Goal: Task Accomplishment & Management: Use online tool/utility

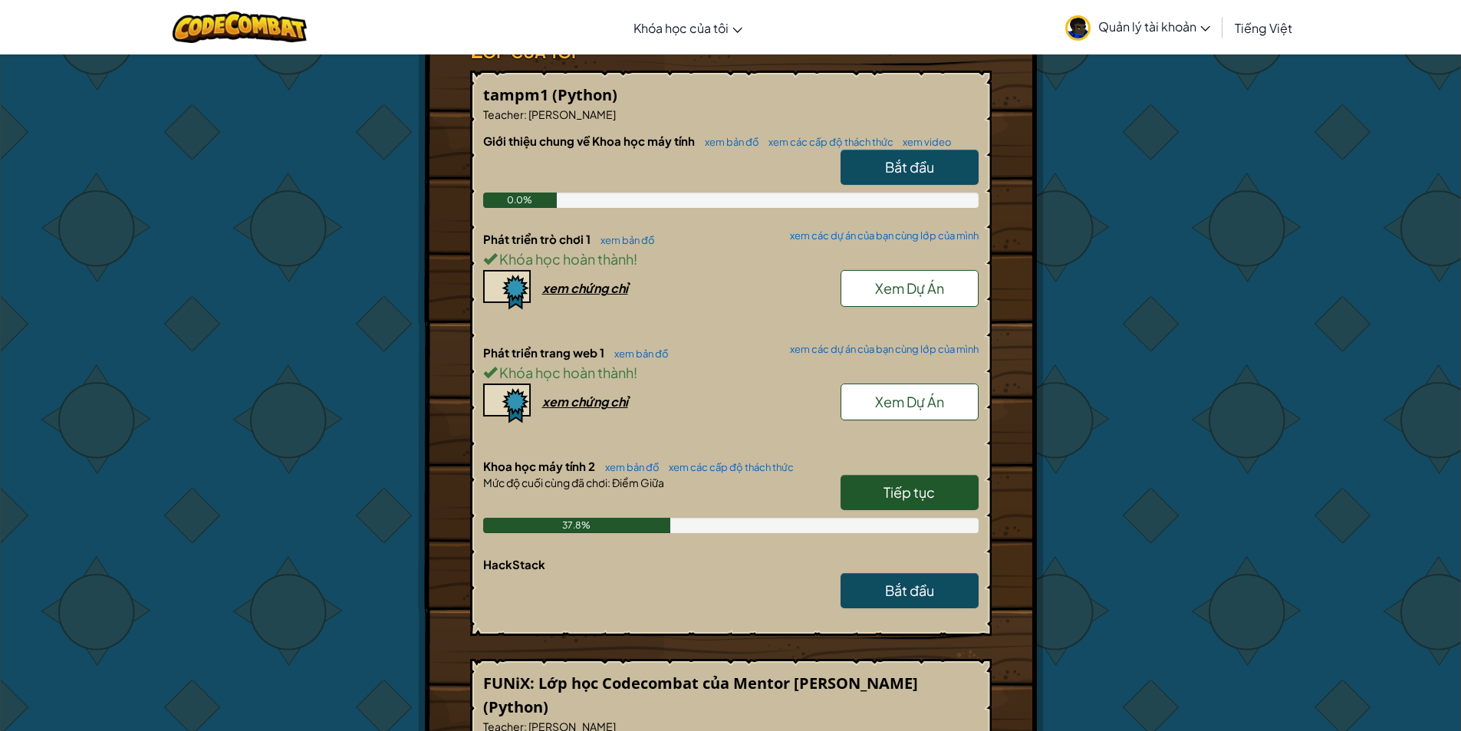
scroll to position [307, 0]
click at [889, 482] on span "Tiếp tục" at bounding box center [908, 491] width 51 height 18
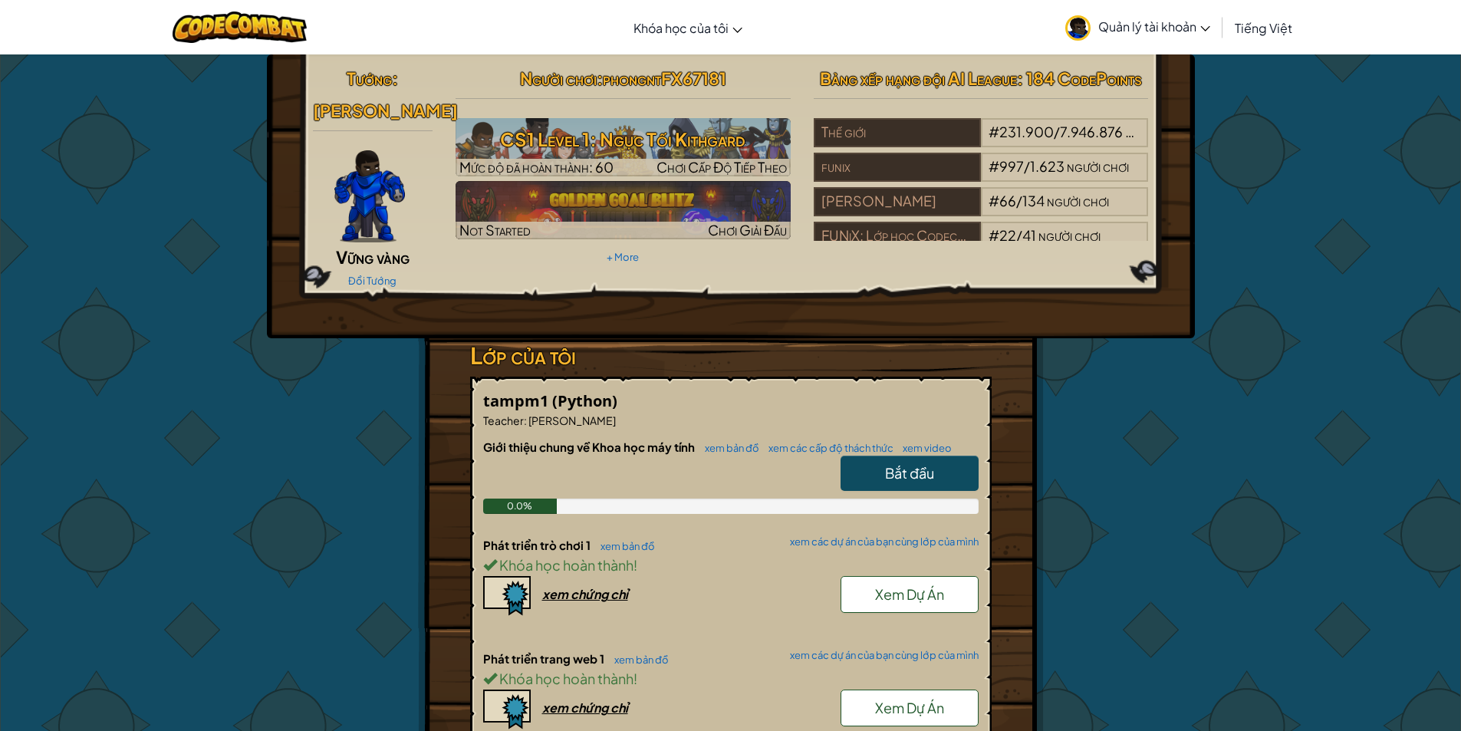
select select "vi"
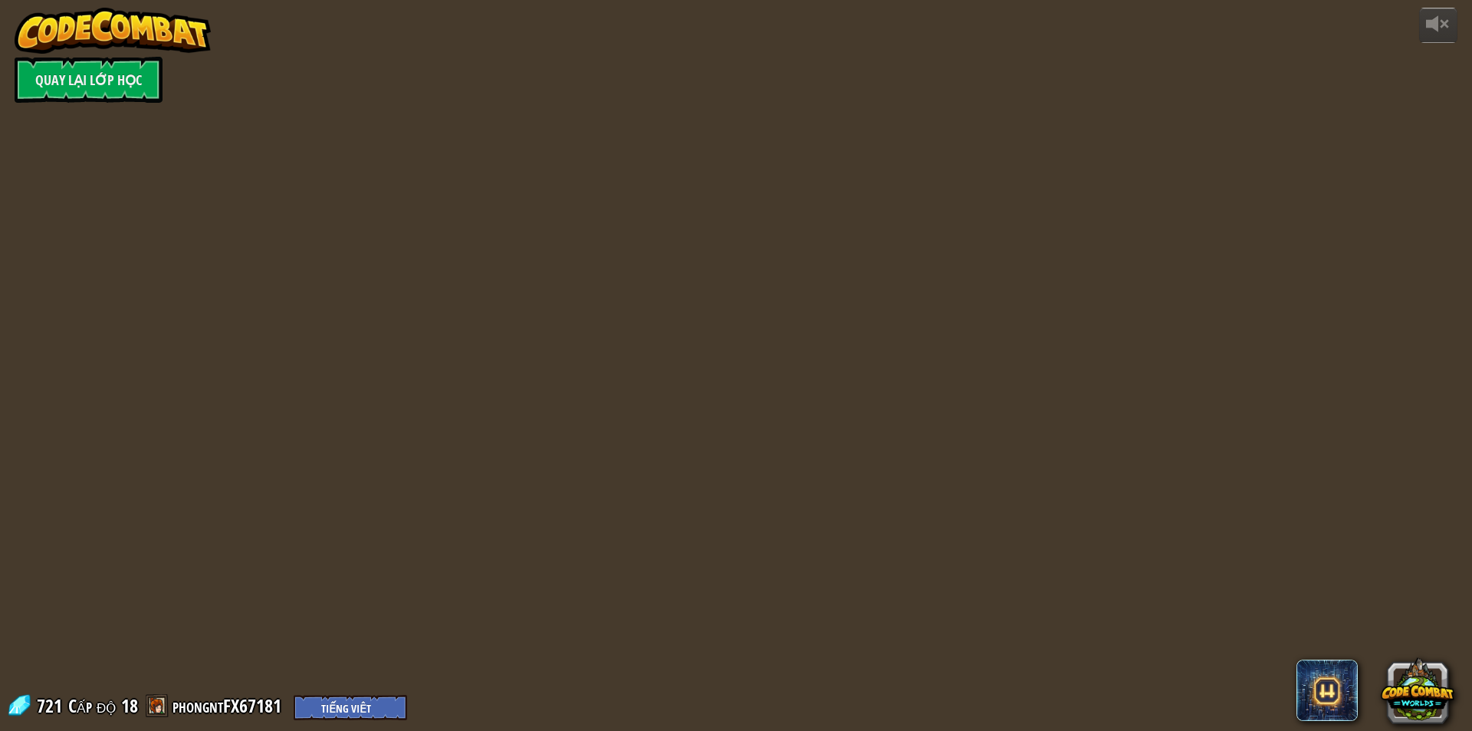
select select "vi"
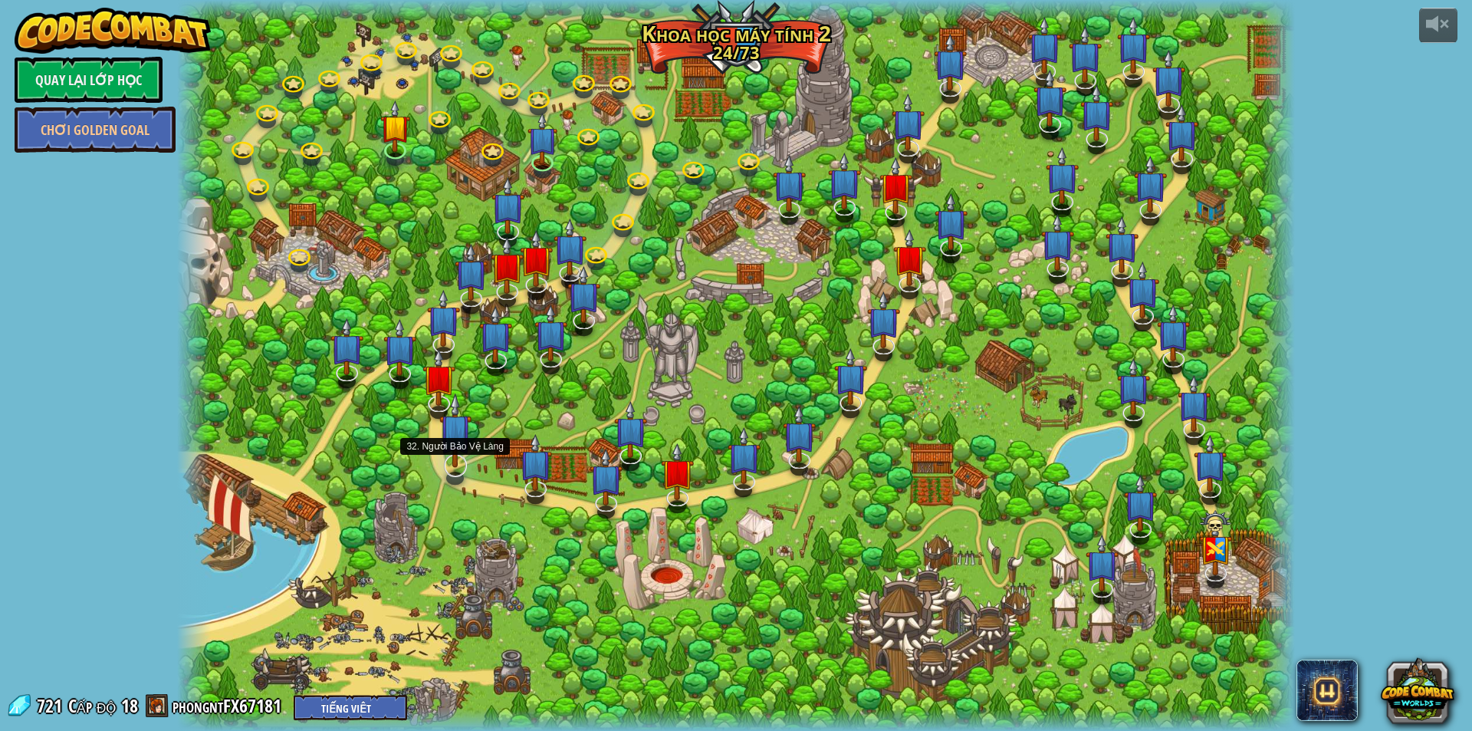
select select "vi"
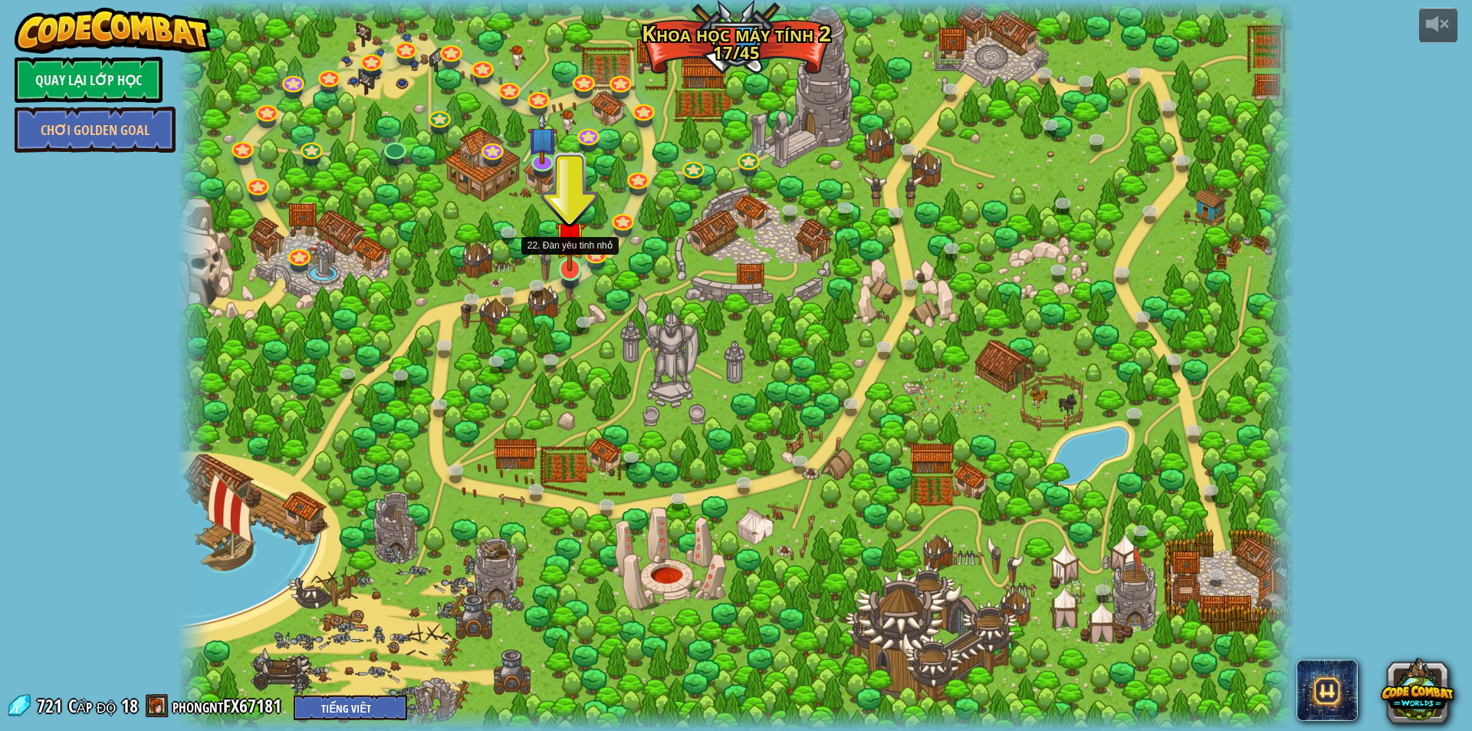
click at [570, 280] on div at bounding box center [570, 281] width 18 height 13
click at [578, 269] on img at bounding box center [570, 236] width 30 height 69
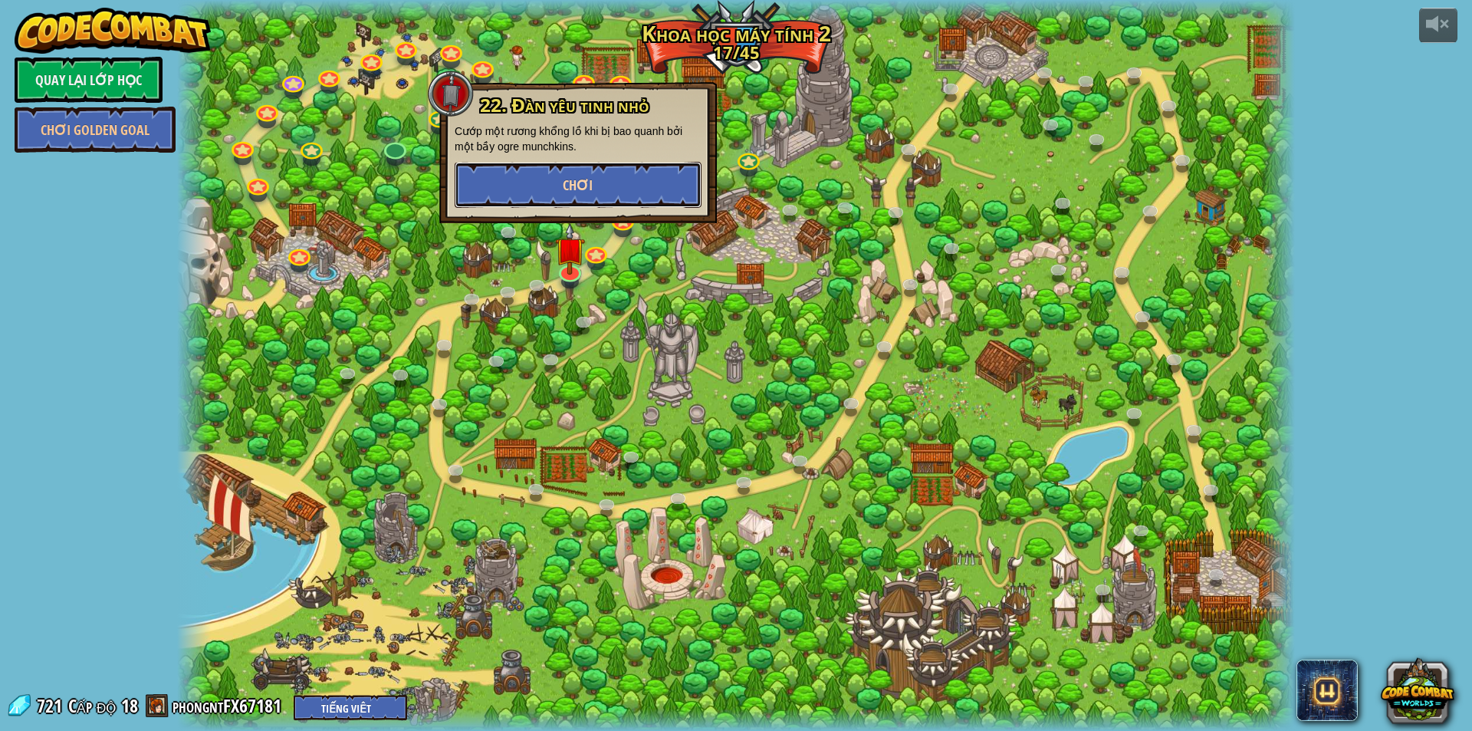
click at [593, 183] on span "Chơi" at bounding box center [578, 185] width 30 height 19
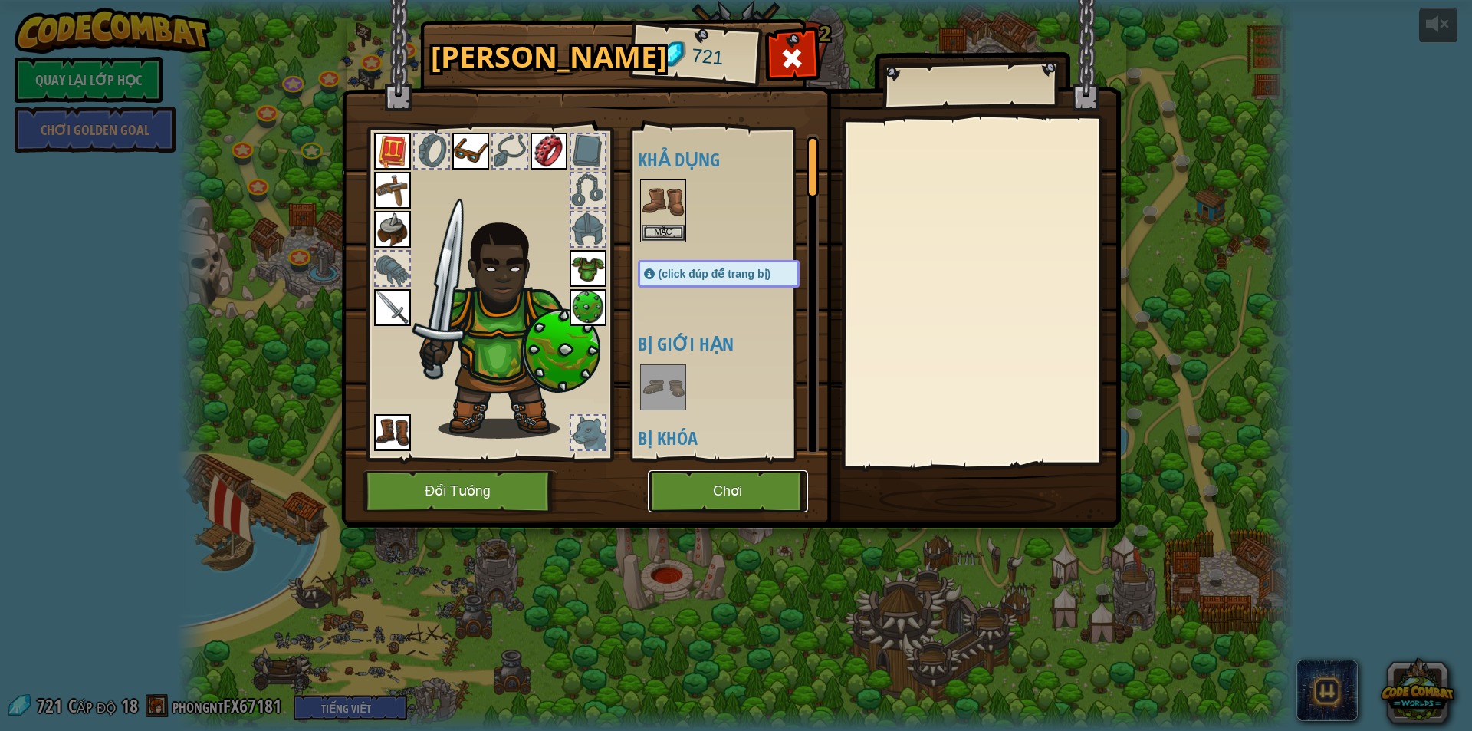
click at [717, 490] on button "Chơi" at bounding box center [728, 491] width 160 height 42
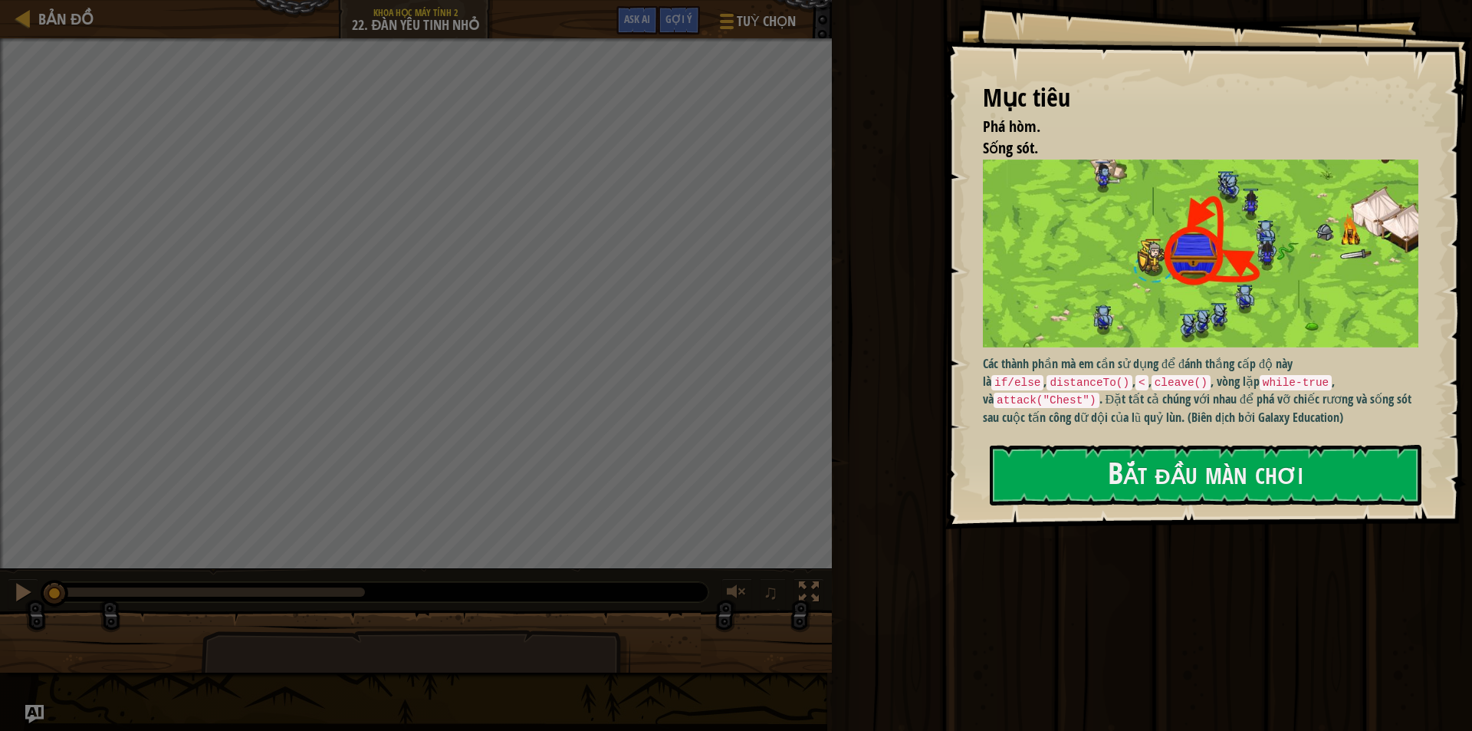
click at [870, 511] on div "Chạy ⇧↵ Gửi [PERSON_NAME]" at bounding box center [1149, 361] width 645 height 723
click at [1245, 461] on button "Bắt đầu màn chơi" at bounding box center [1206, 475] width 432 height 61
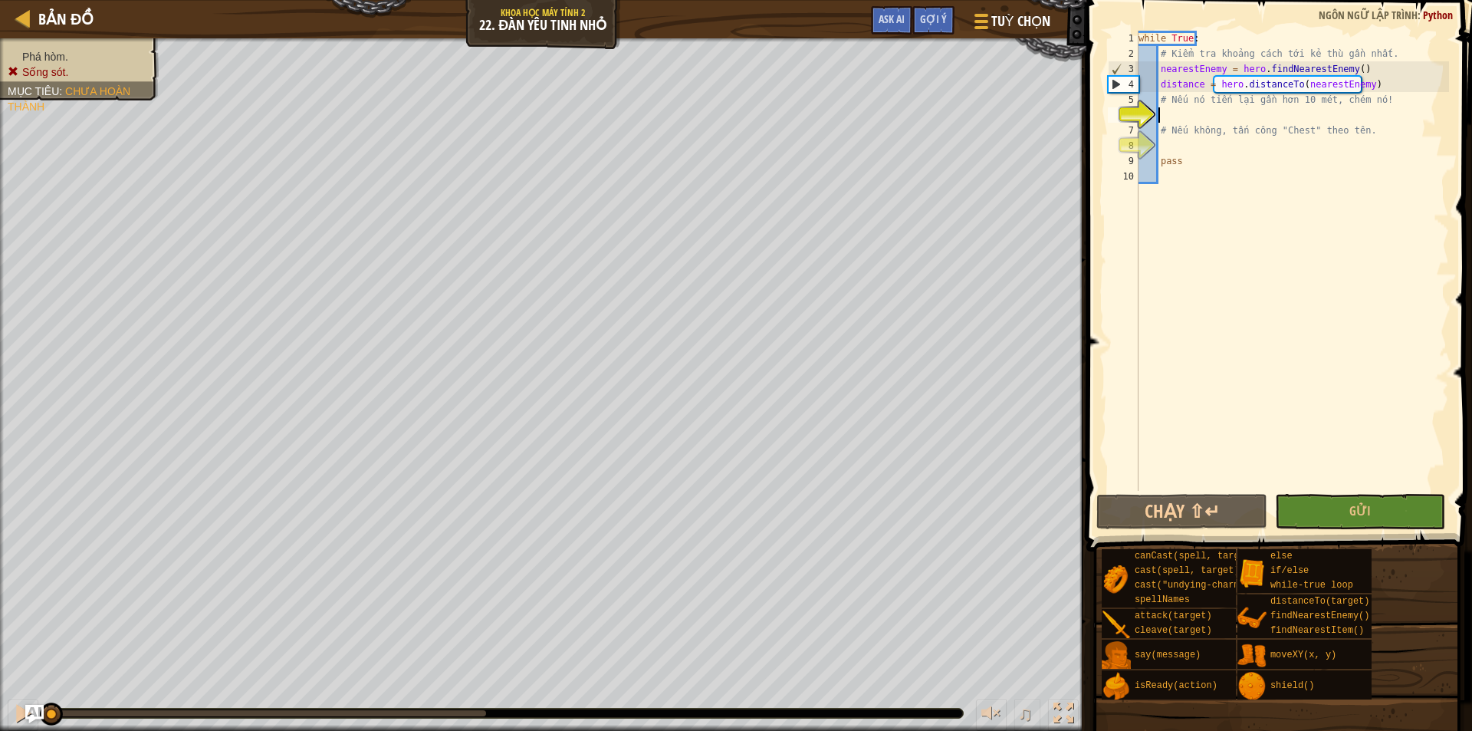
click at [1230, 112] on div "while True : # Kiểm tra khoảng cách tới kẻ thù gần nhất. nearestEnemy = hero . …" at bounding box center [1292, 276] width 314 height 491
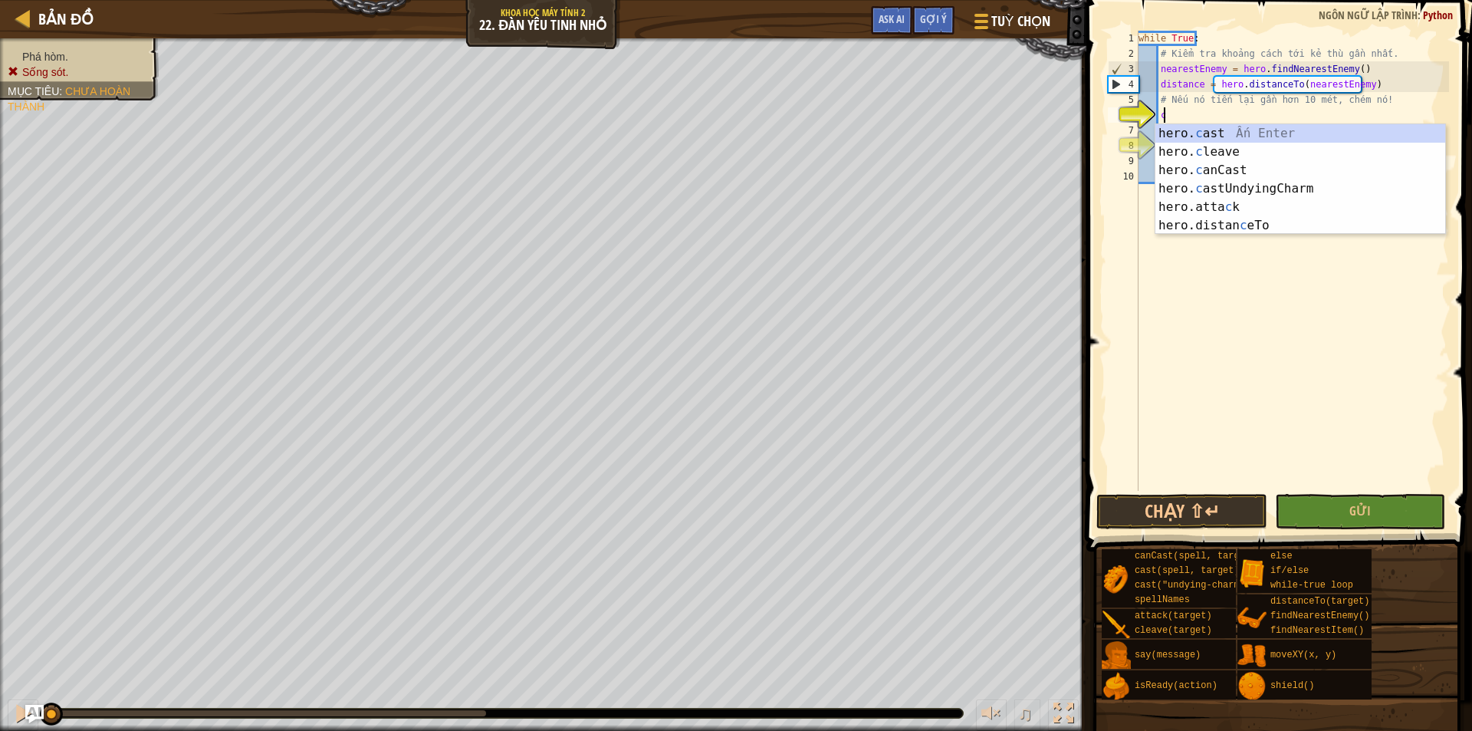
scroll to position [7, 2]
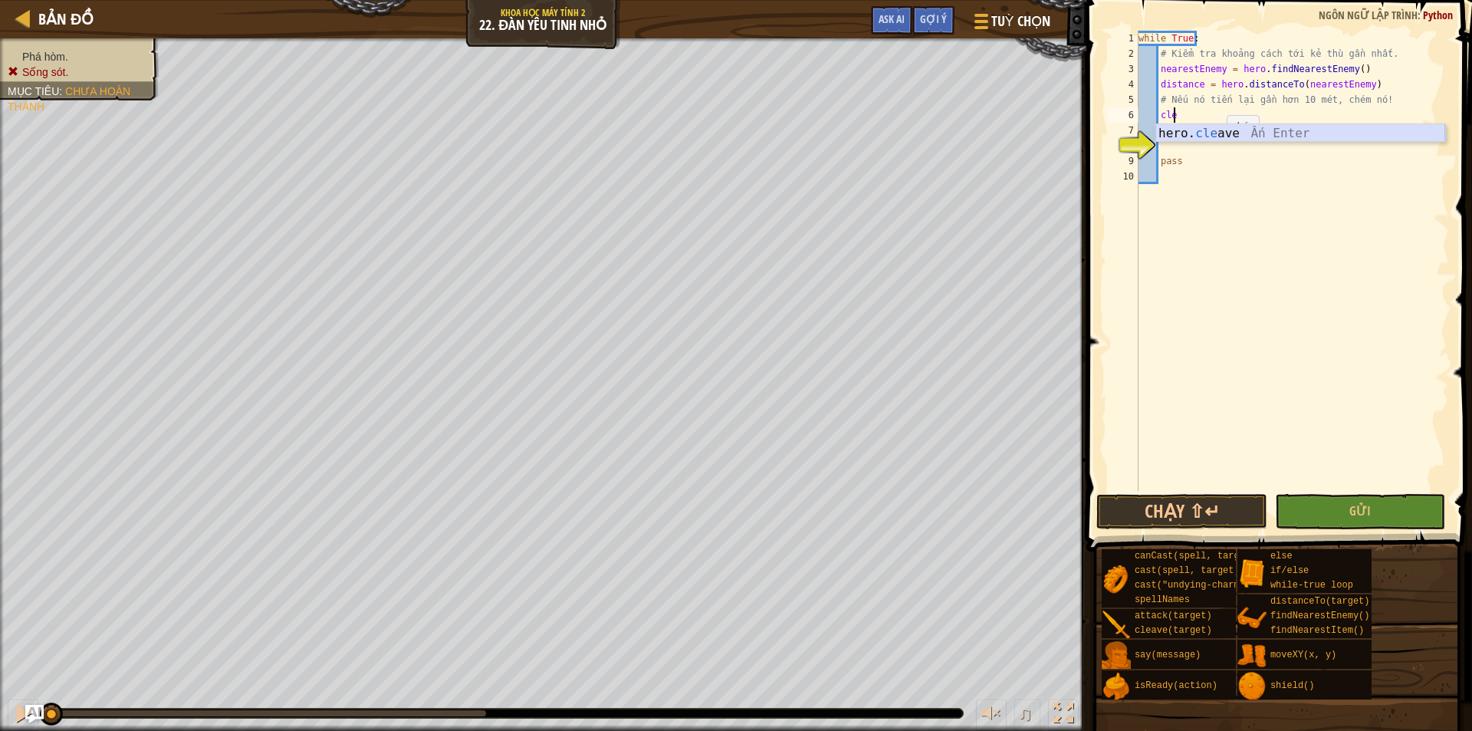
click at [1216, 127] on div "hero. cle ave Ấn Enter" at bounding box center [1300, 151] width 290 height 55
type textarea "hero.cleave(enemy)"
click at [1201, 143] on div "while True : # Kiểm tra khoảng cách tới kẻ thù gần nhất. nearestEnemy = hero . …" at bounding box center [1292, 276] width 314 height 491
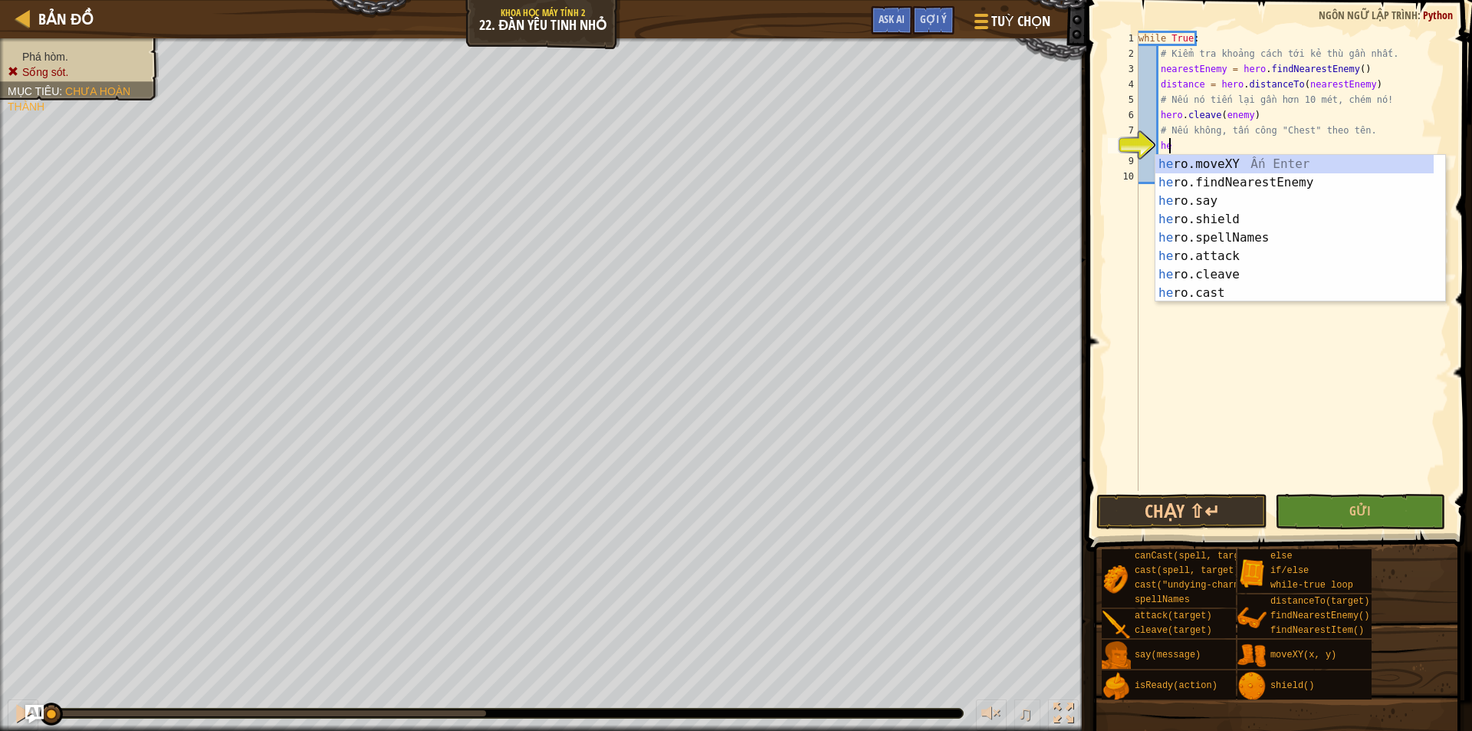
scroll to position [7, 2]
click at [1246, 255] on div "hero .moveXY Ấn Enter hero .findNearestEnemy Ấn Enter hero .say Ấn Enter hero .…" at bounding box center [1294, 247] width 278 height 184
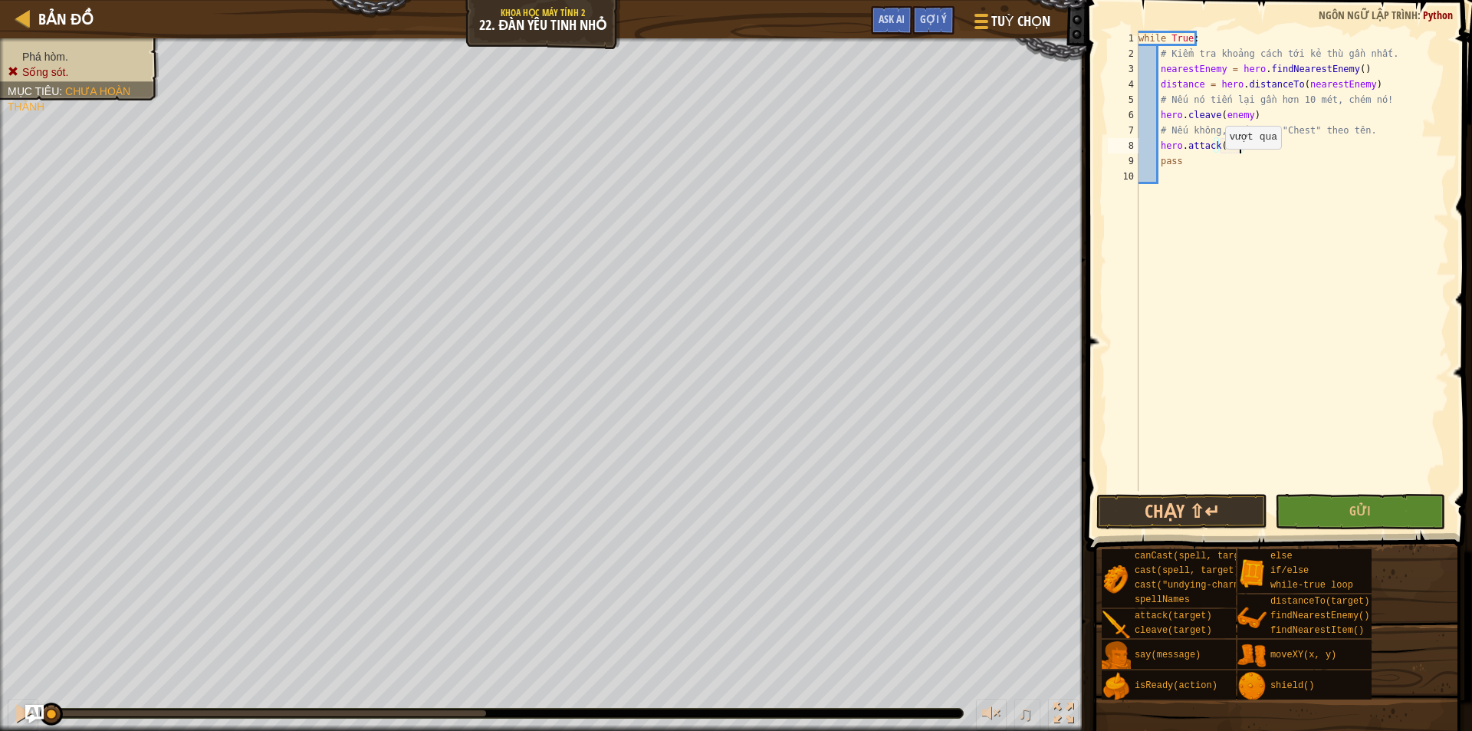
scroll to position [7, 8]
click at [1354, 523] on button "Gửi" at bounding box center [1360, 511] width 171 height 35
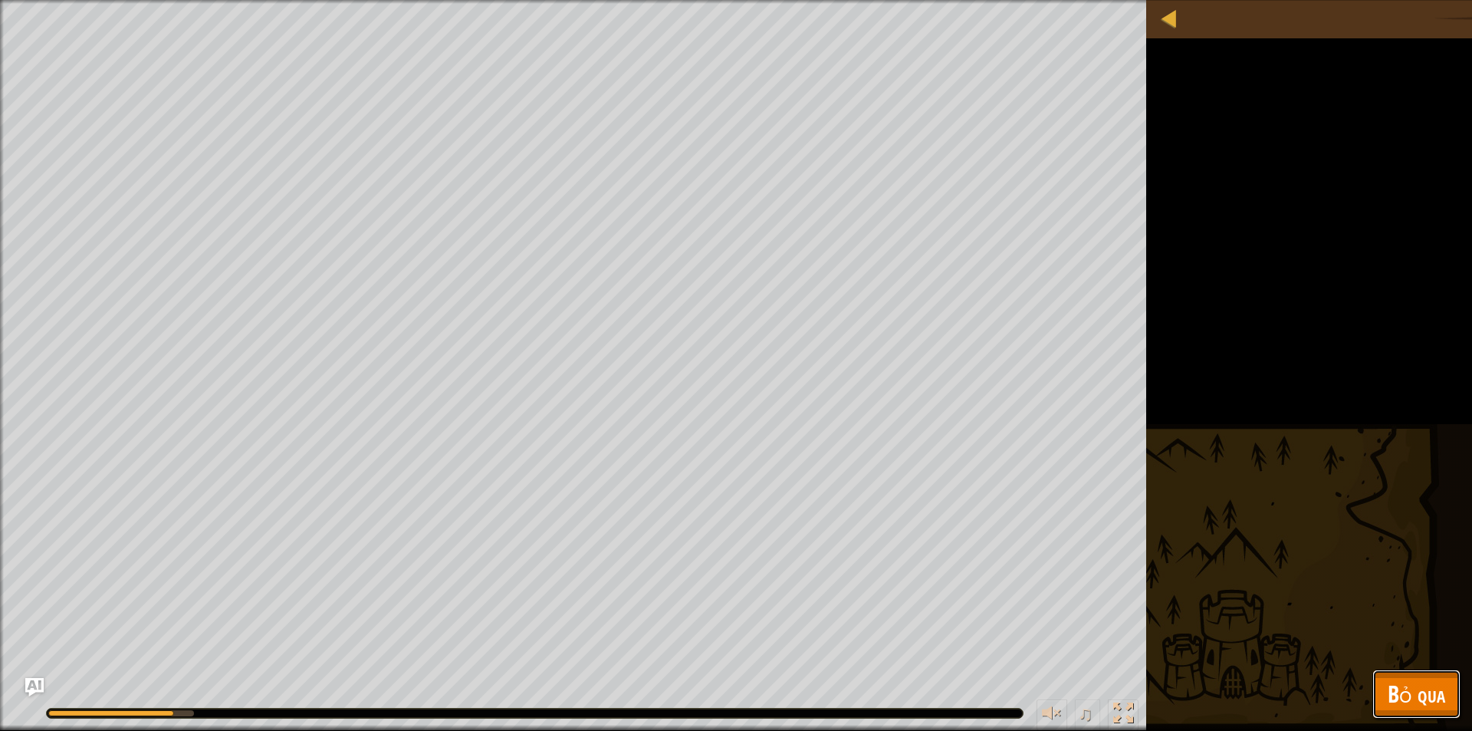
click at [1418, 698] on span "Bỏ qua" at bounding box center [1417, 693] width 58 height 31
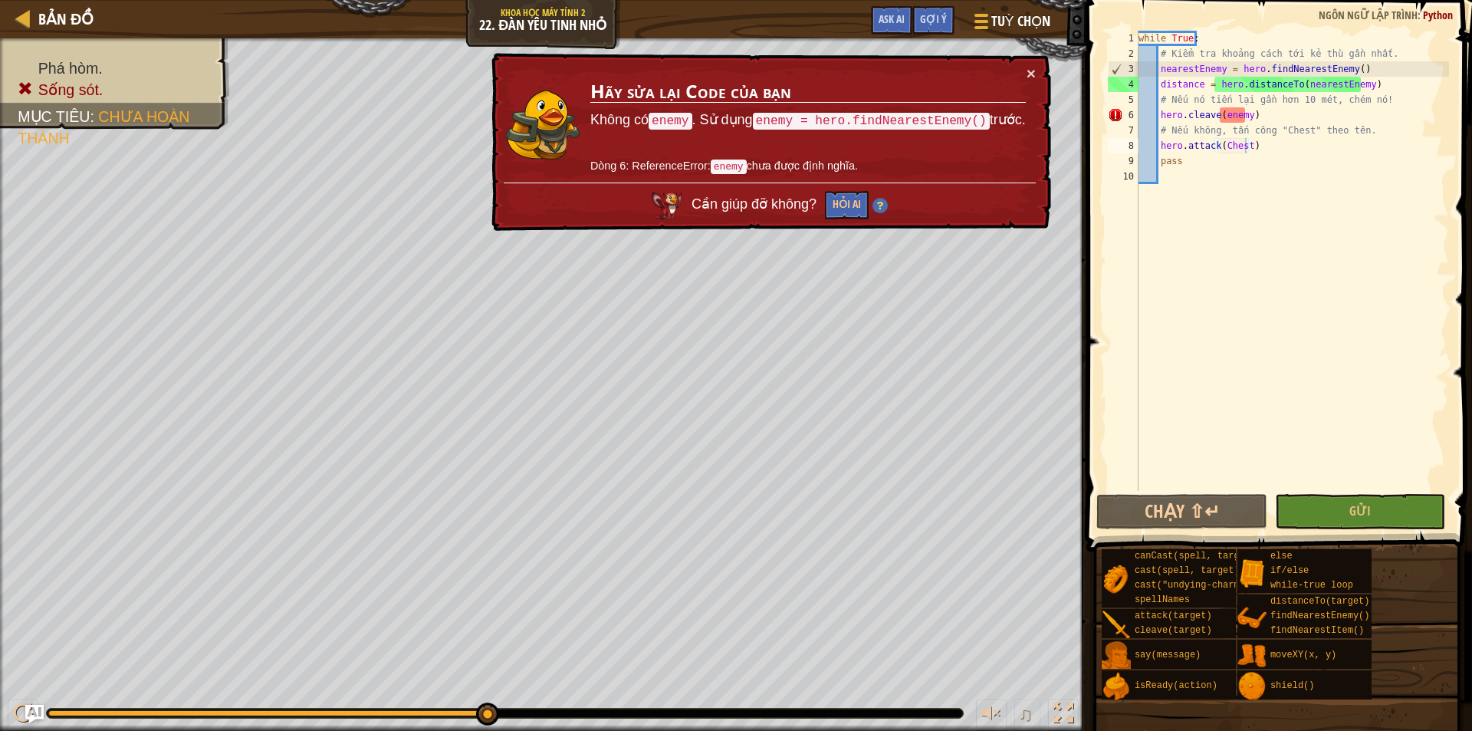
click at [1244, 113] on div "while True : # Kiểm tra khoảng cách tới kẻ thù gần nhất. nearestEnemy = hero . …" at bounding box center [1292, 276] width 314 height 491
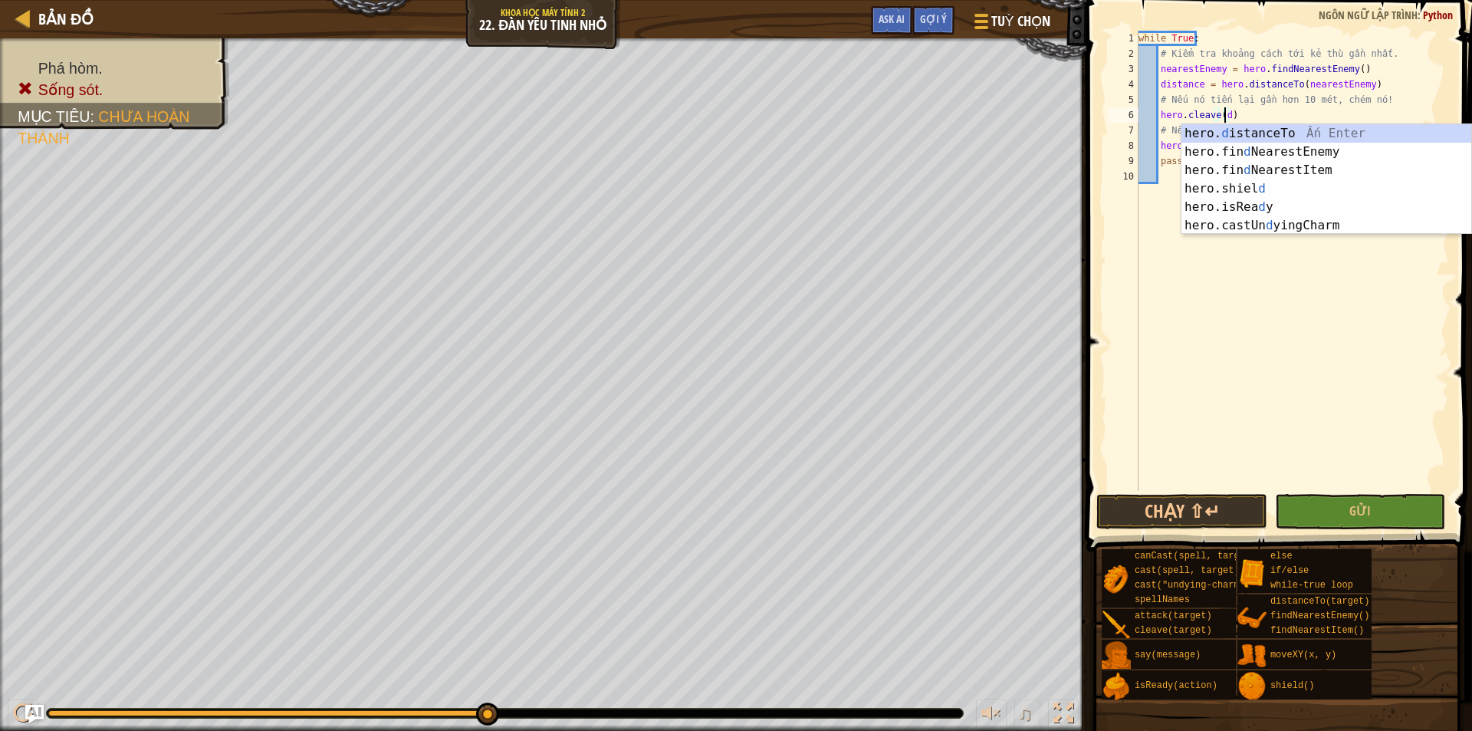
scroll to position [7, 7]
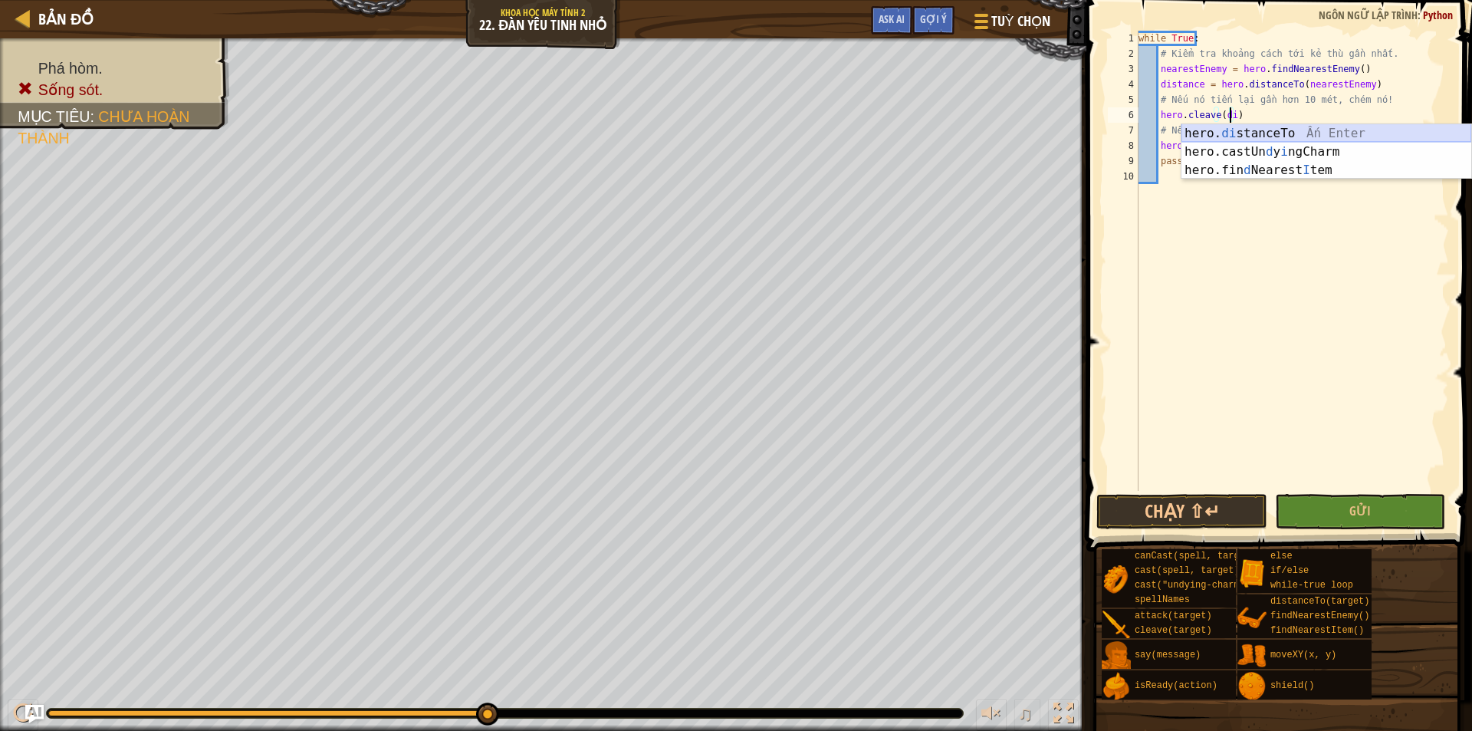
click at [1244, 133] on div "hero. di stanceTo Ấn Enter hero.castUn d y i ngCharm Ấn Enter hero.fin d Neares…" at bounding box center [1326, 170] width 290 height 92
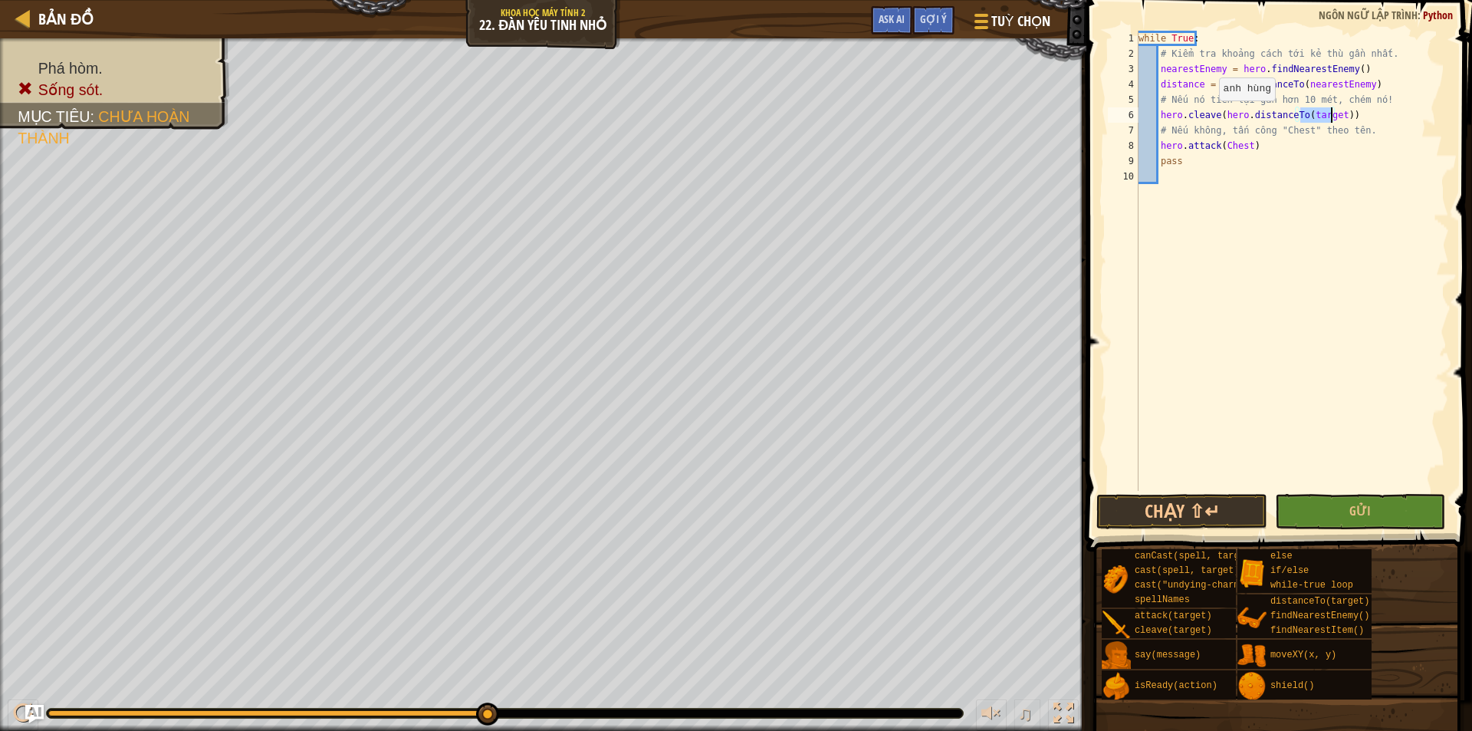
click at [1218, 118] on div "while True : # Kiểm tra khoảng cách tới kẻ thù gần nhất. nearestEnemy = hero . …" at bounding box center [1292, 276] width 314 height 491
click at [1216, 118] on div "while True : # Kiểm tra khoảng cách tới kẻ thù gần nhất. nearestEnemy = hero . …" at bounding box center [1292, 276] width 314 height 491
click at [1217, 118] on div "while True : # Kiểm tra khoảng cách tới kẻ thù gần nhất. nearestEnemy = hero . …" at bounding box center [1292, 261] width 314 height 460
click at [1211, 118] on div "while True : # Kiểm tra khoảng cách tới kẻ thù gần nhất. nearestEnemy = hero . …" at bounding box center [1292, 276] width 314 height 491
click at [1213, 118] on div "while True : # Kiểm tra khoảng cách tới kẻ thù gần nhất. nearestEnemy = hero . …" at bounding box center [1292, 276] width 314 height 491
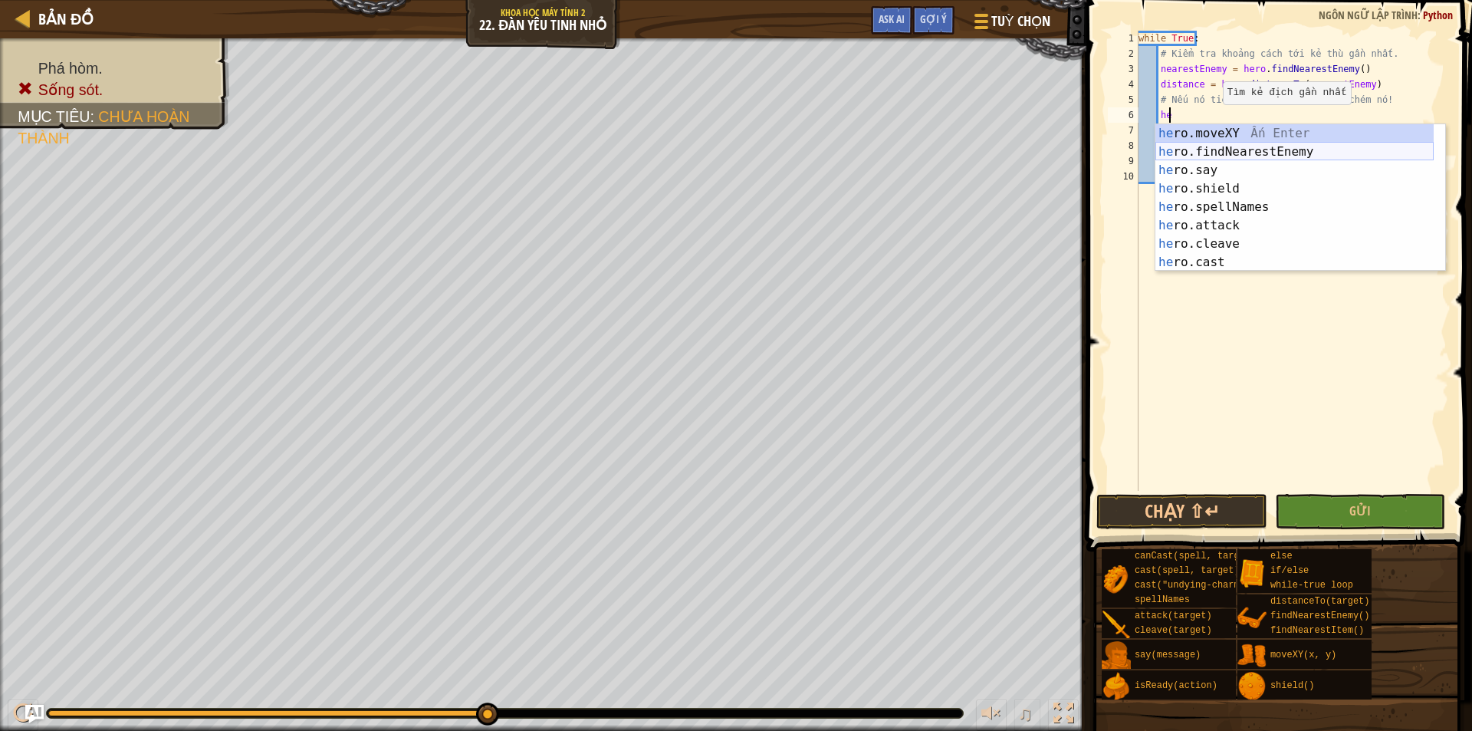
type textarea "h"
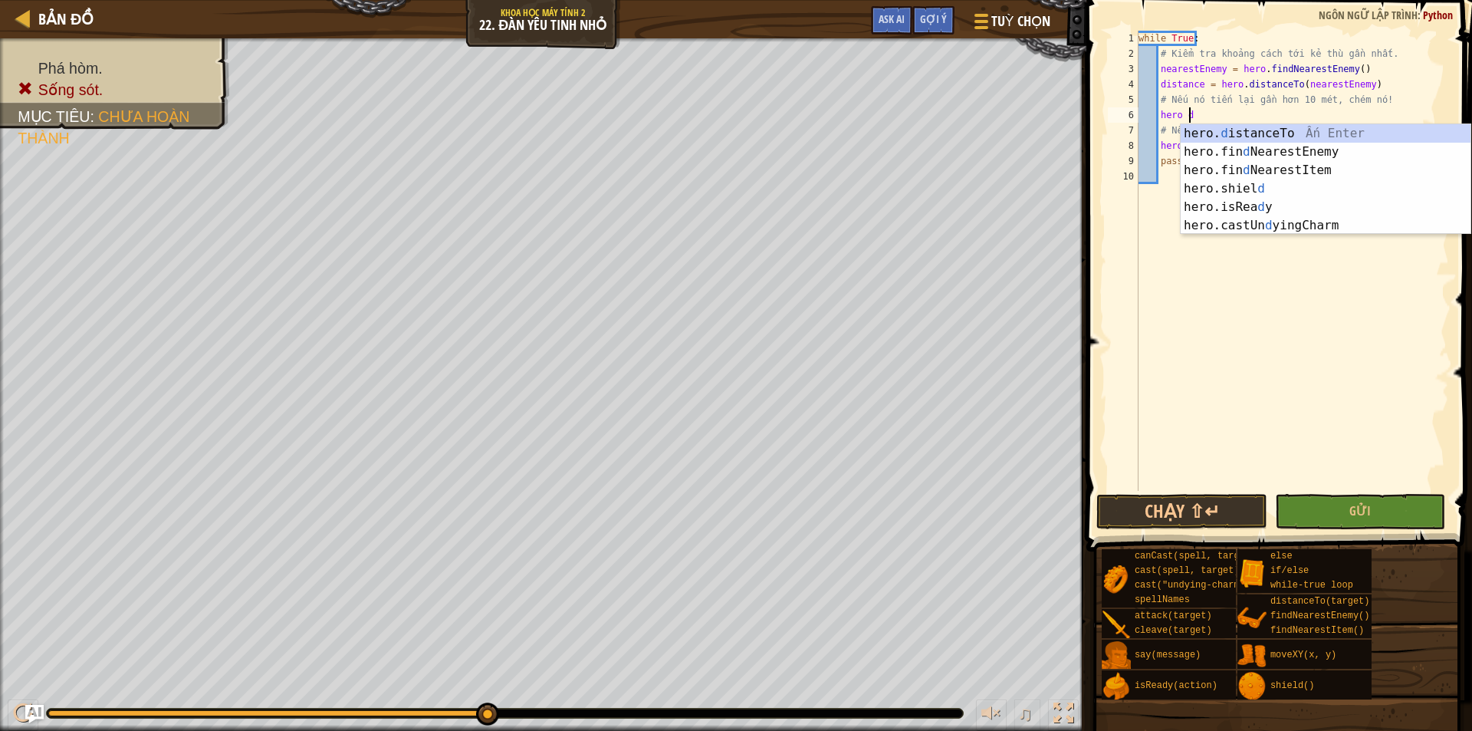
scroll to position [7, 3]
click at [1260, 133] on div "hero. d istanceTo Ấn Enter hero.fin d NearestEnemy Ấn Enter hero.fin d NearestI…" at bounding box center [1326, 197] width 290 height 147
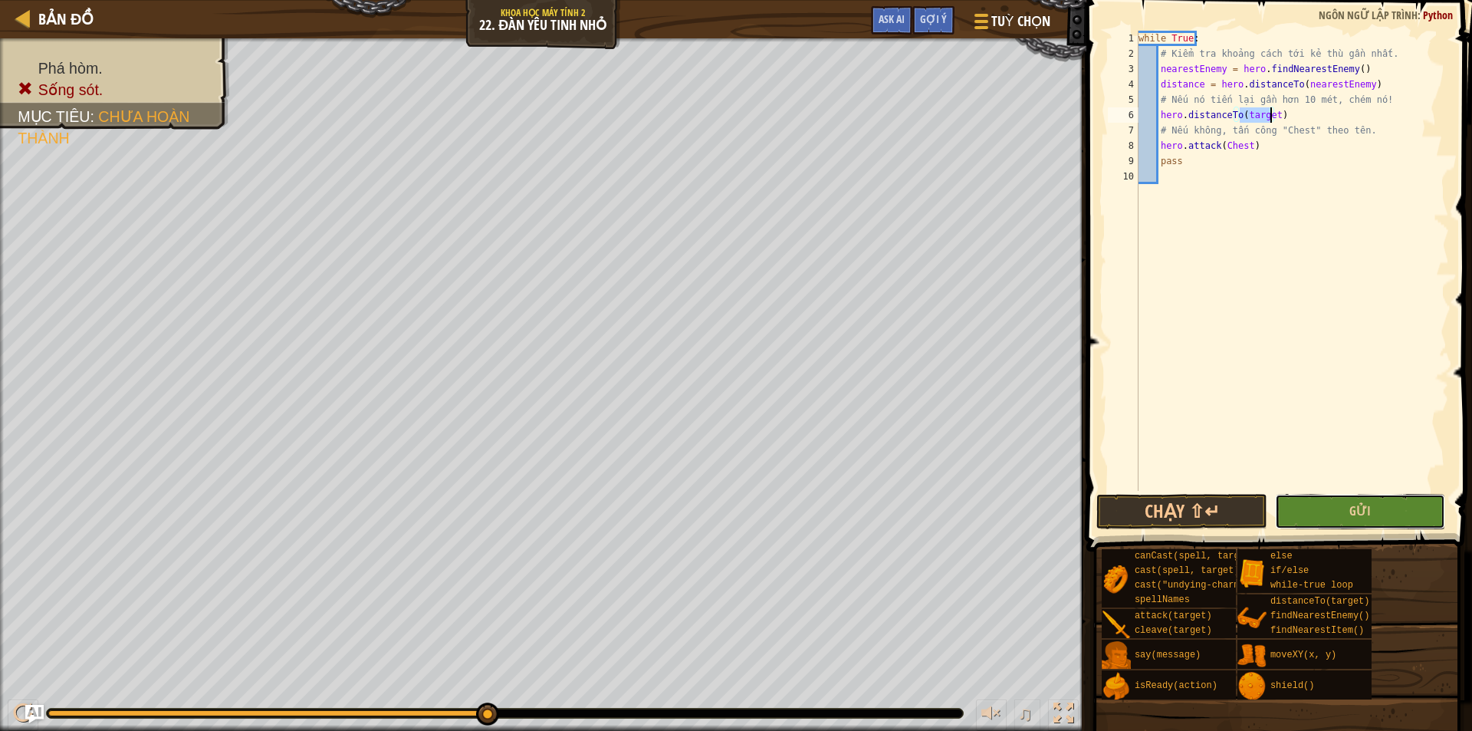
click at [1318, 521] on button "Gửi" at bounding box center [1360, 511] width 171 height 35
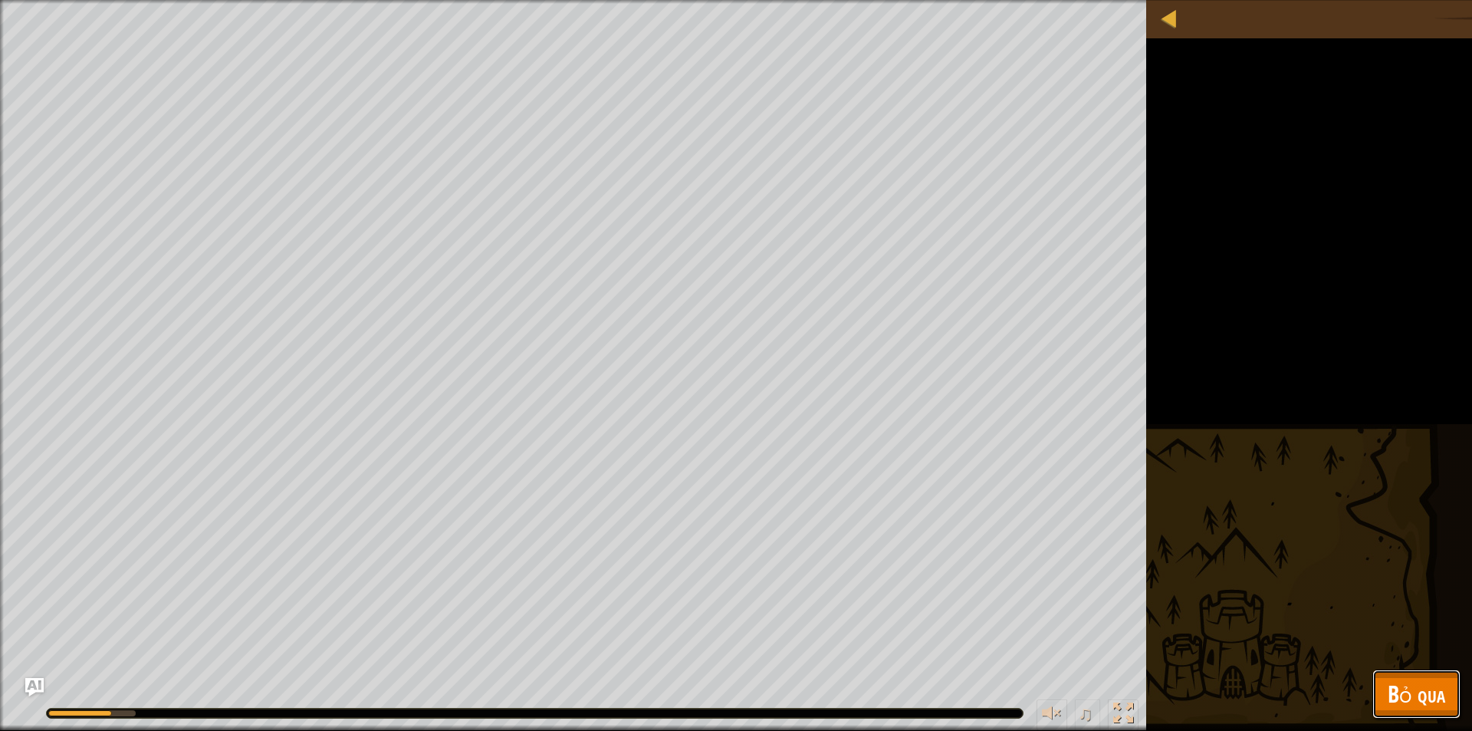
click at [1382, 696] on button "Bỏ qua" at bounding box center [1416, 693] width 88 height 49
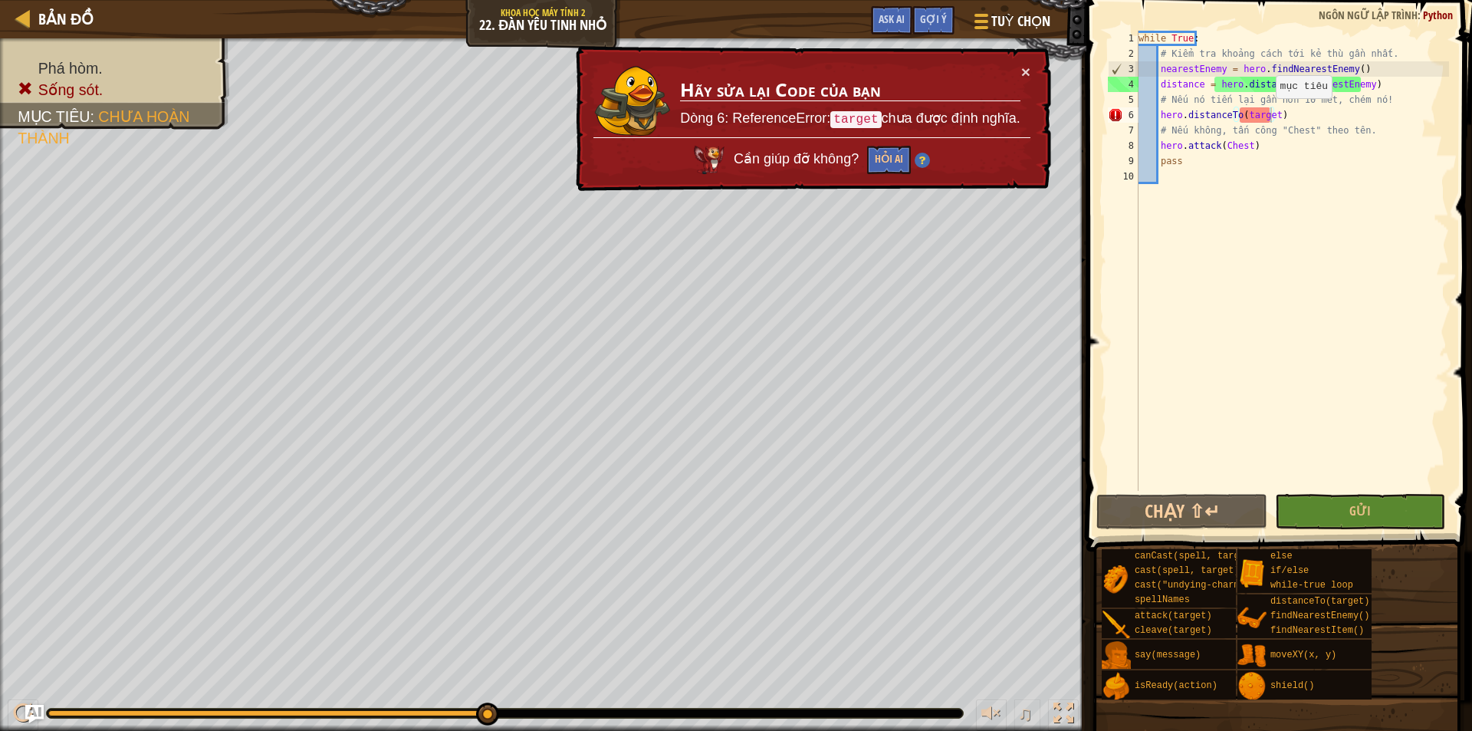
click at [1269, 114] on div "while True : # Kiểm tra khoảng cách tới kẻ thù gần nhất. nearestEnemy = hero . …" at bounding box center [1292, 276] width 314 height 491
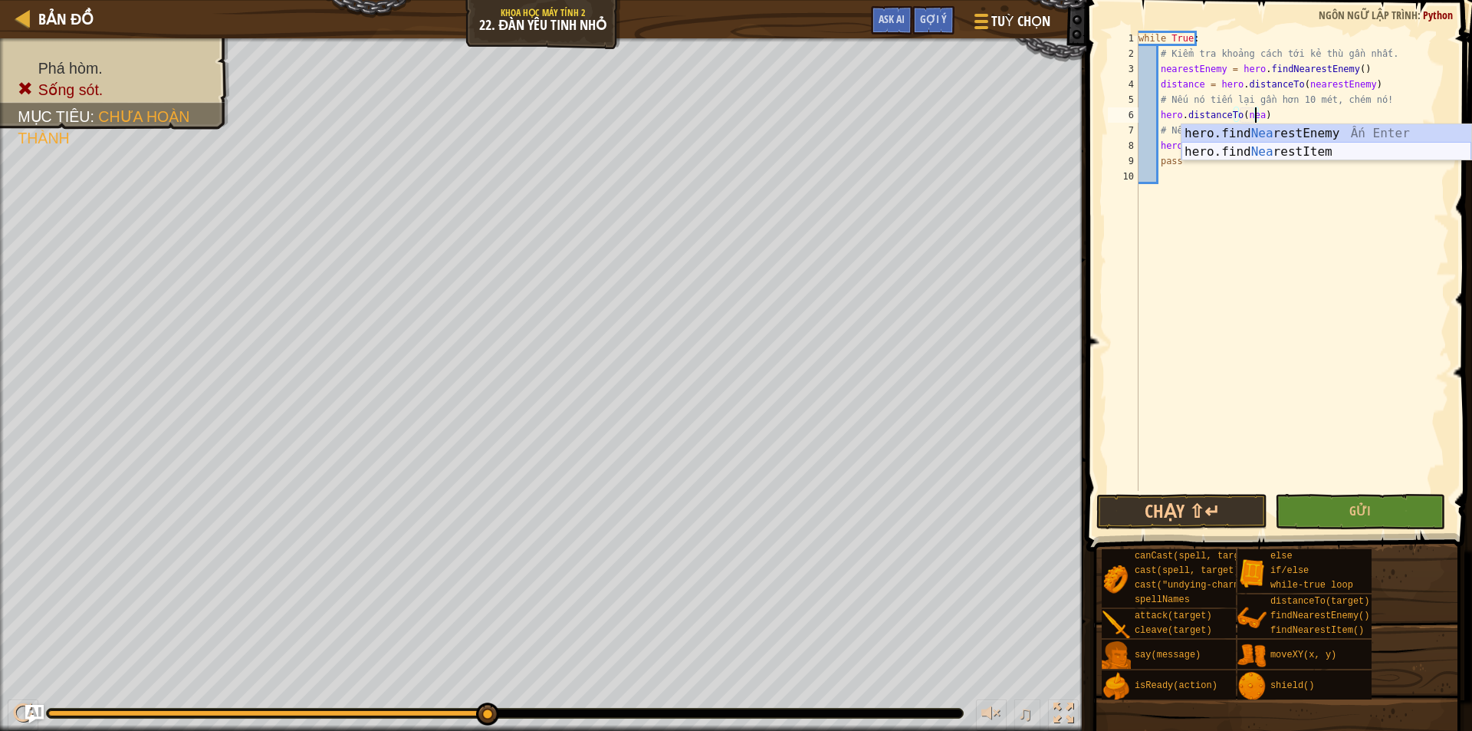
scroll to position [7, 9]
click at [1324, 140] on div "hero.find [PERSON_NAME] restEnemy Ấn Enter hero.find Nea restItem Ấn Enter" at bounding box center [1326, 161] width 290 height 74
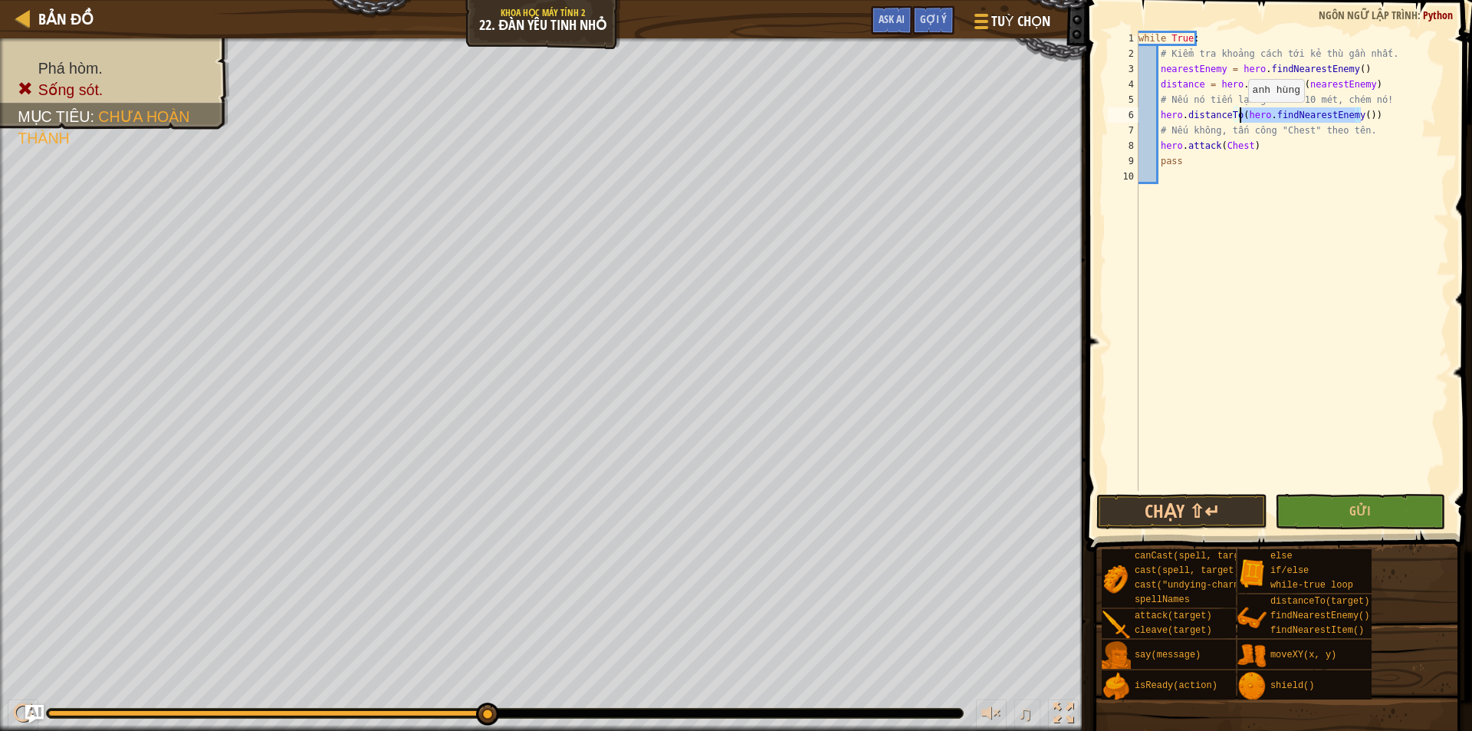
drag, startPoint x: 1365, startPoint y: 116, endPoint x: 1240, endPoint y: 117, distance: 125.0
click at [1240, 117] on div "while True : # Kiểm tra khoảng cách tới kẻ thù gần nhất. nearestEnemy = hero . …" at bounding box center [1292, 276] width 314 height 491
drag, startPoint x: 1356, startPoint y: 84, endPoint x: 1296, endPoint y: 85, distance: 59.8
click at [1296, 85] on div "while True : # Kiểm tra khoảng cách tới kẻ thù gần nhất. nearestEnemy = hero . …" at bounding box center [1292, 276] width 314 height 491
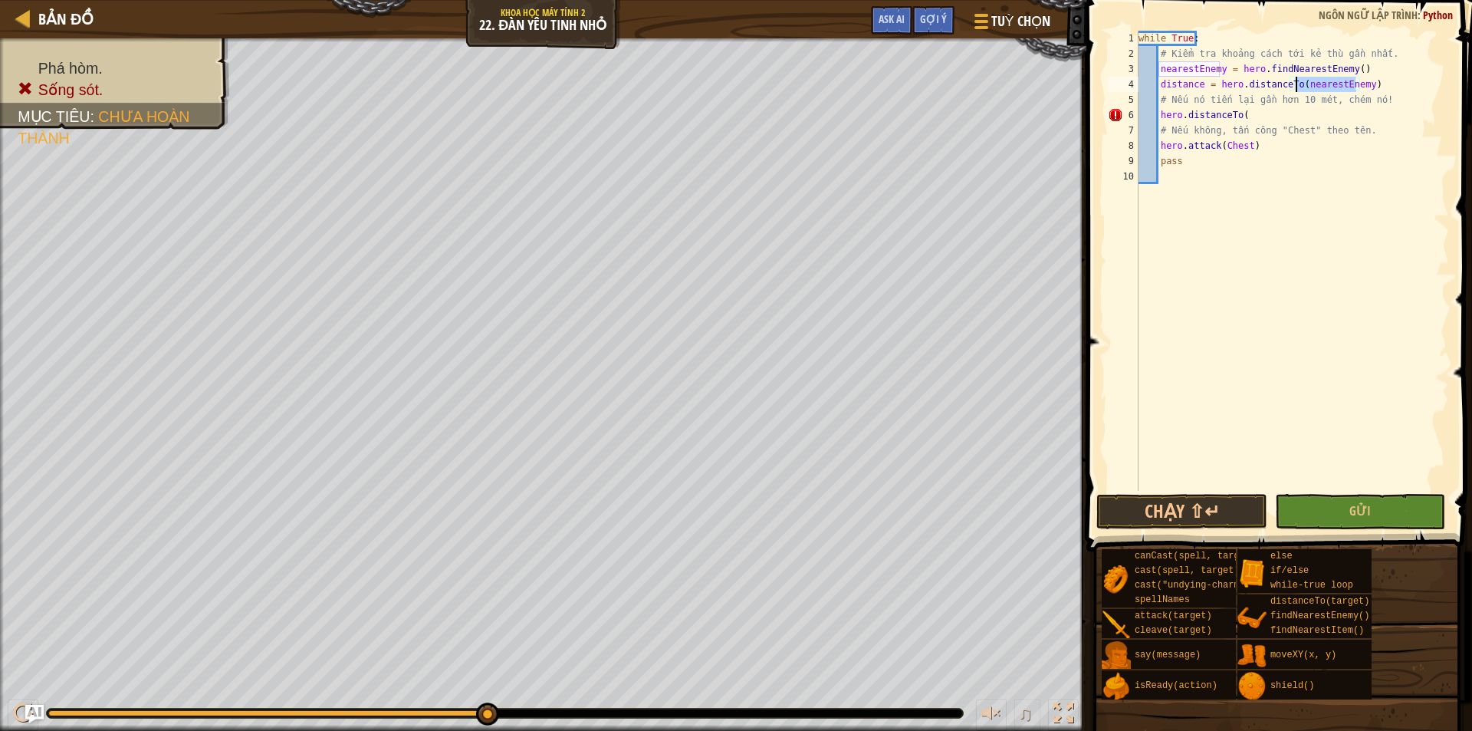
click at [1240, 116] on div "while True : # Kiểm tra khoảng cách tới kẻ thù gần nhất. nearestEnemy = hero . …" at bounding box center [1292, 276] width 314 height 491
paste textarea "nearestEnemy"
click at [1325, 507] on button "Gửi" at bounding box center [1360, 511] width 171 height 35
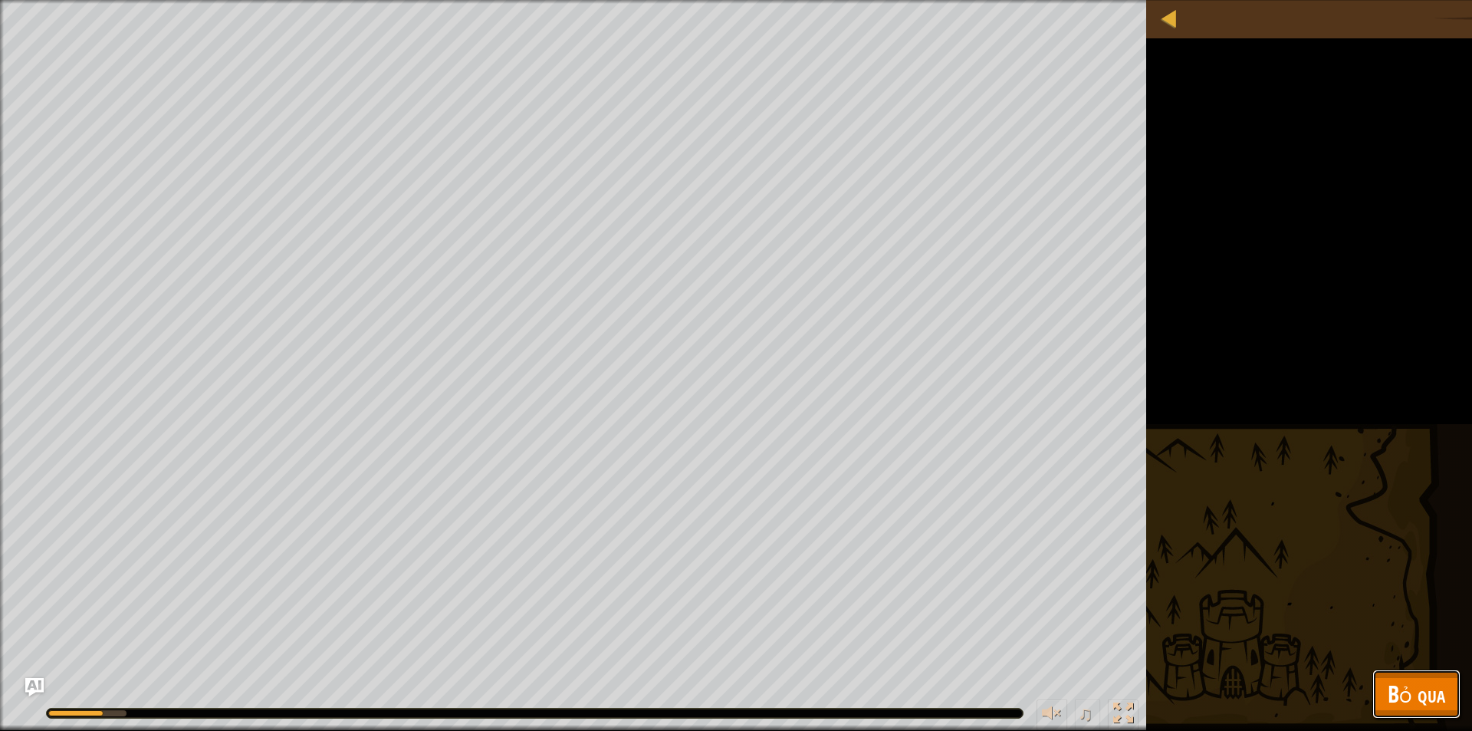
click at [1411, 702] on span "Bỏ qua" at bounding box center [1417, 693] width 58 height 31
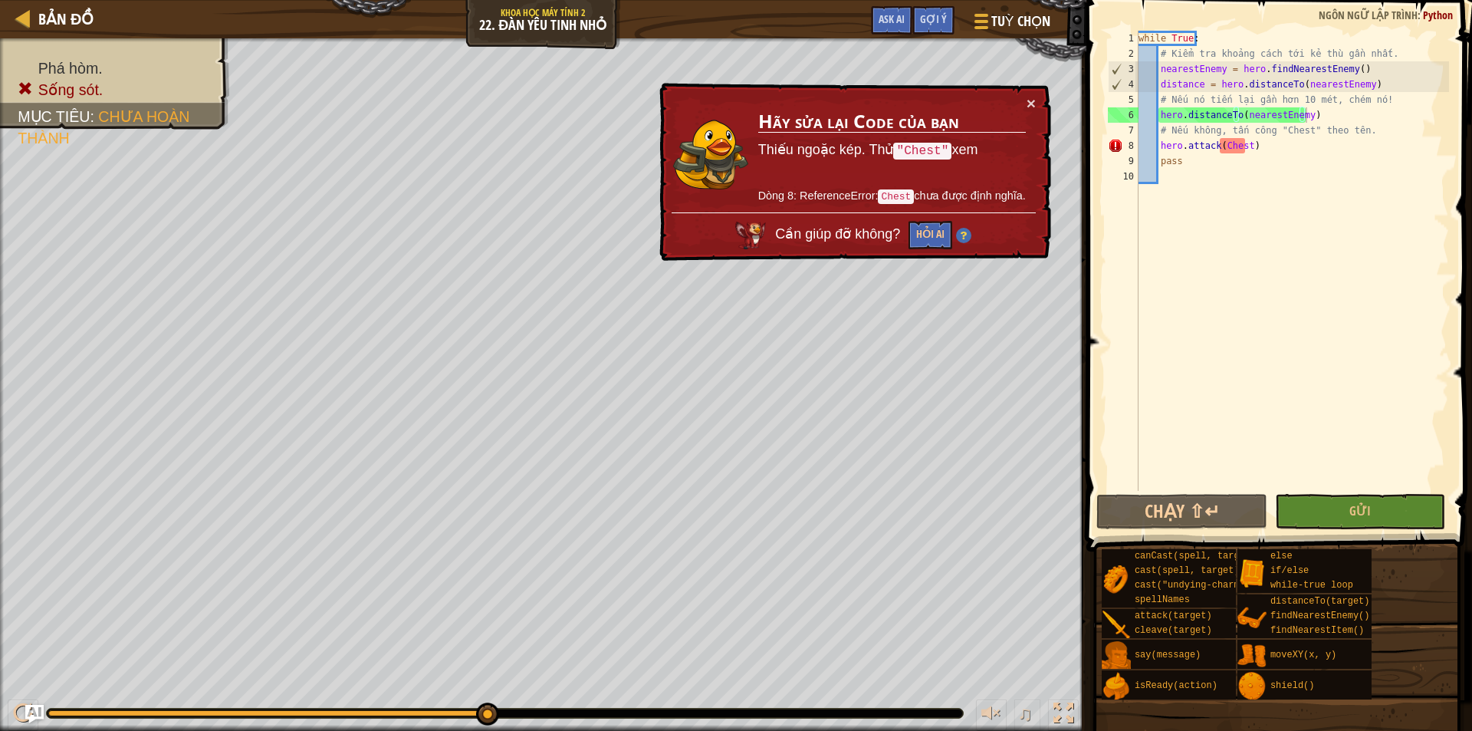
click at [1243, 146] on div "while True : # Kiểm tra khoảng cách tới kẻ thù gần nhất. nearestEnemy = hero . …" at bounding box center [1292, 276] width 314 height 491
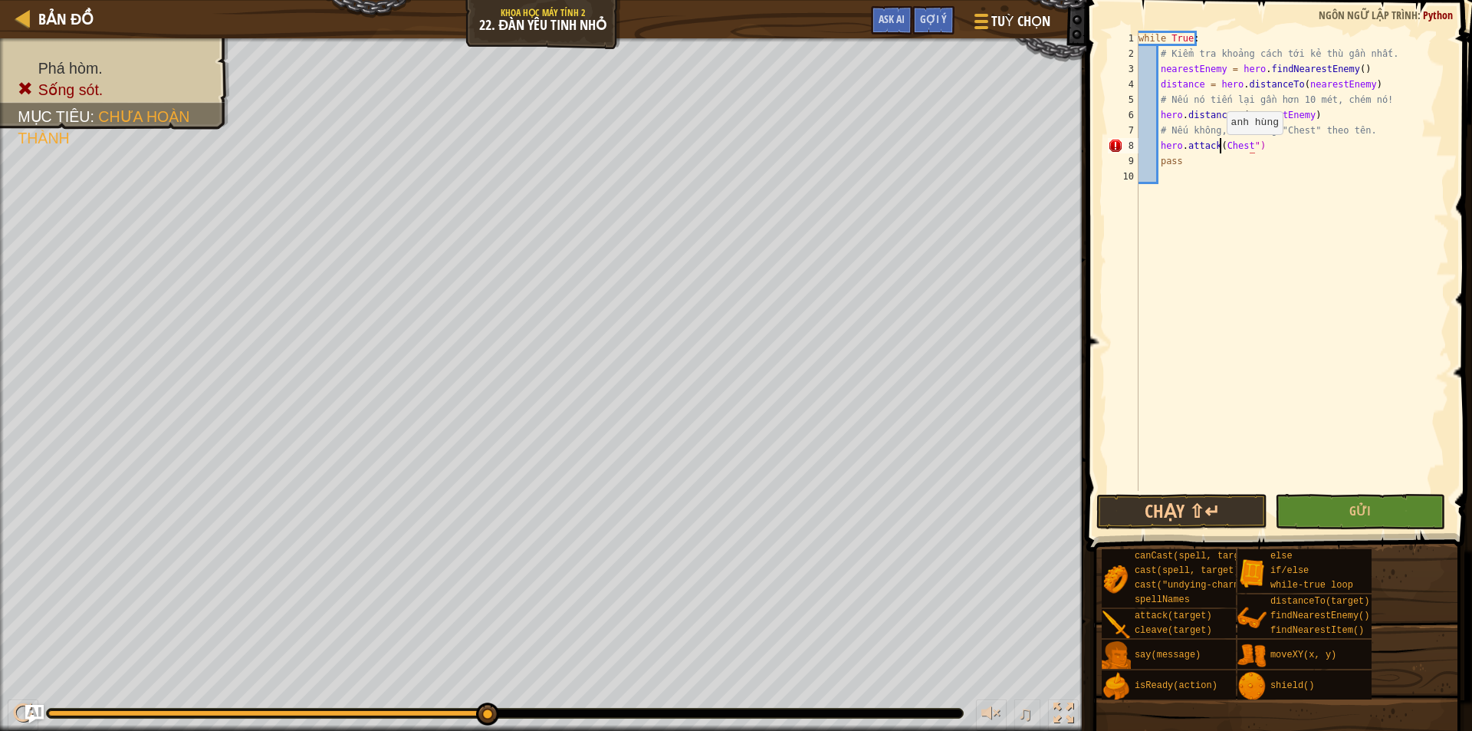
click at [1219, 150] on div "while True : # Kiểm tra khoảng cách tới kẻ thù gần nhất. nearestEnemy = hero . …" at bounding box center [1292, 276] width 314 height 491
click at [1340, 500] on button "Gửi" at bounding box center [1360, 511] width 171 height 35
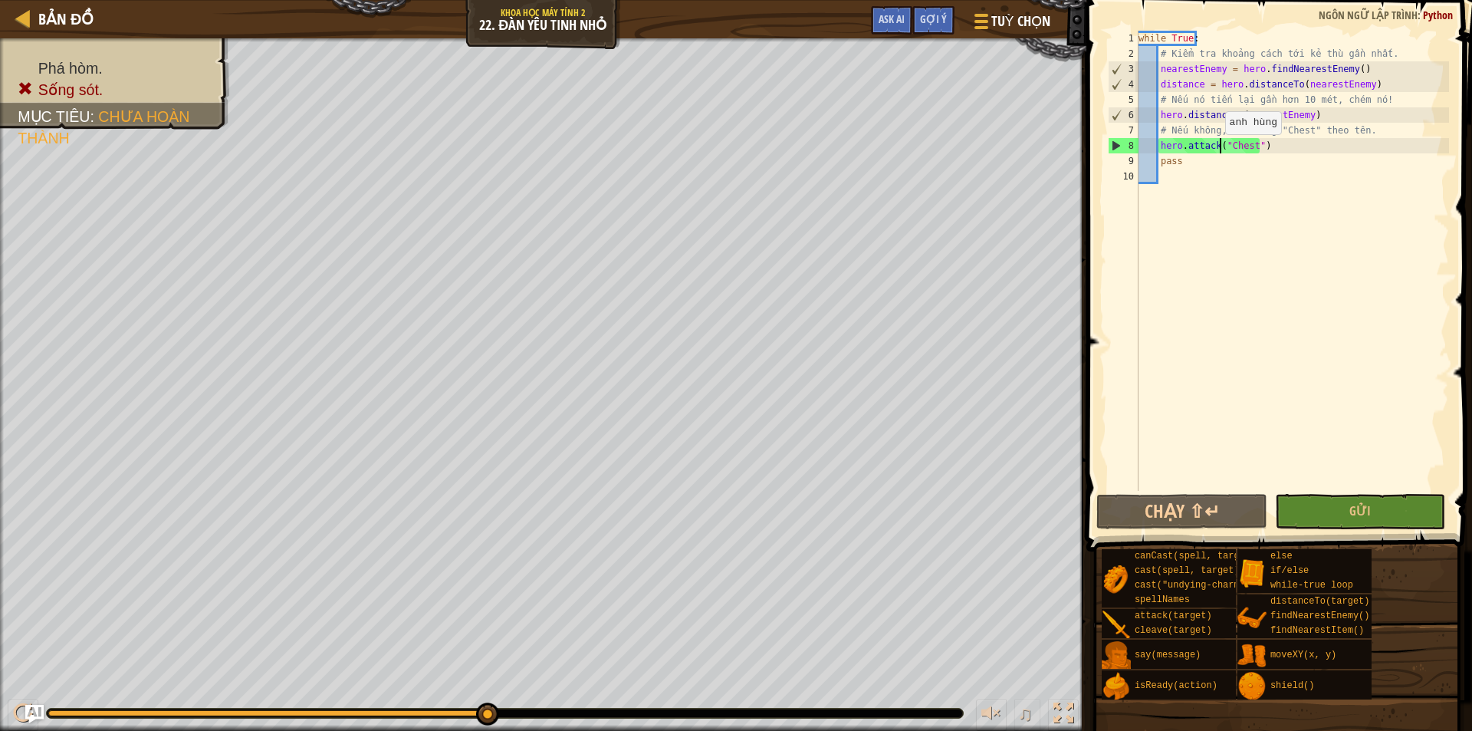
click at [1217, 150] on div "while True : # Kiểm tra khoảng cách tới kẻ thù gần nhất. nearestEnemy = hero . …" at bounding box center [1292, 276] width 314 height 491
click at [1211, 149] on div "while True : # Kiểm tra khoảng cách tới kẻ thù gần nhất. nearestEnemy = hero . …" at bounding box center [1292, 276] width 314 height 491
click at [1214, 149] on div "while True : # Kiểm tra khoảng cách tới kẻ thù gần nhất. nearestEnemy = hero . …" at bounding box center [1292, 276] width 314 height 491
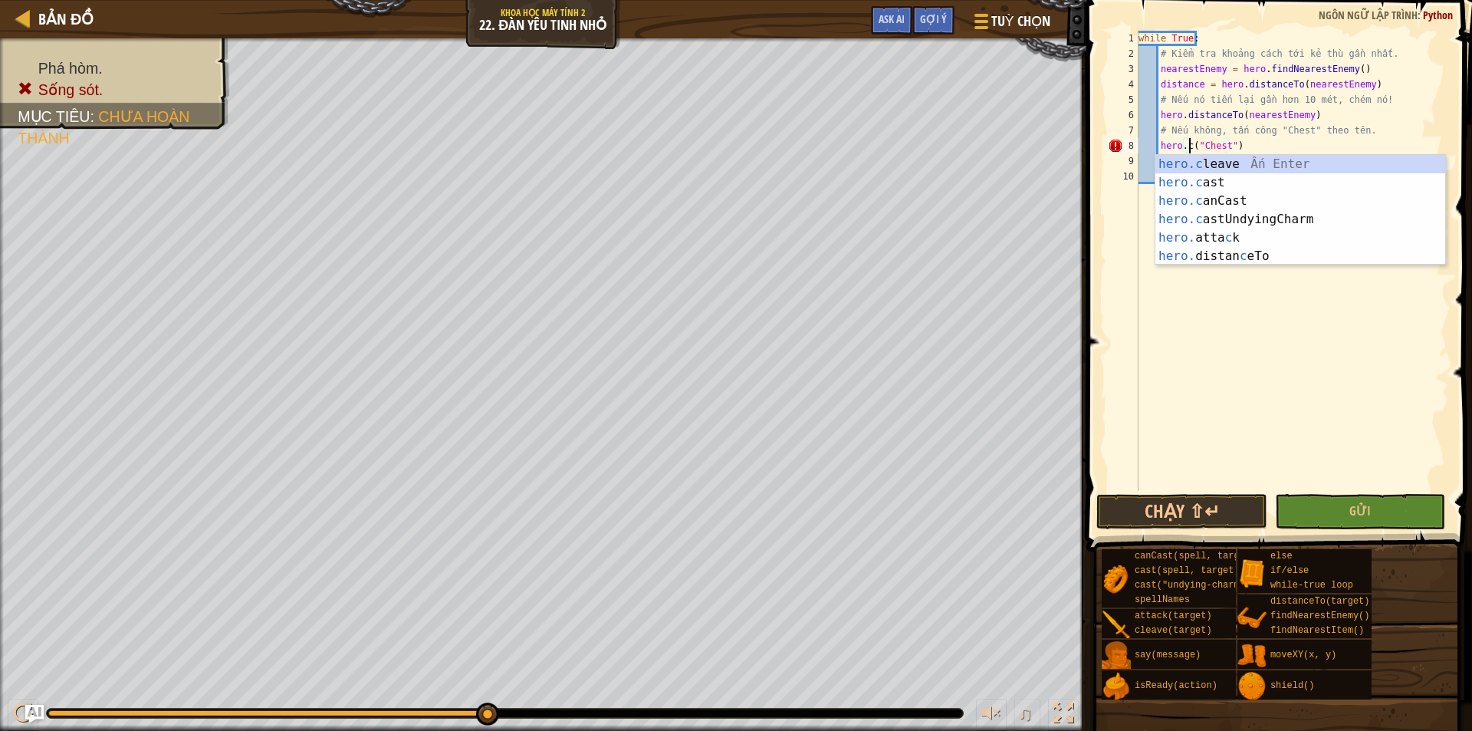
scroll to position [7, 4]
click at [1309, 166] on div "hero.c leave Ấn Enter hero.c ast Ấn Enter hero.c anCast Ấn Enter hero.c astUndy…" at bounding box center [1300, 228] width 290 height 147
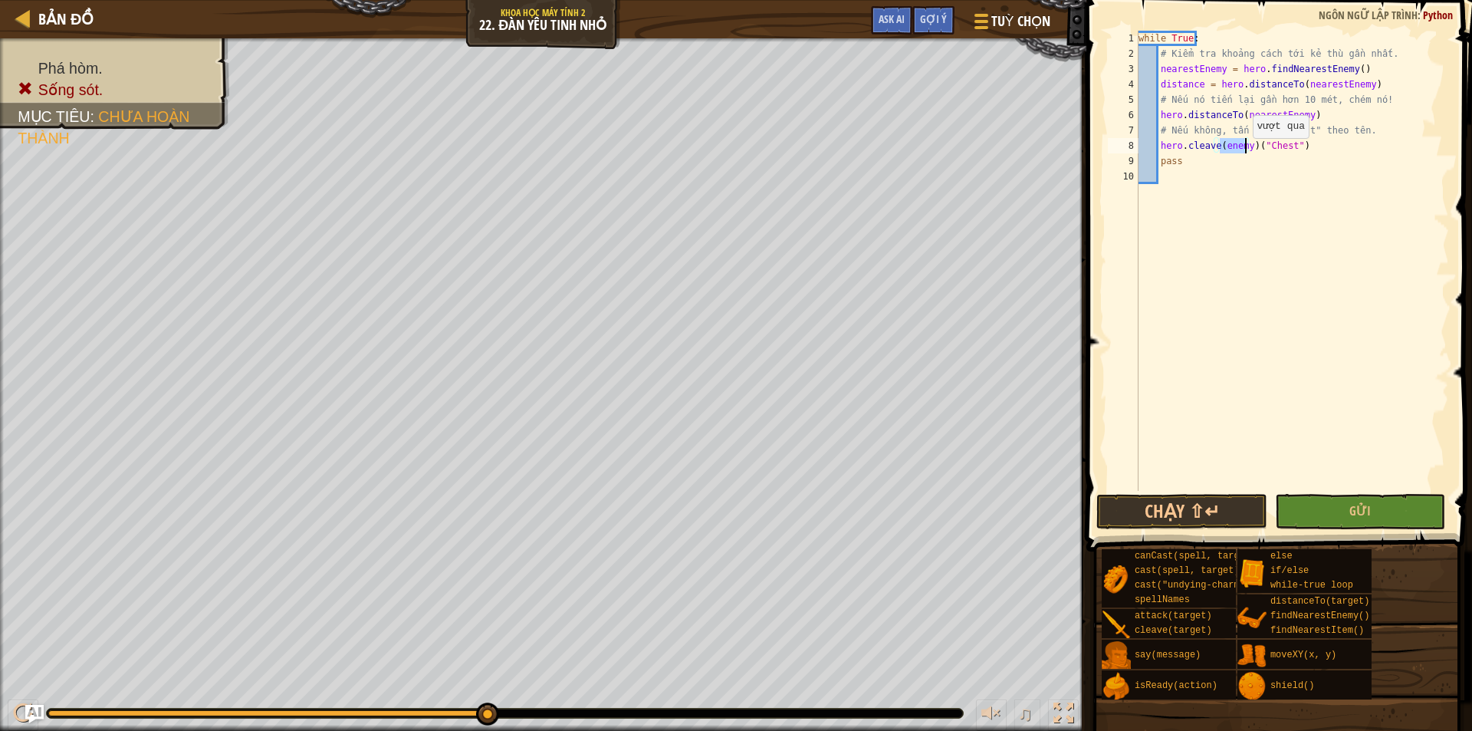
click at [1249, 151] on div "while True : # Kiểm tra khoảng cách tới kẻ thù gần nhất. nearestEnemy = hero . …" at bounding box center [1292, 276] width 314 height 491
click at [1346, 511] on button "Gửi" at bounding box center [1360, 511] width 171 height 35
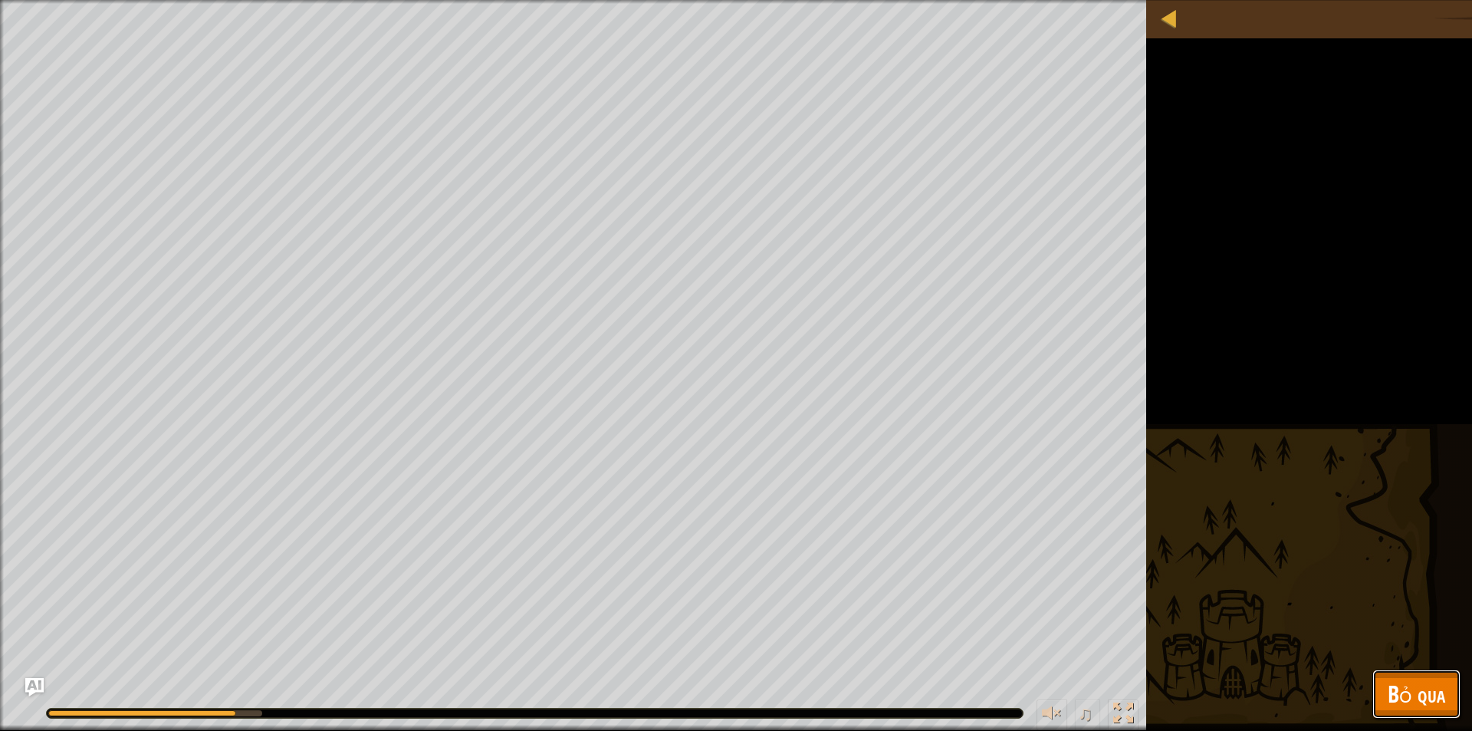
click at [1424, 688] on span "Bỏ qua" at bounding box center [1417, 693] width 58 height 31
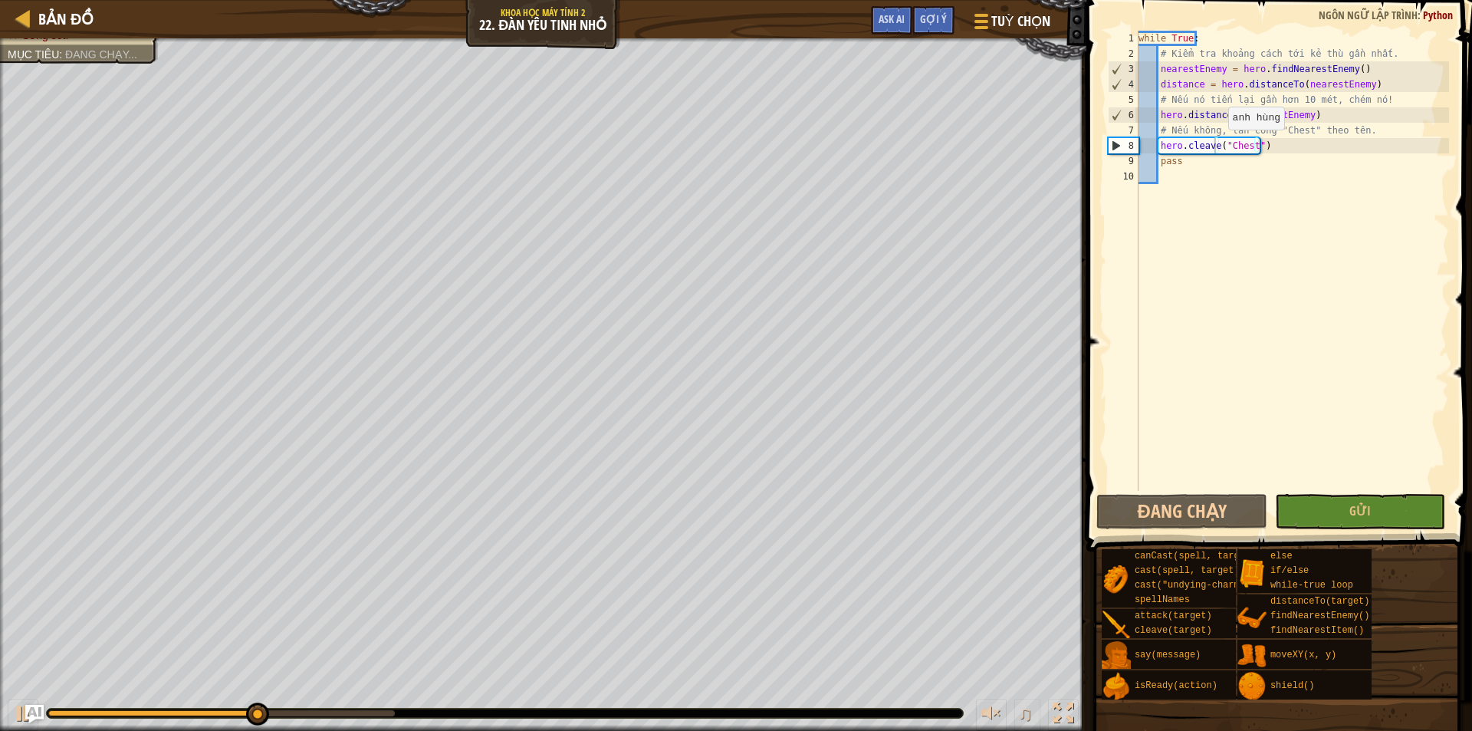
click at [1214, 146] on div "while True : # Kiểm tra khoảng cách tới kẻ thù gần nhất. nearestEnemy = hero . …" at bounding box center [1292, 276] width 314 height 491
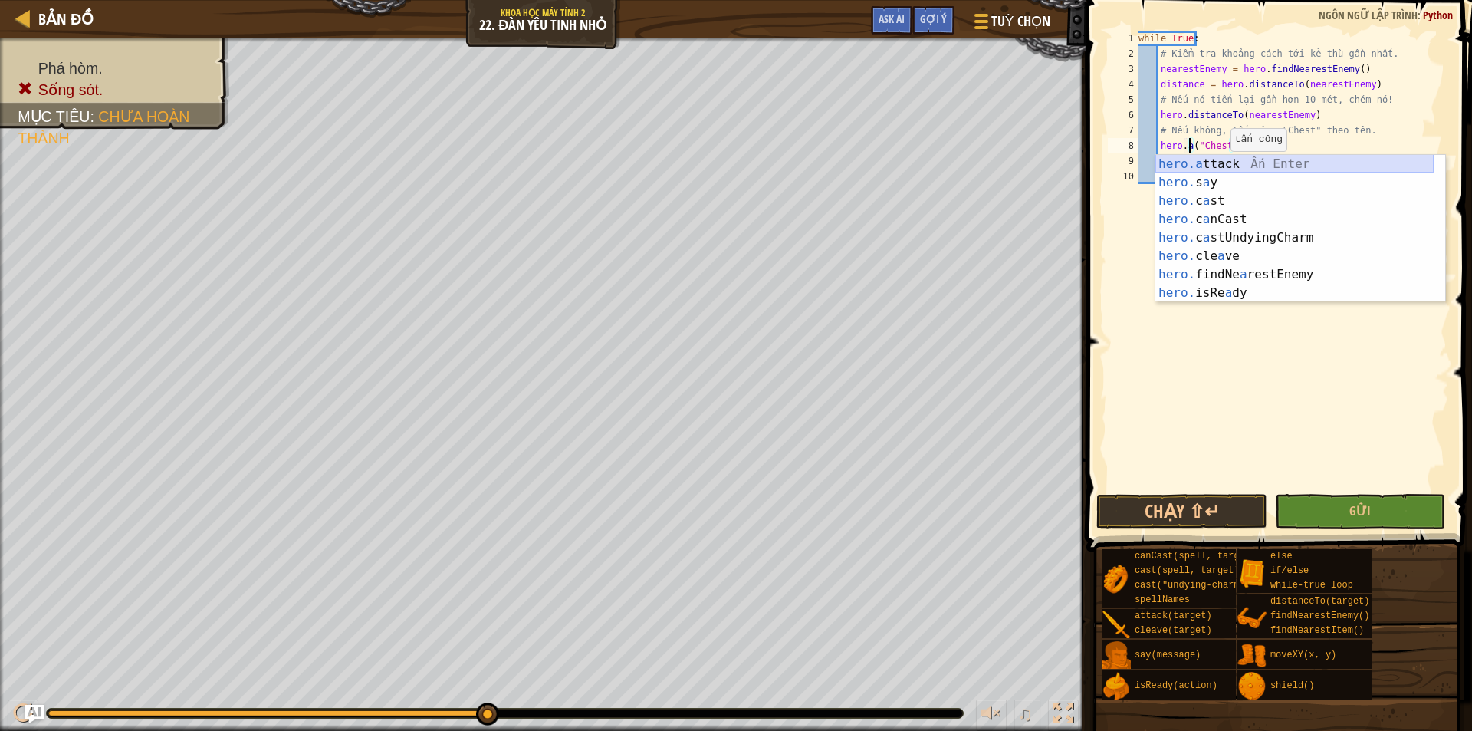
click at [1225, 161] on div "hero.a ttack Ấn Enter hero. s a y [DEMOGRAPHIC_DATA] Enter hero. c a st Ấn Ente…" at bounding box center [1294, 247] width 278 height 184
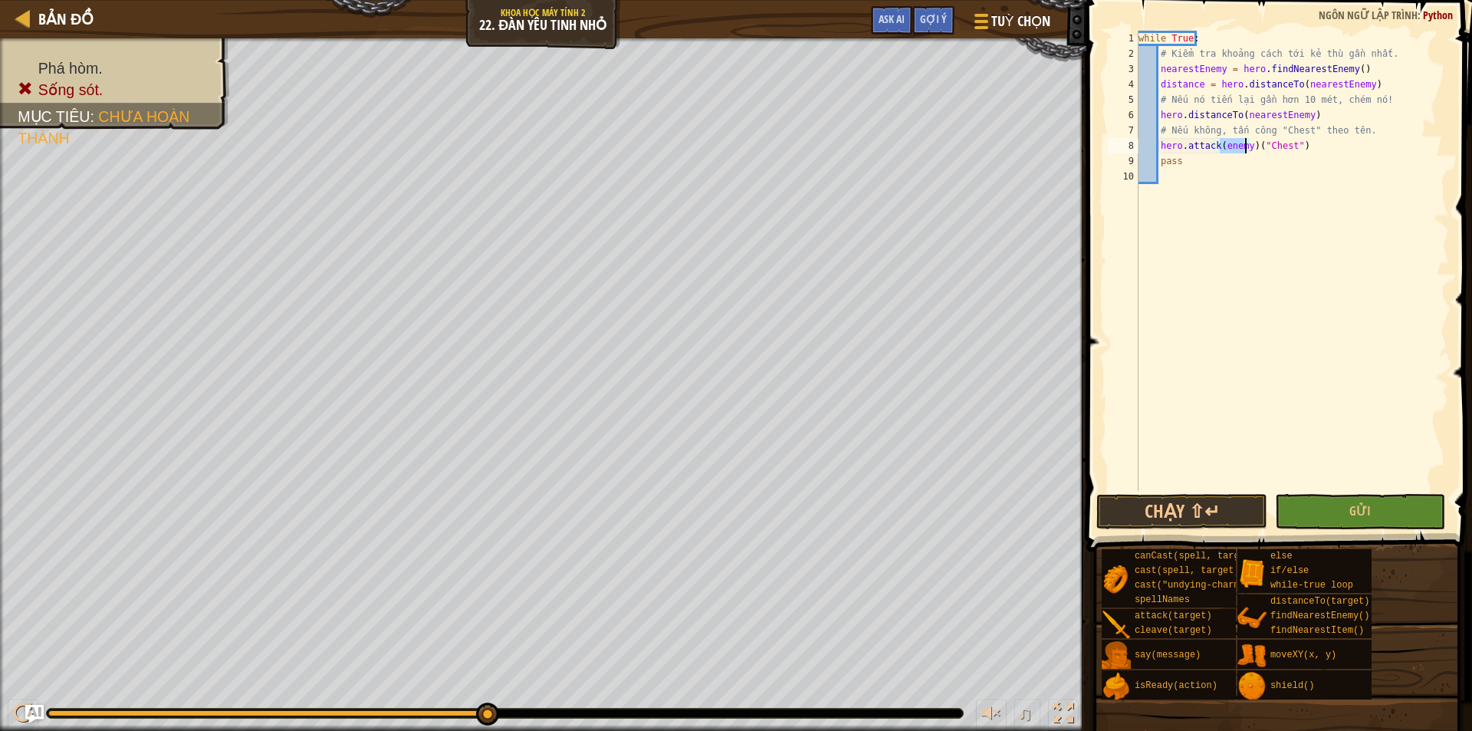
click at [1249, 149] on div "while True : # Kiểm tra khoảng cách tới kẻ thù gần nhất. nearestEnemy = hero . …" at bounding box center [1292, 276] width 314 height 491
click at [1309, 115] on div "while True : # Kiểm tra khoảng cách tới kẻ thù gần nhất. nearestEnemy = hero . …" at bounding box center [1292, 276] width 314 height 491
type textarea "hero.distanceTo(nearestEnemy)"
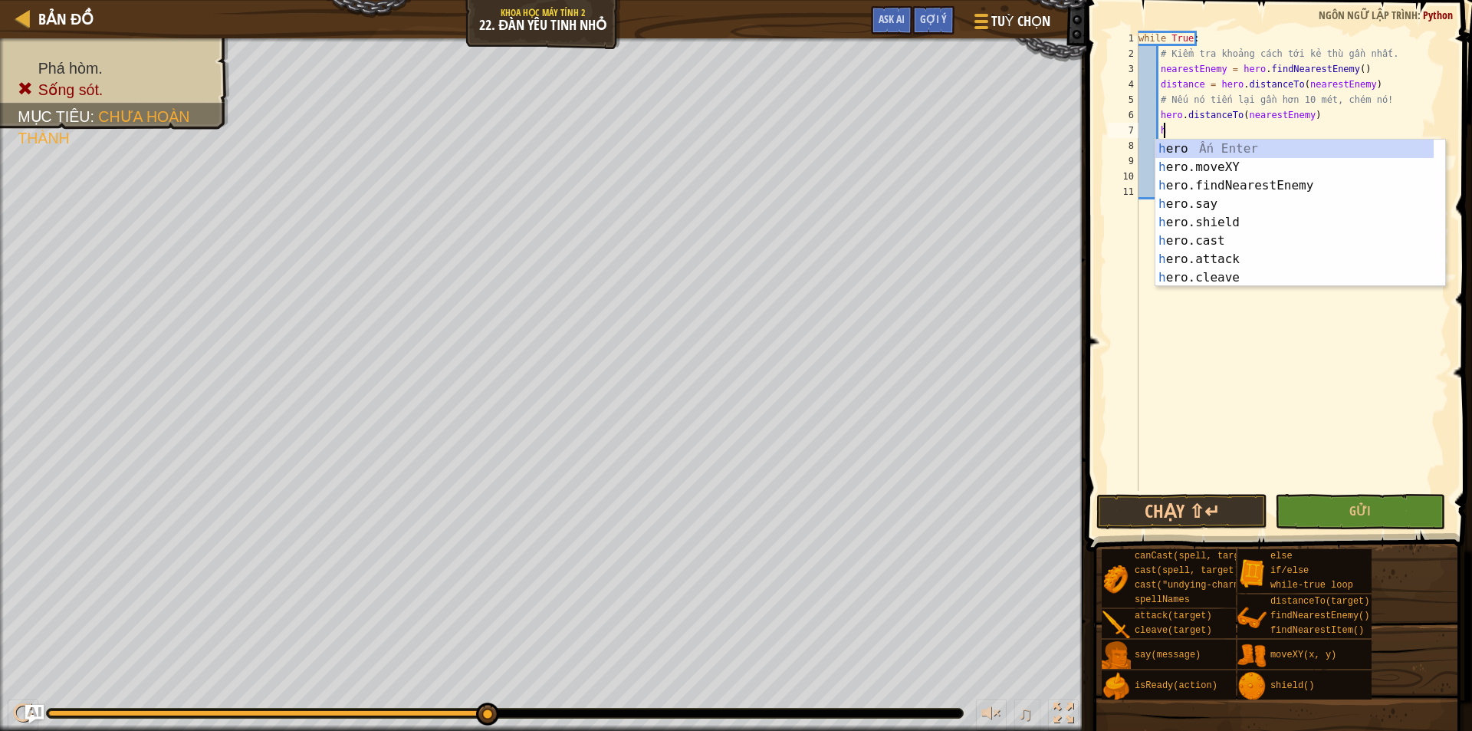
scroll to position [7, 2]
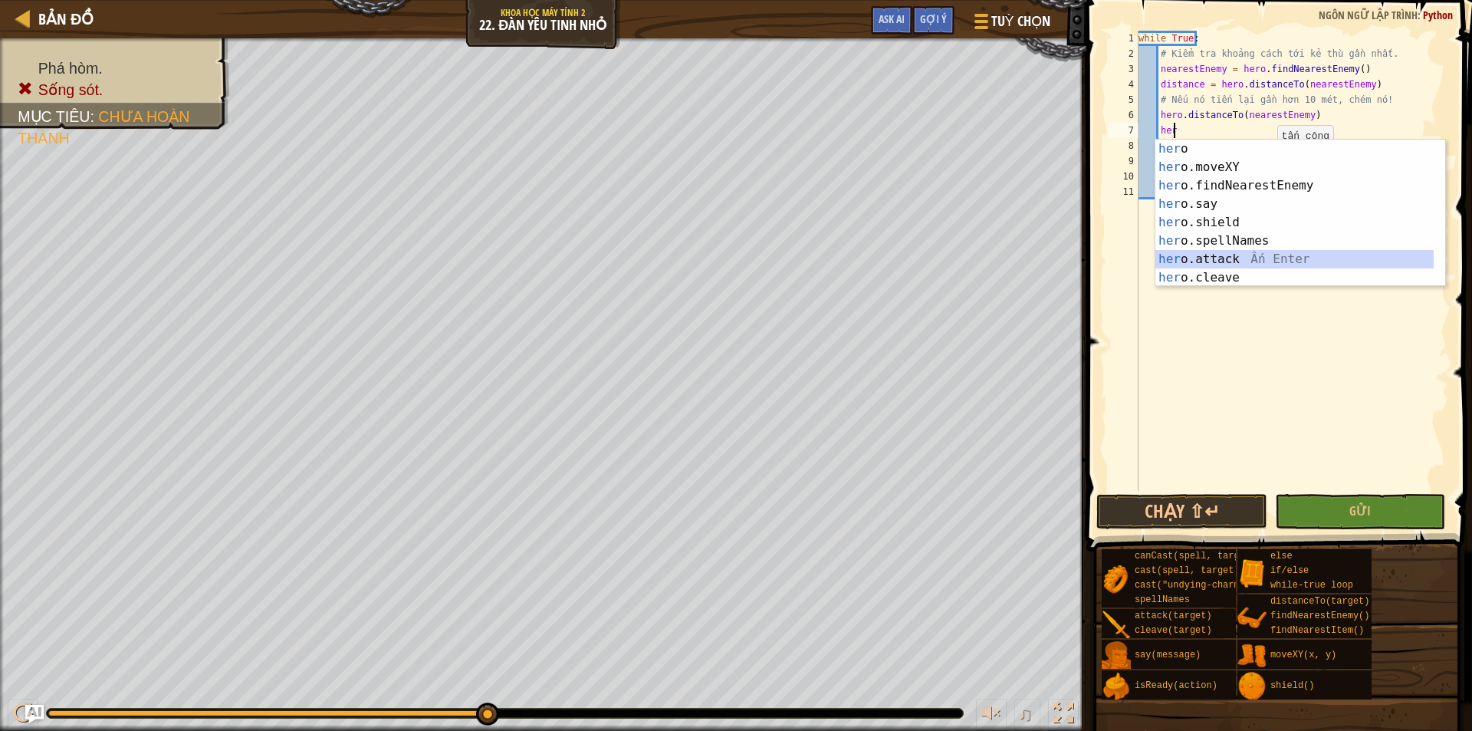
click at [1244, 255] on div "her o Ấn Enter her o.moveXY Ấn Enter her o.findNearestEnemy Ấn Enter her o.say …" at bounding box center [1294, 232] width 278 height 184
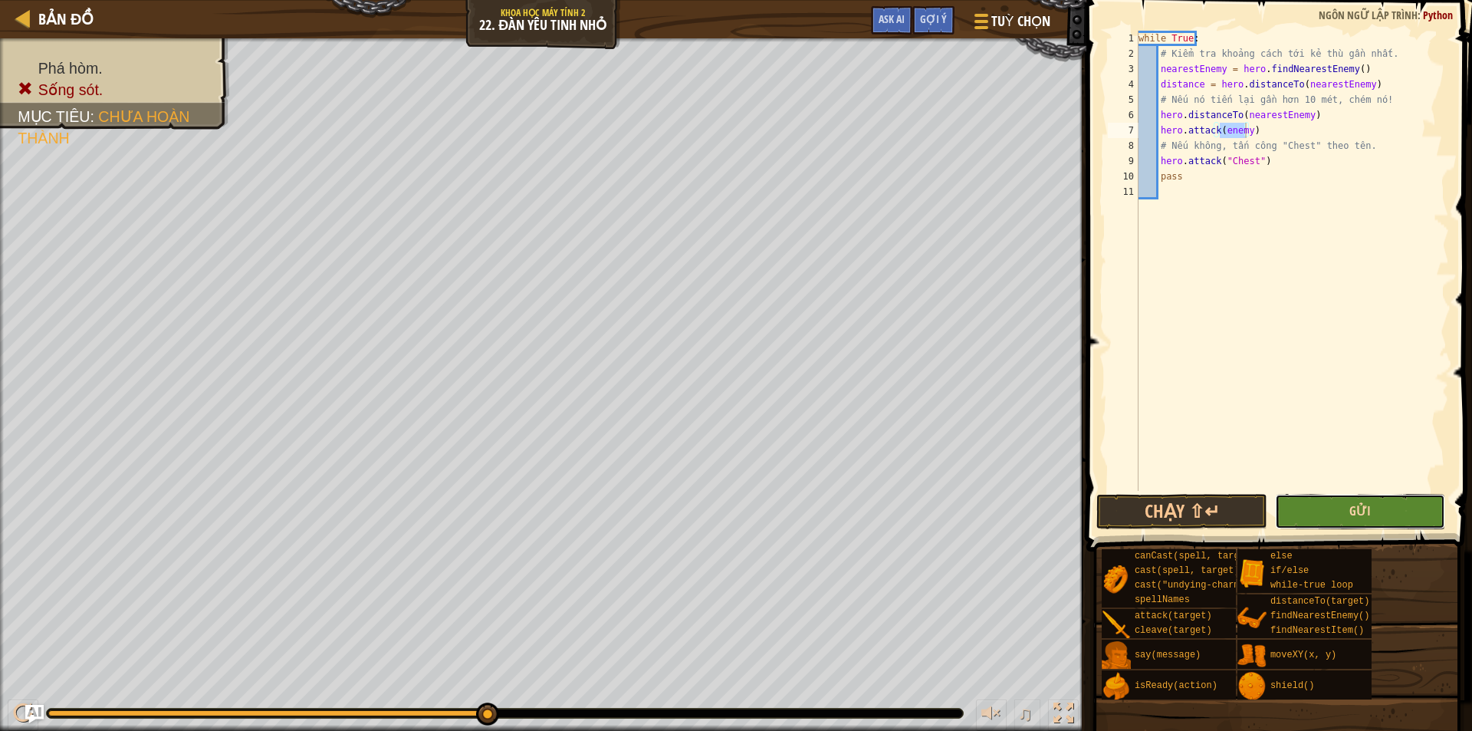
click at [1356, 508] on span "Gửi" at bounding box center [1359, 510] width 21 height 17
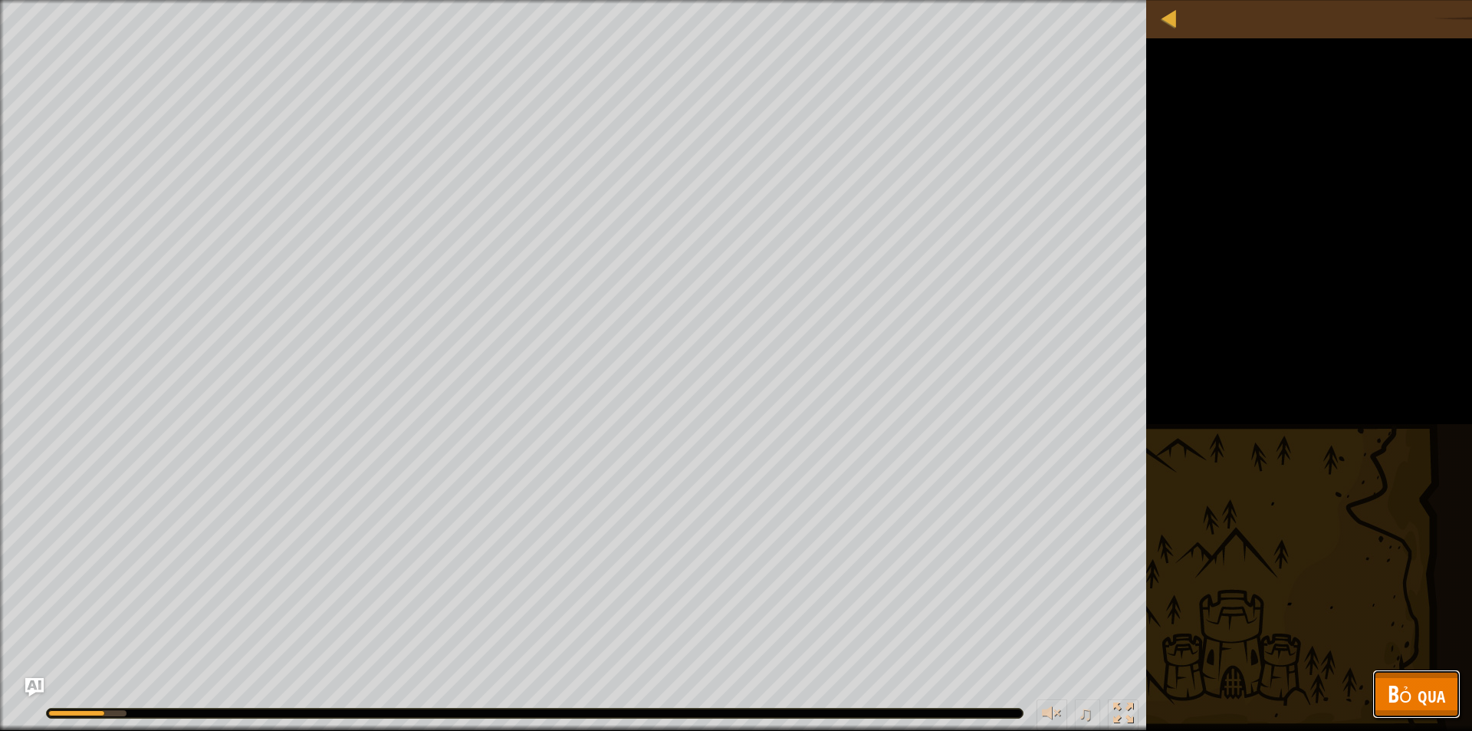
click at [1417, 711] on button "Bỏ qua" at bounding box center [1416, 693] width 88 height 49
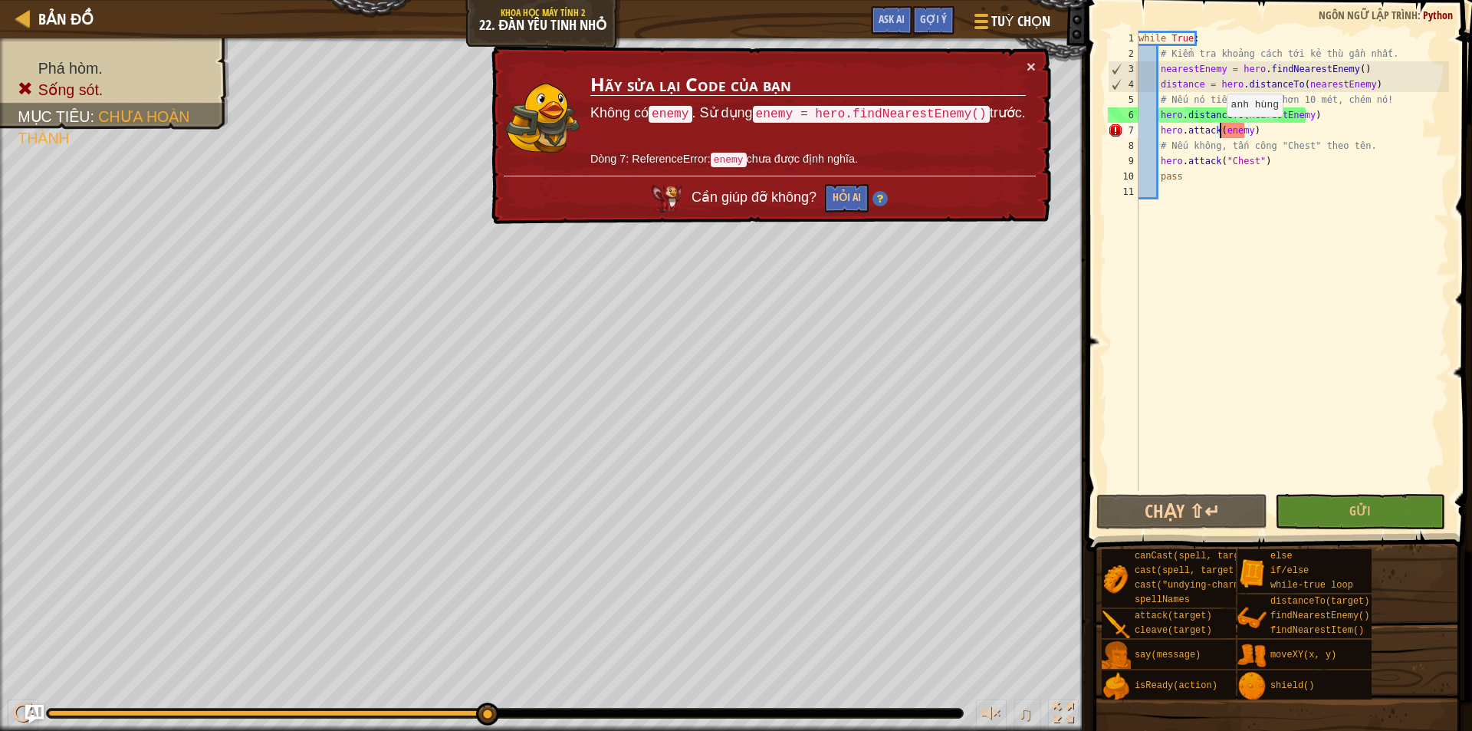
click at [1219, 132] on div "while True : # Kiểm tra khoảng cách tới kẻ thù gần nhất. nearestEnemy = hero . …" at bounding box center [1292, 276] width 314 height 491
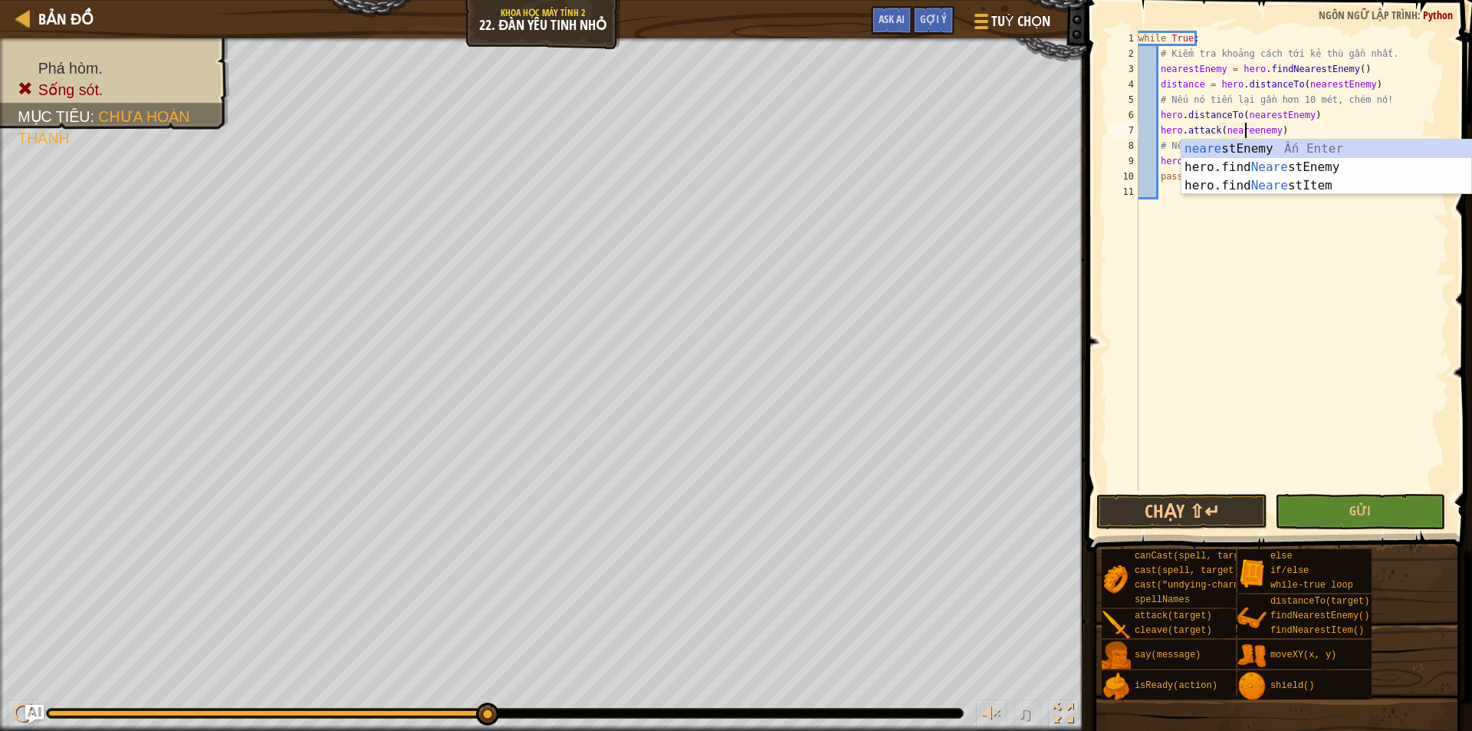
scroll to position [7, 9]
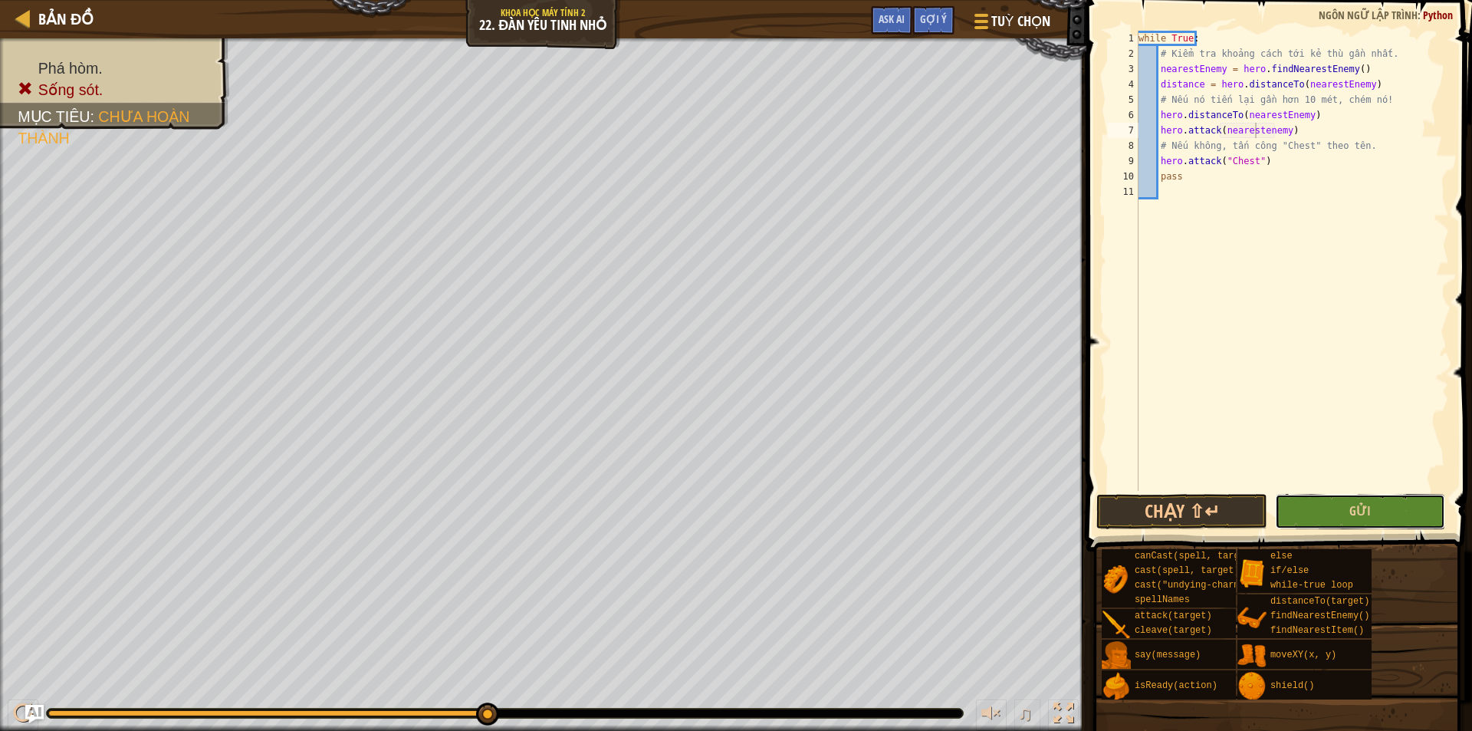
click at [1337, 517] on button "Gửi" at bounding box center [1360, 511] width 171 height 35
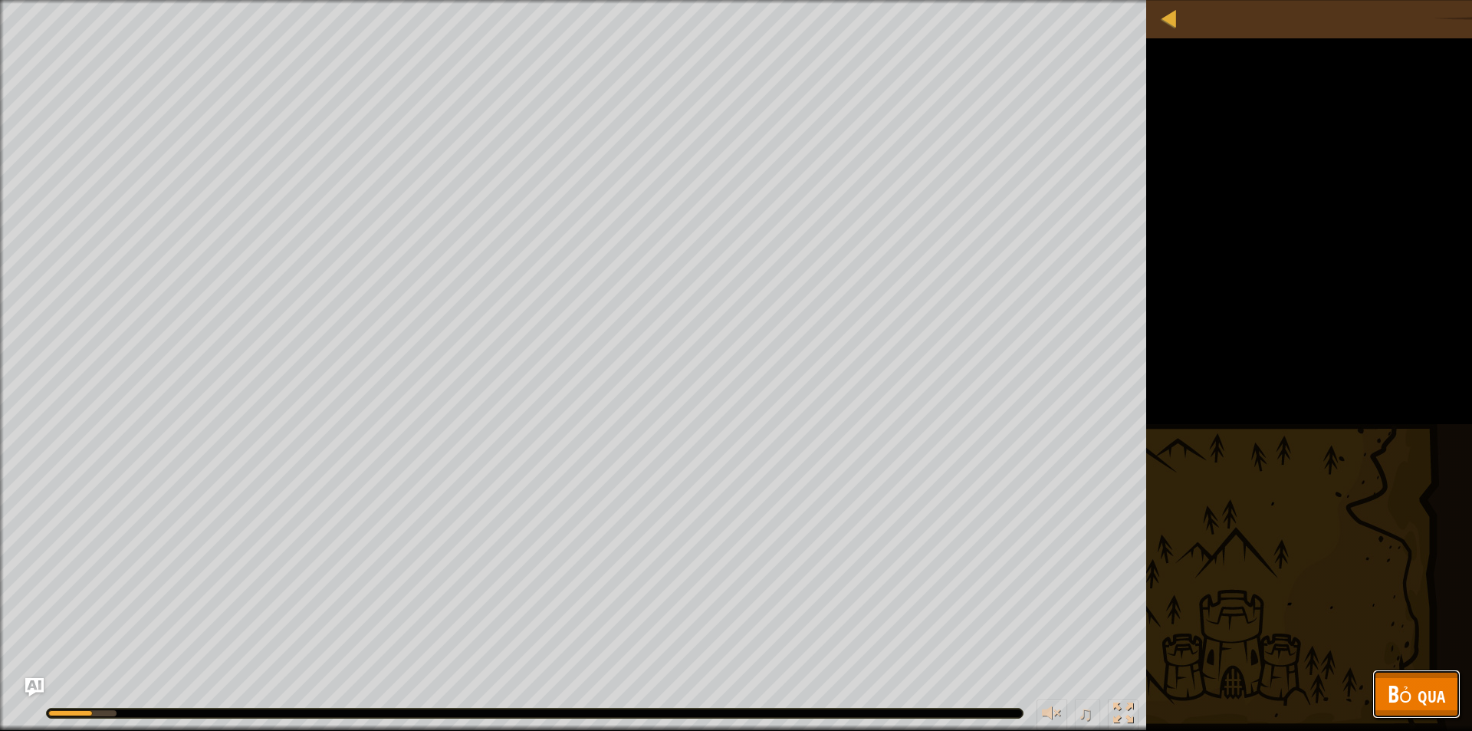
click at [1421, 690] on span "Bỏ qua" at bounding box center [1417, 693] width 58 height 31
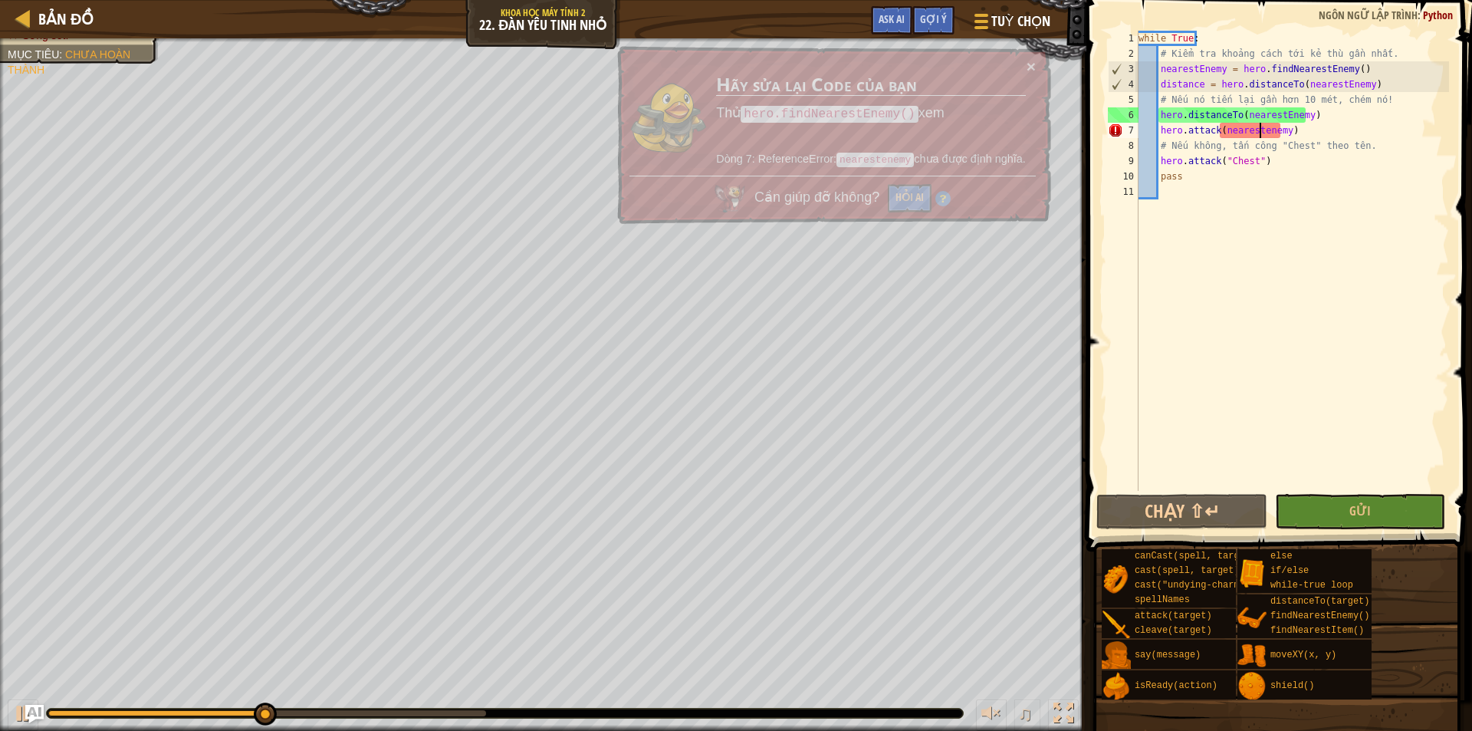
click at [1260, 133] on div "while True : # Kiểm tra khoảng cách tới kẻ thù gần nhất. nearestEnemy = hero . …" at bounding box center [1292, 276] width 314 height 491
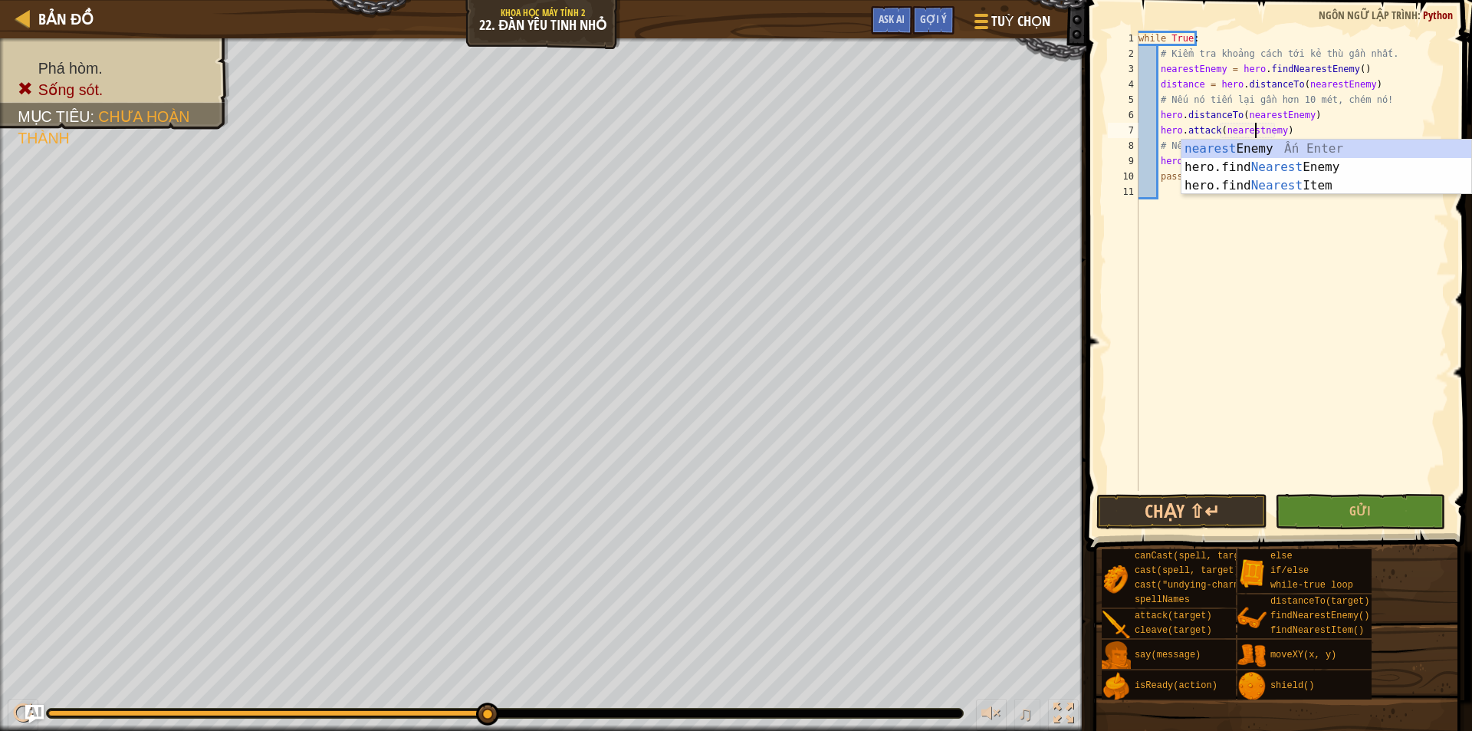
scroll to position [7, 10]
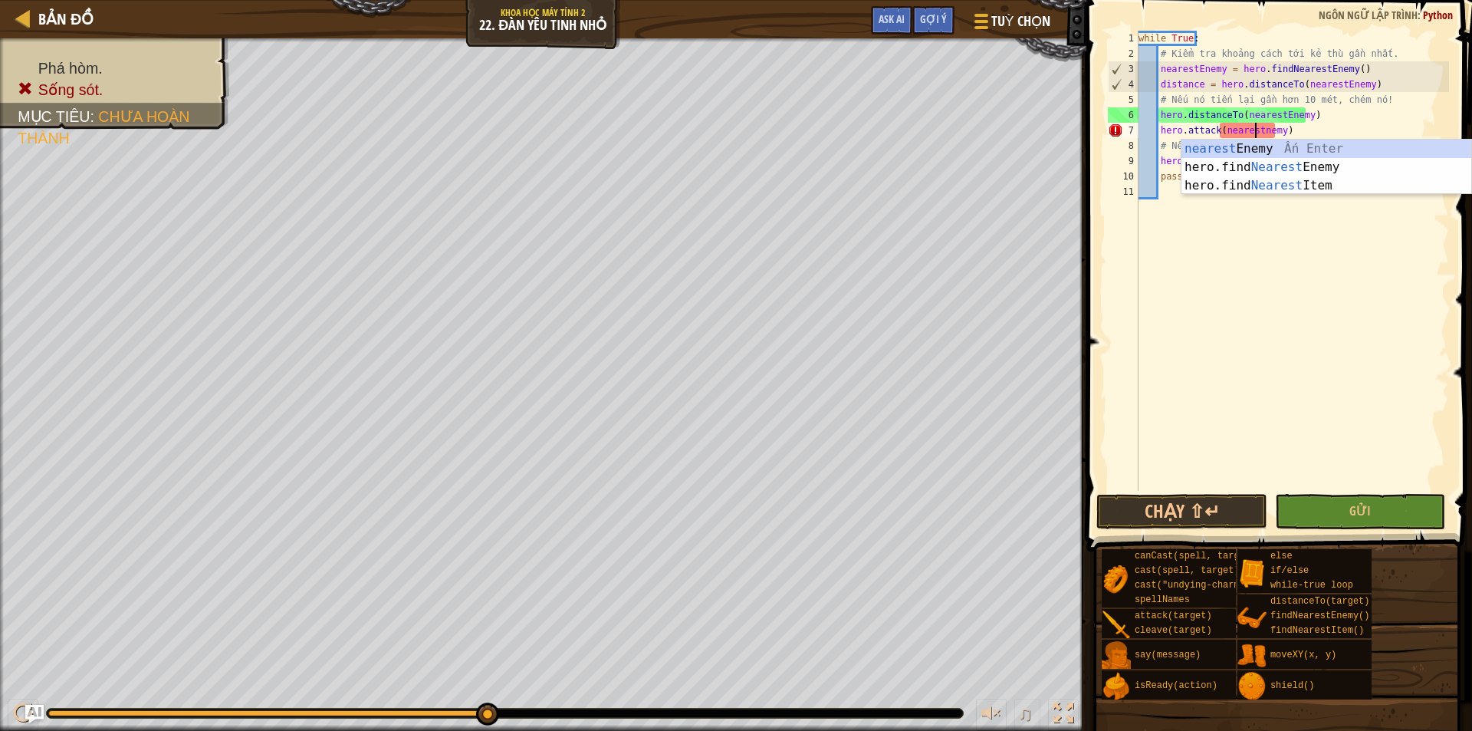
type textarea "hero.attack(nearestEnemy)"
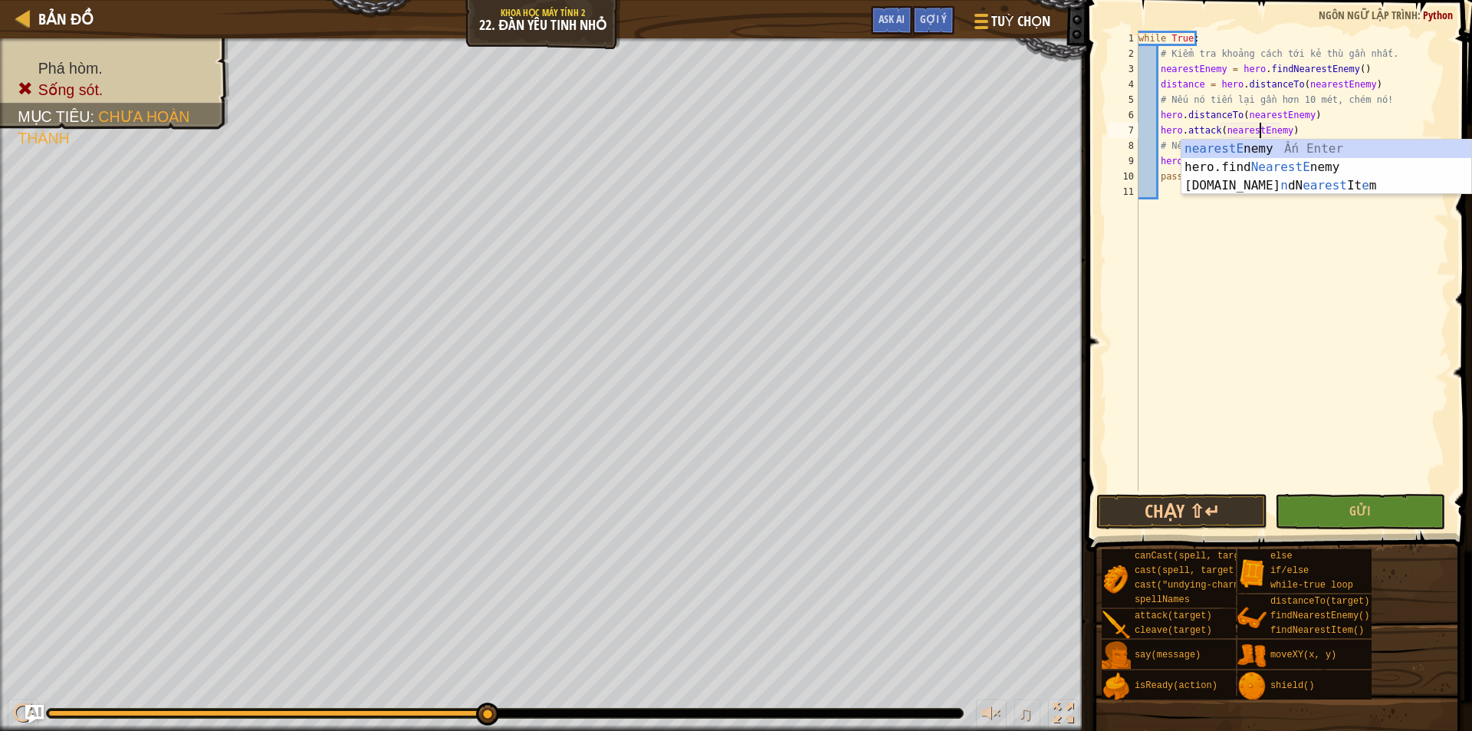
drag, startPoint x: 1366, startPoint y: 488, endPoint x: 1366, endPoint y: 497, distance: 9.2
click at [1366, 489] on div "while True : # Kiểm tra khoảng cách tới kẻ thù gần nhất. nearestEnemy = hero . …" at bounding box center [1292, 276] width 314 height 491
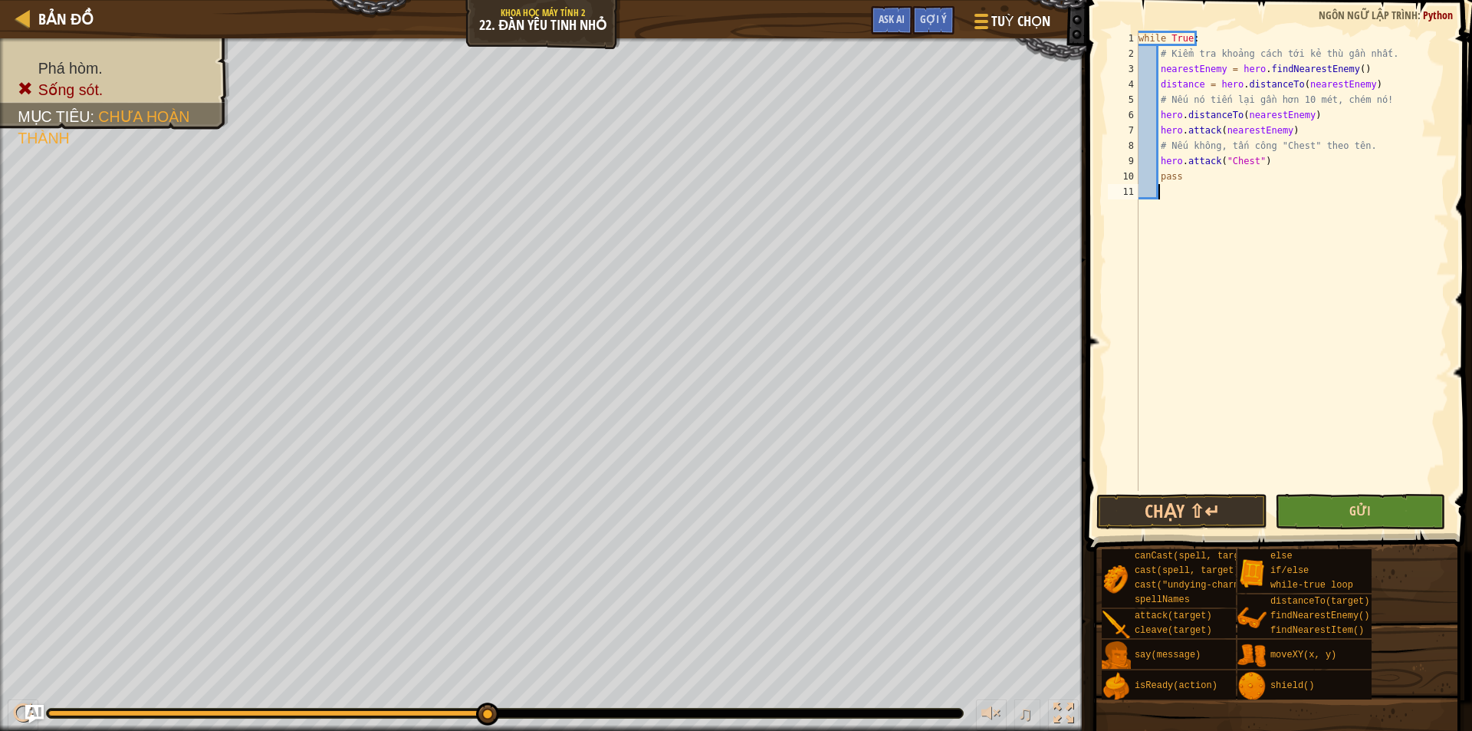
scroll to position [7, 1]
click at [1366, 511] on span "Gửi" at bounding box center [1359, 510] width 21 height 17
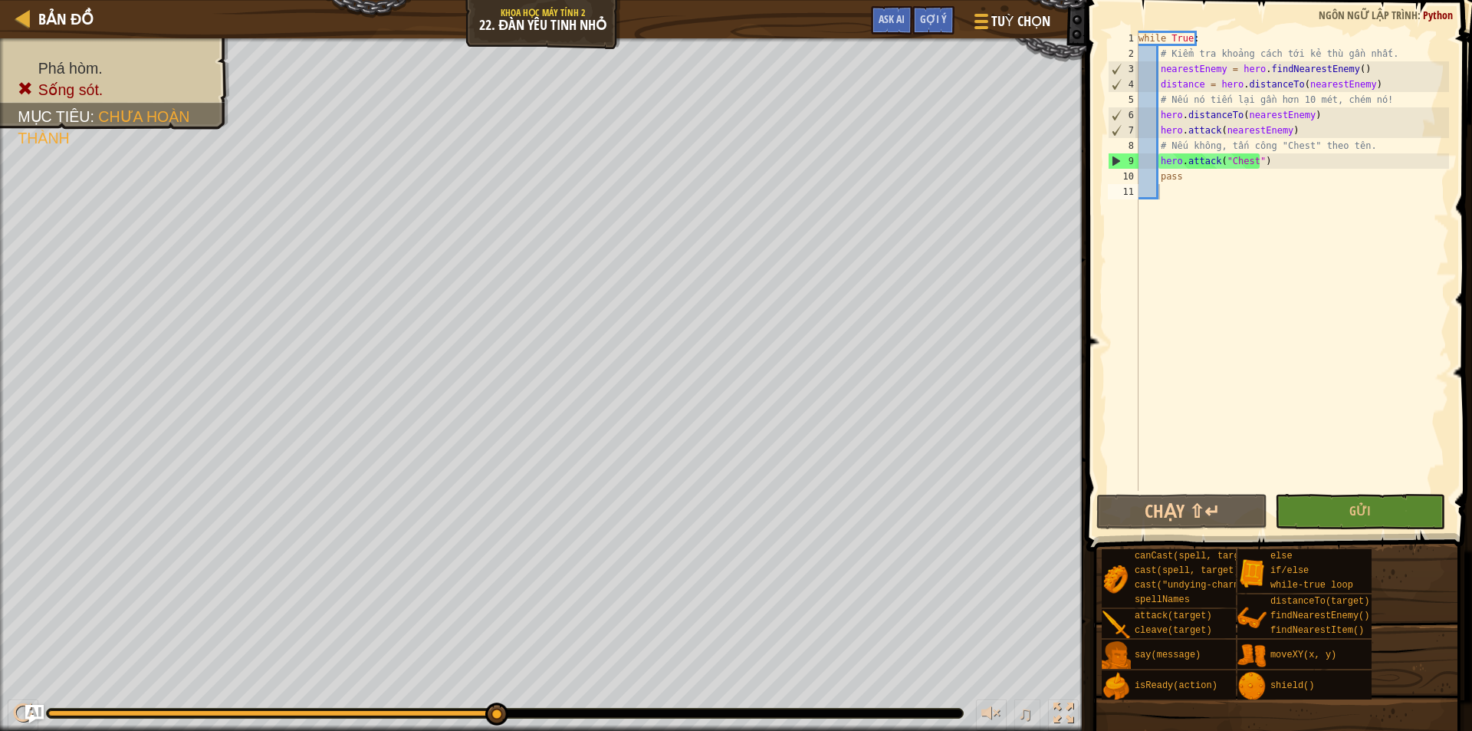
type textarea "hero.attack(nearestEnemy)"
click at [1291, 133] on div "while True : # Kiểm tra khoảng cách tới kẻ thù gần nhất. nearestEnemy = hero . …" at bounding box center [1292, 276] width 314 height 491
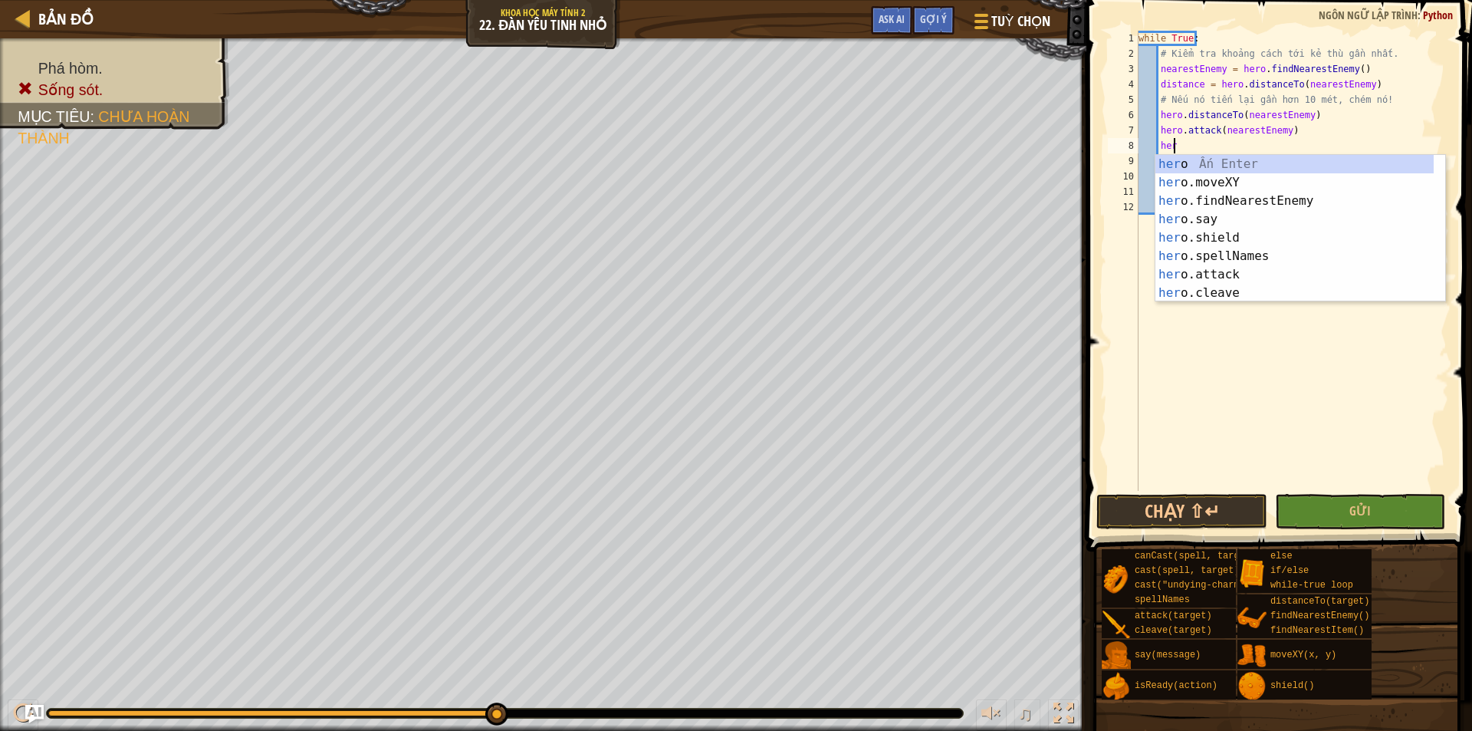
scroll to position [7, 2]
click at [1236, 291] on div "hero Ấn Enter hero .moveXY Ấn Enter hero .findNearestEnemy Ấn Enter hero .say Ấ…" at bounding box center [1294, 247] width 278 height 184
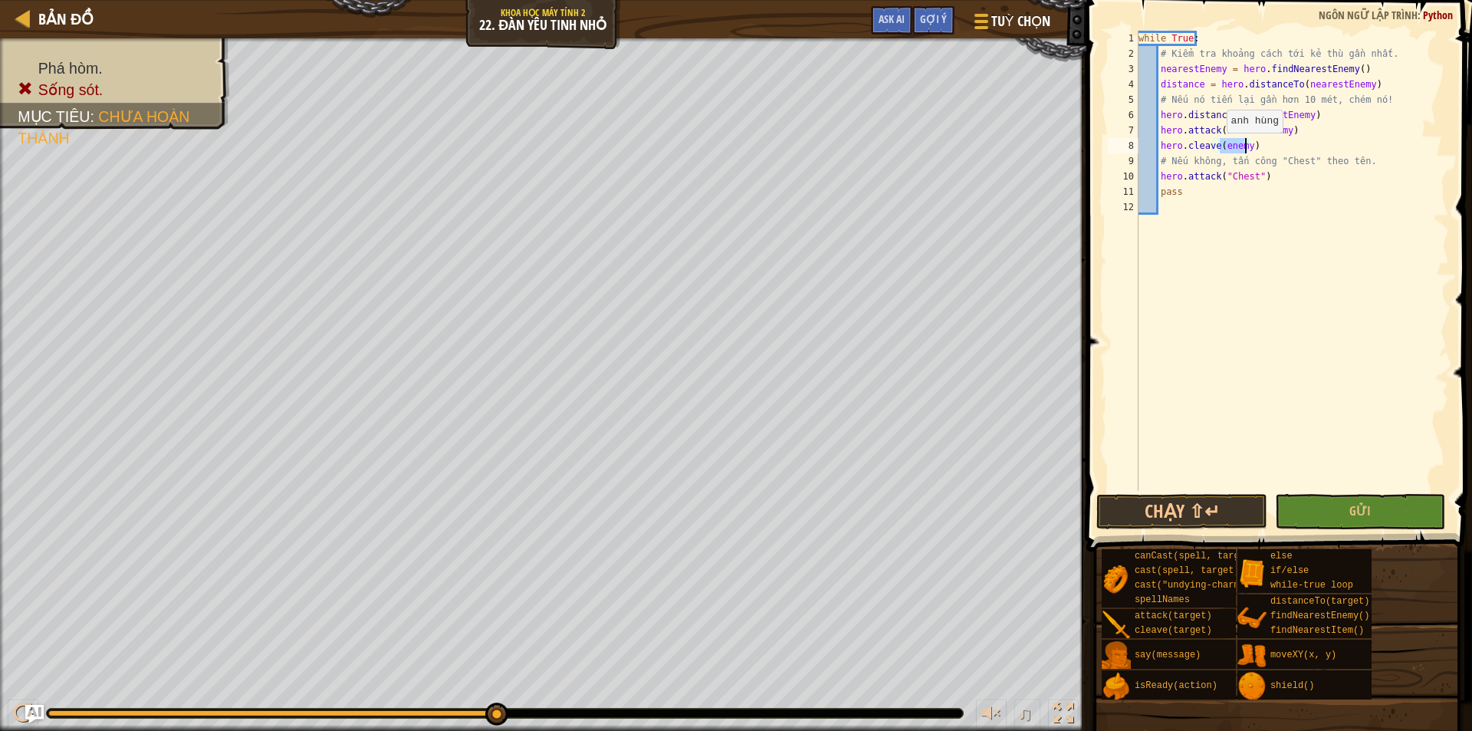
click at [1219, 149] on div "while True : # Kiểm tra khoảng cách tới kẻ thù gần nhất. nearestEnemy = hero . …" at bounding box center [1292, 261] width 314 height 460
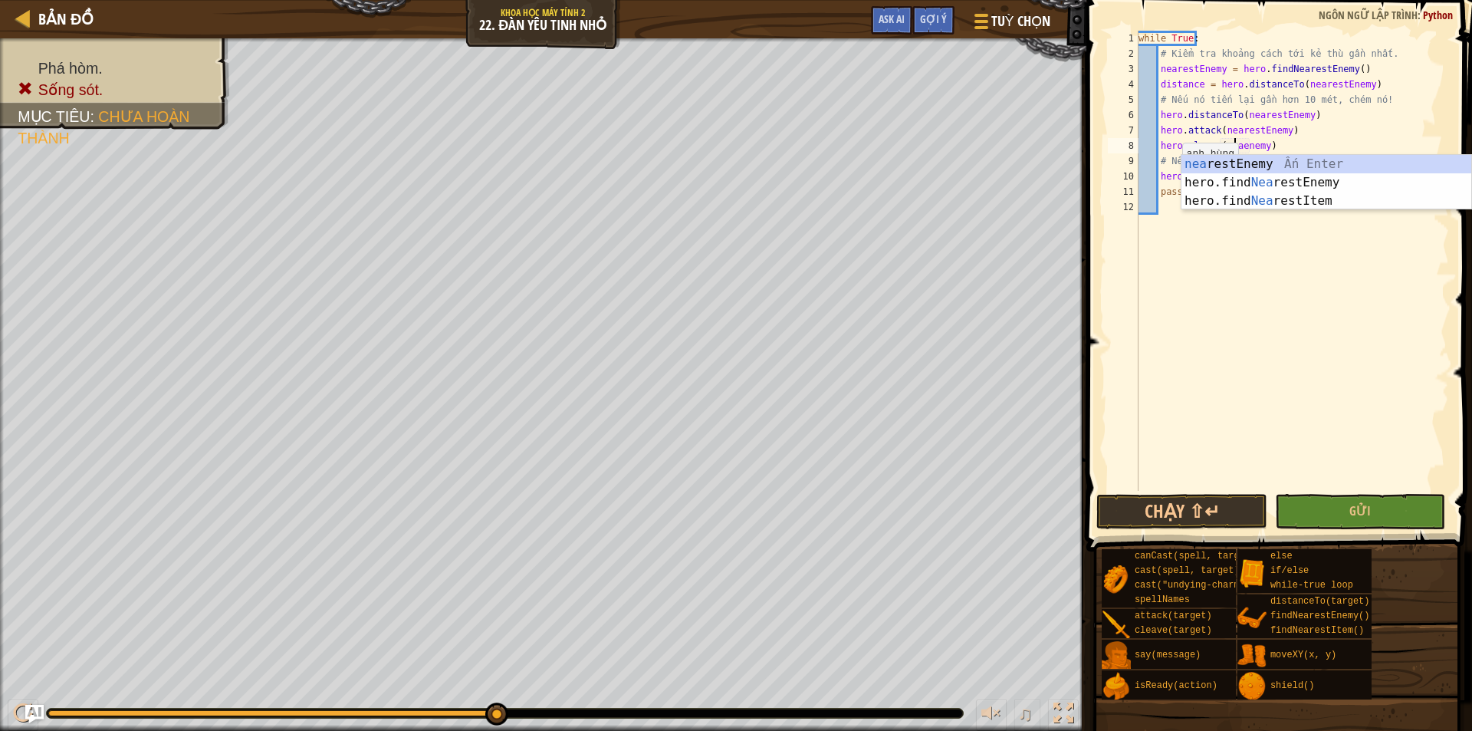
scroll to position [7, 8]
click at [1298, 160] on div "near e s tEnemy Ấn Enter [DOMAIN_NAME] n dN ear e s tEnemy Ấn Enter [DOMAIN_NAM…" at bounding box center [1326, 201] width 290 height 92
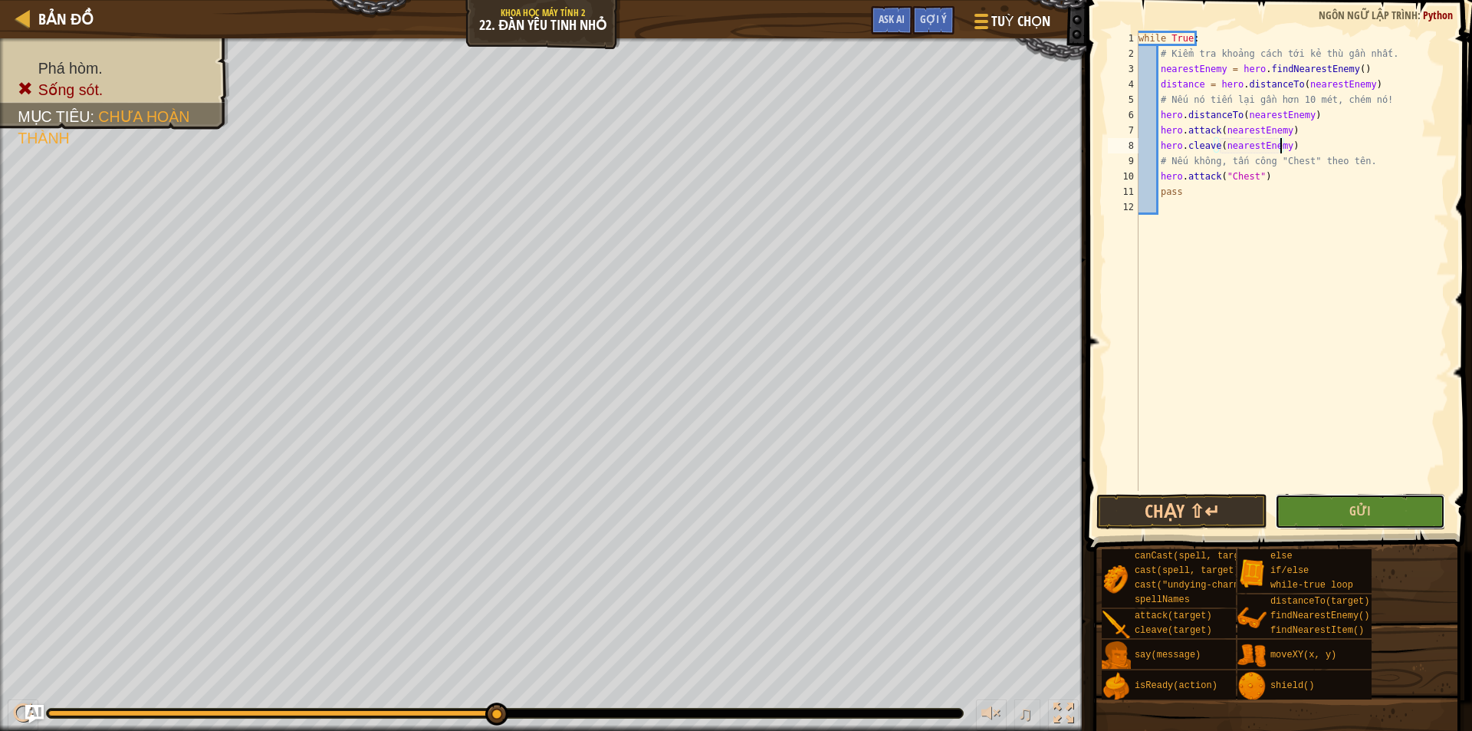
click at [1339, 508] on button "Gửi" at bounding box center [1360, 511] width 171 height 35
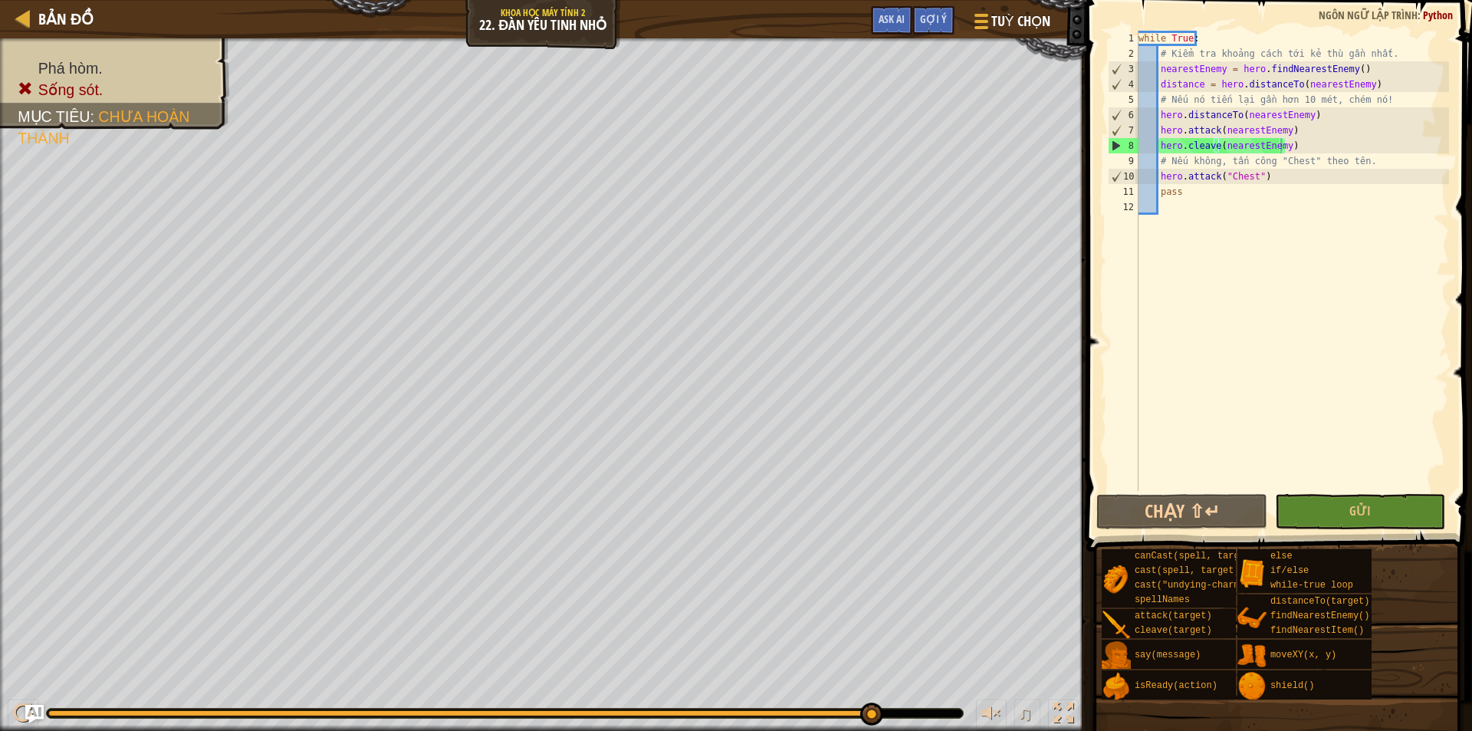
click at [1286, 148] on div "while True : # Kiểm tra khoảng cách tới kẻ thù gần nhất. nearestEnemy = hero . …" at bounding box center [1292, 276] width 314 height 491
click at [951, 21] on div "Gợi ý" at bounding box center [933, 20] width 42 height 28
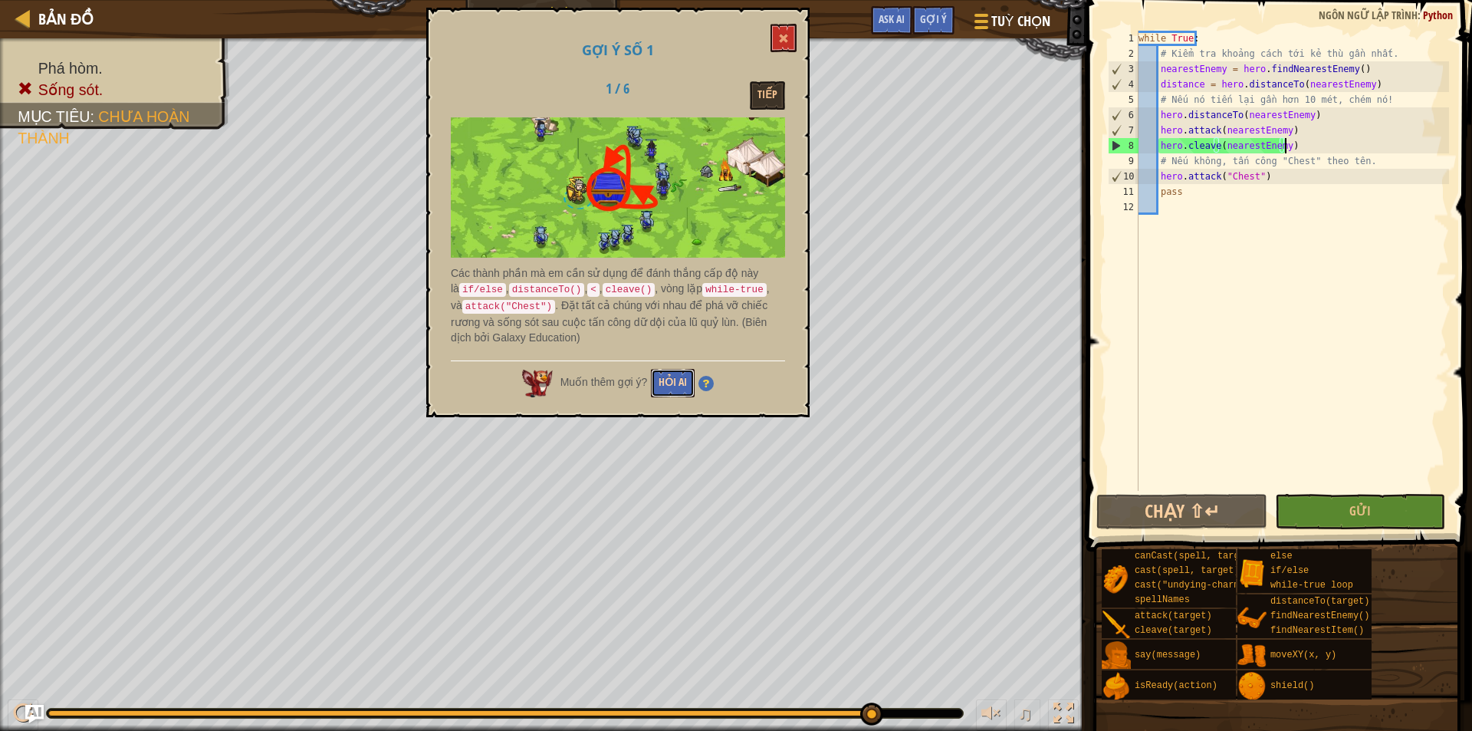
click at [669, 371] on button "Hỏi AI" at bounding box center [673, 383] width 44 height 28
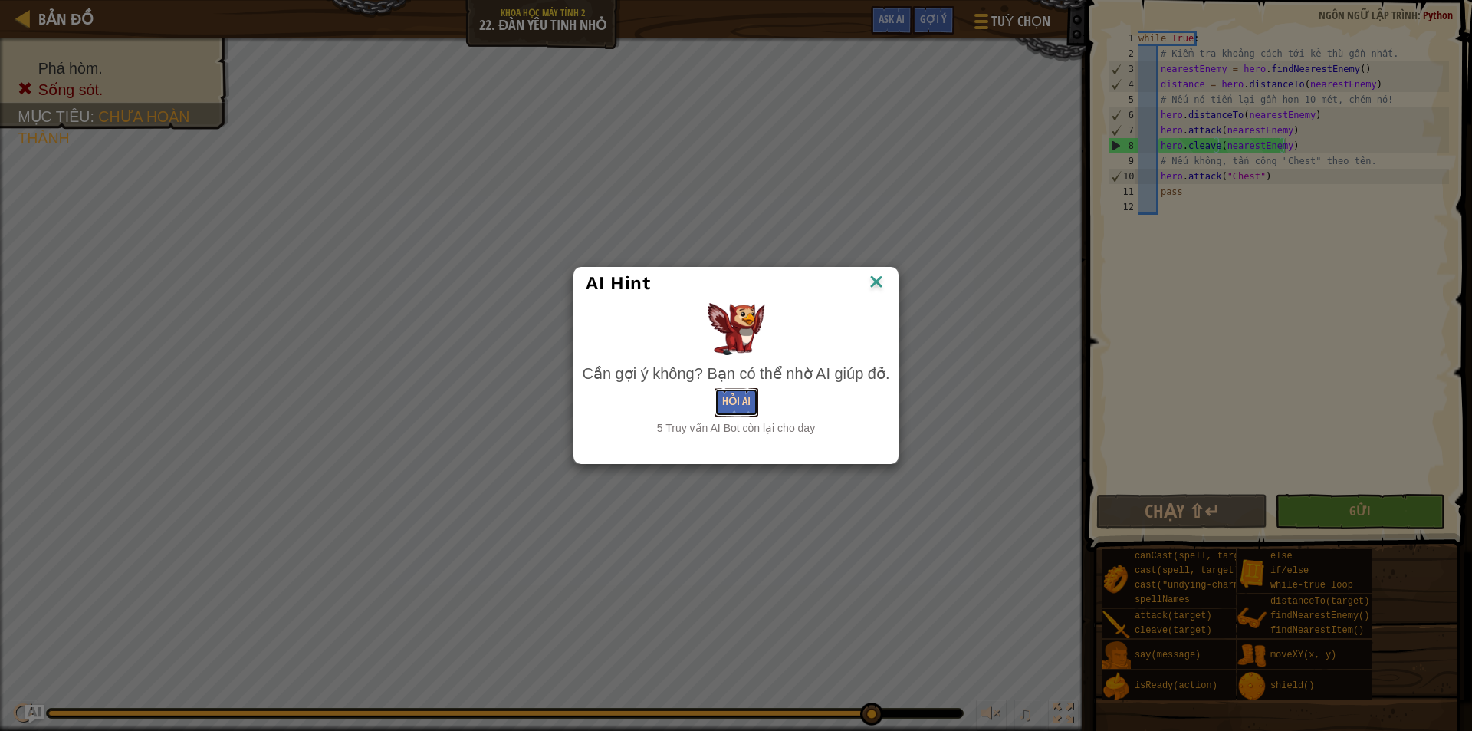
click at [725, 404] on button "Hỏi AI" at bounding box center [737, 402] width 44 height 28
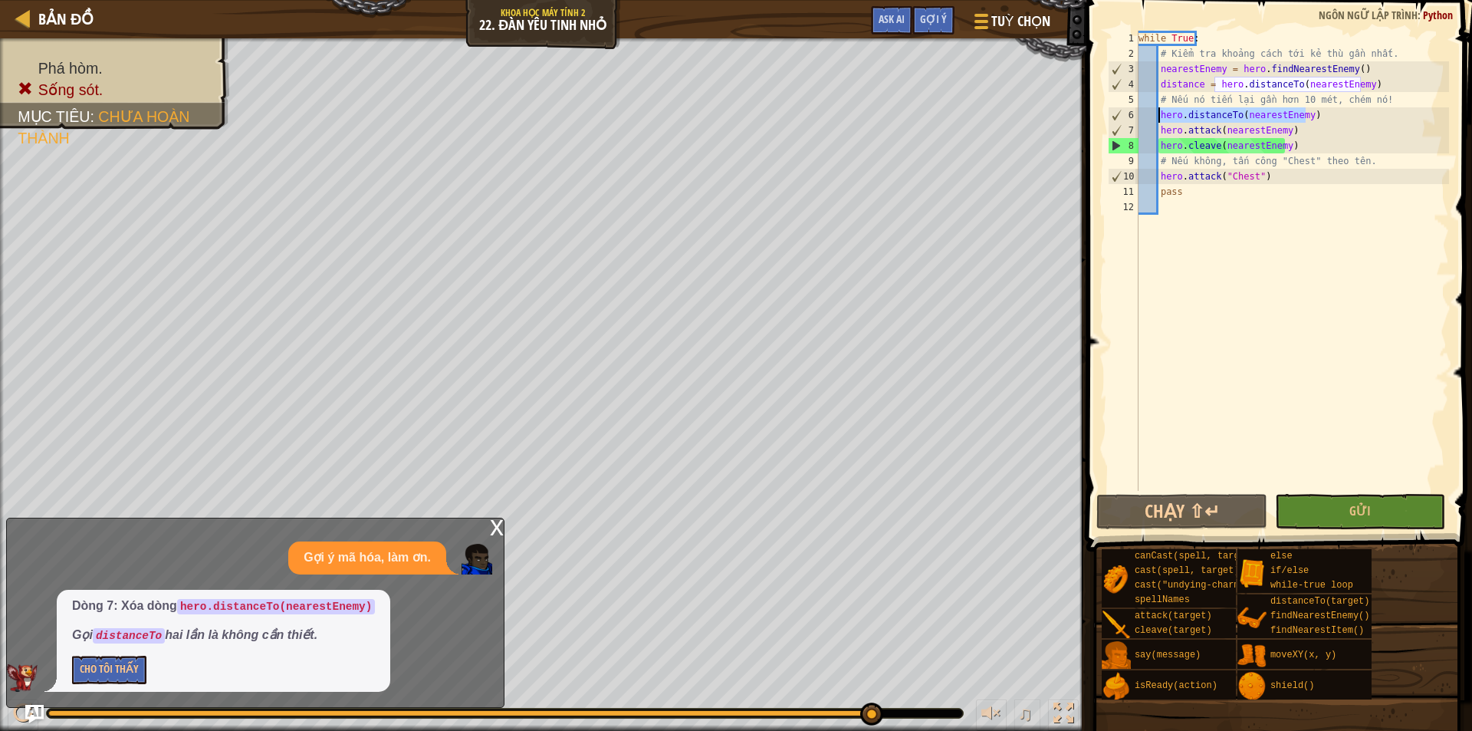
drag, startPoint x: 1306, startPoint y: 115, endPoint x: 1158, endPoint y: 117, distance: 148.0
click at [1158, 117] on div "while True : # Kiểm tra khoảng cách tới kẻ thù gần nhất. nearestEnemy = hero . …" at bounding box center [1292, 276] width 314 height 491
type textarea "hero.distanceTo(nearestEnemy)"
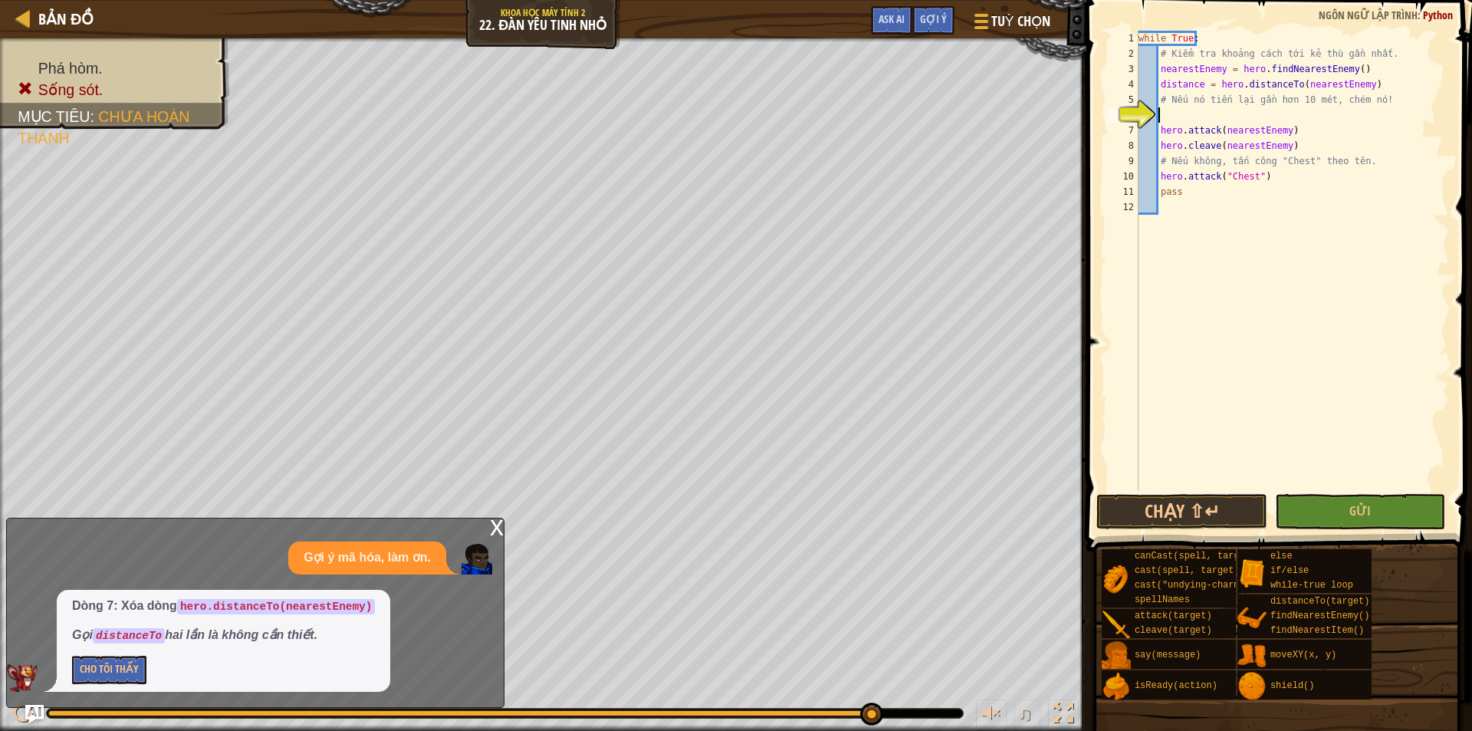
scroll to position [7, 0]
click at [1260, 123] on div "while True : # Kiểm tra khoảng cách tới kẻ thù gần nhất. nearestEnemy = hero . …" at bounding box center [1292, 276] width 314 height 491
click at [1376, 101] on div "while True : # Kiểm tra khoảng cách tới kẻ thù gần nhất. nearestEnemy = hero . …" at bounding box center [1292, 276] width 314 height 491
type textarea "# Nếu nó tiến lại gần hơn 10 mét, chém nó!"
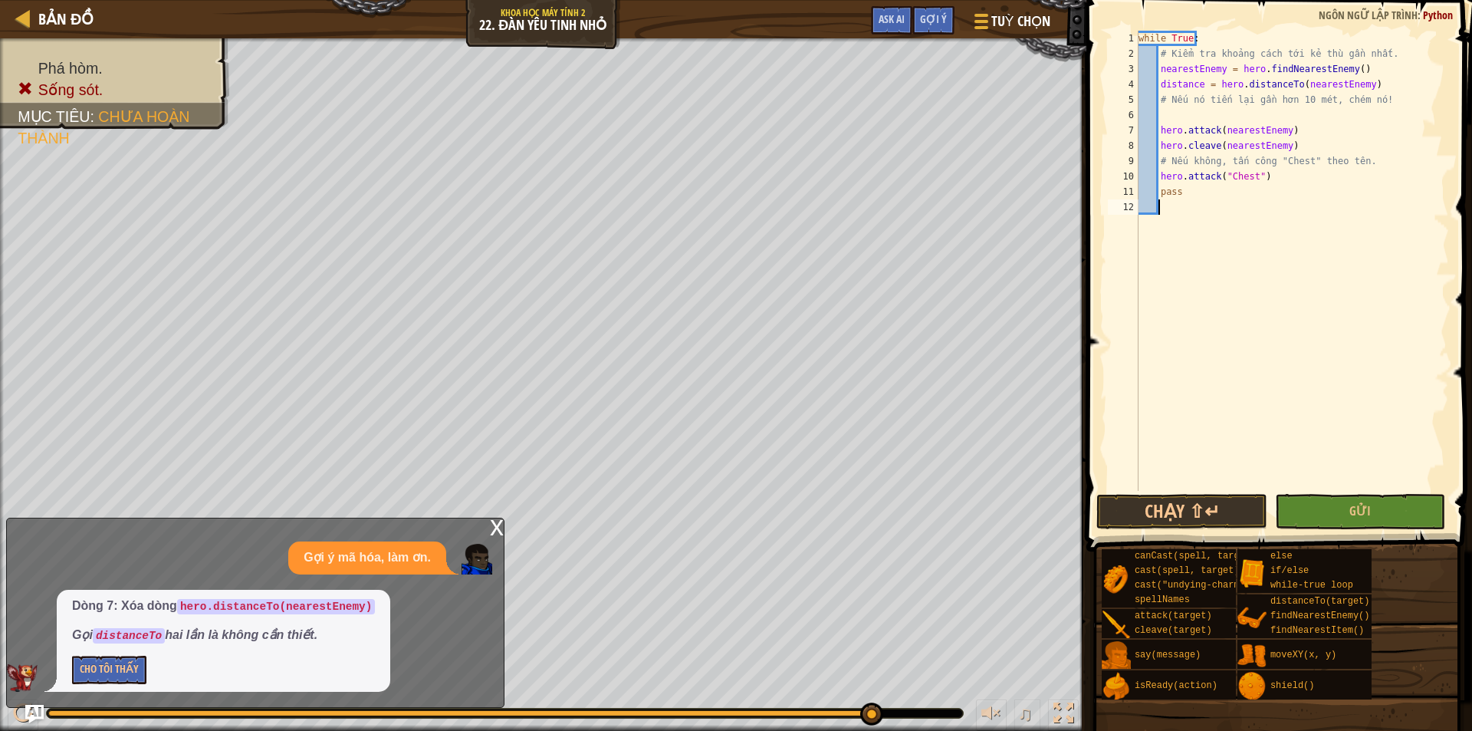
click at [1401, 481] on div "while True : # Kiểm tra khoảng cách tới kẻ thù gần nhất. nearestEnemy = hero . …" at bounding box center [1292, 276] width 314 height 491
click at [1392, 504] on button "Gửi" at bounding box center [1360, 511] width 171 height 35
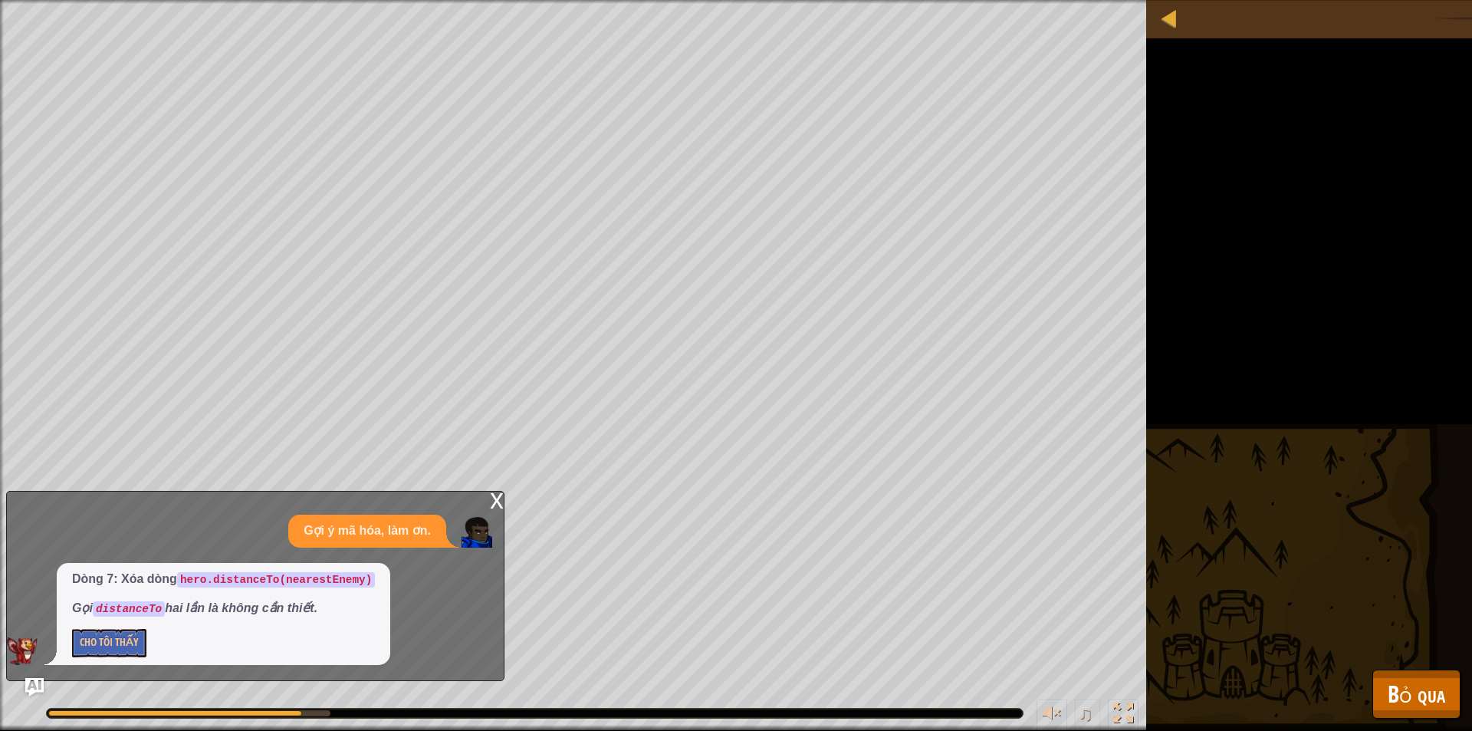
click at [501, 504] on div "x" at bounding box center [497, 498] width 14 height 15
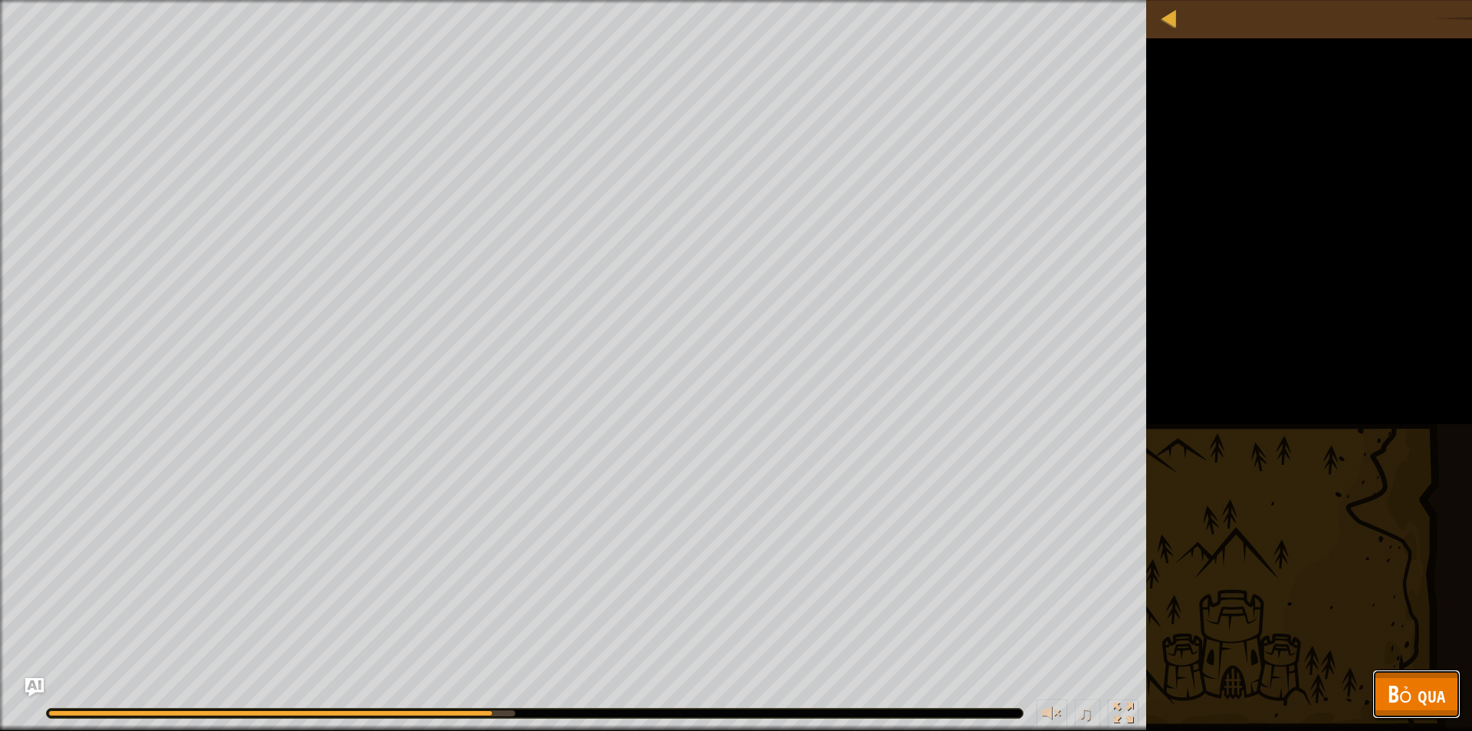
click at [1432, 690] on span "Bỏ qua" at bounding box center [1417, 693] width 58 height 31
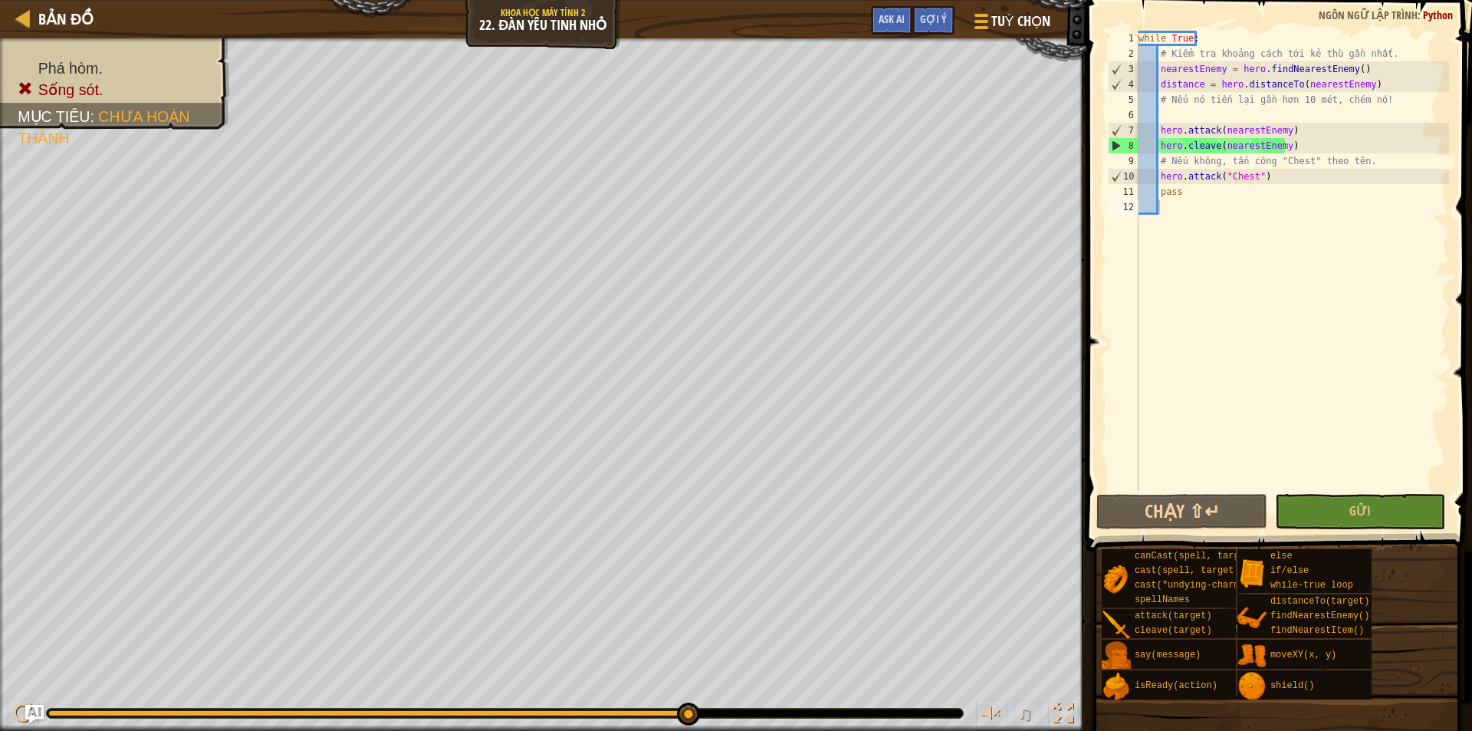
type textarea "hero.cleave(nearestEnemy)"
drag, startPoint x: 1289, startPoint y: 146, endPoint x: 1157, endPoint y: 146, distance: 131.9
click at [1157, 146] on div "while True : # Kiểm tra khoảng cách tới kẻ thù gần nhất. nearestEnemy = hero . …" at bounding box center [1292, 276] width 314 height 491
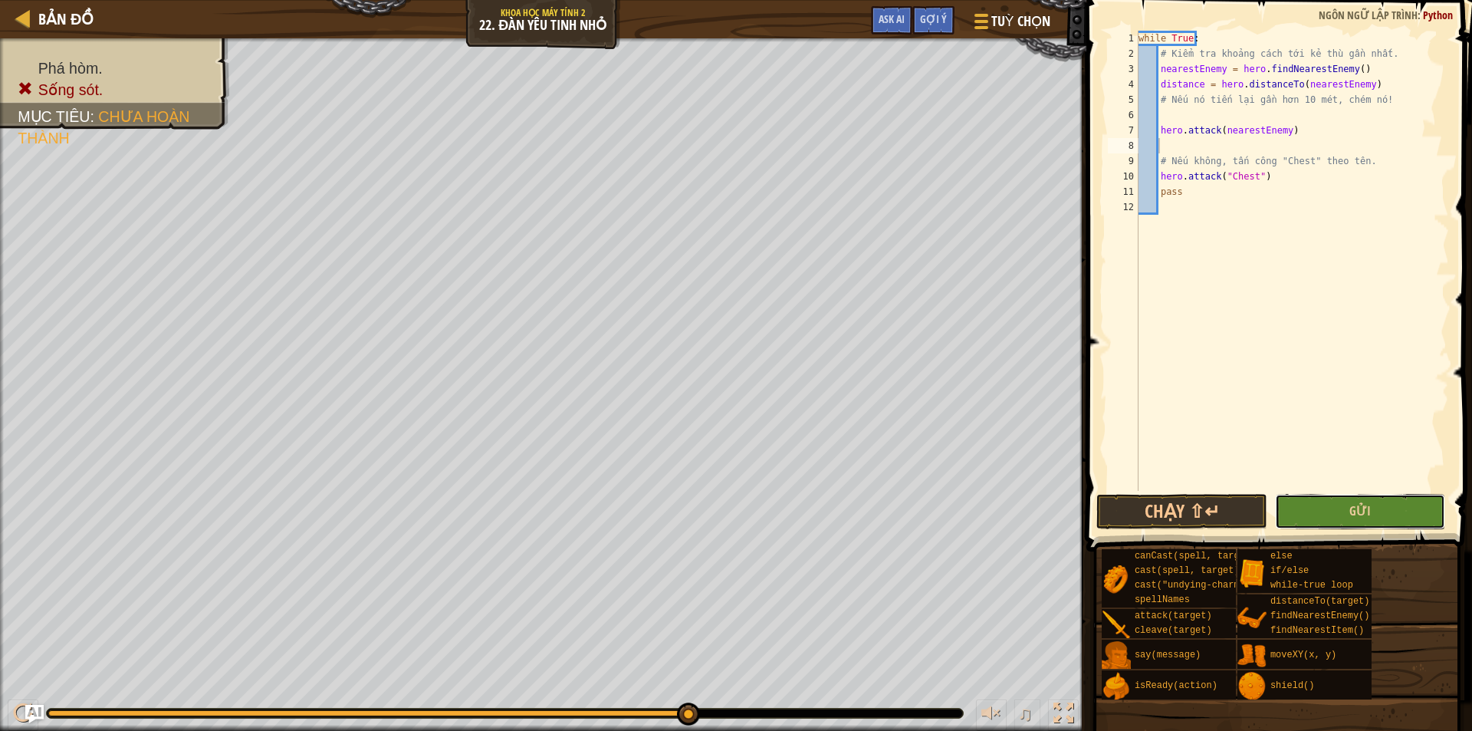
click at [1363, 501] on button "Gửi" at bounding box center [1360, 511] width 171 height 35
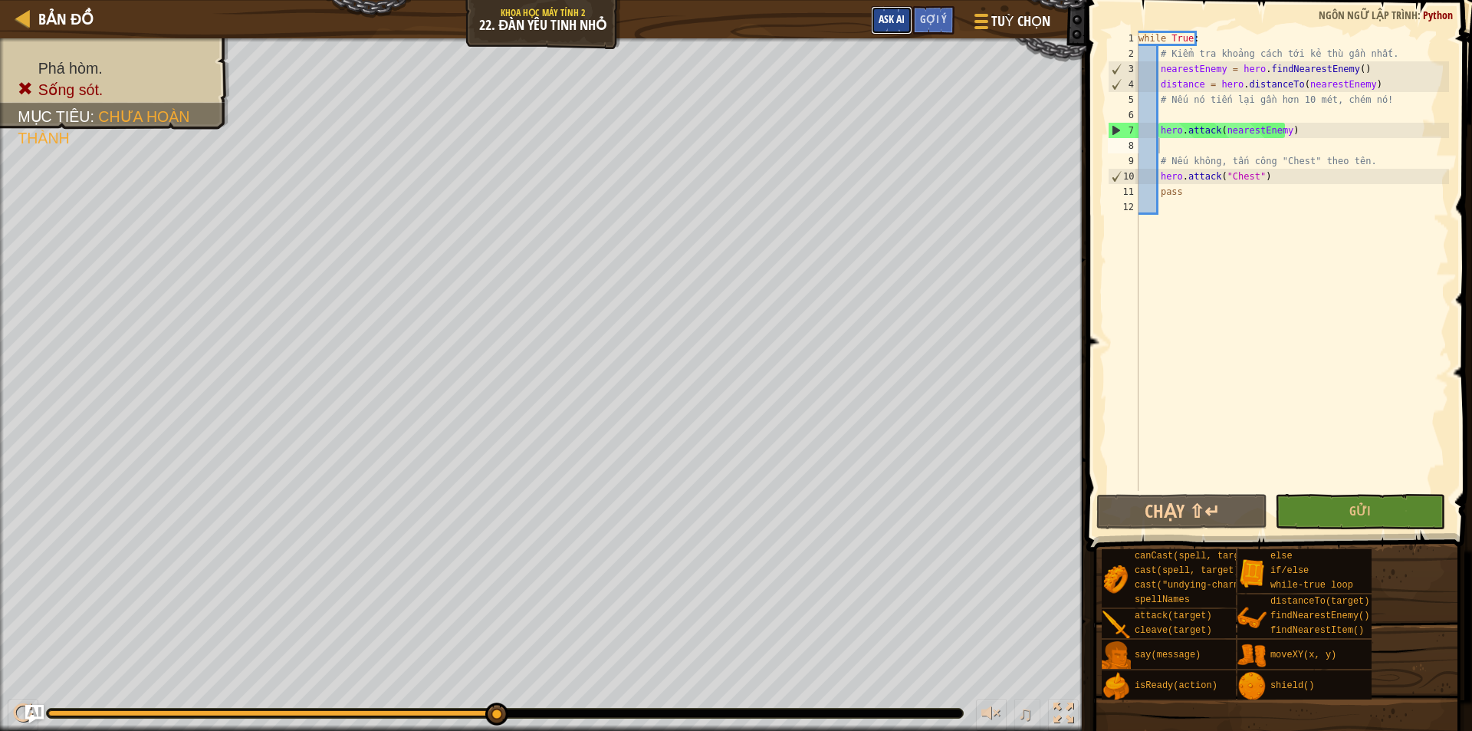
click at [892, 21] on span "Ask AI" at bounding box center [892, 19] width 26 height 15
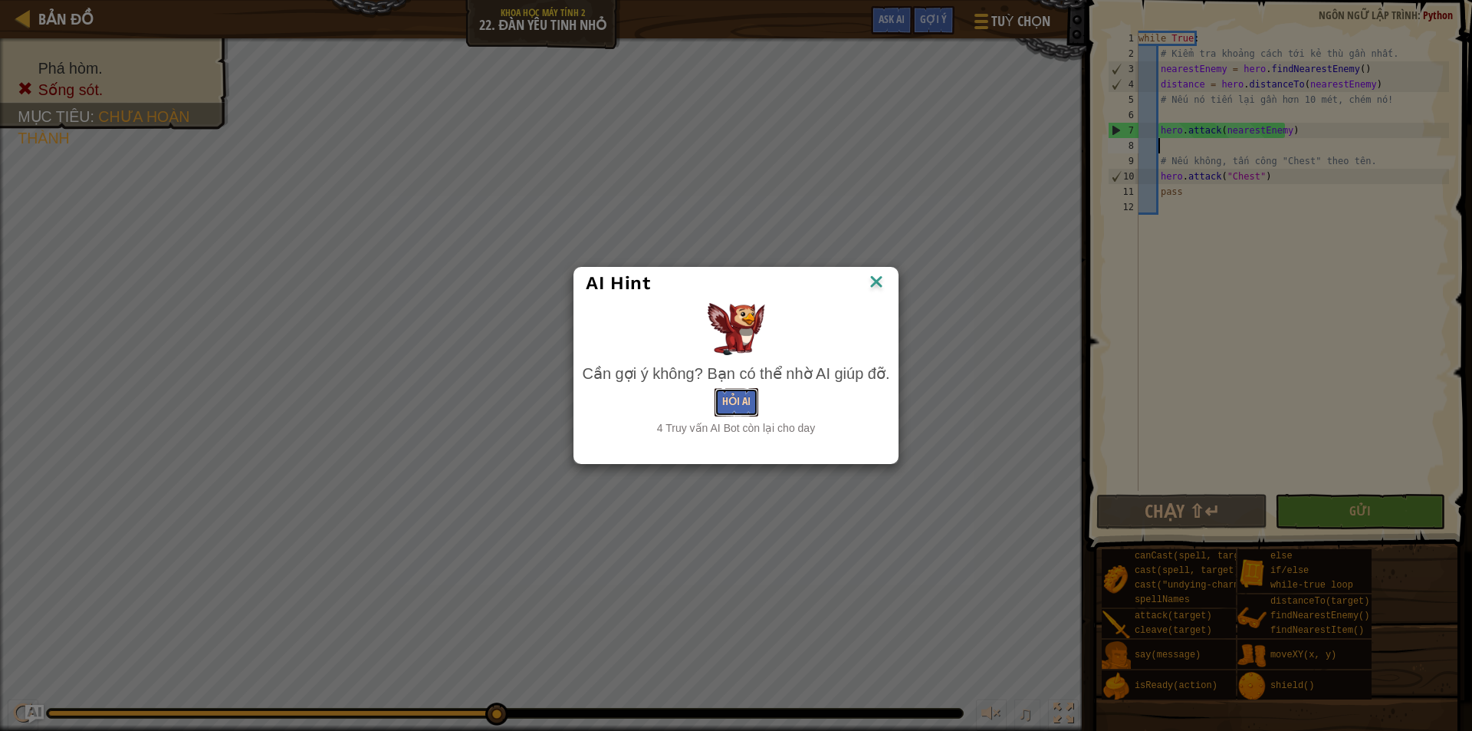
click at [738, 395] on button "Hỏi AI" at bounding box center [737, 402] width 44 height 28
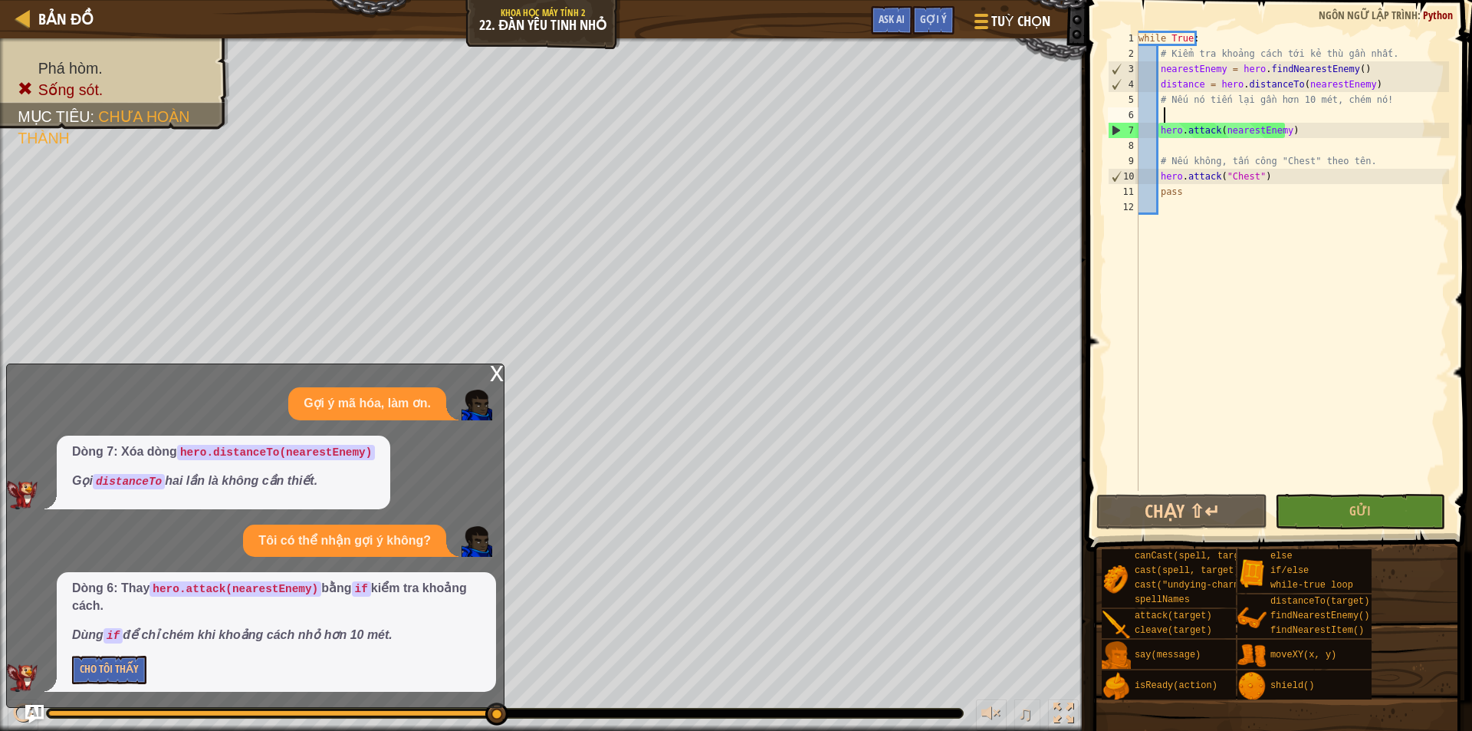
click at [1171, 114] on div "while True : # Kiểm tra khoảng cách tới kẻ thù gần nhất. nearestEnemy = hero . …" at bounding box center [1292, 276] width 314 height 491
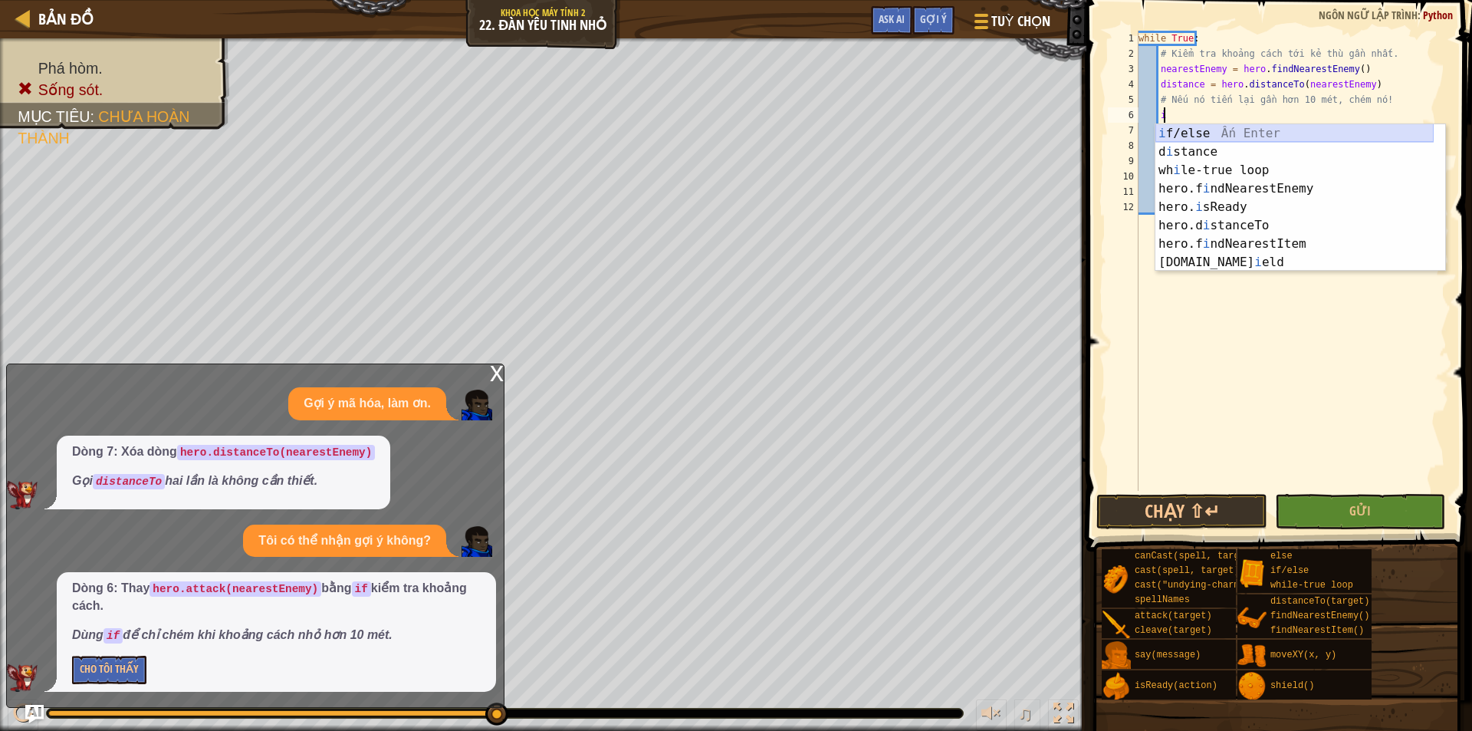
click at [1238, 130] on div "i f/else Ấn Enter d i stance Ấn Enter wh i le-true loop Ấn Enter hero.f i ndNea…" at bounding box center [1294, 216] width 278 height 184
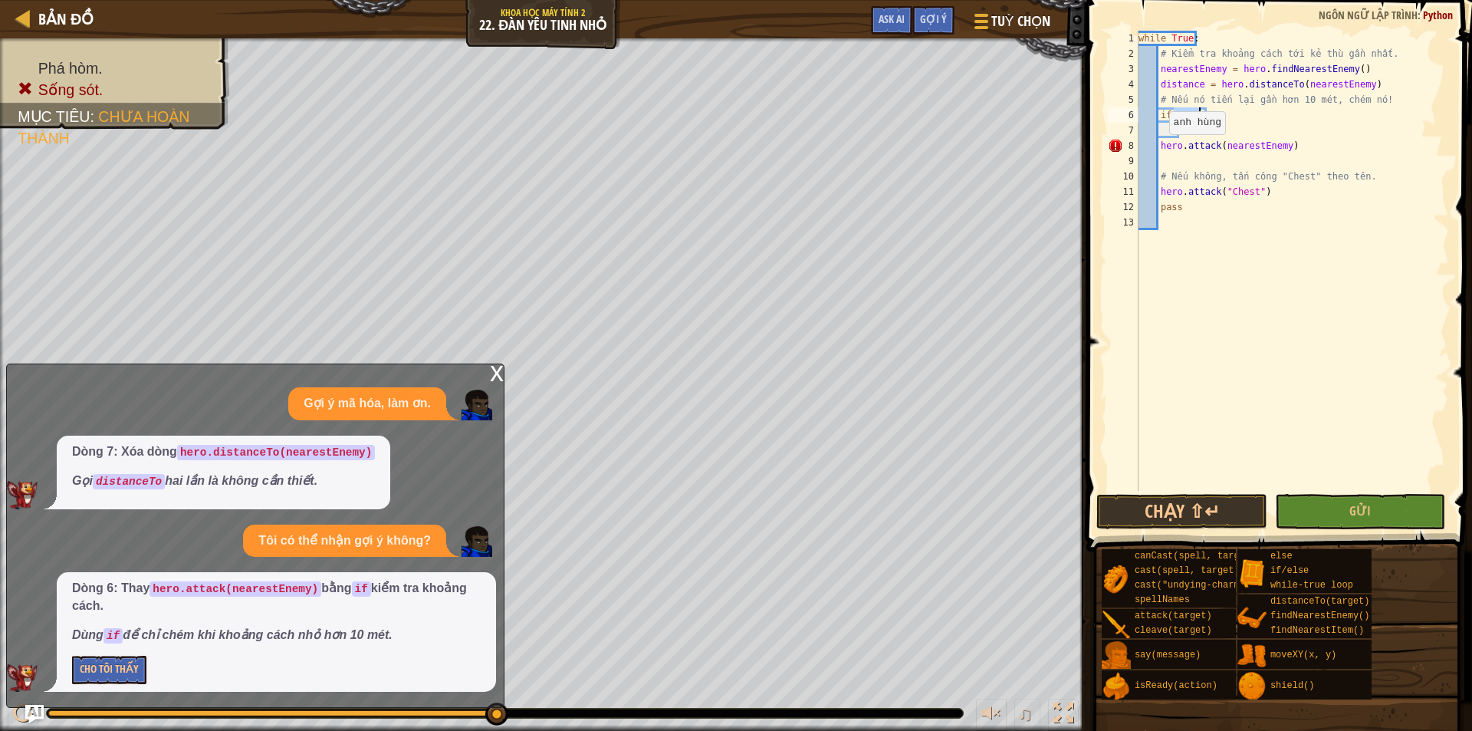
click at [1162, 150] on div "while True : # Kiểm tra khoảng cách tới kẻ thù gần nhất. nearestEnemy = hero . …" at bounding box center [1292, 276] width 314 height 491
click at [1159, 150] on div "while True : # Kiểm tra khoảng cách tới kẻ thù gần nhất. nearestEnemy = hero . …" at bounding box center [1292, 276] width 314 height 491
type textarea "hero.attack(nearestEnemy)"
drag, startPoint x: 1349, startPoint y: 473, endPoint x: 1355, endPoint y: 506, distance: 33.5
click at [1355, 499] on div "hero.attack(nearestEnemy) 1 2 3 4 5 6 7 8 9 10 11 12 while True : # Kiểm tra kh…" at bounding box center [1277, 306] width 390 height 596
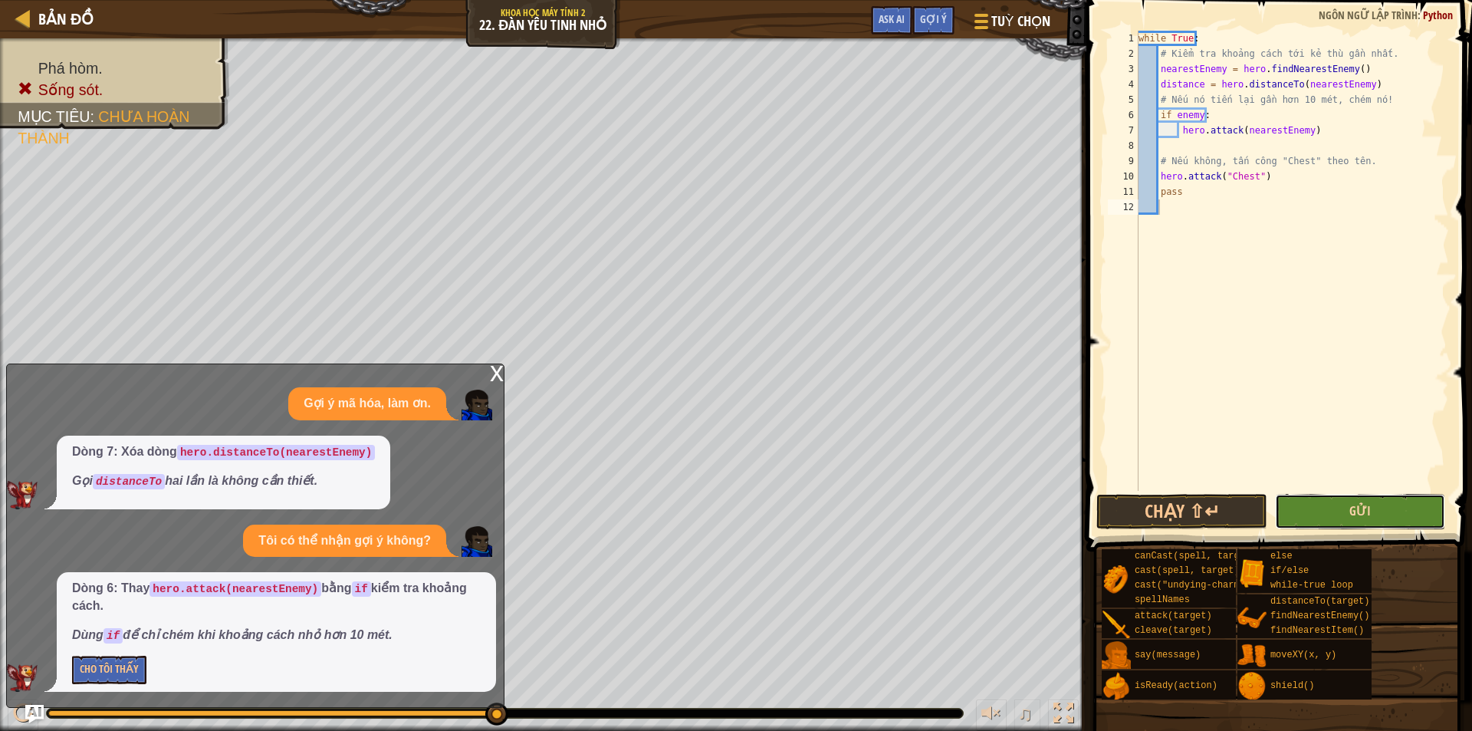
click at [1356, 511] on span "Gửi" at bounding box center [1359, 510] width 21 height 17
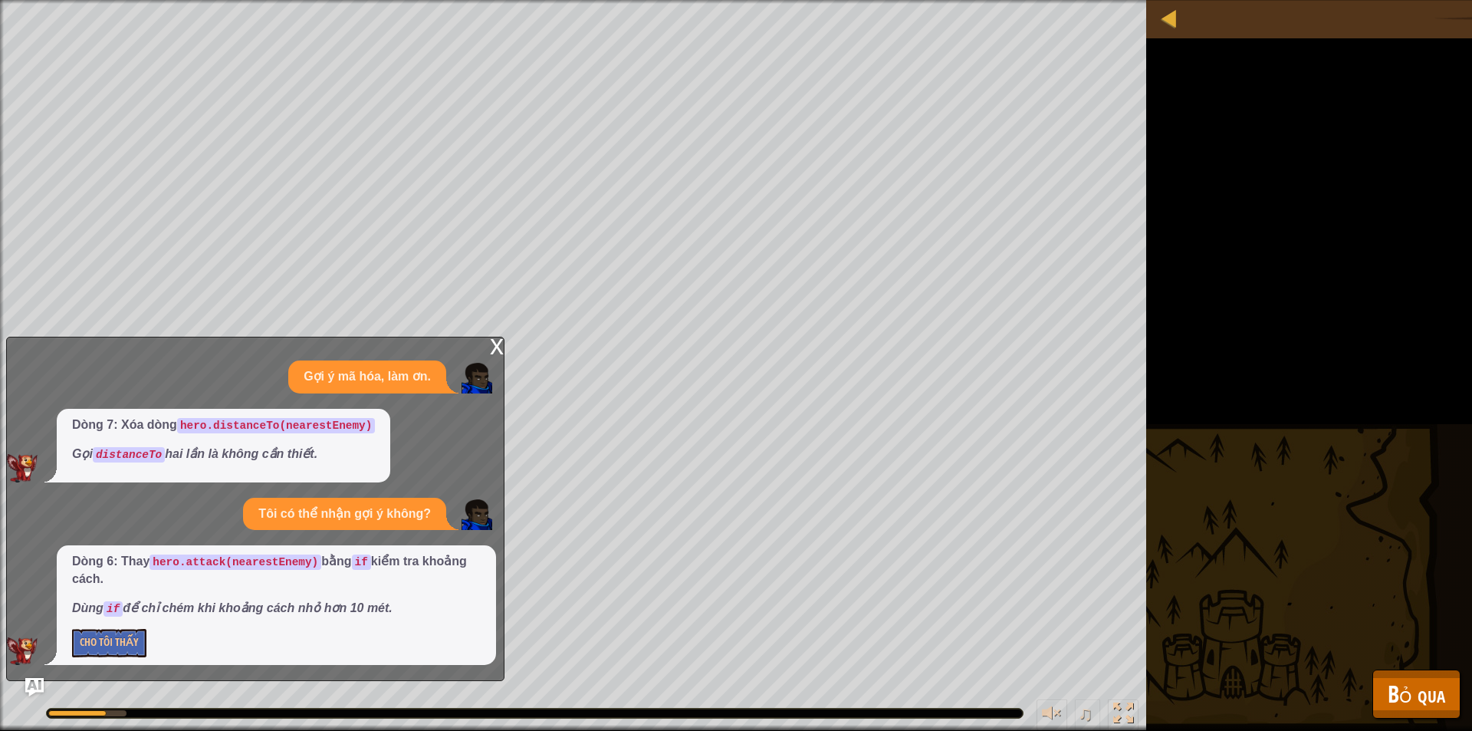
click at [491, 351] on div "x" at bounding box center [497, 344] width 14 height 15
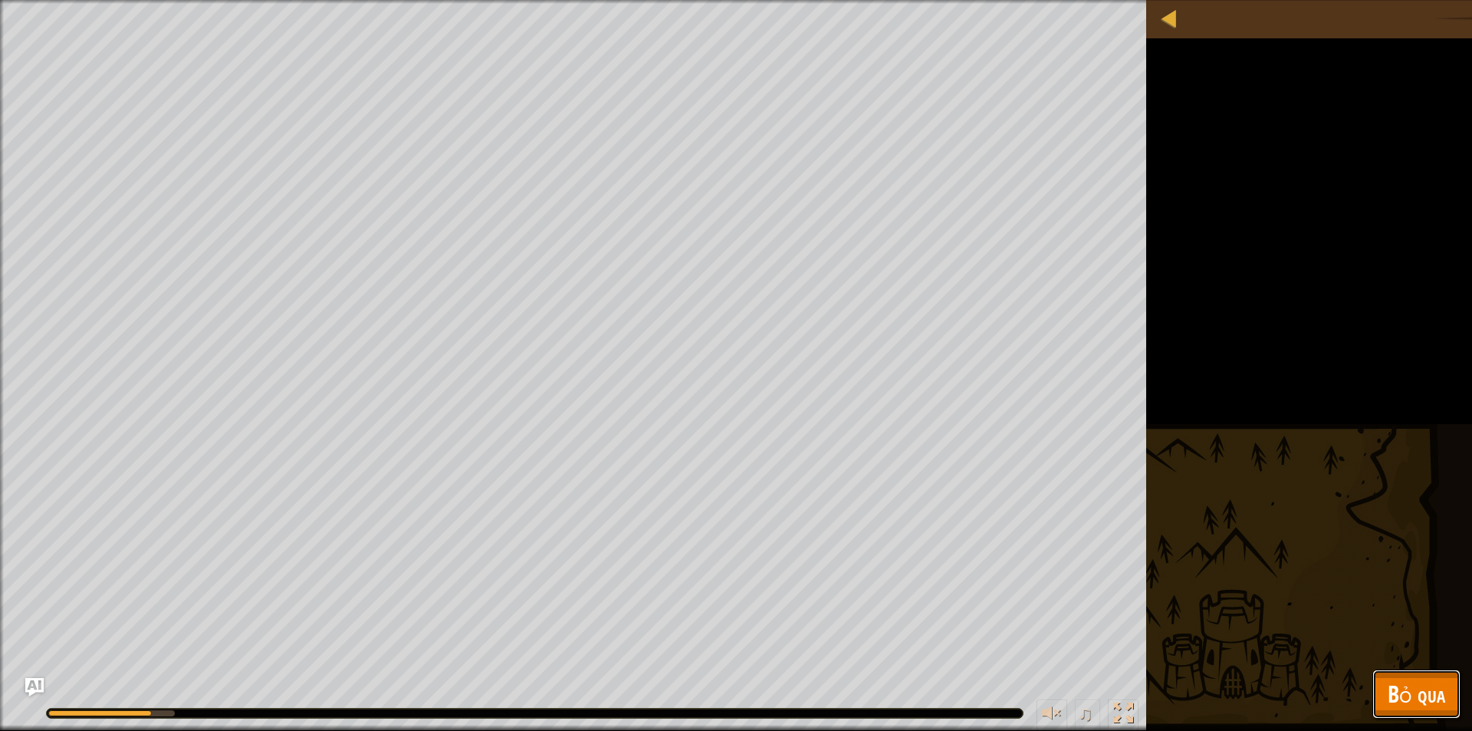
click at [1424, 696] on span "Bỏ qua" at bounding box center [1417, 693] width 58 height 31
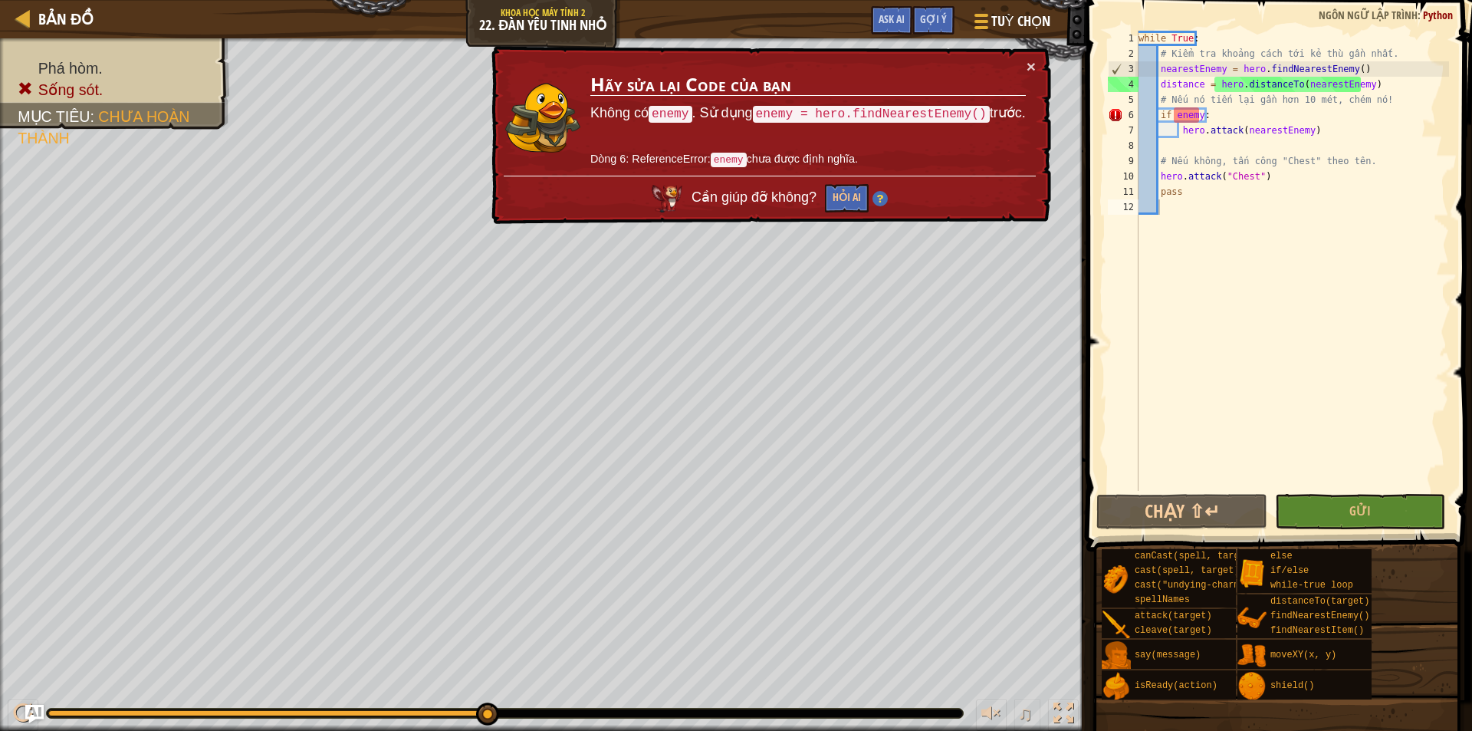
click at [1197, 117] on div "while True : # Kiểm tra khoảng cách tới kẻ thù gần nhất. nearestEnemy = hero . …" at bounding box center [1292, 276] width 314 height 491
click at [1174, 116] on div "while True : # Kiểm tra khoảng cách tới kẻ thù gần nhất. nearestEnemy = hero . …" at bounding box center [1292, 276] width 314 height 491
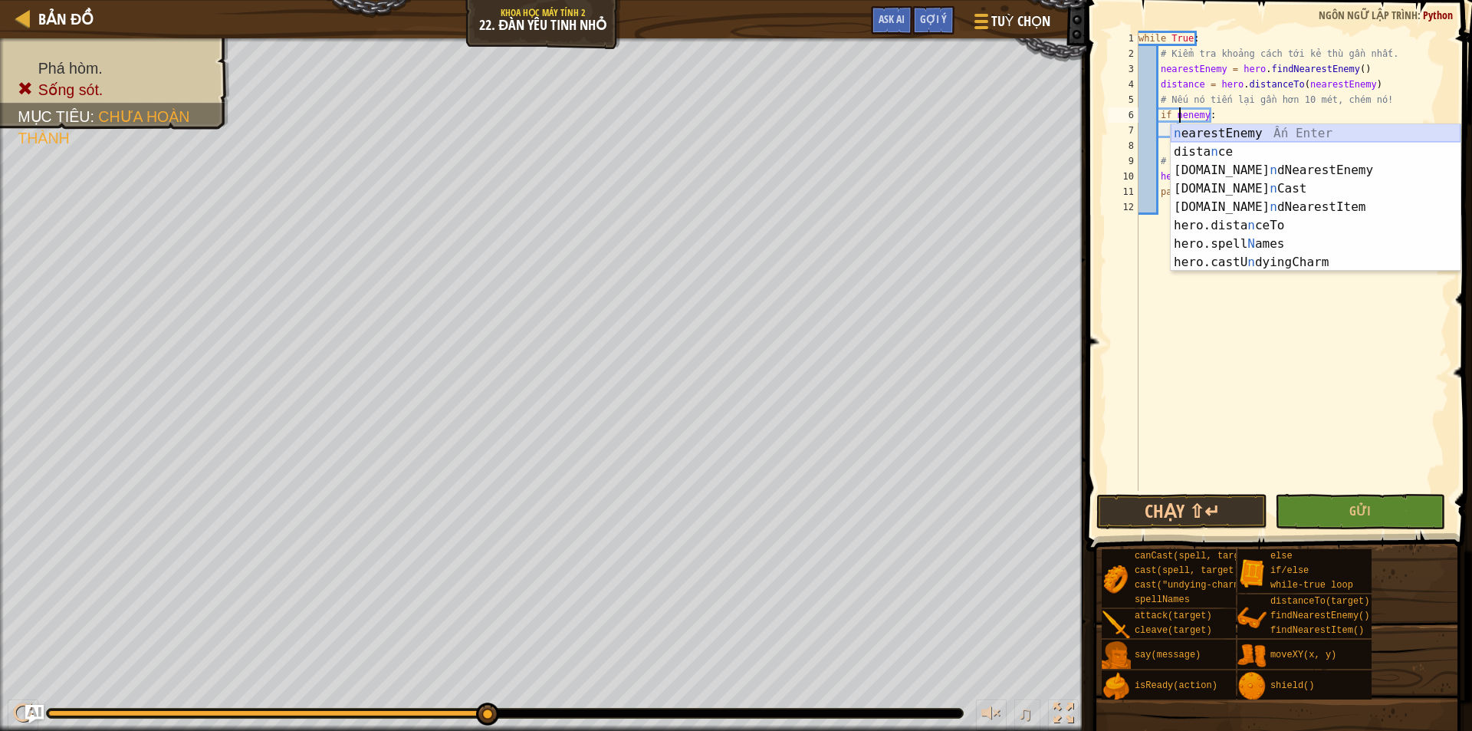
click at [1257, 133] on div "n earestEnemy Ấn Enter dista n ce Ấn Enter [DOMAIN_NAME] n dNearestEnemy Ấn Ent…" at bounding box center [1316, 216] width 290 height 184
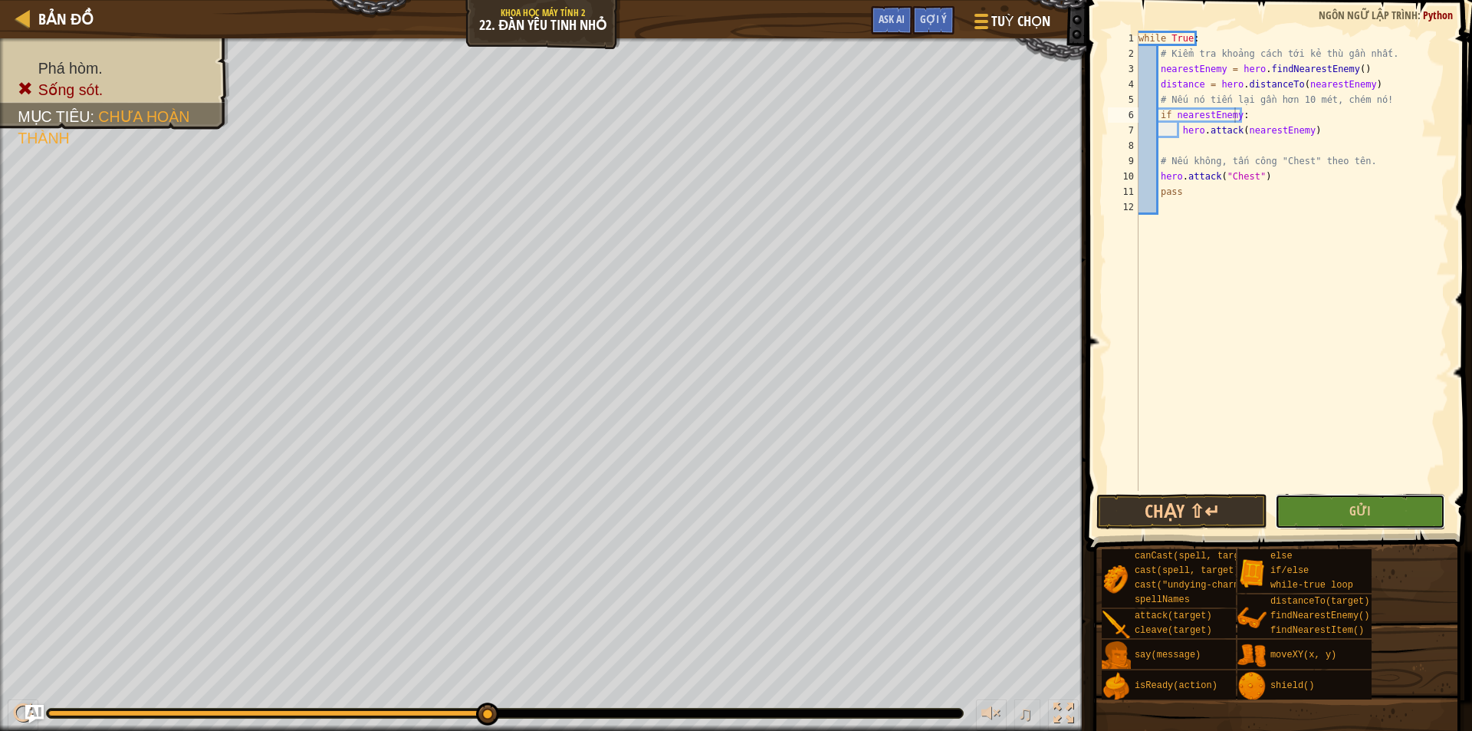
click at [1334, 514] on button "Gửi" at bounding box center [1360, 511] width 171 height 35
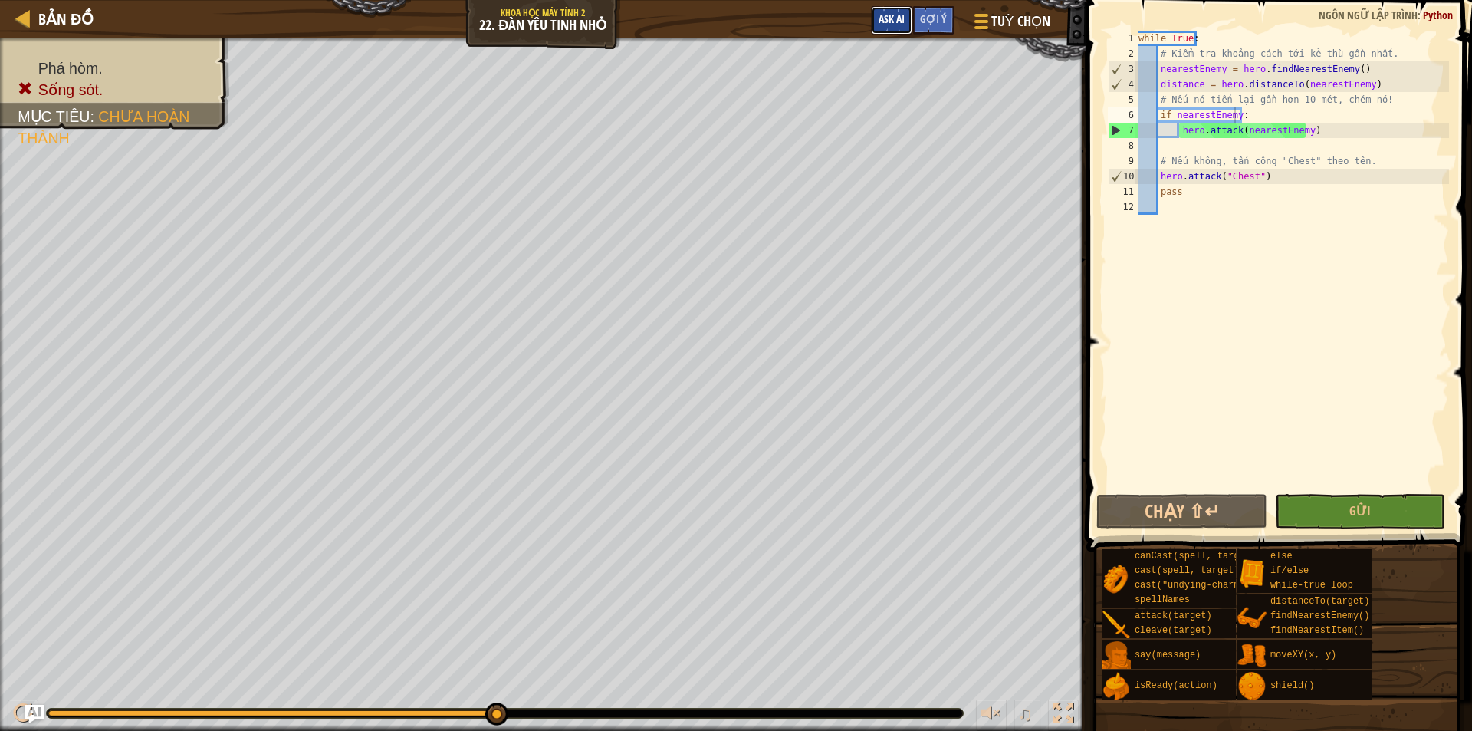
click at [887, 28] on button "Ask AI" at bounding box center [891, 20] width 41 height 28
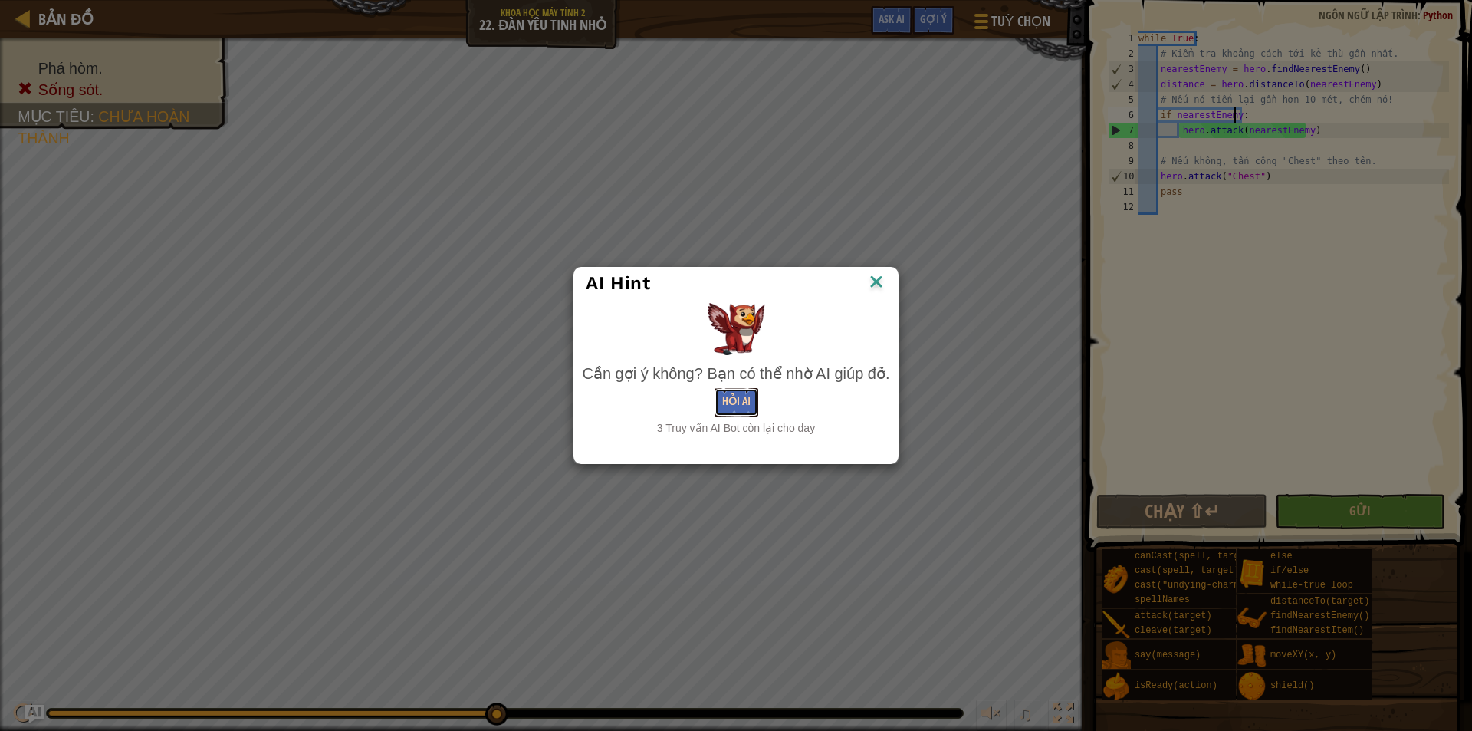
click at [737, 406] on button "Hỏi AI" at bounding box center [737, 402] width 44 height 28
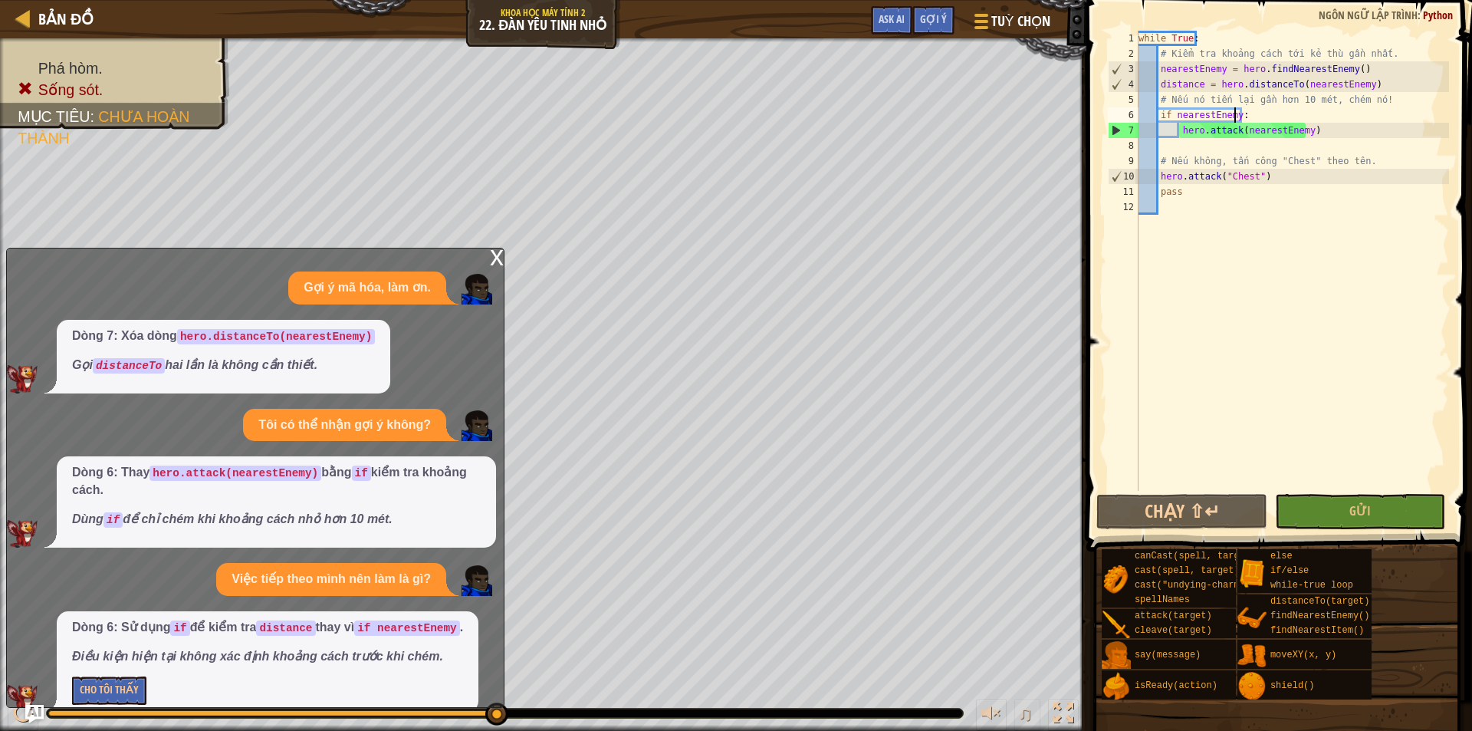
scroll to position [21, 0]
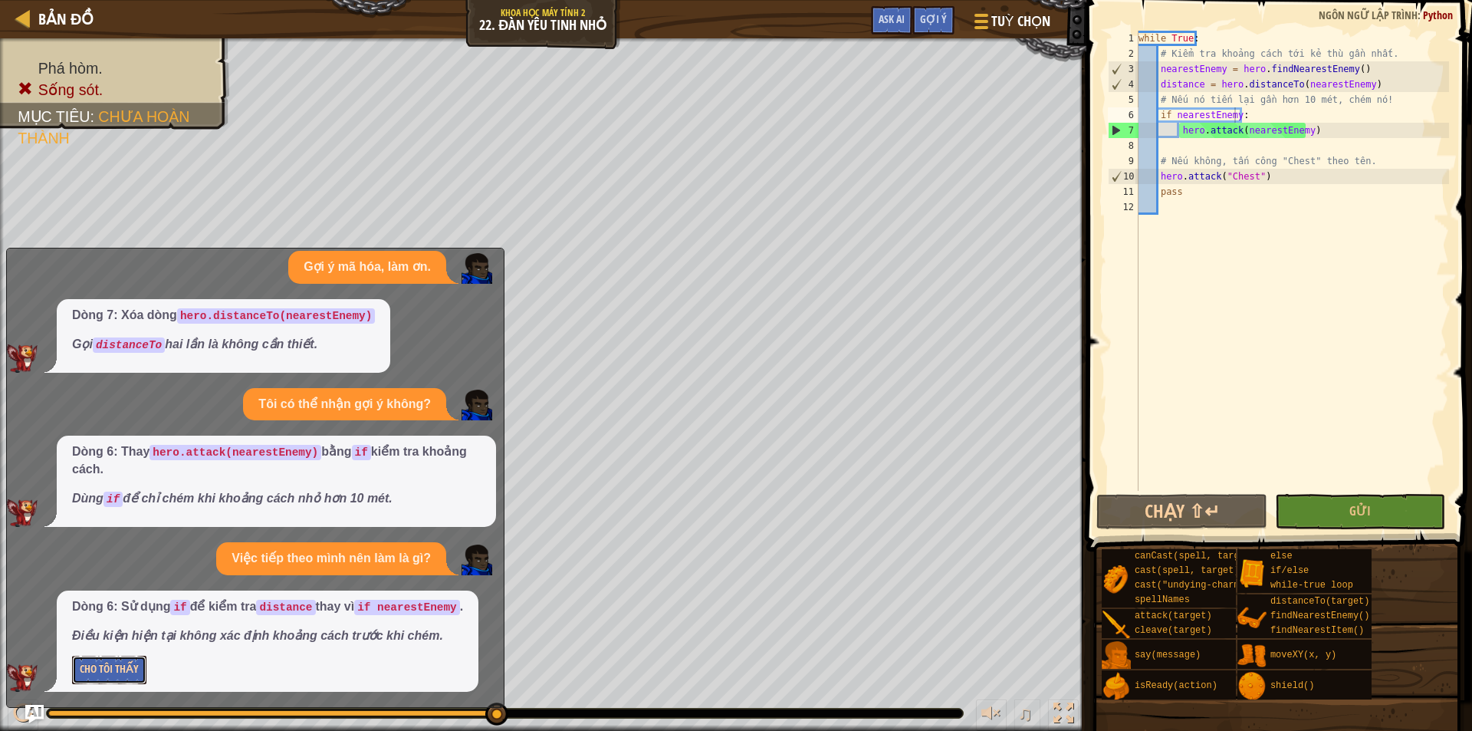
click at [74, 667] on button "Cho Tôi Thấy" at bounding box center [109, 670] width 74 height 28
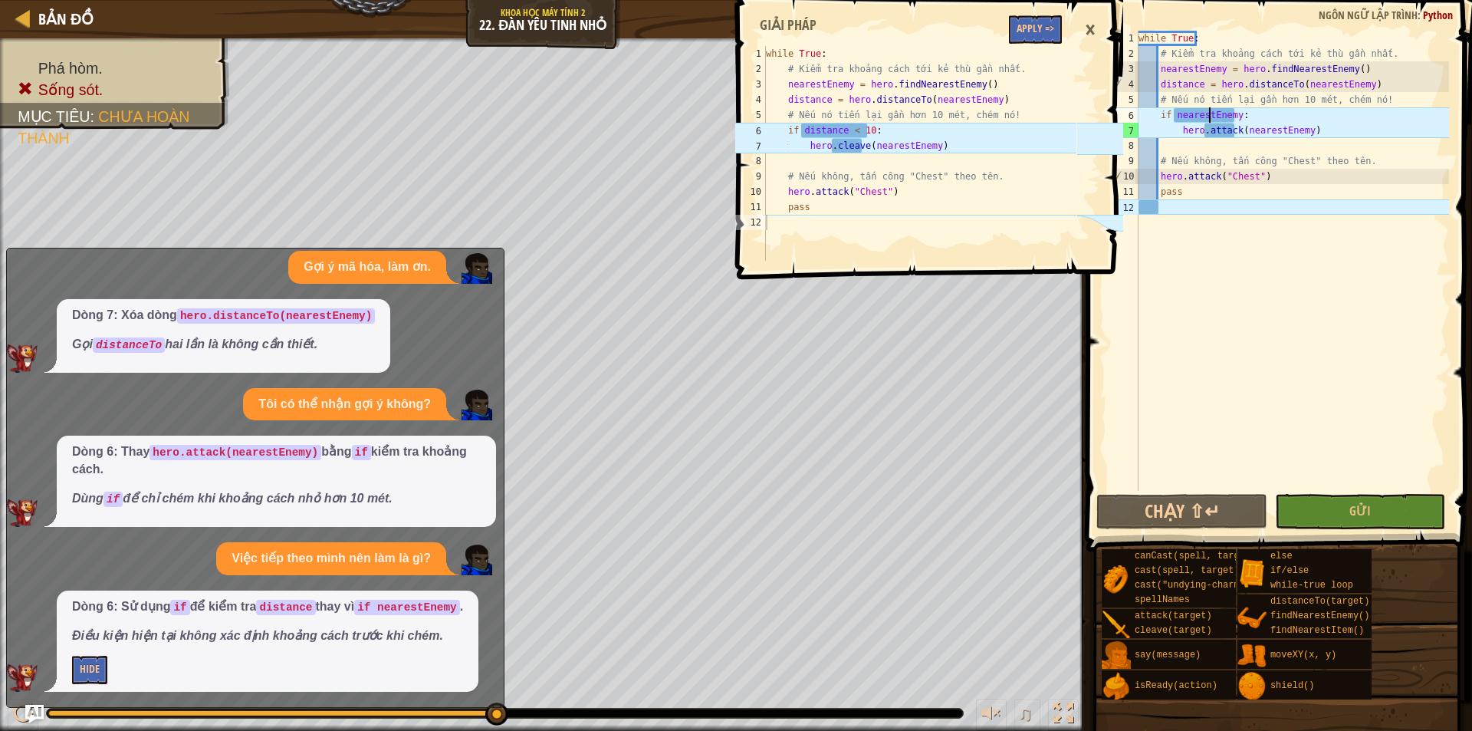
click at [1208, 114] on div "while True : # Kiểm tra khoảng cách tới kẻ thù gần nhất. nearestEnemy = hero . …" at bounding box center [1292, 276] width 314 height 491
click at [1231, 115] on div "while True : # Kiểm tra khoảng cách tới kẻ thù gần nhất. nearestEnemy = hero . …" at bounding box center [1292, 276] width 314 height 491
click at [1232, 116] on div "while True : # Kiểm tra khoảng cách tới kẻ thù gần nhất. nearestEnemy = hero . …" at bounding box center [1292, 276] width 314 height 491
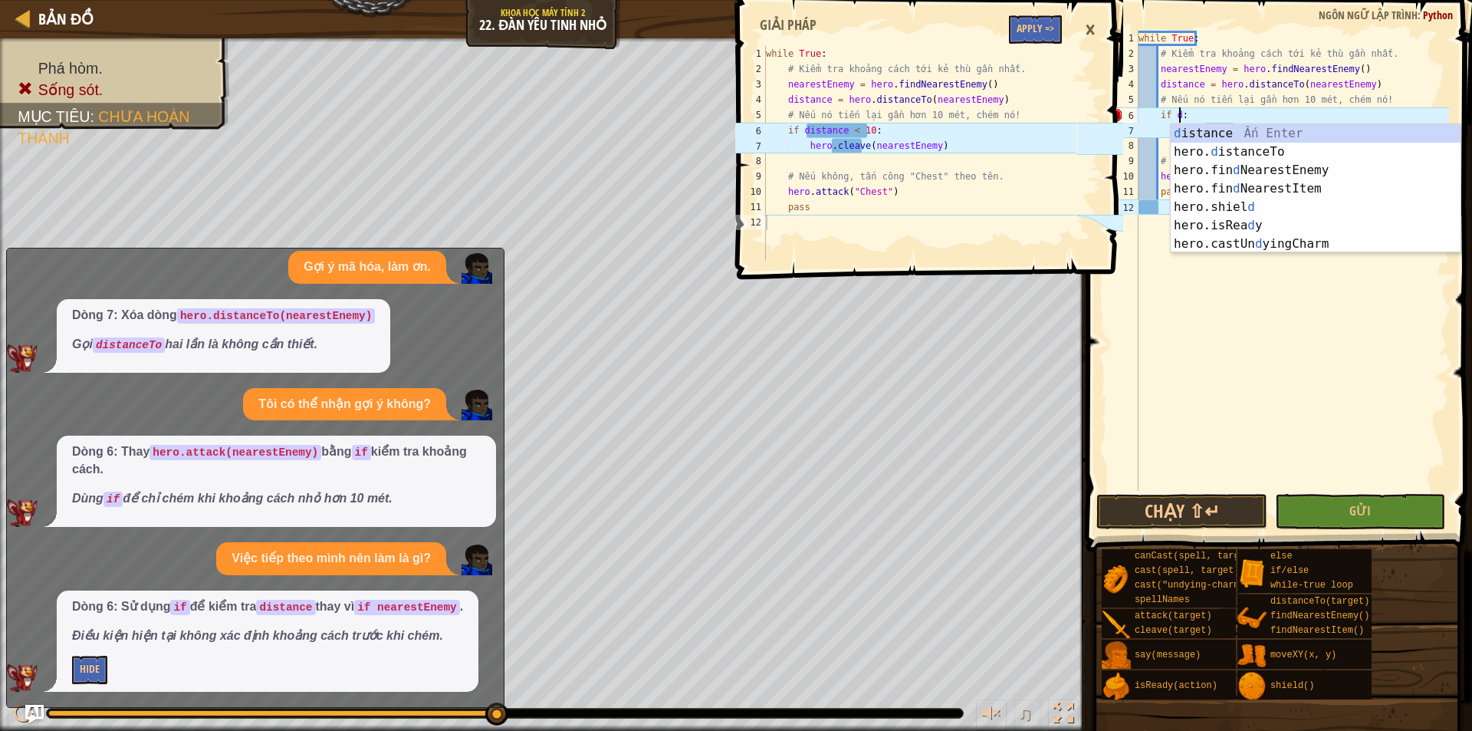
scroll to position [7, 3]
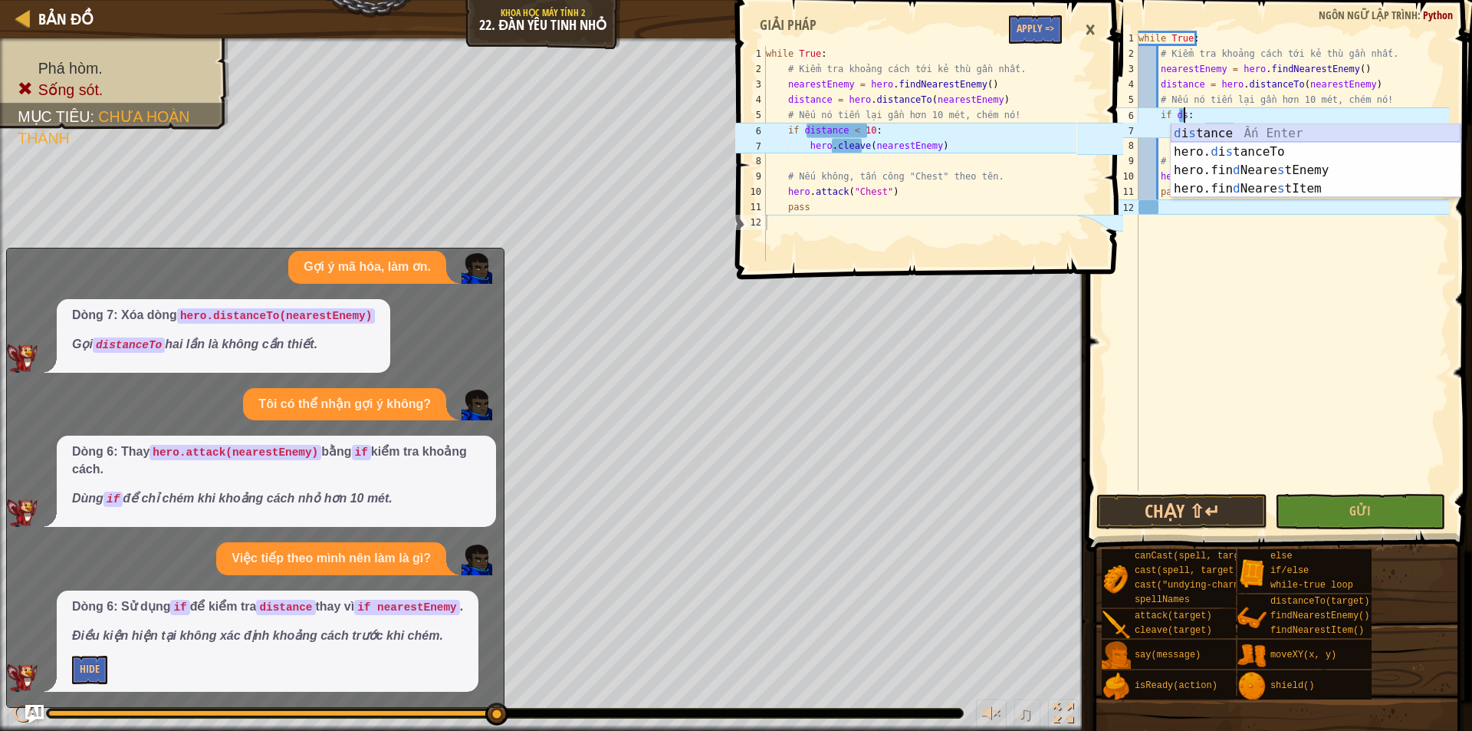
click at [1191, 138] on div "d i s tance Ấn Enter hero. d i s tanceTo Ấn Enter hero.fin d Neare s tEnemy Ấn …" at bounding box center [1316, 179] width 290 height 110
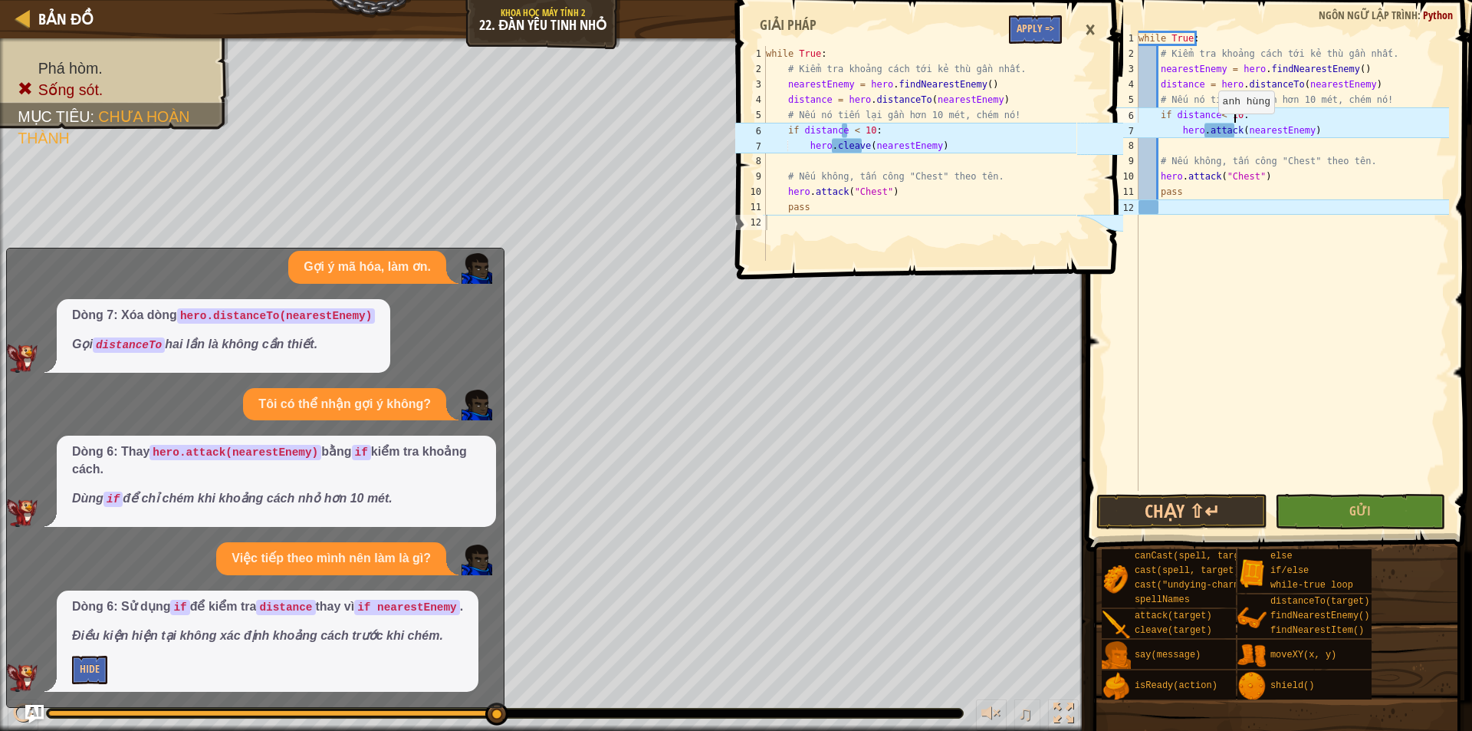
scroll to position [7, 8]
click at [1236, 130] on div "while True : # Kiểm tra khoảng cách tới kẻ thù gần nhất. nearestEnemy = hero . …" at bounding box center [1292, 276] width 314 height 491
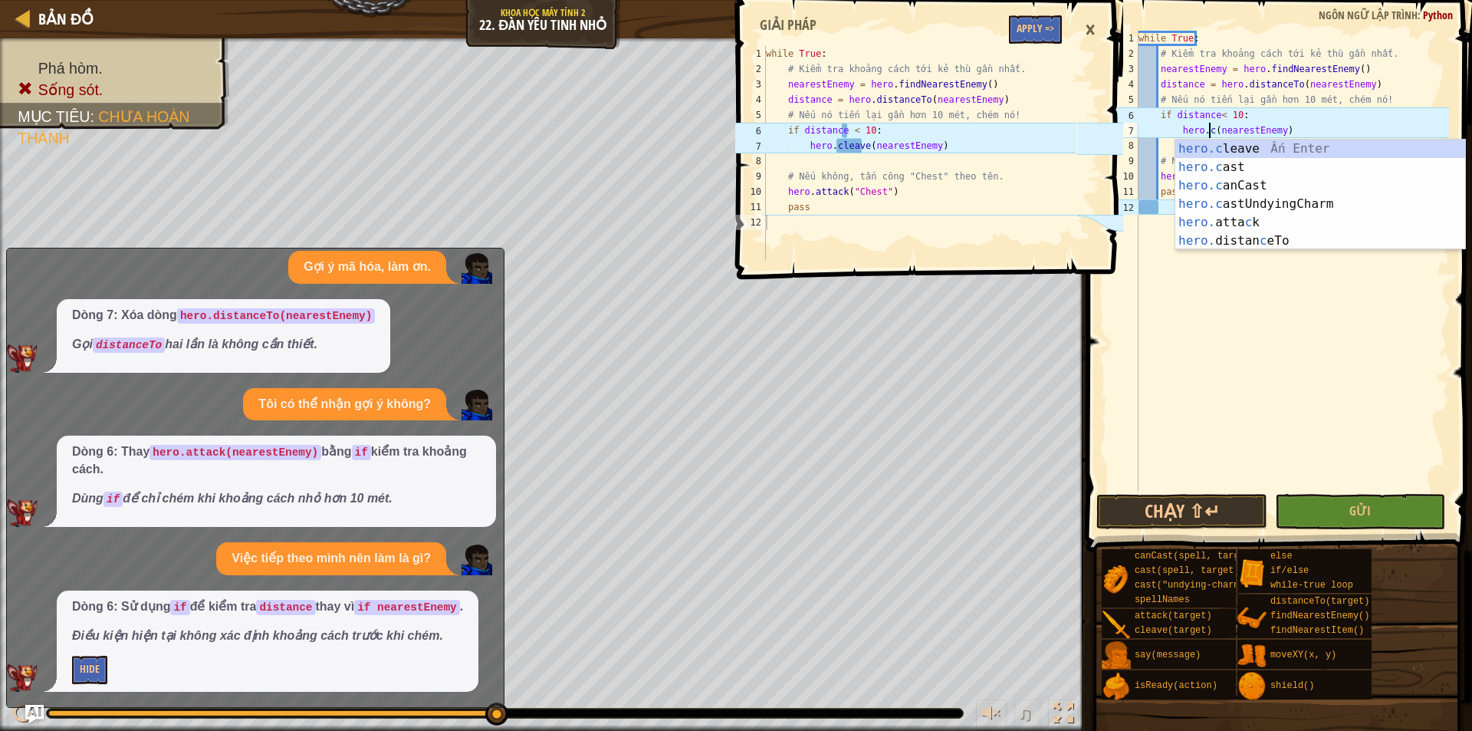
scroll to position [7, 6]
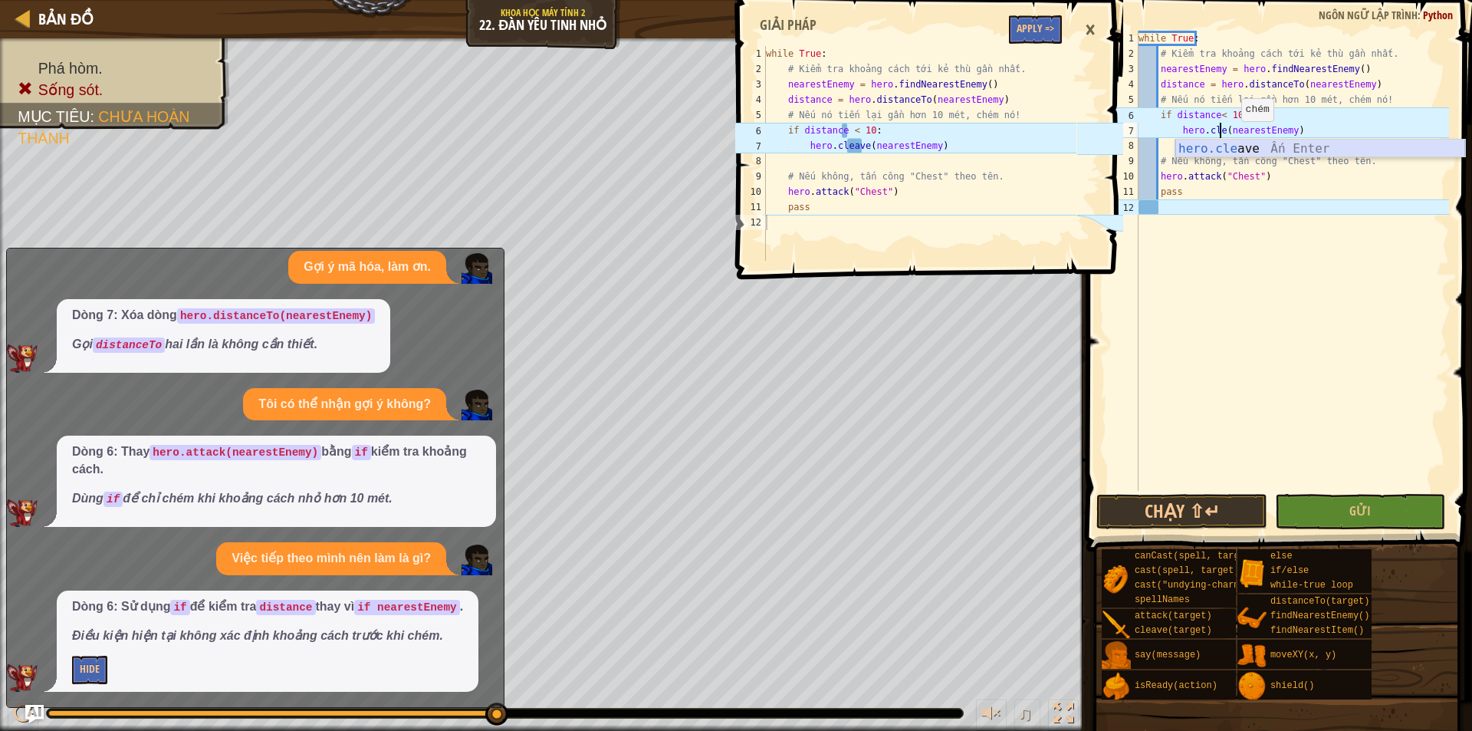
click at [1240, 150] on div "hero.cle ave Ấn Enter" at bounding box center [1320, 167] width 290 height 55
click at [1268, 128] on div "while True : # Kiểm tra khoảng cách tới kẻ thù gần nhất. nearestEnemy = hero . …" at bounding box center [1292, 276] width 314 height 491
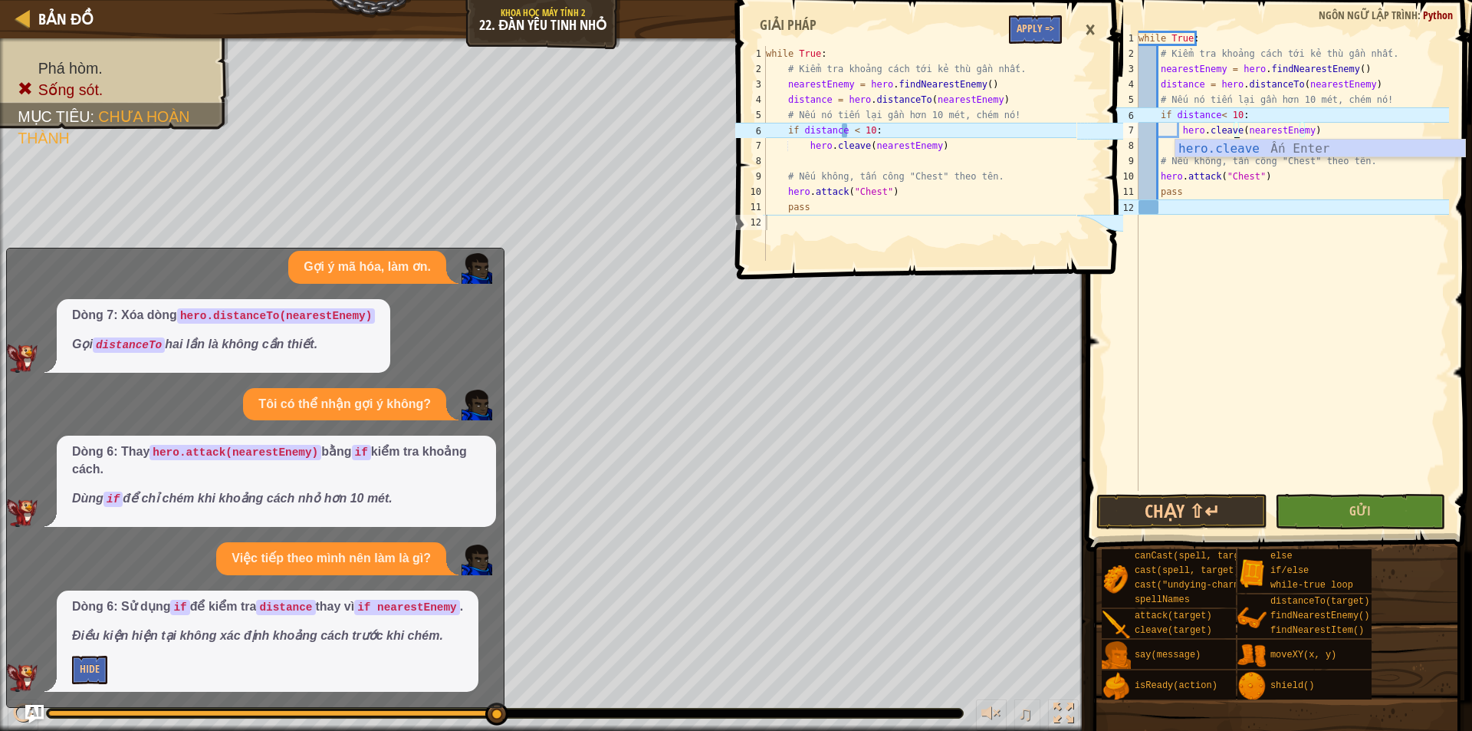
type textarea "hero.cleave(nearestEnemy)"
click at [1359, 520] on button "Gửi" at bounding box center [1360, 511] width 171 height 35
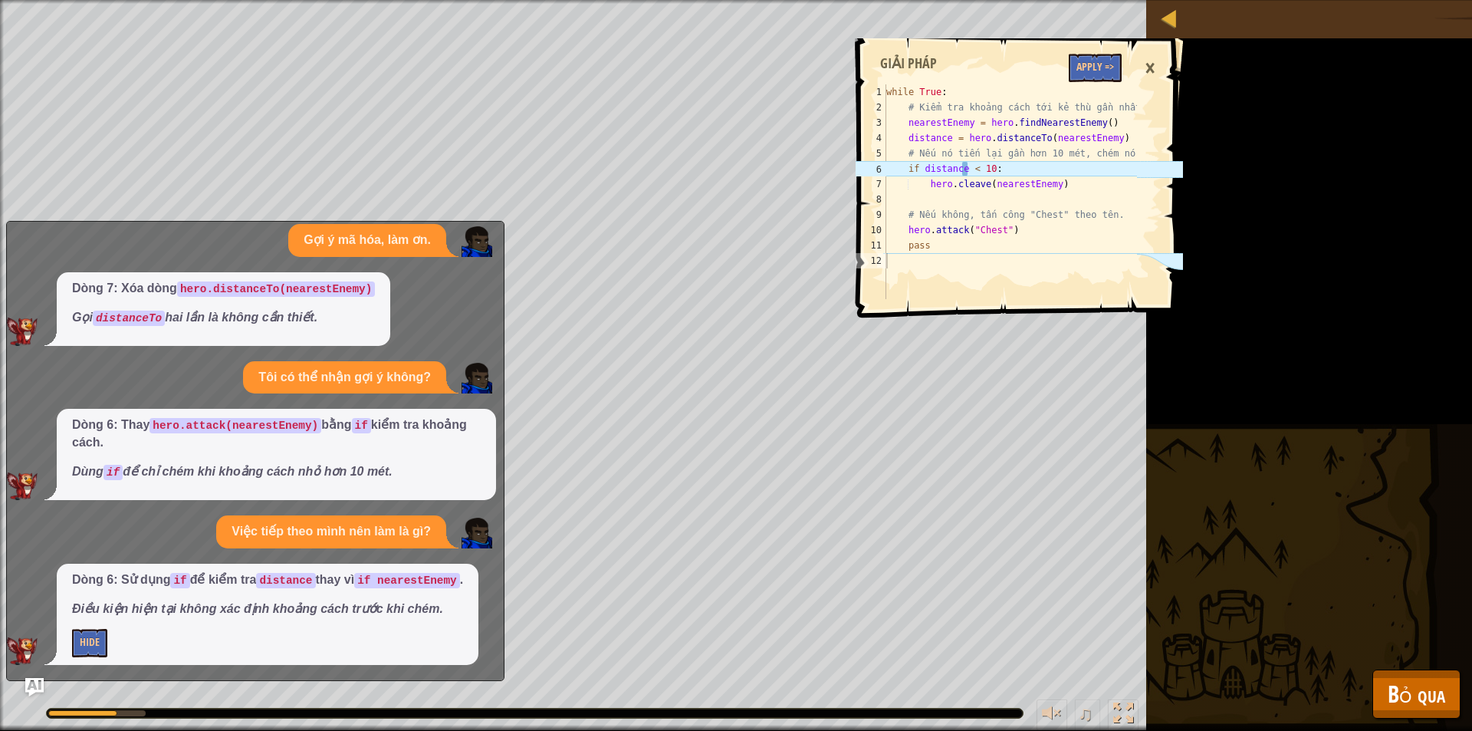
click at [1149, 69] on div "×" at bounding box center [1150, 68] width 26 height 35
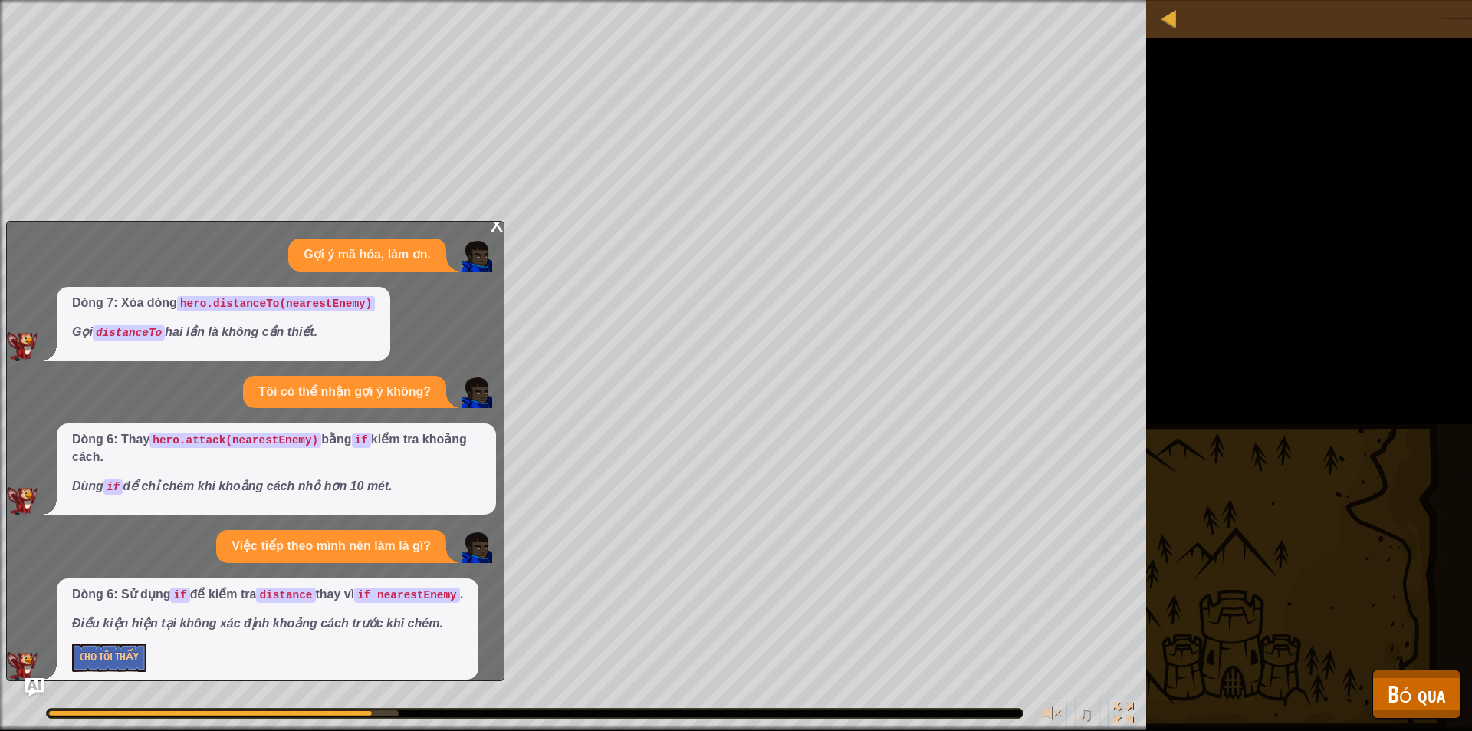
scroll to position [0, 0]
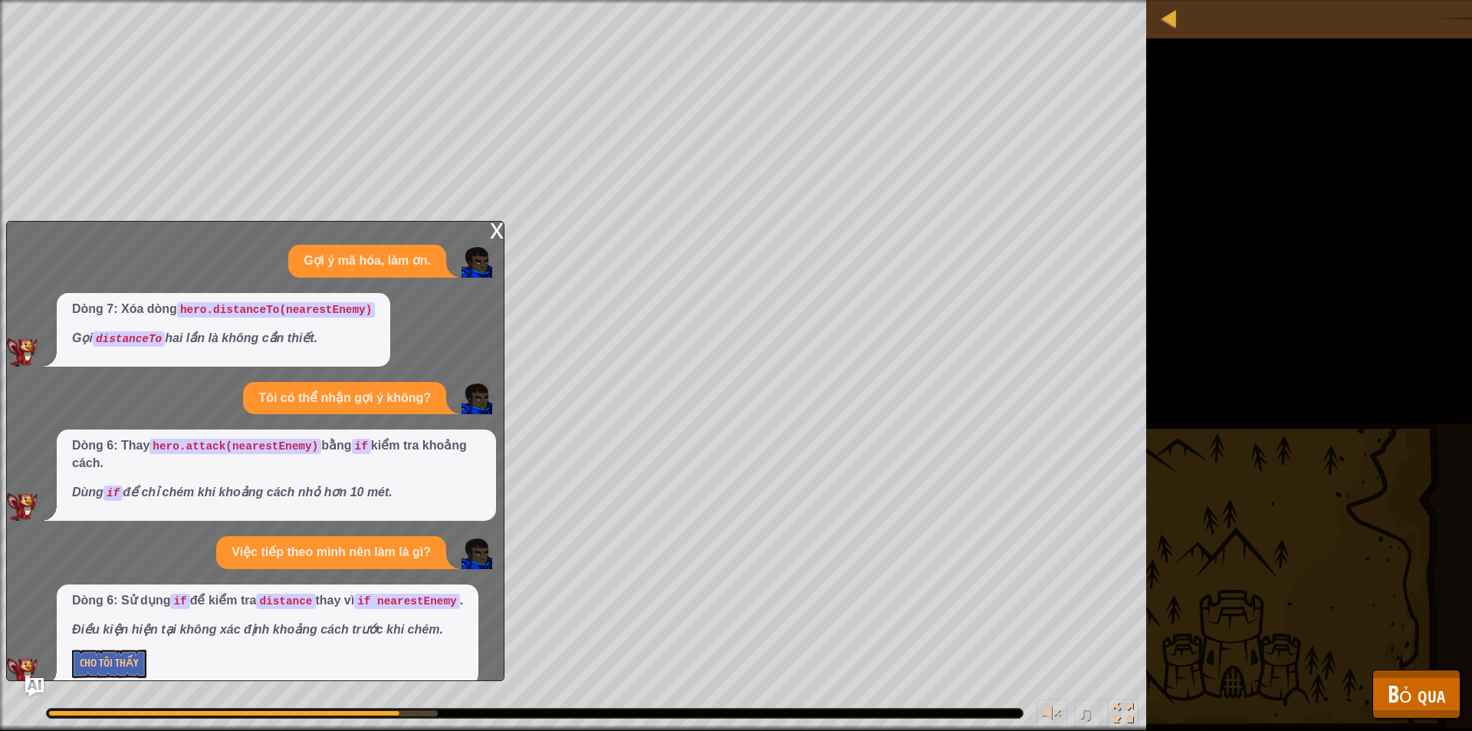
click at [498, 236] on div "x" at bounding box center [497, 229] width 14 height 15
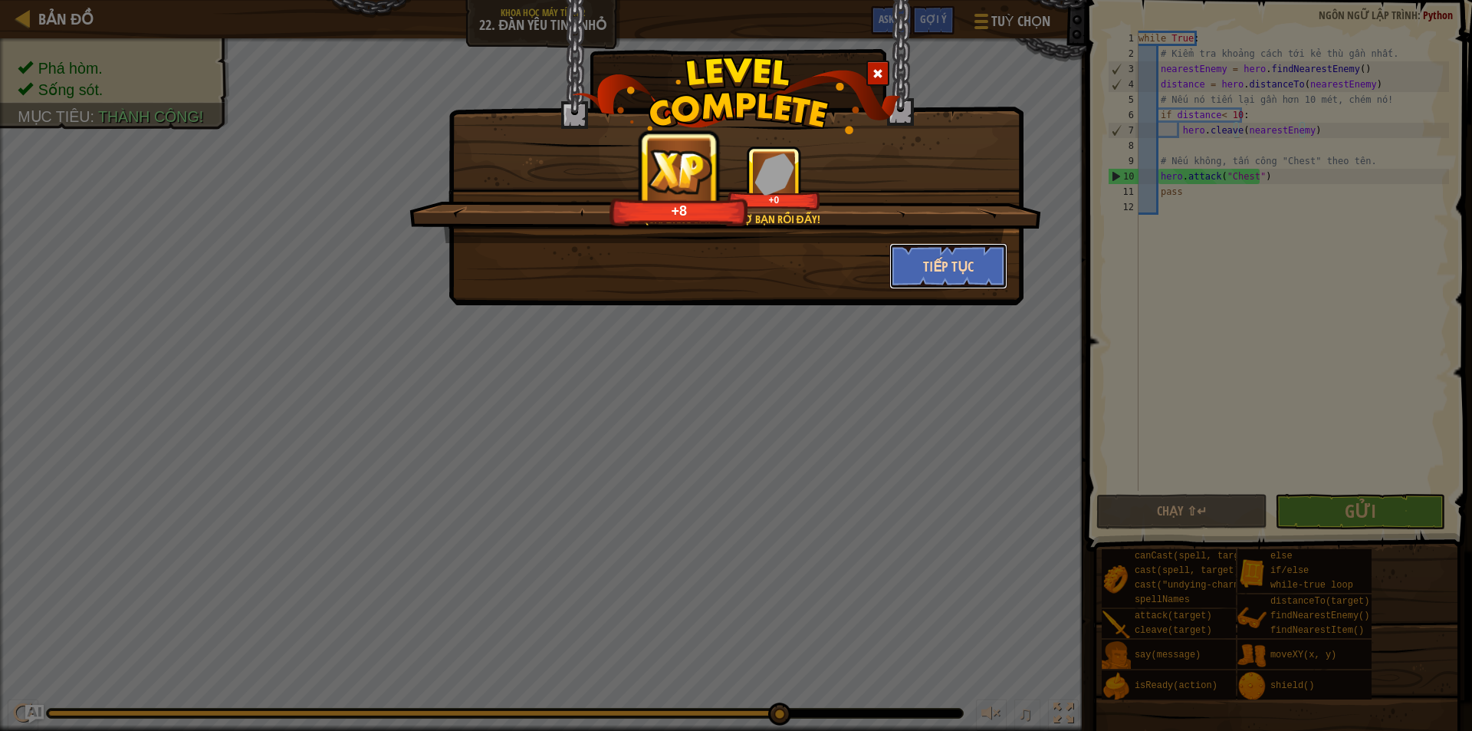
click at [956, 255] on button "Tiếp tục" at bounding box center [948, 266] width 119 height 46
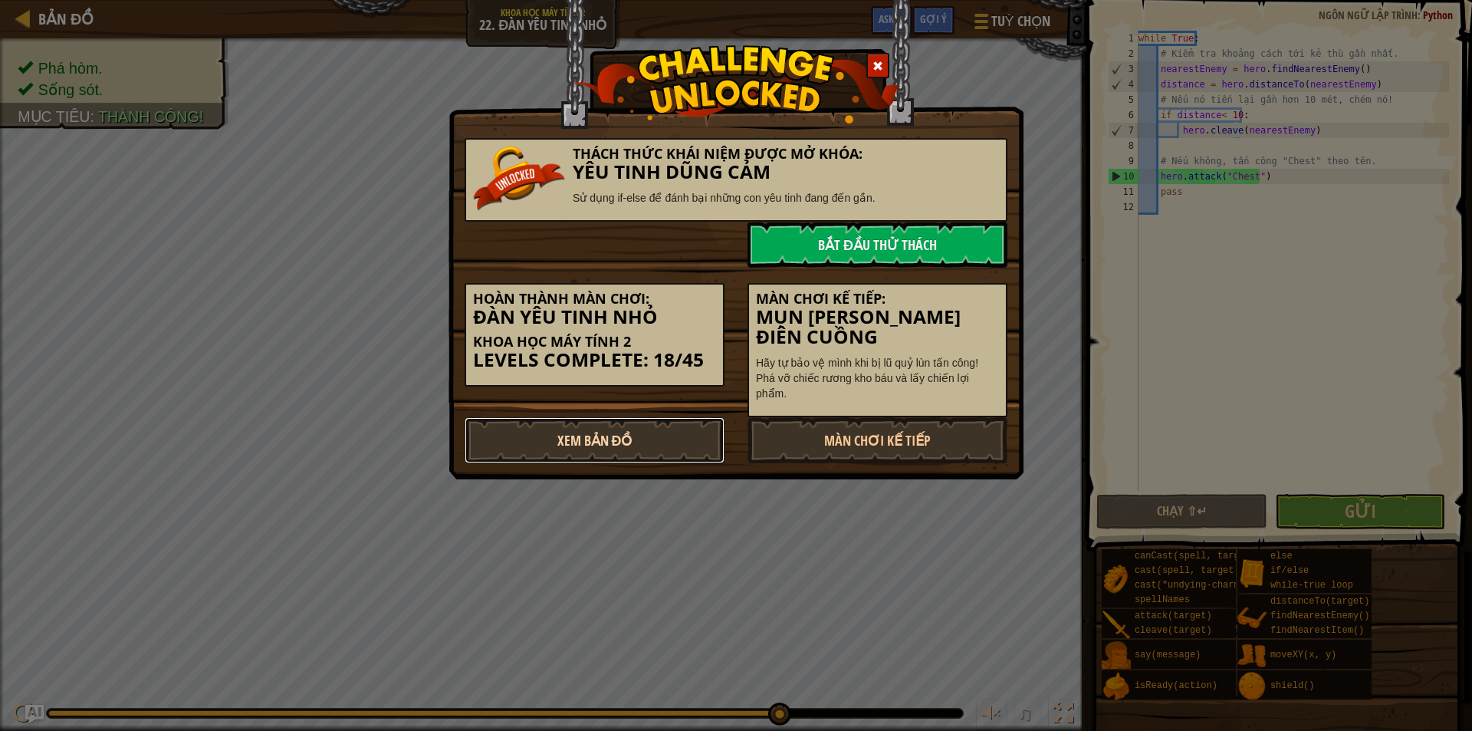
click at [639, 417] on link "Xem Bản Đồ" at bounding box center [595, 440] width 260 height 46
select select "vi"
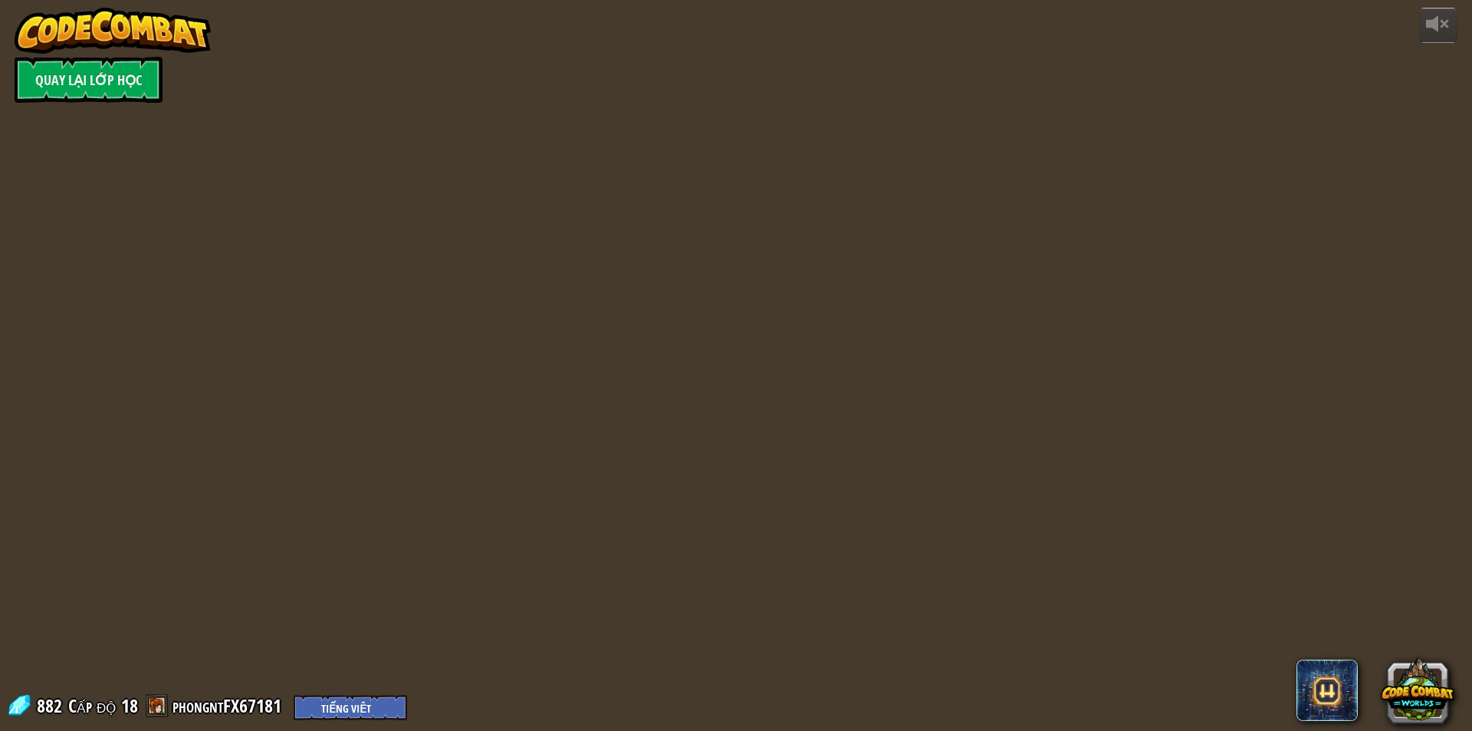
select select "vi"
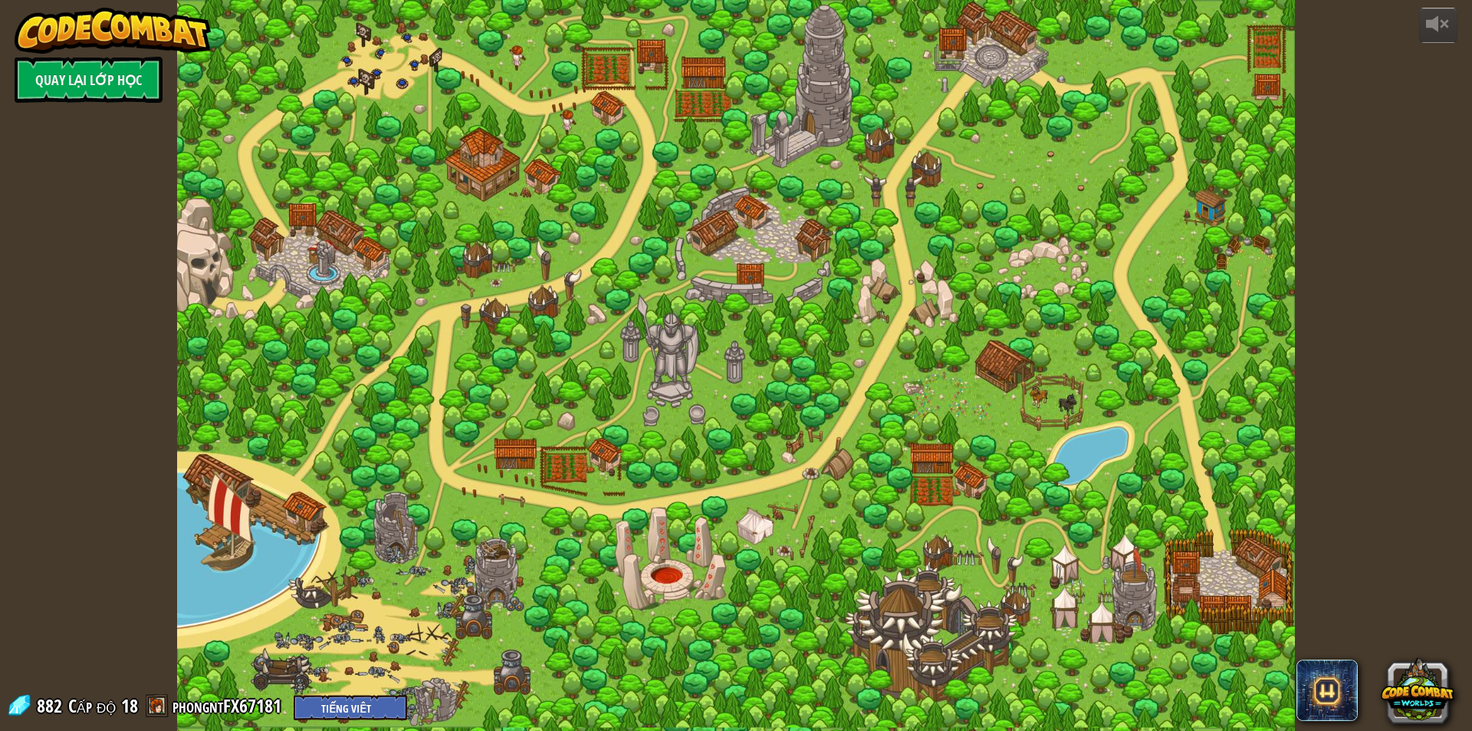
select select "vi"
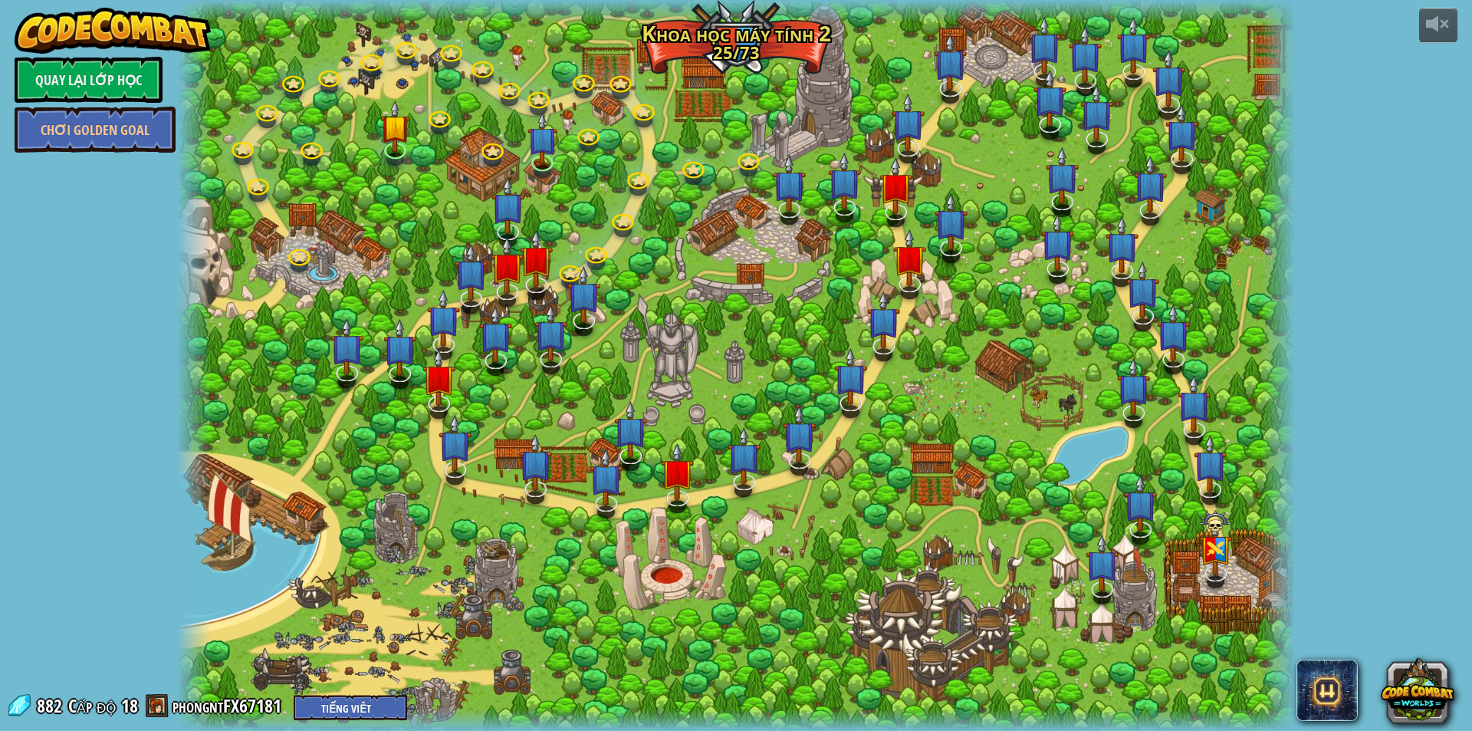
select select "vi"
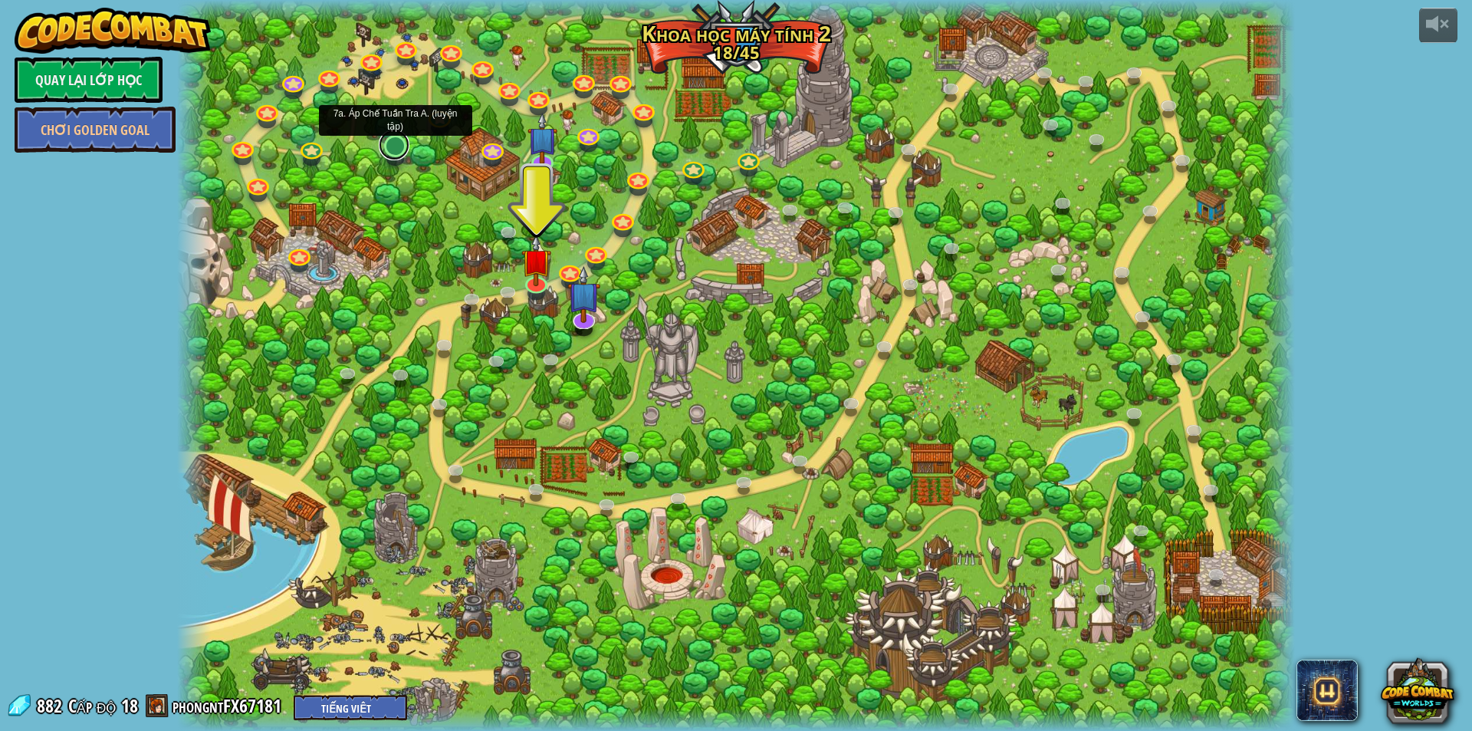
click at [395, 153] on link at bounding box center [394, 145] width 31 height 31
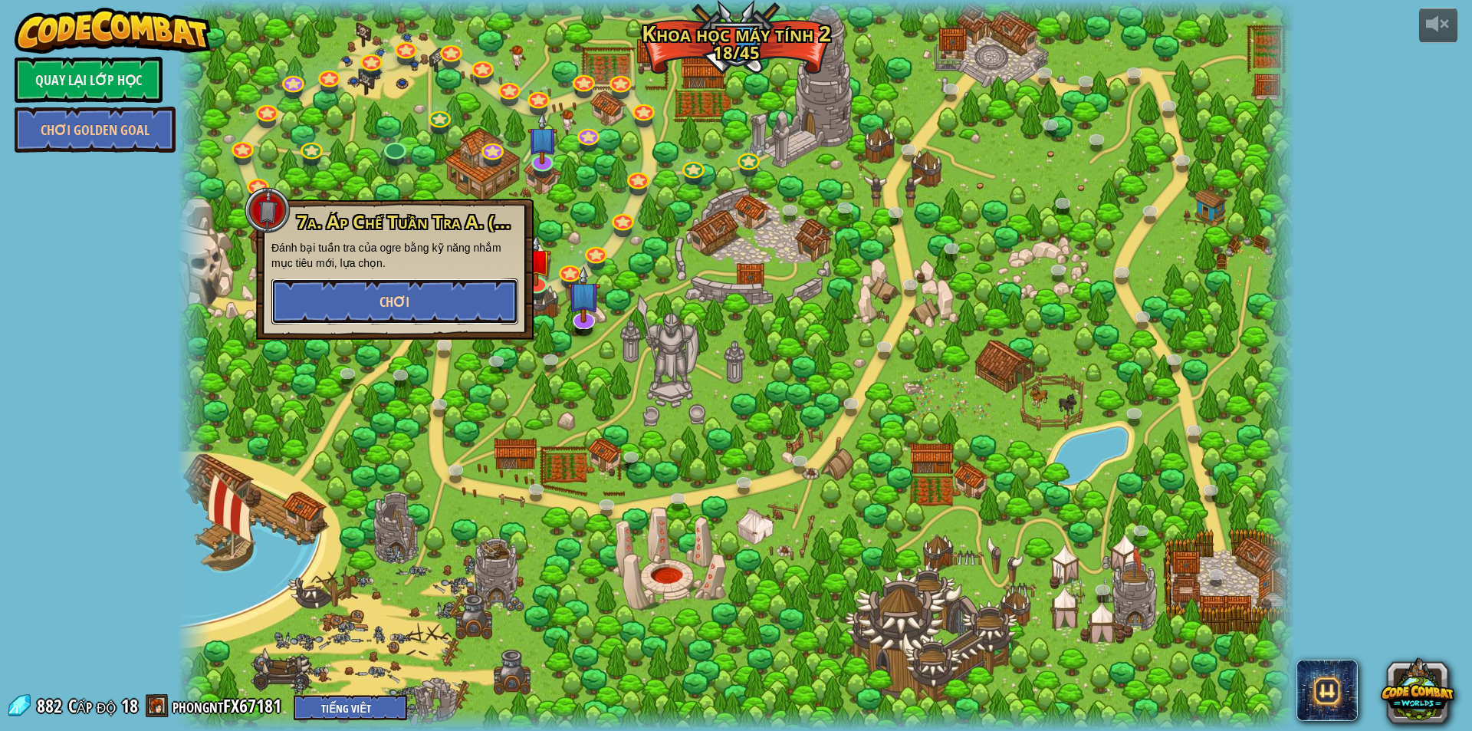
click at [430, 311] on button "Chơi" at bounding box center [394, 301] width 247 height 46
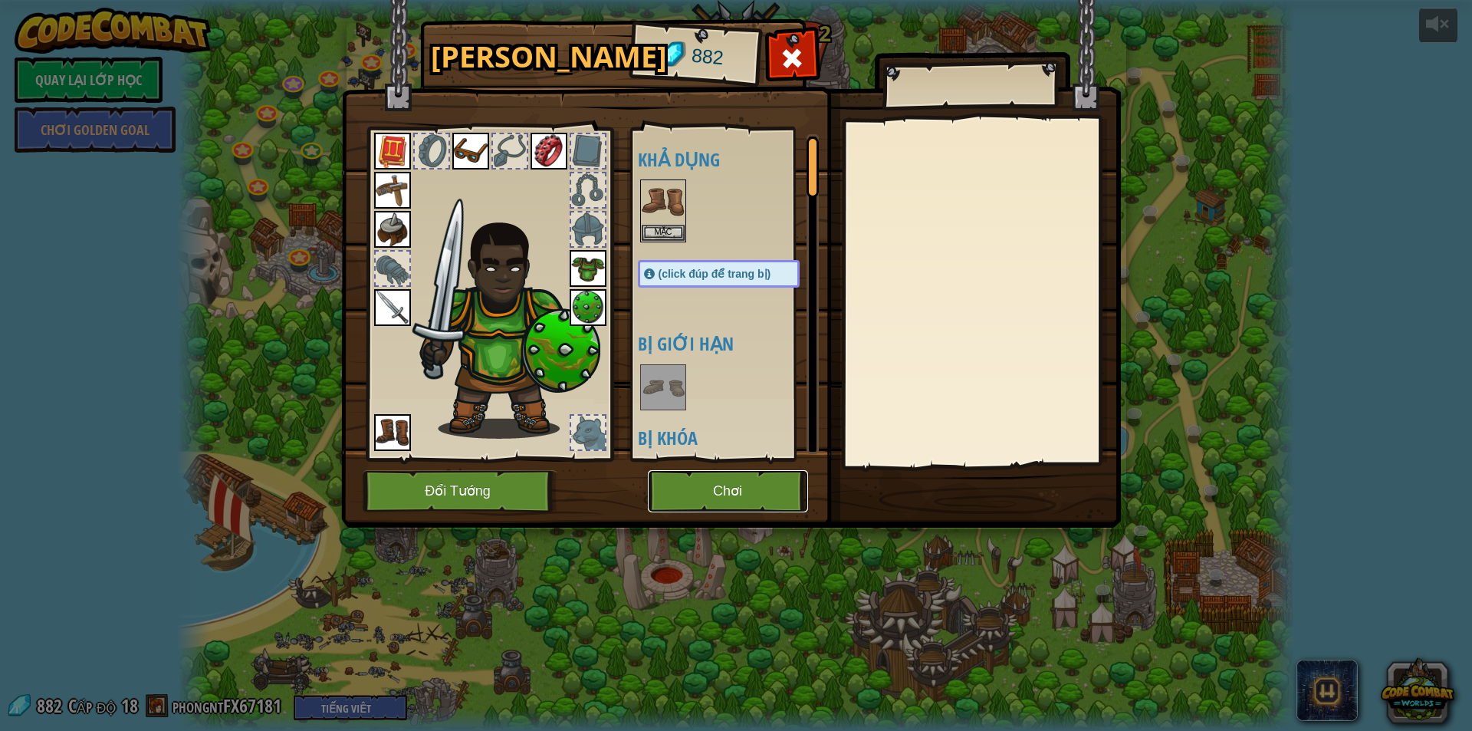
click at [698, 504] on button "Chơi" at bounding box center [728, 491] width 160 height 42
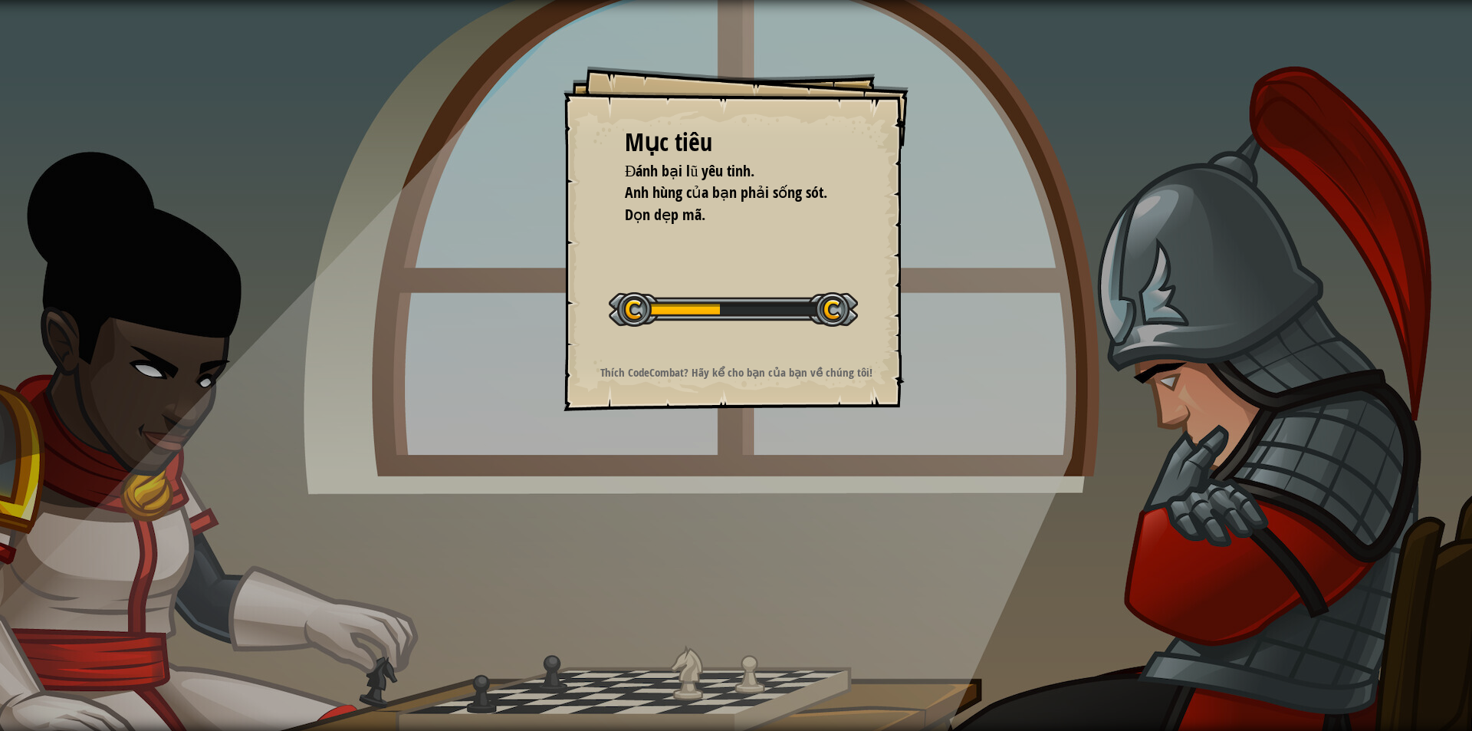
click at [647, 404] on div "Mục tiêu Đánh bại lũ yêu tinh. Anh hùng của bạn phải sống sót. Dọn dẹp mã. Bắt …" at bounding box center [736, 238] width 345 height 345
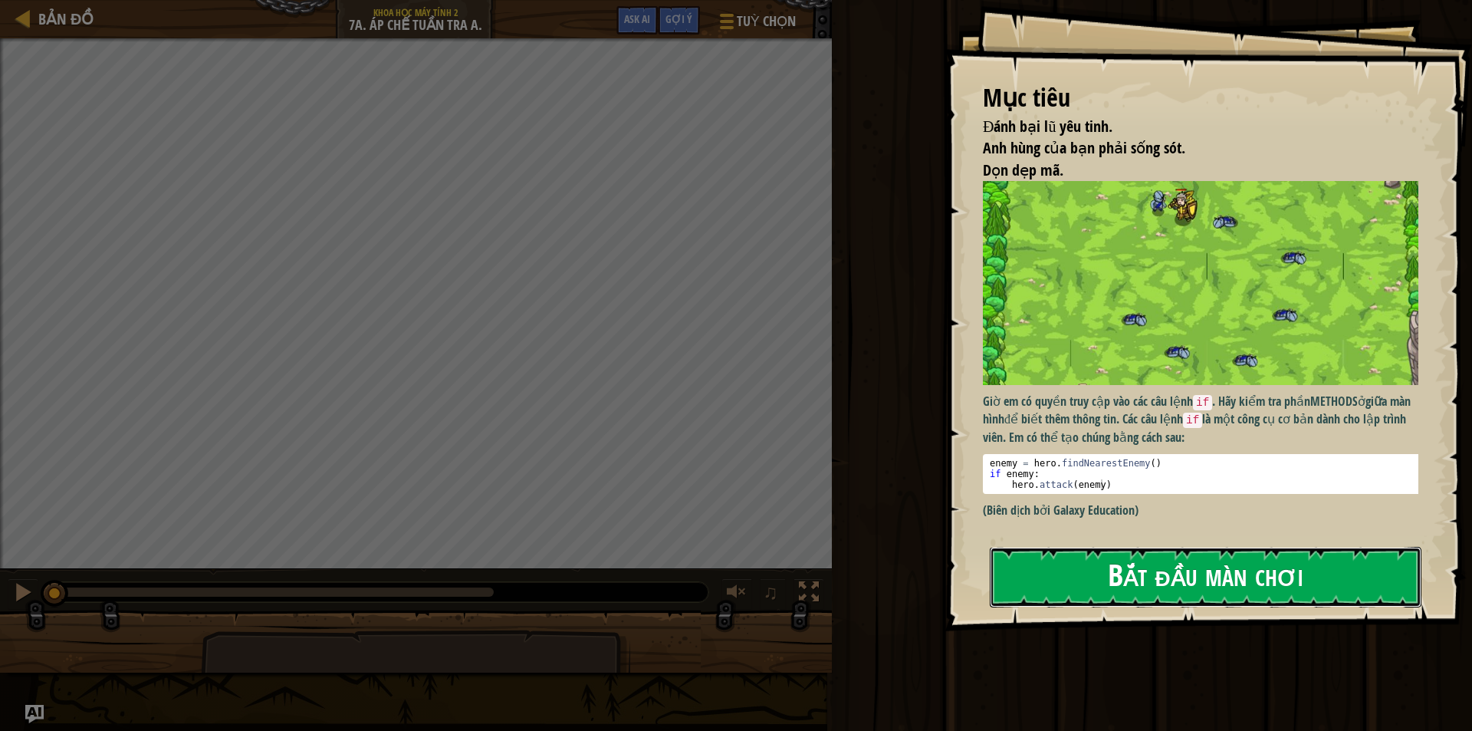
click at [1082, 562] on button "Bắt đầu màn chơi" at bounding box center [1206, 577] width 432 height 61
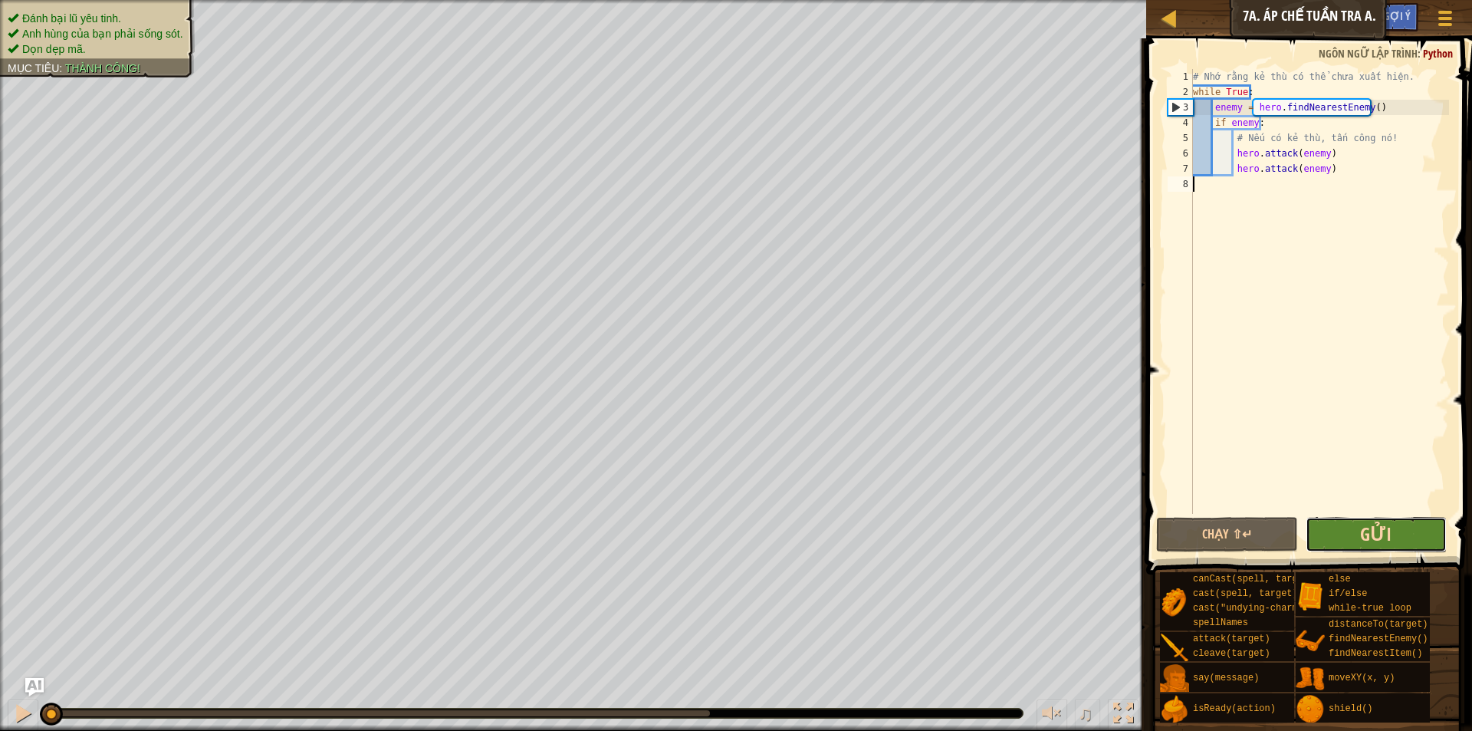
click at [1366, 539] on span "Gửi" at bounding box center [1375, 533] width 31 height 25
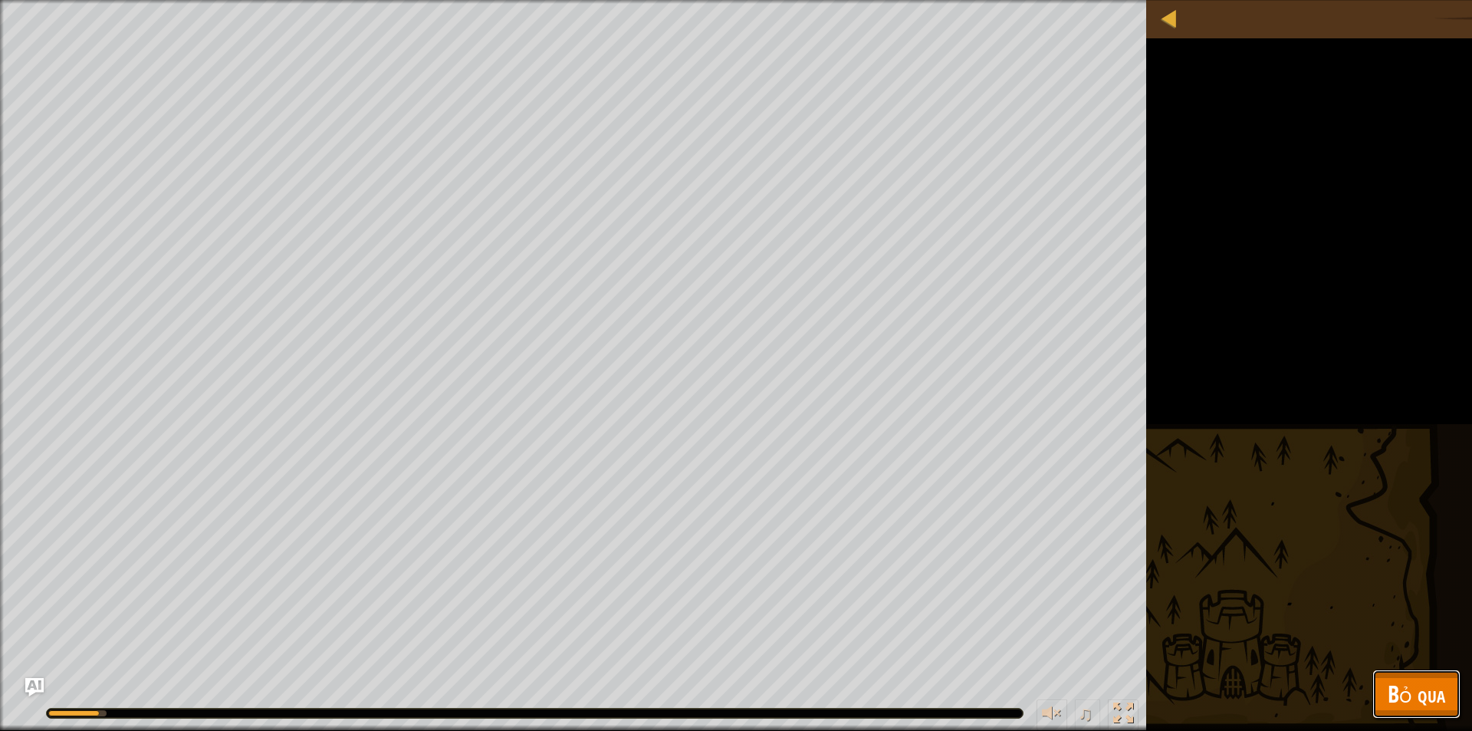
click at [1382, 687] on button "Bỏ qua" at bounding box center [1416, 693] width 88 height 49
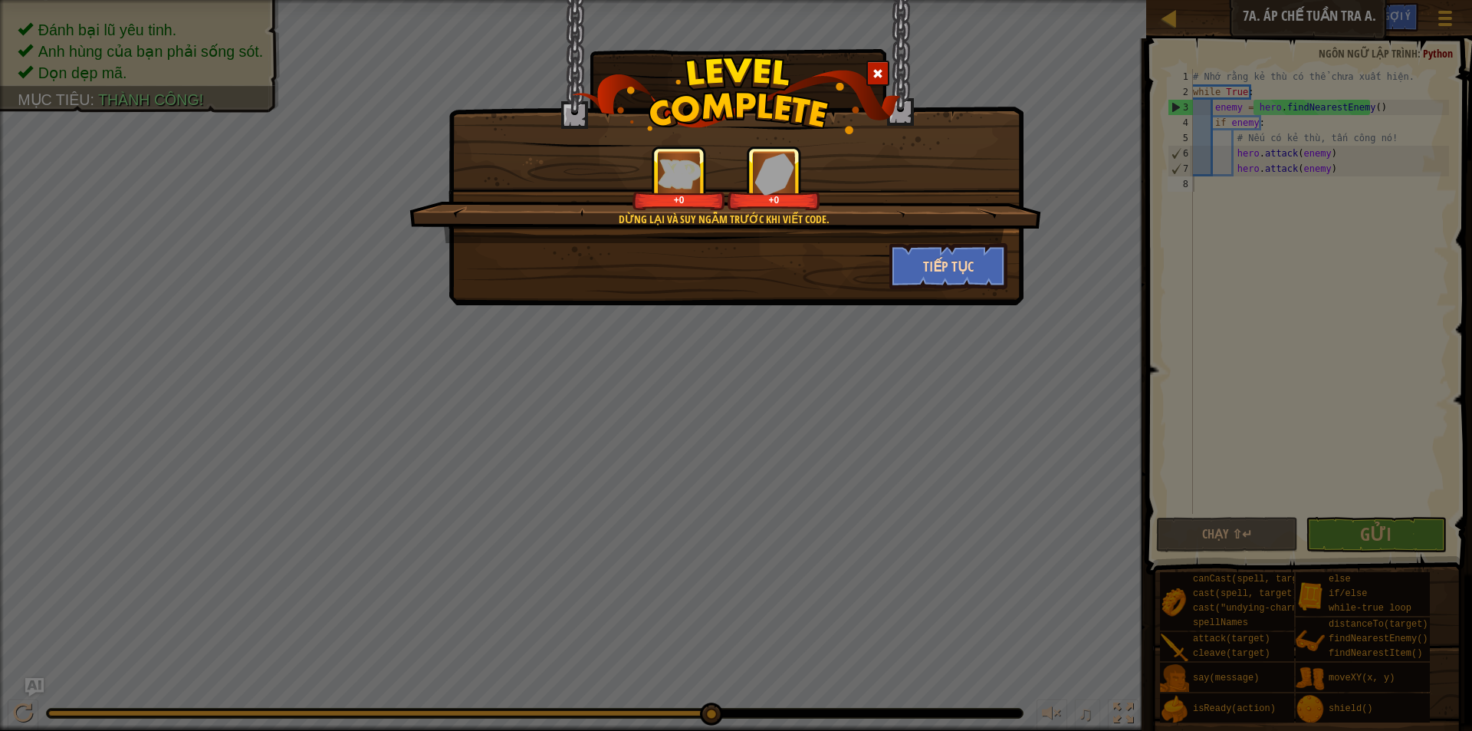
drag, startPoint x: 905, startPoint y: 242, endPoint x: 925, endPoint y: 256, distance: 24.2
click at [914, 248] on div "Dừng lại và suy ngẫm trước khi viết code. +0 +0 Tiếp tục" at bounding box center [736, 217] width 543 height 143
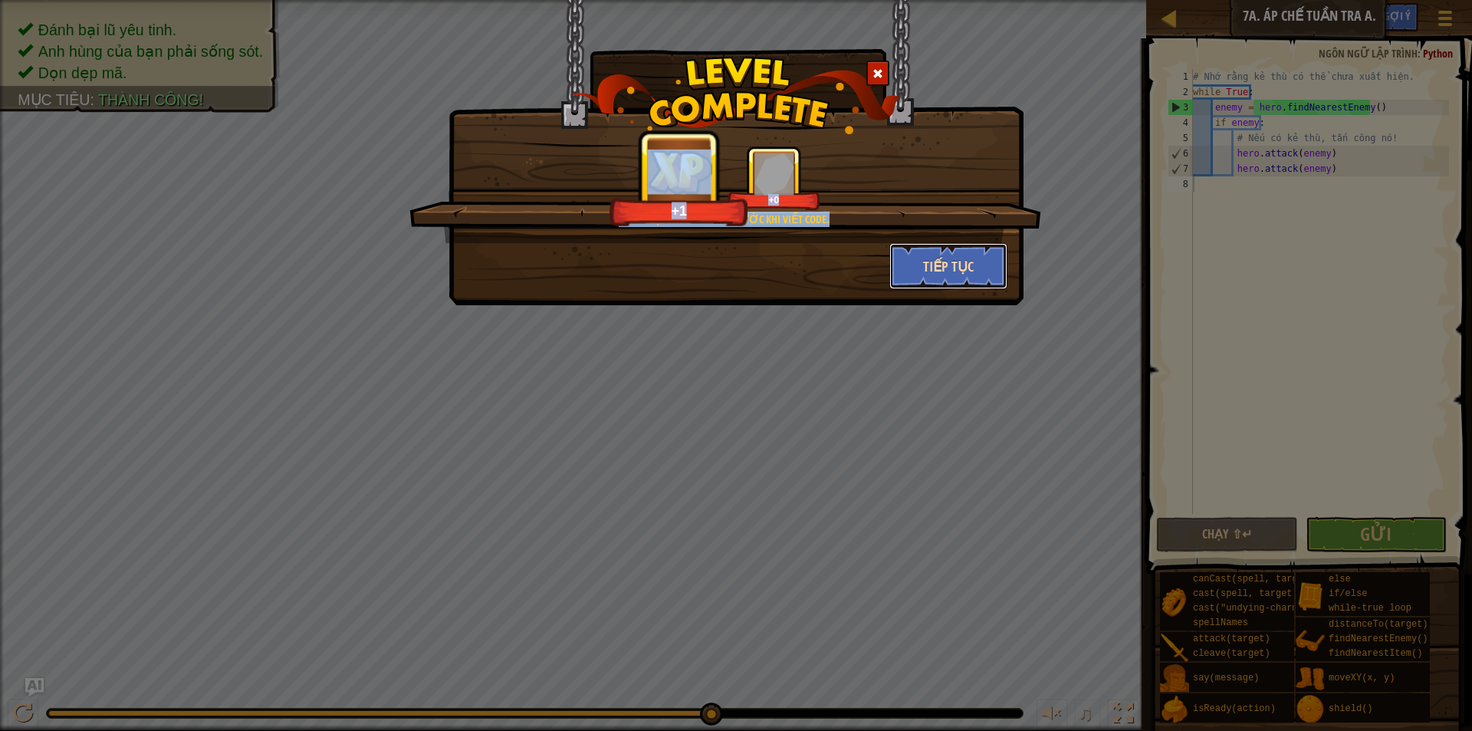
click at [927, 258] on button "Tiếp tục" at bounding box center [948, 266] width 119 height 46
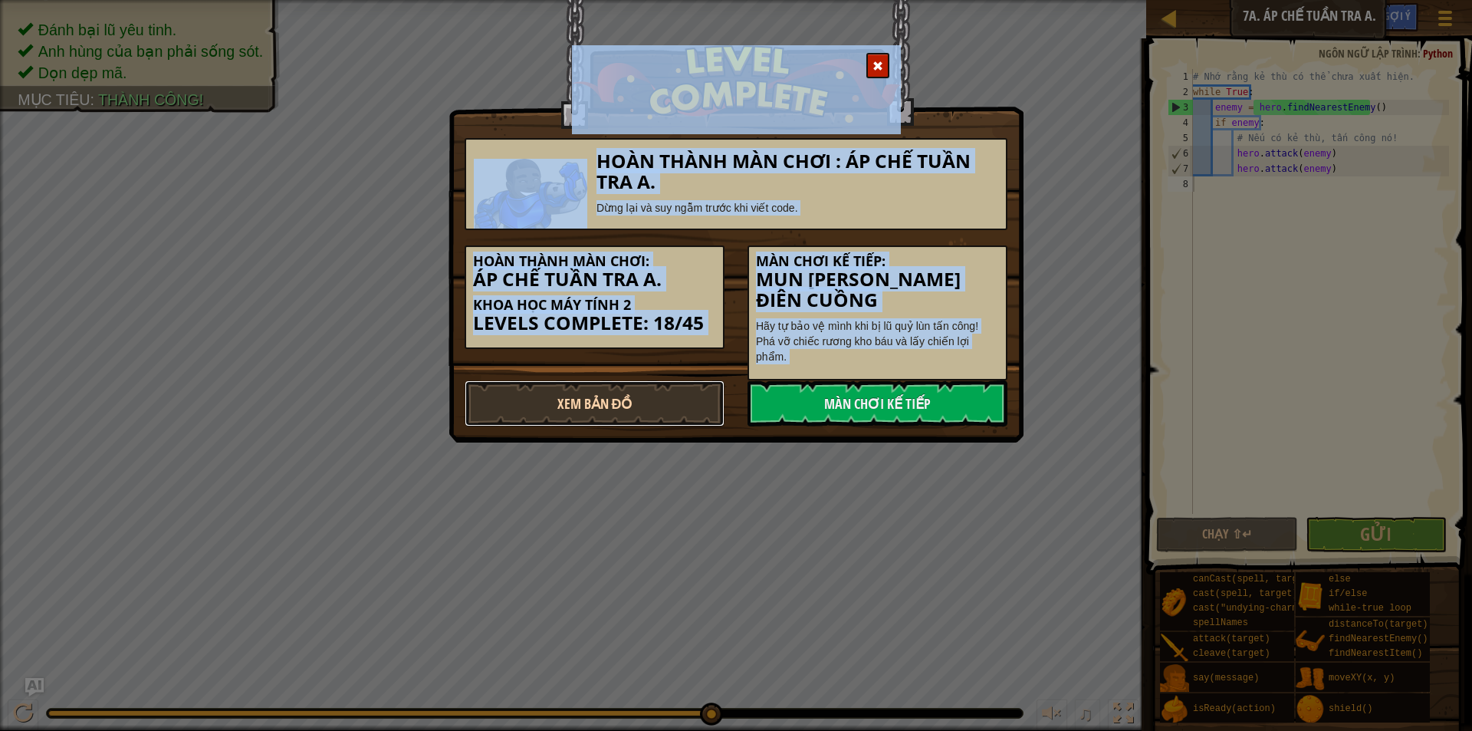
click at [652, 382] on link "Xem Bản Đồ" at bounding box center [595, 403] width 260 height 46
select select "vi"
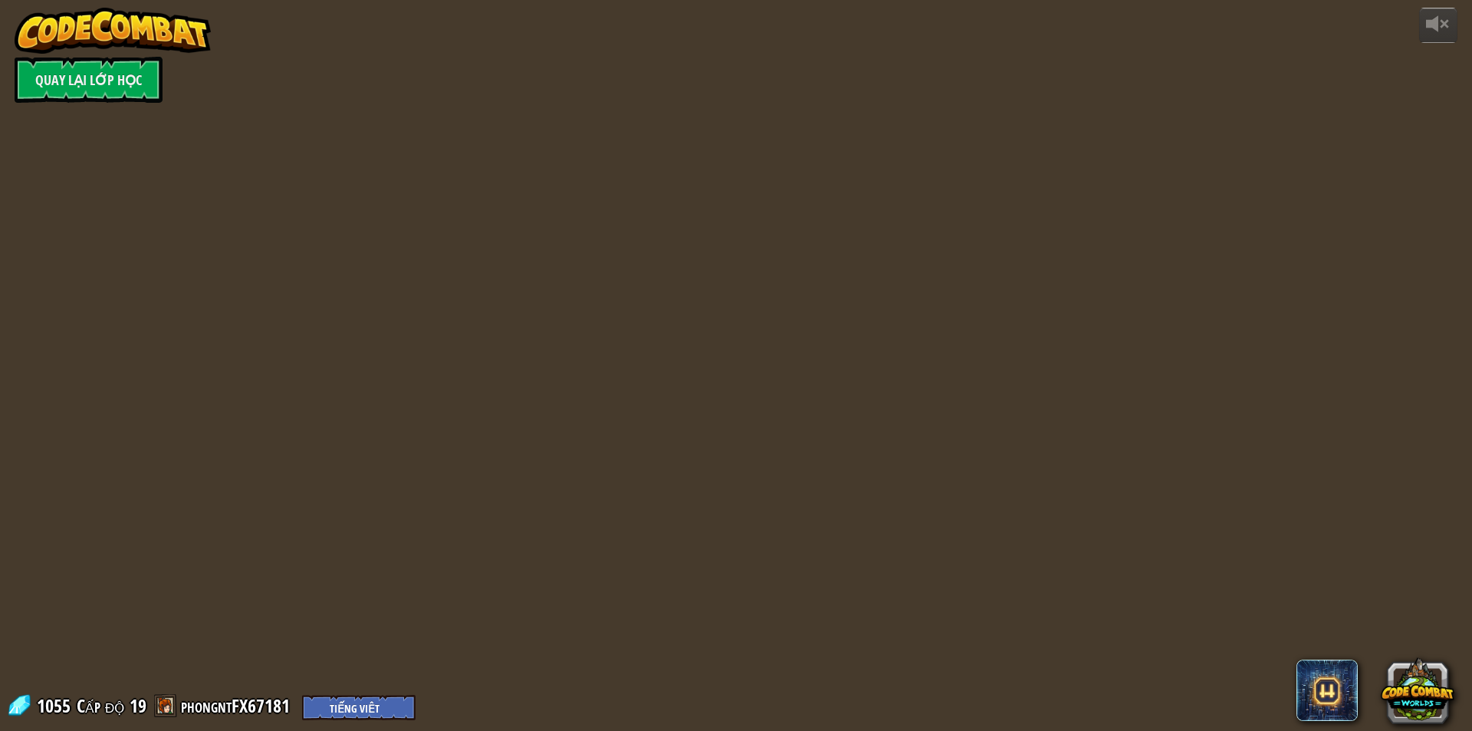
select select "vi"
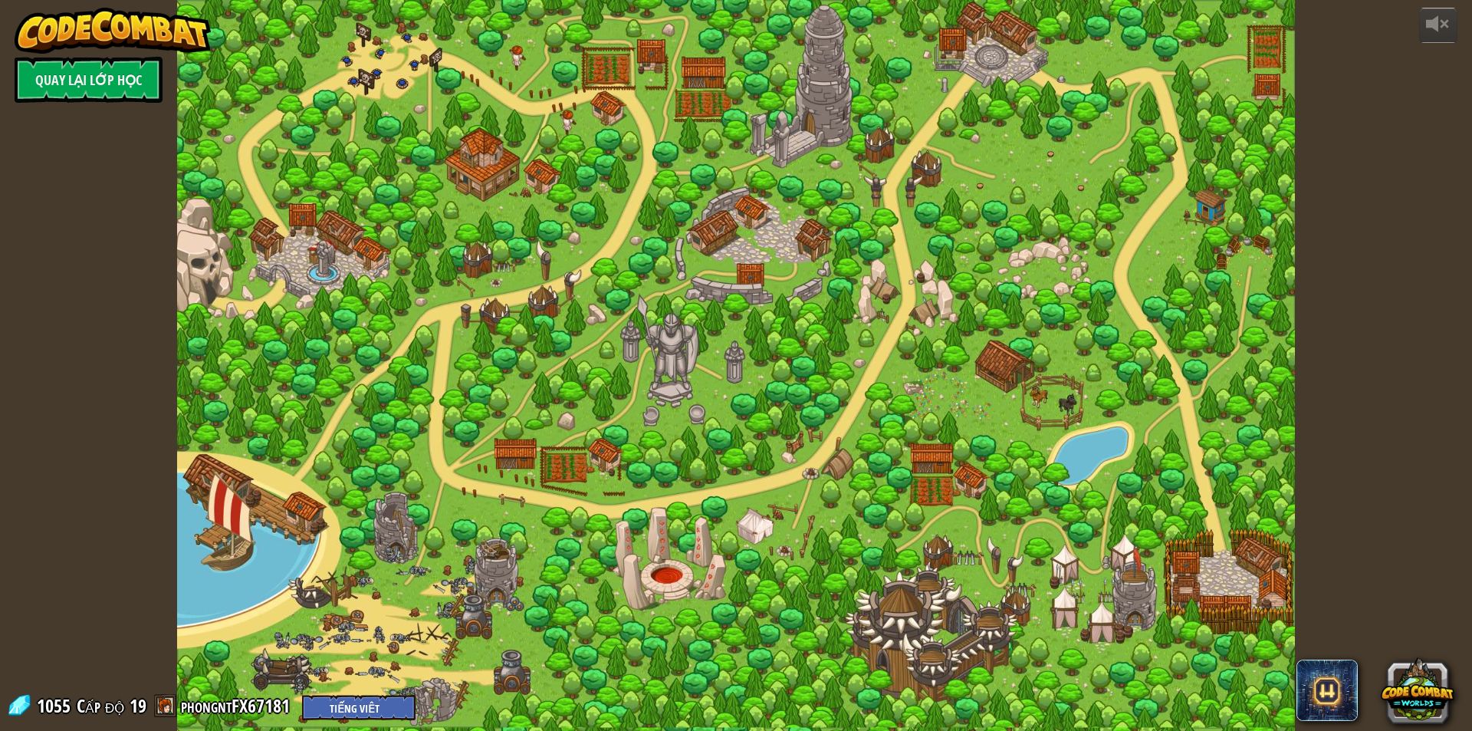
select select "vi"
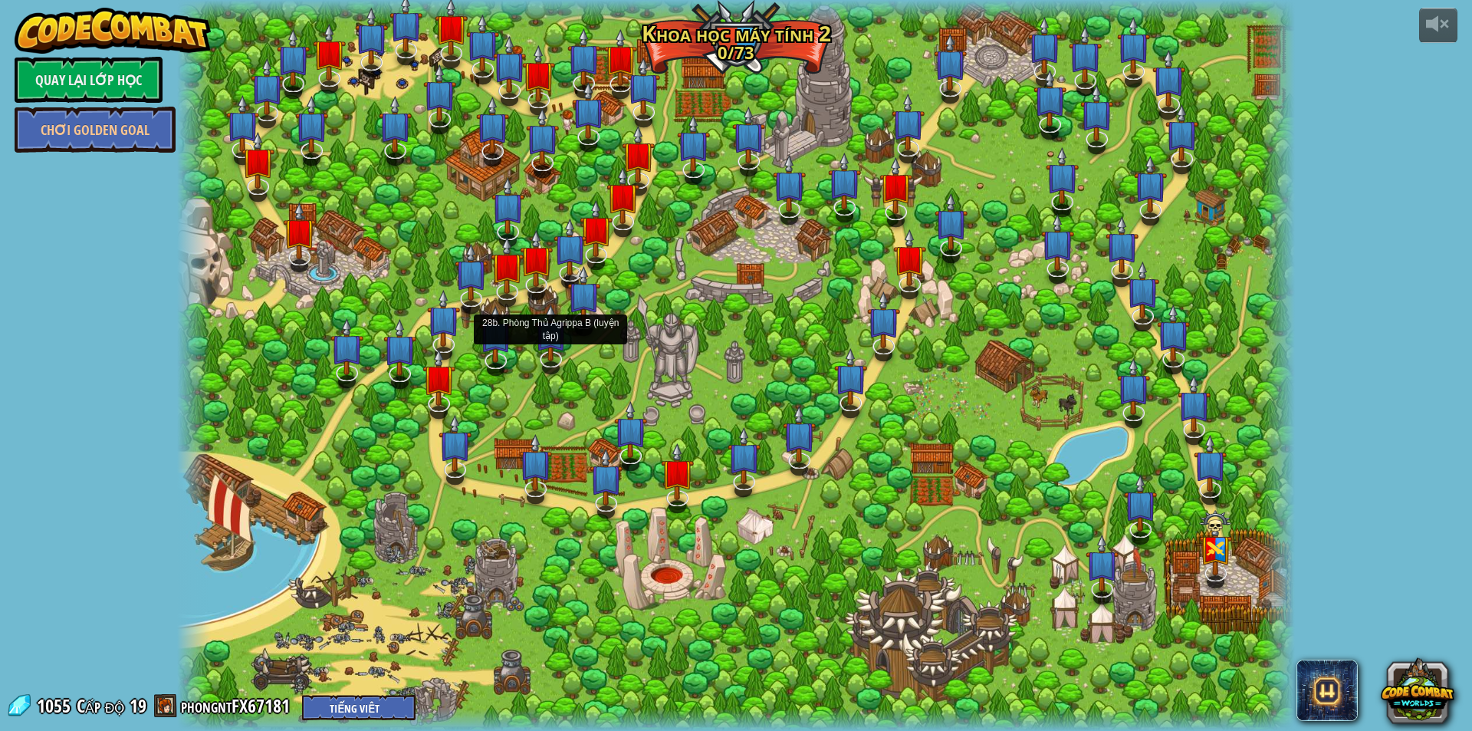
select select "vi"
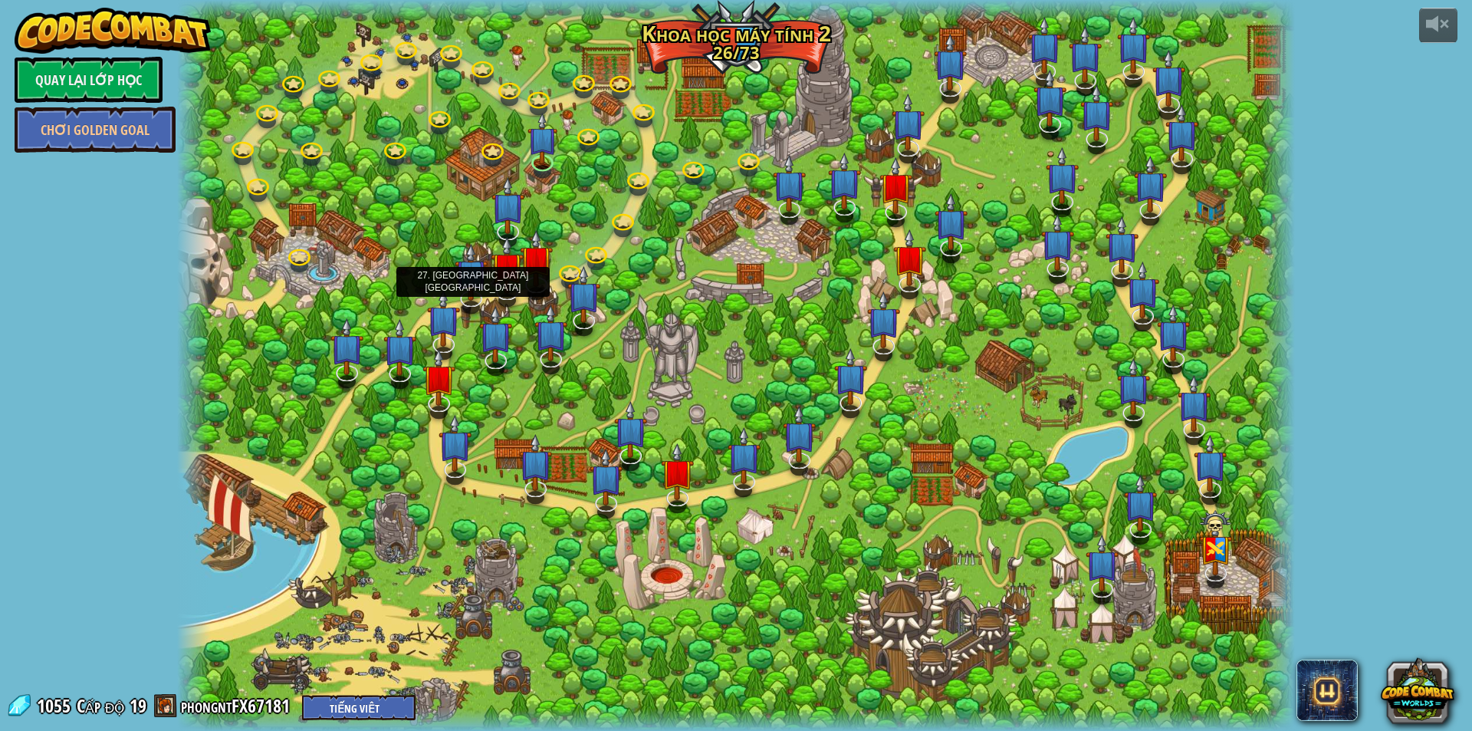
select select "vi"
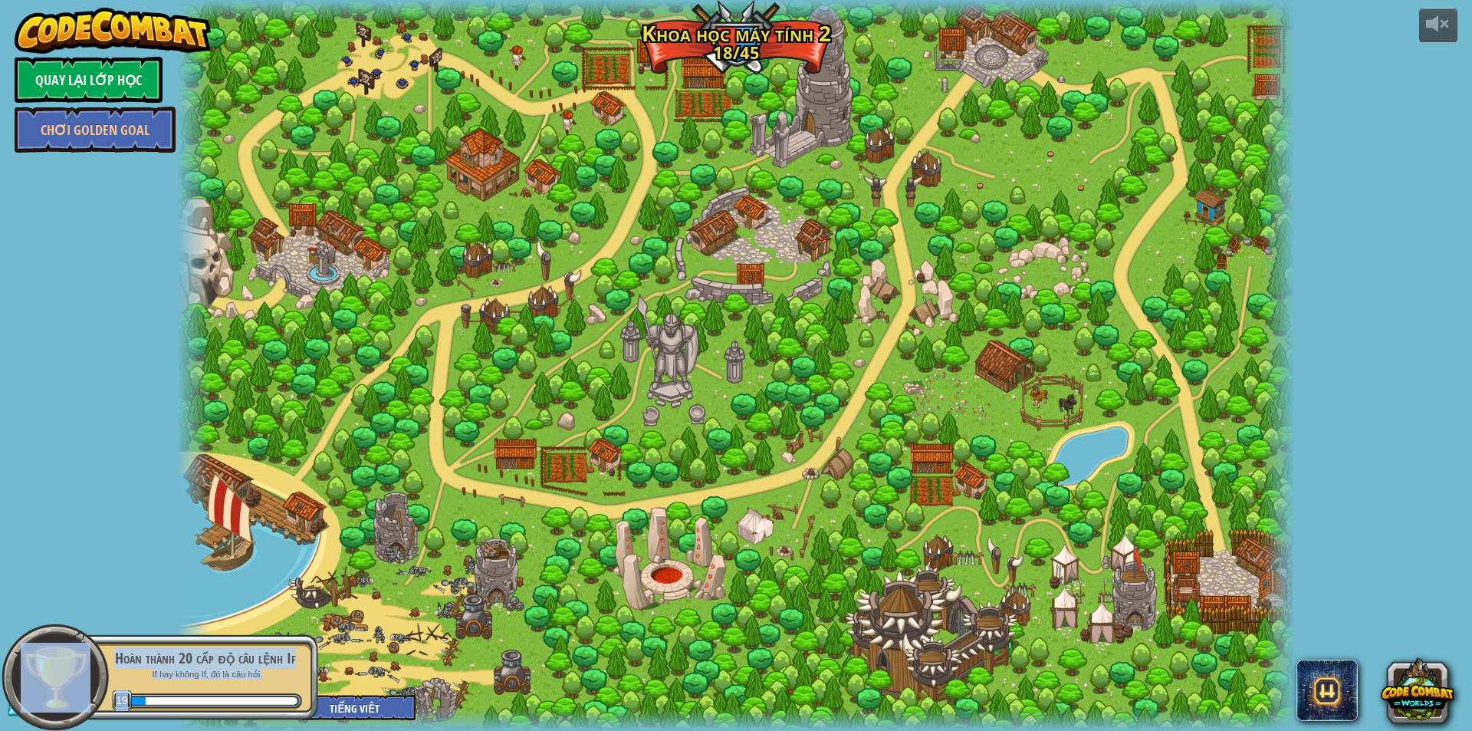
select select "vi"
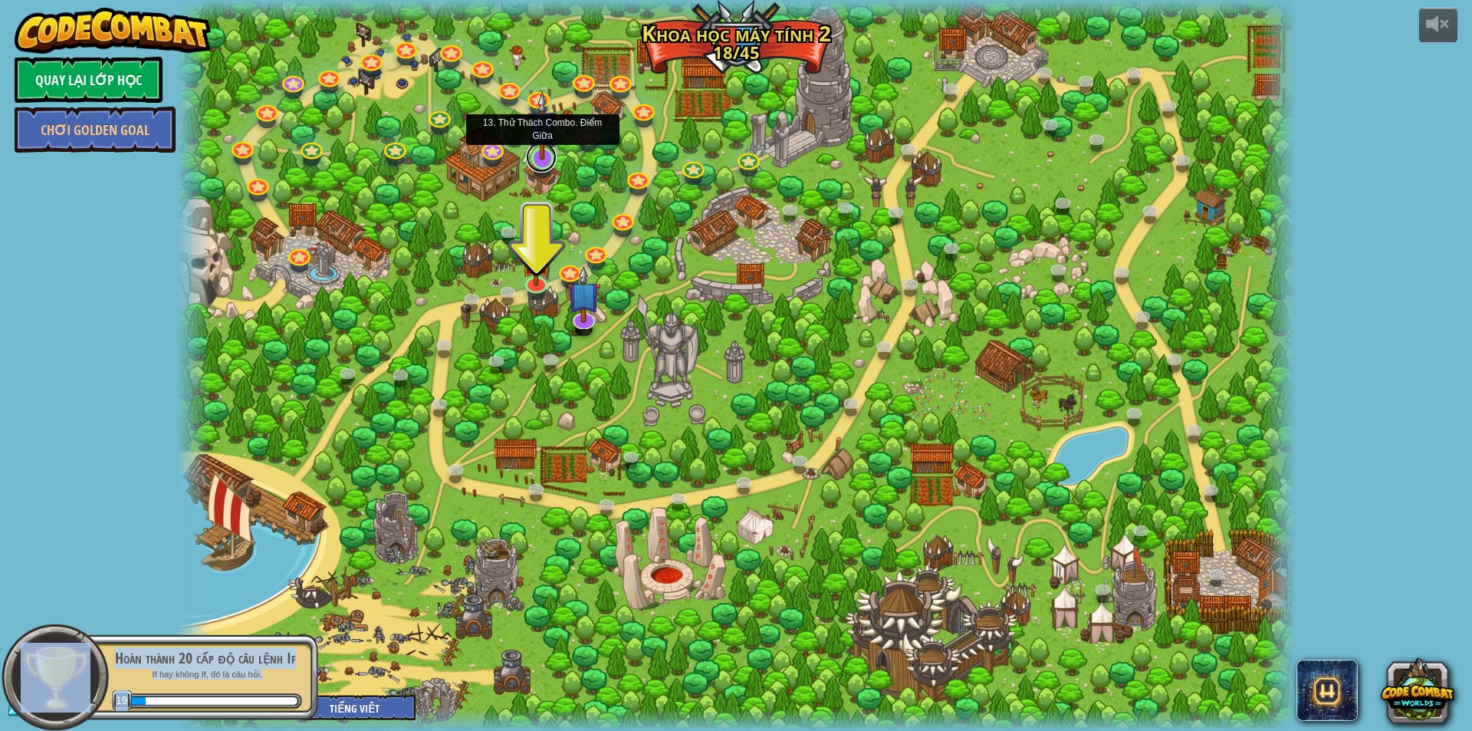
click at [541, 167] on link at bounding box center [541, 157] width 31 height 31
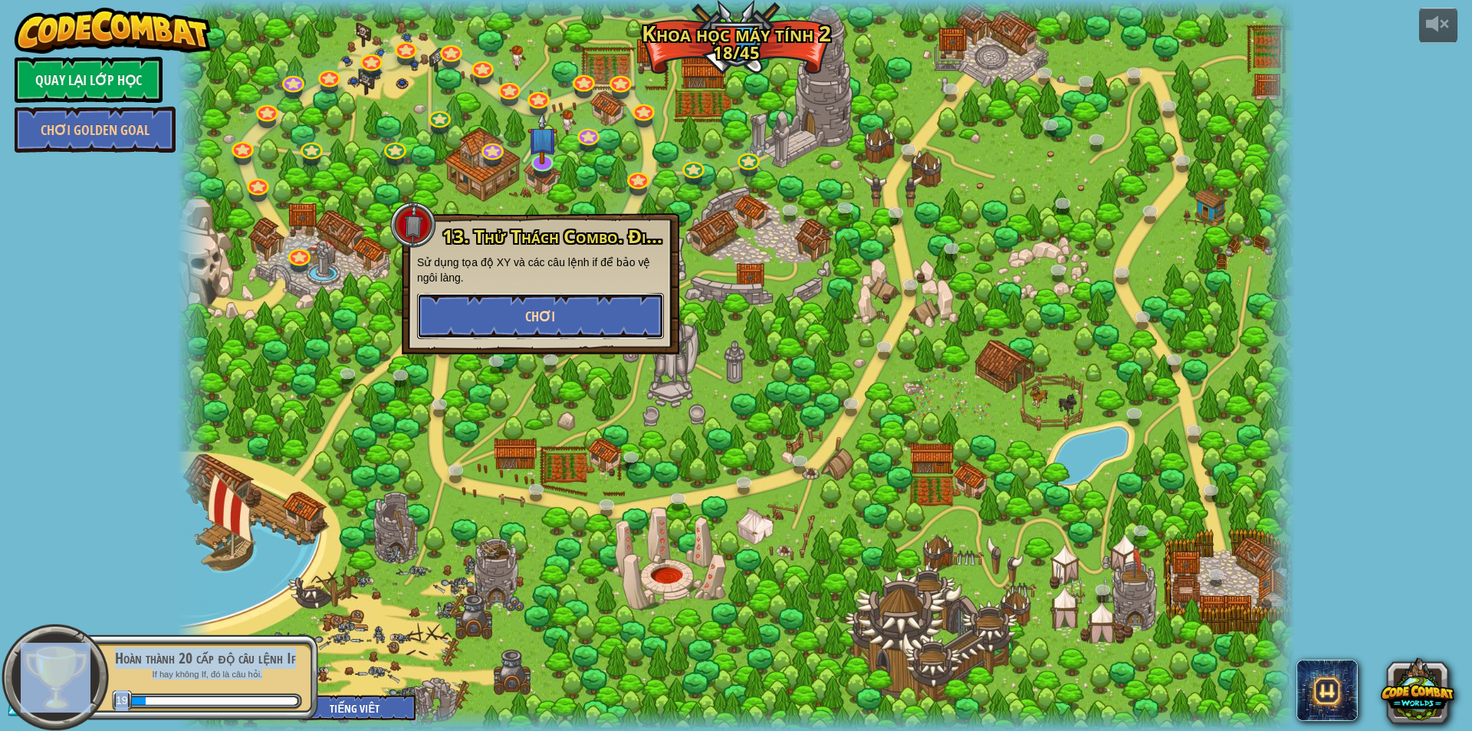
click at [590, 330] on button "Chơi" at bounding box center [540, 316] width 247 height 46
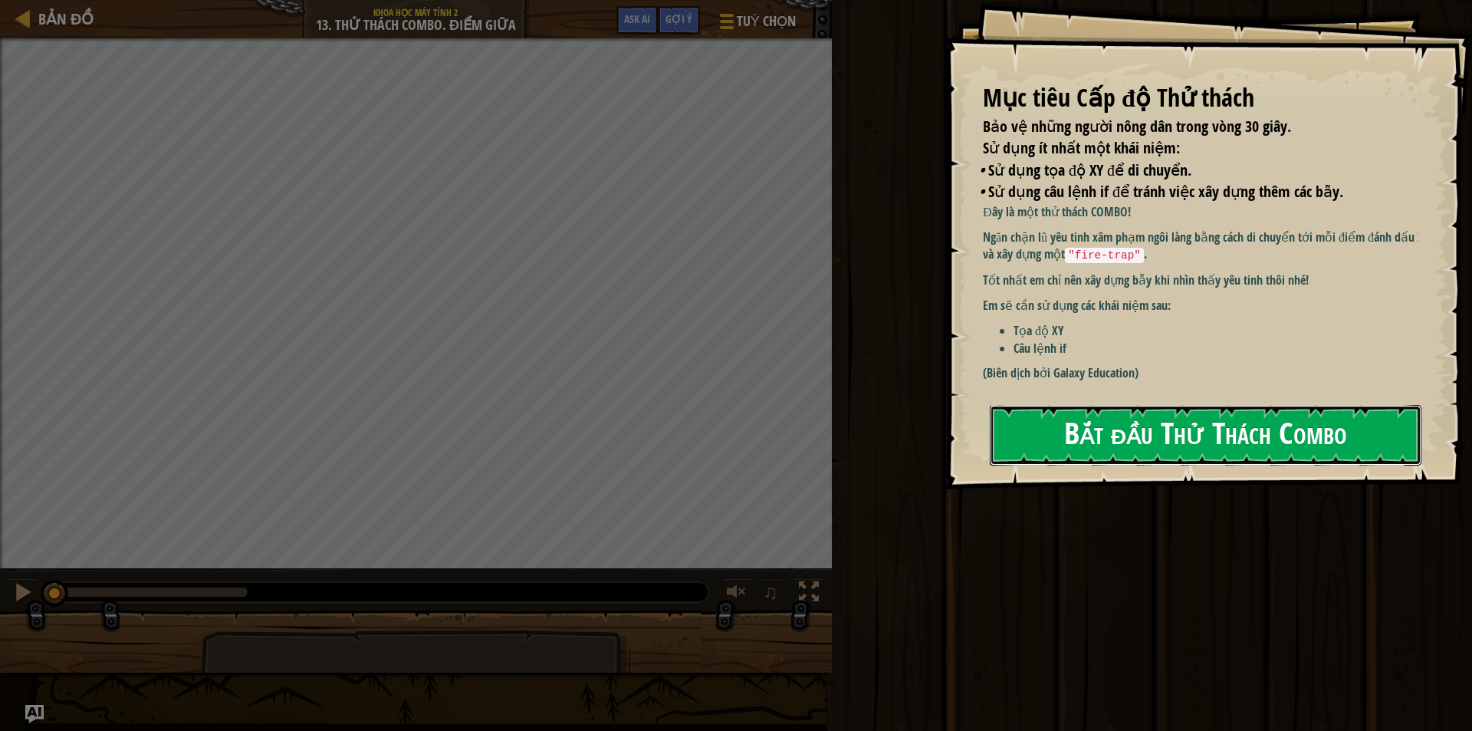
click at [1110, 456] on button "Bắt đầu Thử Thách Combo" at bounding box center [1206, 435] width 432 height 61
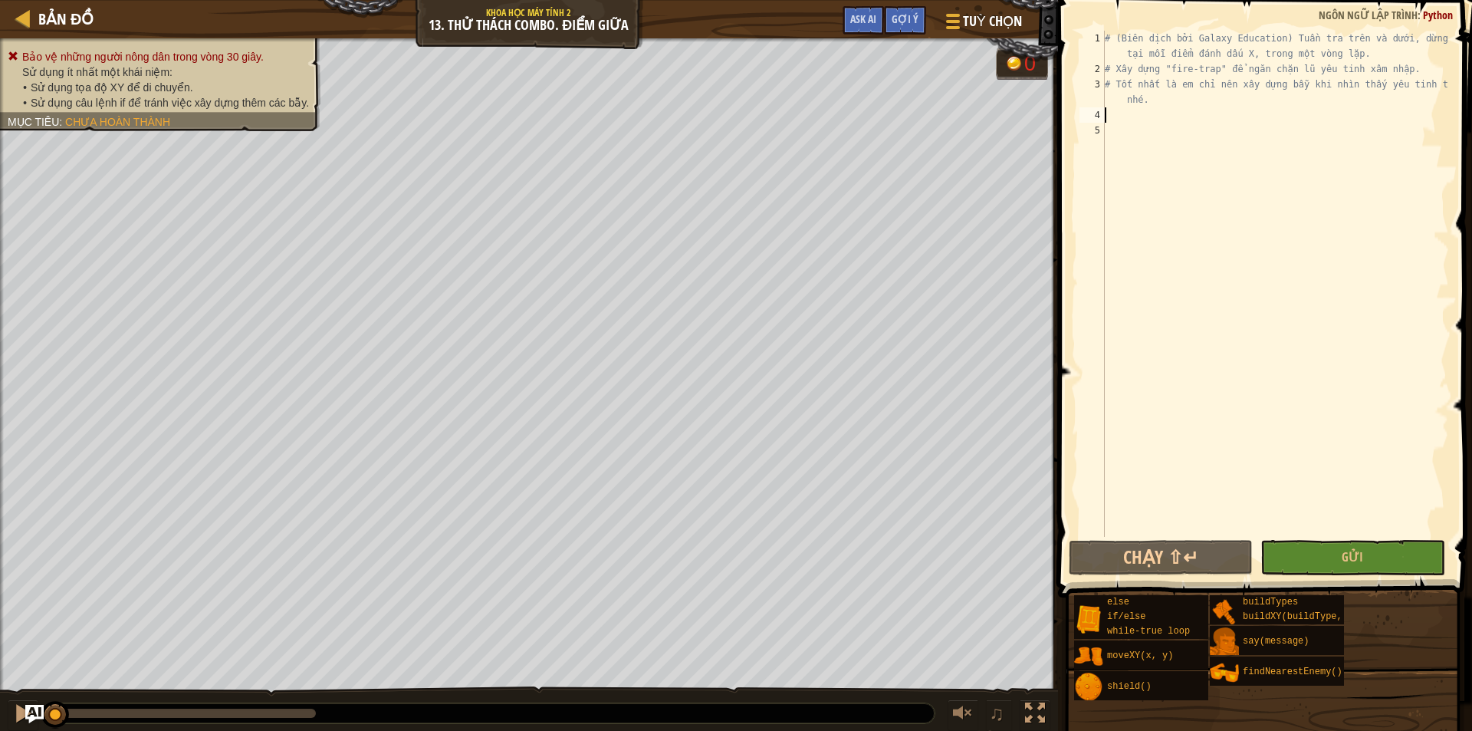
click at [1122, 115] on div "# (Biên dịch bởi Galaxy Education) Tuần tra trên và dưới, dừng lại tại mỗi điểm…" at bounding box center [1275, 307] width 347 height 552
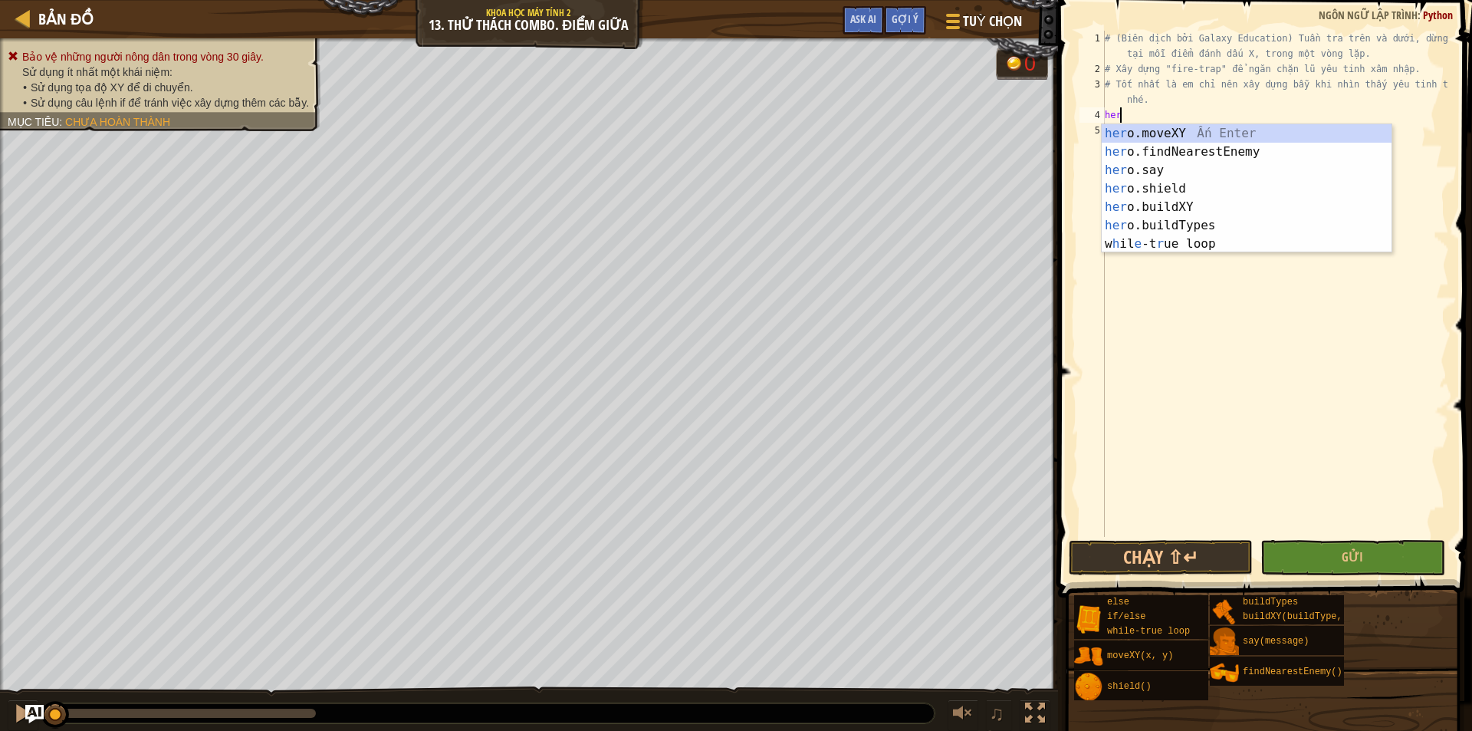
scroll to position [7, 1]
click at [1198, 200] on div "hero .moveXY Ấn Enter hero .findNearestEnemy Ấn Enter hero .say Ấn Enter hero .…" at bounding box center [1247, 207] width 290 height 166
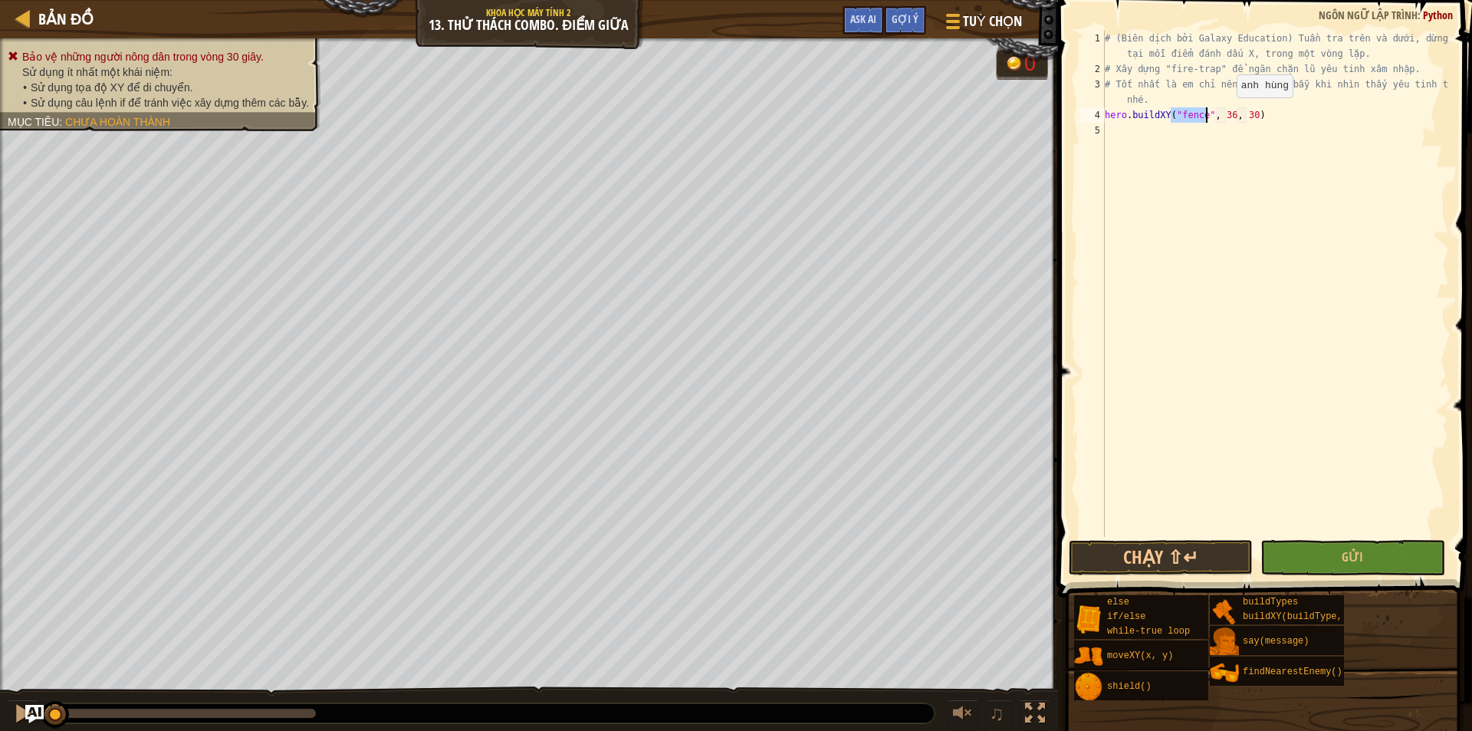
click at [1225, 113] on div "# (Biên dịch bởi Galaxy Education) Tuần tra trên và dưới, dừng lại tại mỗi điểm…" at bounding box center [1275, 307] width 347 height 552
click at [1244, 115] on div "# (Biên dịch bởi Galaxy Education) Tuần tra trên và dưới, dừng lại tại mỗi điểm…" at bounding box center [1275, 307] width 347 height 552
click at [1246, 116] on div "# (Biên dịch bởi Galaxy Education) Tuần tra trên và dưới, dừng lại tại mỗi điểm…" at bounding box center [1275, 307] width 347 height 552
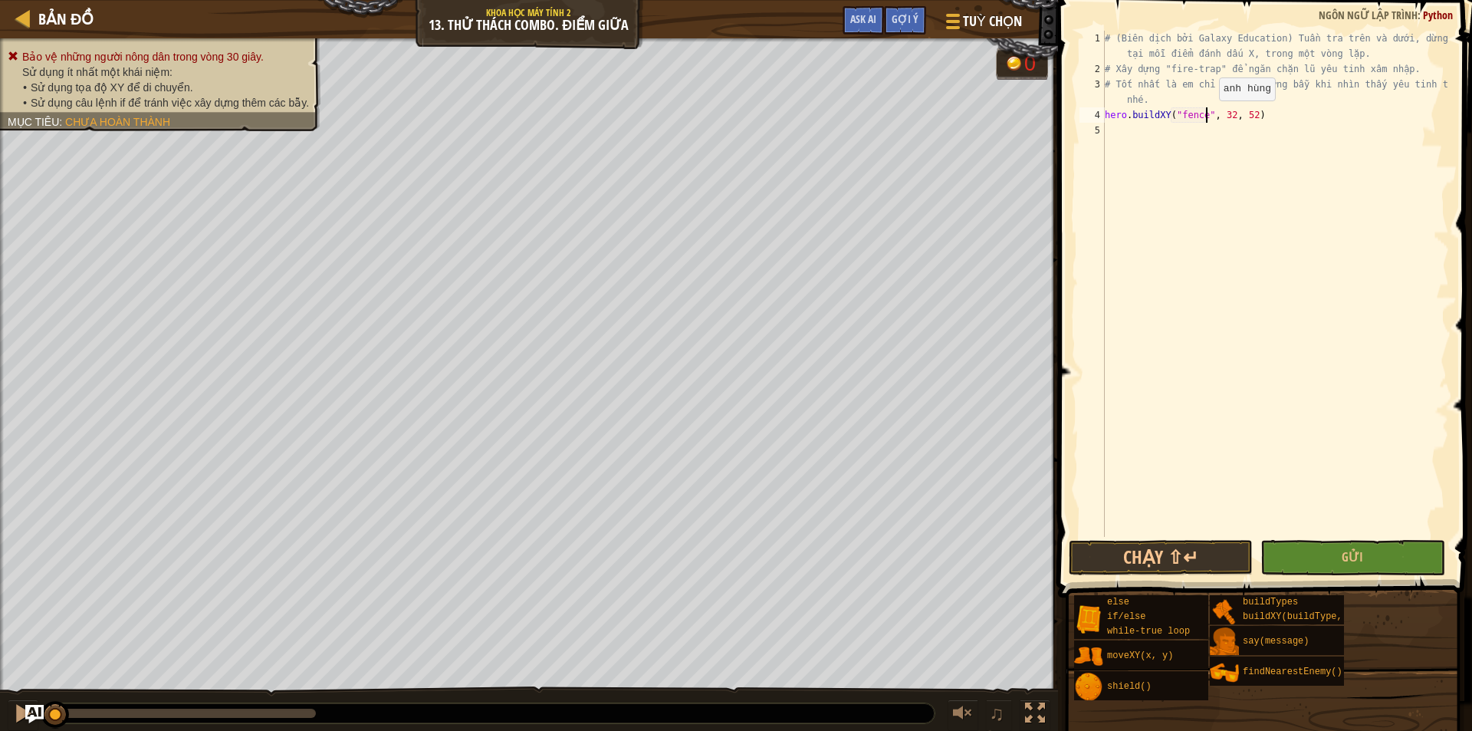
click at [1206, 116] on div "# (Biên dịch bởi Galaxy Education) Tuần tra trên và dưới, dừng lại tại mỗi điểm…" at bounding box center [1275, 307] width 347 height 552
type textarea "hero.buildXY("fire-trap", 32, 52)"
click at [1127, 125] on div "# (Biên dịch bởi Galaxy Education) Tuần tra trên và dưới, dừng lại tại mỗi điểm…" at bounding box center [1275, 307] width 347 height 552
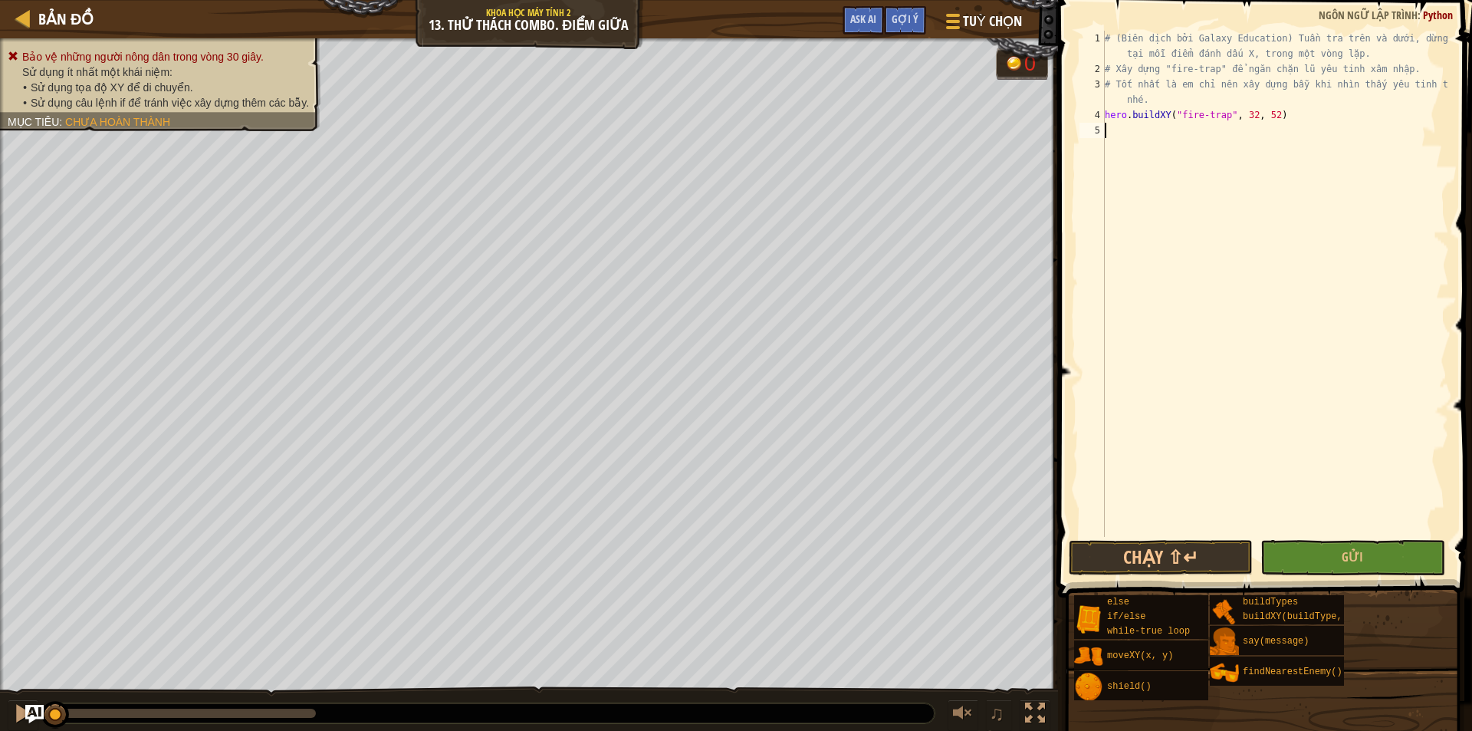
scroll to position [7, 0]
drag, startPoint x: 1105, startPoint y: 116, endPoint x: 1276, endPoint y: 121, distance: 171.1
click at [1276, 121] on div "# (Biên dịch bởi Galaxy Education) Tuần tra trên và dưới, dừng lại tại mỗi điểm…" at bounding box center [1275, 307] width 347 height 552
type textarea "hero.buildXY("fire-trap", 32, 52)"
click at [1189, 136] on div "# (Biên dịch bởi Galaxy Education) Tuần tra trên và dưới, dừng lại tại mỗi điểm…" at bounding box center [1275, 307] width 347 height 552
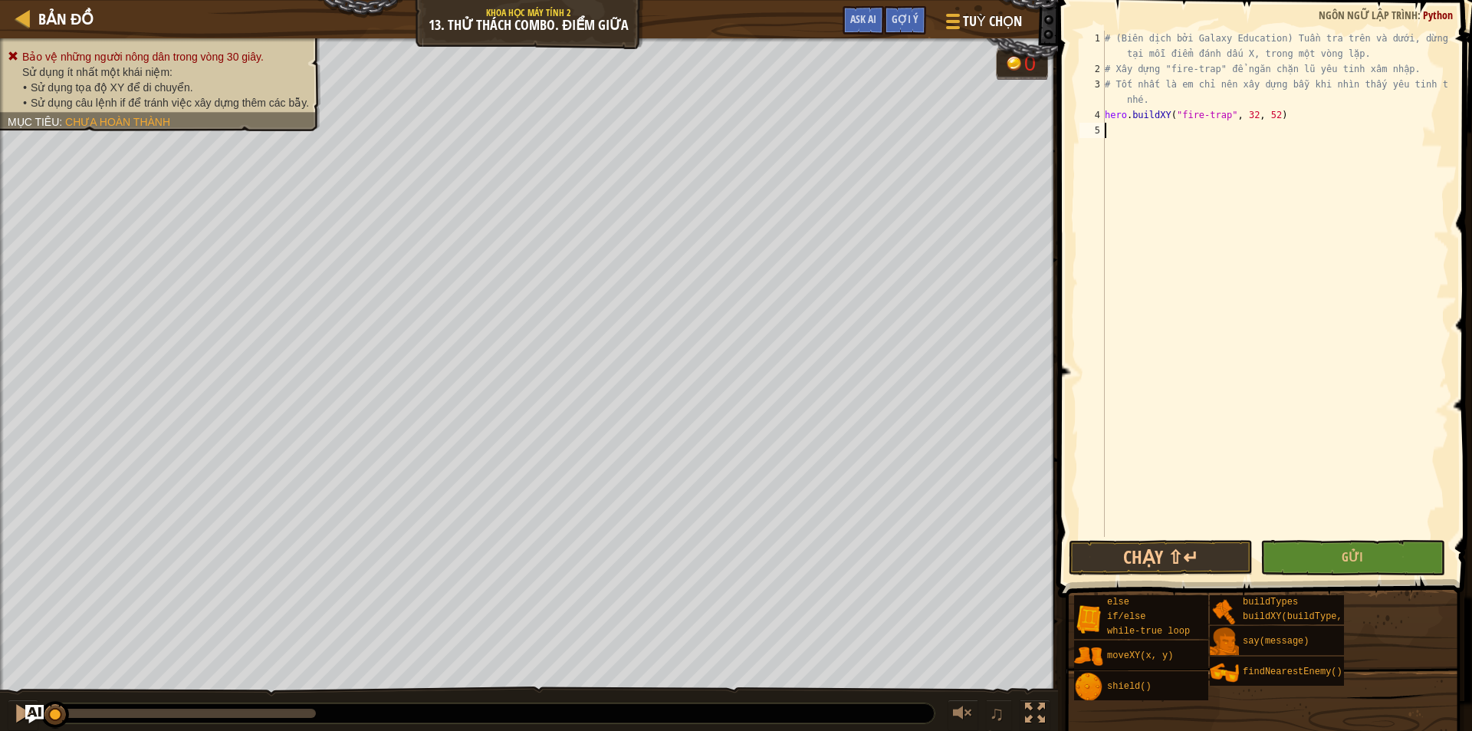
paste textarea "hero.buildXY("fire-trap", 32, 52)"
click at [1267, 130] on div "# (Biên dịch bởi Galaxy Education) Tuần tra trên và dưới, dừng lại tại mỗi điểm…" at bounding box center [1275, 307] width 347 height 552
type textarea "hero.buildXY("fire-trap", 32, 34)"
click at [1119, 145] on div "# (Biên dịch bởi Galaxy Education) Tuần tra trên và dưới, dừng lại tại mỗi điểm…" at bounding box center [1275, 307] width 347 height 552
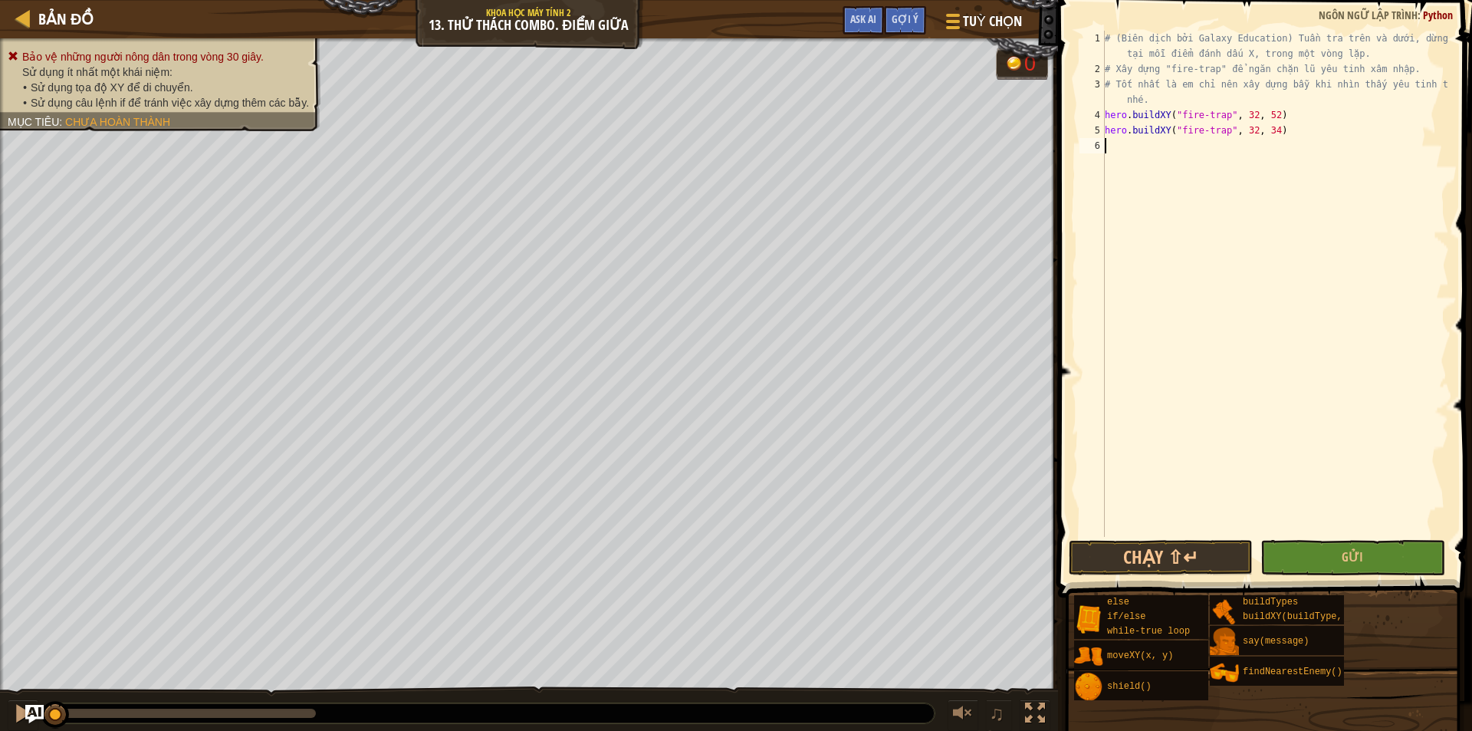
scroll to position [7, 0]
drag, startPoint x: 1104, startPoint y: 130, endPoint x: 1268, endPoint y: 127, distance: 164.1
click at [1268, 127] on div "1 2 3 4 5 6 # (Biên dịch bởi Galaxy Education) Tuần tra trên và dưới, dừng lại …" at bounding box center [1262, 284] width 373 height 506
type textarea "hero.buildXY("fire-trap", 32, 34)"
click at [1141, 146] on div "# (Biên dịch bởi Galaxy Education) Tuần tra trên và dưới, dừng lại tại mỗi điểm…" at bounding box center [1275, 284] width 347 height 506
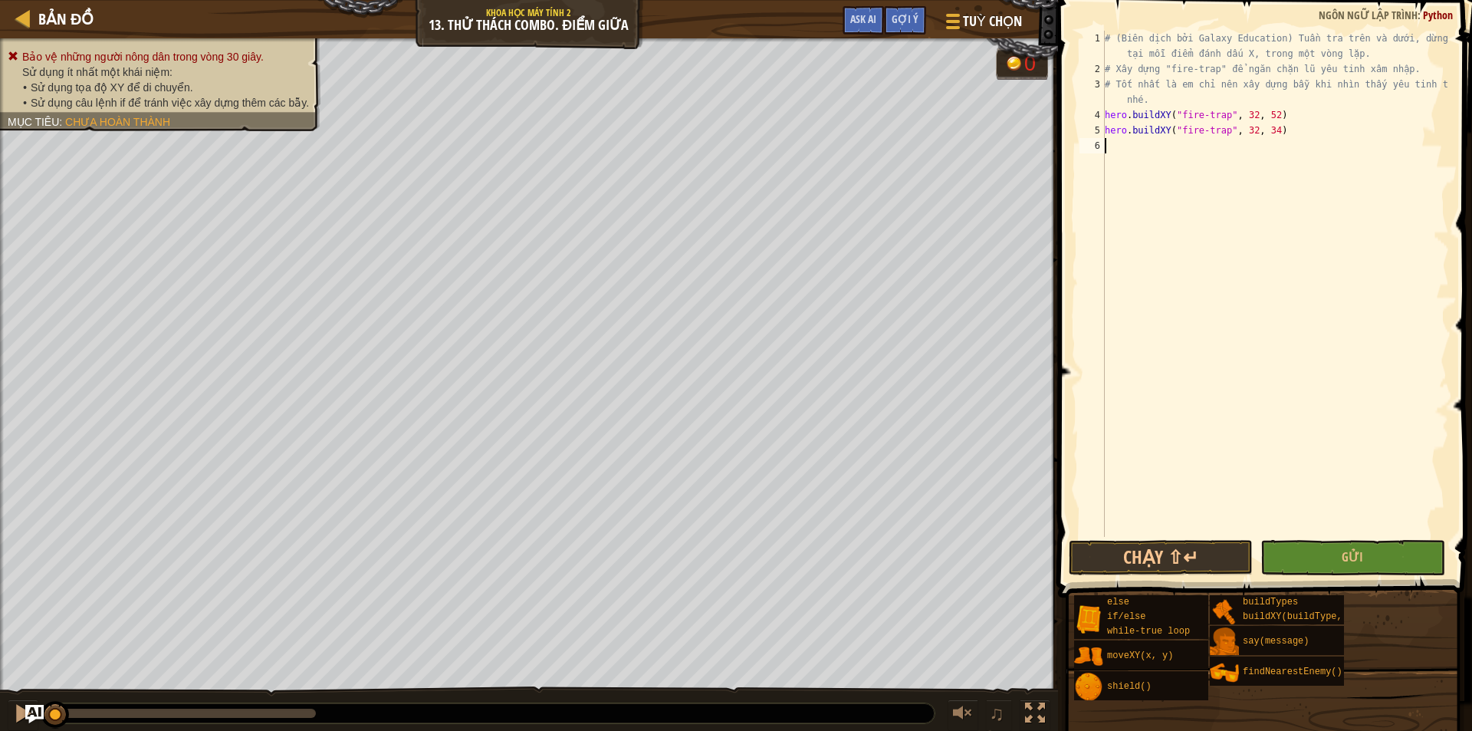
paste textarea "hero.buildXY("fire-trap", 32, 34)"
drag, startPoint x: 1267, startPoint y: 144, endPoint x: 1267, endPoint y: 167, distance: 23.0
click at [1267, 145] on div "# (Biên dịch bởi Galaxy Education) Tuần tra trên và dưới, dừng lại tại mỗi điểm…" at bounding box center [1275, 307] width 347 height 552
click at [1323, 554] on button "Gửi" at bounding box center [1352, 557] width 184 height 35
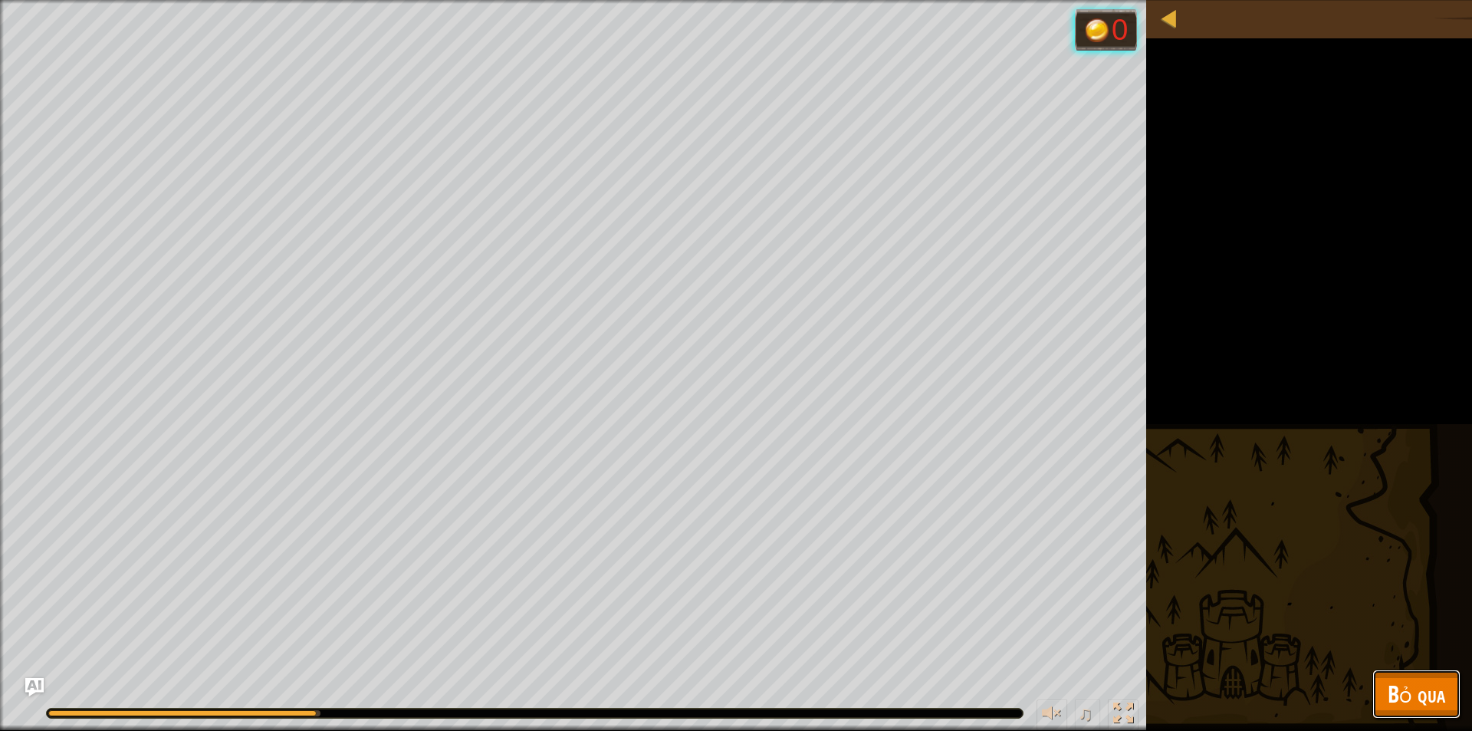
click at [1399, 697] on span "Bỏ qua" at bounding box center [1417, 693] width 58 height 31
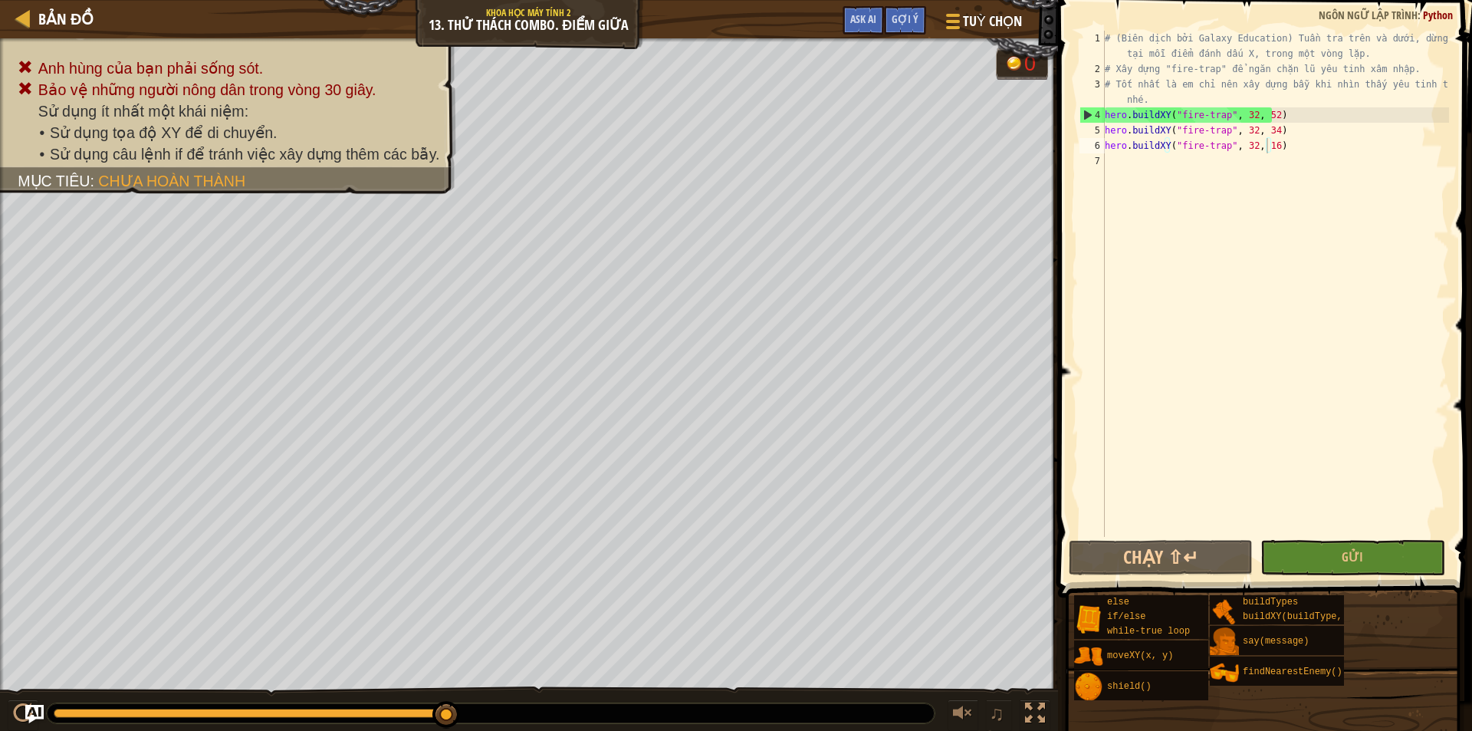
click at [1285, 108] on div "# (Biên dịch bởi Galaxy Education) Tuần tra trên và dưới, dừng lại tại mỗi điểm…" at bounding box center [1275, 307] width 347 height 552
click at [1178, 94] on div "# (Biên dịch bởi Galaxy Education) Tuần tra trên và dưới, dừng lại tại mỗi điểm…" at bounding box center [1275, 307] width 347 height 552
type textarea "# Tốt nhất là em chỉ nên xây dựng bẫy khi nhìn thấy yêu tinh thôi nhé."
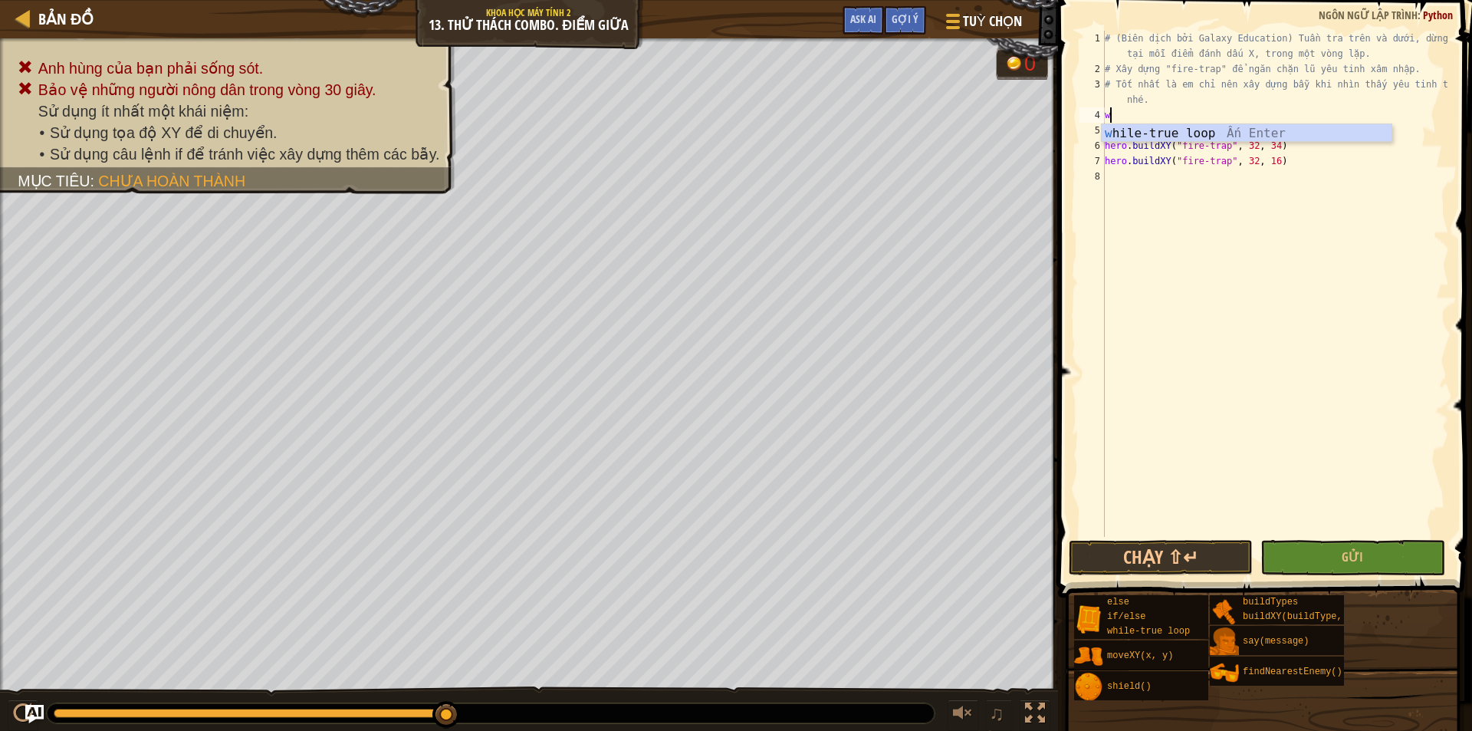
type textarea "wh"
click at [1144, 131] on div "wh ile-true loop Ấn Enter" at bounding box center [1247, 151] width 290 height 55
click at [1138, 129] on div "# (Biên dịch bởi Galaxy Education) Tuần tra trên và dưới, dừng lại tại mỗi điểm…" at bounding box center [1275, 307] width 347 height 552
type textarea "while True:"
click at [1162, 116] on div "# (Biên dịch bởi Galaxy Education) Tuần tra trên và dưới, dừng lại tại mỗi điểm…" at bounding box center [1275, 307] width 348 height 552
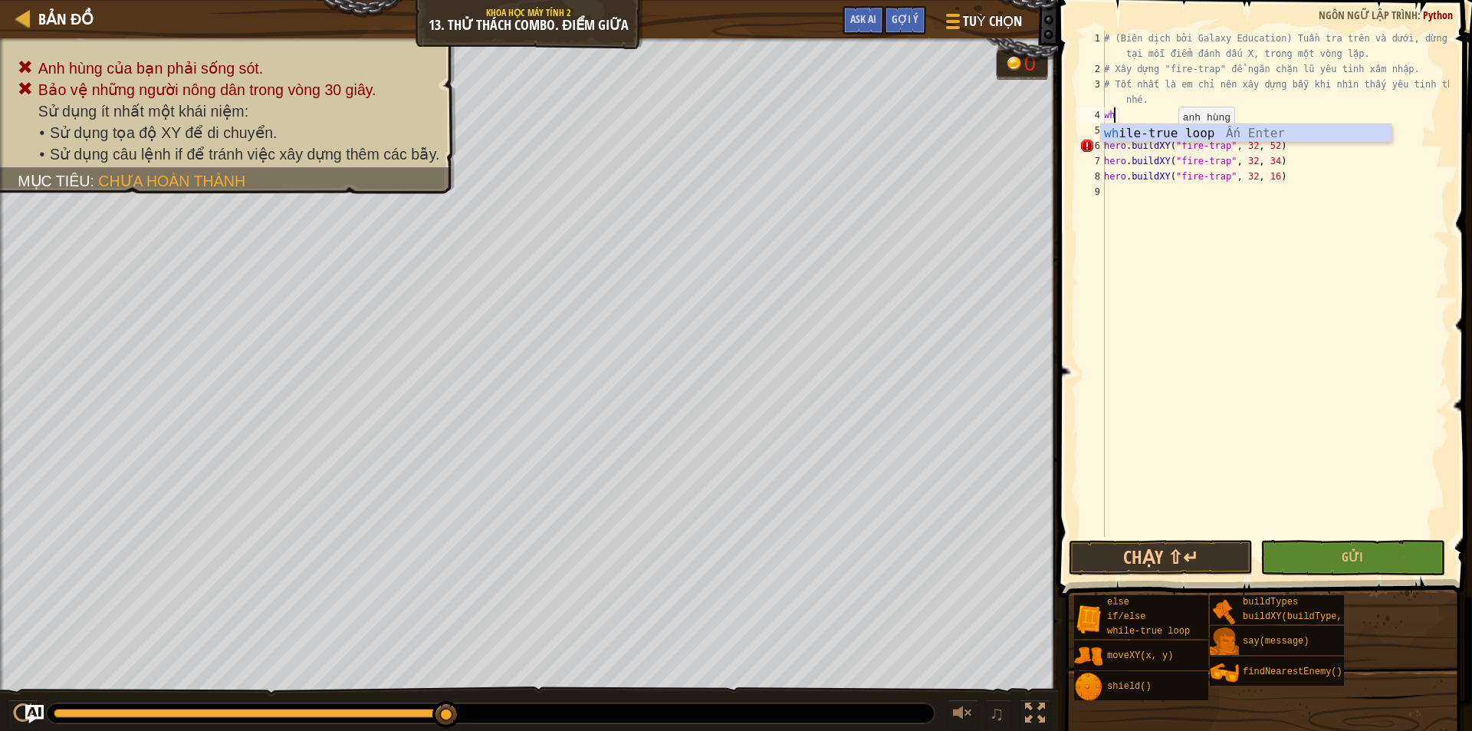
type textarea "w"
type textarea "# Tốt nhất là em chỉ nên xây dựng bẫy khi nhìn thấy yêu tinh thôi nhé."
click at [1106, 113] on div "# (Biên dịch bởi Galaxy Education) Tuần tra trên và dưới, dừng lại tại mỗi điểm…" at bounding box center [1275, 307] width 348 height 552
click at [1104, 130] on div "5" at bounding box center [1091, 130] width 25 height 15
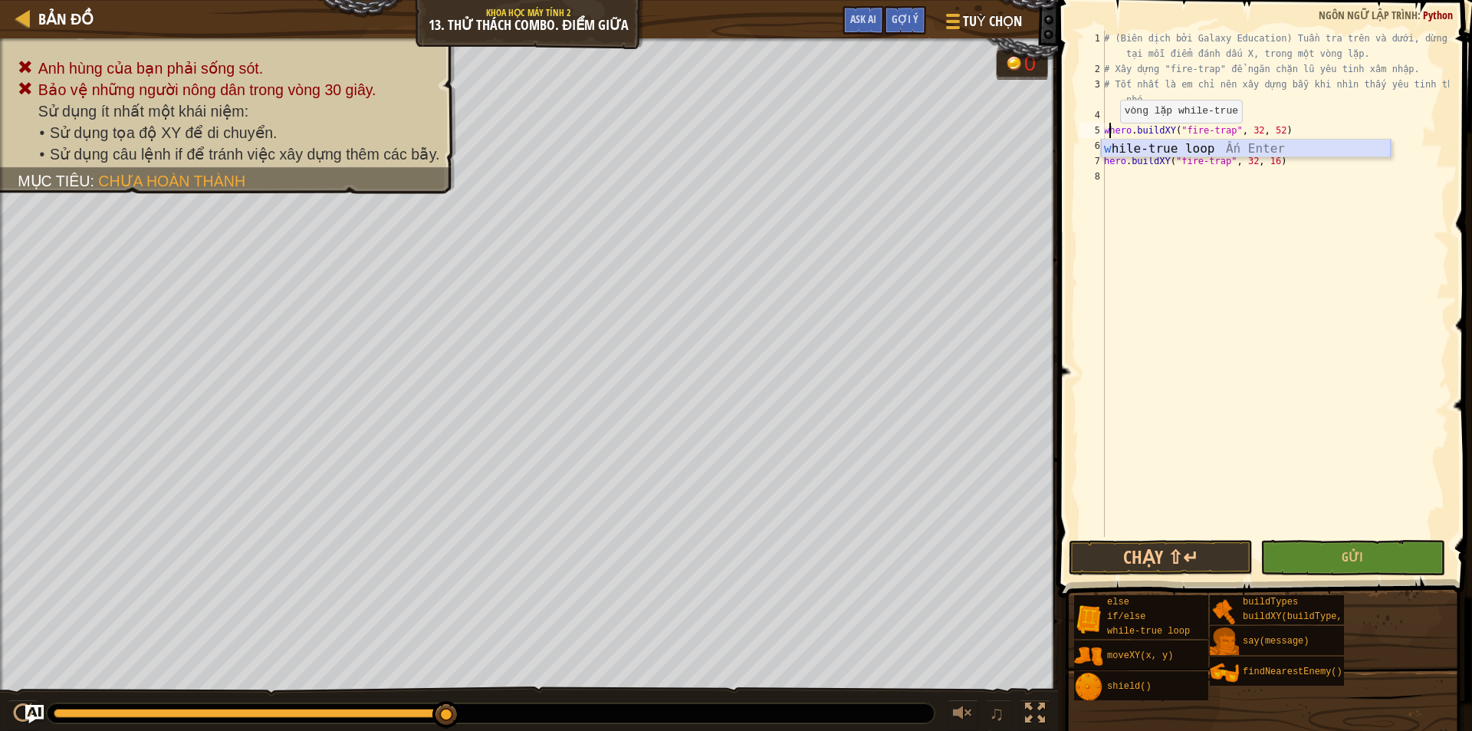
click at [1114, 144] on div "w hile-true loop Ấn Enter" at bounding box center [1246, 167] width 290 height 55
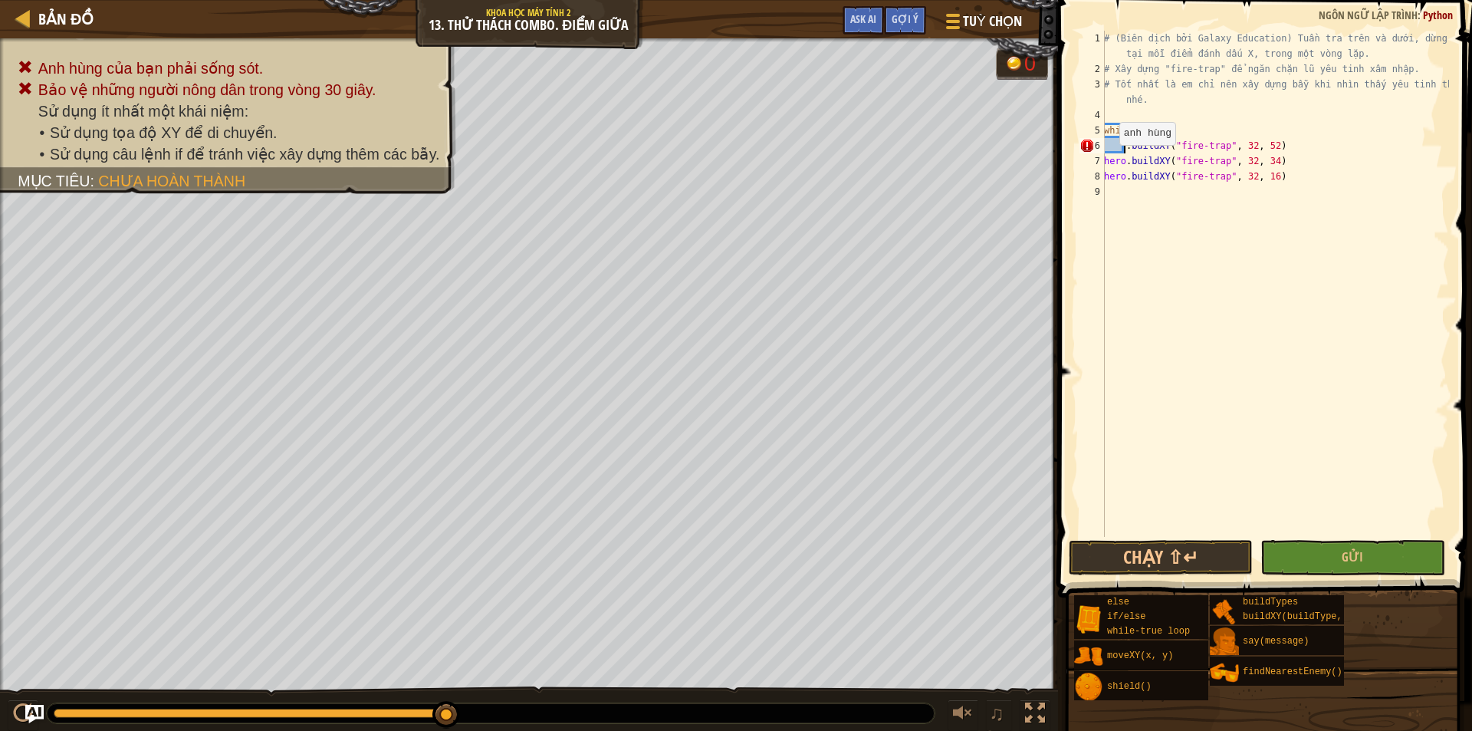
click at [1106, 160] on div "# (Biên dịch bởi Galaxy Education) Tuần tra trên và dưới, dừng lại tại mỗi điểm…" at bounding box center [1275, 307] width 348 height 552
click at [1105, 179] on div "# (Biên dịch bởi Galaxy Education) Tuần tra trên và dưới, dừng lại tại mỗi điểm…" at bounding box center [1275, 307] width 348 height 552
type textarea "hero.buildXY("fire-trap", 32, 16)"
click at [1306, 226] on div "# (Biên dịch bởi Galaxy Education) Tuần tra trên và dưới, dừng lại tại mỗi điểm…" at bounding box center [1275, 307] width 348 height 552
click at [1125, 148] on div "# (Biên dịch bởi Galaxy Education) Tuần tra trên và dưới, dừng lại tại mỗi điểm…" at bounding box center [1275, 307] width 348 height 552
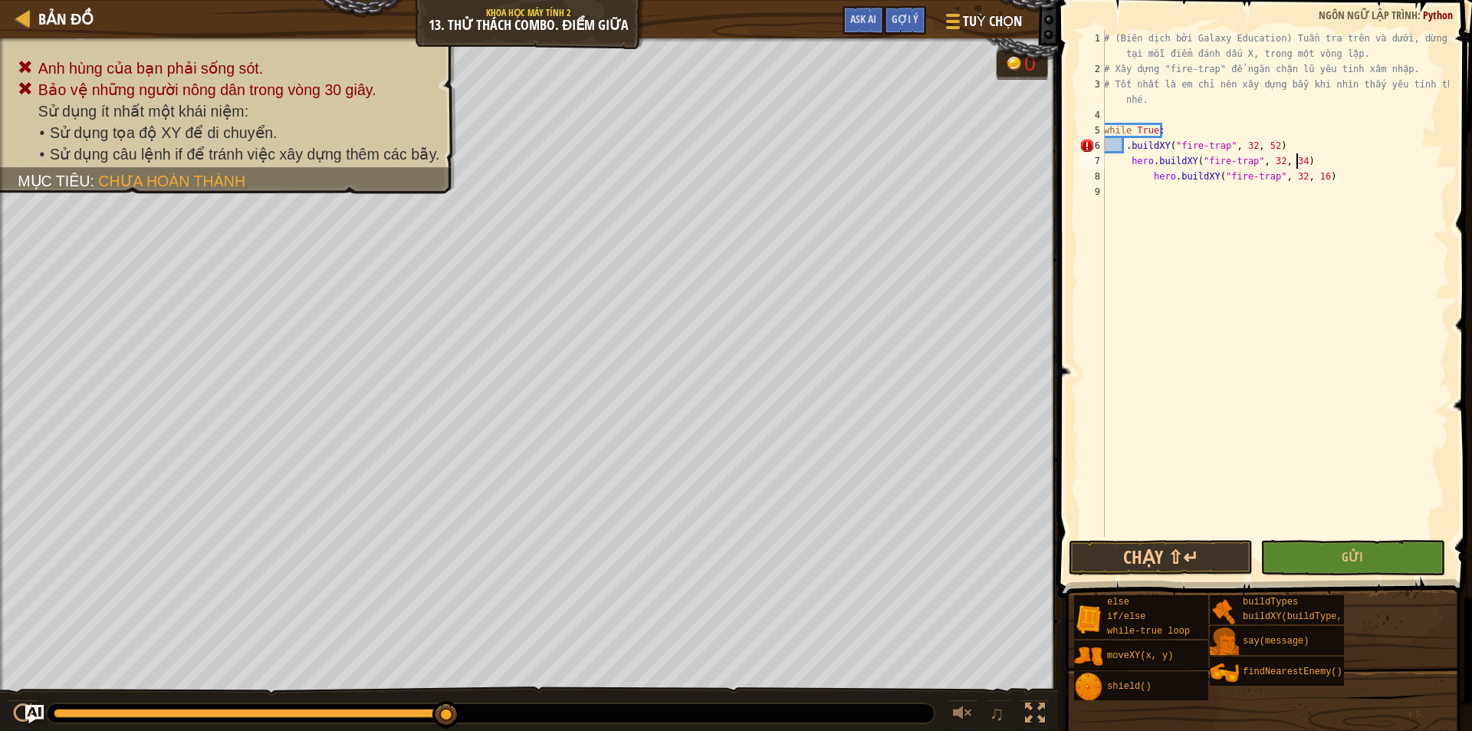
click at [1313, 163] on div "# (Biên dịch bởi Galaxy Education) Tuần tra trên và dưới, dừng lại tại mỗi điểm…" at bounding box center [1275, 307] width 348 height 552
click at [1129, 160] on div "# (Biên dịch bởi Galaxy Education) Tuần tra trên và dưới, dừng lại tại mỗi điểm…" at bounding box center [1275, 307] width 348 height 552
click at [1150, 174] on div "# (Biên dịch bởi Galaxy Education) Tuần tra trên và dưới, dừng lại tại mỗi điểm…" at bounding box center [1275, 307] width 348 height 552
click at [1360, 596] on div "Gợi ý hero.buildXY("fire-trap", 32, 16) 1 2 3 4 5 6 7 8 9 # (Biên dịch bởi Gala…" at bounding box center [1262, 361] width 419 height 723
click at [1125, 146] on div "# (Biên dịch bởi Galaxy Education) Tuần tra trên và dưới, dừng lại tại mỗi điểm…" at bounding box center [1275, 307] width 347 height 552
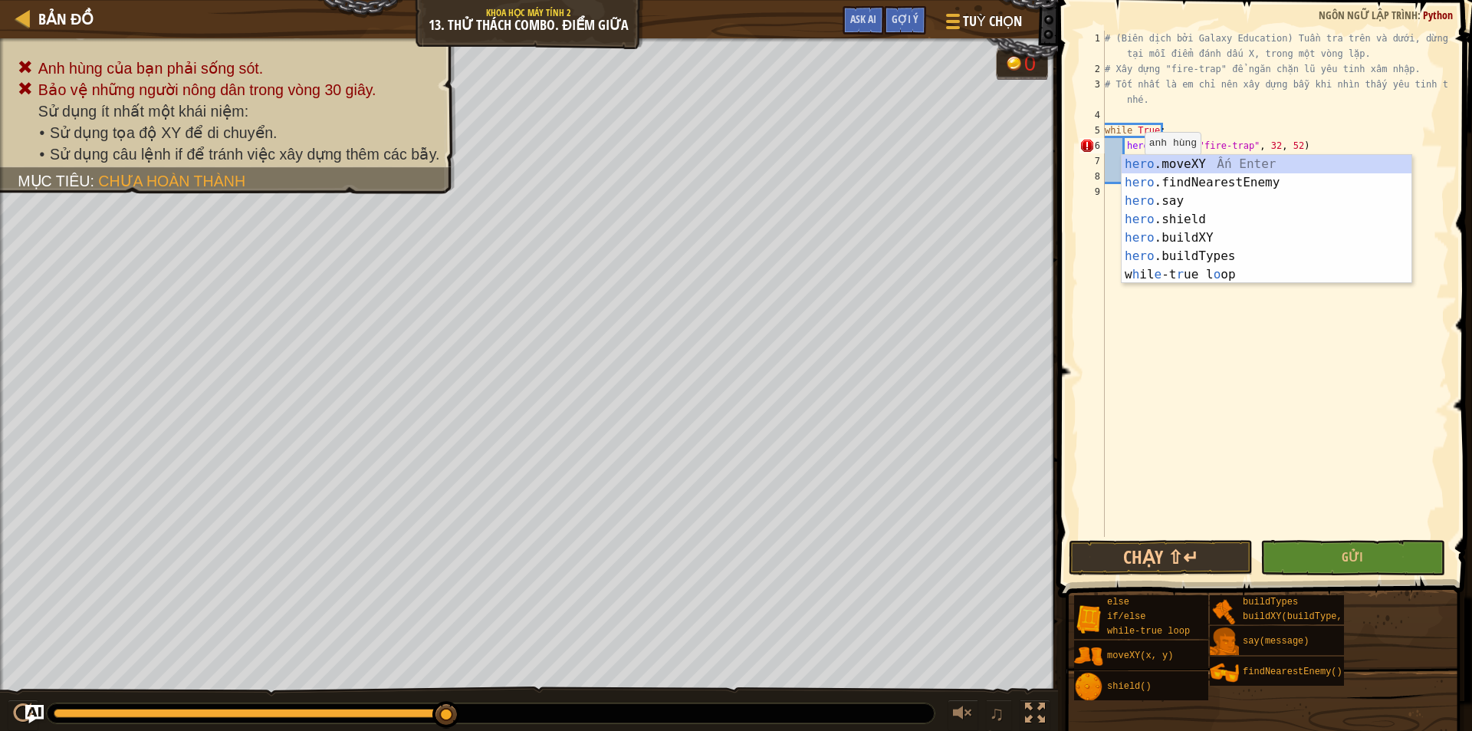
scroll to position [7, 3]
type textarea "hero.buildXY("fire-trap", 32, 52)"
click at [1344, 550] on span "Gửi" at bounding box center [1352, 556] width 21 height 17
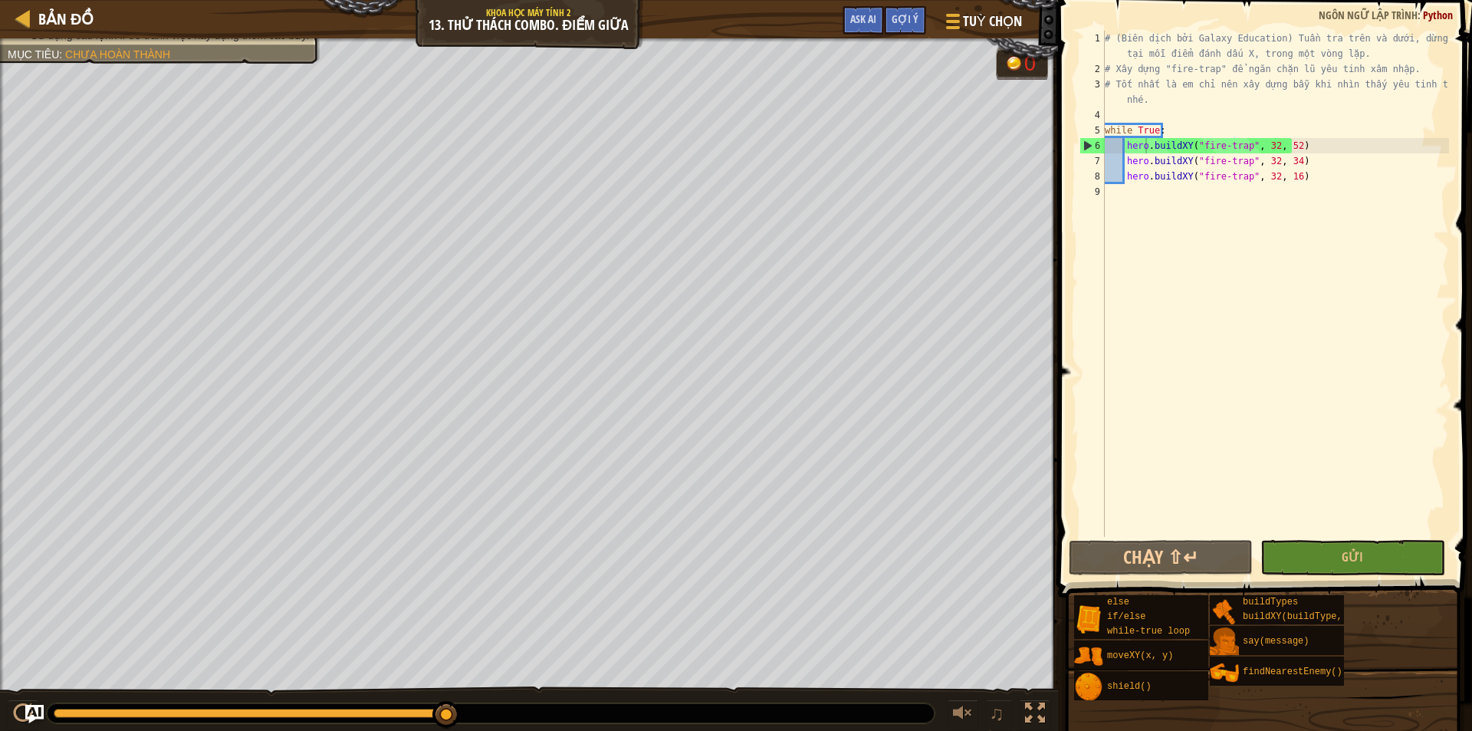
click at [1119, 110] on div "# (Biên dịch bởi Galaxy Education) Tuần tra trên và dưới, dừng lại tại mỗi điểm…" at bounding box center [1275, 307] width 347 height 552
click at [1109, 116] on div "# (Biên dịch bởi Galaxy Education) Tuần tra trên và dưới, dừng lại tại mỗi điểm…" at bounding box center [1275, 307] width 347 height 552
click at [1106, 113] on div "# (Biên dịch bởi Galaxy Education) Tuần tra trên và dưới, dừng lại tại mỗi điểm…" at bounding box center [1275, 307] width 347 height 552
click at [1296, 143] on div "# (Biên dịch bởi Galaxy Education) Tuần tra trên và dưới, dừng lại tại mỗi điểm…" at bounding box center [1275, 307] width 347 height 552
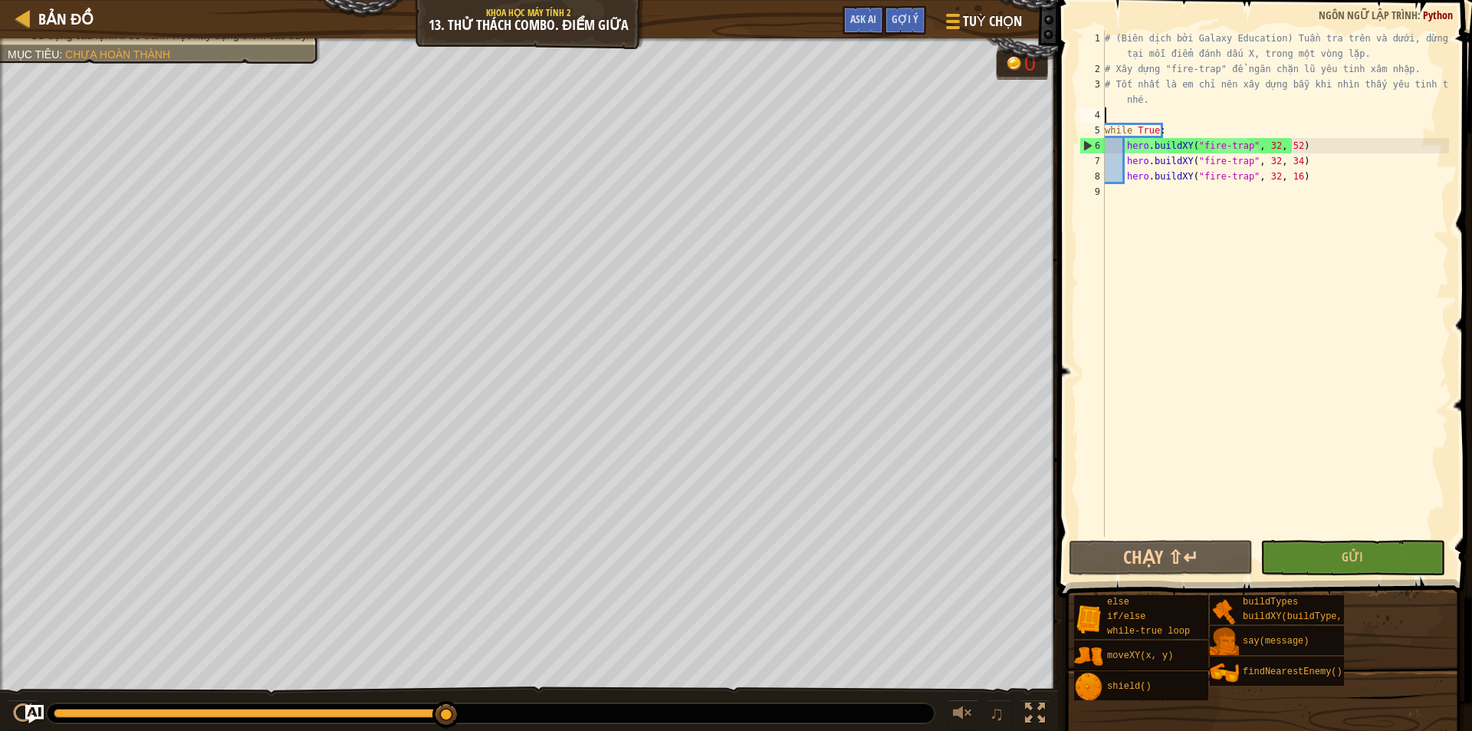
type textarea "hero.buildXY("fire-trap", 32, 52)"
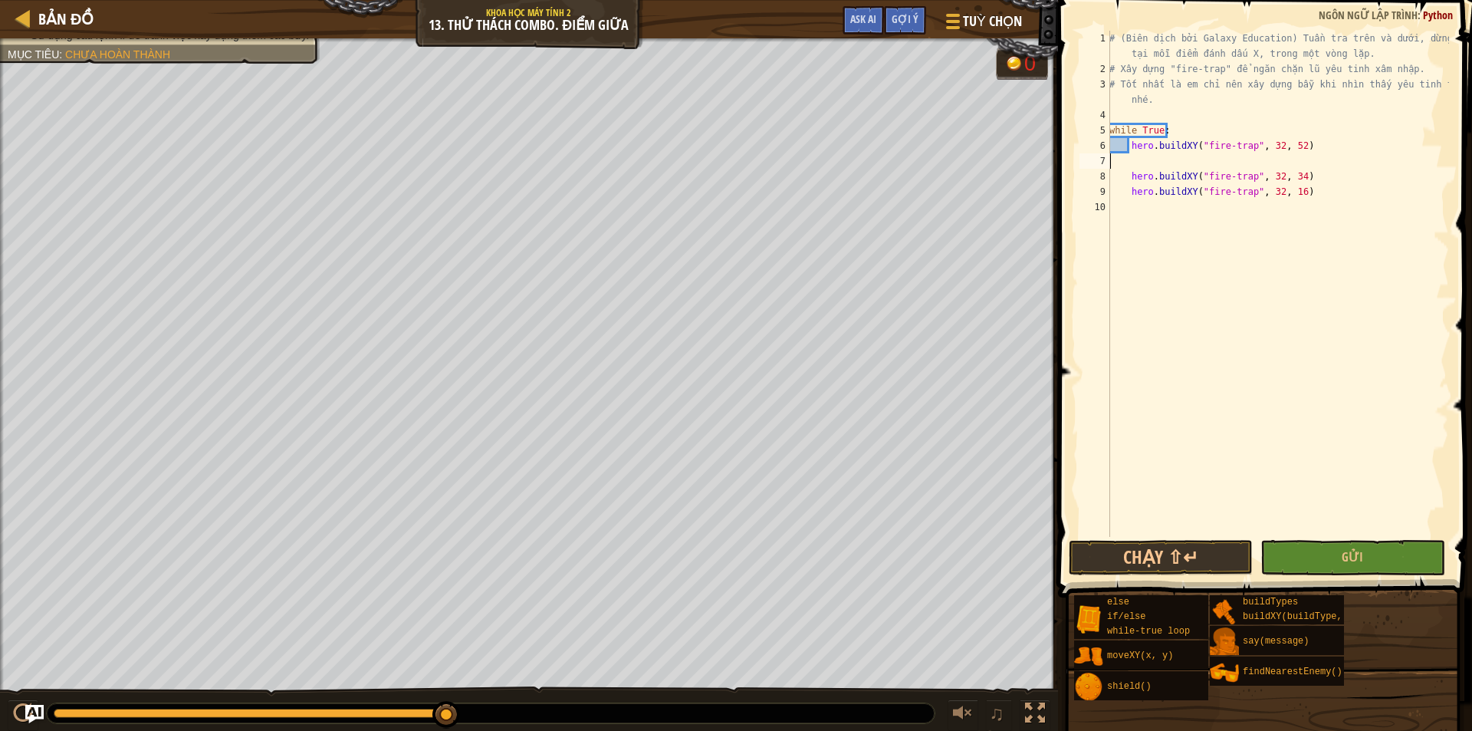
scroll to position [7, 0]
click at [1305, 146] on div "# (Biên dịch bởi Galaxy Education) Tuần tra trên và dưới, dừng lại tại mỗi điểm…" at bounding box center [1277, 307] width 343 height 552
type textarea "hero.buildXY("fire-trap", 32, 52)"
click at [1134, 191] on div "# (Biên dịch bởi Galaxy Education) Tuần tra trên và dưới, dừng lại tại mỗi điểm…" at bounding box center [1277, 307] width 343 height 552
click at [1129, 192] on div "# (Biên dịch bởi Galaxy Education) Tuần tra trên và dưới, dừng lại tại mỗi điểm…" at bounding box center [1277, 307] width 343 height 552
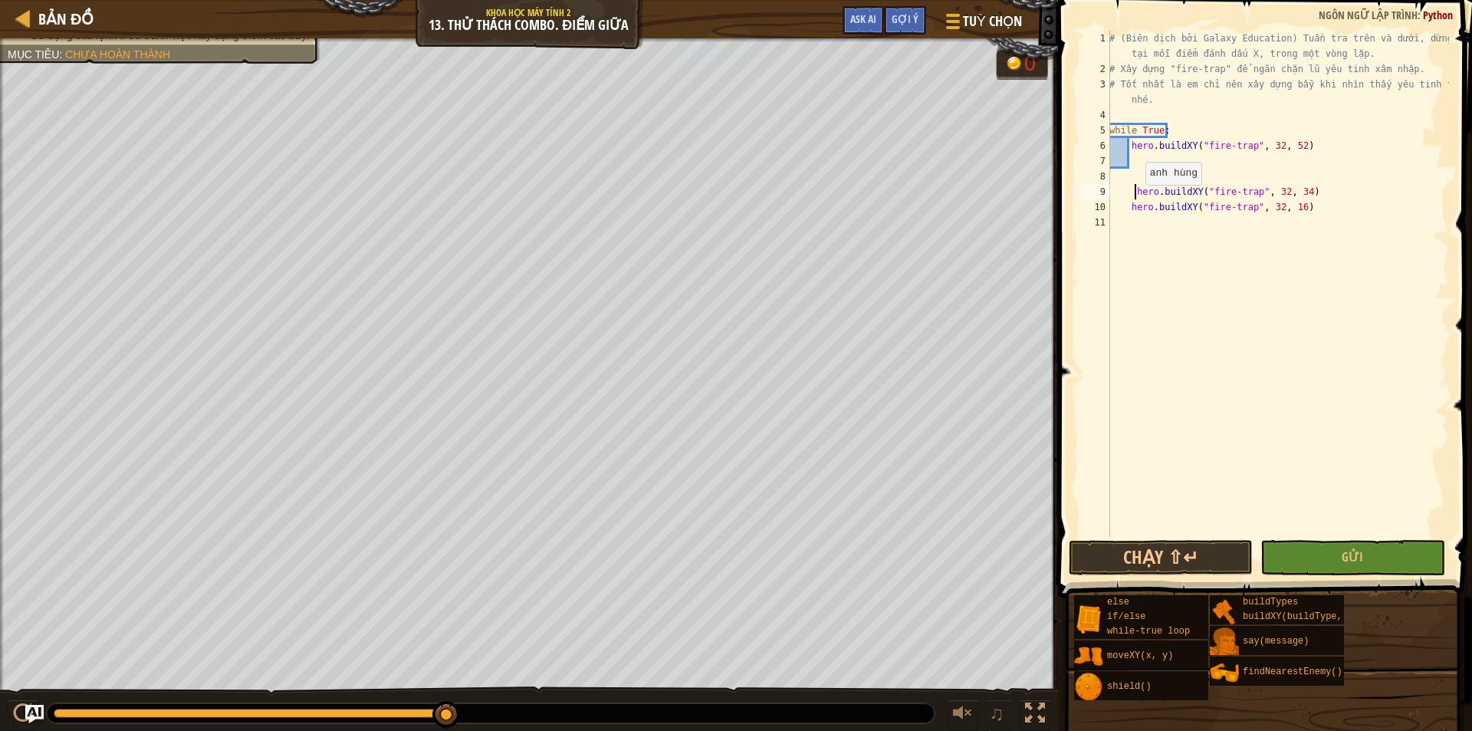
type textarea "hero.buildXY("fire-trap", 32, 34)"
click at [1130, 157] on div "# (Biên dịch bởi Galaxy Education) Tuần tra trên và dưới, dừng lại tại mỗi điểm…" at bounding box center [1277, 307] width 343 height 552
click at [1129, 192] on div "# (Biên dịch bởi Galaxy Education) Tuần tra trên và dưới, dừng lại tại mỗi điểm…" at bounding box center [1277, 307] width 343 height 552
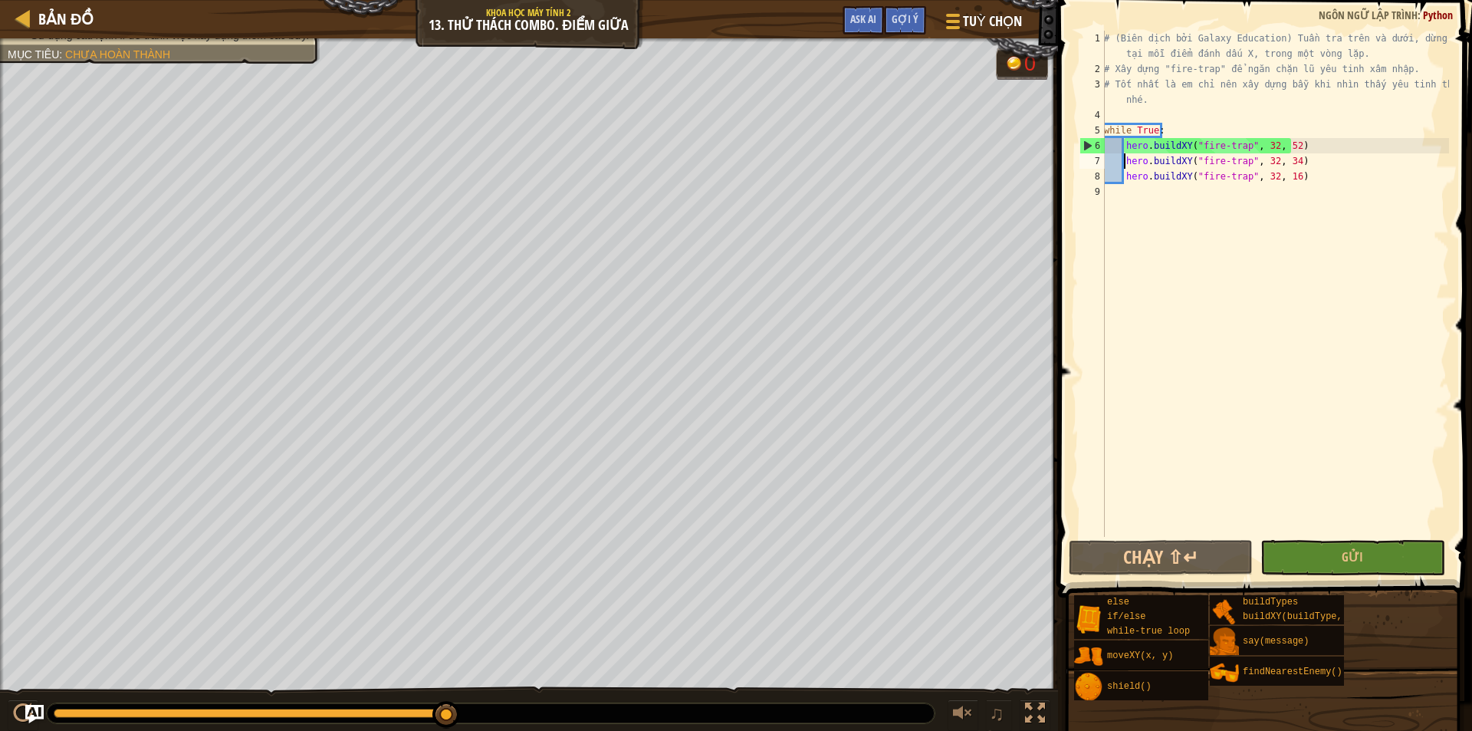
click at [1295, 134] on div "# (Biên dịch bởi Galaxy Education) Tuần tra trên và dưới, dừng lại tại mỗi điểm…" at bounding box center [1275, 307] width 348 height 552
type textarea "while True:"
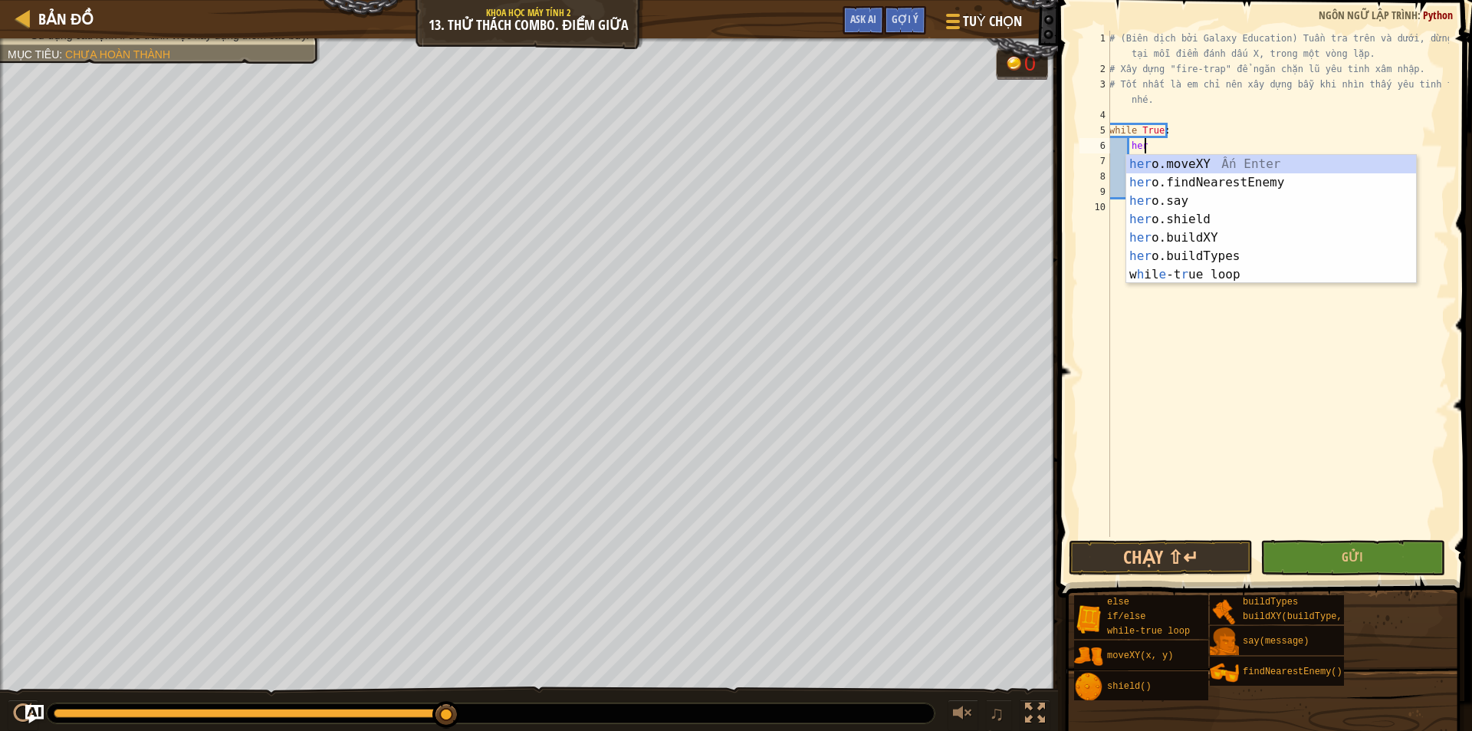
scroll to position [7, 2]
click at [1159, 156] on div "hero .moveXY Ấn Enter hero .findNearestEnemy Ấn Enter hero .say Ấn Enter hero .…" at bounding box center [1271, 238] width 290 height 166
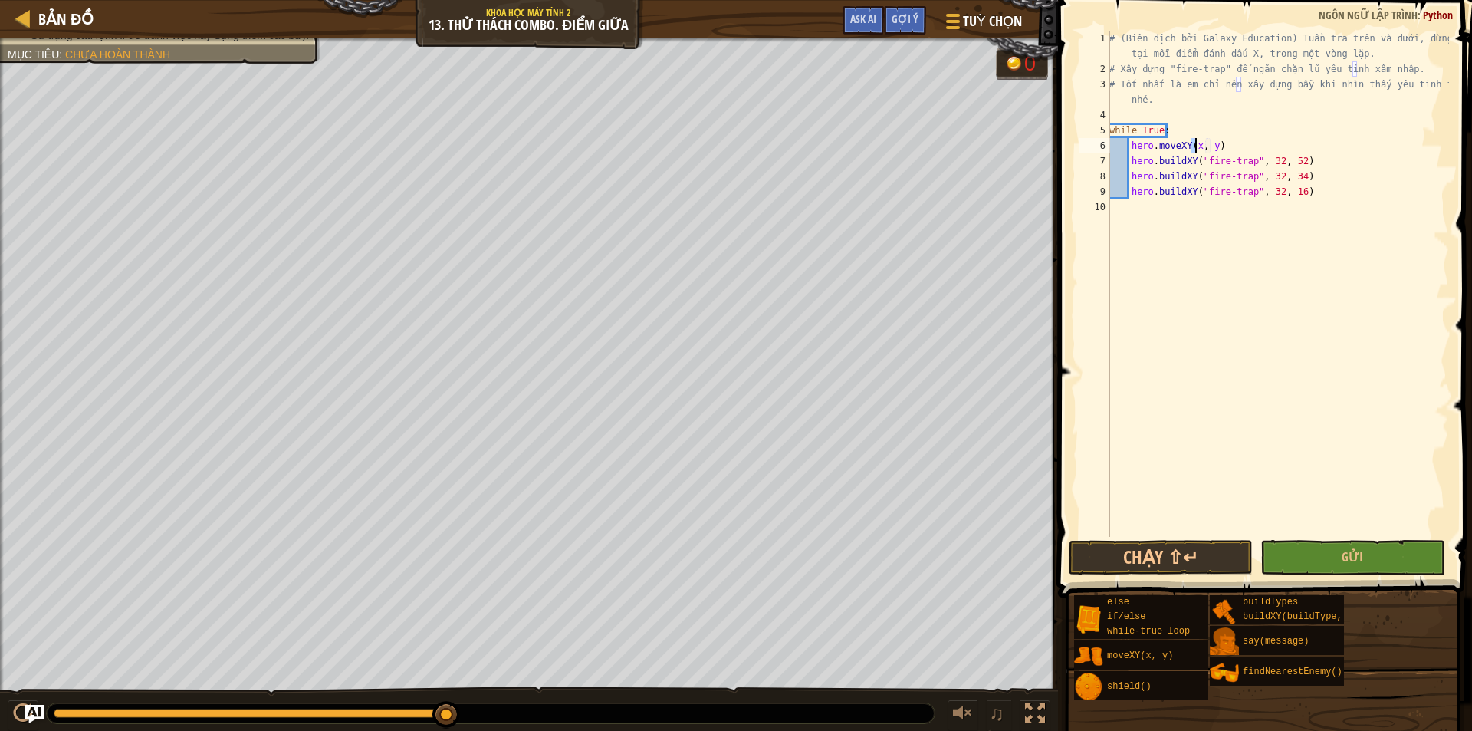
click at [1195, 147] on div "# (Biên dịch bởi Galaxy Education) Tuần tra trên và dưới, dừng lại tại mỗi điểm…" at bounding box center [1277, 284] width 343 height 506
click at [1218, 146] on div "# (Biên dịch bởi Galaxy Education) Tuần tra trên và dưới, dừng lại tại mỗi điểm…" at bounding box center [1277, 307] width 343 height 552
click at [1212, 146] on div "# (Biên dịch bởi Galaxy Education) Tuần tra trên và dưới, dừng lại tại mỗi điểm…" at bounding box center [1277, 307] width 343 height 552
click at [1214, 146] on div "# (Biên dịch bởi Galaxy Education) Tuần tra trên và dưới, dừng lại tại mỗi điểm…" at bounding box center [1277, 307] width 343 height 552
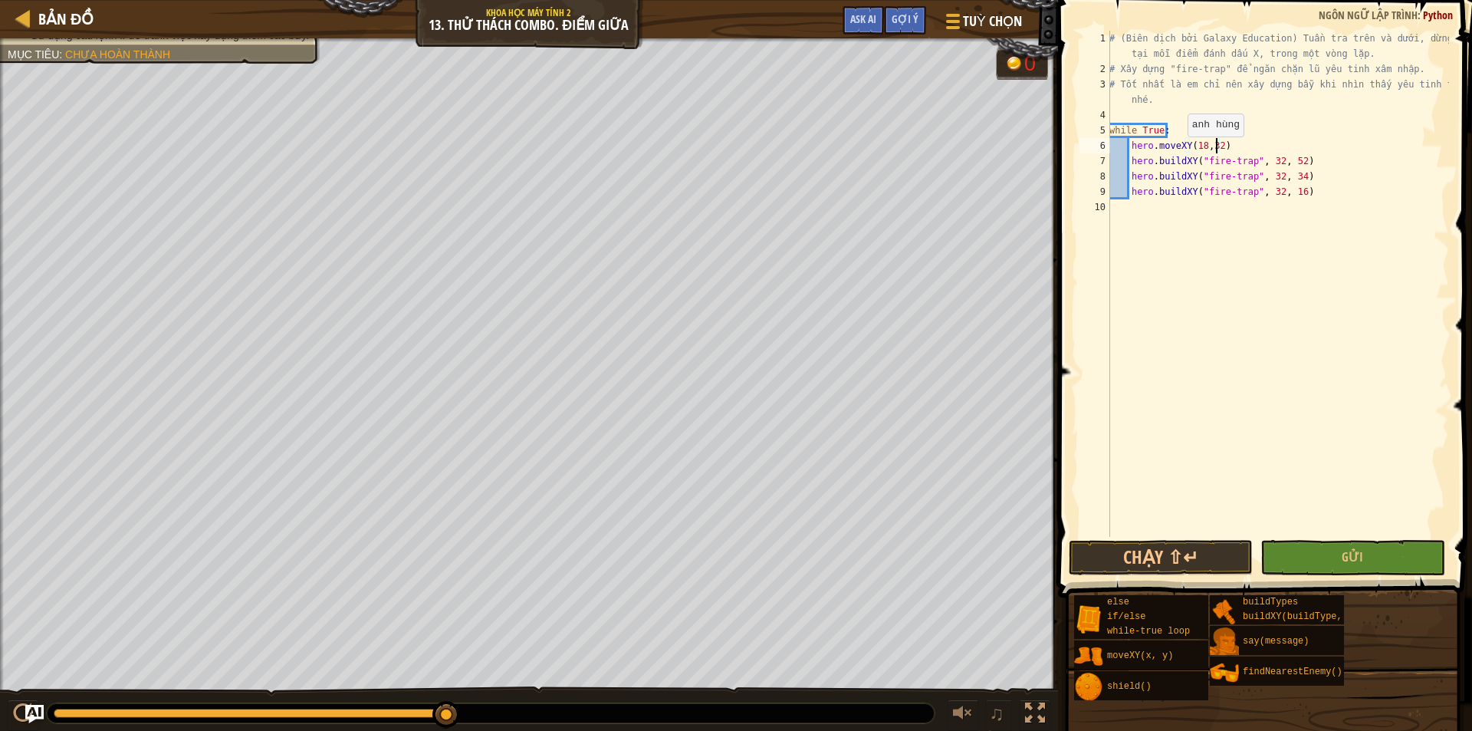
scroll to position [7, 8]
click at [1329, 547] on button "Gửi" at bounding box center [1352, 557] width 184 height 35
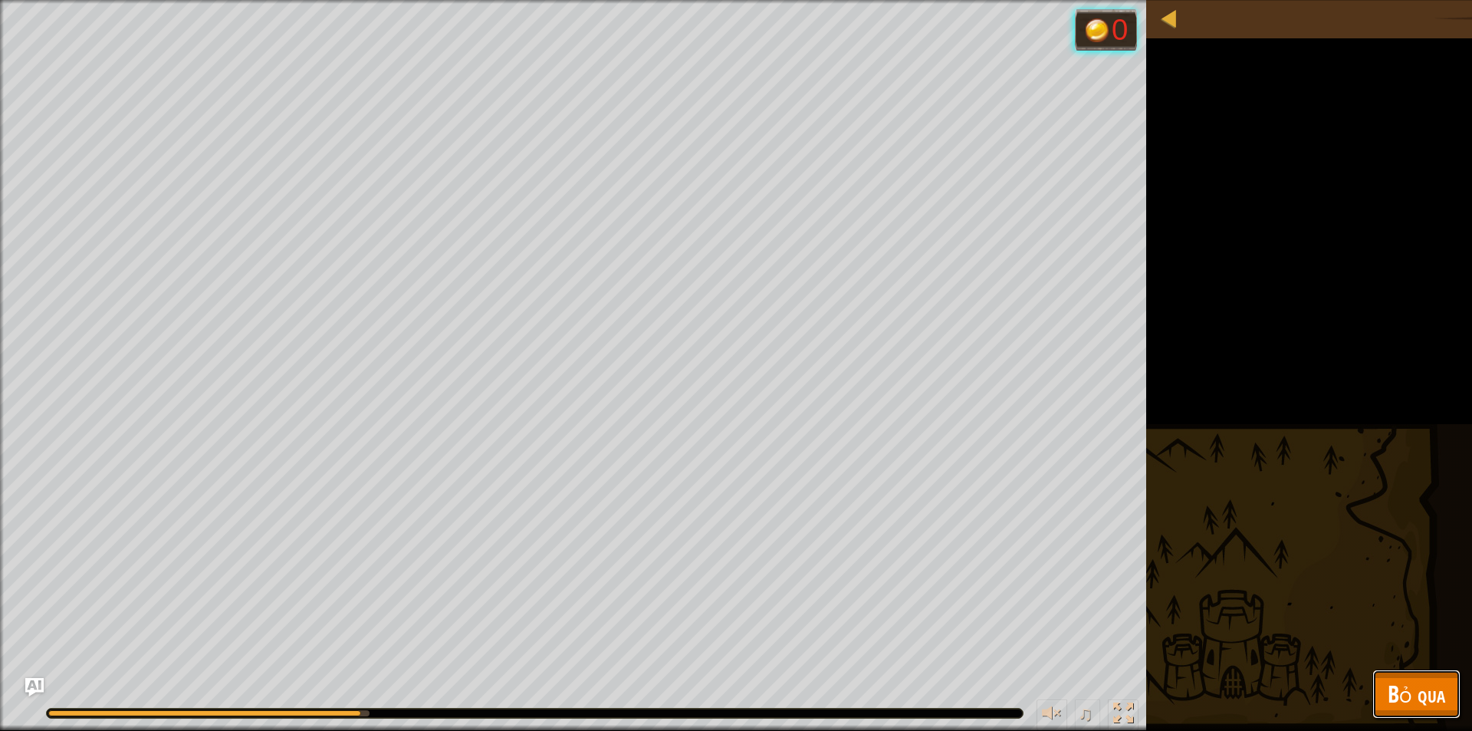
click at [1431, 706] on span "Bỏ qua" at bounding box center [1417, 693] width 58 height 31
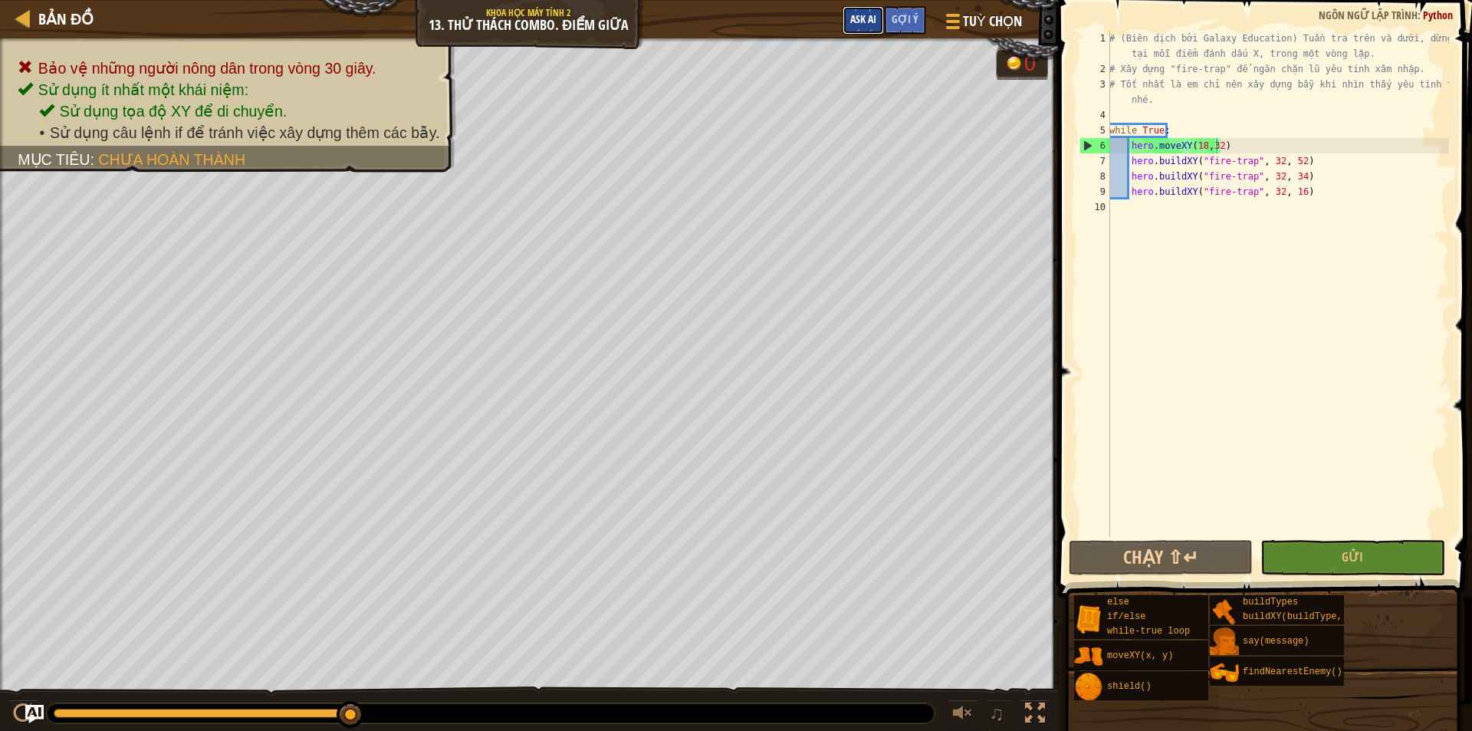
click at [853, 19] on span "Ask AI" at bounding box center [863, 19] width 26 height 15
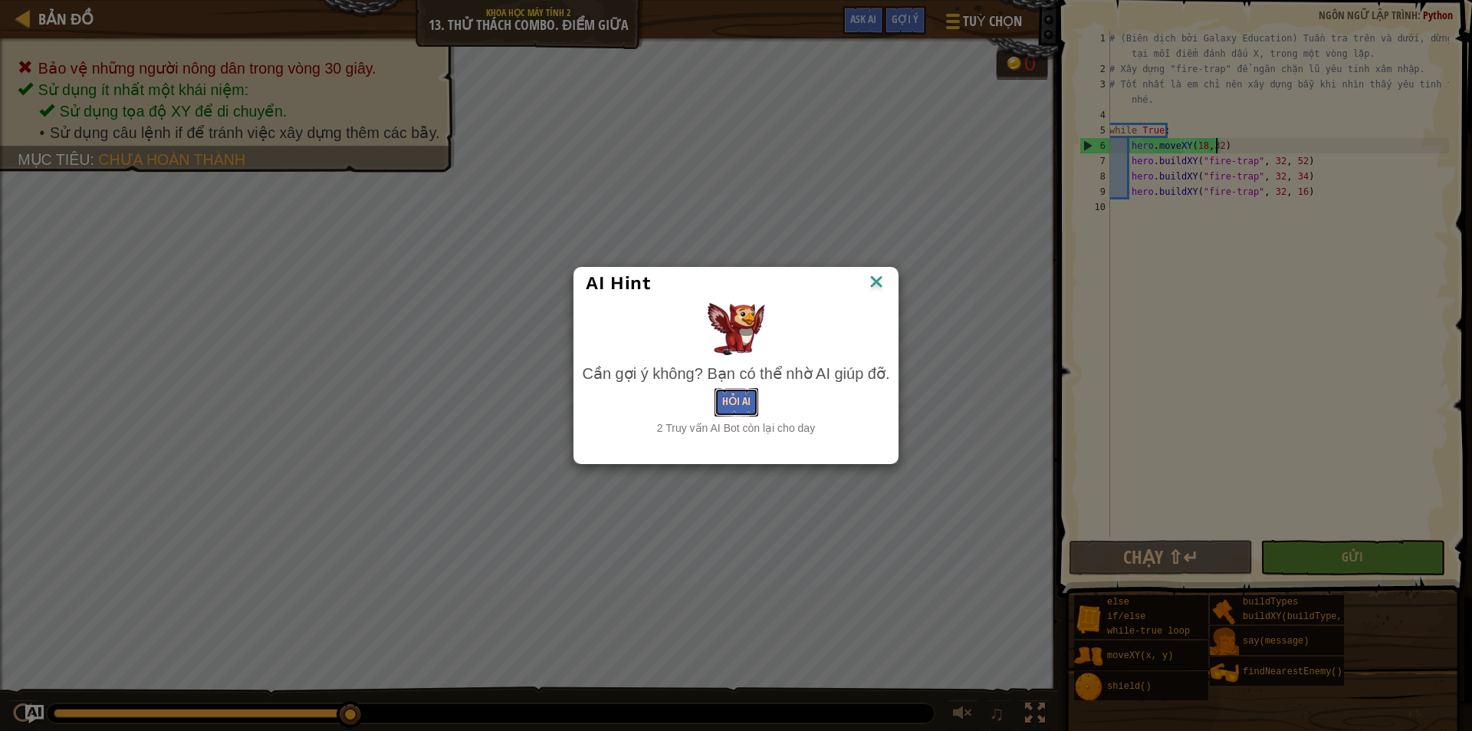
click at [741, 403] on button "Hỏi AI" at bounding box center [737, 402] width 44 height 28
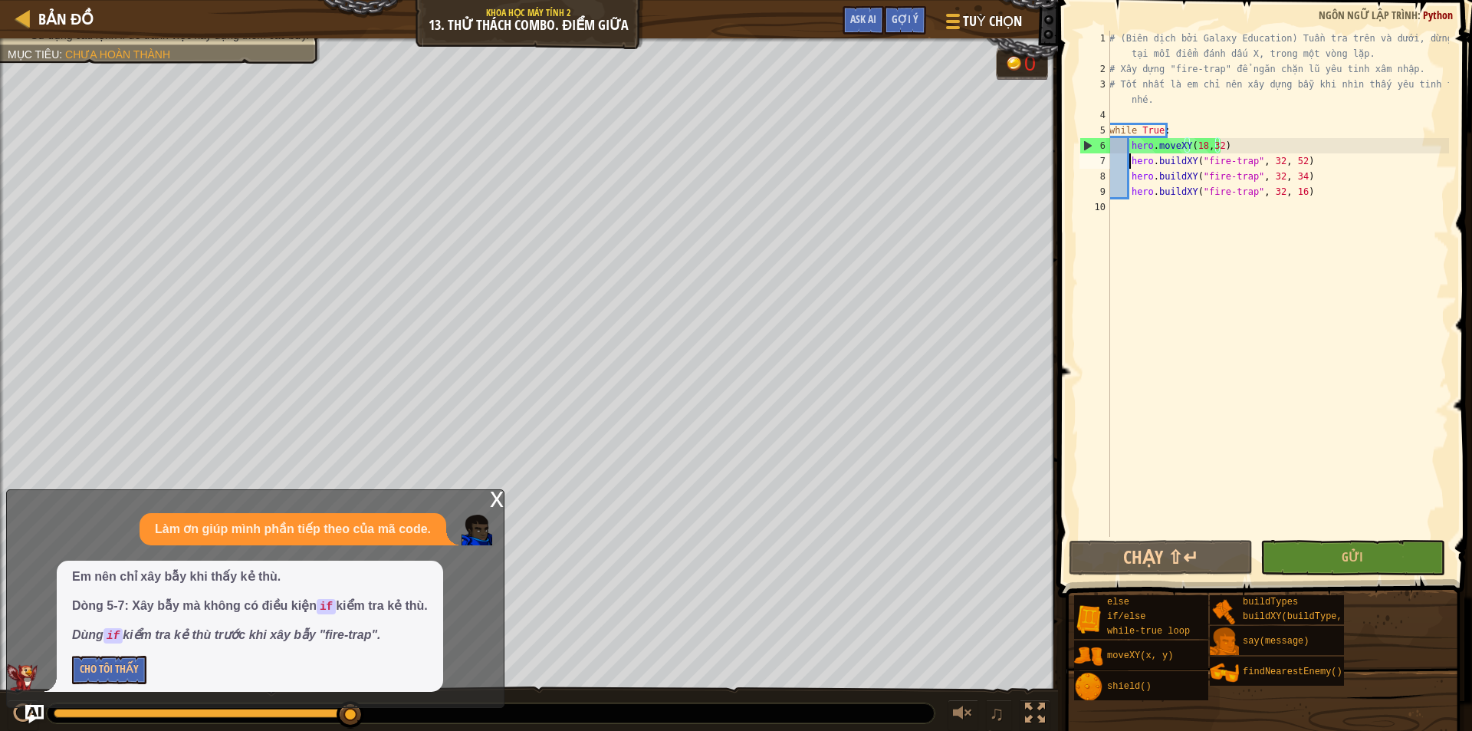
click at [1129, 159] on div "# (Biên dịch bởi Galaxy Education) Tuần tra trên và dưới, dừng lại tại mỗi điểm…" at bounding box center [1277, 307] width 343 height 552
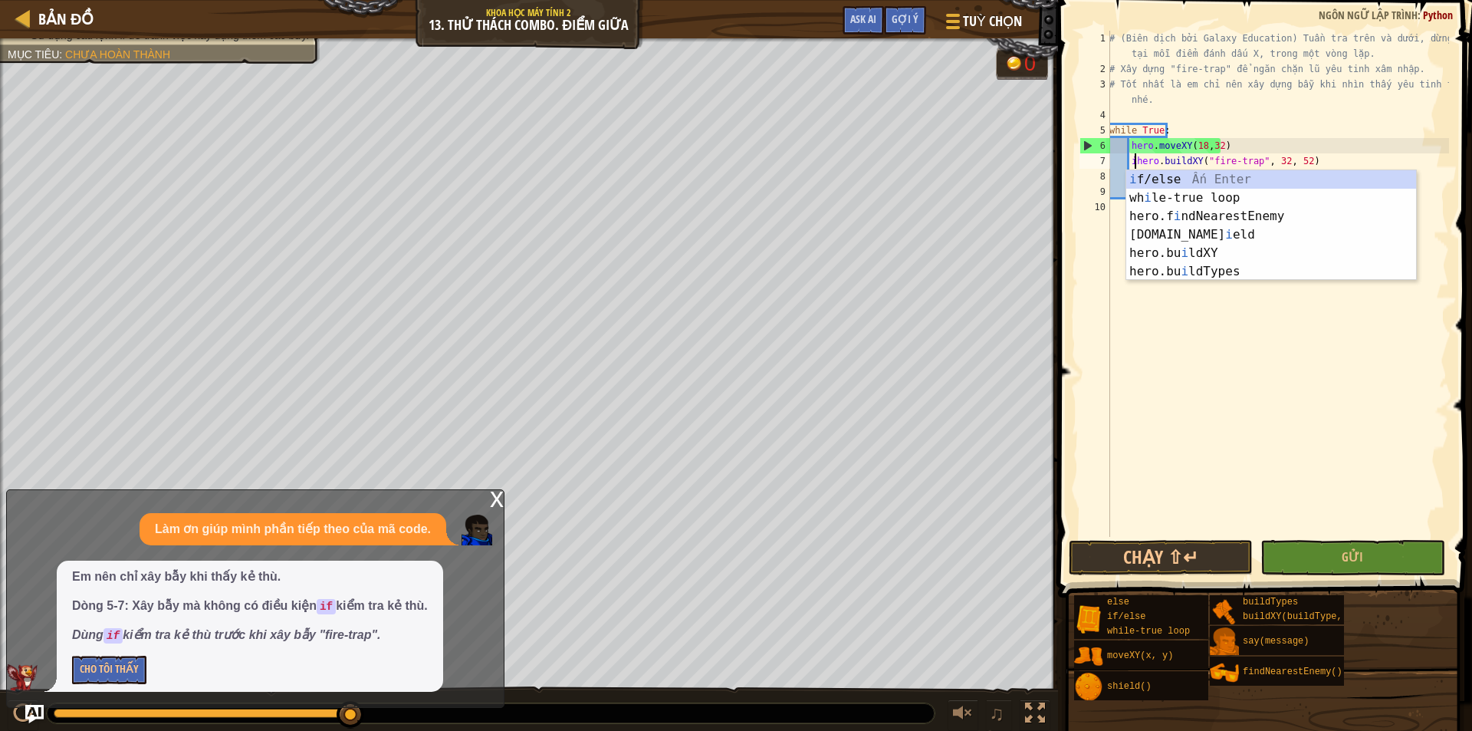
scroll to position [7, 2]
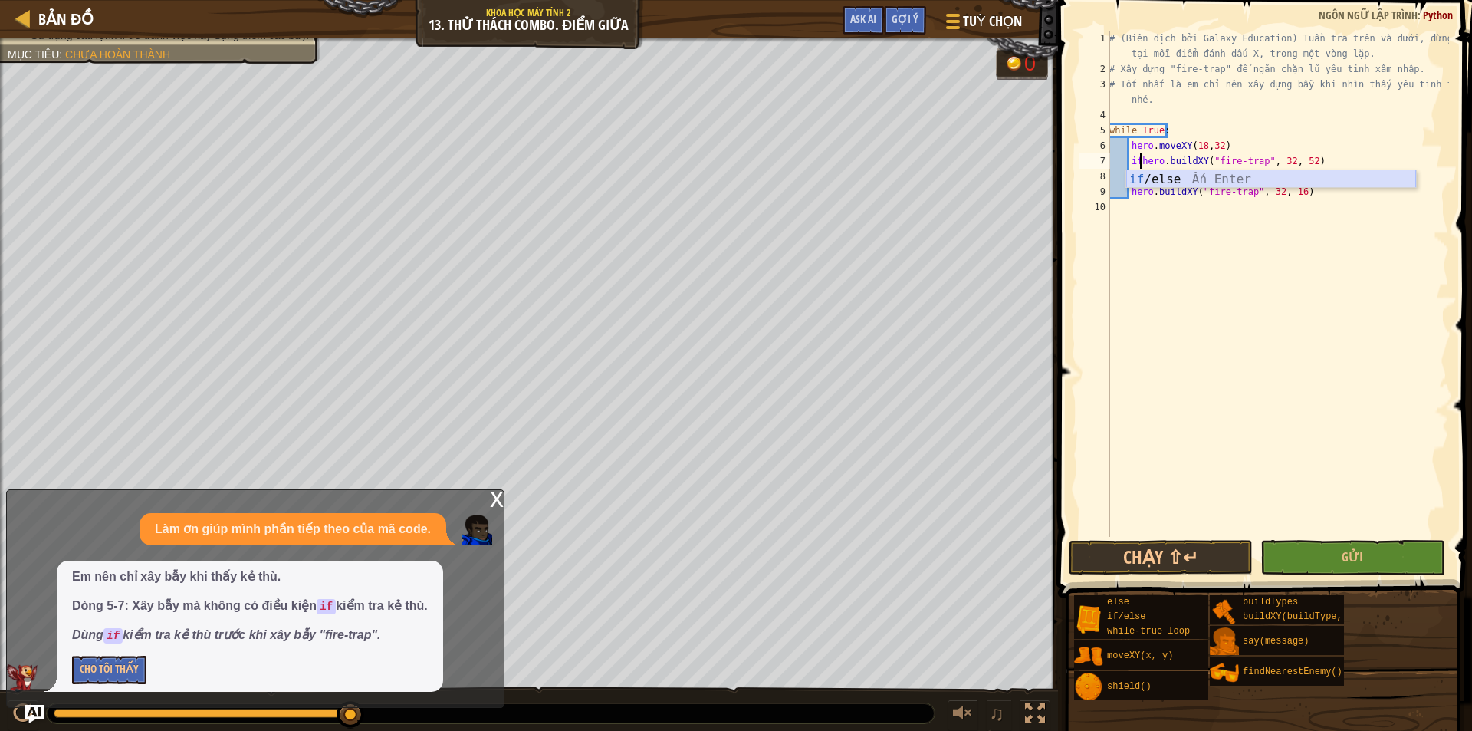
click at [1252, 176] on div "if /else Ấn Enter" at bounding box center [1271, 197] width 290 height 55
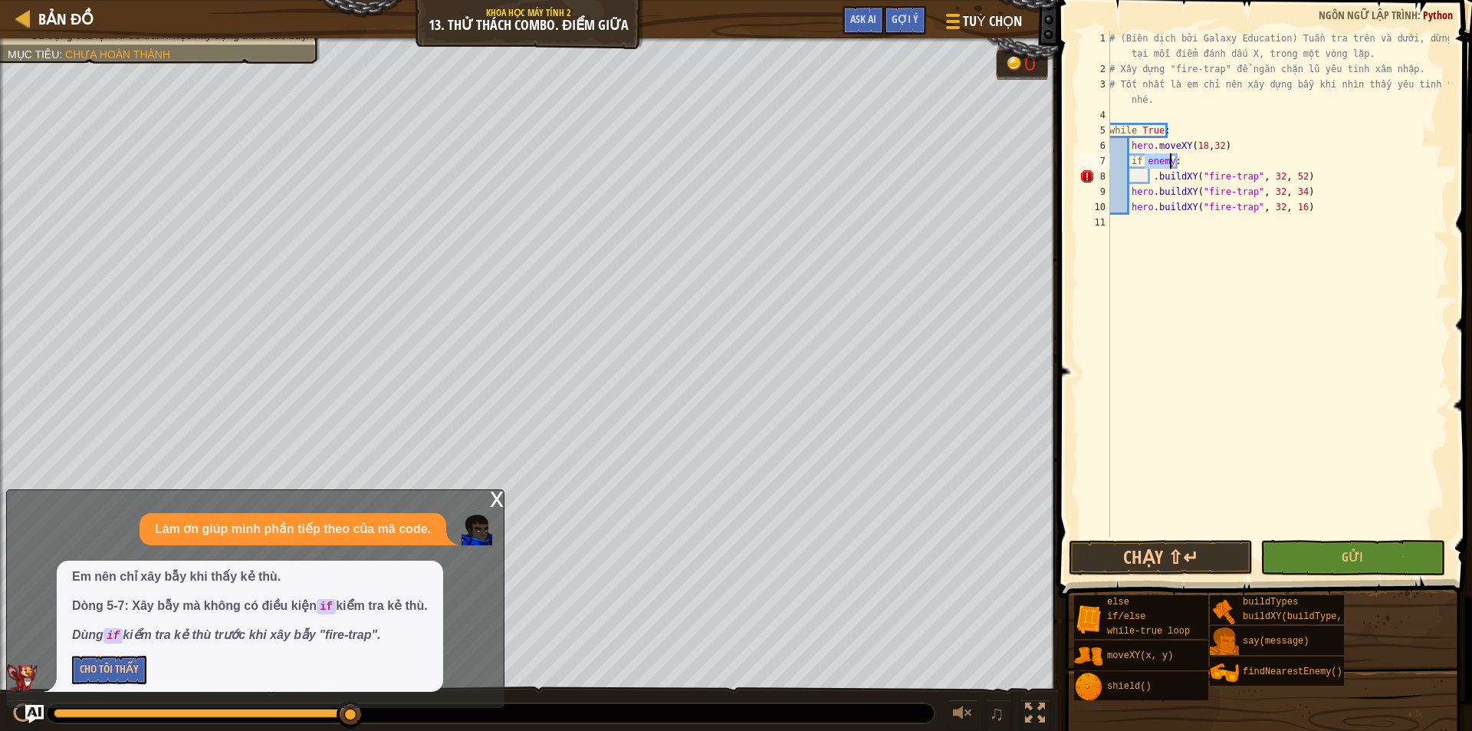
click at [1129, 190] on div "# (Biên dịch bởi Galaxy Education) Tuần tra trên và dưới, dừng lại tại mỗi điểm…" at bounding box center [1277, 307] width 343 height 552
click at [1296, 173] on div "# (Biên dịch bởi Galaxy Education) Tuần tra trên và dưới, dừng lại tại mỗi điểm…" at bounding box center [1277, 307] width 343 height 552
type textarea ".buildXY("fire-trap", 32, 52)"
click at [1129, 205] on div "# (Biên dịch bởi Galaxy Education) Tuần tra trên và dưới, dừng lại tại mỗi điểm…" at bounding box center [1277, 307] width 343 height 552
click at [1131, 207] on div "# (Biên dịch bởi Galaxy Education) Tuần tra trên và dưới, dừng lại tại mỗi điểm…" at bounding box center [1277, 307] width 343 height 552
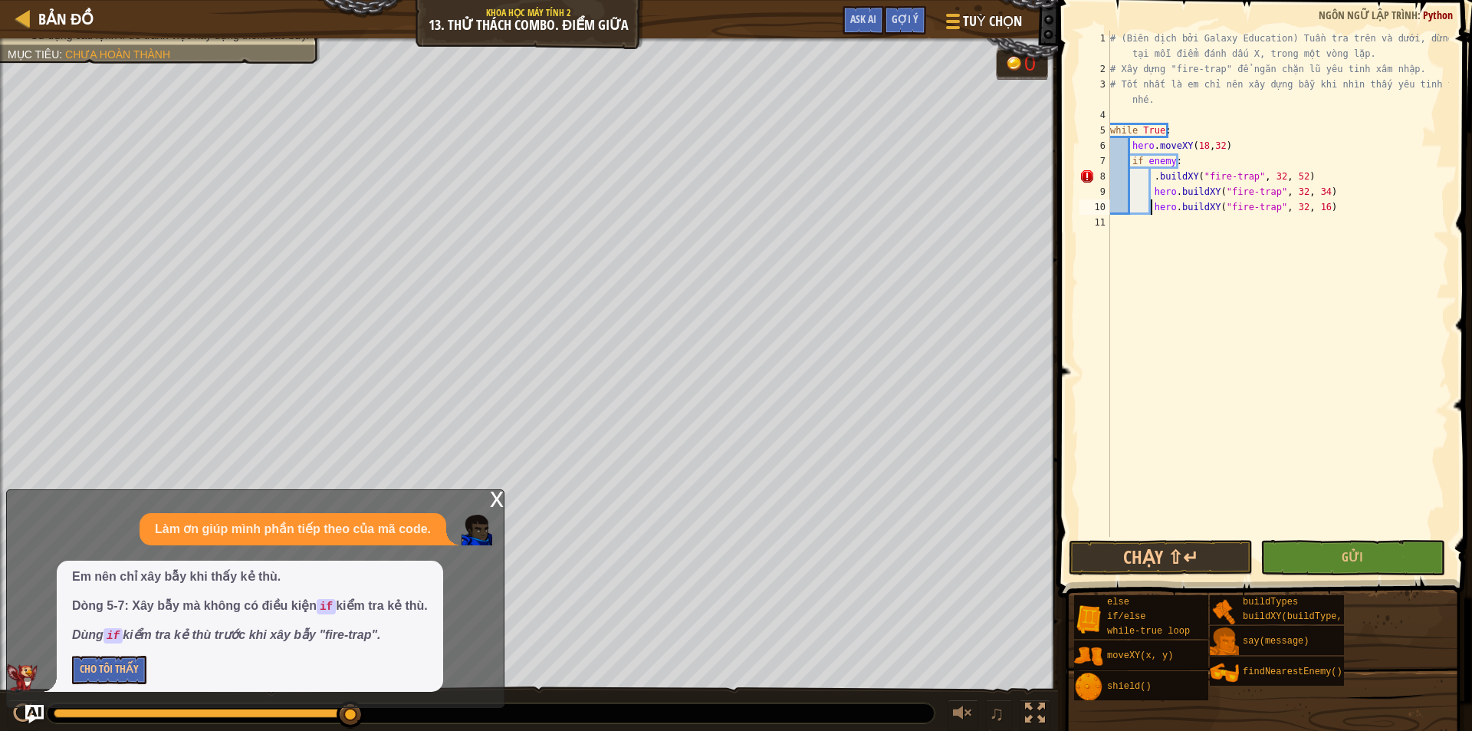
click at [1153, 178] on div "# (Biên dịch bởi Galaxy Education) Tuần tra trên và dưới, dừng lại tại mỗi điểm…" at bounding box center [1278, 307] width 342 height 552
click at [1150, 178] on div "# (Biên dịch bởi Galaxy Education) Tuần tra trên và dưới, dừng lại tại mỗi điểm…" at bounding box center [1278, 307] width 342 height 552
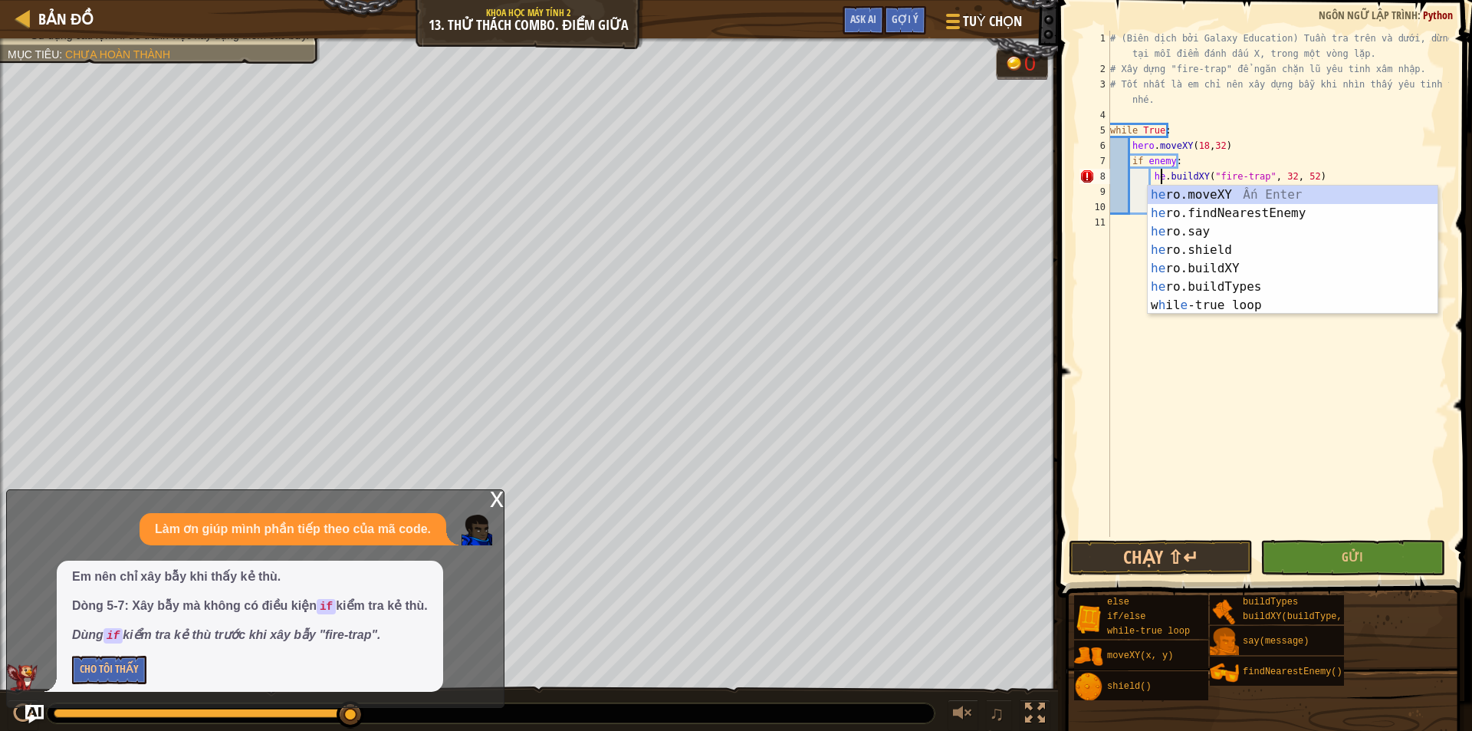
scroll to position [7, 5]
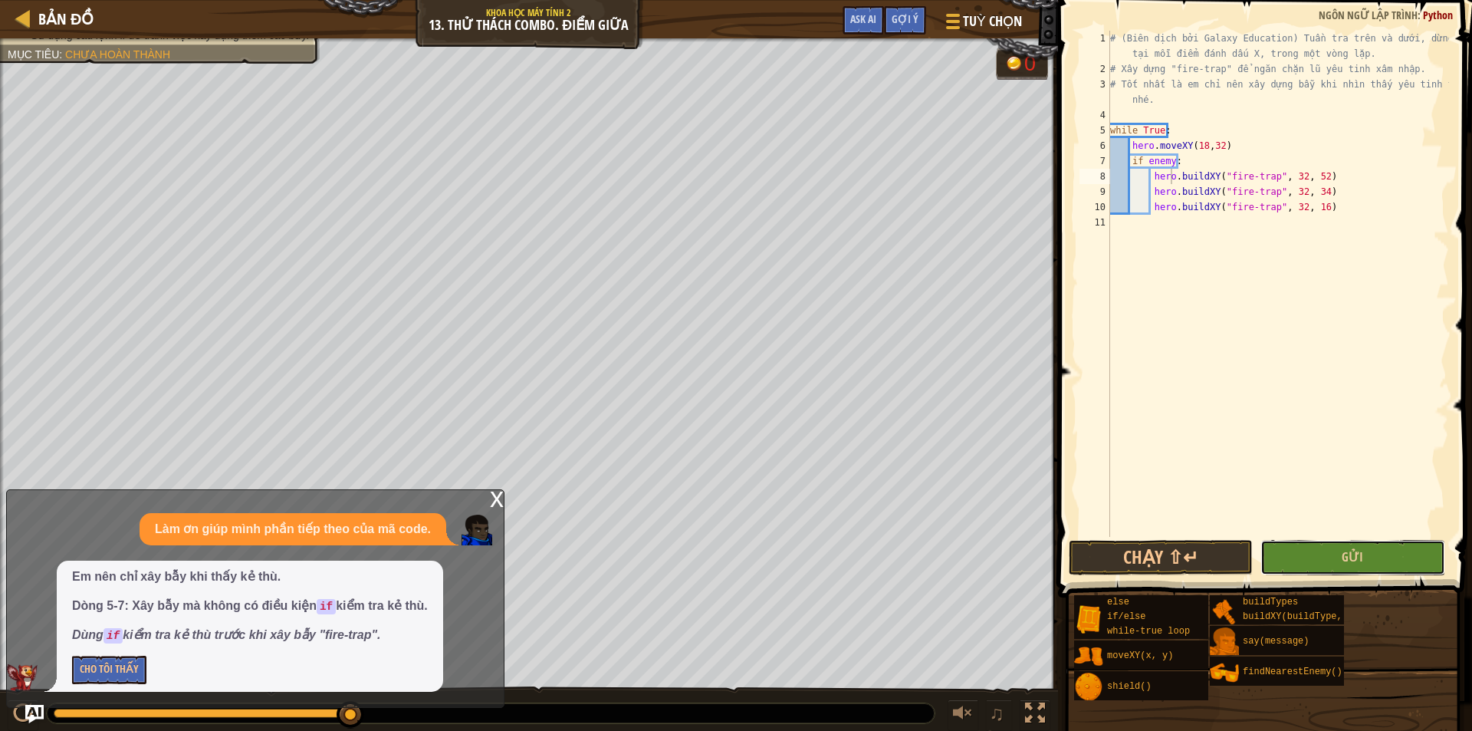
click at [1340, 565] on button "Gửi" at bounding box center [1352, 557] width 184 height 35
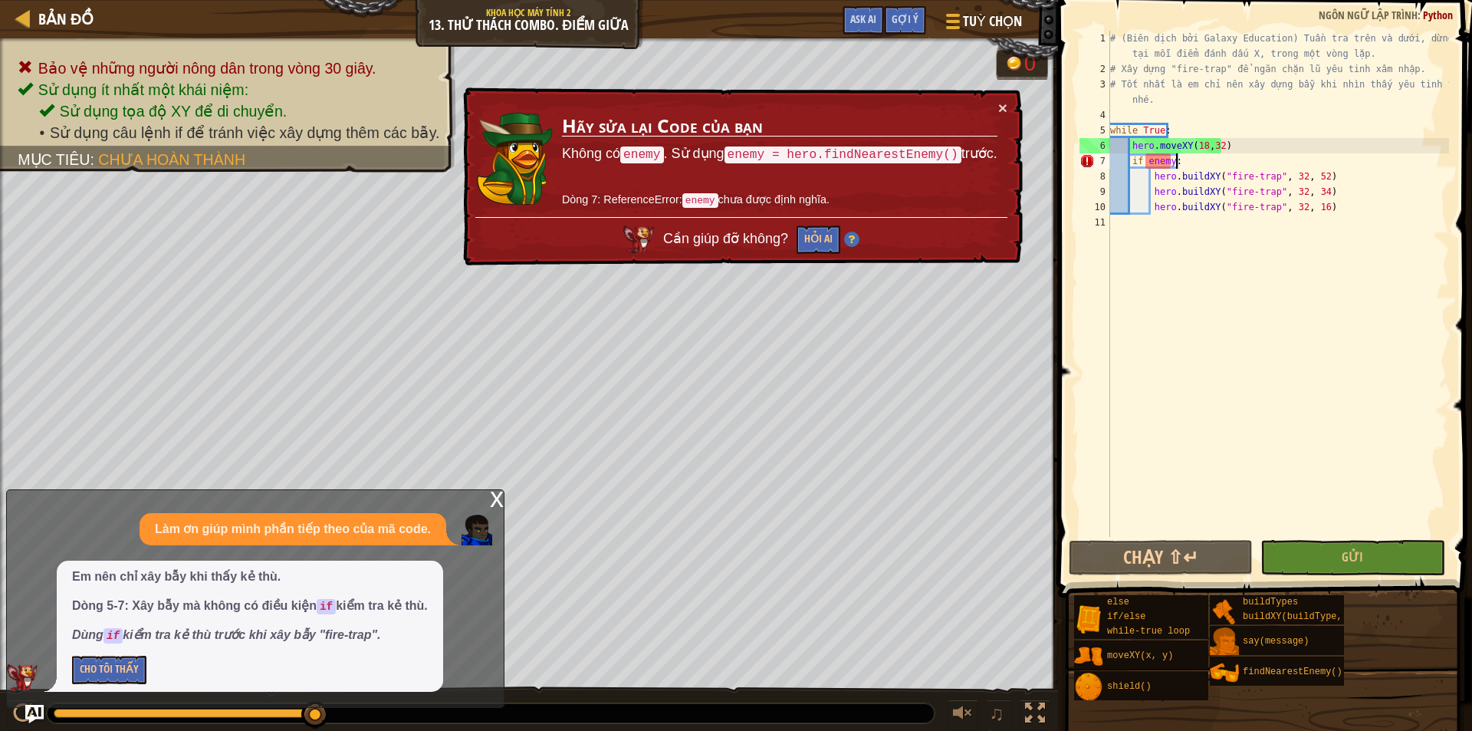
click at [1185, 159] on div "# (Biên dịch bởi Galaxy Education) Tuần tra trên và dưới, dừng lại tại mỗi điểm…" at bounding box center [1278, 307] width 342 height 552
click at [1225, 143] on div "# (Biên dịch bởi Galaxy Education) Tuần tra trên và dưới, dừng lại tại mỗi điểm…" at bounding box center [1278, 307] width 342 height 552
type textarea "hero.moveXY(18,32)"
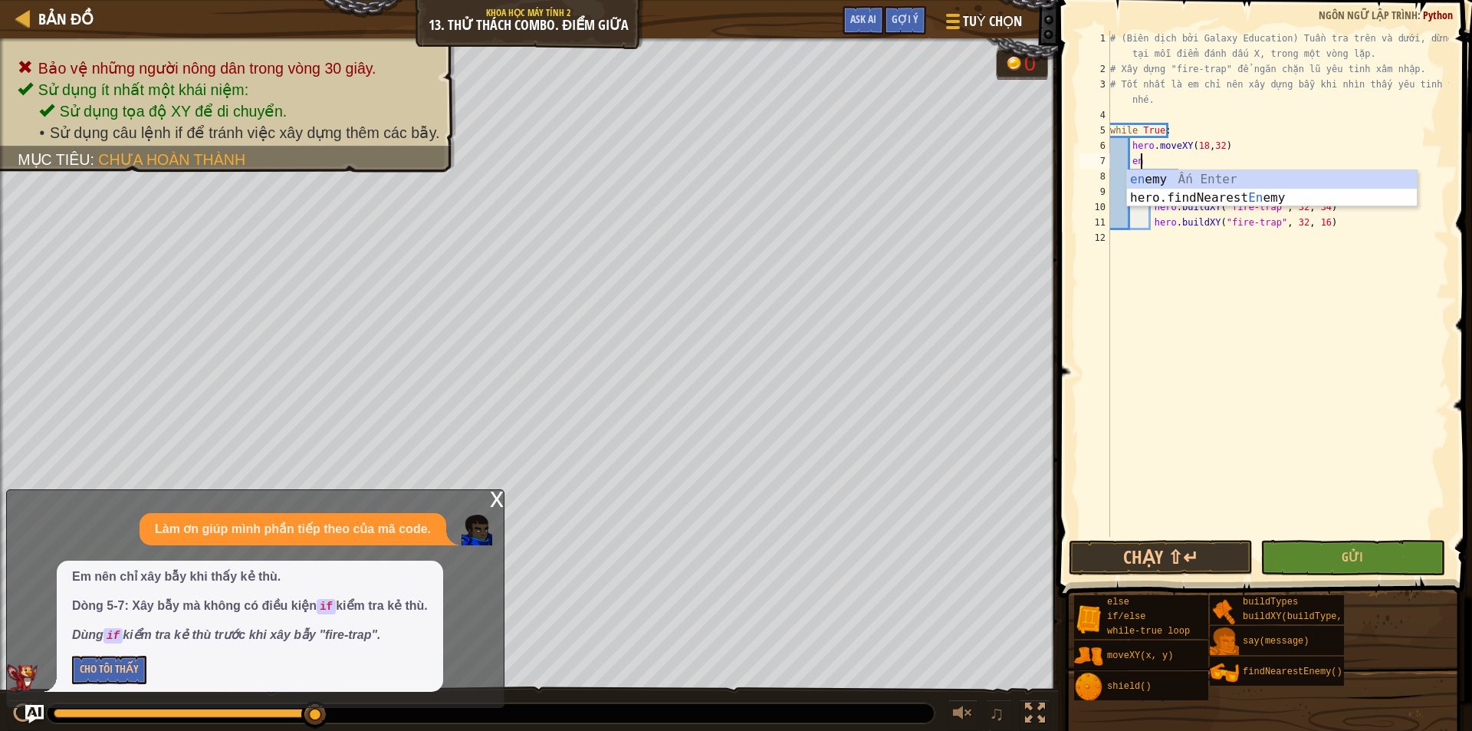
scroll to position [7, 2]
type textarea "ene"
click at [1164, 192] on div "ene my Ấn Enter hero.findNearest Ene my Ấn Enter" at bounding box center [1272, 207] width 290 height 74
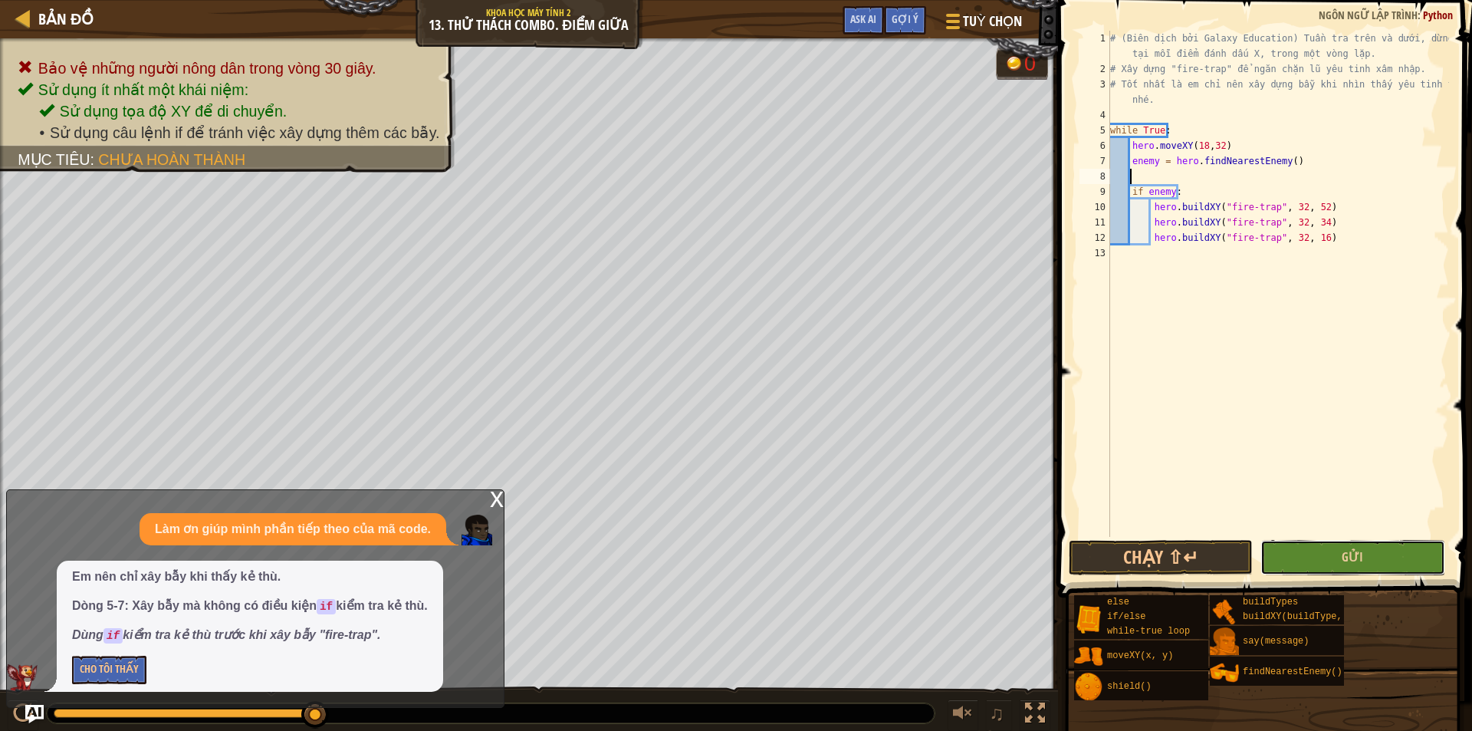
click at [1309, 546] on button "Gửi" at bounding box center [1352, 557] width 184 height 35
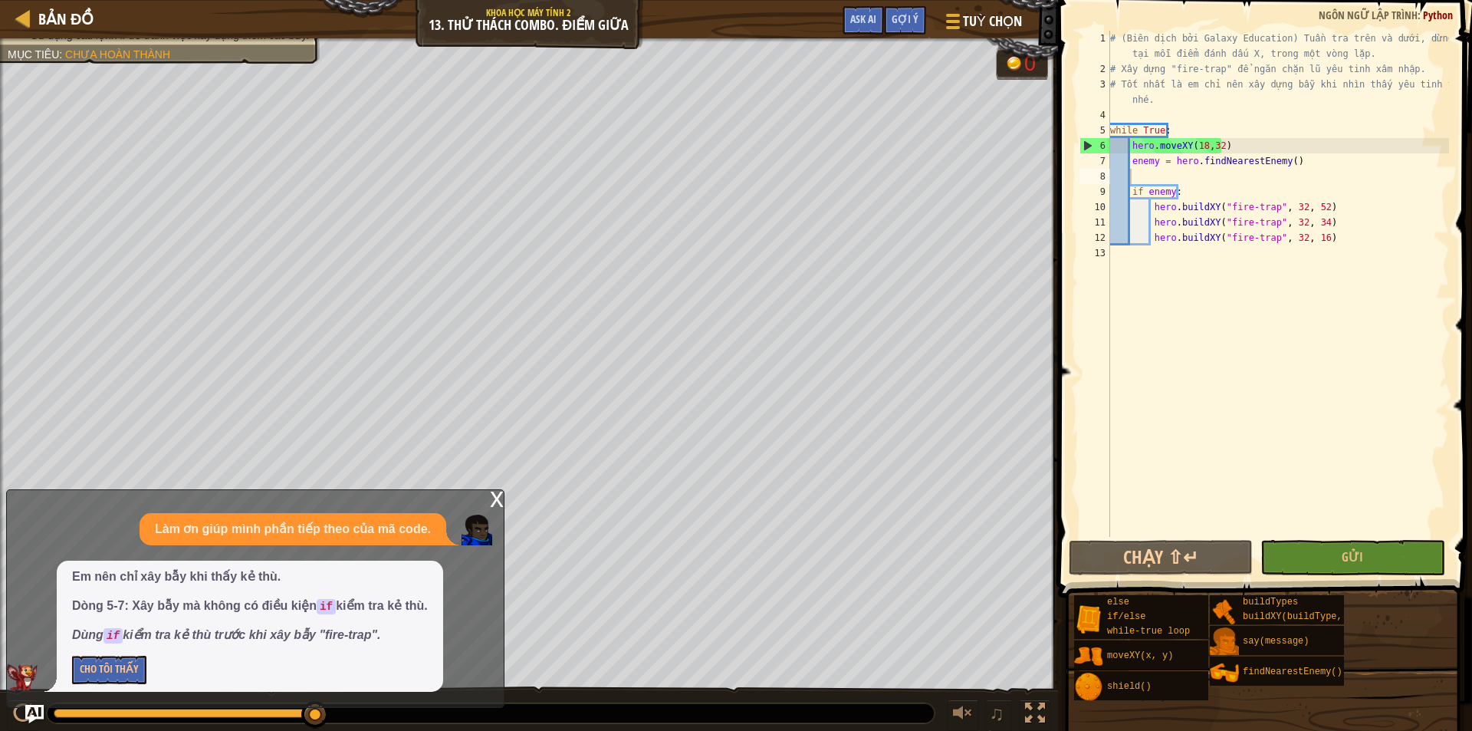
drag, startPoint x: 33, startPoint y: 706, endPoint x: 59, endPoint y: 691, distance: 30.2
click at [34, 706] on img "Ask AI" at bounding box center [34, 714] width 18 height 18
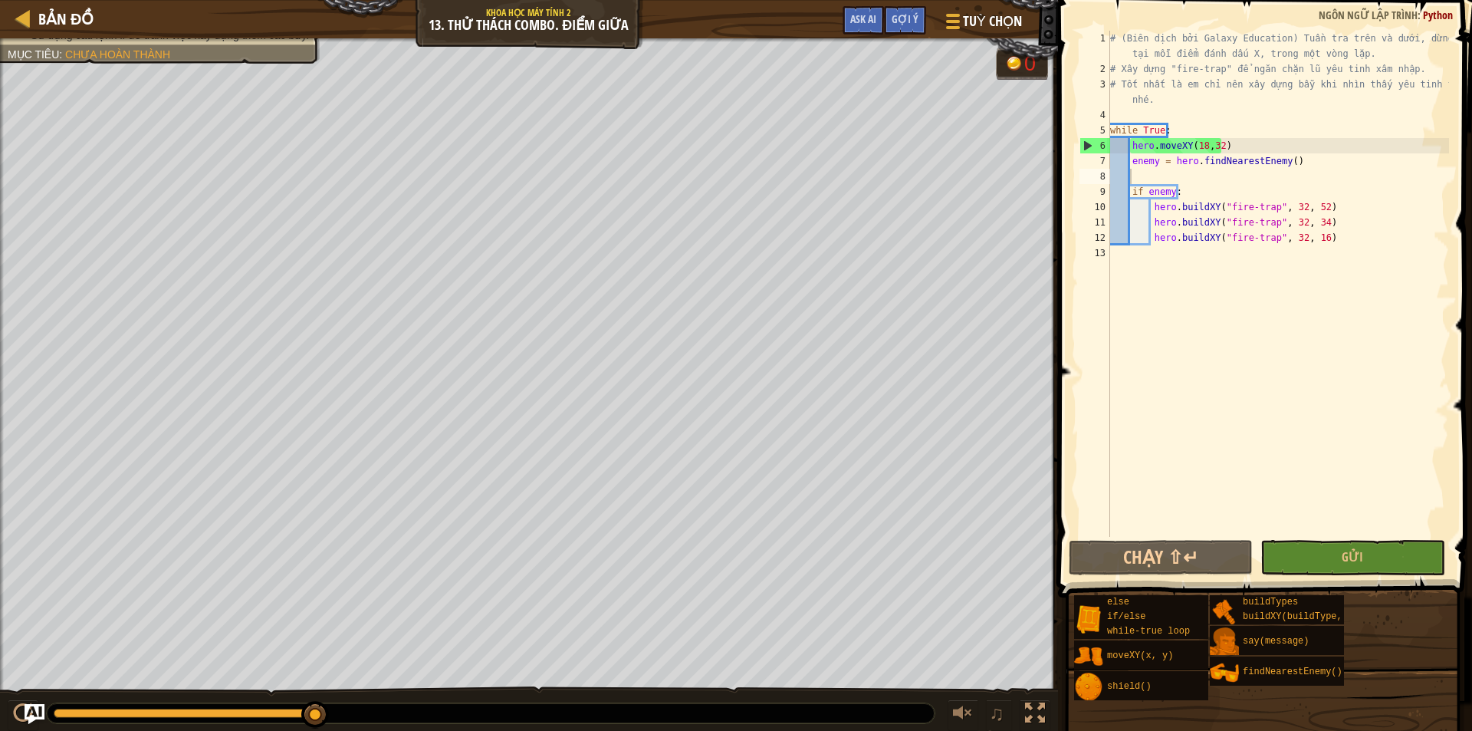
click at [33, 720] on img "Ask AI" at bounding box center [35, 714] width 20 height 20
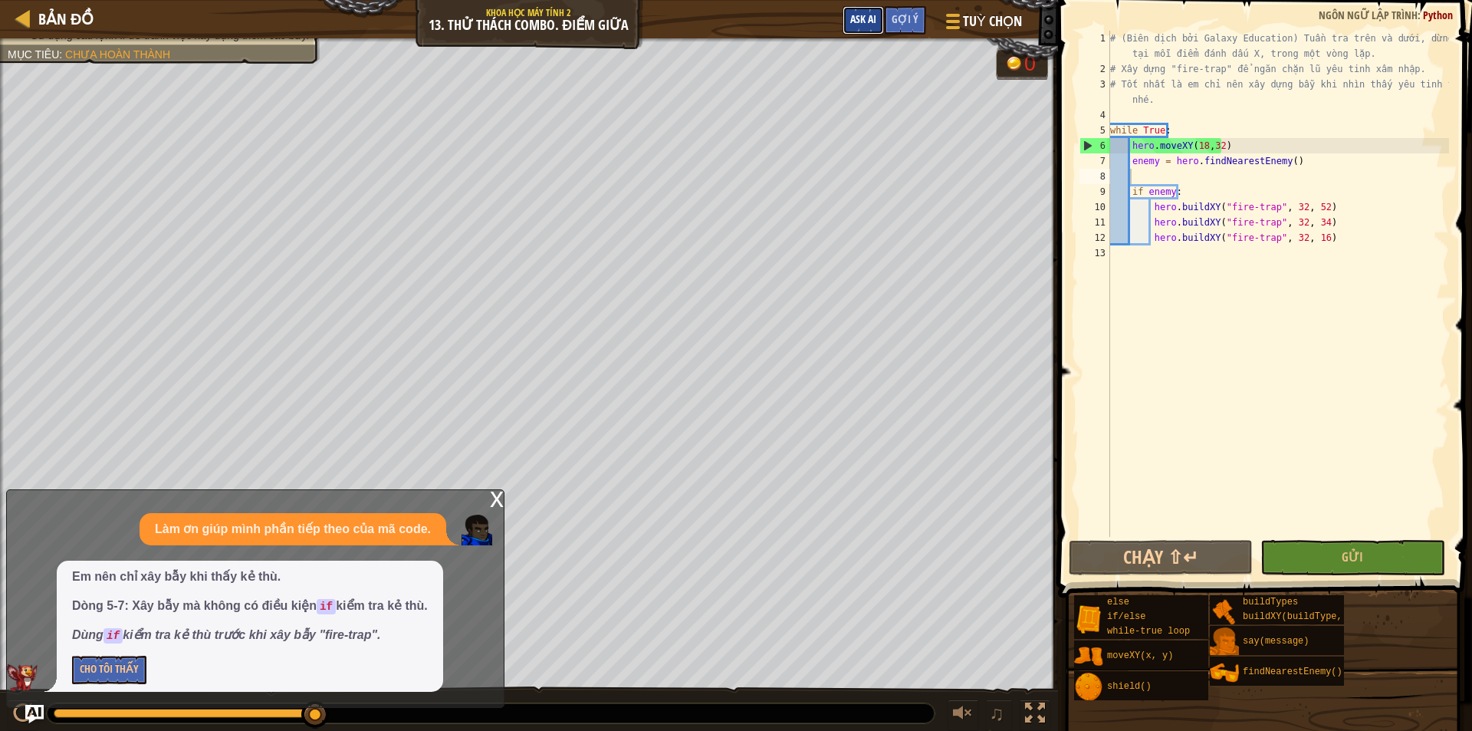
click at [866, 12] on button "Ask AI" at bounding box center [863, 20] width 41 height 28
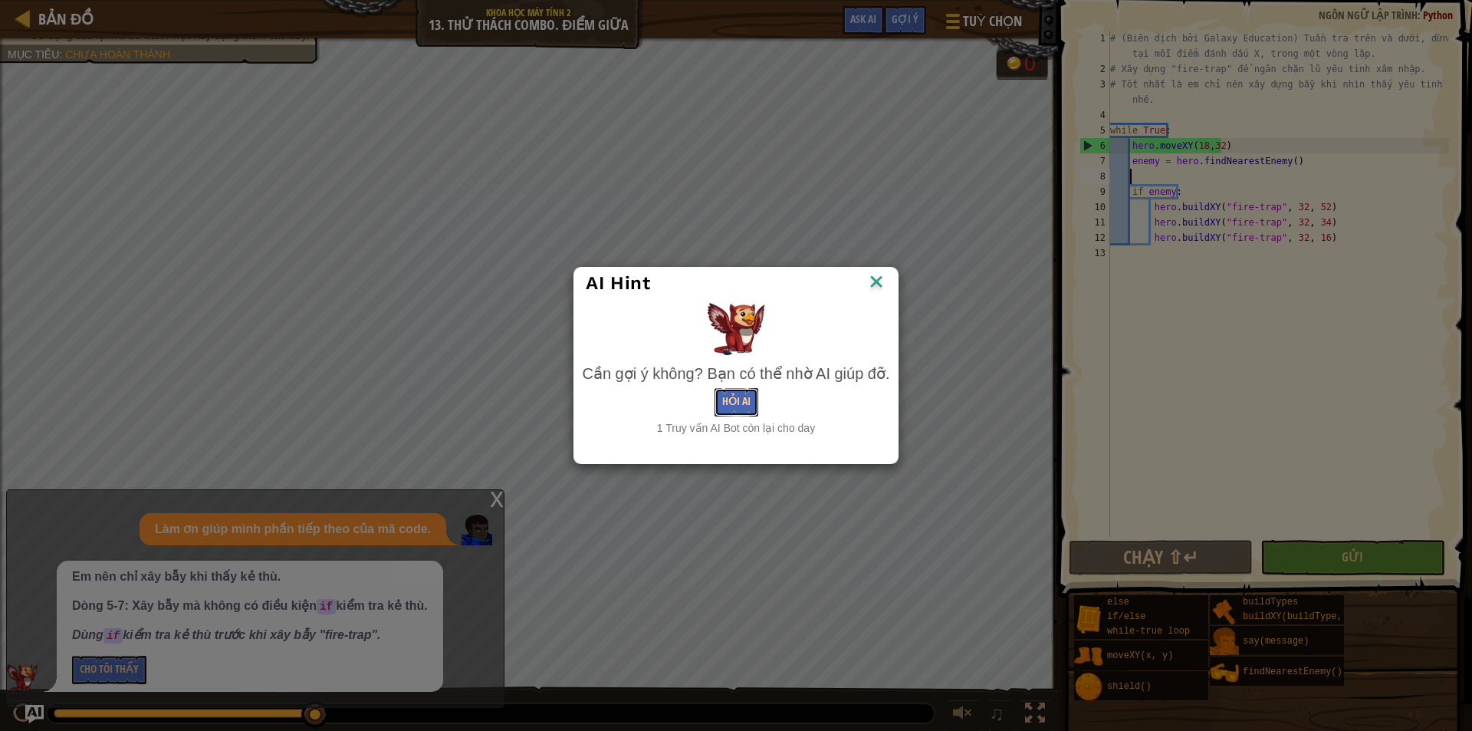
click at [741, 403] on button "Hỏi AI" at bounding box center [737, 402] width 44 height 28
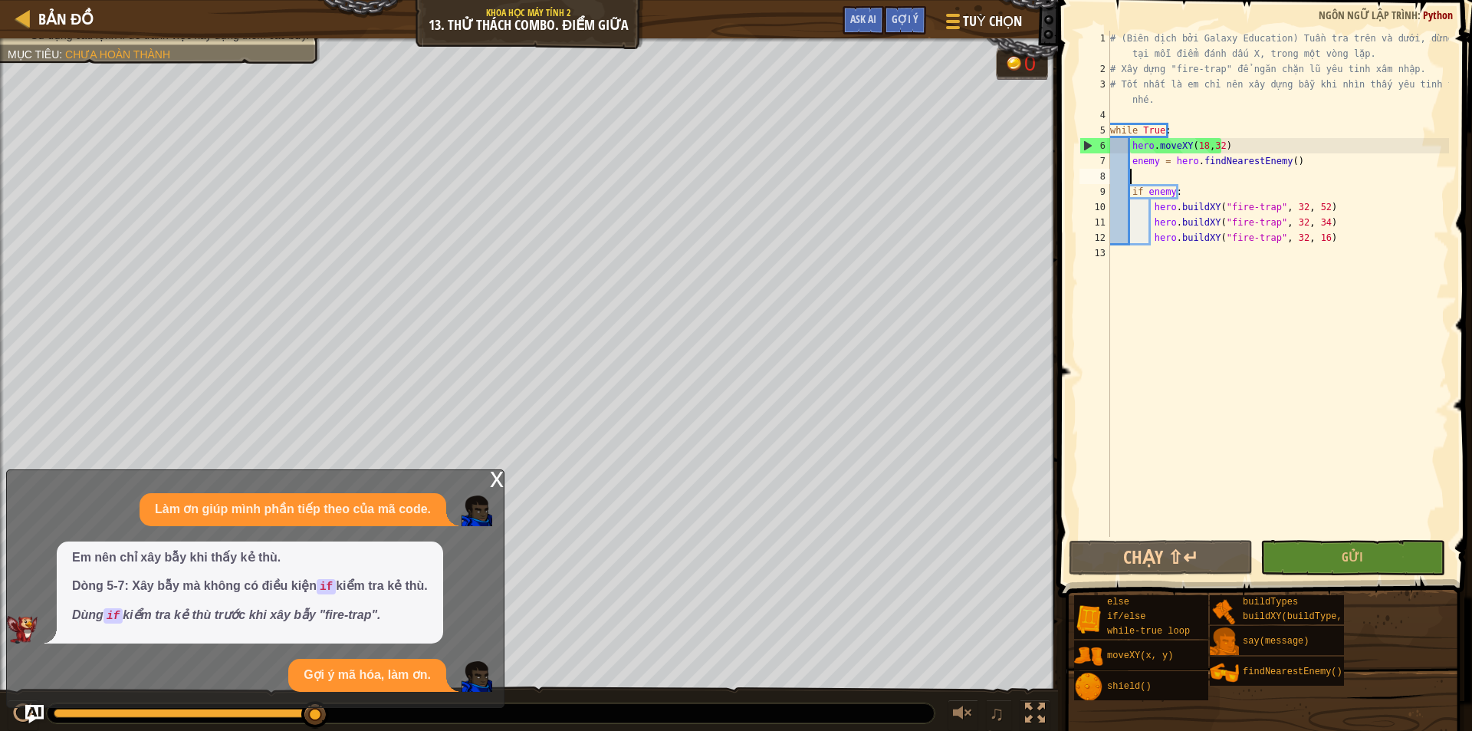
click at [371, 672] on p "Gợi ý mã hóa, làm ơn." at bounding box center [367, 675] width 127 height 18
click at [488, 481] on div "x Làm ơn giúp mình phần tiếp theo của mã code. Em nên chỉ xây bẫy khi thấy kẻ t…" at bounding box center [255, 588] width 498 height 238
click at [498, 475] on div "x" at bounding box center [497, 477] width 14 height 15
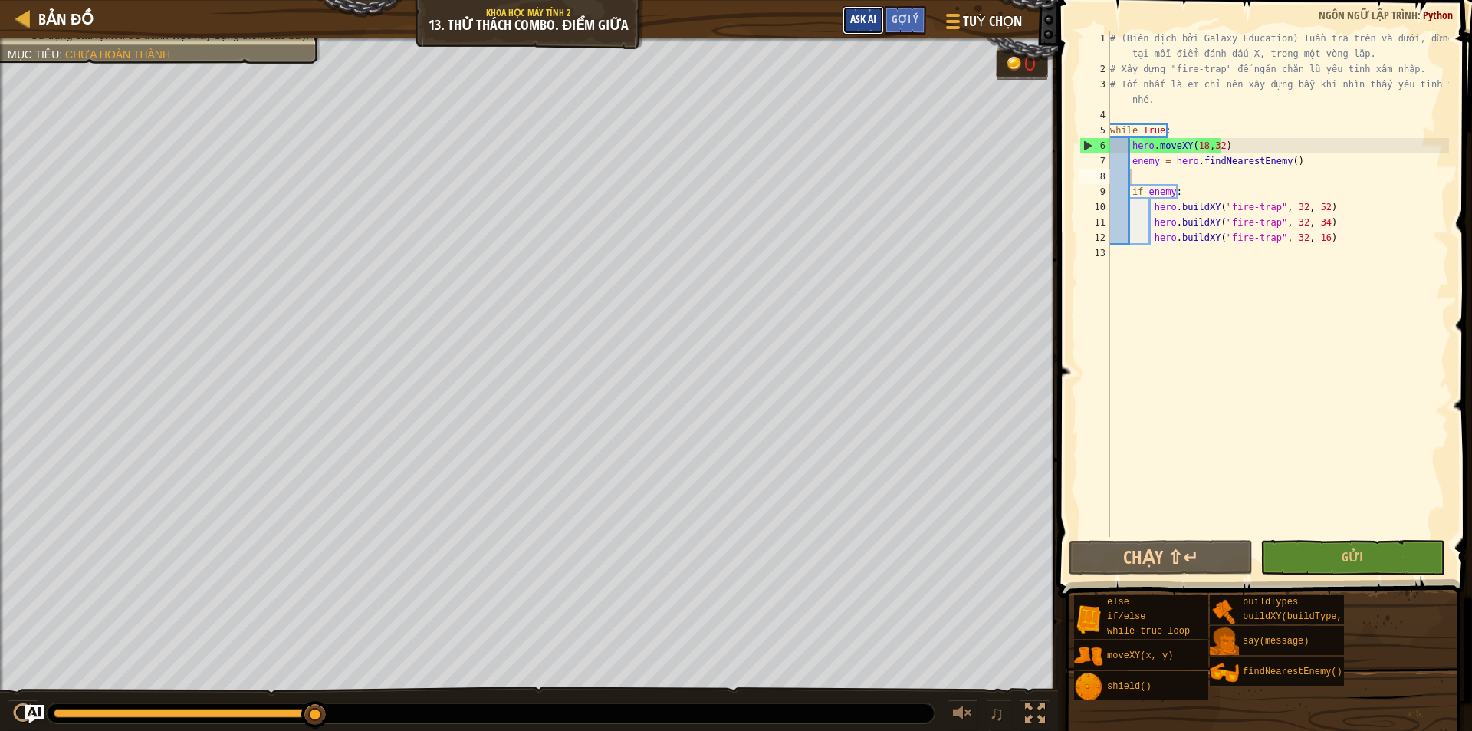
click at [869, 22] on span "Ask AI" at bounding box center [863, 19] width 26 height 15
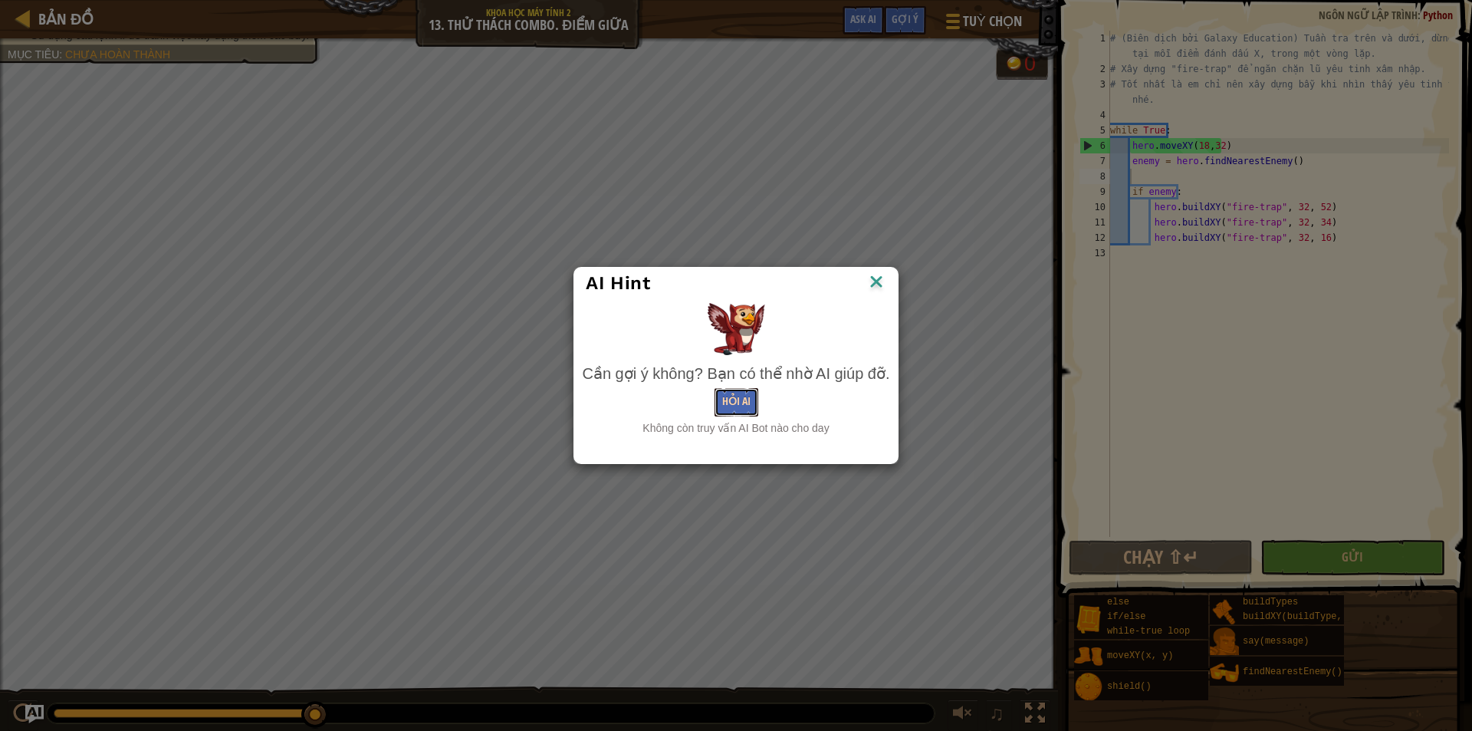
click at [738, 399] on button "Hỏi AI" at bounding box center [737, 402] width 44 height 28
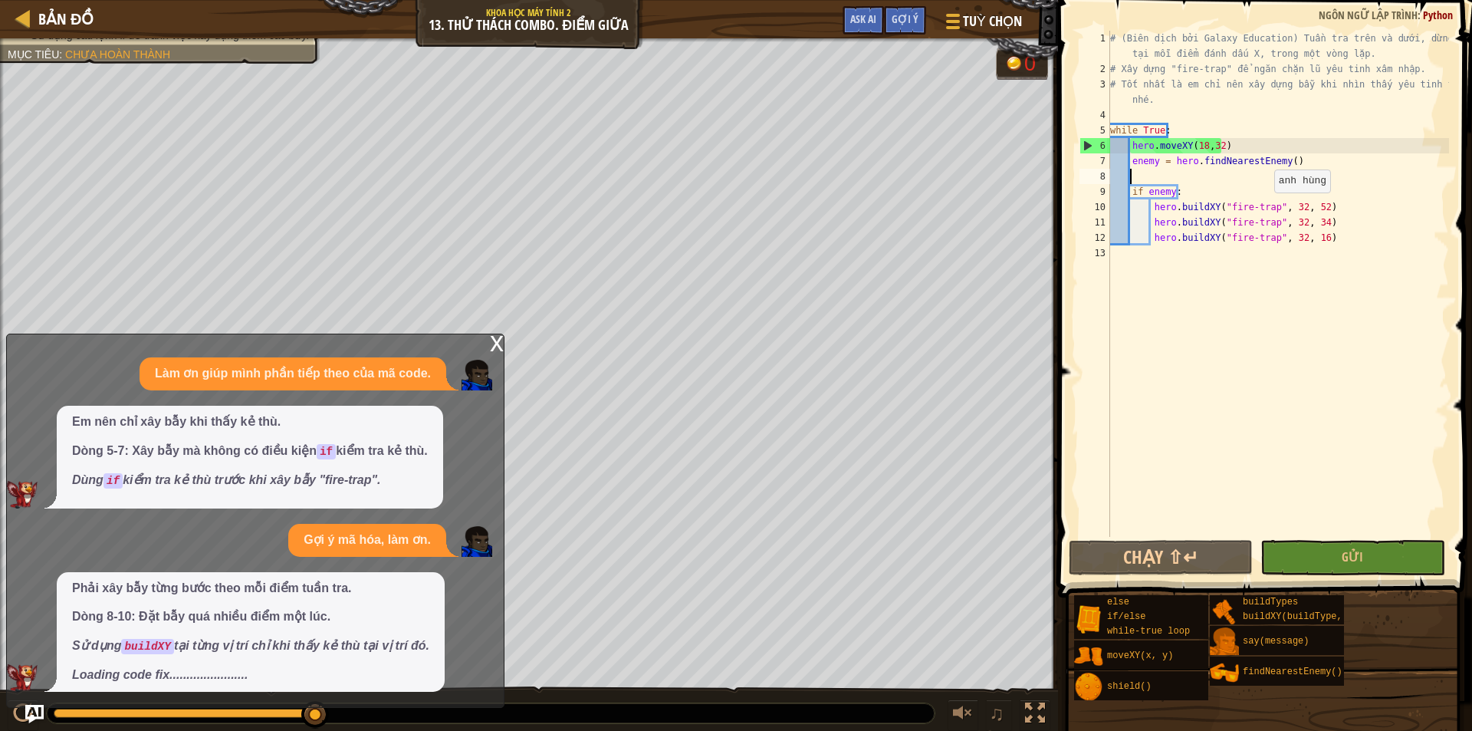
click at [1267, 208] on div "# (Biên dịch bởi Galaxy Education) Tuần tra trên và dưới, dừng lại tại mỗi điểm…" at bounding box center [1278, 307] width 342 height 552
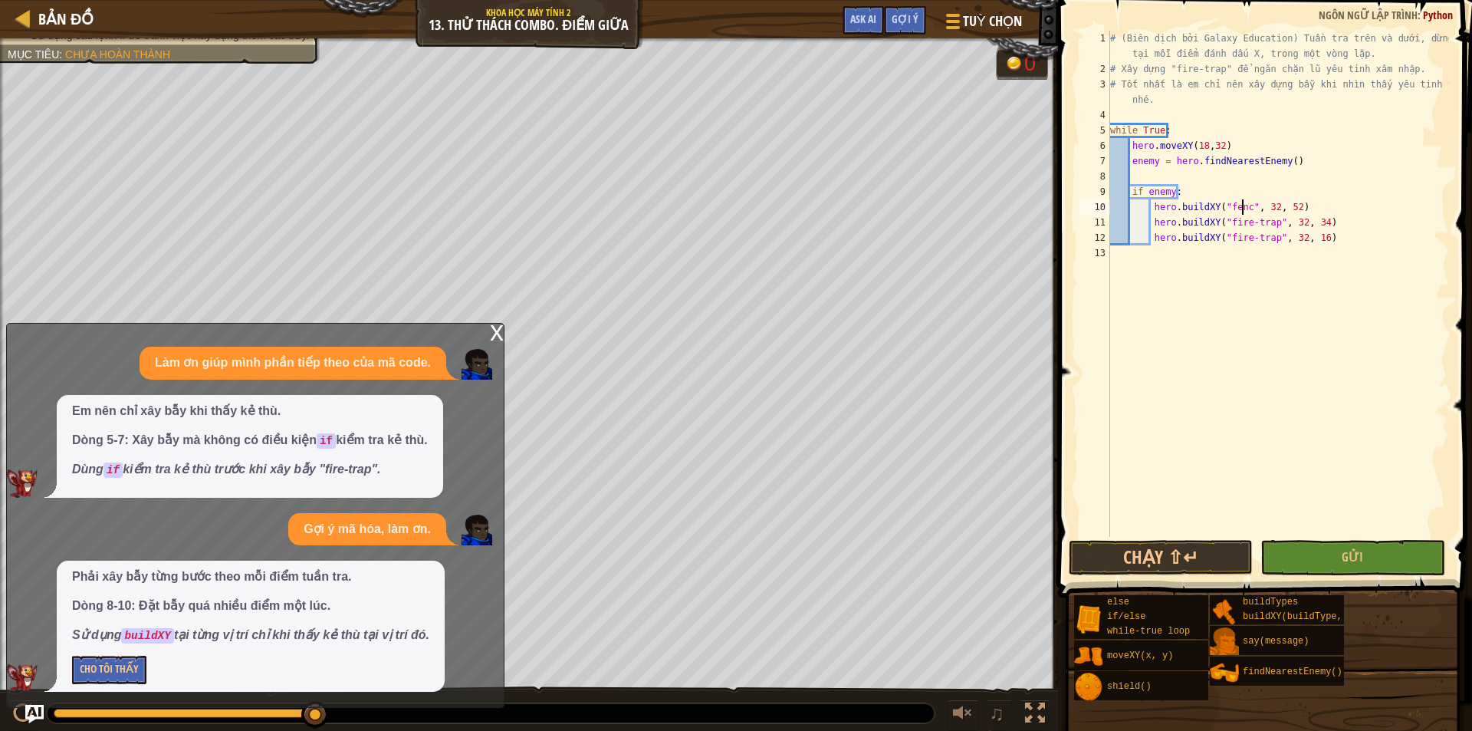
scroll to position [7, 11]
drag, startPoint x: 1247, startPoint y: 207, endPoint x: 1221, endPoint y: 210, distance: 27.0
click at [1221, 210] on div "# (Biên dịch bởi Galaxy Education) Tuần tra trên và dưới, dừng lại tại mỗi điểm…" at bounding box center [1278, 307] width 342 height 552
click at [1265, 223] on div "# (Biên dịch bởi Galaxy Education) Tuần tra trên và dưới, dừng lại tại mỗi điểm…" at bounding box center [1278, 307] width 342 height 552
paste textarea "fence"
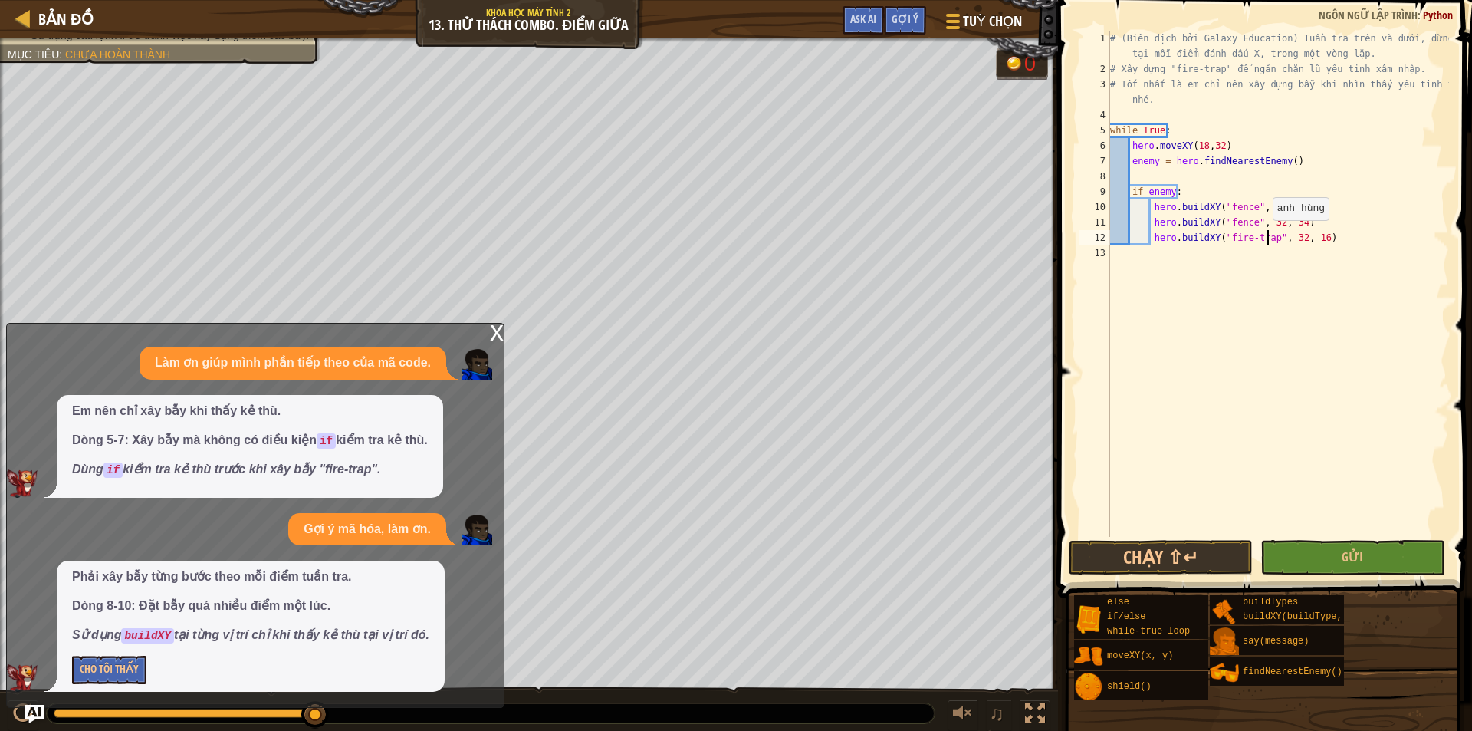
click at [1265, 235] on div "# (Biên dịch bởi Galaxy Education) Tuần tra trên và dưới, dừng lại tại mỗi điểm…" at bounding box center [1278, 307] width 342 height 552
paste textarea "fence"
click at [1324, 562] on button "Gửi" at bounding box center [1352, 557] width 184 height 35
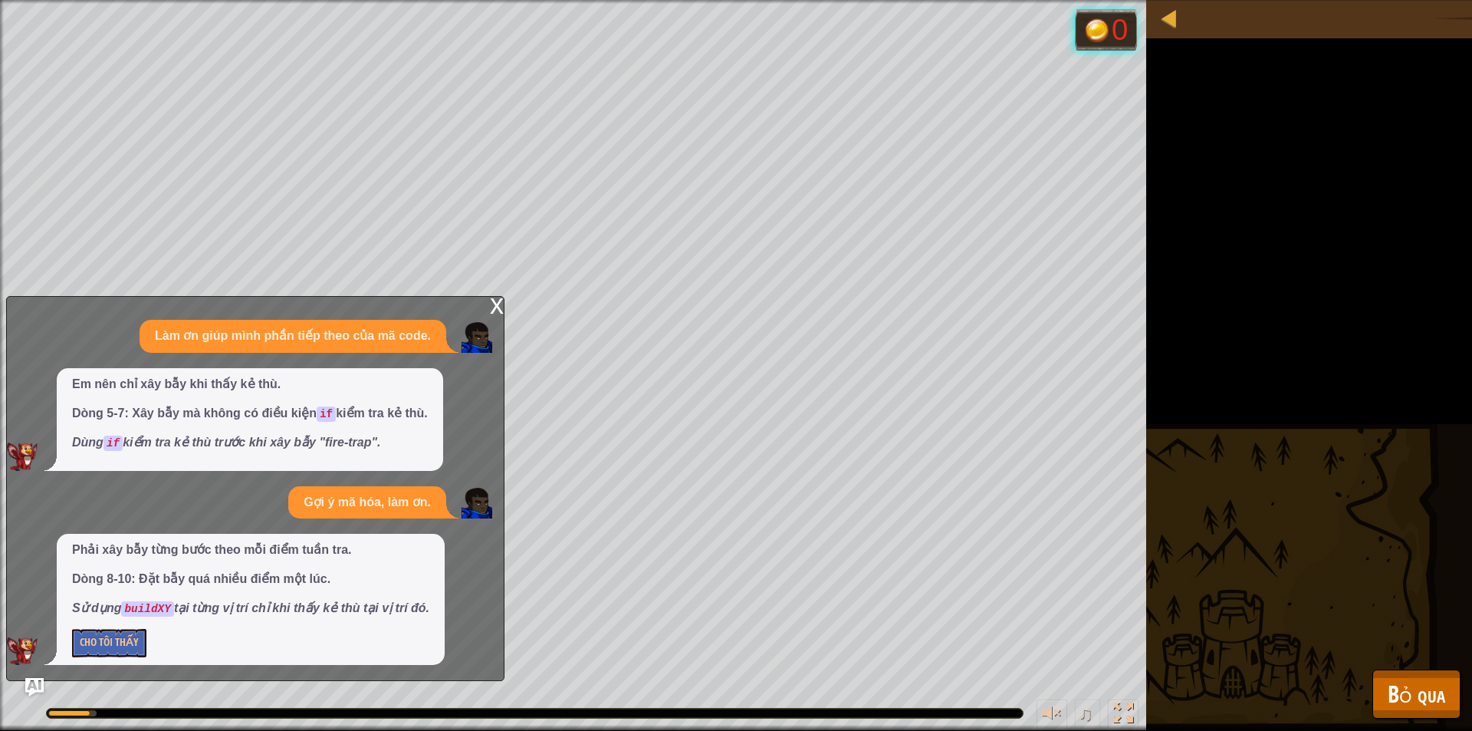
click at [498, 310] on div "x" at bounding box center [497, 304] width 14 height 15
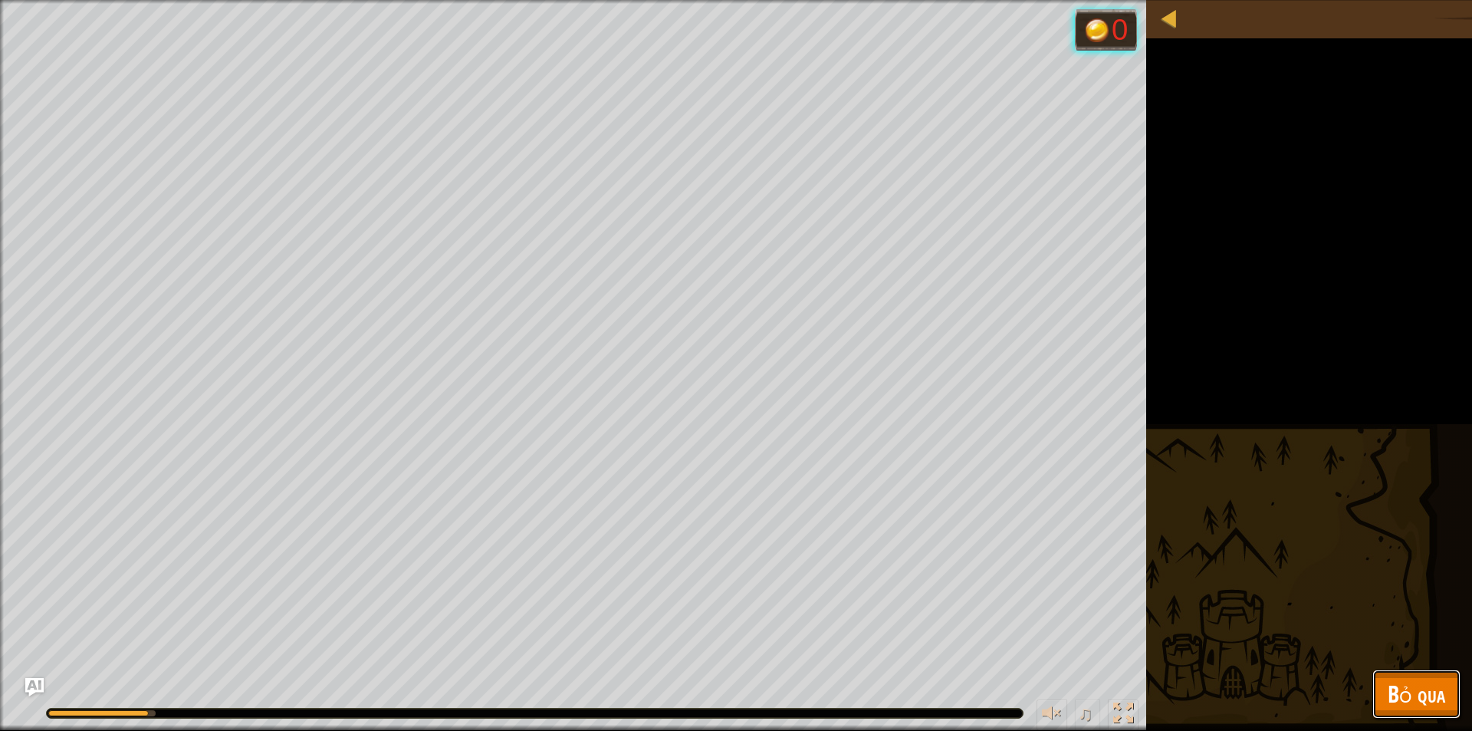
click at [1412, 704] on span "Bỏ qua" at bounding box center [1417, 693] width 58 height 31
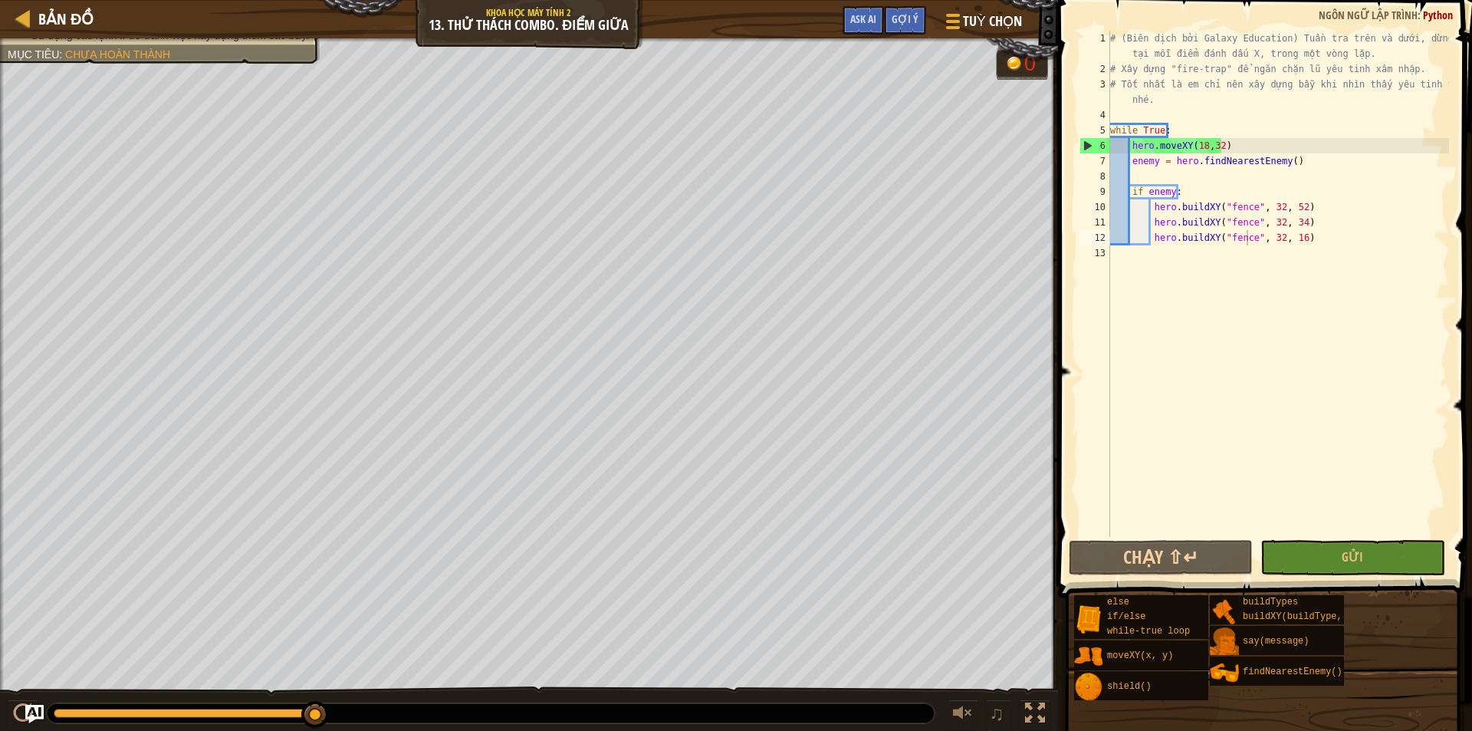
type textarea "hero.moveXY(18,32)"
drag, startPoint x: 1224, startPoint y: 141, endPoint x: 1129, endPoint y: 144, distance: 95.9
click at [1129, 144] on div "# (Biên dịch bởi Galaxy Education) Tuần tra trên và dưới, dừng lại tại mỗi điểm…" at bounding box center [1278, 307] width 342 height 552
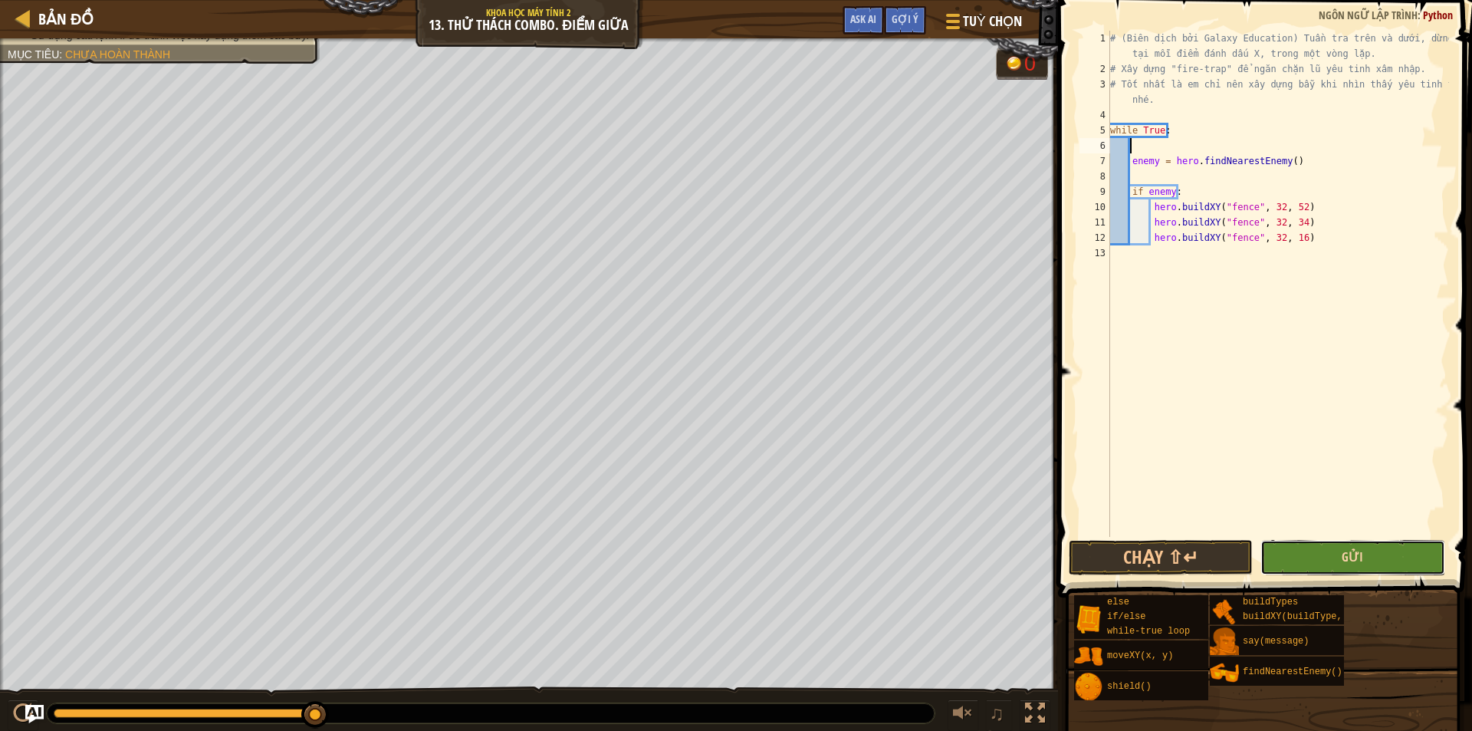
click at [1362, 560] on span "Gửi" at bounding box center [1352, 556] width 21 height 17
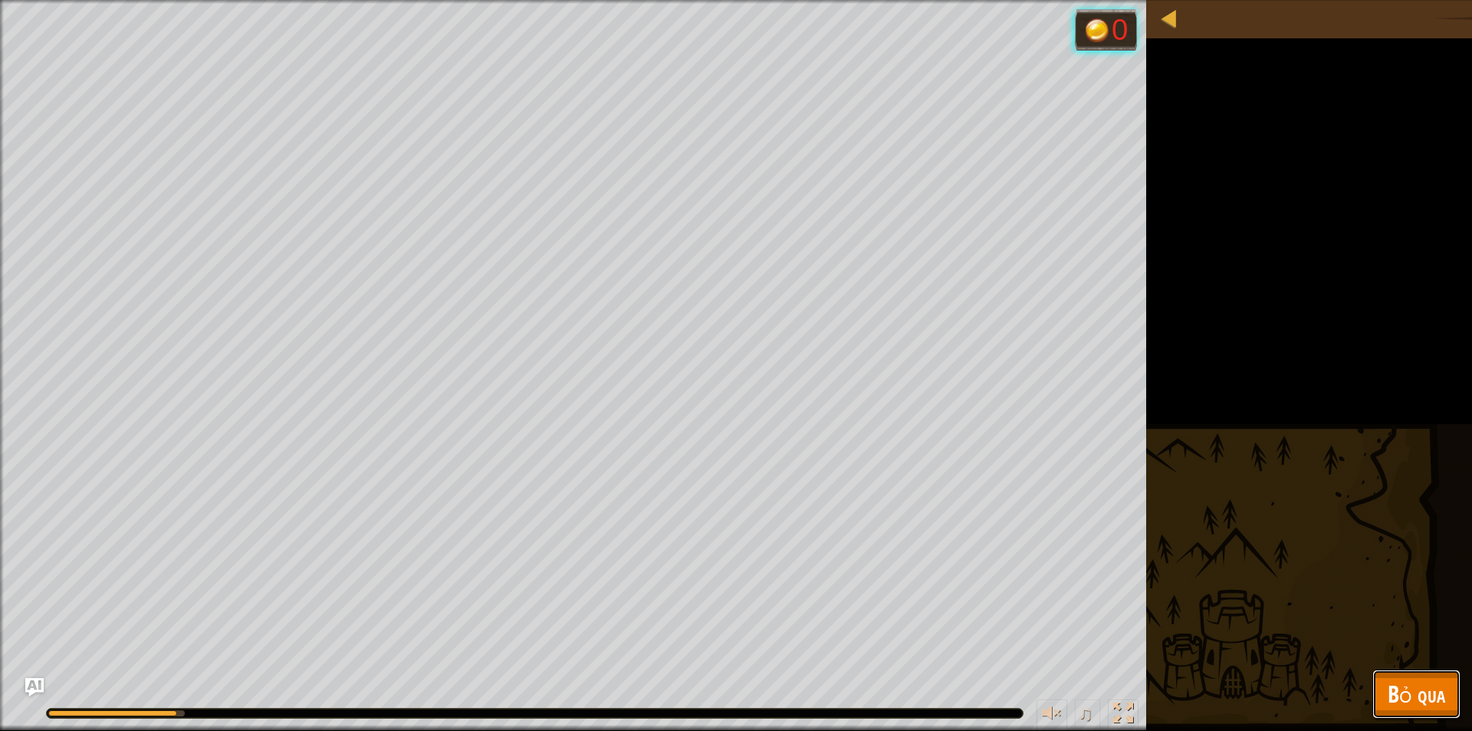
click at [1411, 707] on span "Bỏ qua" at bounding box center [1417, 693] width 58 height 31
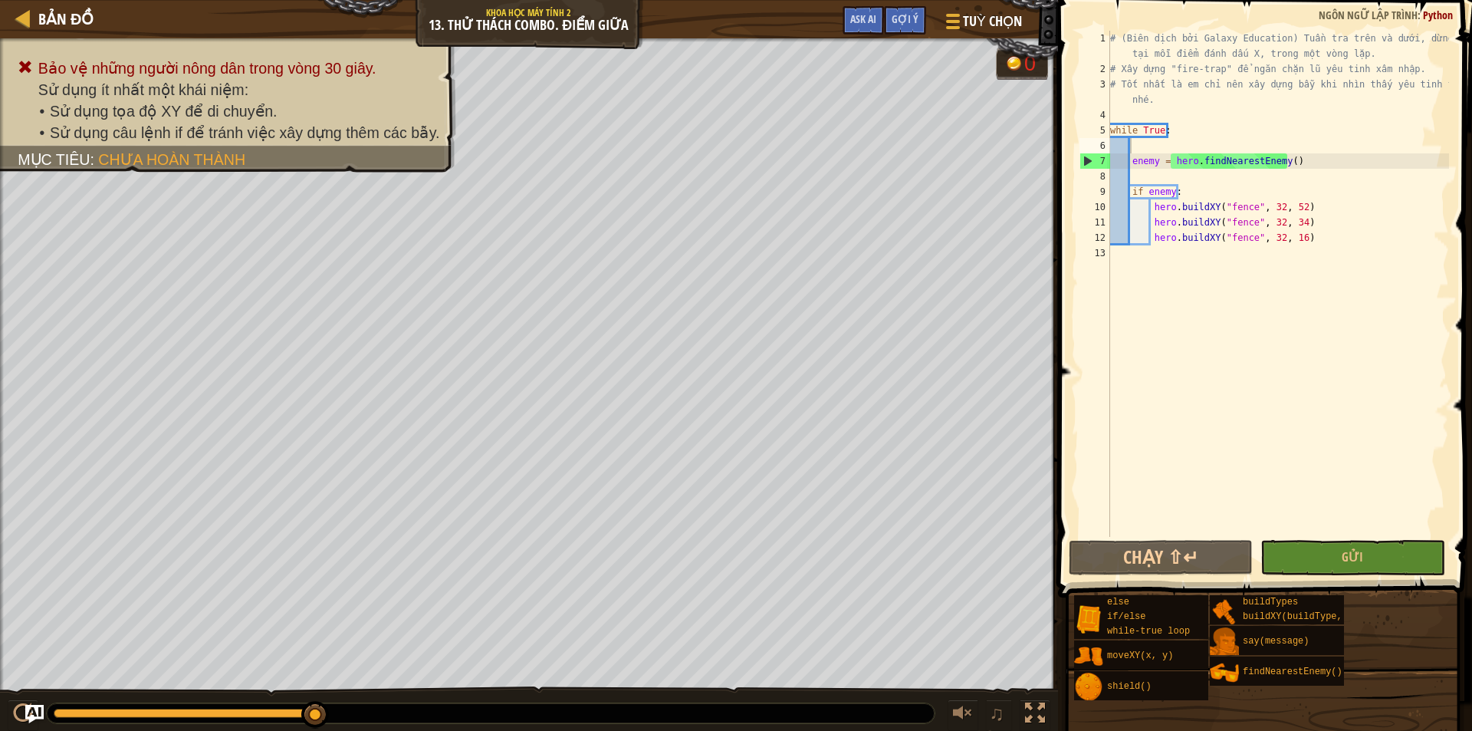
type textarea "enemy = hero.findNearestEnemy()"
drag, startPoint x: 1255, startPoint y: 164, endPoint x: 1130, endPoint y: 162, distance: 125.0
click at [1130, 162] on div "# (Biên dịch bởi Galaxy Education) Tuần tra trên và dưới, dừng lại tại mỗi điểm…" at bounding box center [1278, 307] width 342 height 552
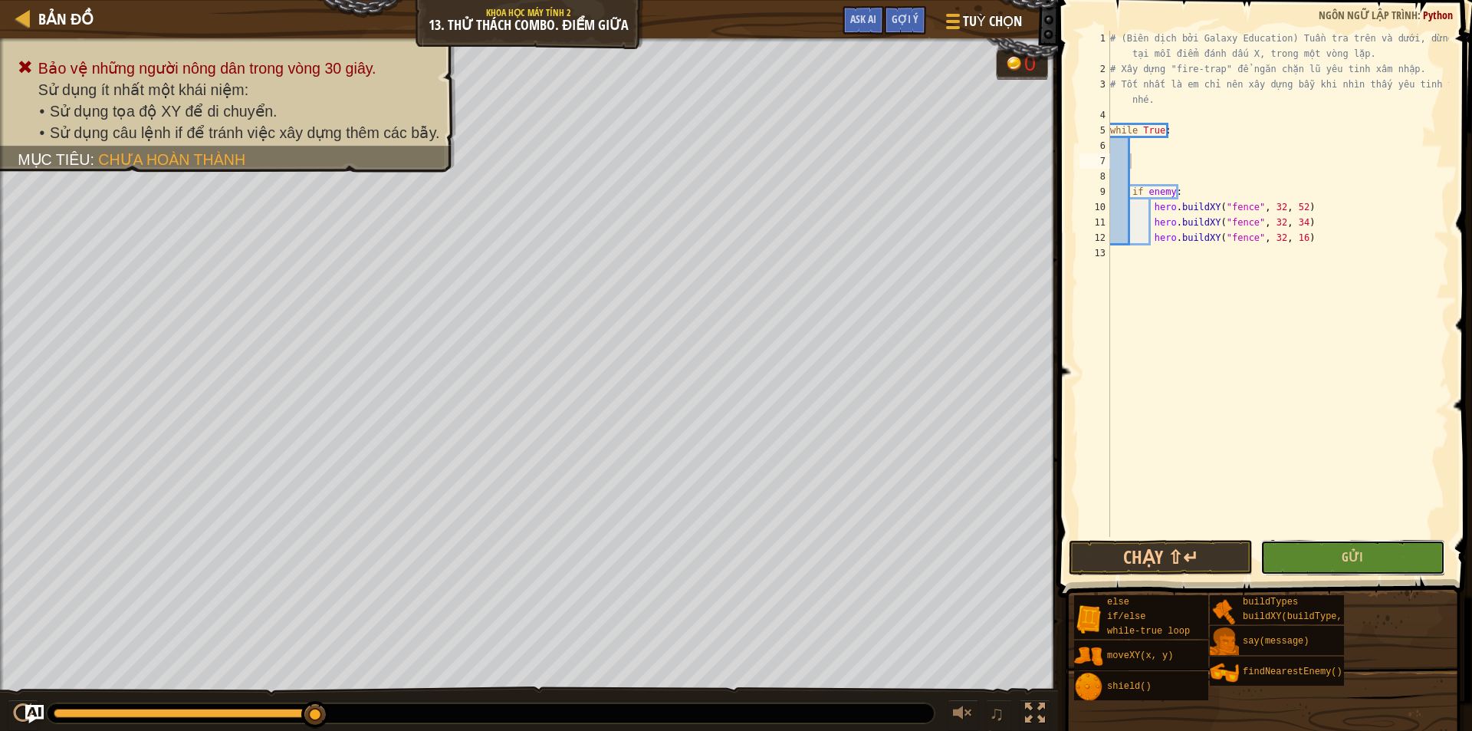
click at [1362, 573] on button "Gửi" at bounding box center [1352, 557] width 184 height 35
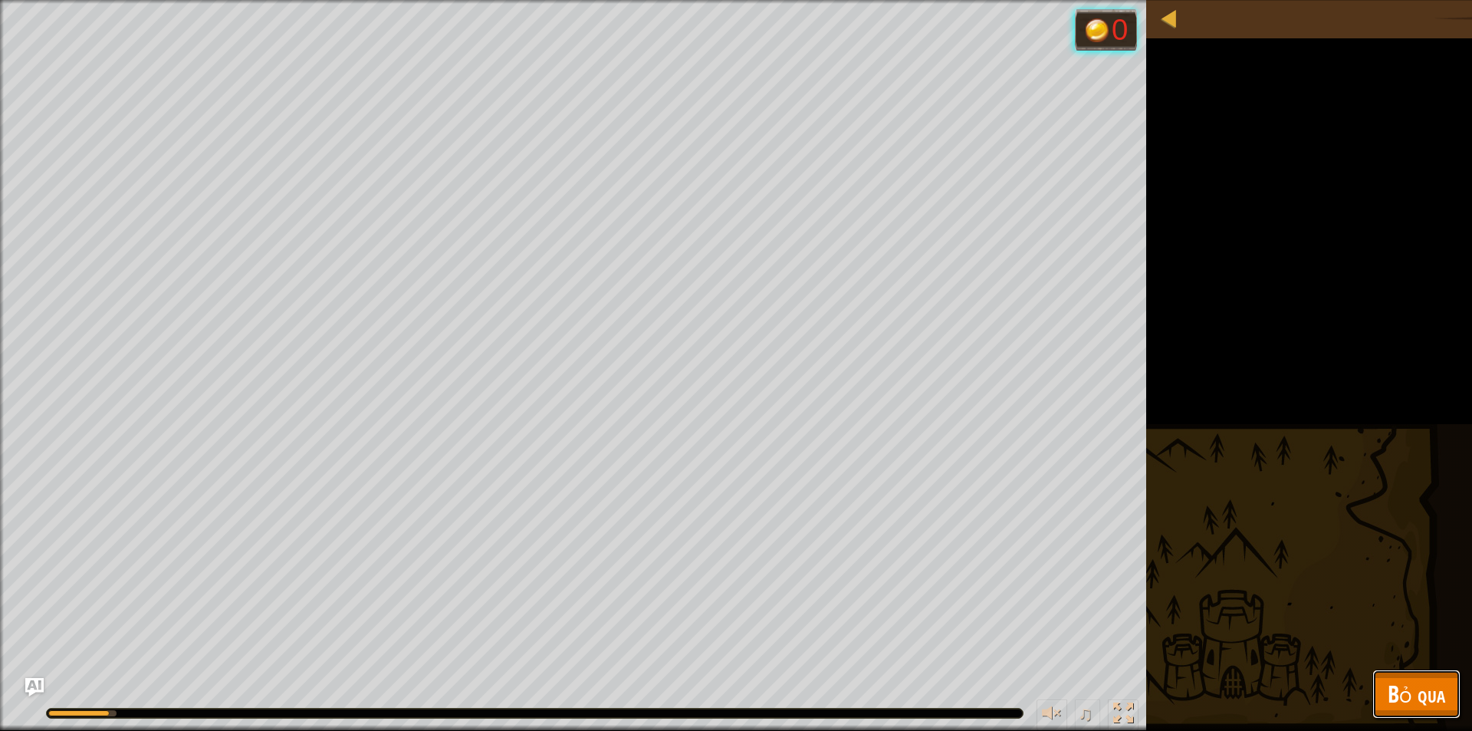
click at [1401, 692] on span "Bỏ qua" at bounding box center [1417, 693] width 58 height 31
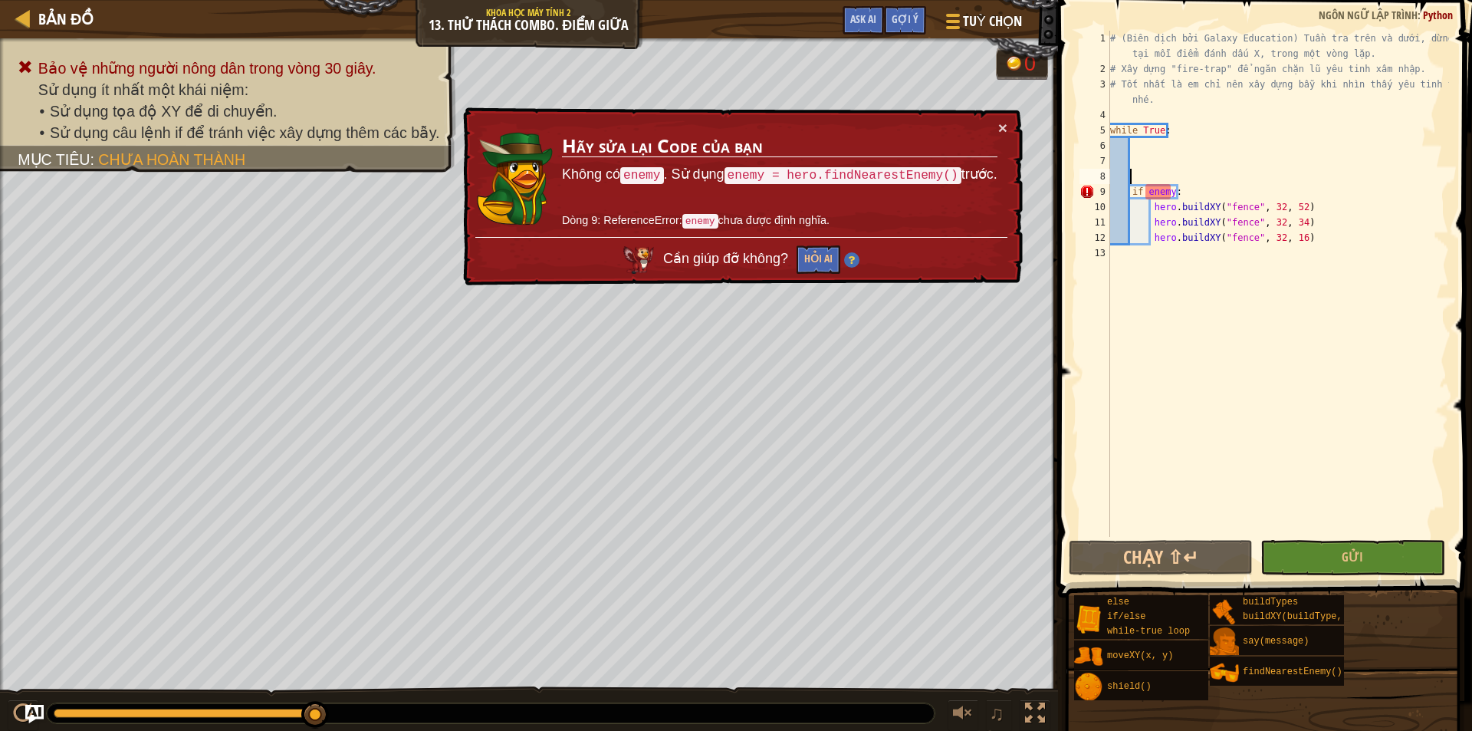
drag, startPoint x: 1188, startPoint y: 181, endPoint x: 1189, endPoint y: 192, distance: 11.5
click at [1188, 182] on div "# (Biên dịch bởi Galaxy Education) Tuần tra trên và dưới, dừng lại tại mỗi điểm…" at bounding box center [1278, 307] width 342 height 552
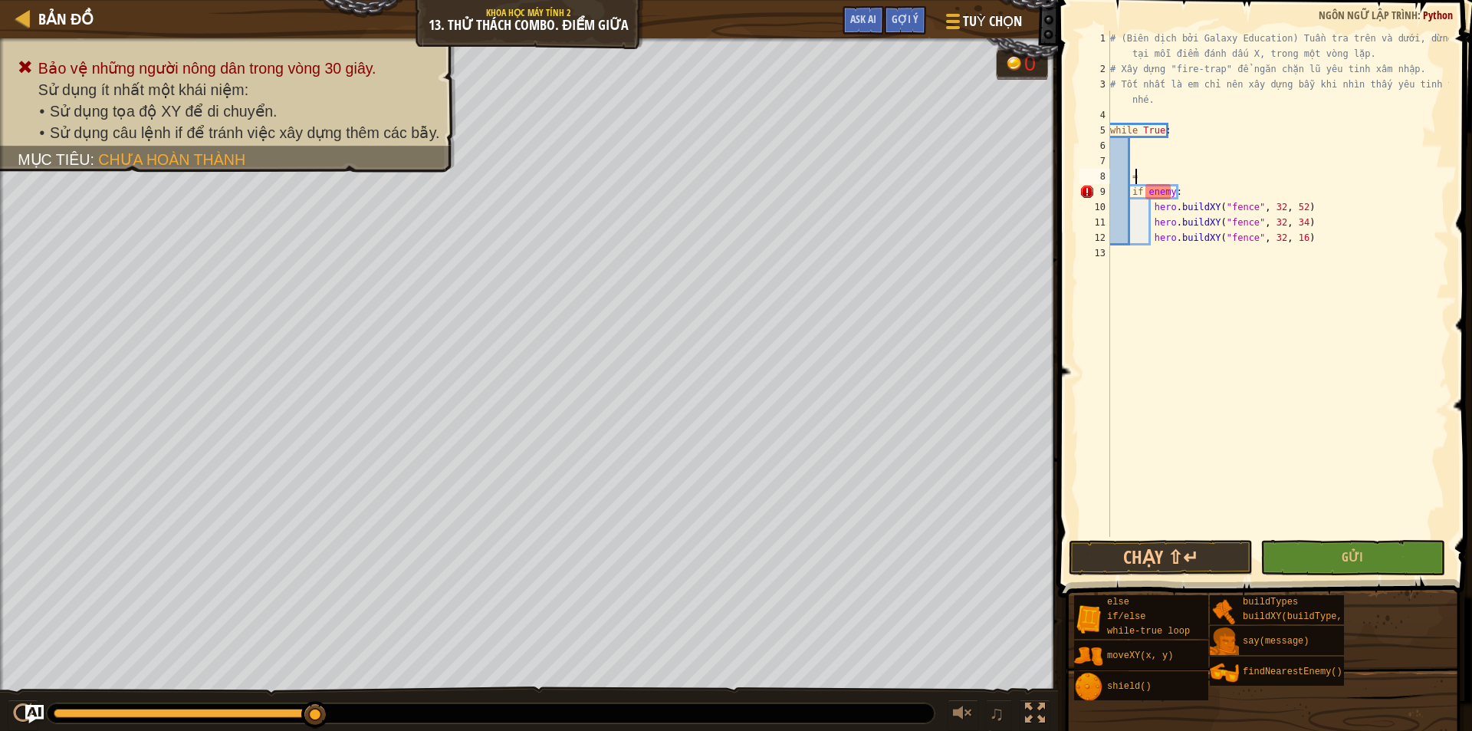
click at [1174, 194] on div "# (Biên dịch bởi Galaxy Education) Tuần tra trên và dưới, dừng lại tại mỗi điểm…" at bounding box center [1278, 307] width 342 height 552
click at [1151, 177] on div "# (Biên dịch bởi Galaxy Education) Tuần tra trên và dưới, dừng lại tại mỗi điểm…" at bounding box center [1278, 307] width 342 height 552
type textarea "="
click at [1191, 192] on div "# (Biên dịch bởi Galaxy Education) Tuần tra trên và dưới, dừng lại tại mỗi điểm…" at bounding box center [1278, 307] width 342 height 552
type textarea "i"
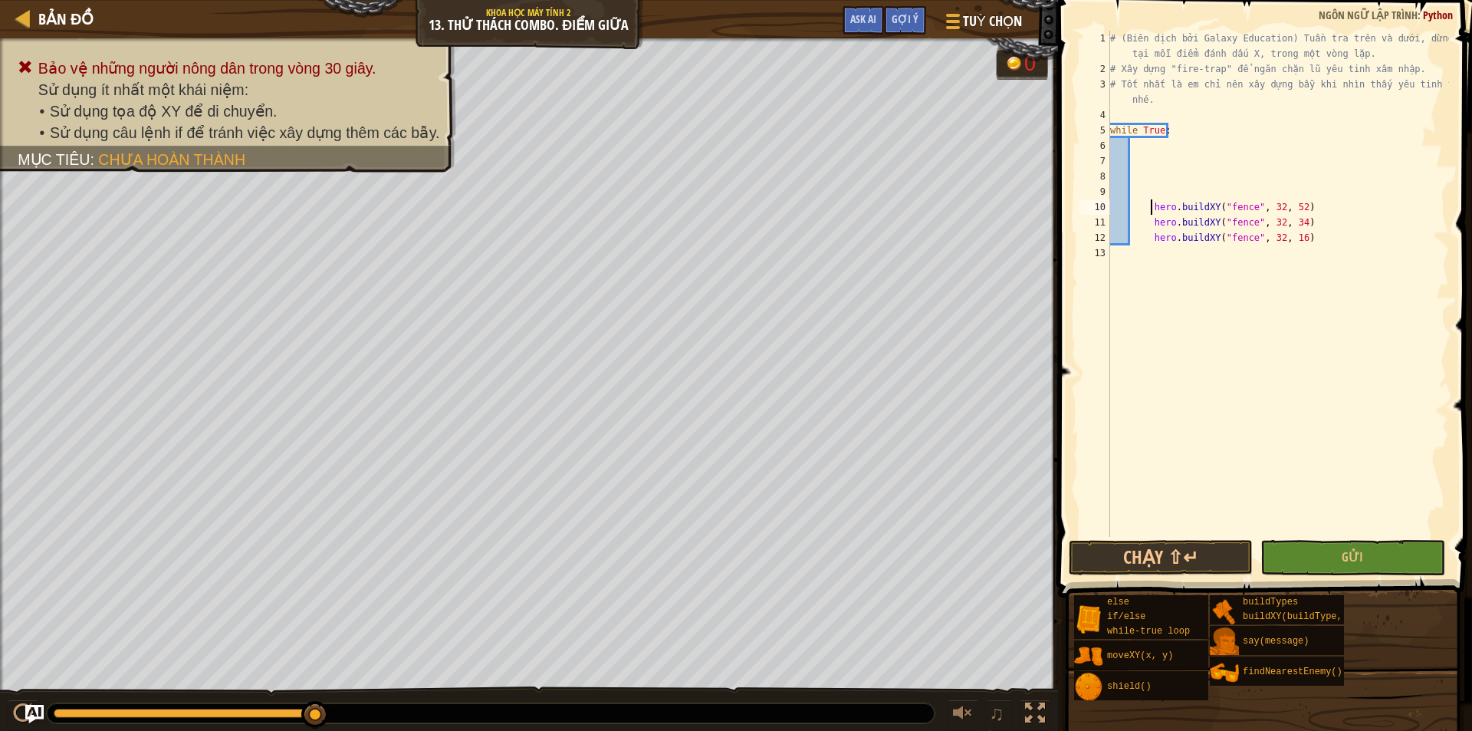
click at [1152, 208] on div "# (Biên dịch bởi Galaxy Education) Tuần tra trên và dưới, dừng lại tại mỗi điểm…" at bounding box center [1278, 307] width 342 height 552
click at [1152, 219] on div "# (Biên dịch bởi Galaxy Education) Tuần tra trên và dưới, dừng lại tại mỗi điểm…" at bounding box center [1278, 307] width 342 height 552
click at [1148, 241] on div "# (Biên dịch bởi Galaxy Education) Tuần tra trên và dưới, dừng lại tại mỗi điểm…" at bounding box center [1278, 307] width 342 height 552
type textarea "hero.buildXY("fence", 32, 16)"
click at [1325, 546] on button "Gửi" at bounding box center [1352, 557] width 184 height 35
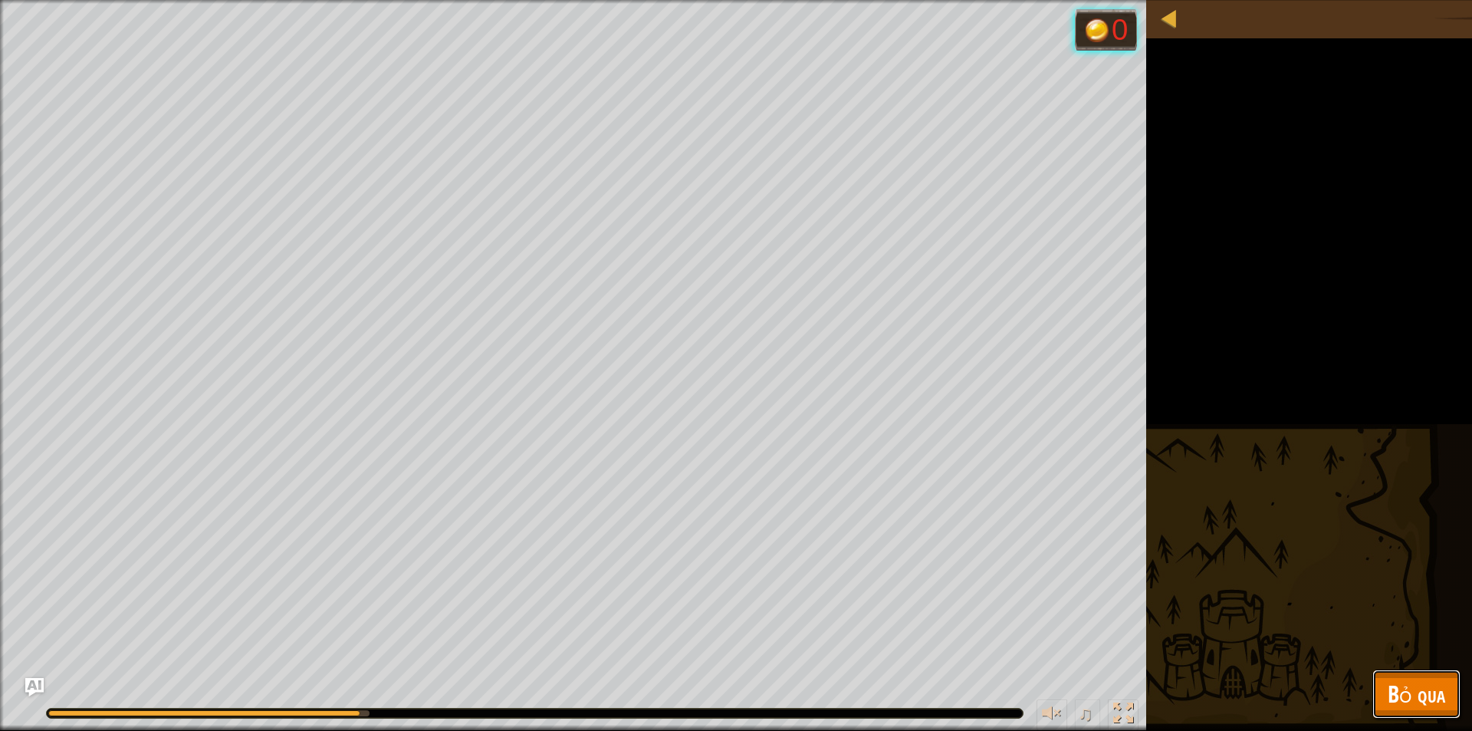
click at [1401, 672] on button "Bỏ qua" at bounding box center [1416, 693] width 88 height 49
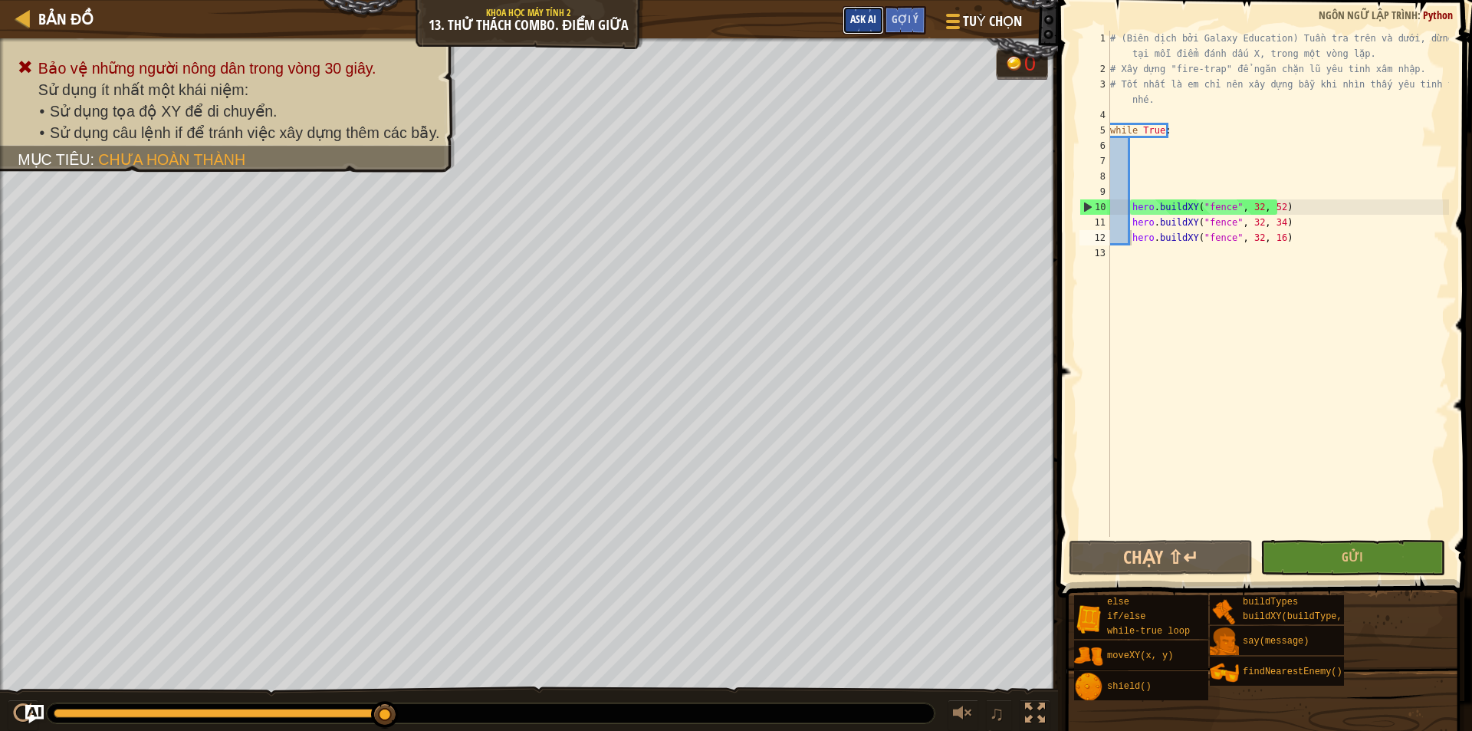
click at [859, 25] on span "Ask AI" at bounding box center [863, 19] width 26 height 15
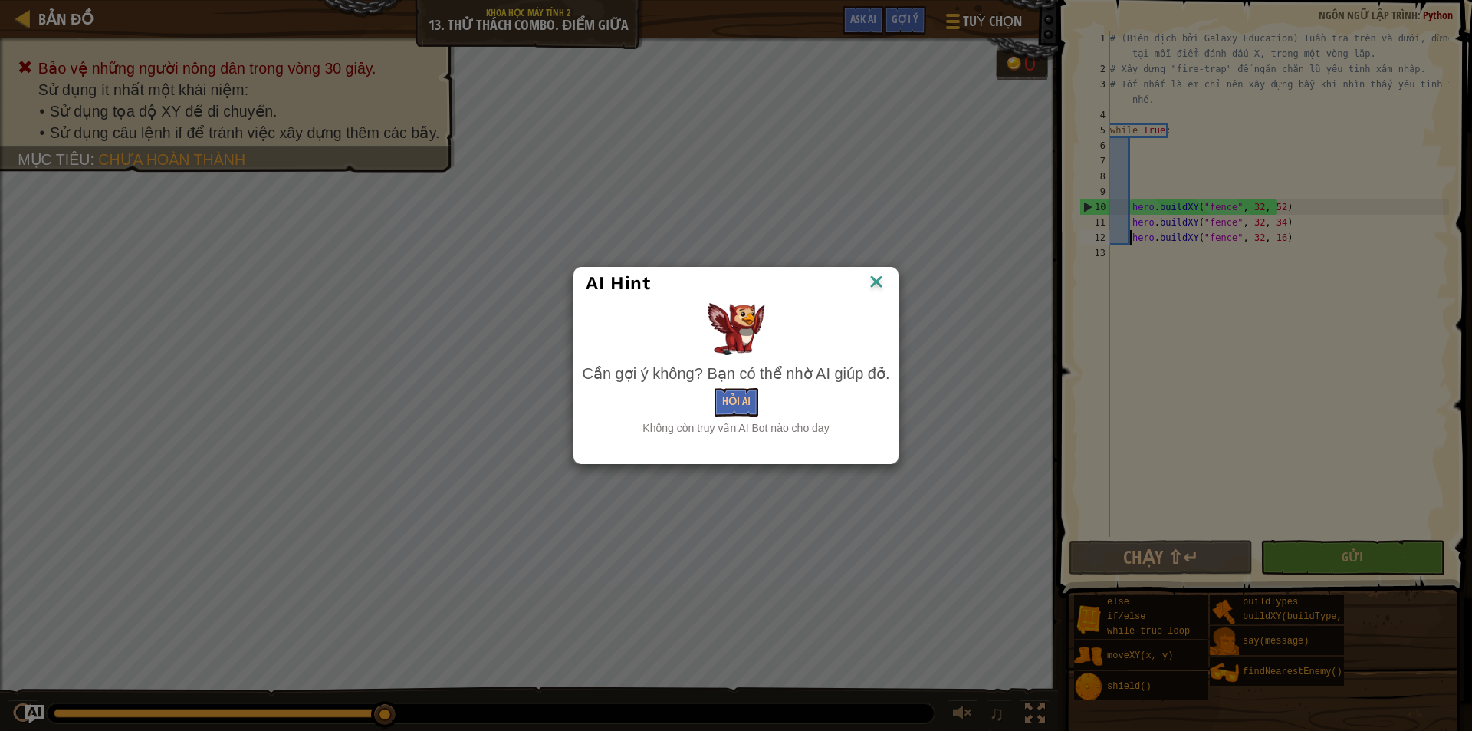
click at [869, 273] on img at bounding box center [876, 282] width 20 height 23
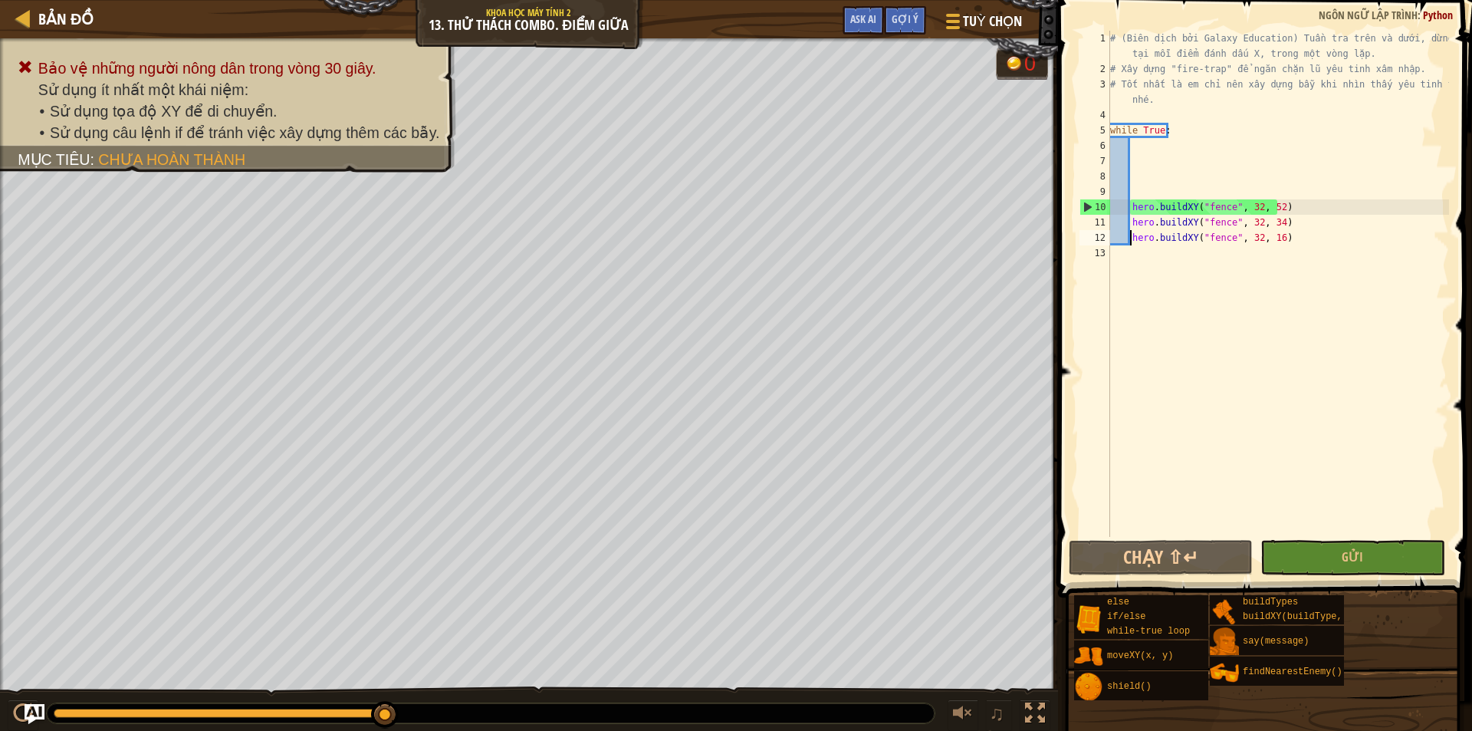
click at [29, 721] on img "Ask AI" at bounding box center [35, 714] width 20 height 20
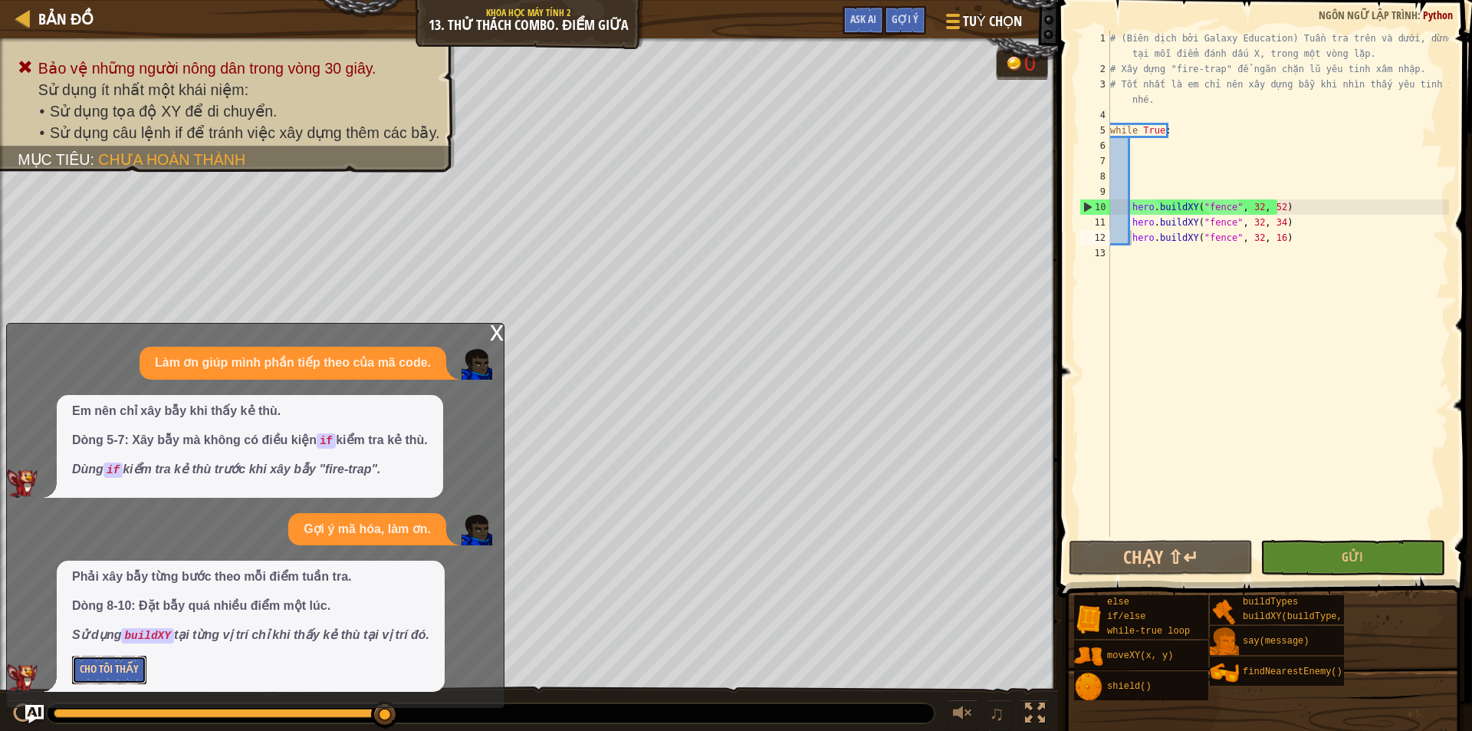
click at [105, 669] on button "Cho Tôi Thấy" at bounding box center [109, 670] width 74 height 28
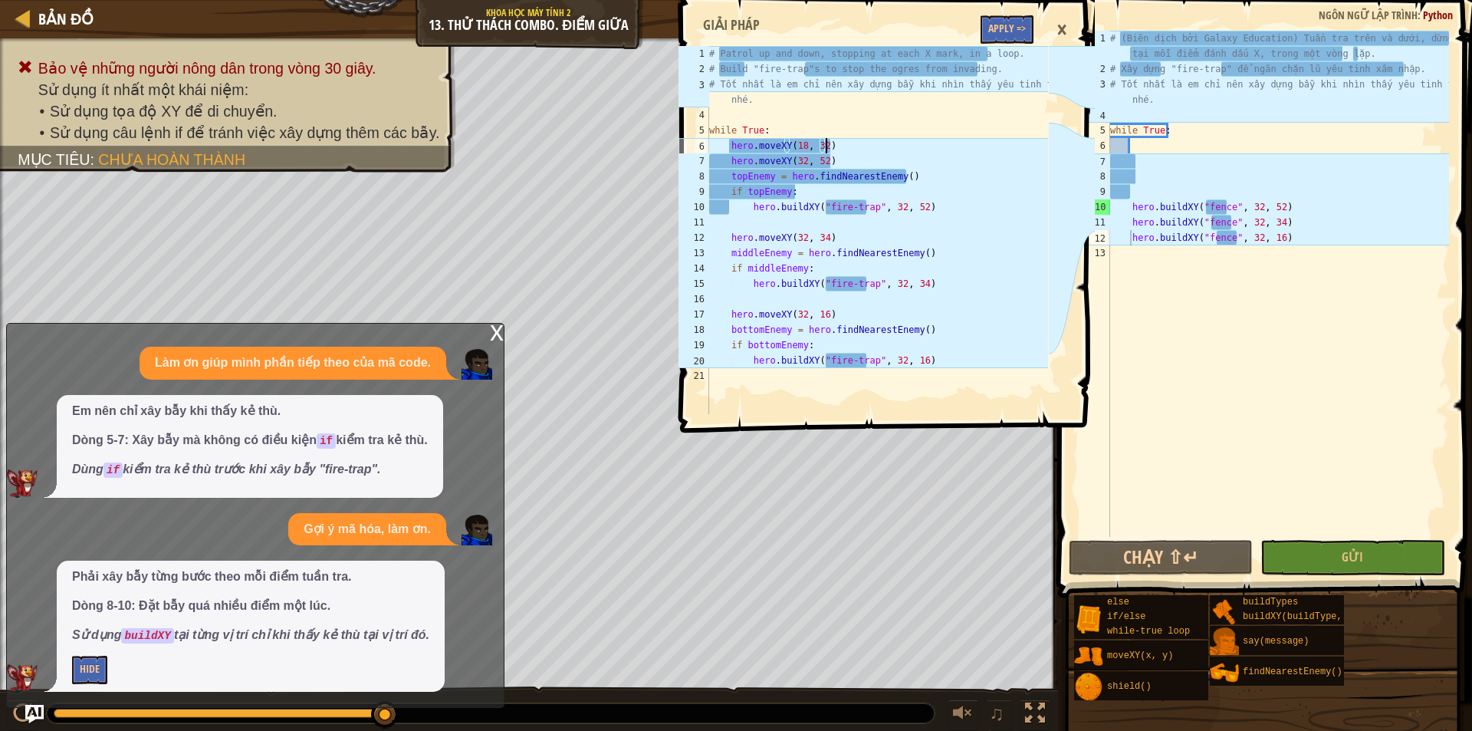
drag, startPoint x: 829, startPoint y: 146, endPoint x: 875, endPoint y: 150, distance: 46.2
click at [875, 150] on div "# Patrol up and down, stopping at each X mark, in a loop. # Build "fire-trap"s …" at bounding box center [877, 245] width 342 height 399
click at [864, 135] on div "# Patrol up and down, stopping at each X mark, in a loop. # Build "fire-trap"s …" at bounding box center [877, 245] width 342 height 399
click at [710, 130] on div "# Patrol up and down, stopping at each X mark, in a loop. # Build "fire-trap"s …" at bounding box center [877, 245] width 342 height 399
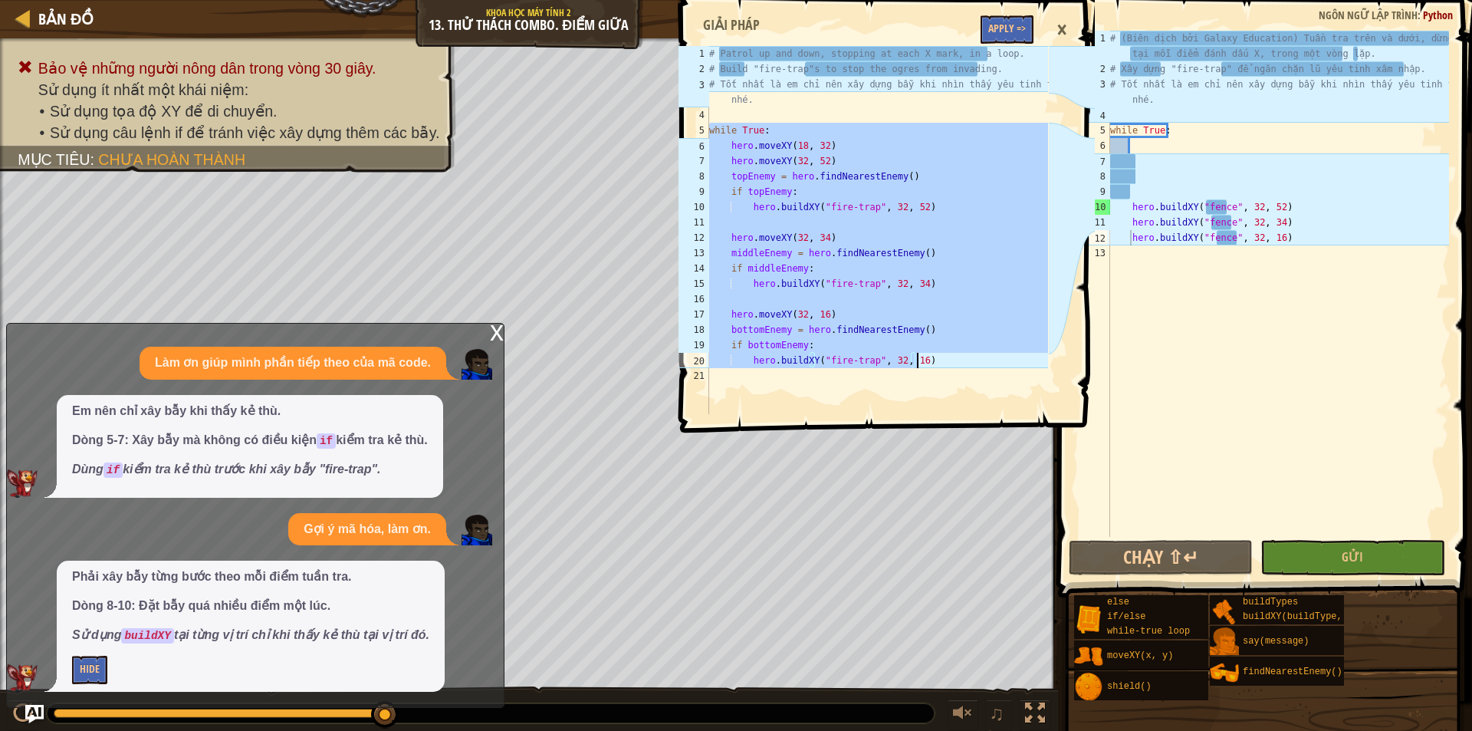
drag, startPoint x: 709, startPoint y: 131, endPoint x: 936, endPoint y: 362, distance: 323.7
click at [936, 362] on div "# Patrol up and down, stopping at each X mark, in a loop. # Build "fire-trap"s …" at bounding box center [877, 245] width 342 height 399
type textarea "if bottomEnemy: hero.buildXY("fire-trap", 32, 16)"
drag, startPoint x: 1230, startPoint y: 116, endPoint x: 1171, endPoint y: 127, distance: 60.0
click at [1152, 120] on div "# (Biên dịch bởi Galaxy Education) Tuần tra trên và dưới, dừng lại tại mỗi điểm…" at bounding box center [1278, 307] width 342 height 552
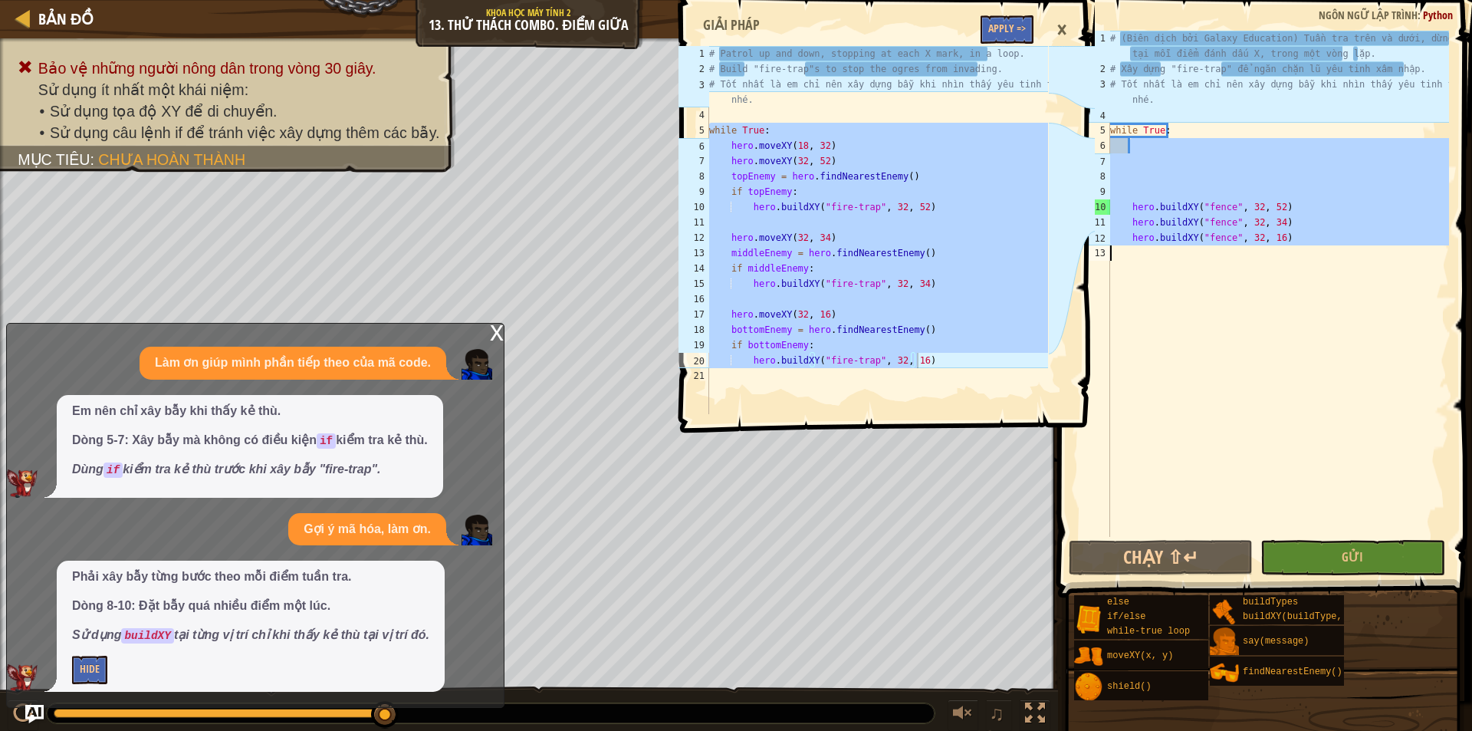
drag, startPoint x: 1217, startPoint y: 140, endPoint x: 1115, endPoint y: 248, distance: 148.6
click at [1115, 248] on div "# (Biên dịch bởi Galaxy Education) Tuần tra trên và dưới, dừng lại tại mỗi điểm…" at bounding box center [1278, 307] width 342 height 552
type textarea "hero.buildXY("fence", 32, 16)"
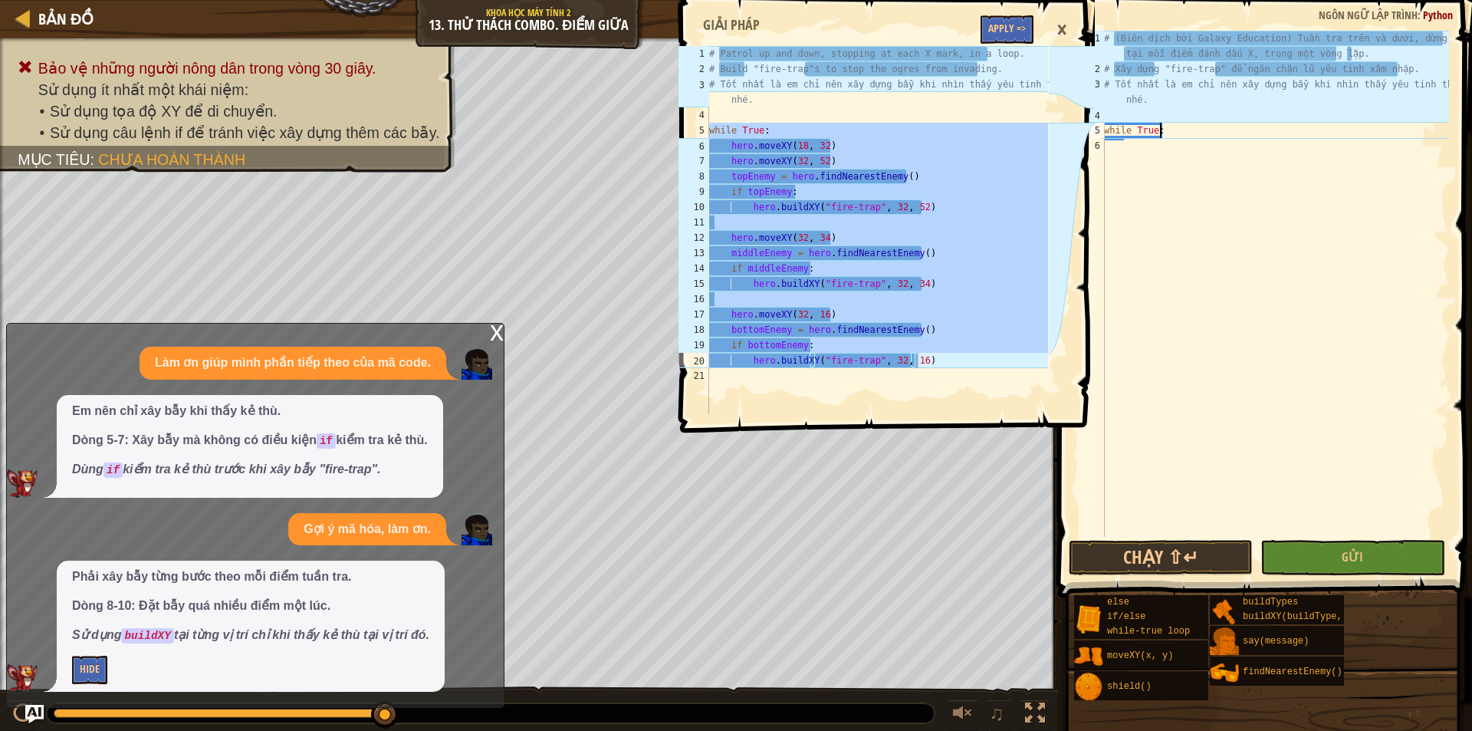
click at [1170, 137] on div "# (Biên dịch bởi Galaxy Education) Tuần tra trên và dưới, dừng lại tại mỗi điểm…" at bounding box center [1275, 307] width 348 height 552
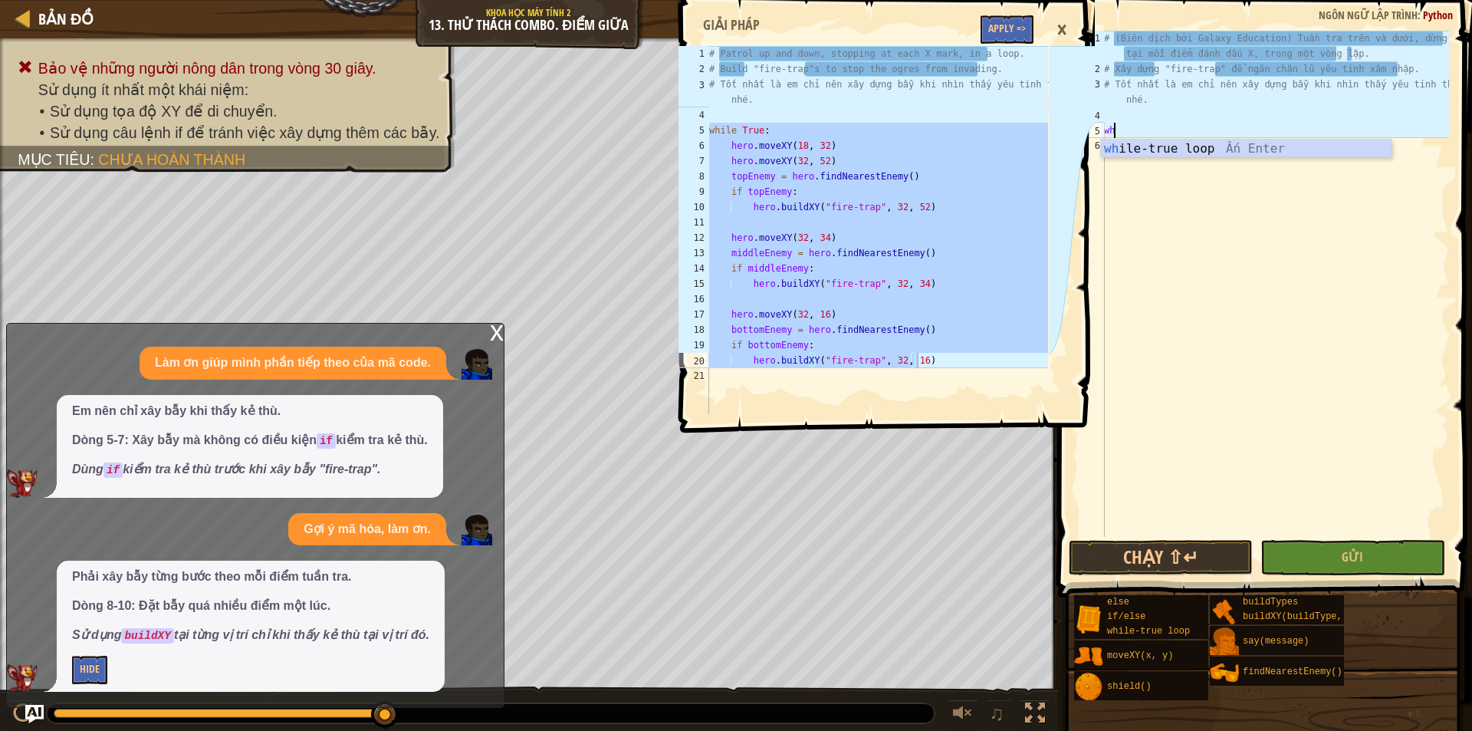
scroll to position [7, 0]
type textarea "w"
paste textarea "hero.buildXY("fire-trap", 32, 16)"
type textarea "hero.buildXY("fire-trap", 32, 16)"
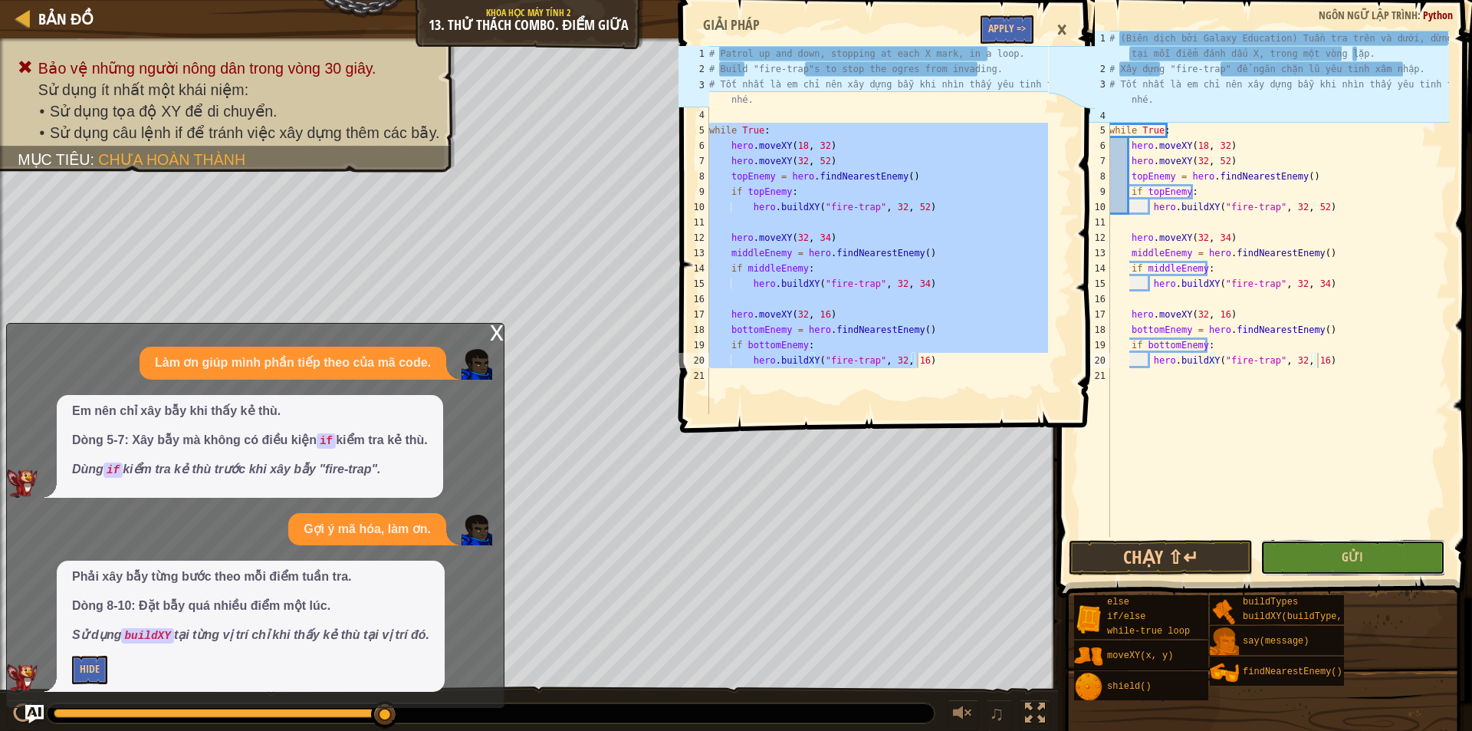
click at [1298, 566] on button "Gửi" at bounding box center [1352, 557] width 184 height 35
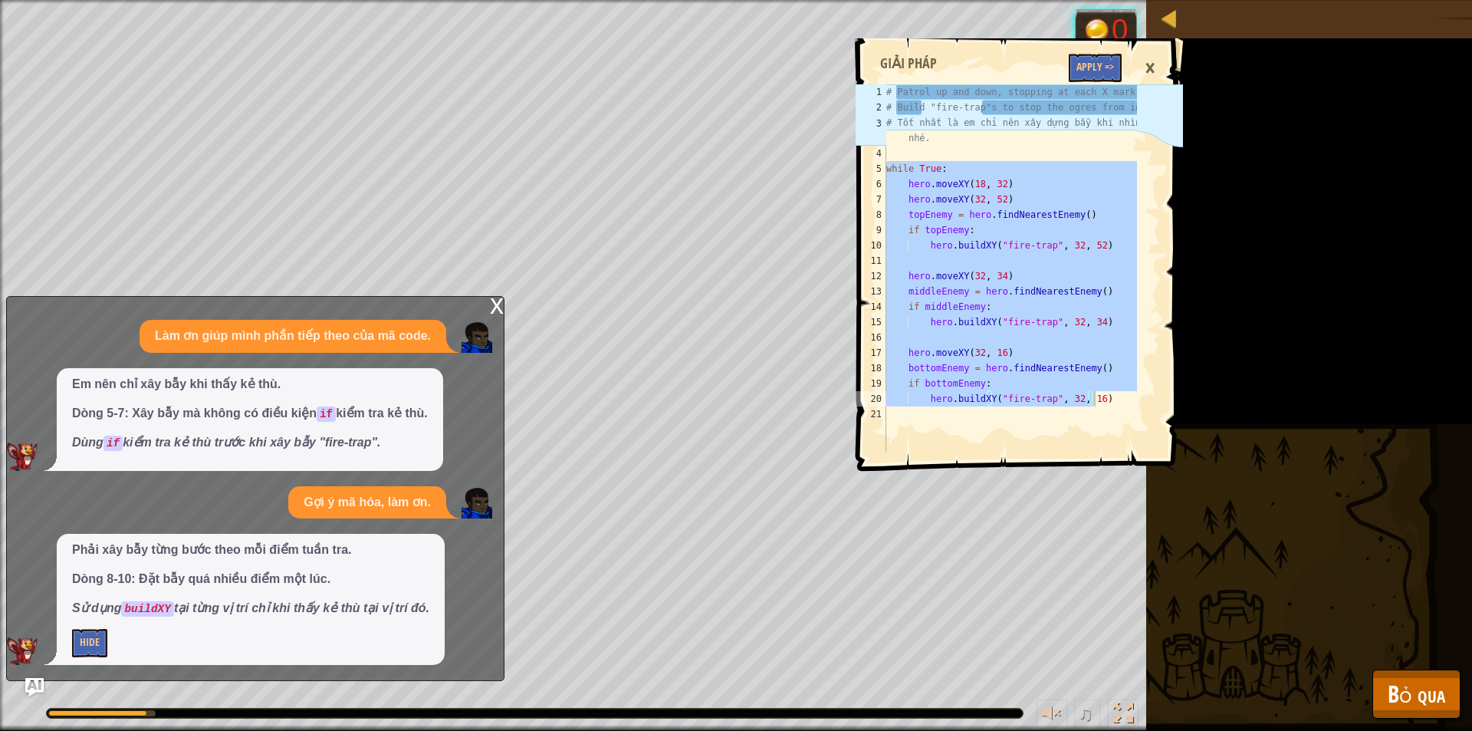
click at [494, 308] on div "x" at bounding box center [497, 304] width 14 height 15
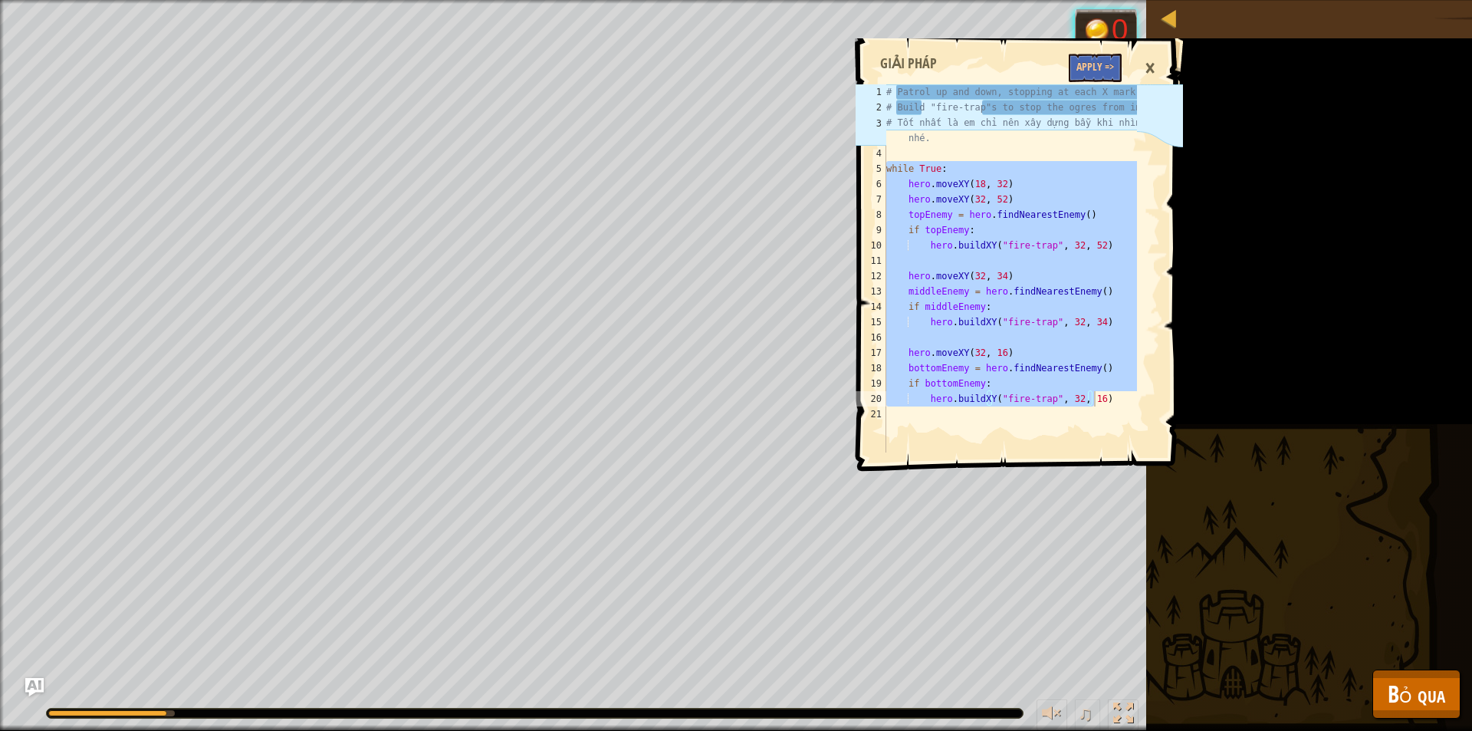
click at [1148, 67] on div "×" at bounding box center [1150, 68] width 26 height 35
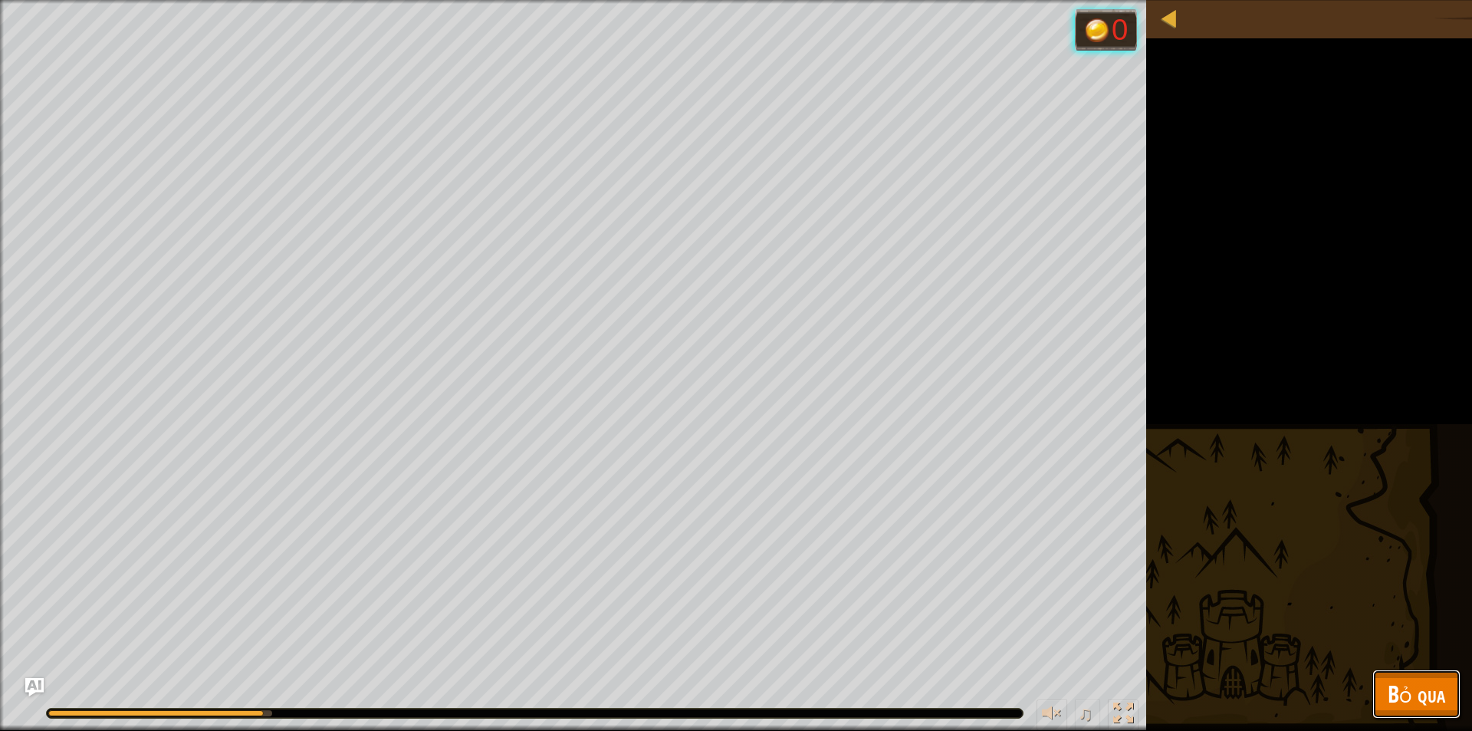
click at [1395, 686] on span "Bỏ qua" at bounding box center [1417, 693] width 58 height 31
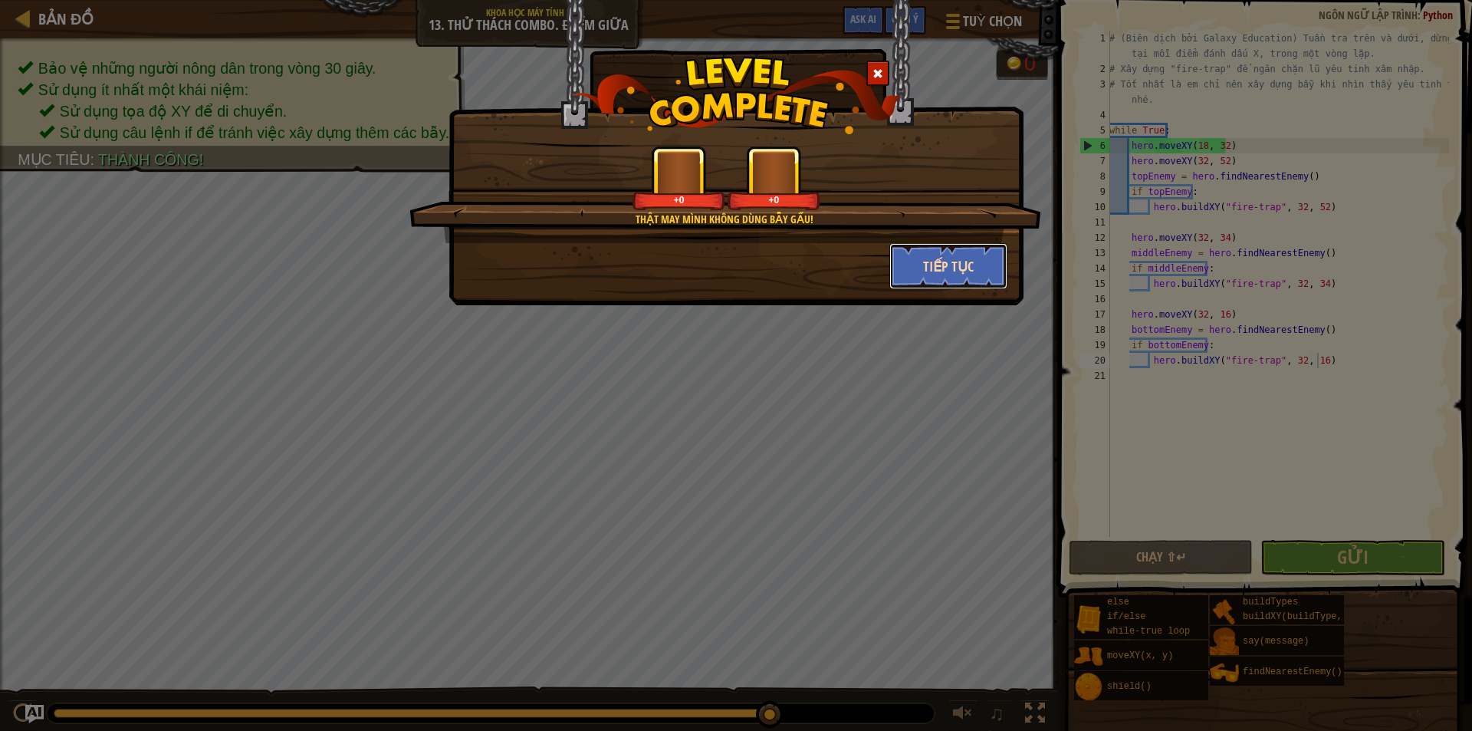
click at [903, 255] on button "Tiếp tục" at bounding box center [948, 266] width 119 height 46
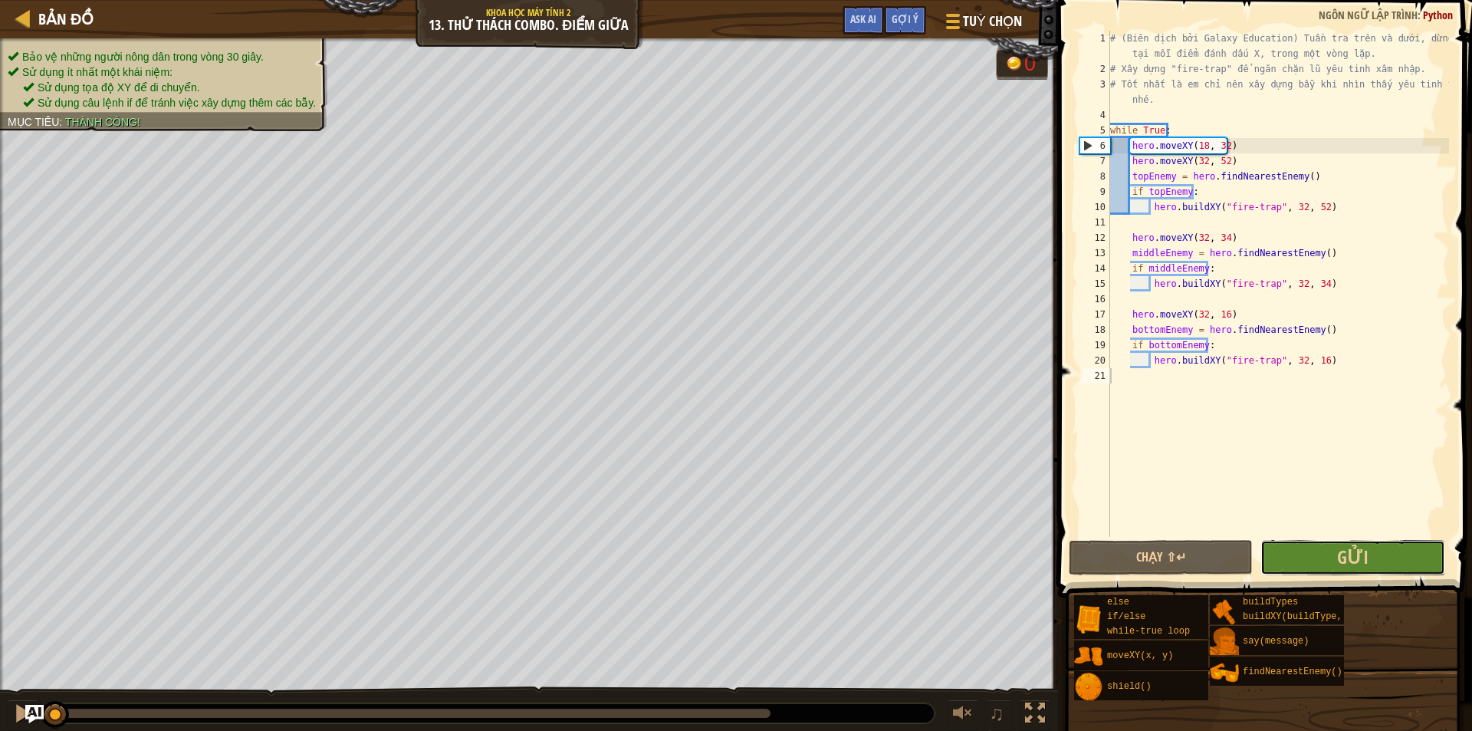
click at [1319, 564] on button "Gửi" at bounding box center [1352, 557] width 184 height 35
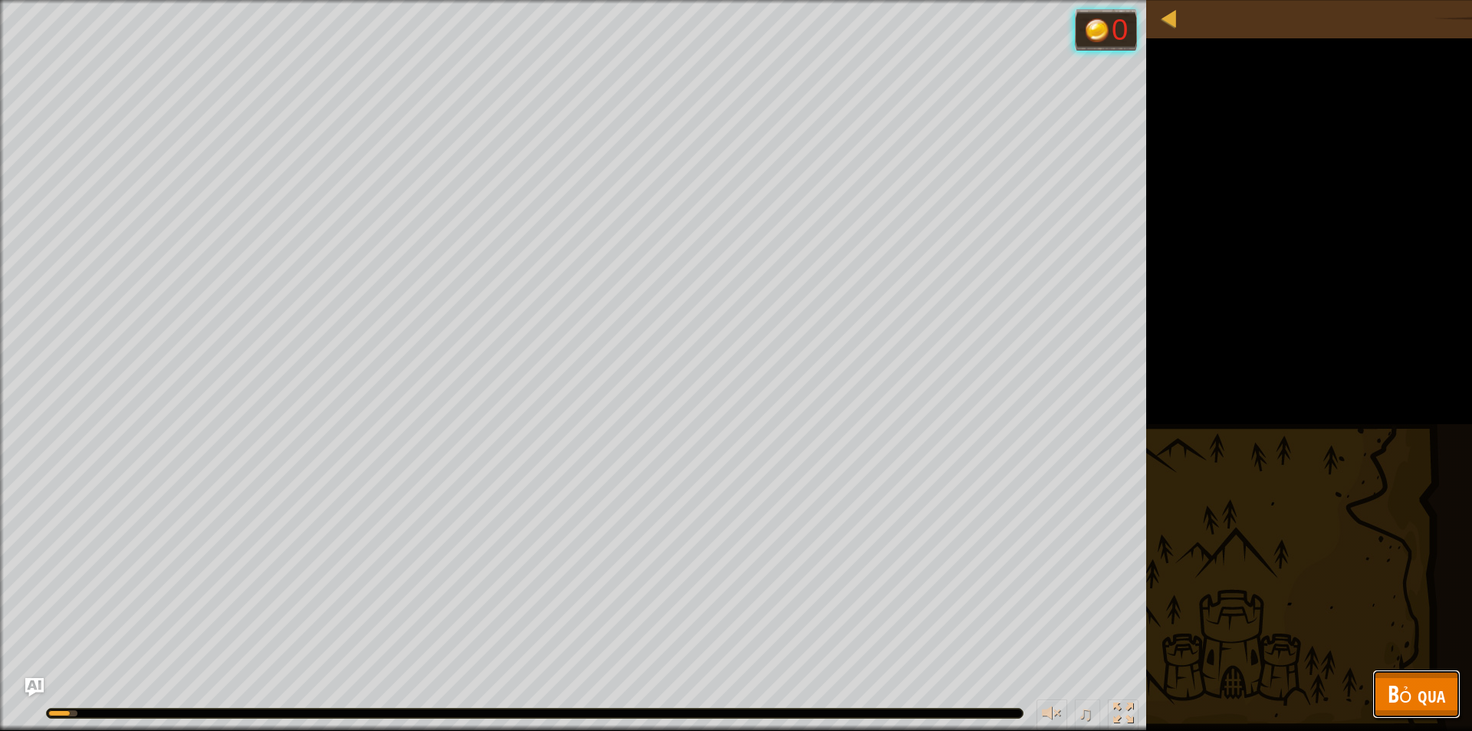
click at [1408, 711] on button "Bỏ qua" at bounding box center [1416, 693] width 88 height 49
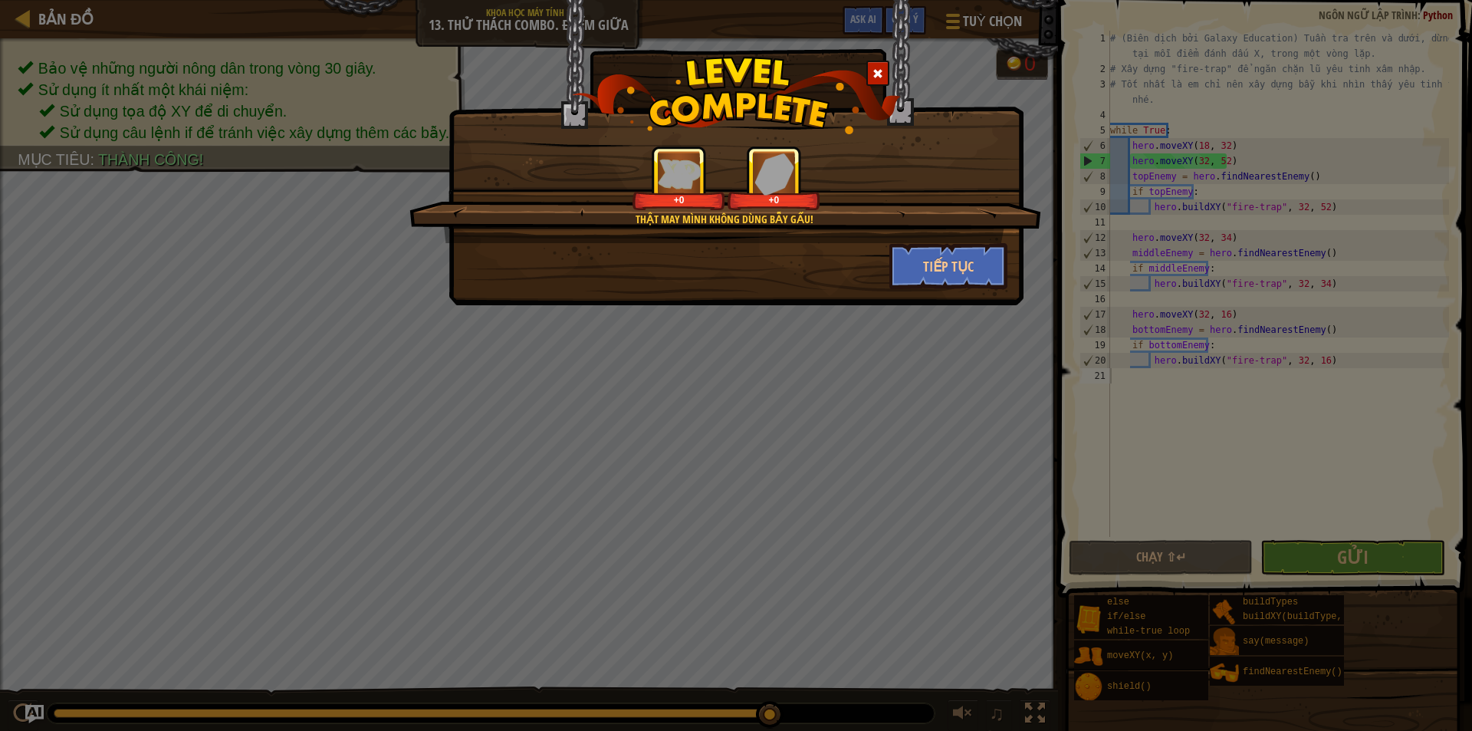
click at [922, 242] on div "Thật may mình không dùng bẫy gấu! +0 +0" at bounding box center [725, 194] width 632 height 97
click at [926, 267] on button "Tiếp tục" at bounding box center [948, 266] width 119 height 46
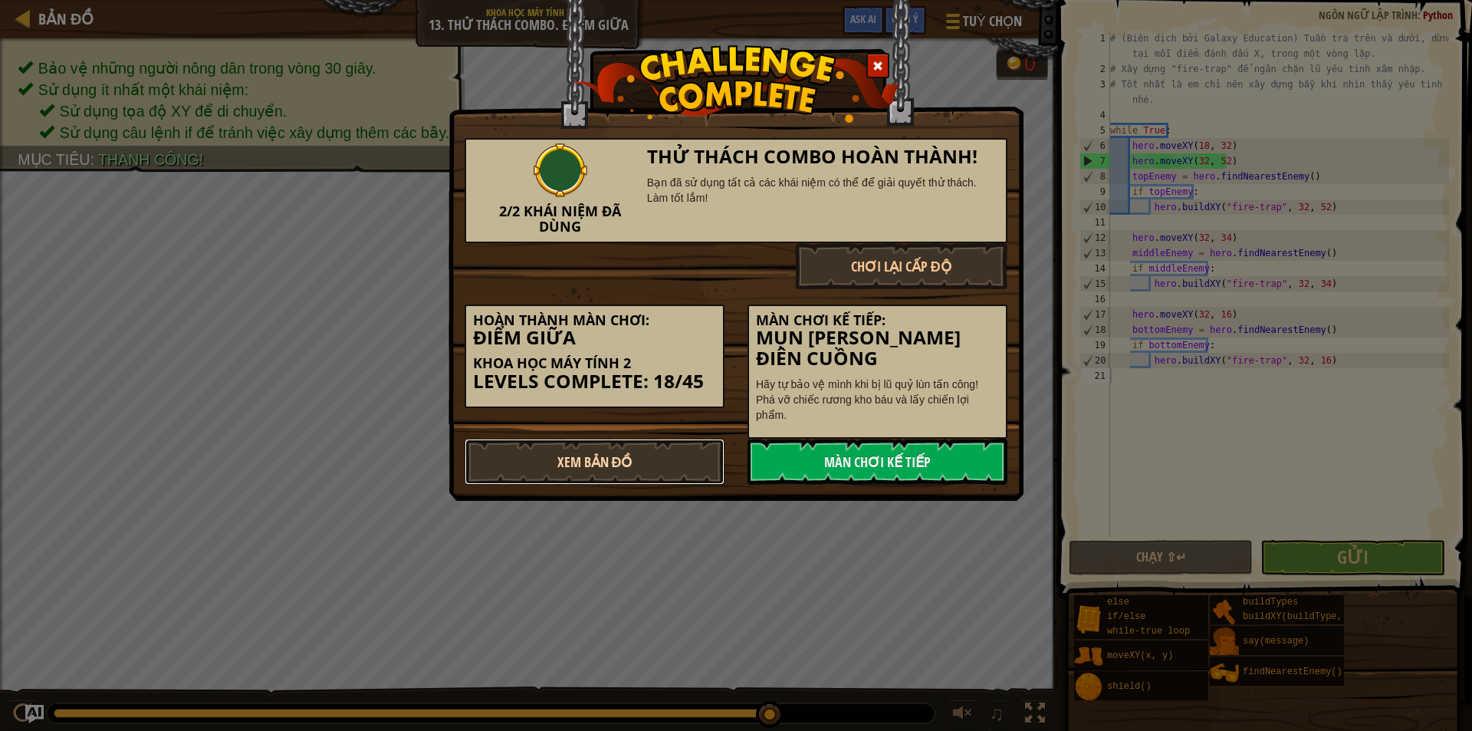
click at [632, 439] on link "Xem Bản Đồ" at bounding box center [595, 462] width 260 height 46
select select "vi"
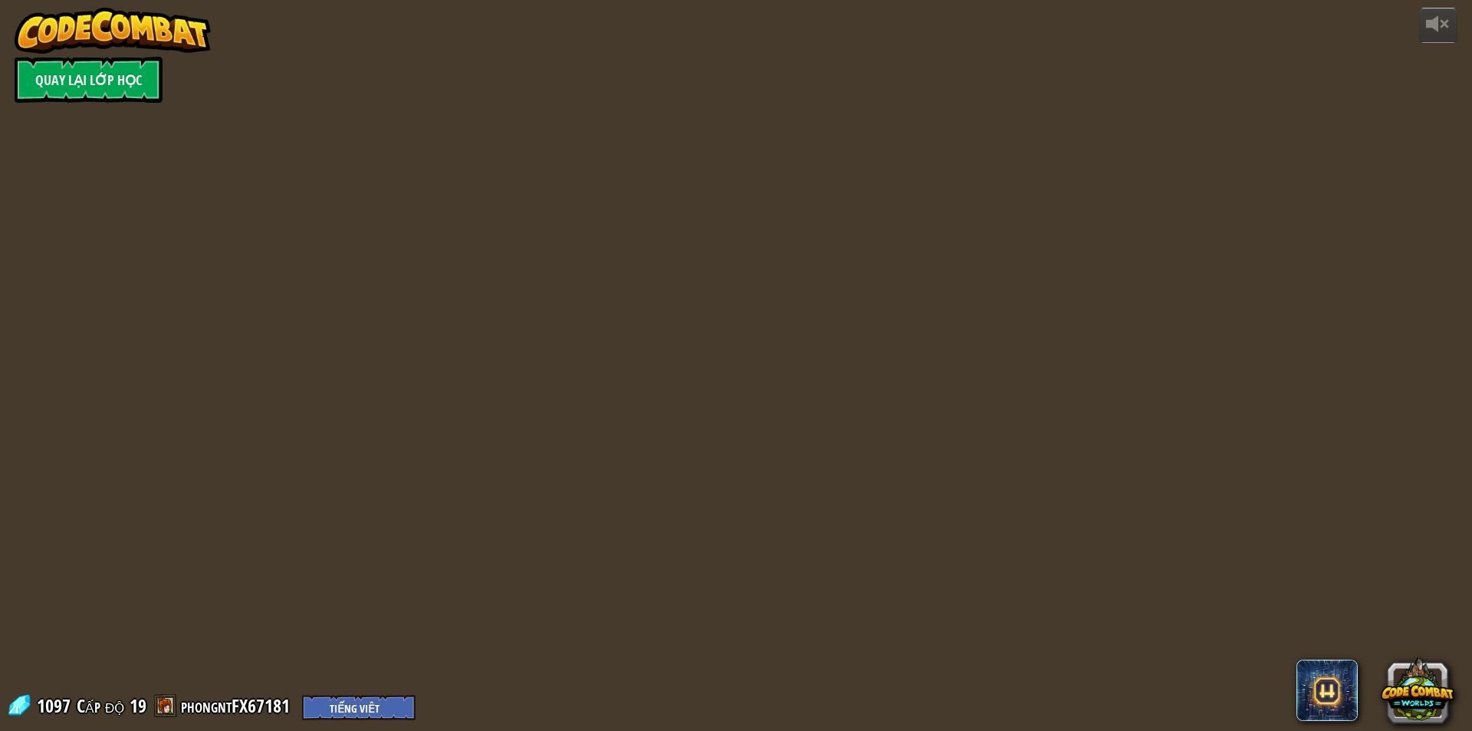
select select "vi"
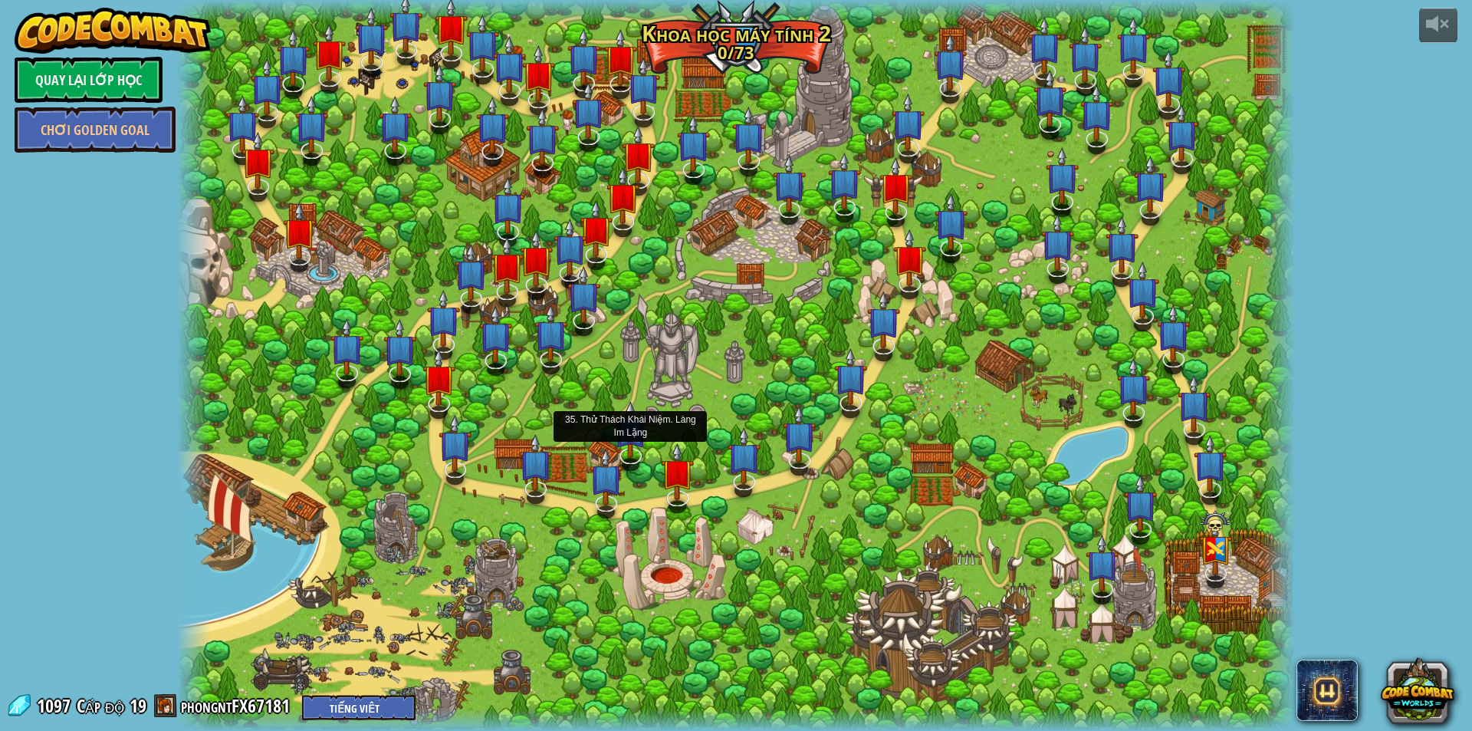
select select "vi"
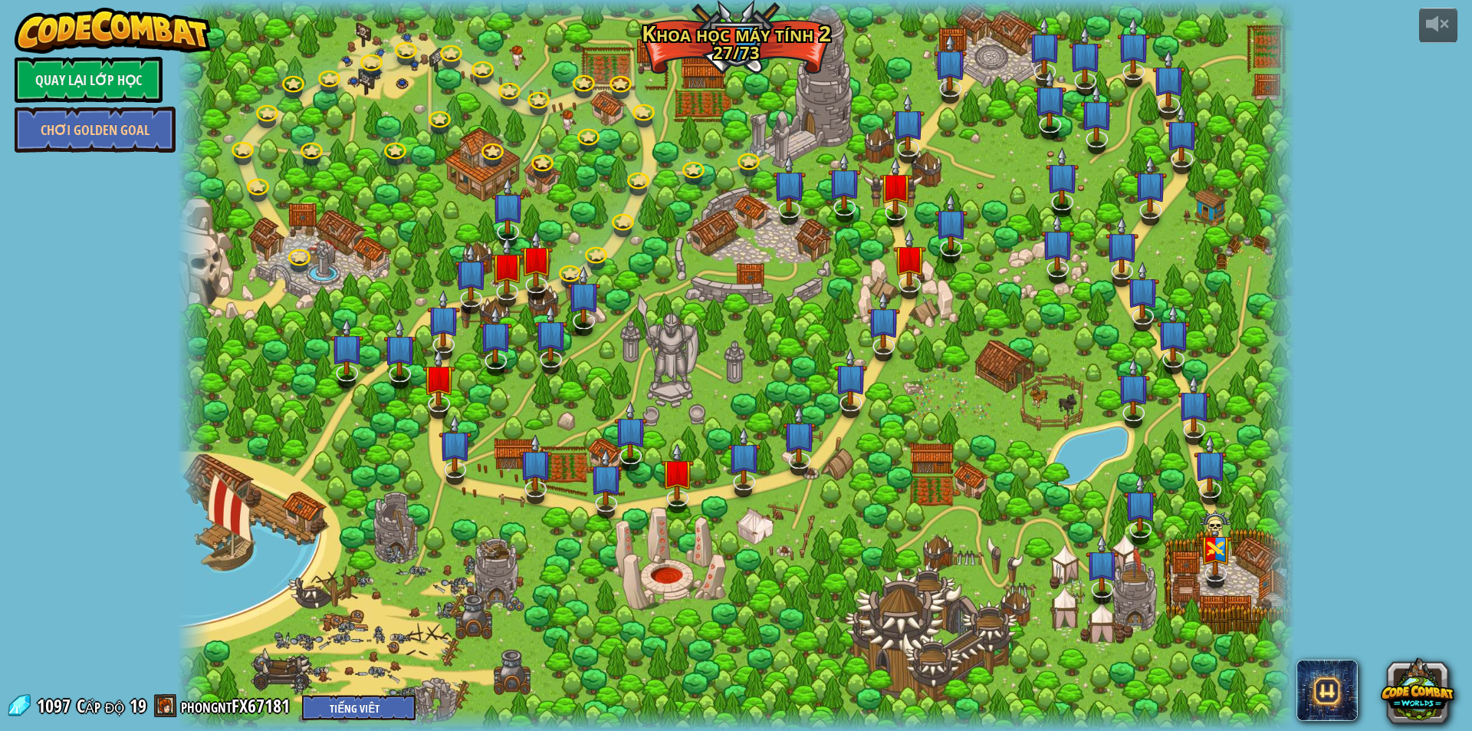
select select "vi"
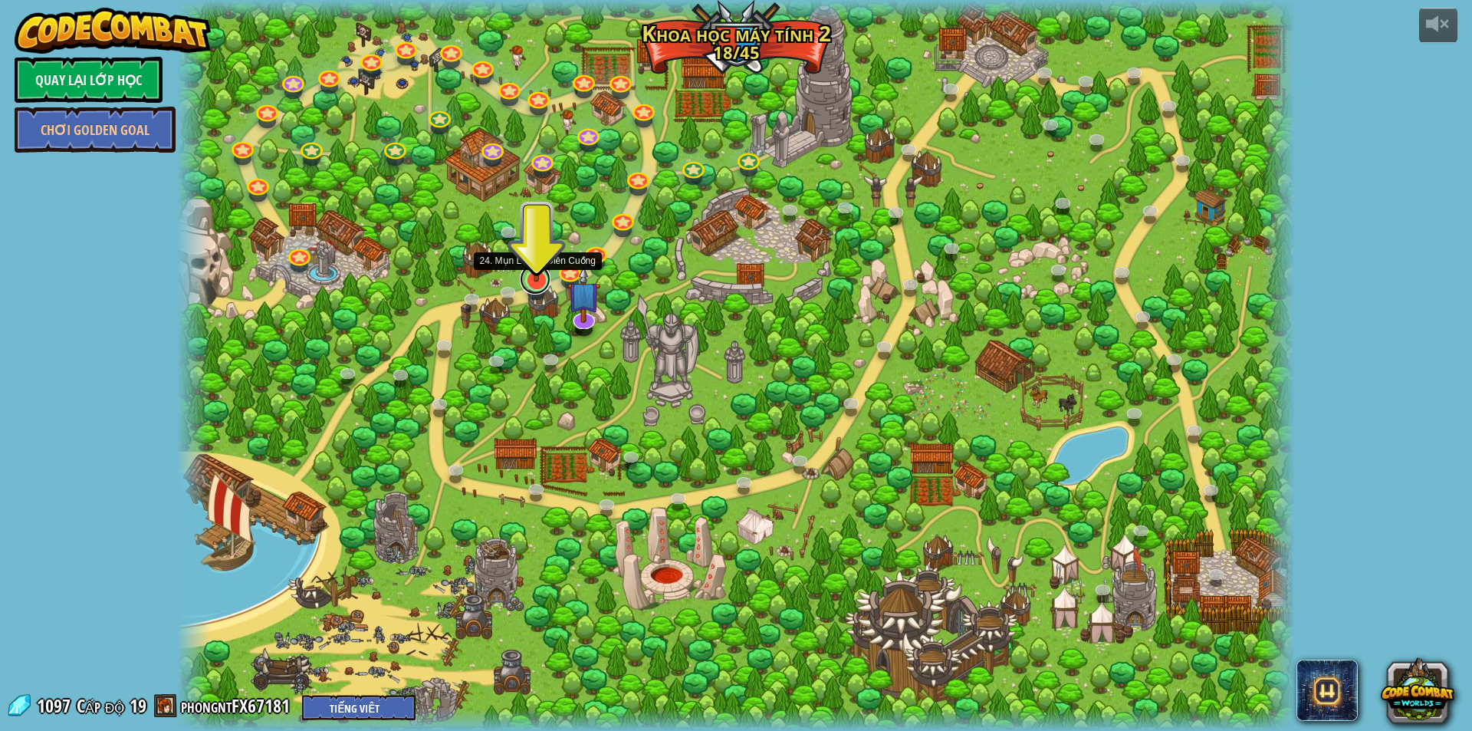
click at [542, 284] on link at bounding box center [535, 279] width 31 height 31
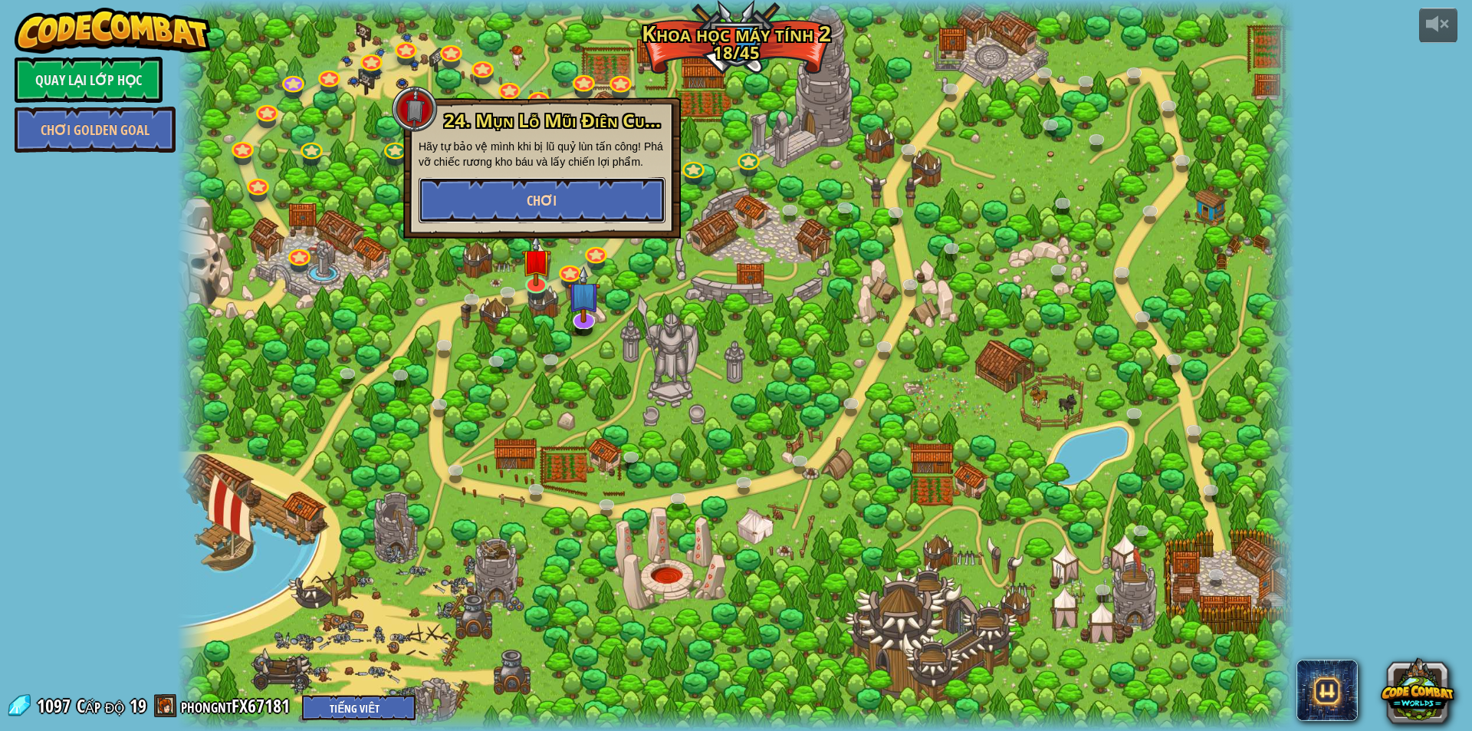
click at [551, 202] on span "Chơi" at bounding box center [542, 200] width 30 height 19
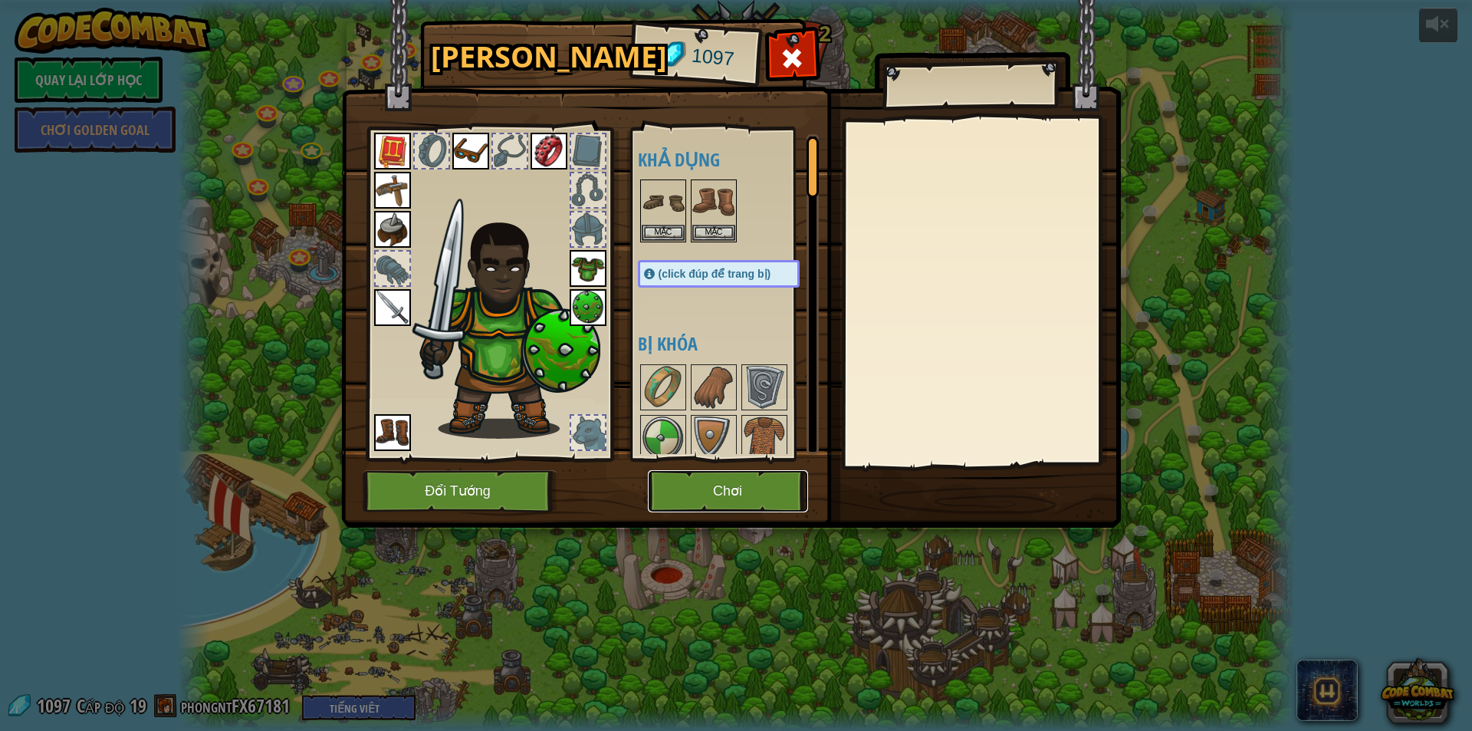
click at [685, 495] on button "Chơi" at bounding box center [728, 491] width 160 height 42
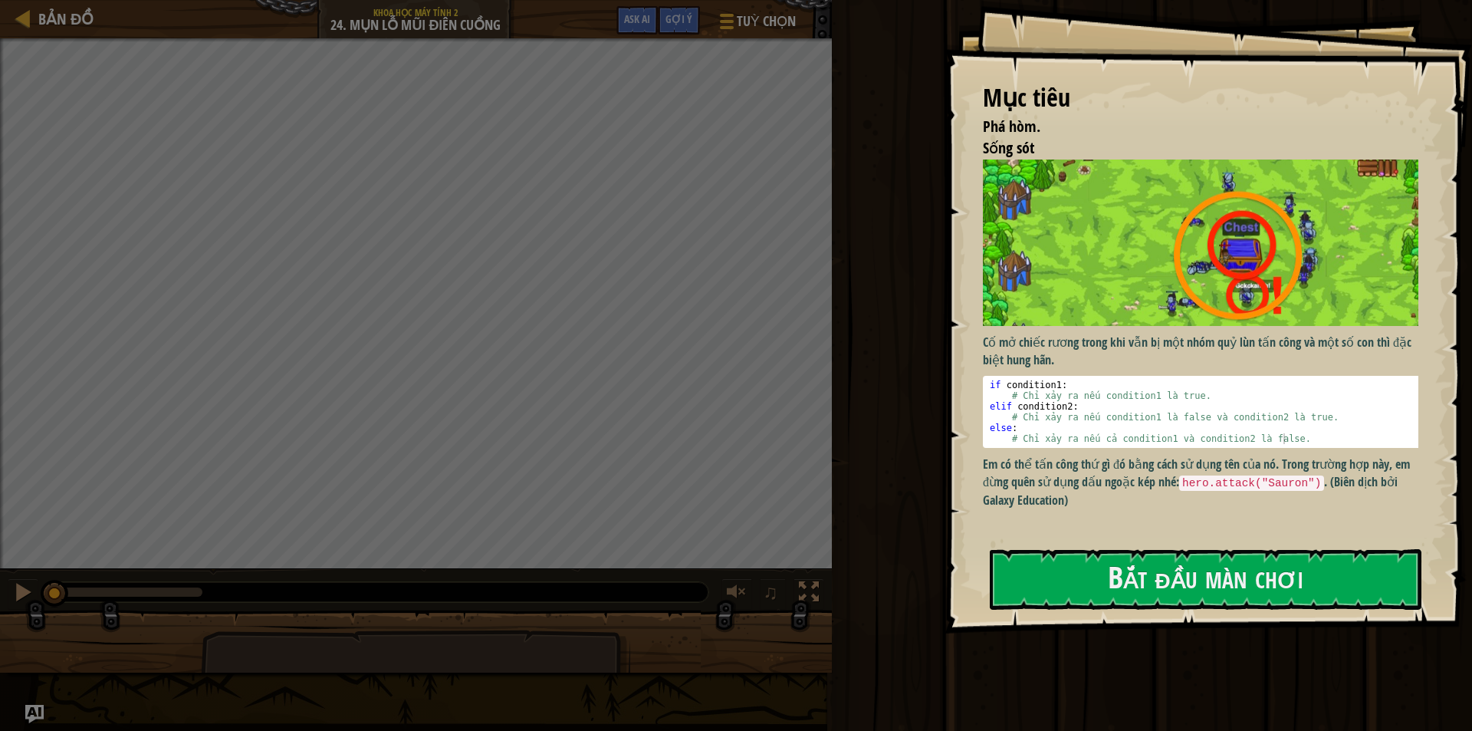
drag, startPoint x: 1102, startPoint y: 674, endPoint x: 1092, endPoint y: 637, distance: 38.1
click at [1102, 673] on div "Chạy ⇧↵ Gửi [PERSON_NAME]" at bounding box center [1149, 361] width 645 height 723
click at [1082, 602] on button "Bắt đầu màn chơi" at bounding box center [1206, 579] width 432 height 61
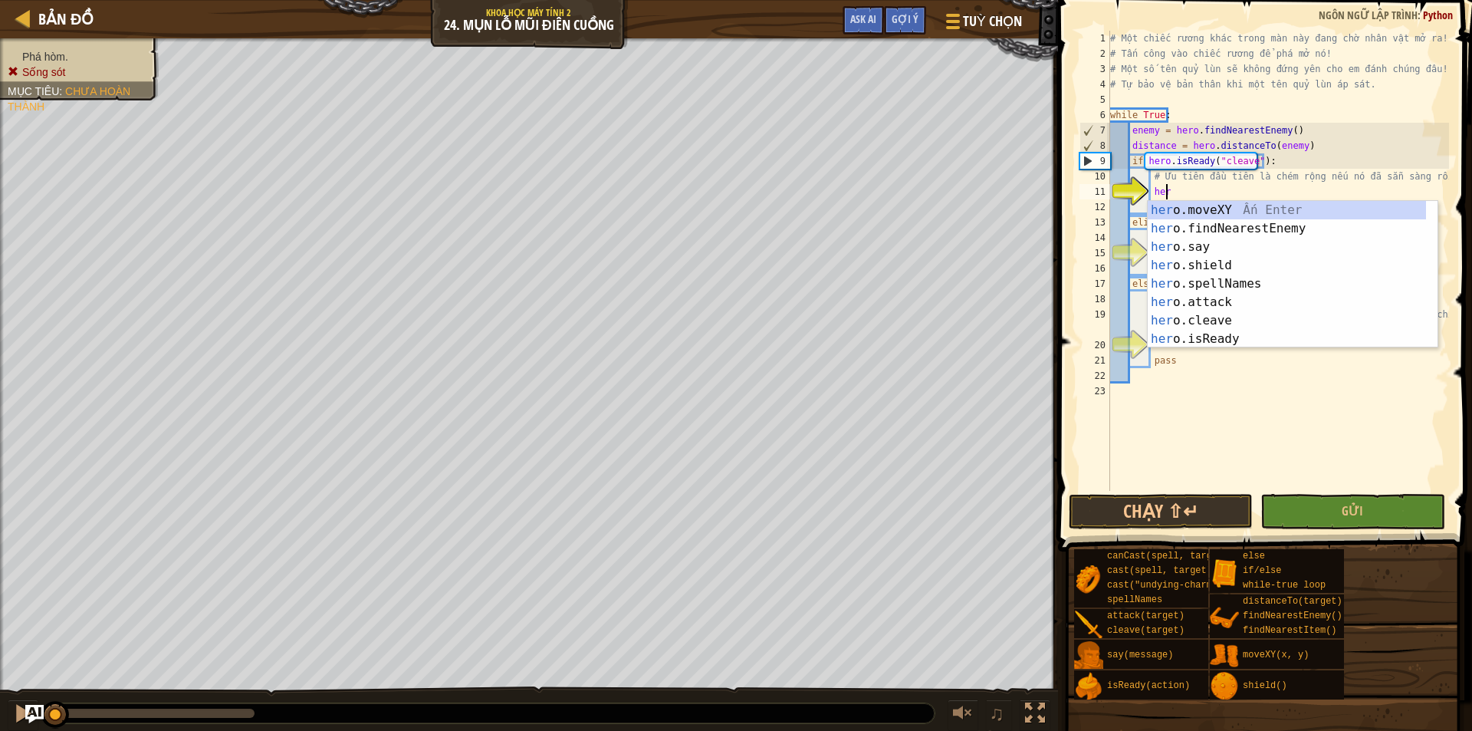
scroll to position [7, 4]
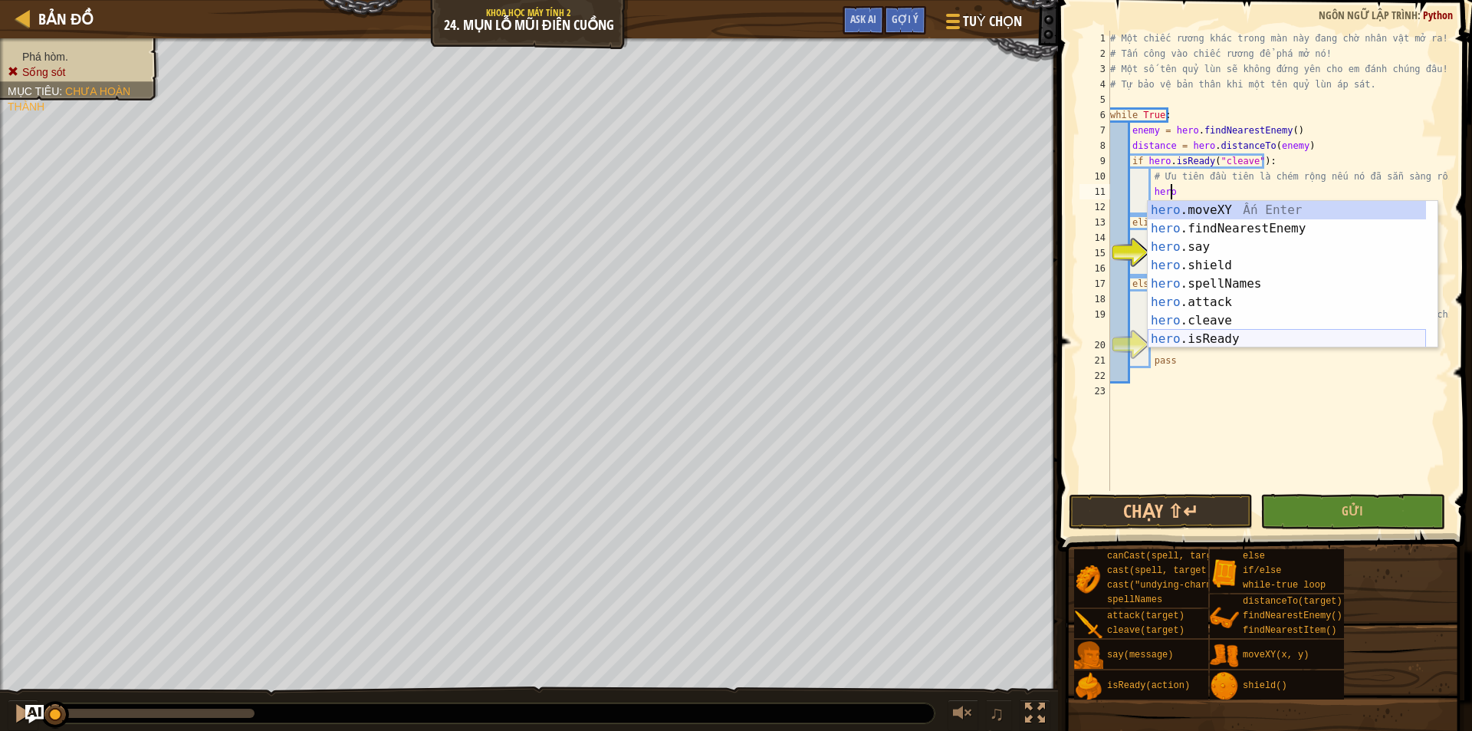
click at [1219, 338] on div "hero .moveXY Ấn Enter hero .findNearestEnemy Ấn Enter hero .say Ấn Enter hero .…" at bounding box center [1287, 293] width 278 height 184
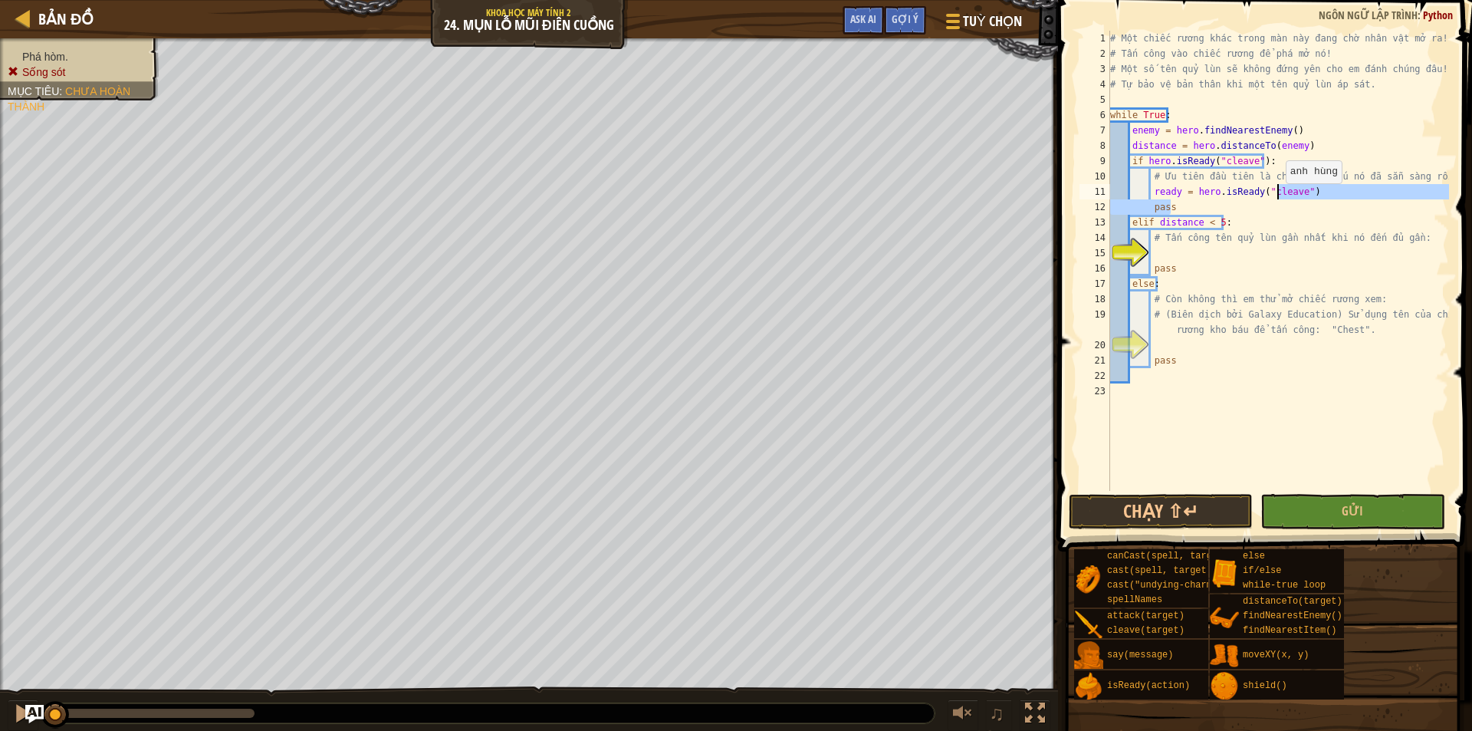
click at [1291, 199] on div "# Một chiếc rương khác trong màn này đang chờ nhân vật mở ra! # Tấn công vào ch…" at bounding box center [1278, 276] width 342 height 491
click at [1300, 204] on div "# Một chiếc rương khác trong màn này đang chờ nhân vật mở ra! # Tấn công vào ch…" at bounding box center [1278, 261] width 342 height 460
click at [1306, 187] on div "# Một chiếc rương khác trong màn này đang chờ nhân vật mở ra! # Tấn công vào ch…" at bounding box center [1278, 276] width 342 height 491
drag, startPoint x: 1308, startPoint y: 189, endPoint x: 1156, endPoint y: 194, distance: 151.9
click at [1156, 194] on div "# Một chiếc rương khác trong màn này đang chờ nhân vật mở ra! # Tấn công vào ch…" at bounding box center [1278, 276] width 342 height 491
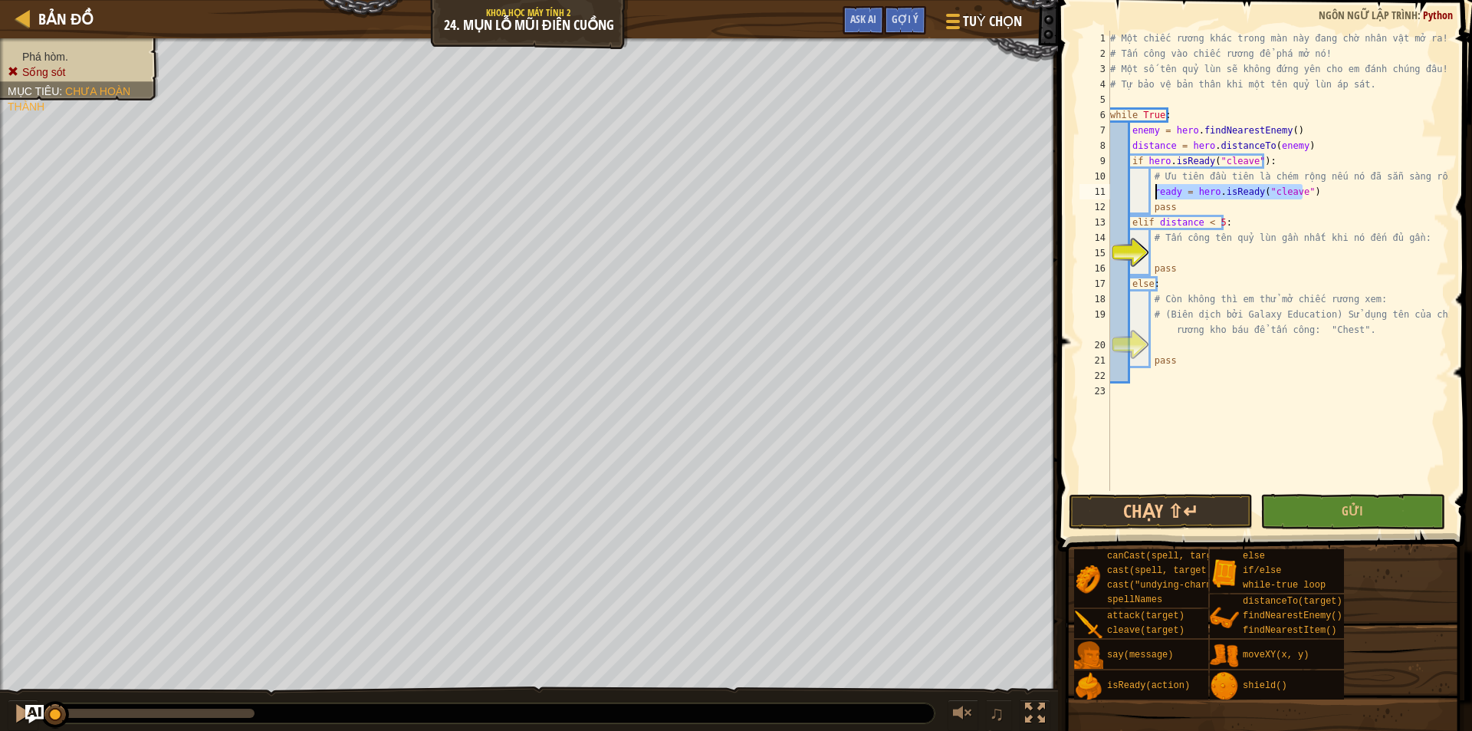
type textarea "r"
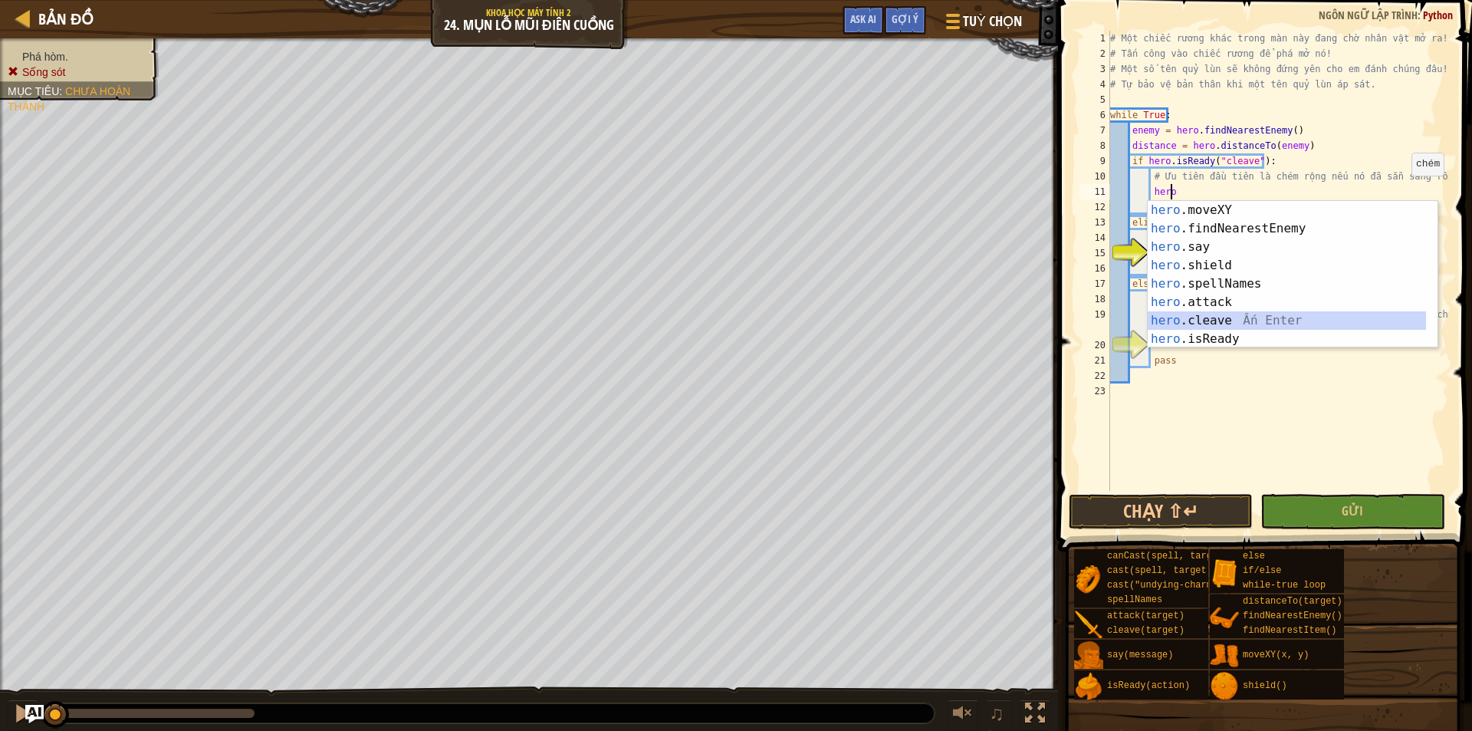
click at [1247, 320] on div "hero .moveXY Ấn Enter hero .findNearestEnemy Ấn Enter hero .say Ấn Enter hero .…" at bounding box center [1287, 293] width 278 height 184
type textarea "hero.cleave(enemy)"
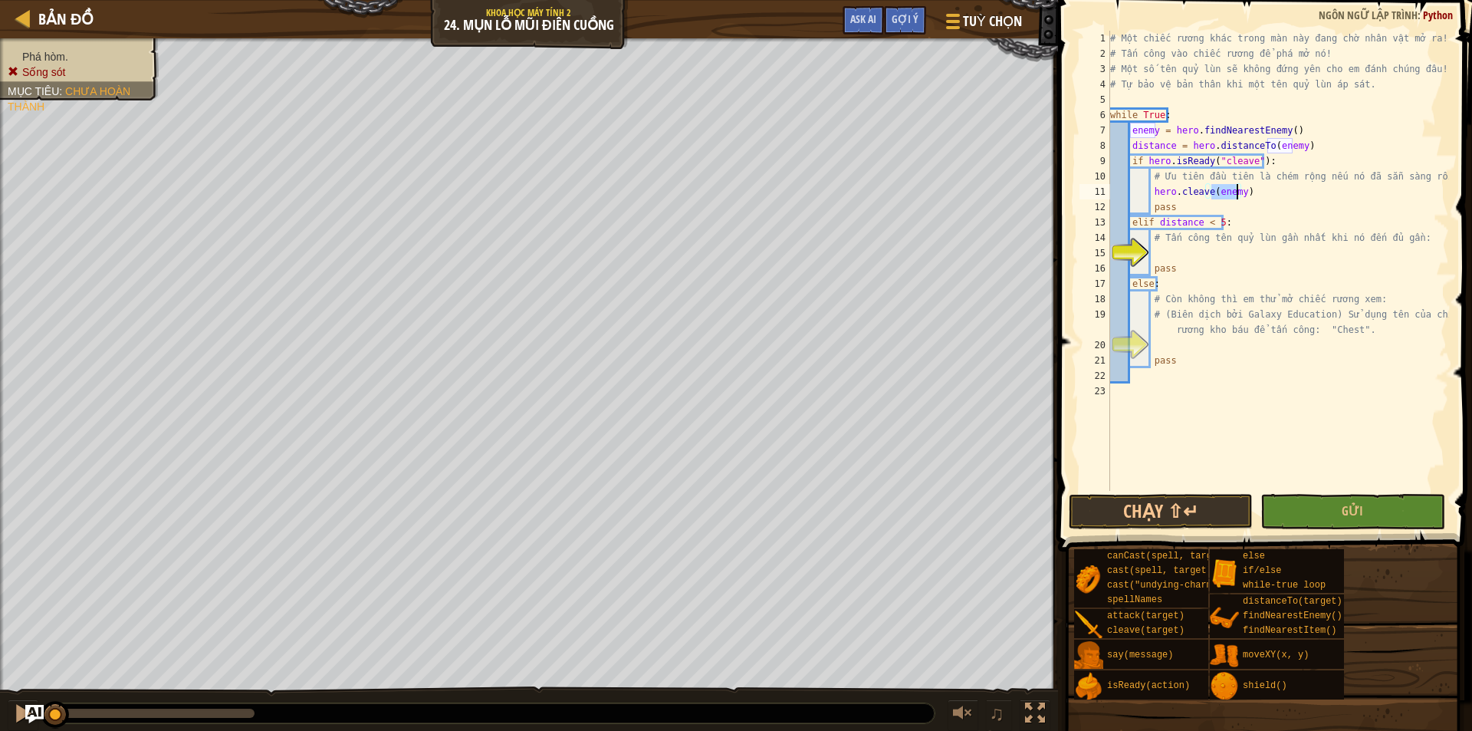
click at [1199, 260] on div "# Một chiếc rương khác trong màn này đang chờ nhân vật mở ra! # Tấn công vào ch…" at bounding box center [1278, 276] width 342 height 491
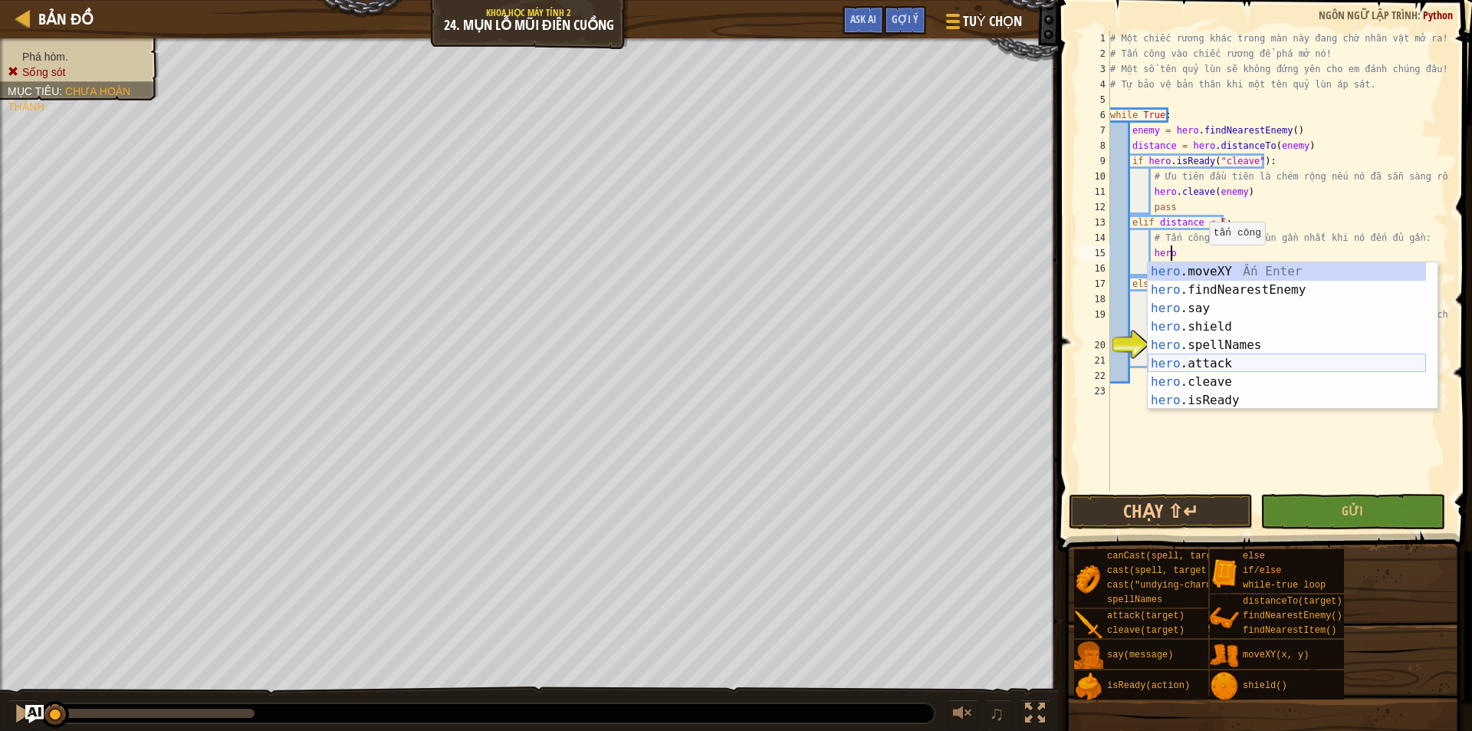
click at [1217, 370] on div "hero .moveXY Ấn Enter hero .findNearestEnemy Ấn Enter hero .say Ấn Enter hero .…" at bounding box center [1287, 354] width 278 height 184
type textarea "hero.attack(enemy)"
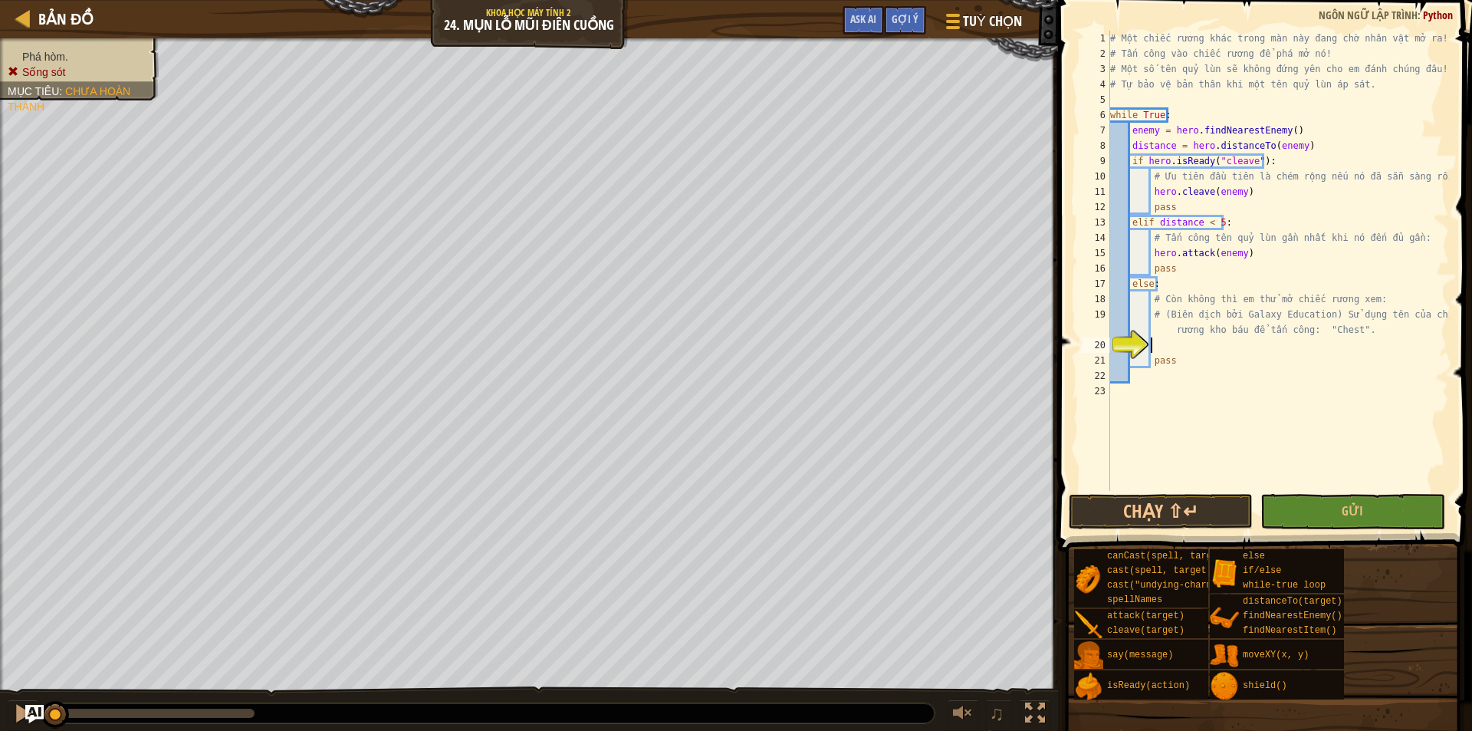
click at [1192, 341] on div "# Một chiếc rương khác trong màn này đang chờ nhân vật mở ra! # Tấn công vào ch…" at bounding box center [1278, 276] width 342 height 491
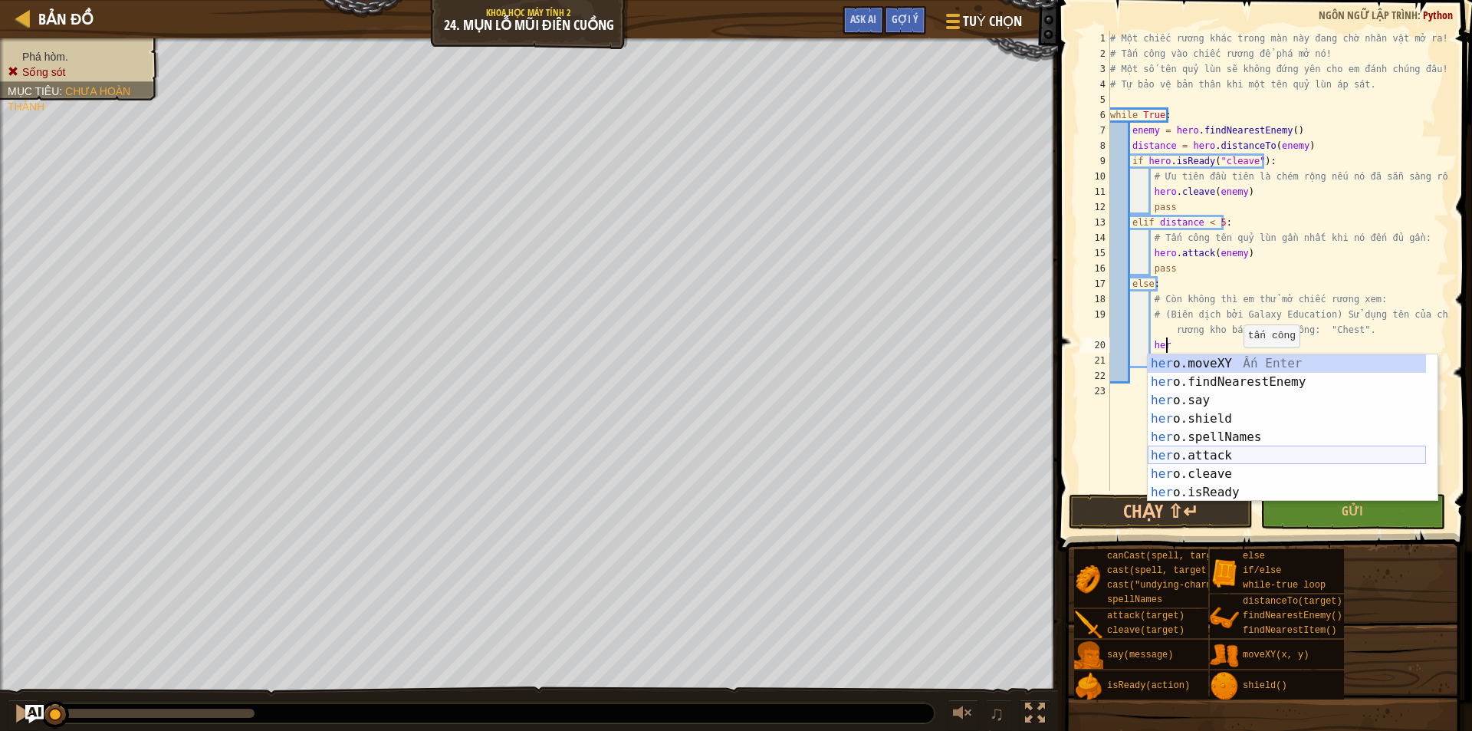
click at [1242, 453] on div "her o.moveXY Ấn Enter her o.findNearestEnemy Ấn Enter her o.say Ấn Enter her o.…" at bounding box center [1287, 446] width 278 height 184
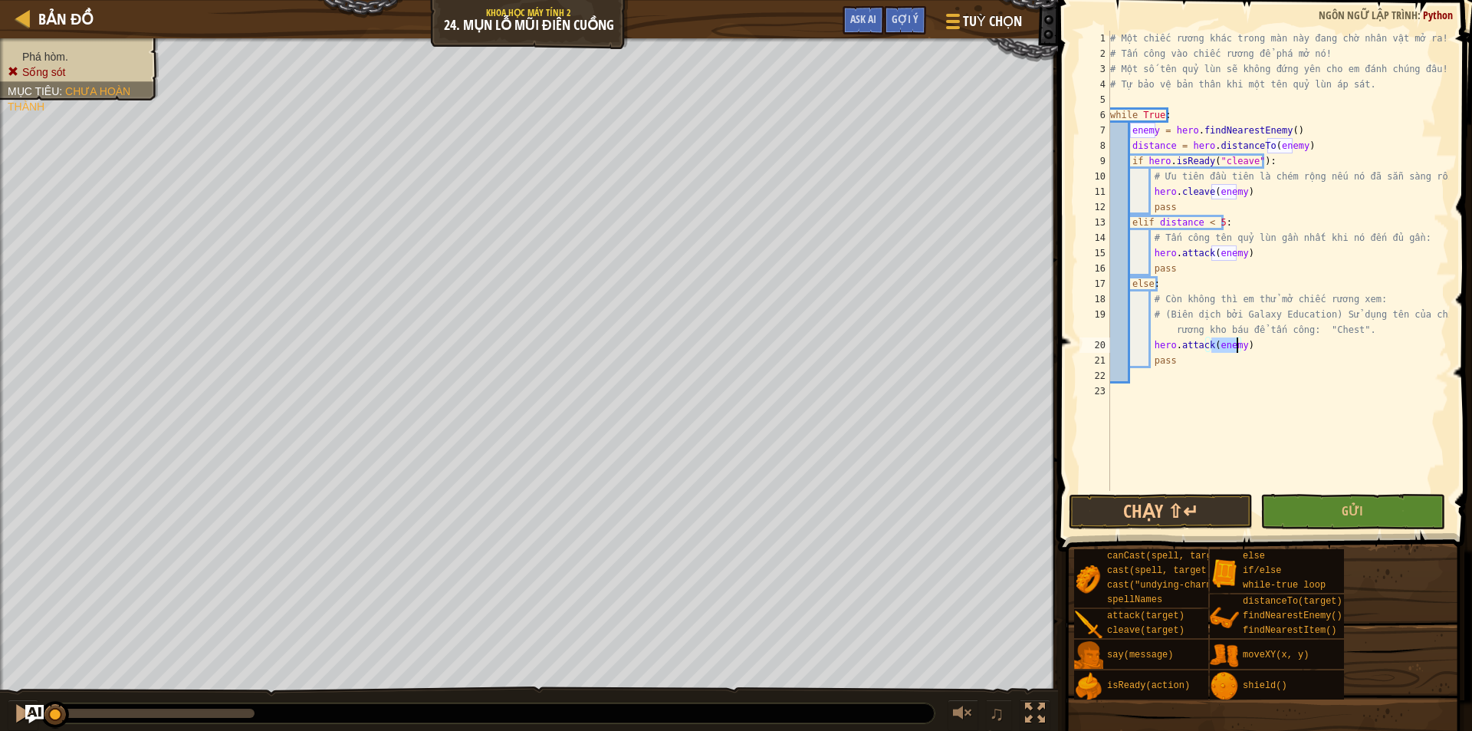
click at [1234, 343] on div "# Một chiếc rương khác trong màn này đang chờ nhân vật mở ra! # Tấn công vào ch…" at bounding box center [1278, 261] width 342 height 460
click at [1296, 500] on button "Gửi" at bounding box center [1352, 511] width 184 height 35
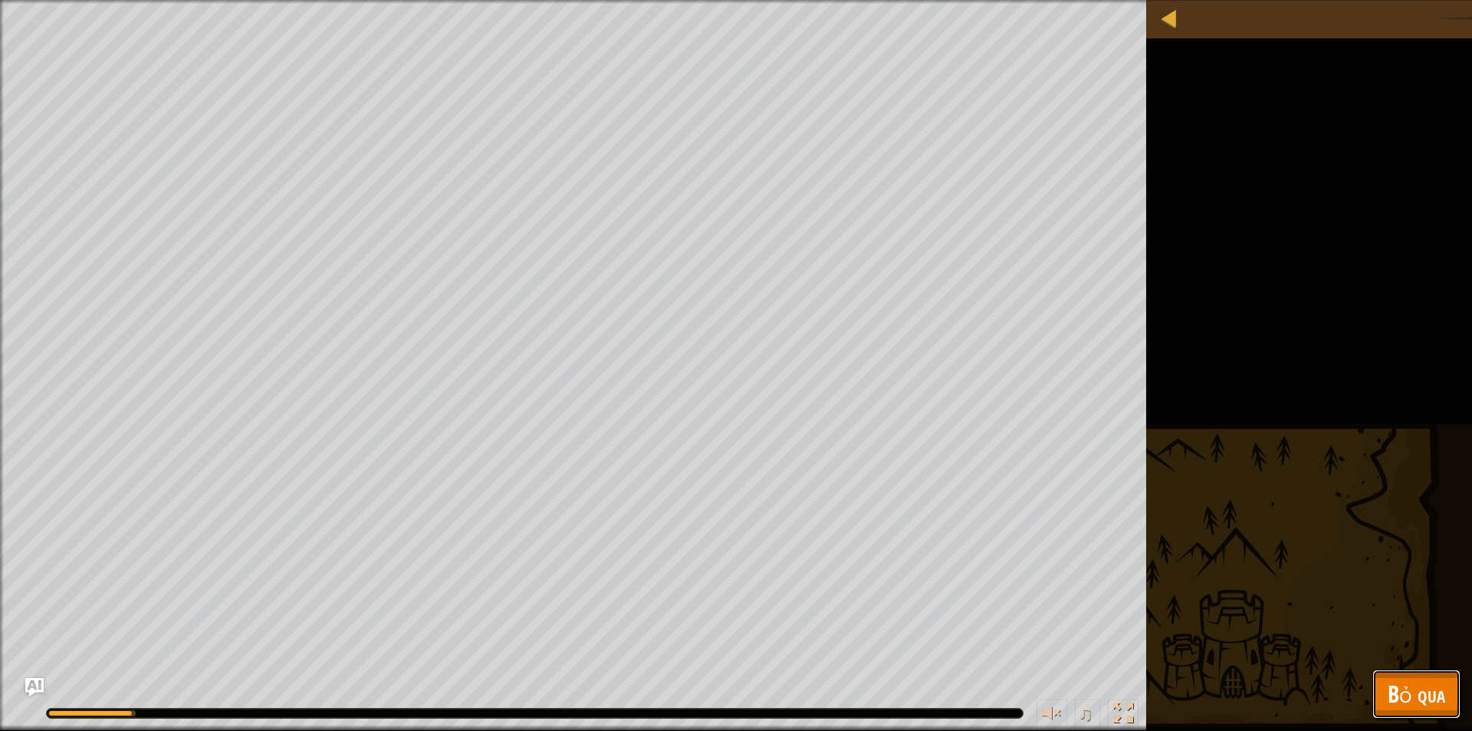
click at [1428, 689] on span "Bỏ qua" at bounding box center [1417, 693] width 58 height 31
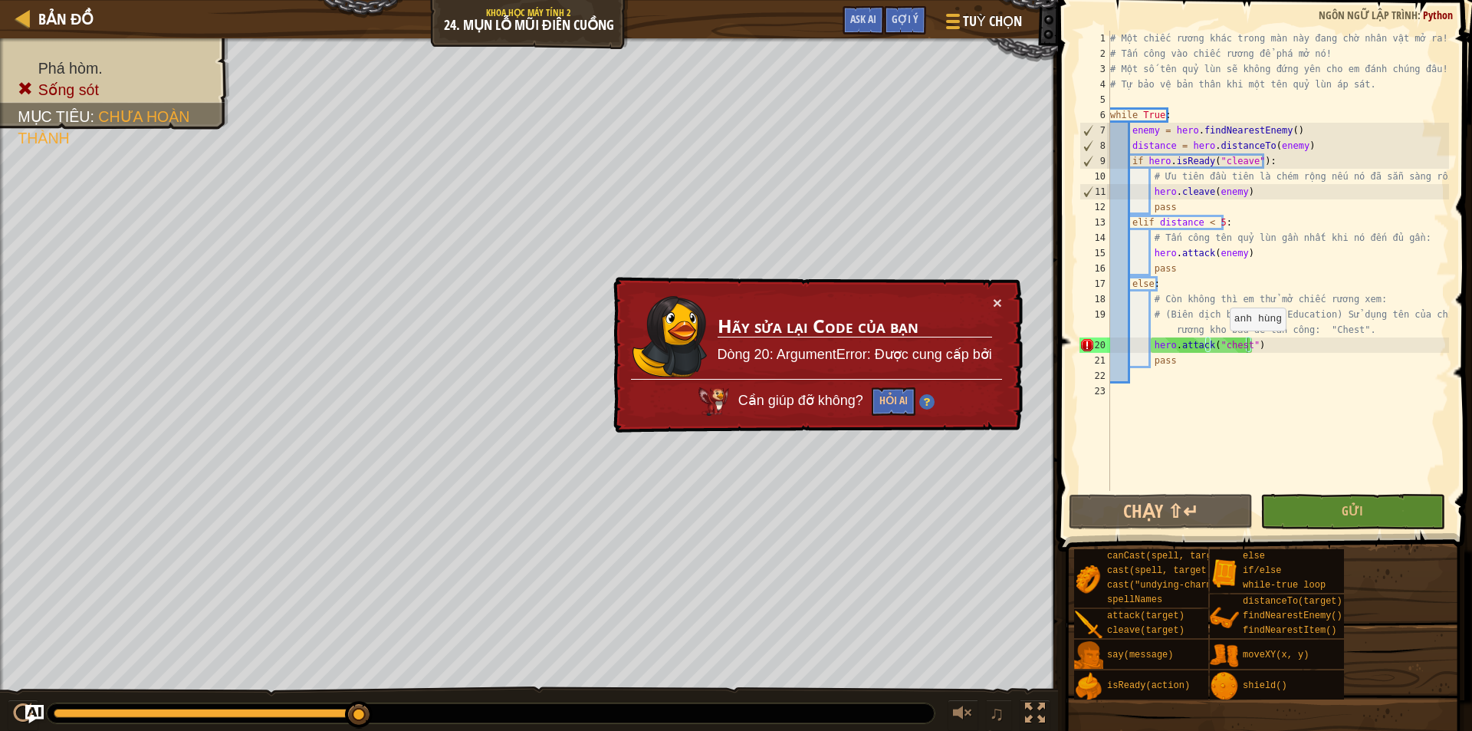
click at [1223, 346] on div "# Một chiếc rương khác trong màn này đang chờ nhân vật mở ra! # Tấn công vào ch…" at bounding box center [1278, 276] width 342 height 491
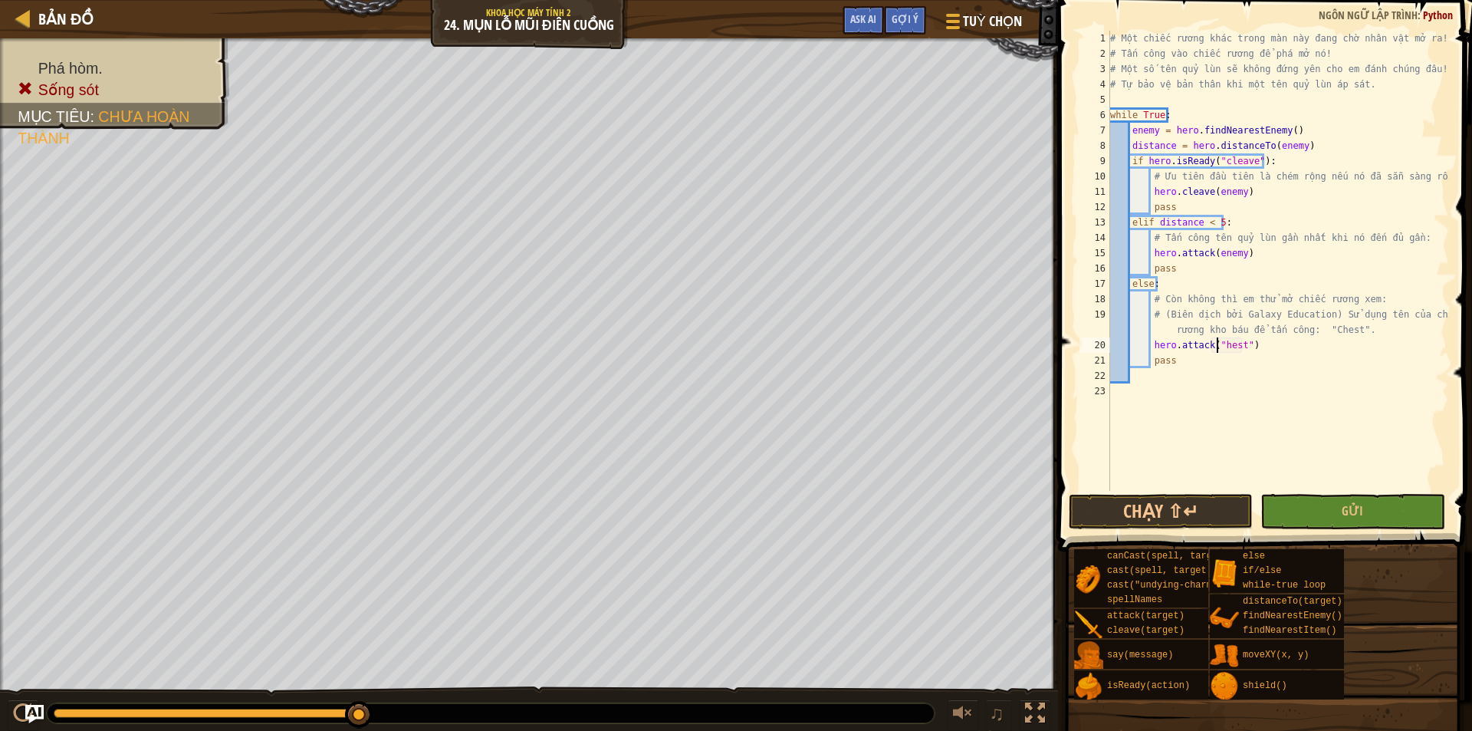
scroll to position [7, 9]
type textarea "hero.attack("Chest")"
click at [1333, 532] on span at bounding box center [1266, 254] width 426 height 596
click at [1333, 525] on button "Gửi" at bounding box center [1352, 511] width 184 height 35
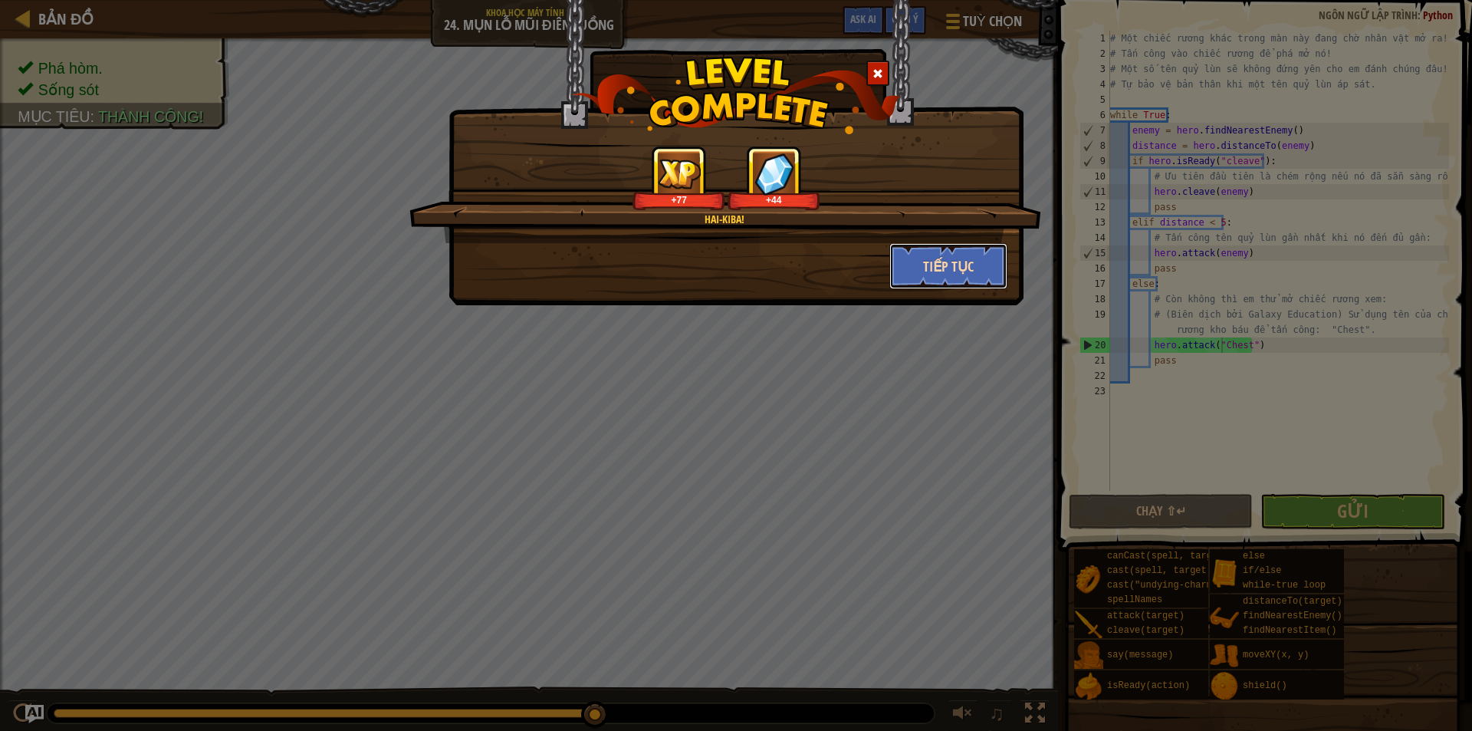
click at [952, 261] on button "Tiếp tục" at bounding box center [948, 266] width 119 height 46
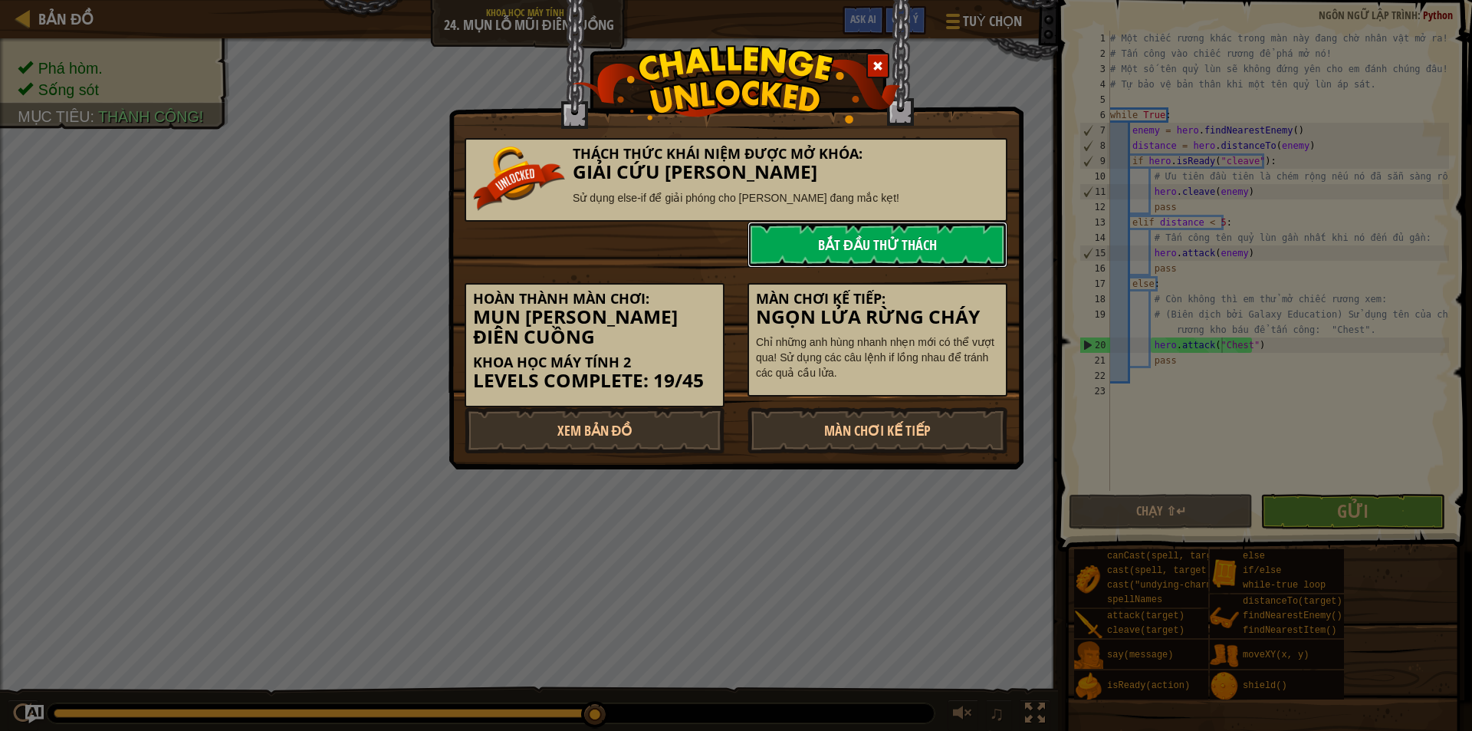
click at [812, 248] on link "Bắt đầu Thử Thách" at bounding box center [878, 245] width 260 height 46
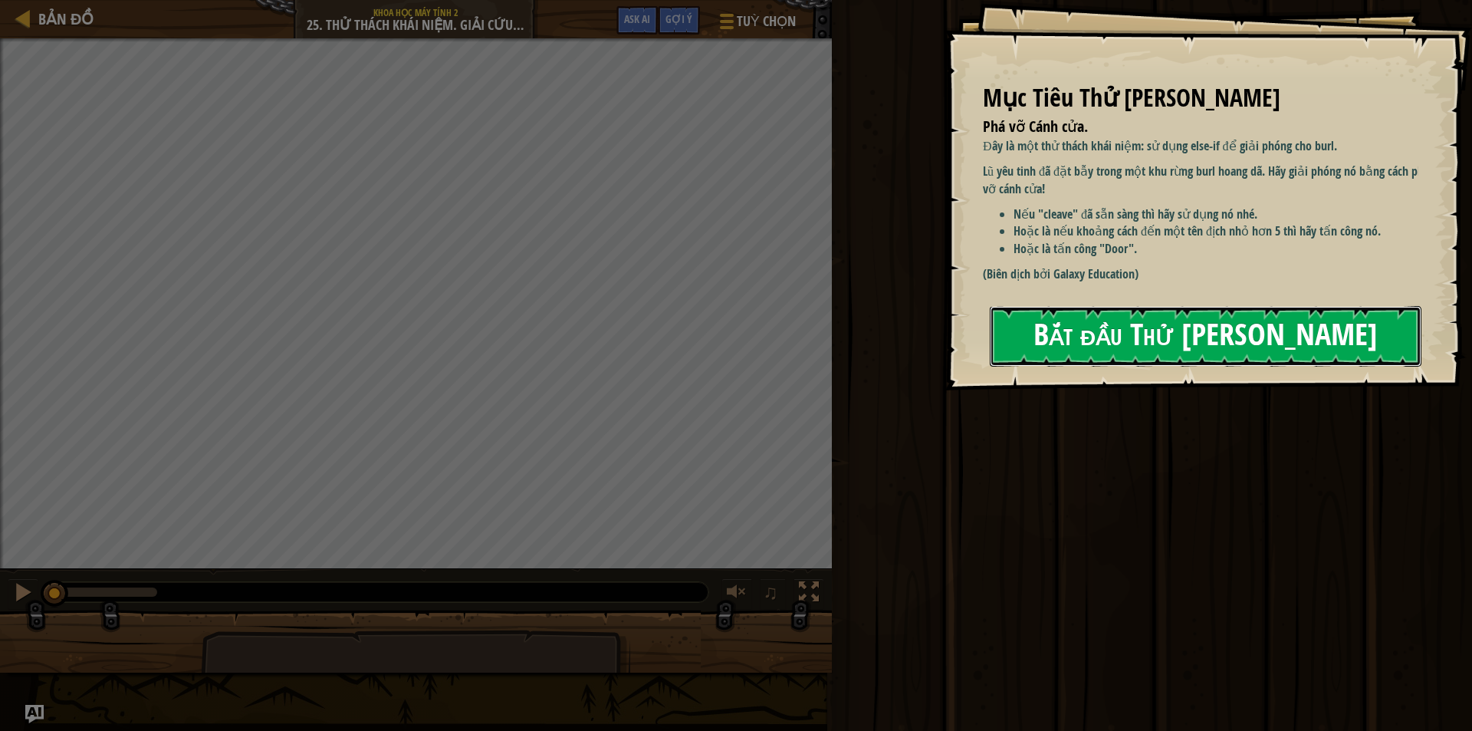
click at [1088, 347] on button "Bắt đầu Thử Thách Khái Niệm" at bounding box center [1206, 336] width 432 height 61
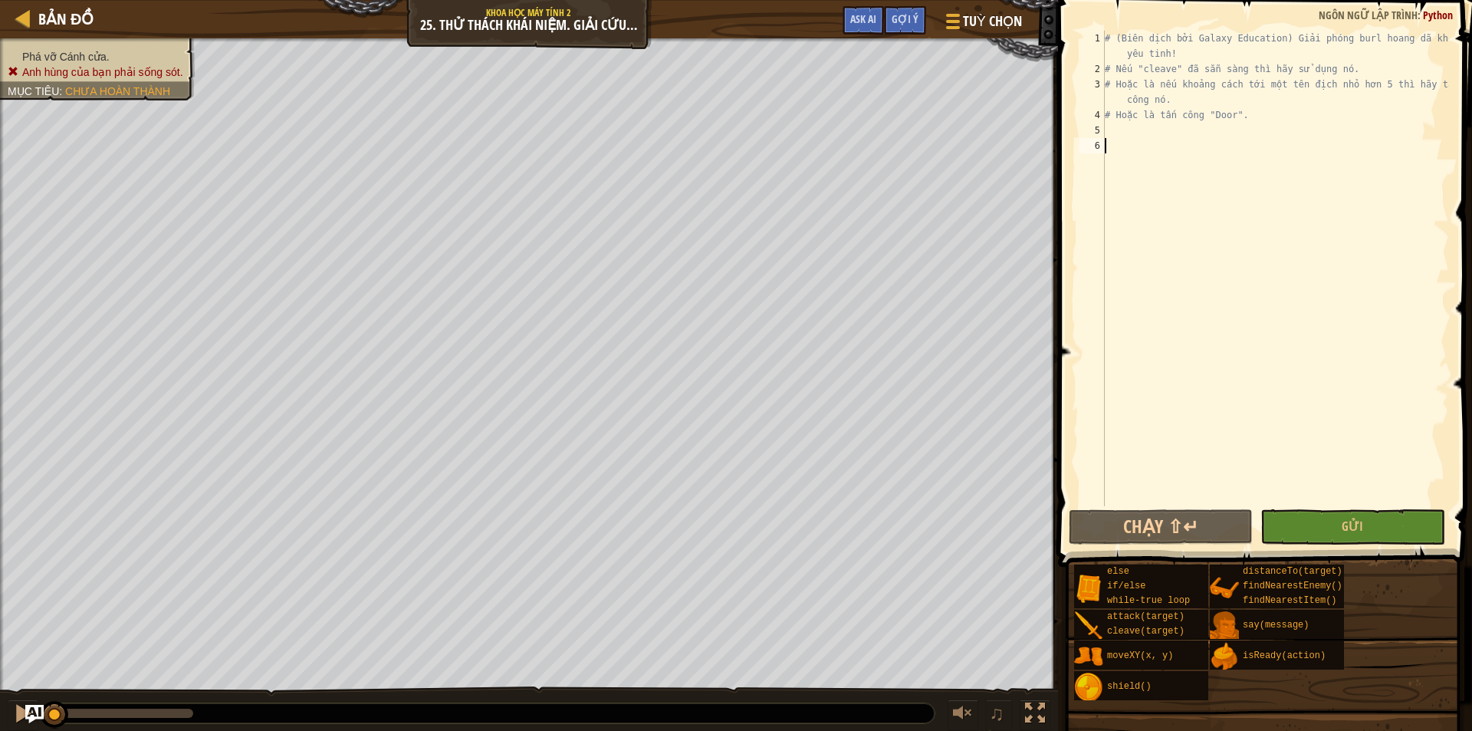
click at [1139, 147] on div "# (Biên dịch bởi Galaxy Education) Giải phóng burl hoang dã khỏi lũ yêu tinh! #…" at bounding box center [1275, 291] width 347 height 521
click at [1144, 137] on div "# (Biên dịch bởi Galaxy Education) Giải phóng burl hoang dã khỏi lũ yêu tinh! #…" at bounding box center [1275, 291] width 347 height 521
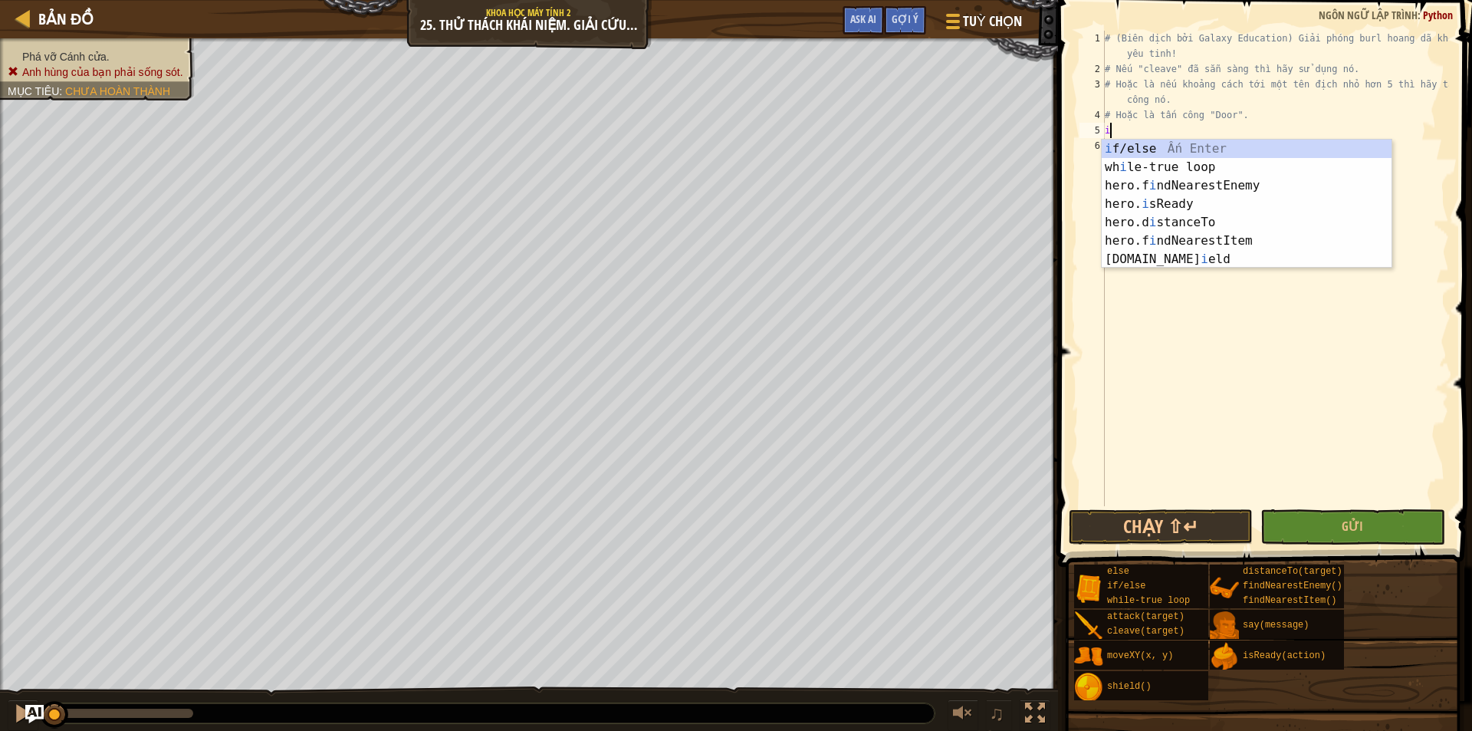
scroll to position [7, 0]
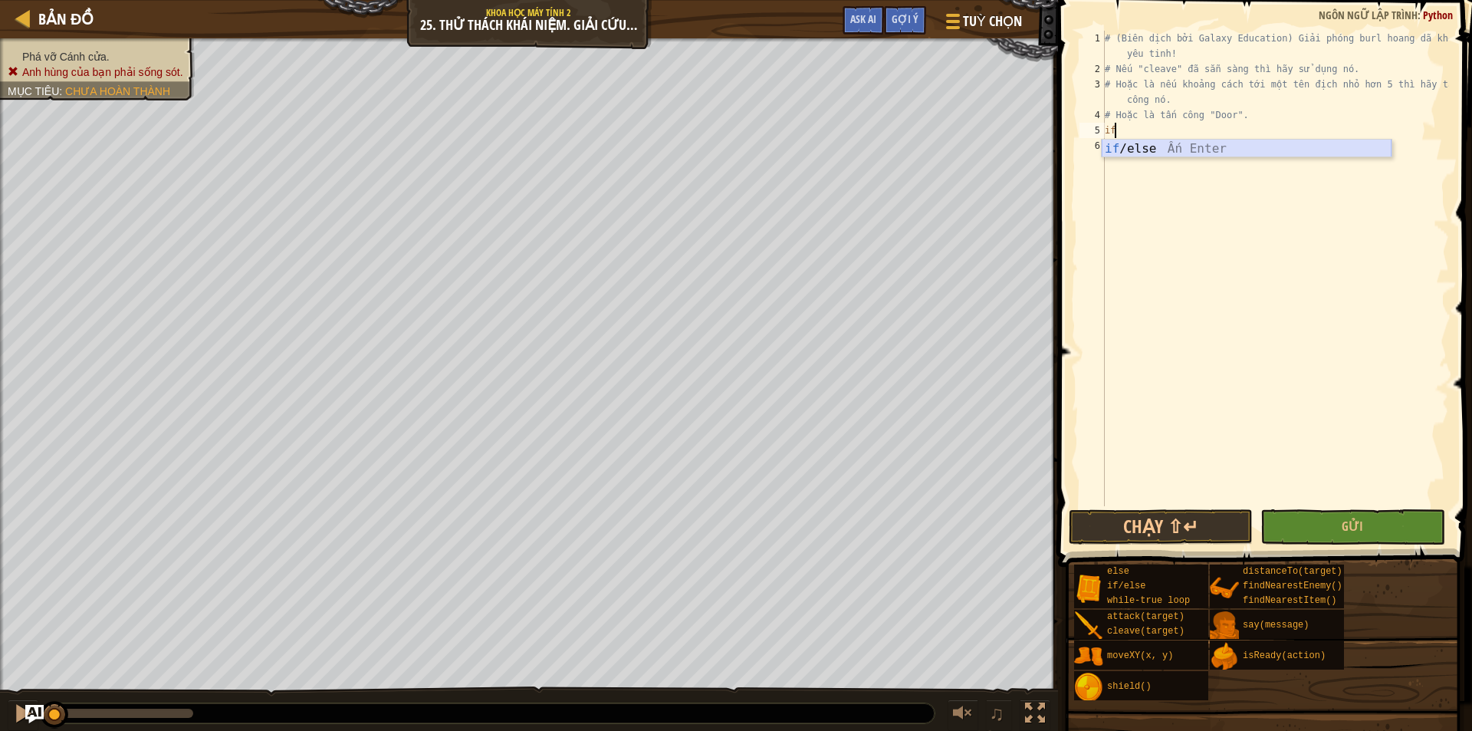
click at [1196, 151] on div "if /else Ấn Enter" at bounding box center [1247, 167] width 290 height 55
drag, startPoint x: 1152, startPoint y: 136, endPoint x: 1106, endPoint y: 138, distance: 46.8
click at [1106, 138] on div "# (Biên dịch bởi Galaxy Education) Giải phóng burl hoang dã khỏi lũ yêu tinh! #…" at bounding box center [1275, 291] width 347 height 521
type textarea "i"
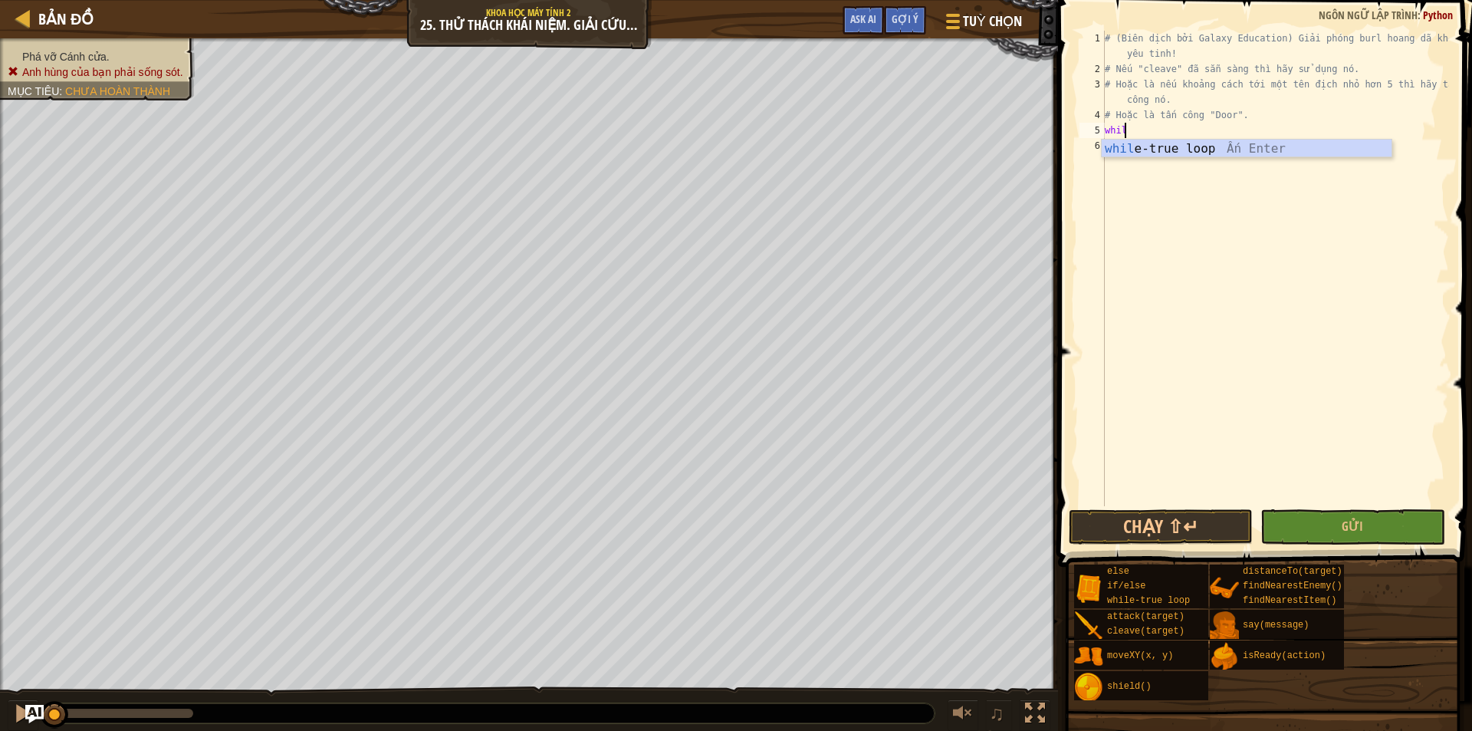
type textarea "while"
click at [1173, 149] on div "while -true loop Ấn Enter" at bounding box center [1247, 167] width 290 height 55
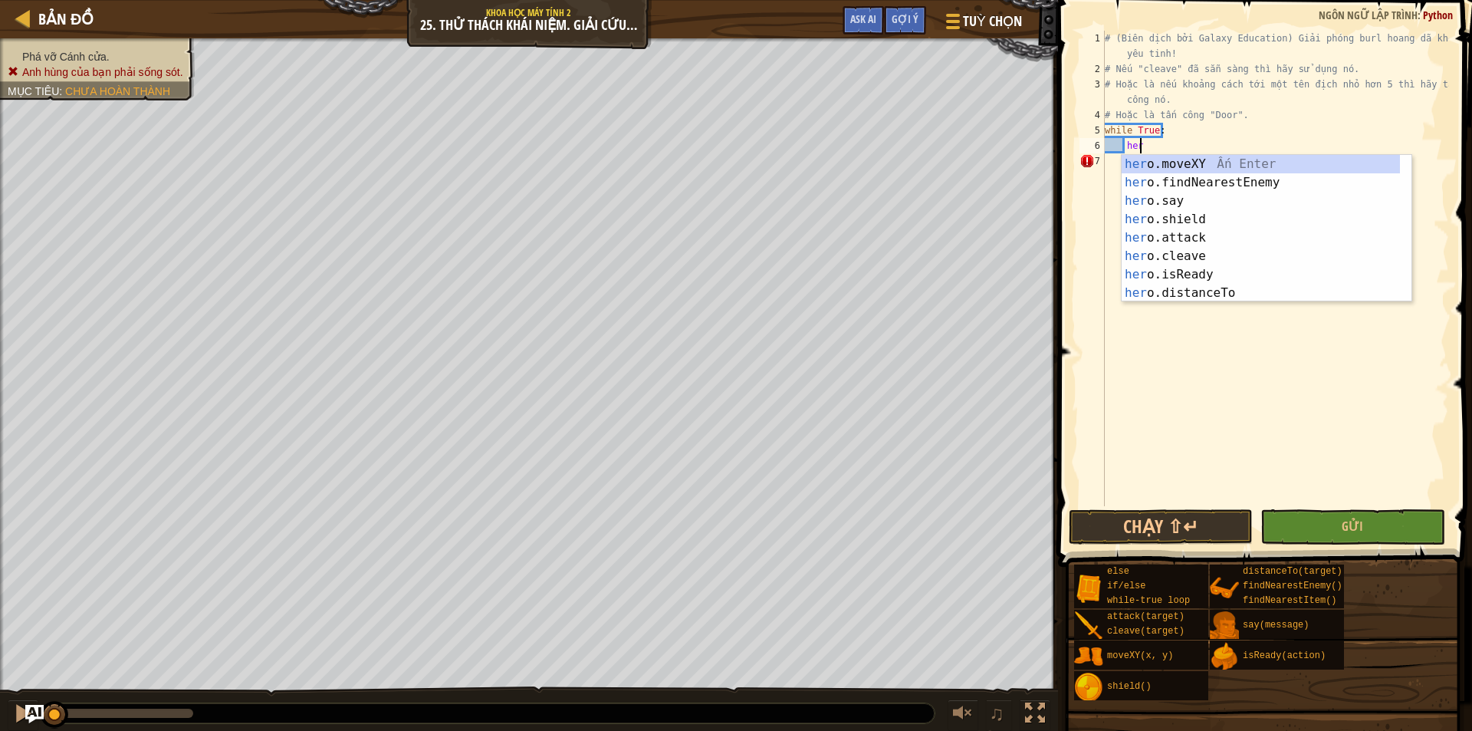
type textarea "hero"
click at [1223, 175] on div "hero .moveXY Ấn Enter hero .findNearestEnemy Ấn Enter hero .say Ấn Enter hero .…" at bounding box center [1261, 247] width 278 height 184
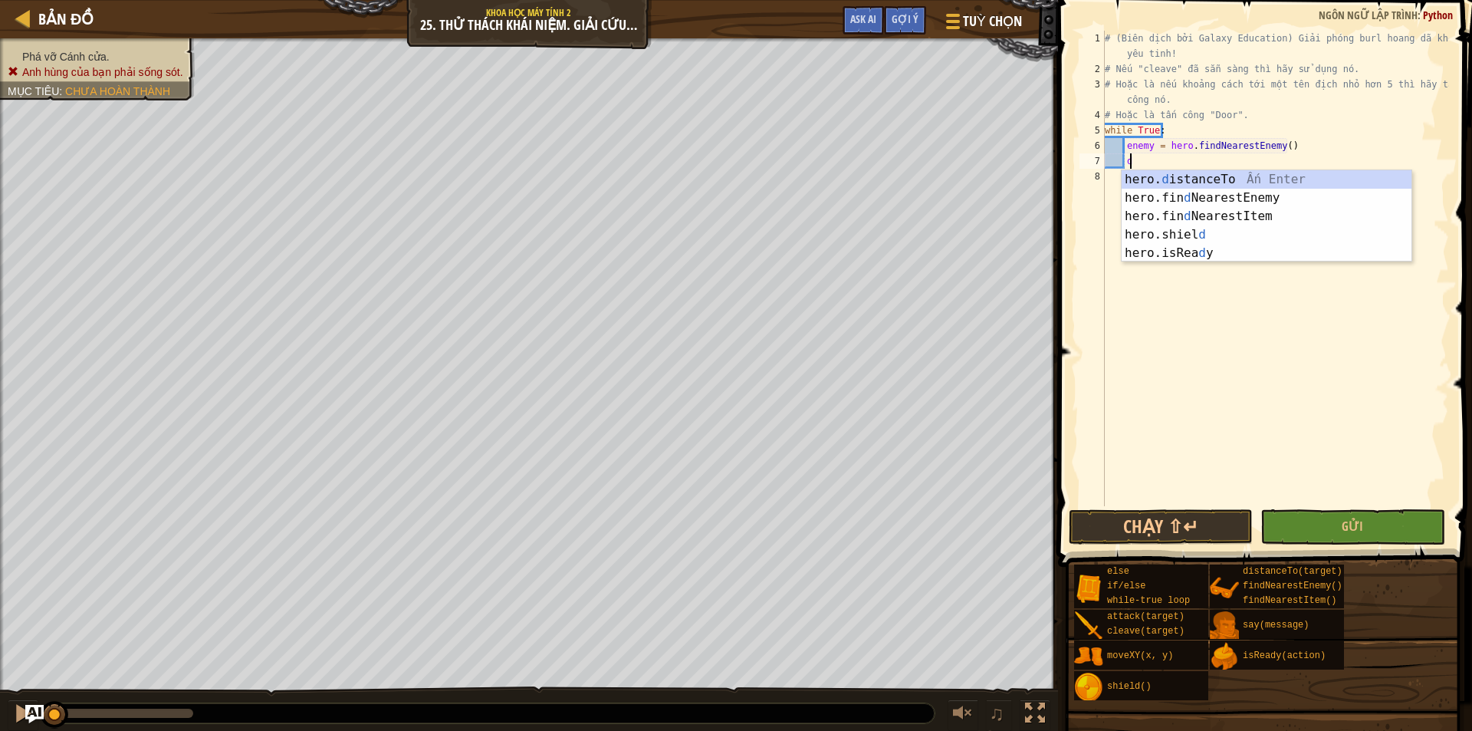
scroll to position [7, 2]
click at [1250, 176] on div "hero. d istanceTo Ấn Enter hero.fin d NearestEnemy Ấn Enter hero.fin d NearestI…" at bounding box center [1267, 234] width 290 height 129
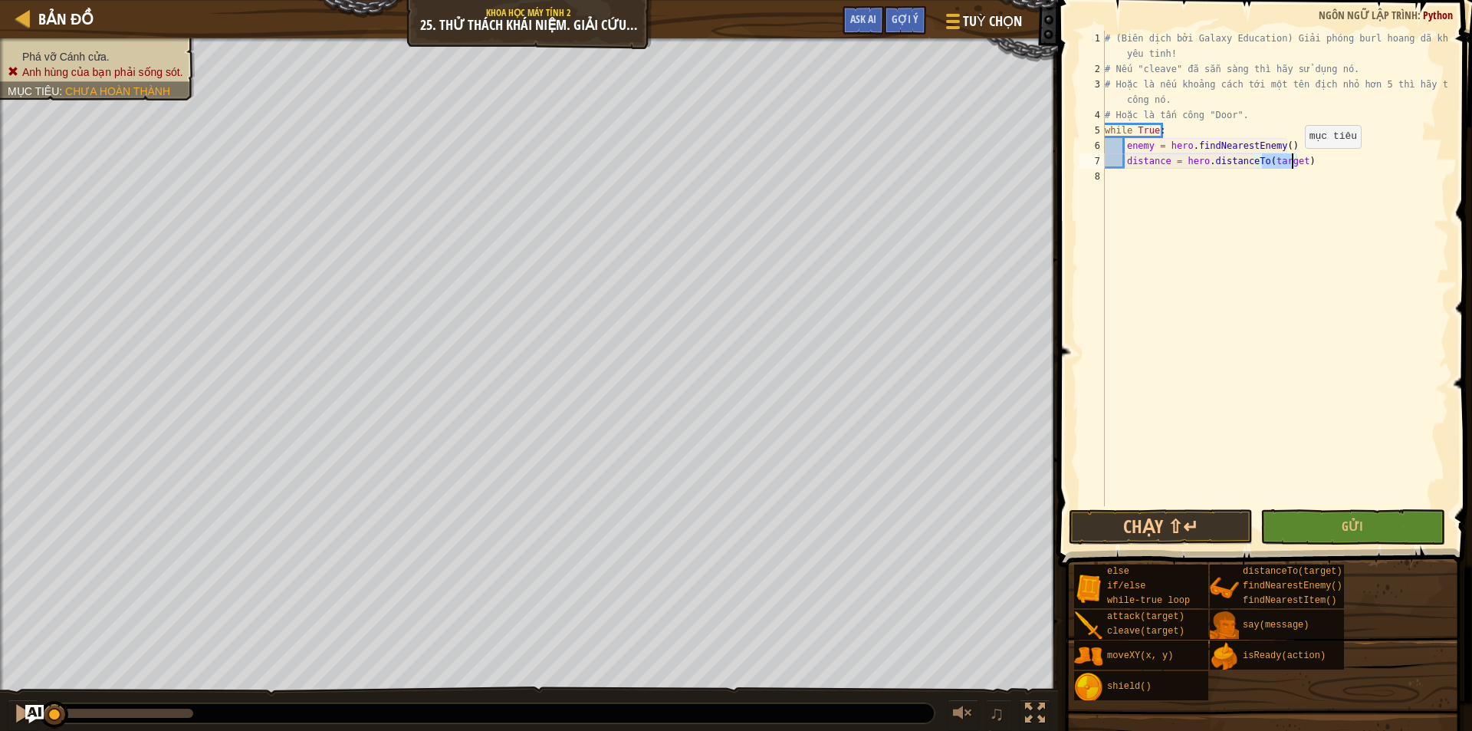
click at [1292, 163] on div "# (Biên dịch bởi Galaxy Education) Giải phóng burl hoang dã khỏi lũ yêu tinh! #…" at bounding box center [1275, 268] width 347 height 475
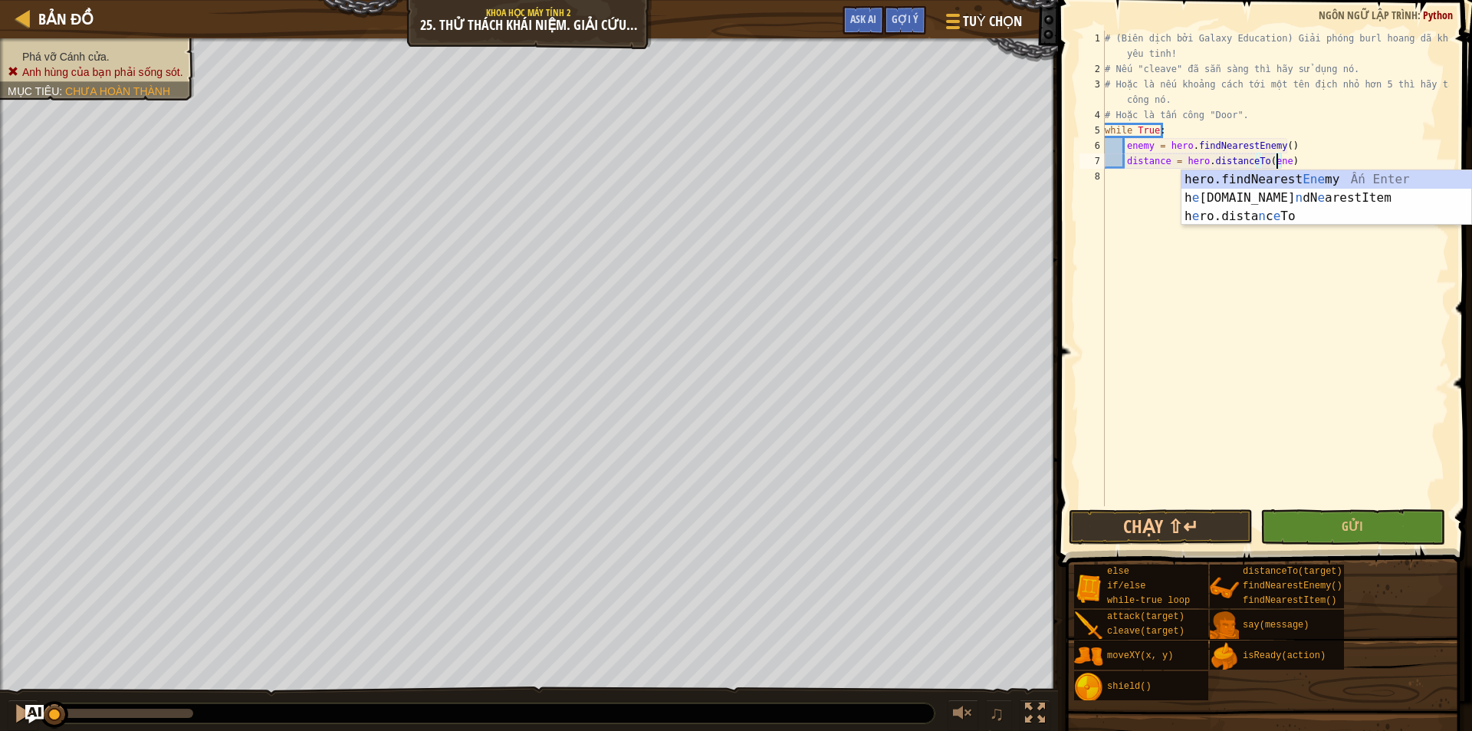
scroll to position [7, 15]
type textarea "distance = hero.distanceTo(enemy)"
drag, startPoint x: 1188, startPoint y: 338, endPoint x: 1247, endPoint y: 283, distance: 80.3
click at [1191, 335] on div "# (Biên dịch bởi Galaxy Education) Giải phóng burl hoang dã khỏi lũ yêu tinh! #…" at bounding box center [1275, 291] width 347 height 521
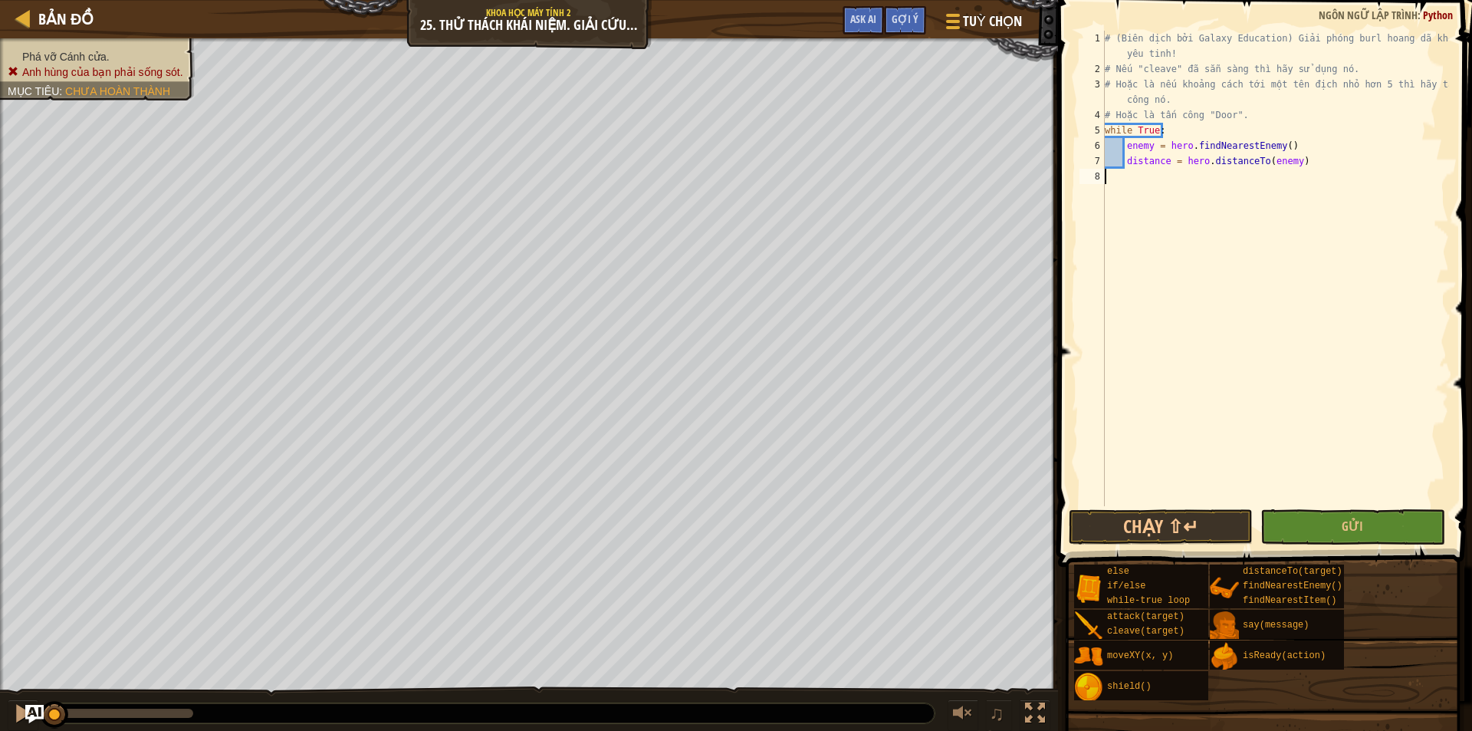
scroll to position [7, 0]
drag, startPoint x: 1297, startPoint y: 155, endPoint x: 1296, endPoint y: 163, distance: 8.5
click at [1296, 161] on div "# (Biên dịch bởi Galaxy Education) Giải phóng burl hoang dã khỏi lũ yêu tinh! #…" at bounding box center [1275, 291] width 347 height 521
type textarea "distance = hero.distanceTo(enemy)"
click at [1183, 176] on div "# (Biên dịch bởi Galaxy Education) Giải phóng burl hoang dã khỏi lũ yêu tinh! #…" at bounding box center [1275, 291] width 347 height 521
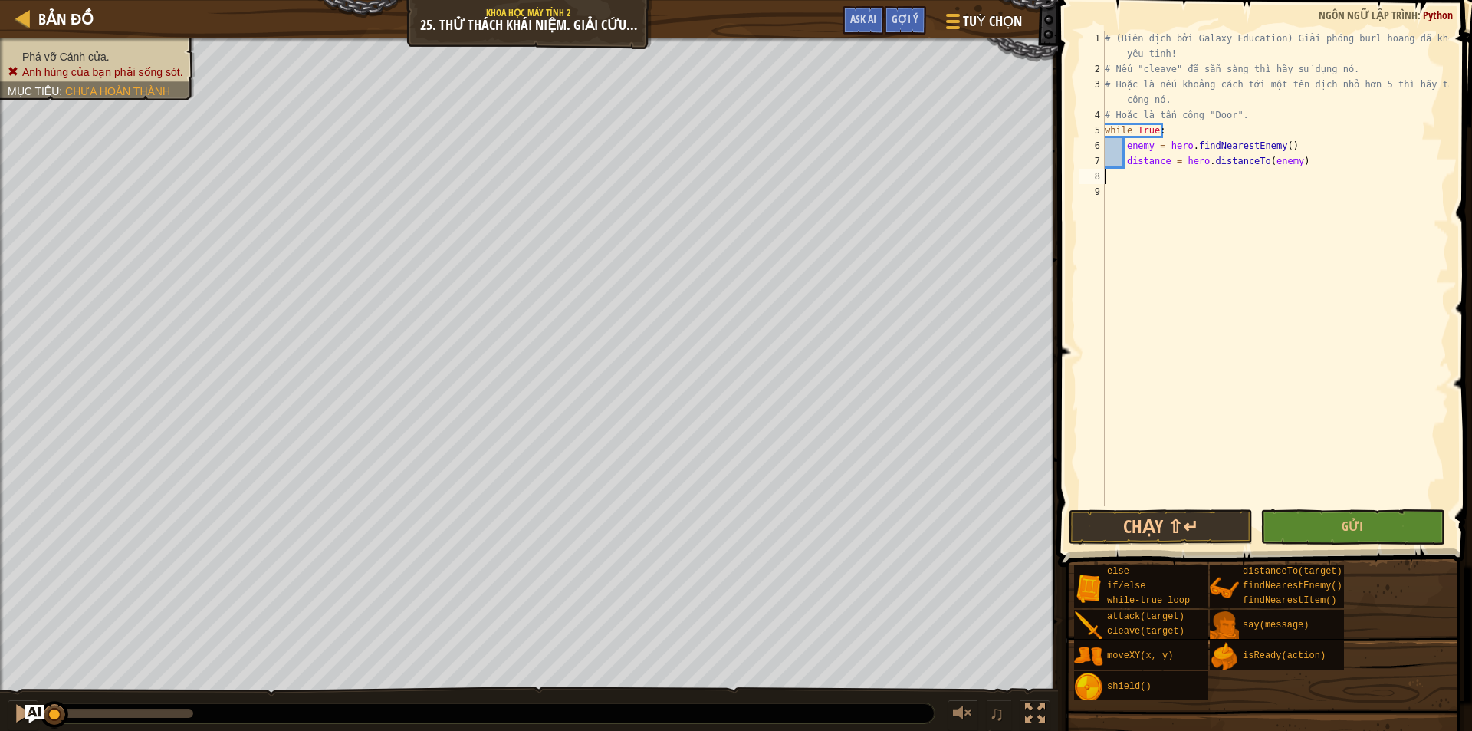
click at [1147, 176] on div "# (Biên dịch bởi Galaxy Education) Giải phóng burl hoang dã khỏi lũ yêu tinh! #…" at bounding box center [1275, 291] width 347 height 521
click at [1312, 158] on div "# (Biên dịch bởi Galaxy Education) Giải phóng burl hoang dã khỏi lũ yêu tinh! #…" at bounding box center [1275, 291] width 347 height 521
type textarea "distance = hero.distanceTo(enemy)"
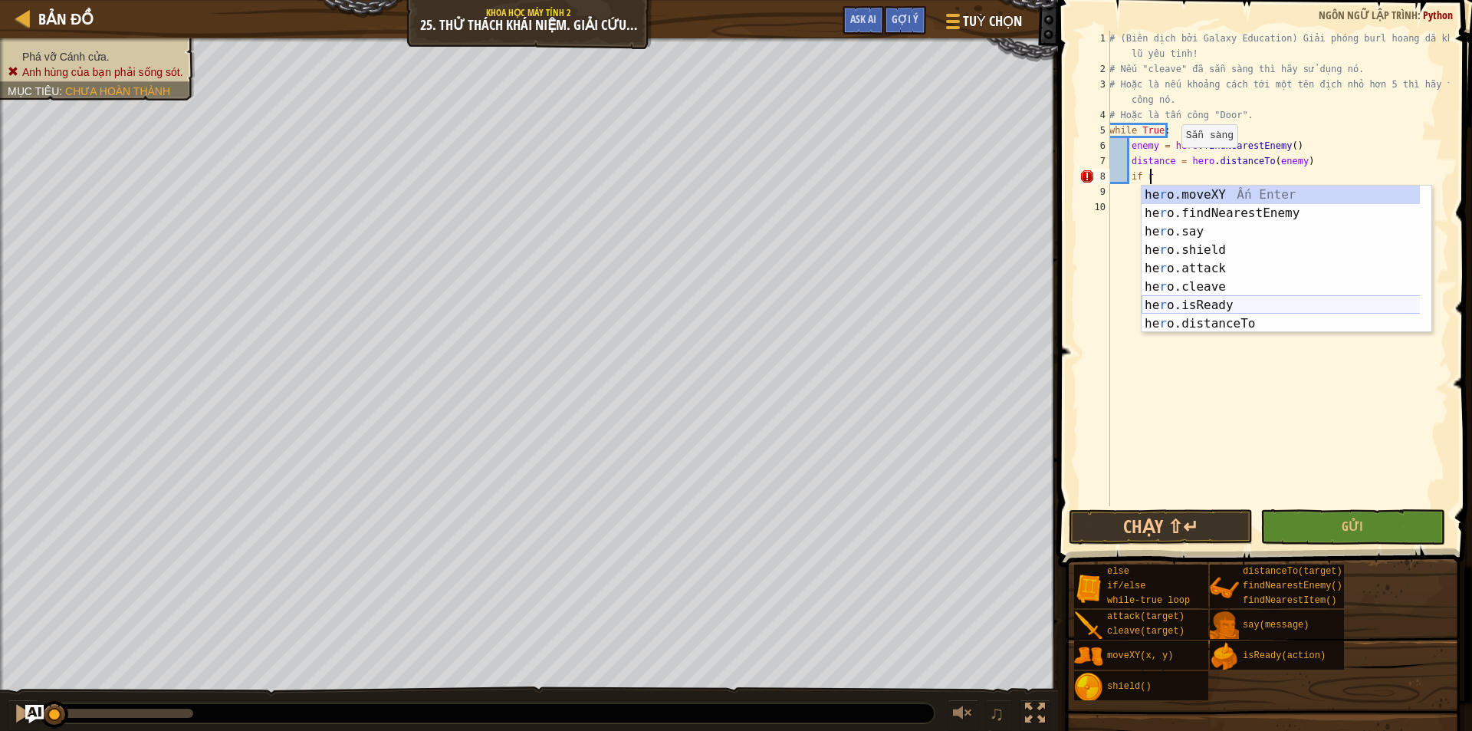
click at [1226, 305] on div "he r o.moveXY Ấn Enter he r o.findNearestEnemy Ấn Enter he r o.say Ấn Enter he …" at bounding box center [1287, 278] width 290 height 184
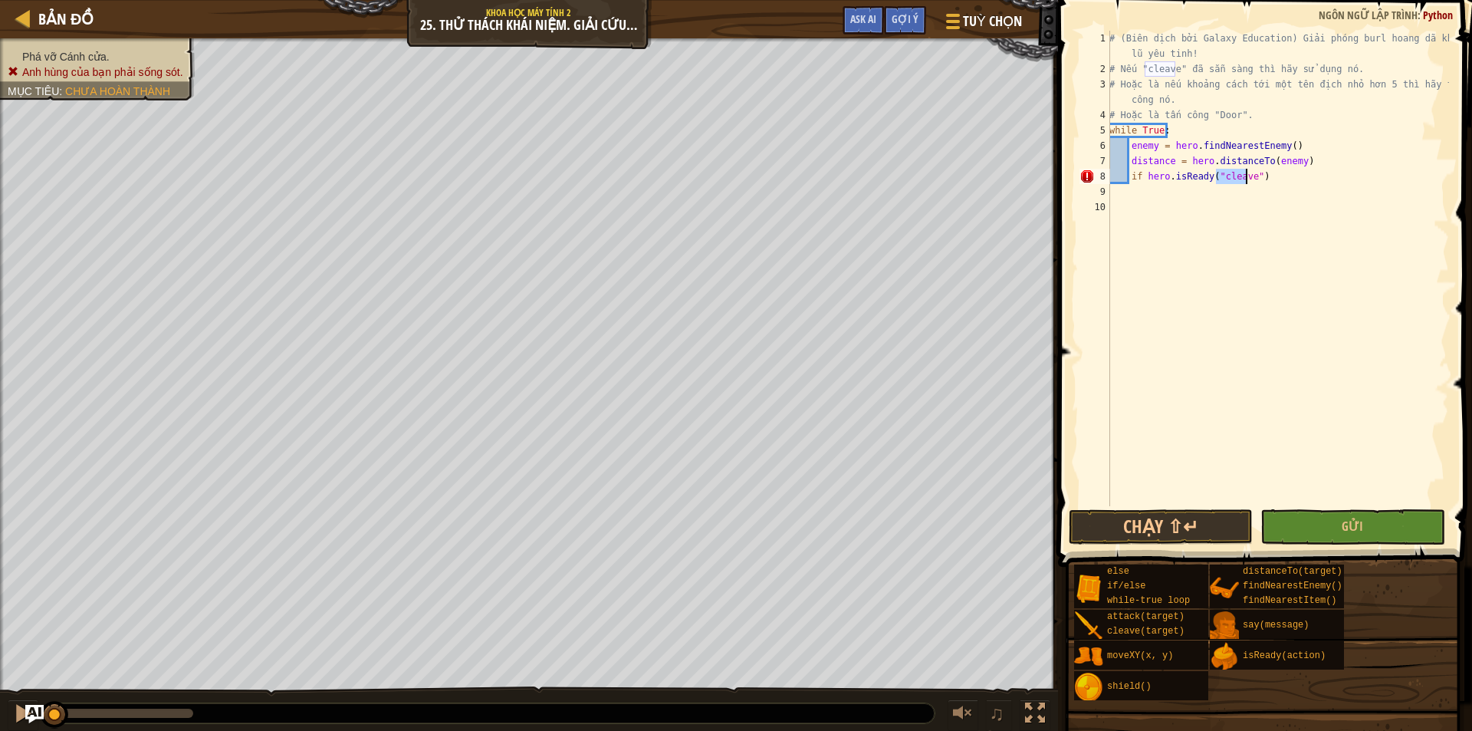
click at [1145, 179] on div "# (Biên dịch bởi Galaxy Education) Giải phóng burl hoang dã khỏi lũ yêu tinh! #…" at bounding box center [1277, 291] width 343 height 521
click at [1252, 175] on div "# (Biên dịch bởi Galaxy Education) Giải phóng burl hoang dã khỏi lũ yêu tinh! #…" at bounding box center [1277, 291] width 343 height 521
click at [1311, 541] on button "Gửi" at bounding box center [1352, 526] width 184 height 35
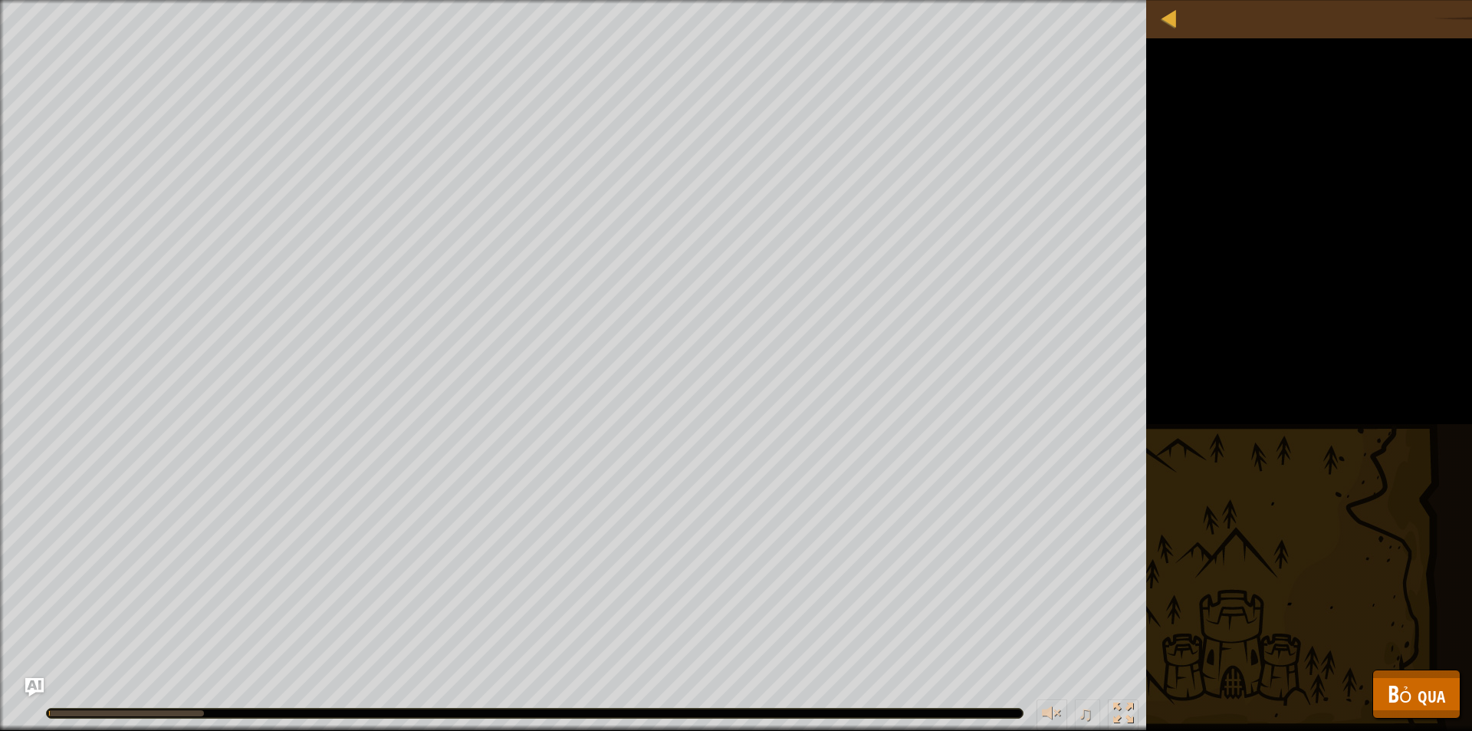
click at [1313, 524] on div "Phá vỡ Cánh cửa. Anh hùng của bạn phải sống sót. Mục tiêu : Đang chạy... ♫ Gord…" at bounding box center [736, 365] width 1472 height 731
click at [1411, 705] on span "Bỏ qua" at bounding box center [1417, 693] width 58 height 31
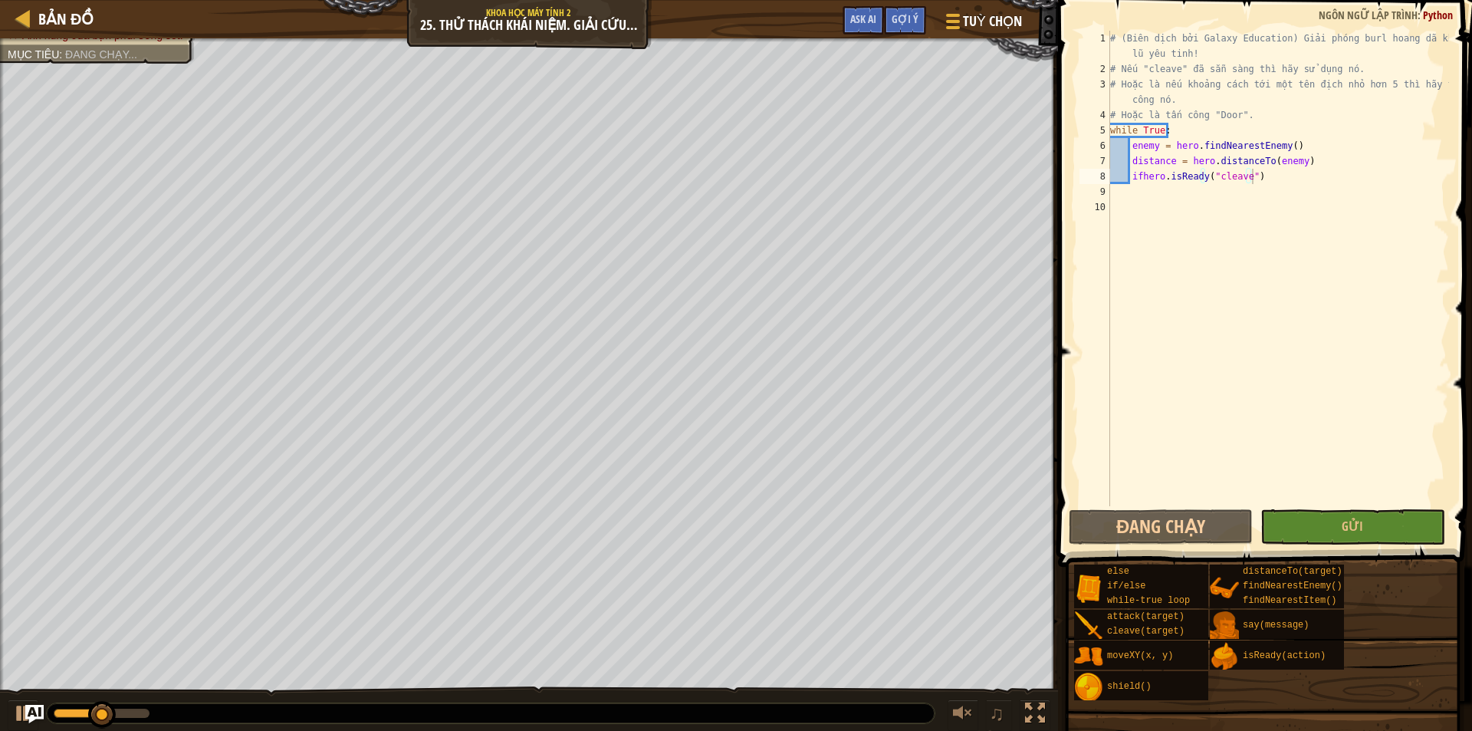
click at [1255, 175] on div "# (Biên dịch bởi Galaxy Education) Giải phóng burl hoang dã khỏi lũ yêu tinh! #…" at bounding box center [1278, 291] width 342 height 521
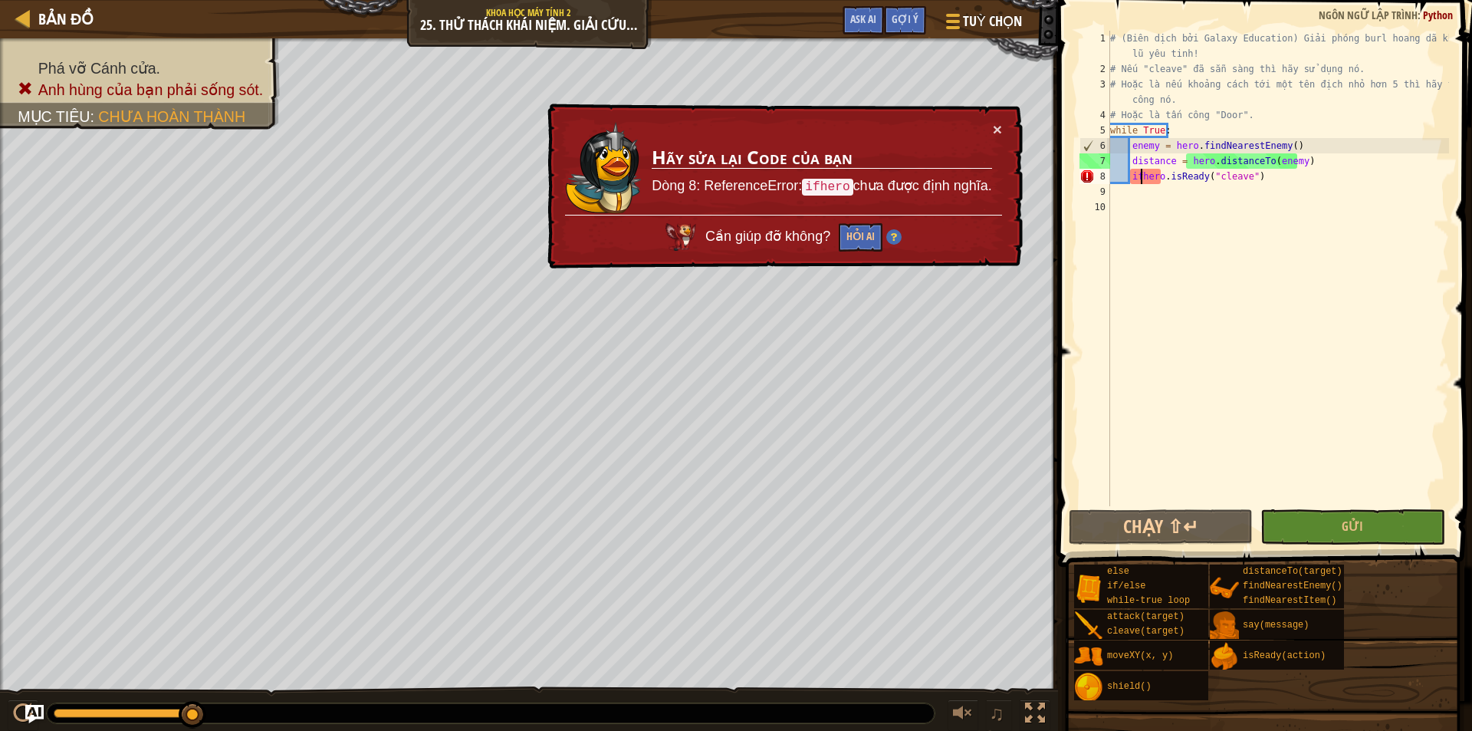
click at [1139, 179] on div "# (Biên dịch bởi Galaxy Education) Giải phóng burl hoang dã khỏi lũ yêu tinh! #…" at bounding box center [1278, 291] width 342 height 521
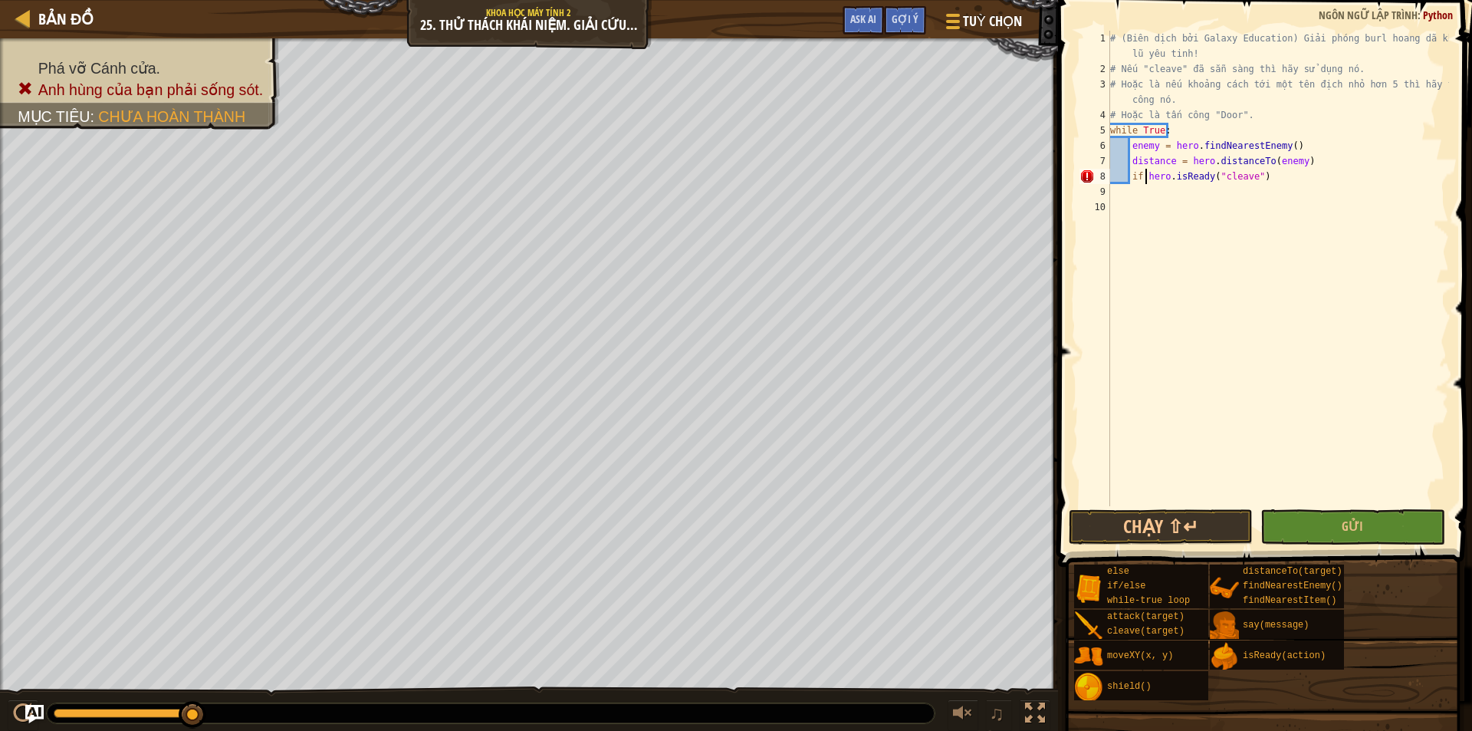
click at [1265, 172] on div "# (Biên dịch bởi Galaxy Education) Giải phóng burl hoang dã khỏi lũ yêu tinh! #…" at bounding box center [1278, 291] width 342 height 521
click at [1145, 176] on div "# (Biên dịch bởi Galaxy Education) Giải phóng burl hoang dã khỏi lũ yêu tinh! #…" at bounding box center [1278, 291] width 342 height 521
click at [1148, 177] on div "# (Biên dịch bởi Galaxy Education) Giải phóng burl hoang dã khỏi lũ yêu tinh! #…" at bounding box center [1278, 268] width 342 height 475
click at [1263, 176] on div "# (Biên dịch bởi Galaxy Education) Giải phóng burl hoang dã khỏi lũ yêu tinh! #…" at bounding box center [1278, 291] width 342 height 521
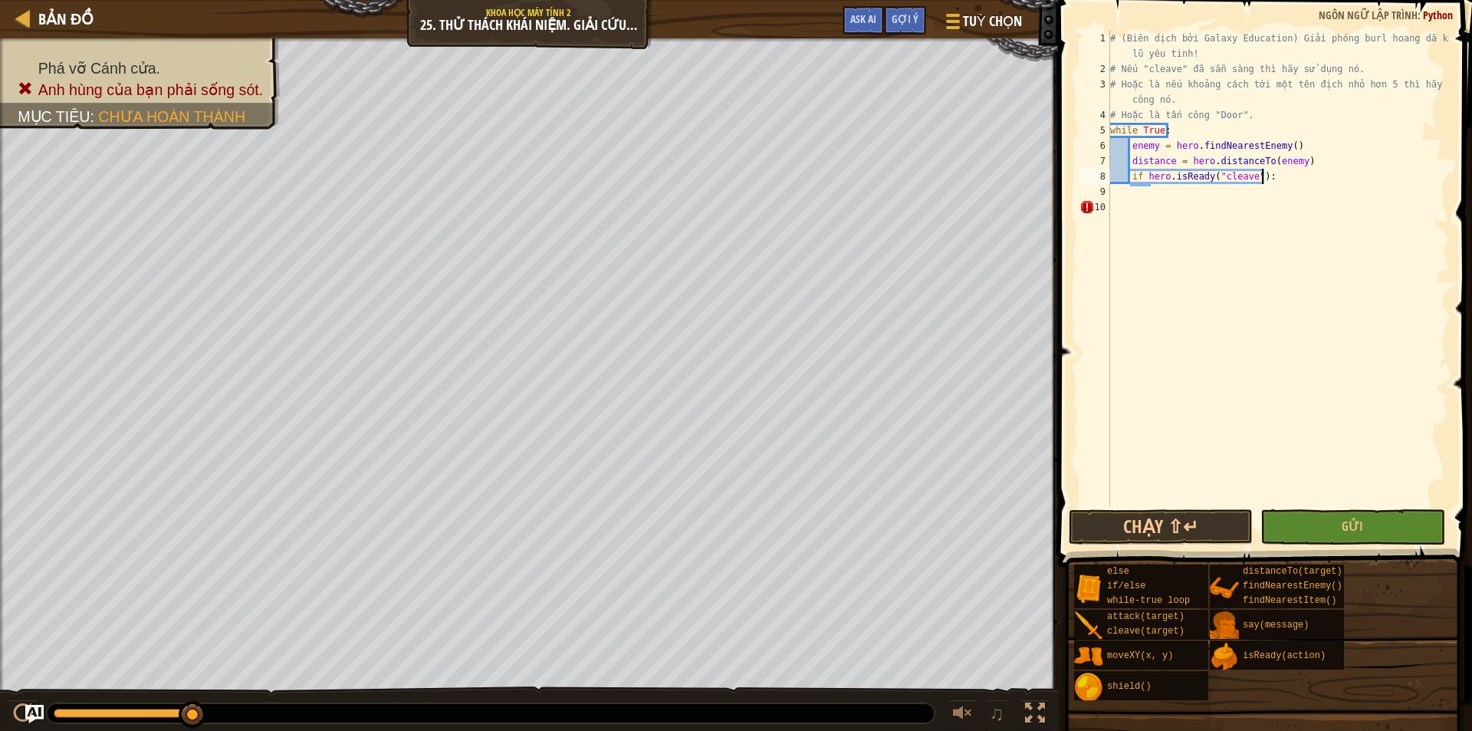
click at [1284, 176] on div "# (Biên dịch bởi Galaxy Education) Giải phóng burl hoang dã khỏi lũ yêu tinh! #…" at bounding box center [1278, 291] width 342 height 521
click at [1269, 182] on div "# (Biên dịch bởi Galaxy Education) Giải phóng burl hoang dã khỏi lũ yêu tinh! #…" at bounding box center [1278, 291] width 342 height 521
type textarea "if hero.isReady("cleave"):"
drag, startPoint x: 1132, startPoint y: 193, endPoint x: 1182, endPoint y: 194, distance: 49.8
click at [1133, 193] on div "# (Biên dịch bởi Galaxy Education) Giải phóng burl hoang dã khỏi lũ yêu tinh! #…" at bounding box center [1278, 291] width 342 height 521
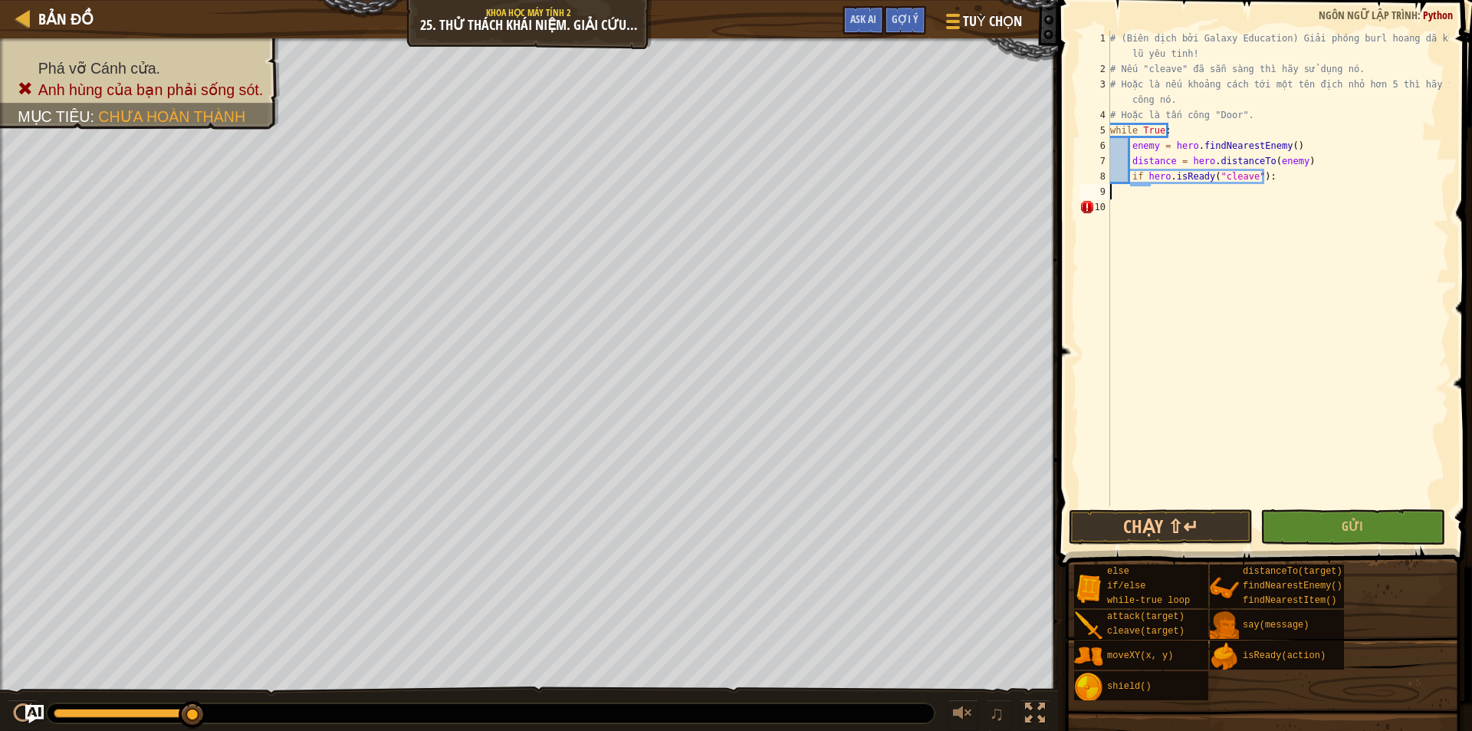
scroll to position [7, 0]
drag, startPoint x: 1299, startPoint y: 179, endPoint x: 1283, endPoint y: 179, distance: 16.1
click at [1283, 179] on div "# (Biên dịch bởi Galaxy Education) Giải phóng burl hoang dã khỏi lũ yêu tinh! #…" at bounding box center [1278, 291] width 342 height 521
type textarea "if hero.isReady("cleave"):"
click at [1149, 194] on div "# (Biên dịch bởi Galaxy Education) Giải phóng burl hoang dã khỏi lũ yêu tinh! #…" at bounding box center [1278, 291] width 342 height 521
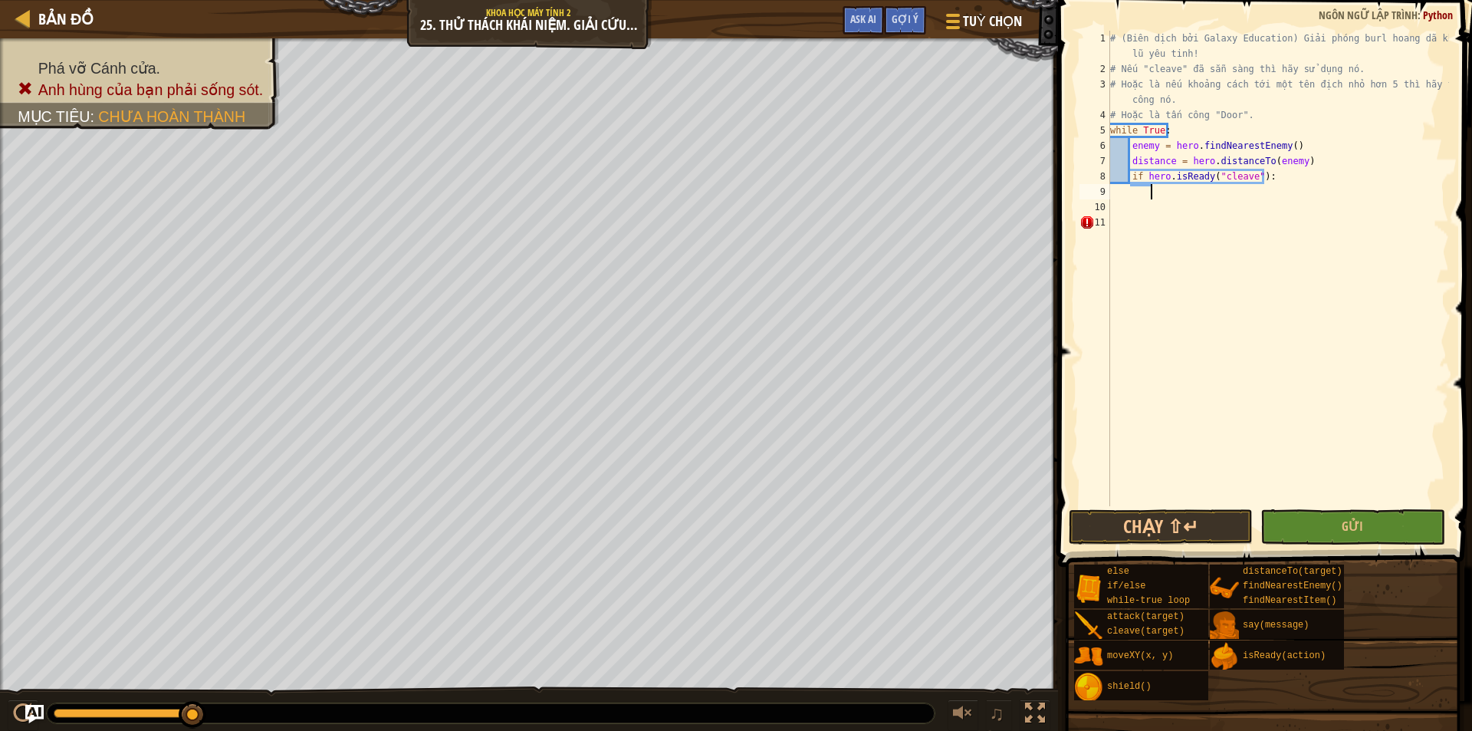
click at [1130, 190] on div "# (Biên dịch bởi Galaxy Education) Giải phóng burl hoang dã khỏi lũ yêu tinh! #…" at bounding box center [1278, 291] width 342 height 521
click at [1159, 190] on div "# (Biên dịch bởi Galaxy Education) Giải phóng burl hoang dã khỏi lũ yêu tinh! #…" at bounding box center [1278, 291] width 342 height 521
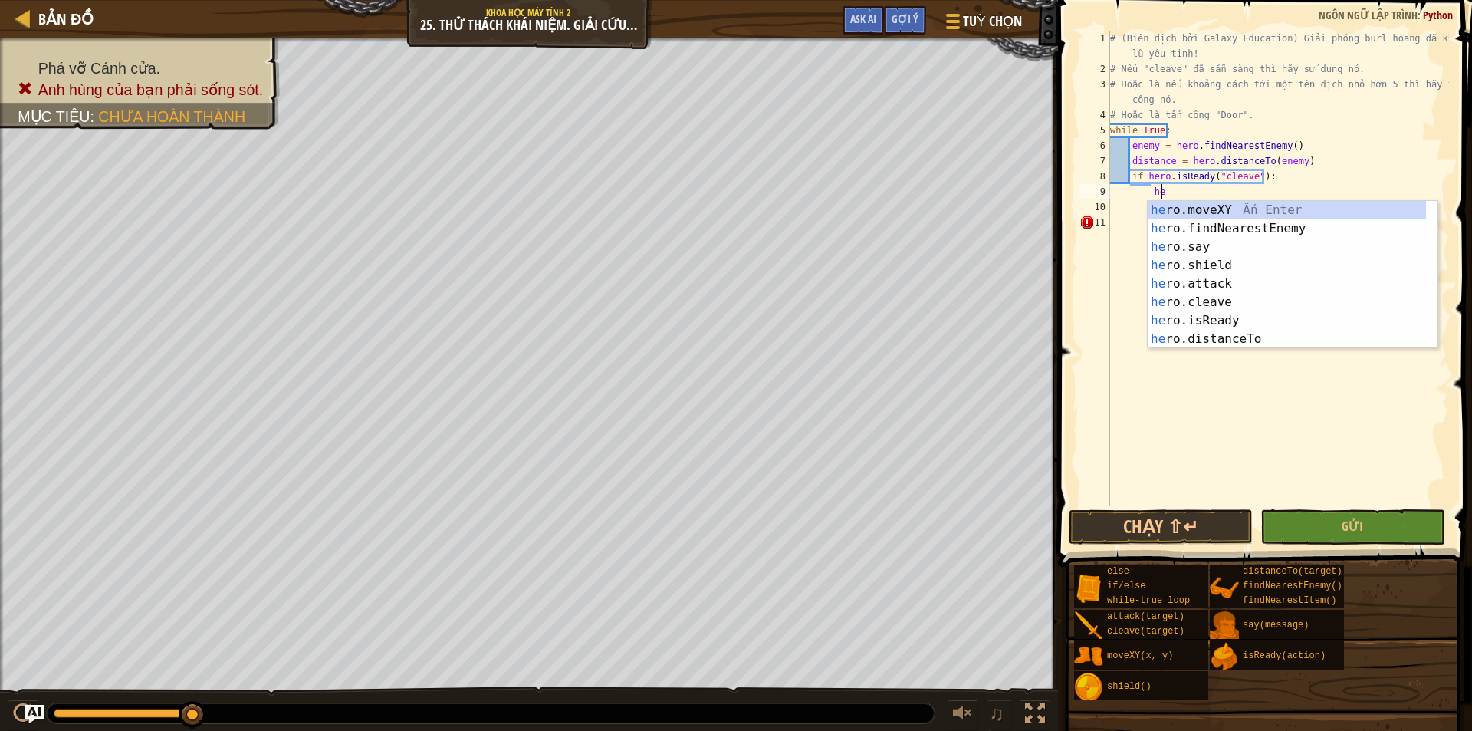
scroll to position [7, 4]
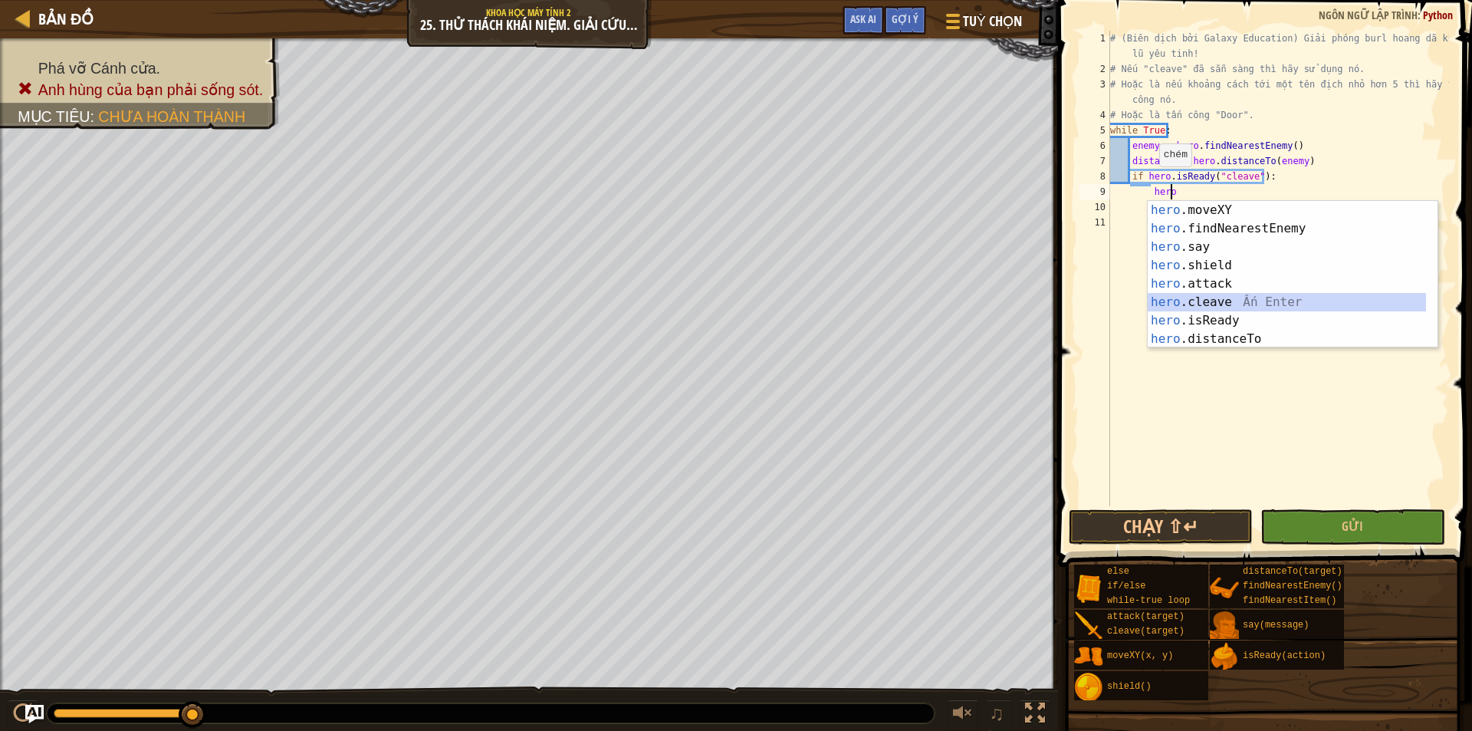
click at [1205, 306] on div "hero .moveXY Ấn Enter hero .findNearestEnemy Ấn Enter hero .say Ấn Enter hero .…" at bounding box center [1287, 293] width 278 height 184
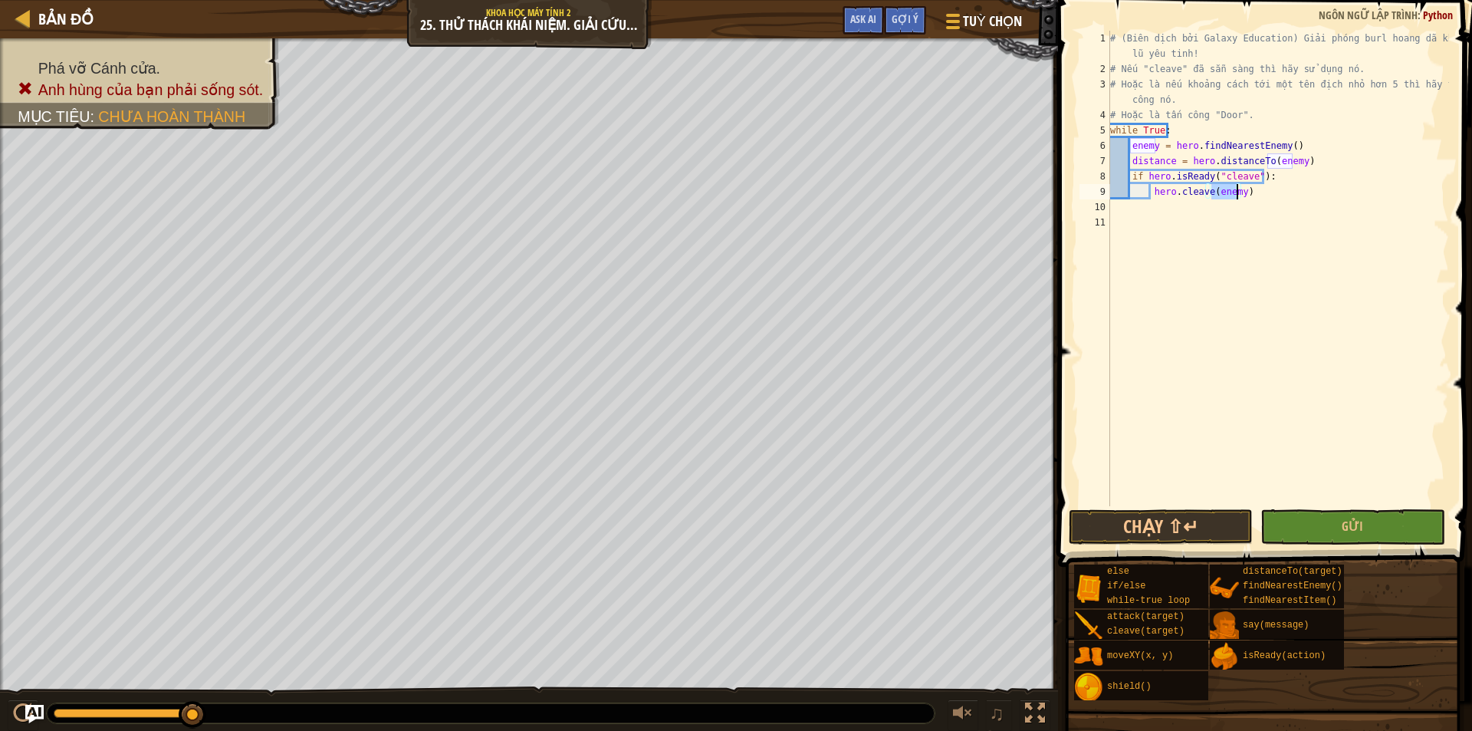
type textarea "hero.cleave(enemy)"
click at [1261, 197] on div "# (Biên dịch bởi Galaxy Education) Giải phóng burl hoang dã khỏi lũ yêu tinh! #…" at bounding box center [1278, 291] width 342 height 521
click at [1129, 200] on div "# (Biên dịch bởi Galaxy Education) Giải phóng burl hoang dã khỏi lũ yêu tinh! #…" at bounding box center [1278, 291] width 342 height 521
drag, startPoint x: 1131, startPoint y: 205, endPoint x: 1148, endPoint y: 208, distance: 17.0
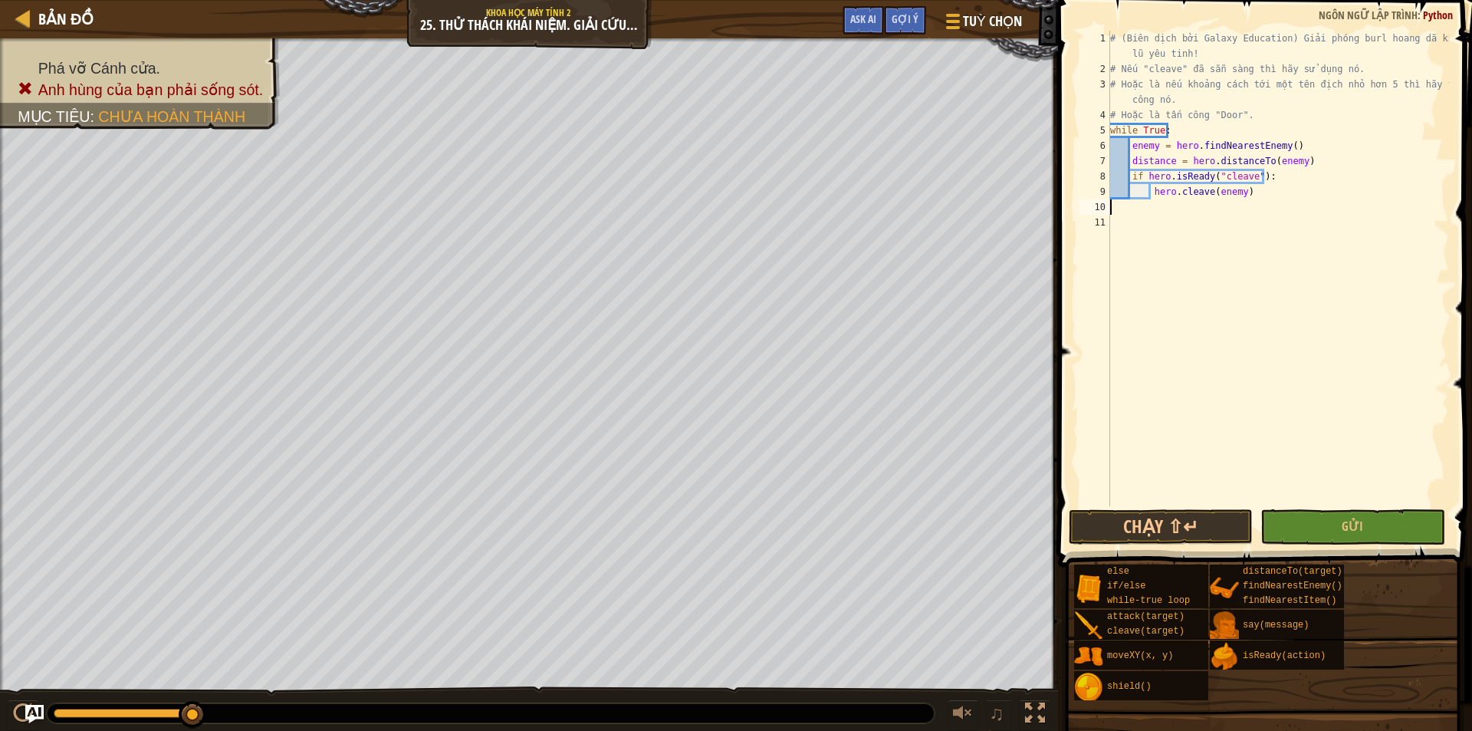
click at [1140, 208] on div "# (Biên dịch bởi Galaxy Education) Giải phóng burl hoang dã khỏi lũ yêu tinh! #…" at bounding box center [1278, 291] width 342 height 521
click at [1164, 207] on div "# (Biên dịch bởi Galaxy Education) Giải phóng burl hoang dã khỏi lũ yêu tinh! #…" at bounding box center [1278, 291] width 342 height 521
drag, startPoint x: 1150, startPoint y: 205, endPoint x: 1158, endPoint y: 206, distance: 8.5
click at [1152, 205] on div "# (Biên dịch bởi Galaxy Education) Giải phóng burl hoang dã khỏi lũ yêu tinh! #…" at bounding box center [1278, 291] width 342 height 521
click at [1255, 195] on div "# (Biên dịch bởi Galaxy Education) Giải phóng burl hoang dã khỏi lũ yêu tinh! #…" at bounding box center [1278, 291] width 342 height 521
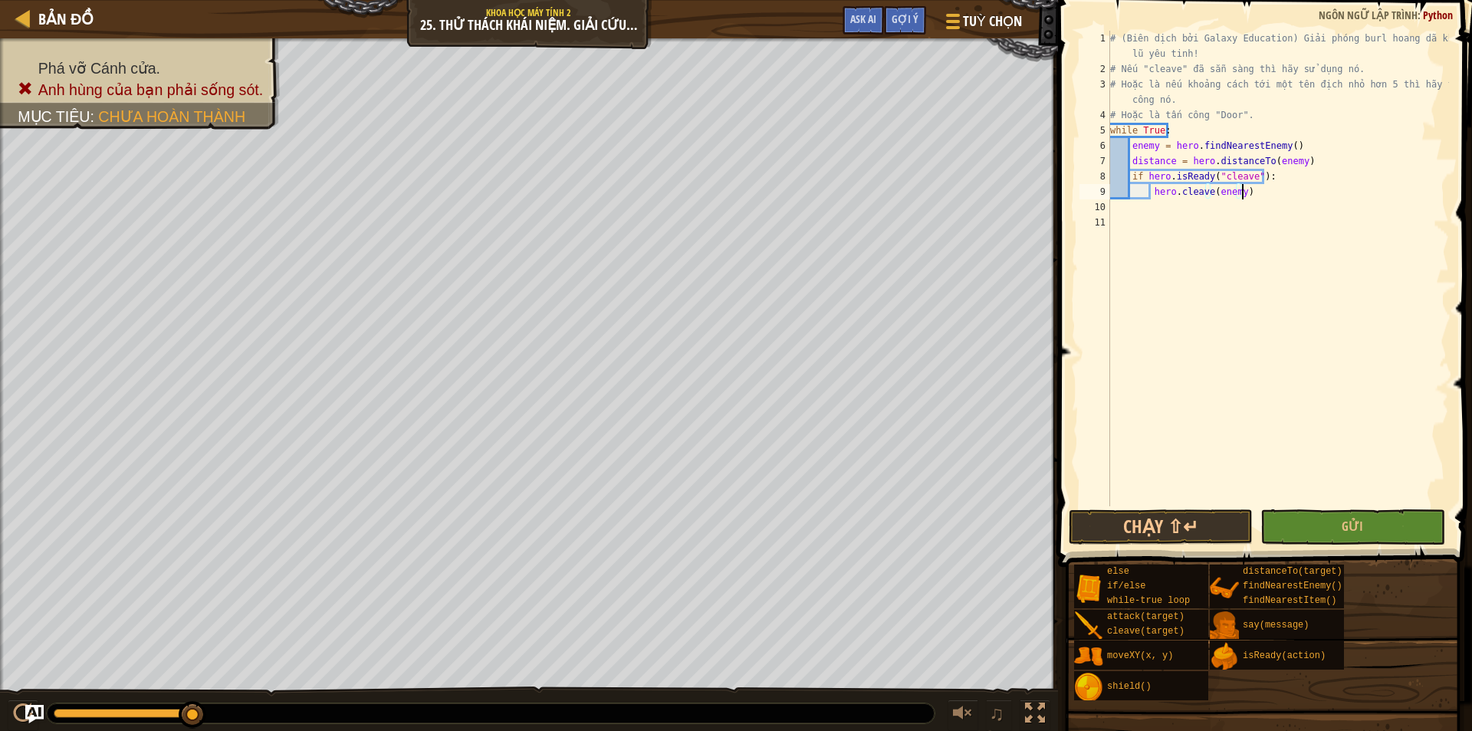
type textarea "hero.cleave(enemy)"
type textarea "e"
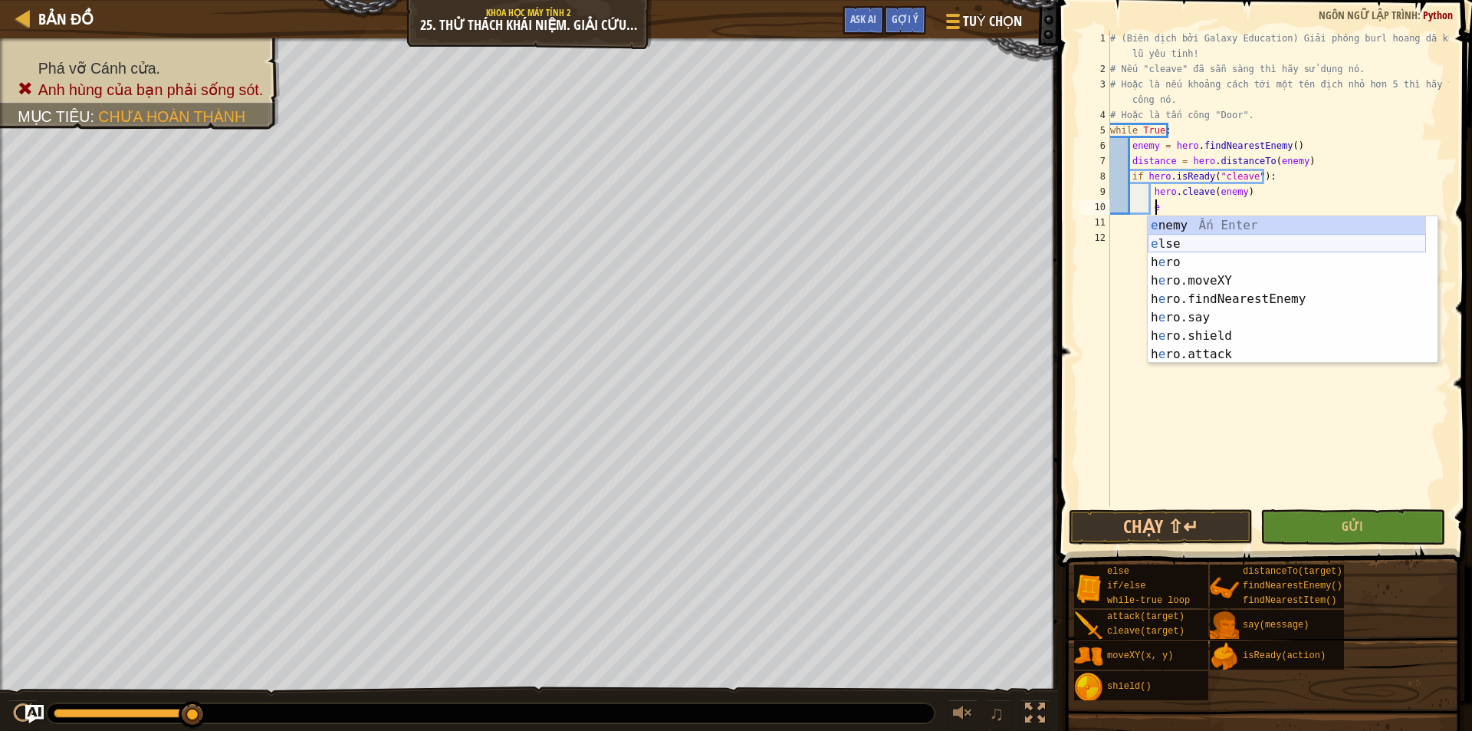
click at [1202, 239] on div "e nemy Ấn Enter e lse Ấn Enter h e ro Ấn Enter h e ro.moveXY Ấn Enter h e ro.fi…" at bounding box center [1287, 308] width 278 height 184
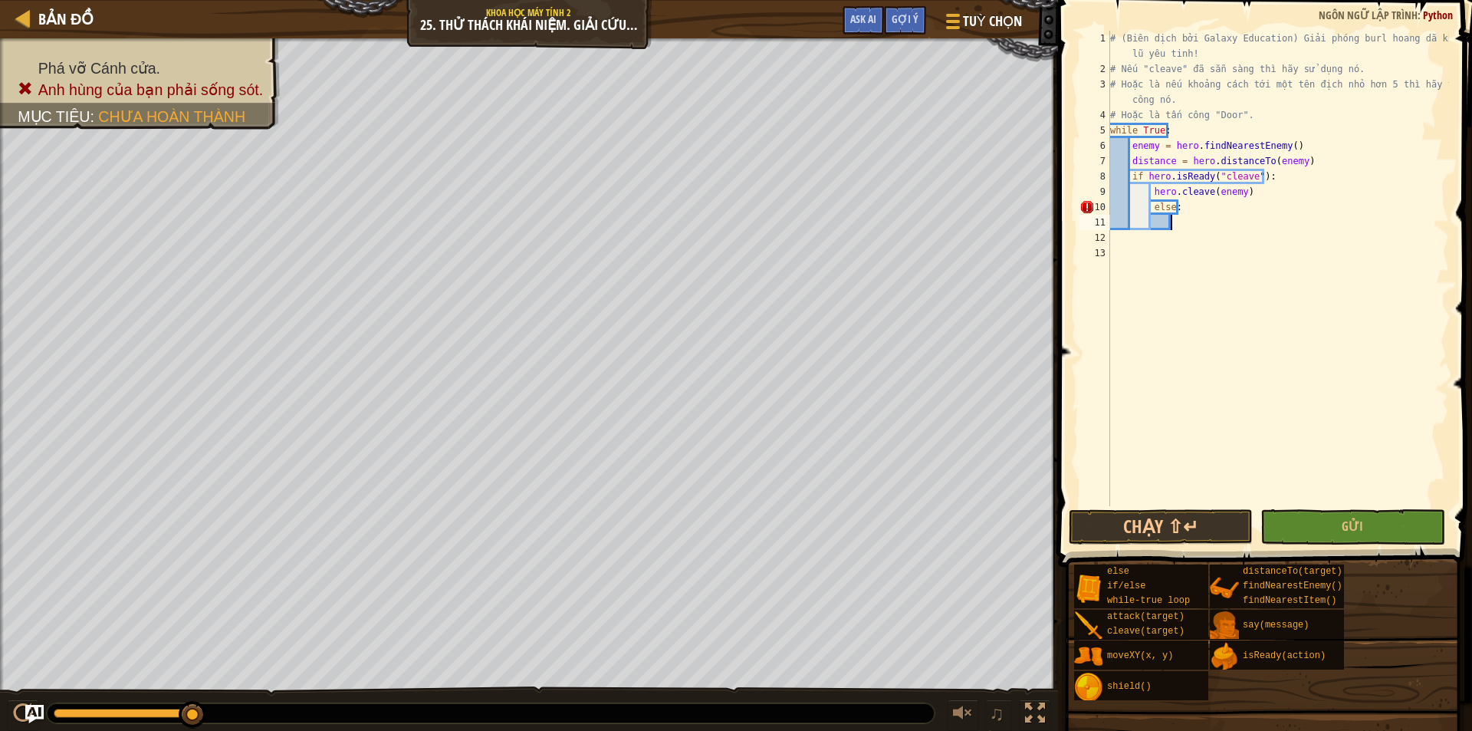
click at [1149, 222] on div "# (Biên dịch bởi Galaxy Education) Giải phóng burl hoang dã khỏi lũ yêu tinh! #…" at bounding box center [1278, 291] width 342 height 521
click at [1174, 227] on div "# (Biên dịch bởi Galaxy Education) Giải phóng burl hoang dã khỏi lũ yêu tinh! #…" at bounding box center [1278, 291] width 342 height 521
click at [1183, 209] on div "# (Biên dịch bởi Galaxy Education) Giải phóng burl hoang dã khỏi lũ yêu tinh! #…" at bounding box center [1278, 291] width 342 height 521
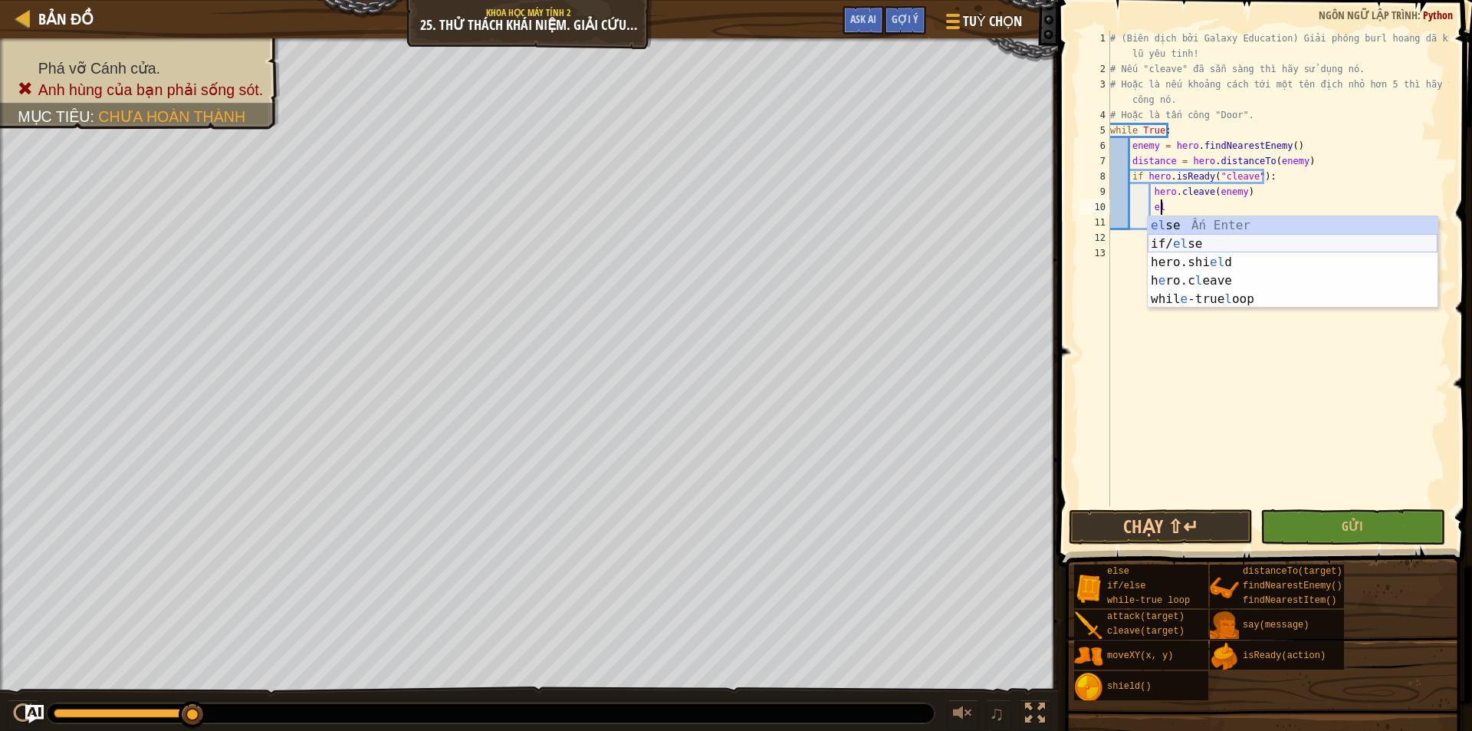
click at [1191, 246] on div "el se Ấn Enter if/ el se Ấn Enter hero.shi el d Ấn Enter h e ro.c l eave Ấn Ent…" at bounding box center [1293, 280] width 290 height 129
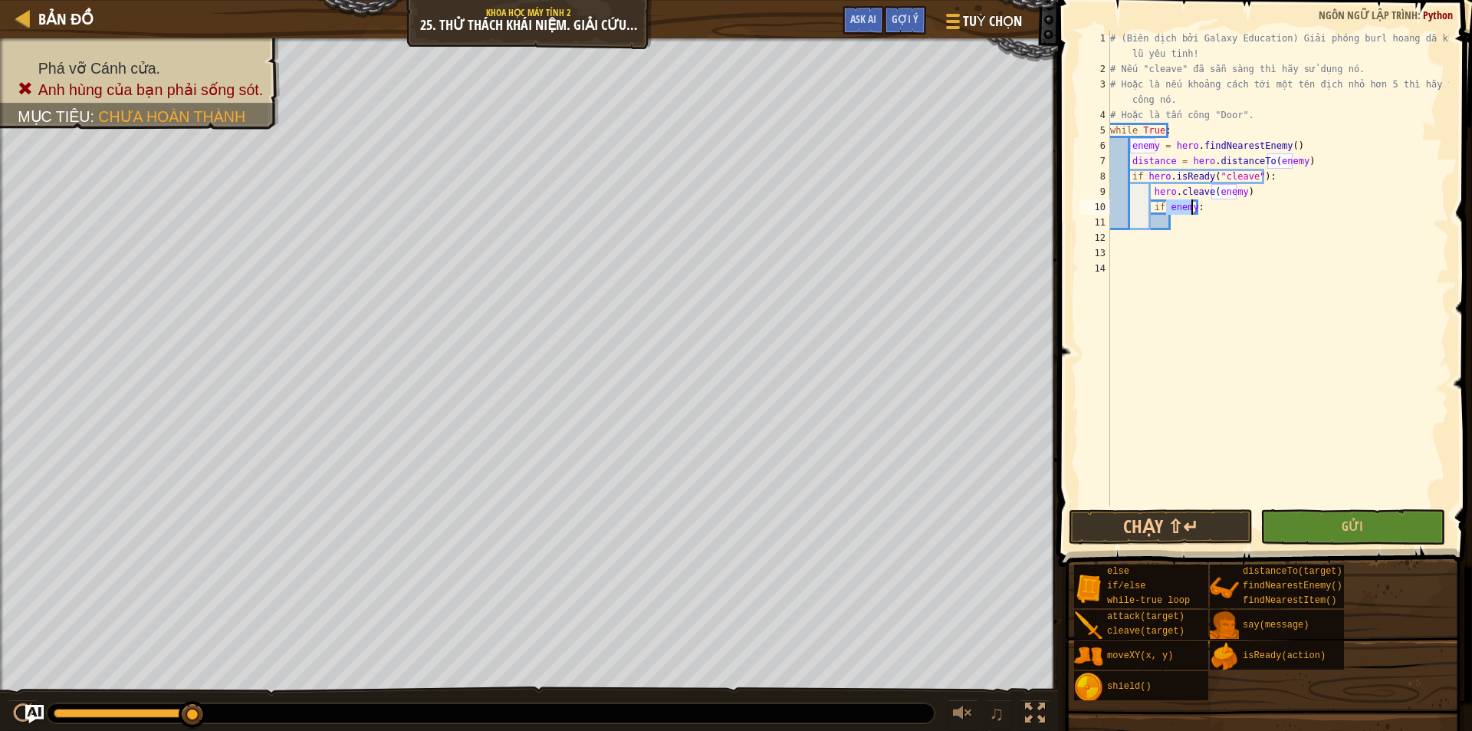
type textarea "if enemy:"
drag, startPoint x: 1197, startPoint y: 204, endPoint x: 1135, endPoint y: 205, distance: 62.1
click at [1135, 205] on div "# (Biên dịch bởi Galaxy Education) Giải phóng burl hoang dã khỏi lũ yêu tinh! #…" at bounding box center [1278, 291] width 342 height 521
click at [1135, 210] on div "# (Biên dịch bởi Galaxy Education) Giải phóng burl hoang dã khỏi lũ yêu tinh! #…" at bounding box center [1278, 291] width 342 height 521
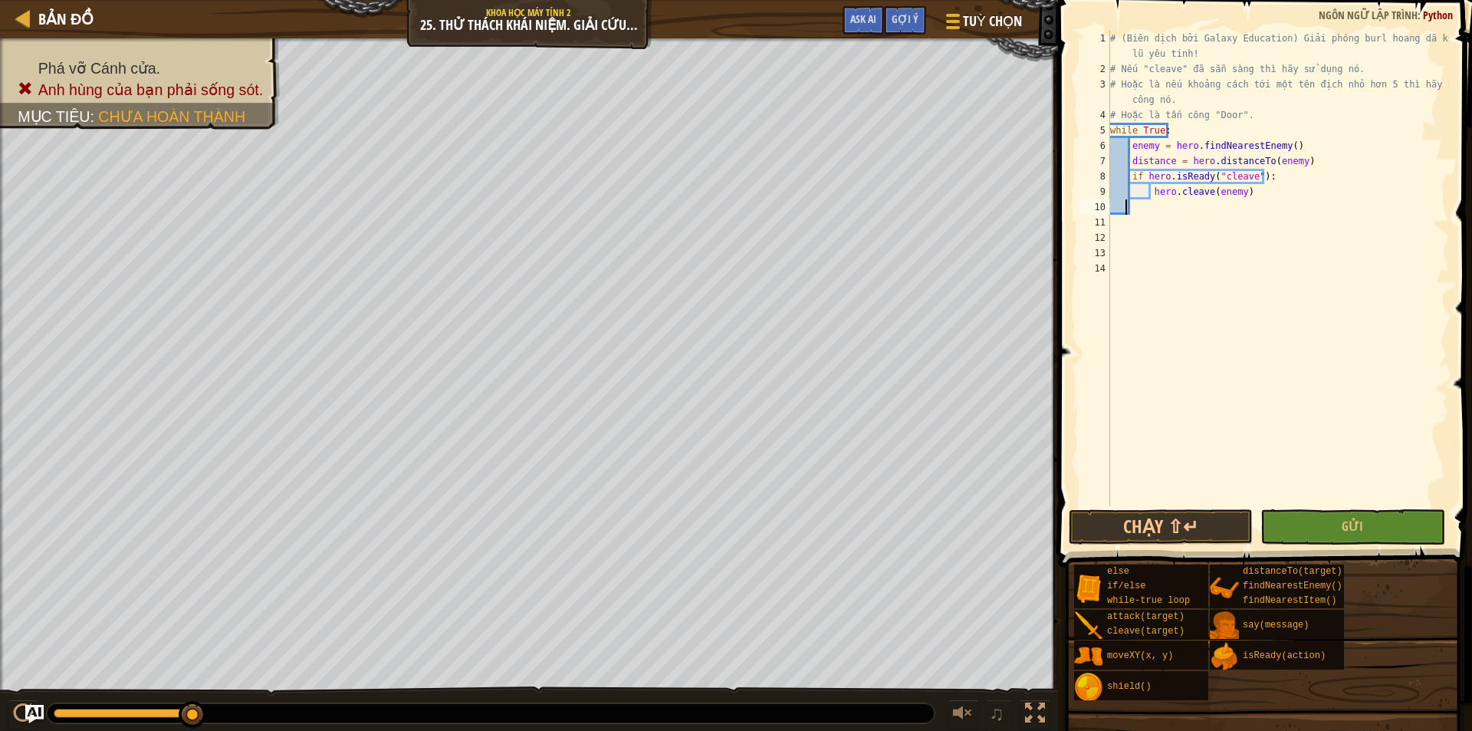
click at [1128, 209] on div "# (Biên dịch bởi Galaxy Education) Giải phóng burl hoang dã khỏi lũ yêu tinh! #…" at bounding box center [1278, 291] width 342 height 521
click at [1134, 209] on div "# (Biên dịch bởi Galaxy Education) Giải phóng burl hoang dã khỏi lũ yêu tinh! #…" at bounding box center [1278, 291] width 342 height 521
click at [1131, 210] on div "# (Biên dịch bởi Galaxy Education) Giải phóng burl hoang dã khỏi lũ yêu tinh! #…" at bounding box center [1278, 291] width 342 height 521
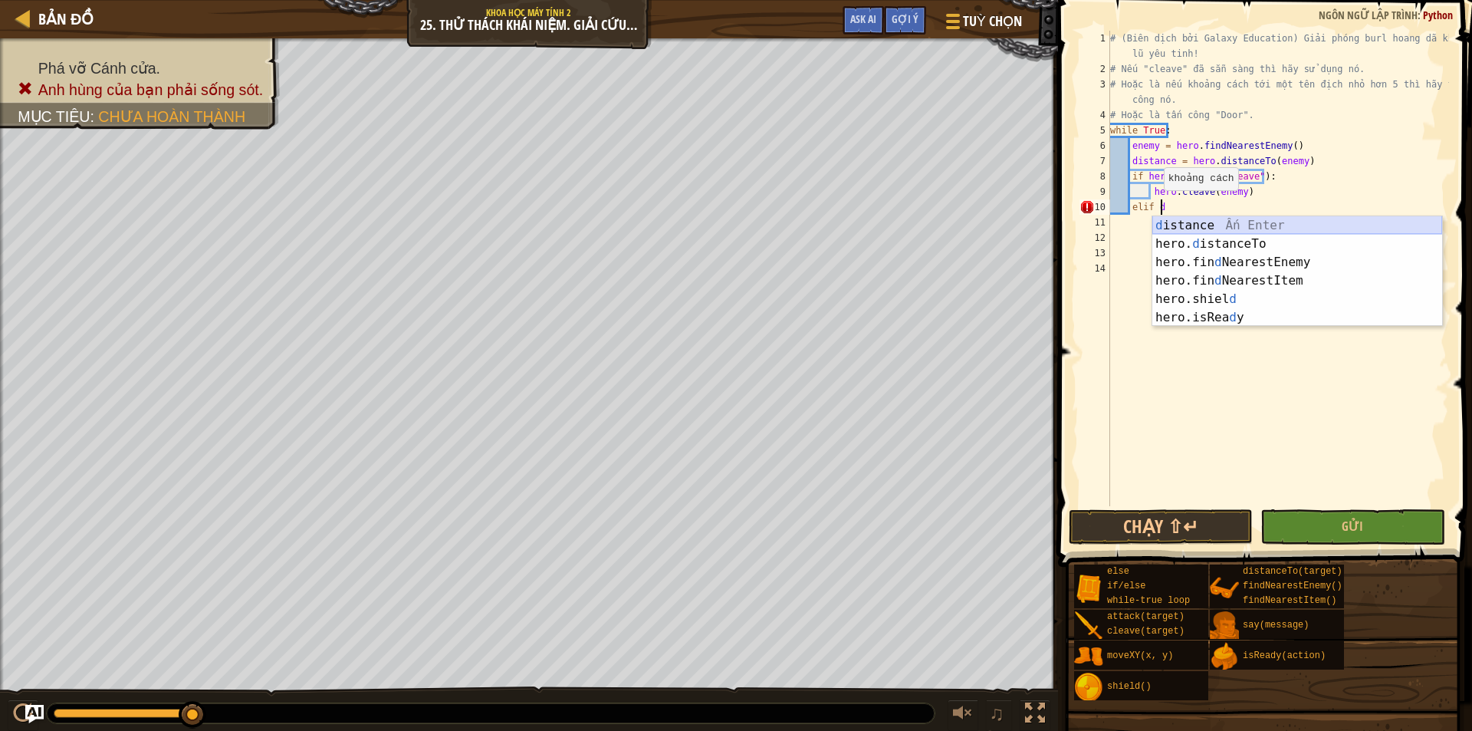
click at [1194, 228] on div "d istance Ấn Enter hero. d istanceTo Ấn Enter hero.fin d NearestEnemy Ấn Enter …" at bounding box center [1297, 289] width 290 height 147
type textarea "elif distance"
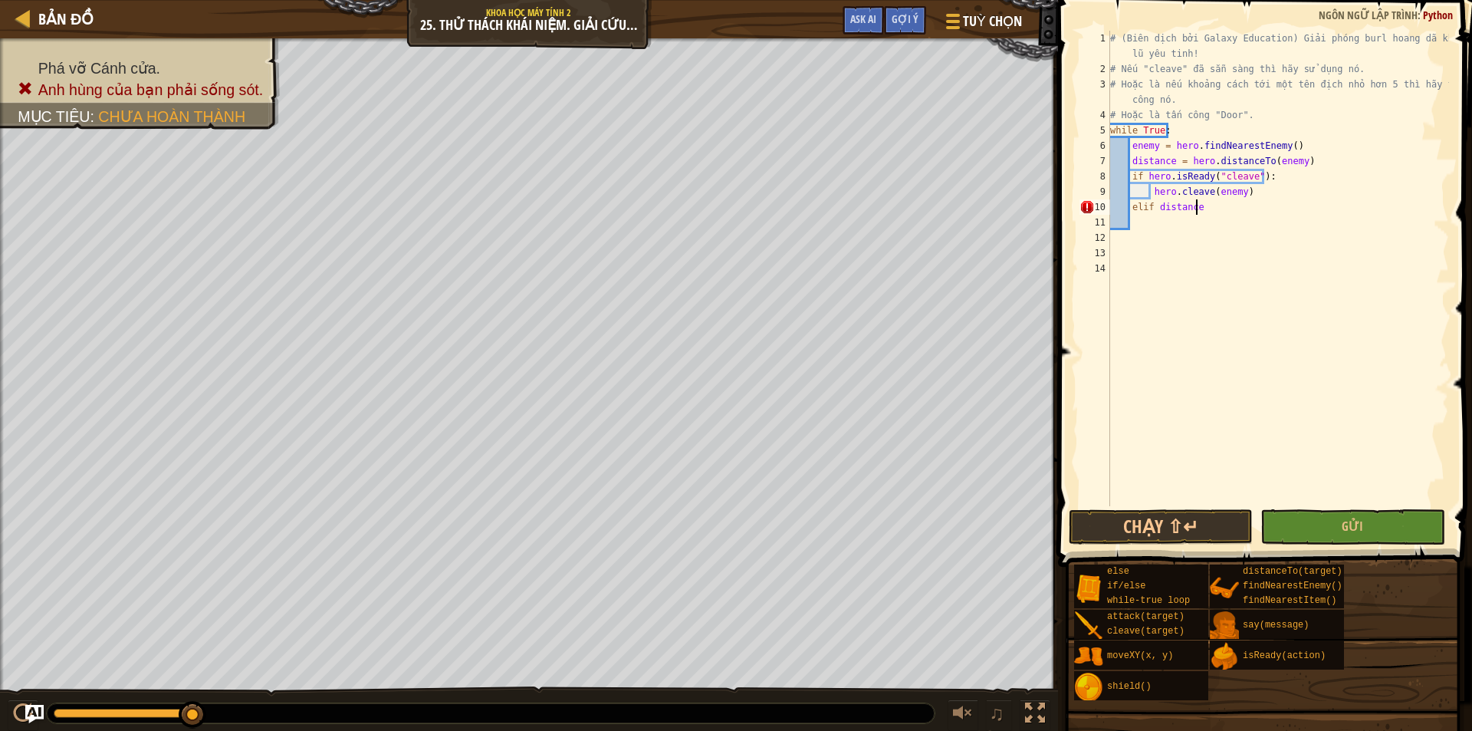
click at [1142, 225] on div "# (Biên dịch bởi Galaxy Education) Giải phóng burl hoang dã khỏi lũ yêu tinh! #…" at bounding box center [1278, 291] width 342 height 521
click at [1205, 204] on div "# (Biên dịch bởi Galaxy Education) Giải phóng burl hoang dã khỏi lũ yêu tinh! #…" at bounding box center [1278, 291] width 342 height 521
click at [1138, 215] on div "# (Biên dịch bởi Galaxy Education) Giải phóng burl hoang dã khỏi lũ yêu tinh! #…" at bounding box center [1278, 291] width 342 height 521
type textarea "elif distance <5:"
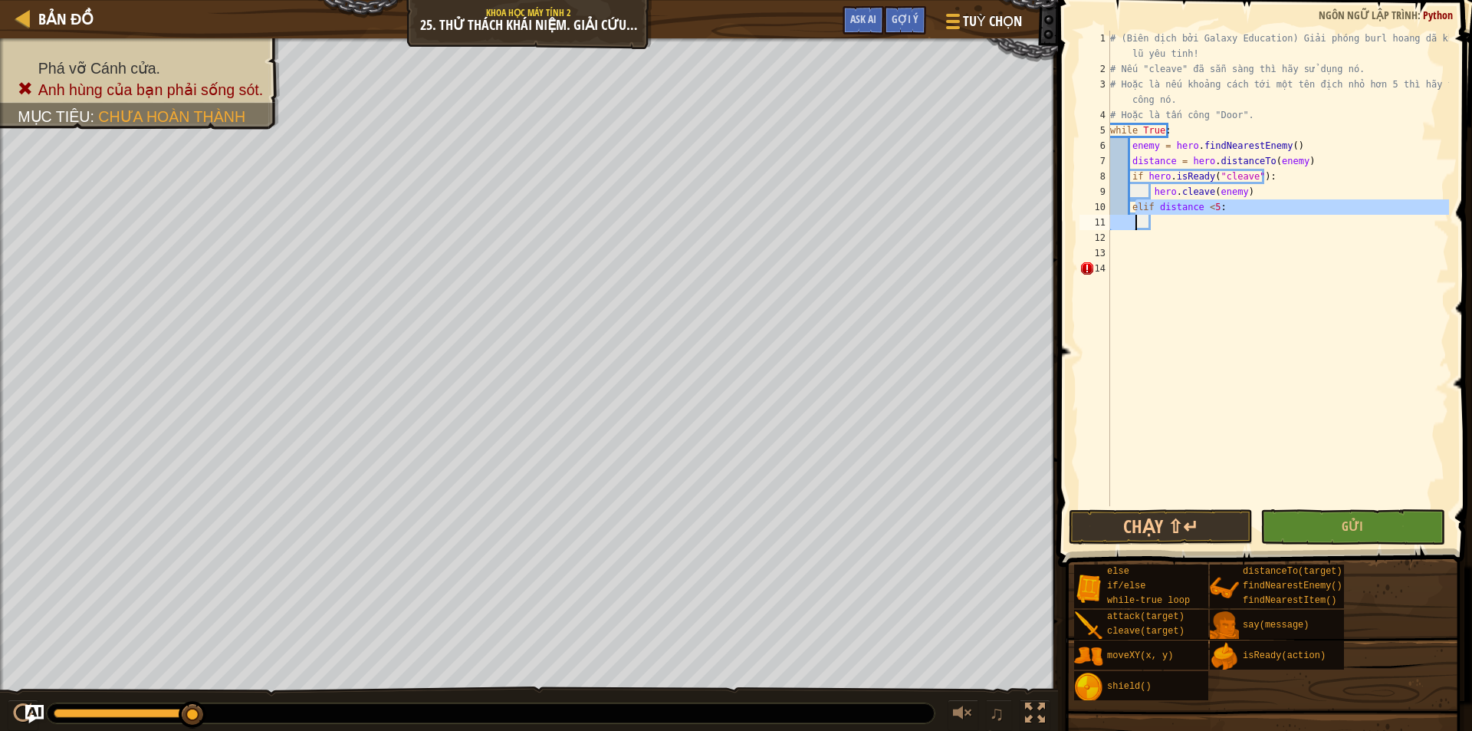
click at [1160, 226] on div "# (Biên dịch bởi Galaxy Education) Giải phóng burl hoang dã khỏi lũ yêu tinh! #…" at bounding box center [1278, 291] width 342 height 521
click at [1149, 223] on div "# (Biên dịch bởi Galaxy Education) Giải phóng burl hoang dã khỏi lũ yêu tinh! #…" at bounding box center [1278, 291] width 342 height 521
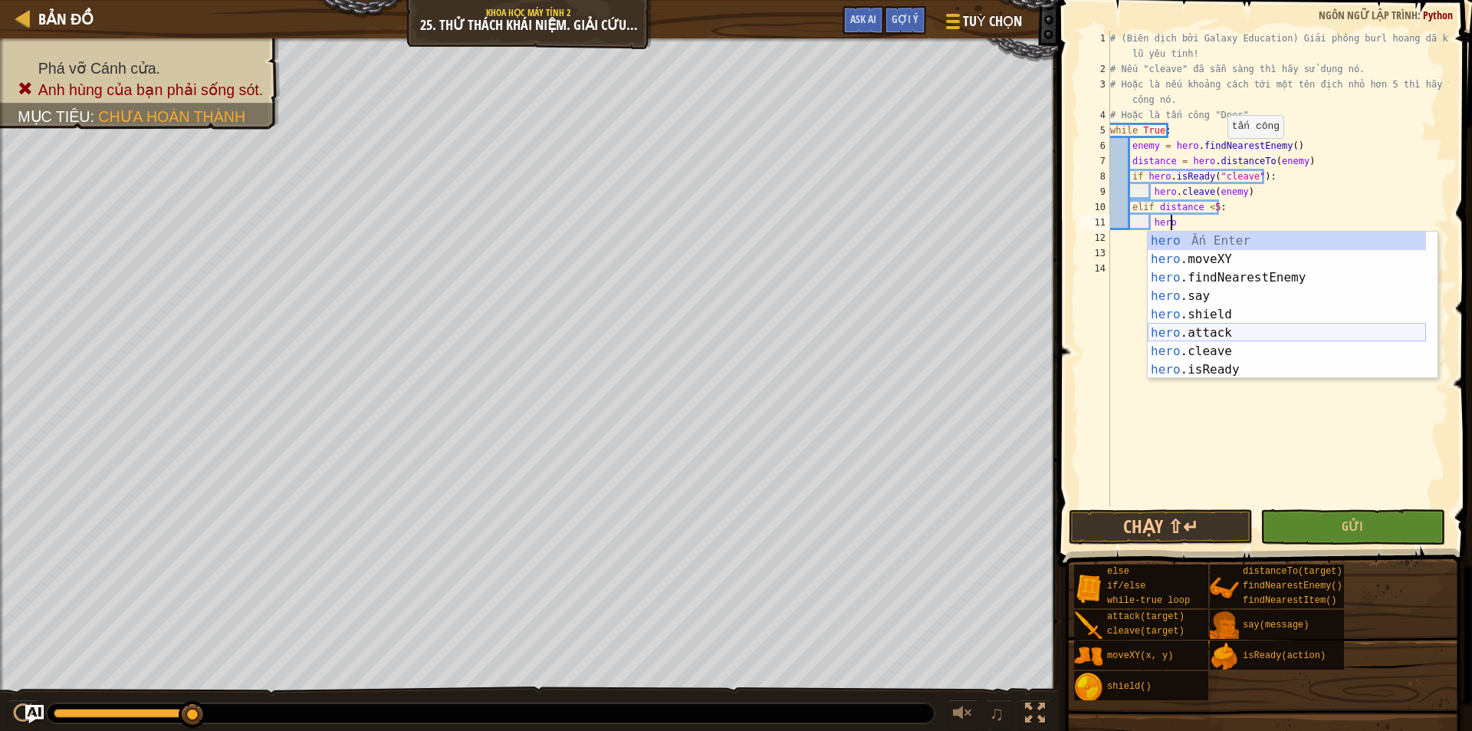
click at [1206, 327] on div "hero Ấn Enter hero .moveXY Ấn Enter hero .findNearestEnemy Ấn Enter hero .say Ấ…" at bounding box center [1287, 324] width 278 height 184
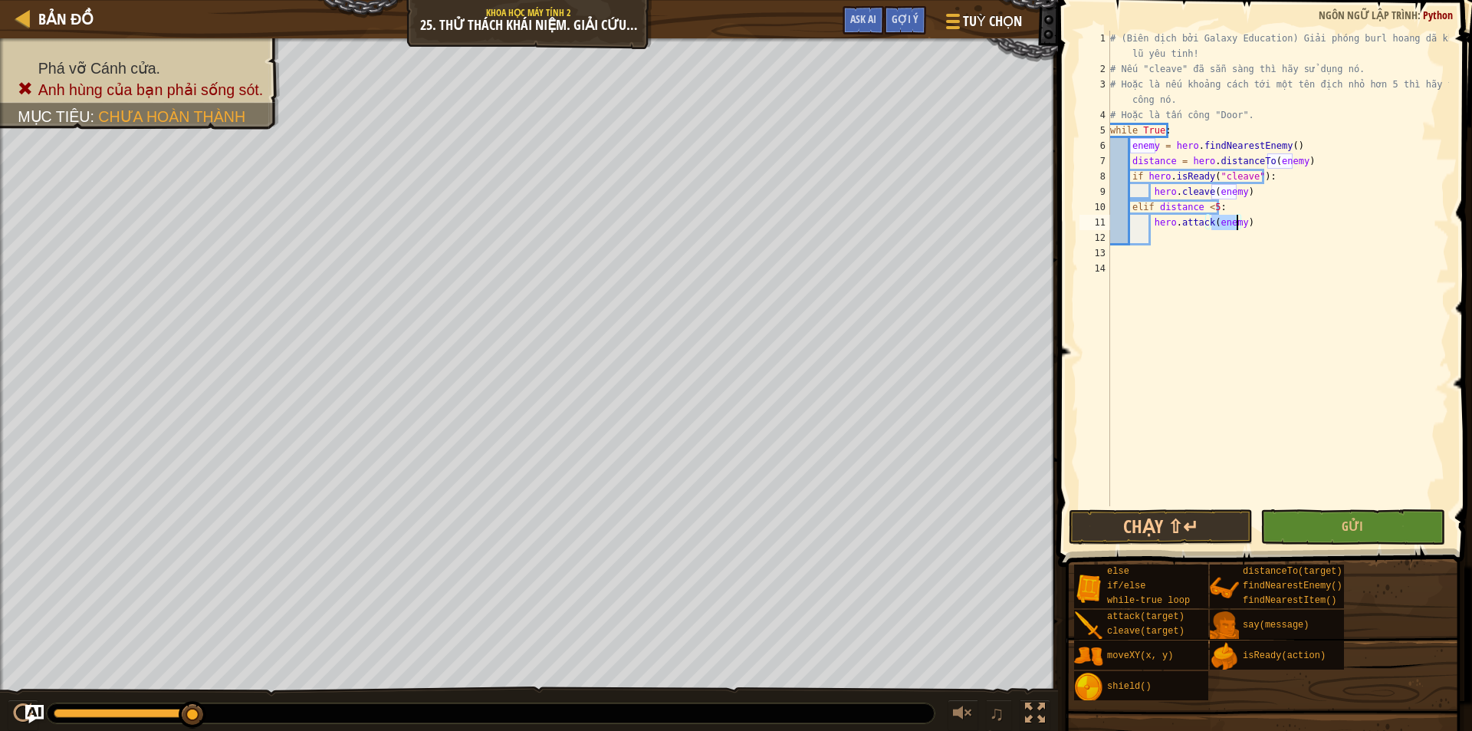
type textarea "hero.attack(enemy)"
drag, startPoint x: 1373, startPoint y: 567, endPoint x: 1368, endPoint y: 534, distance: 32.6
click at [1369, 541] on div "Gợi ý hero.attack(enemy) 1 2 3 4 5 6 7 8 9 10 11 12 13 14 # (Biên dịch bởi Gala…" at bounding box center [1262, 361] width 419 height 723
click at [1368, 534] on button "Gửi" at bounding box center [1352, 526] width 184 height 35
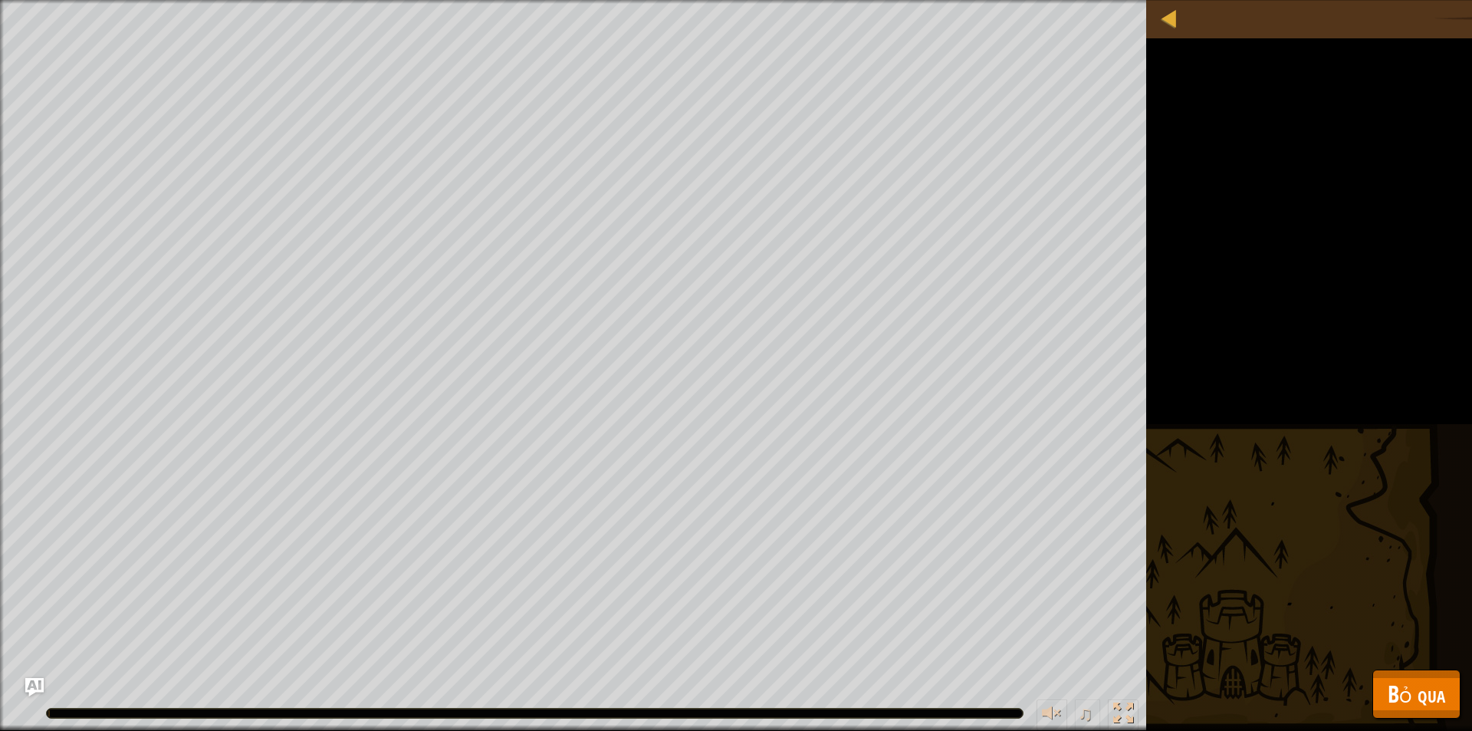
click at [1410, 669] on div "Bản đồ Khoa học máy tính 2 25. Thử Thách Khái Niệm. Giải cứu Billy Tuỳ chọn Xon…" at bounding box center [736, 365] width 1472 height 731
click at [1411, 682] on span "Bỏ qua" at bounding box center [1417, 693] width 58 height 31
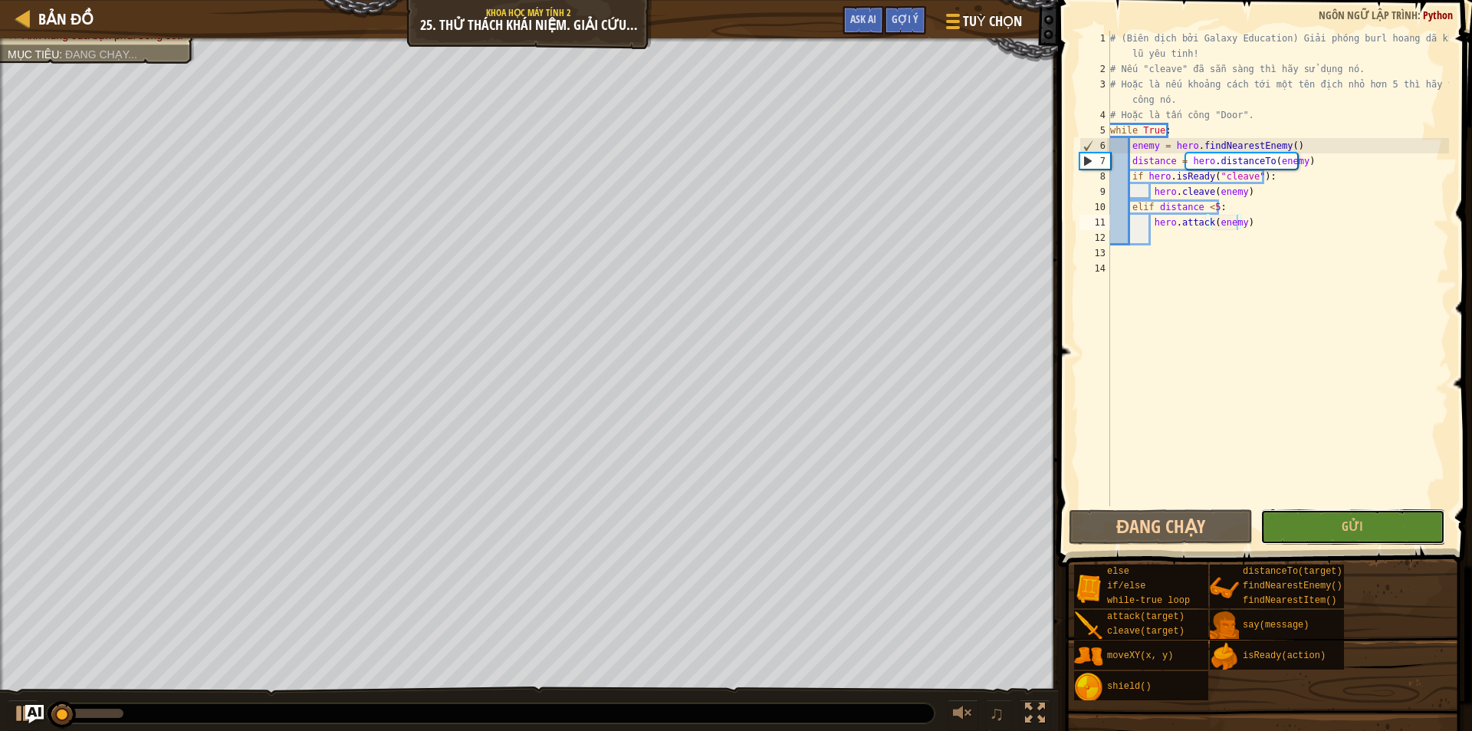
click at [1373, 537] on button "Gửi" at bounding box center [1352, 526] width 184 height 35
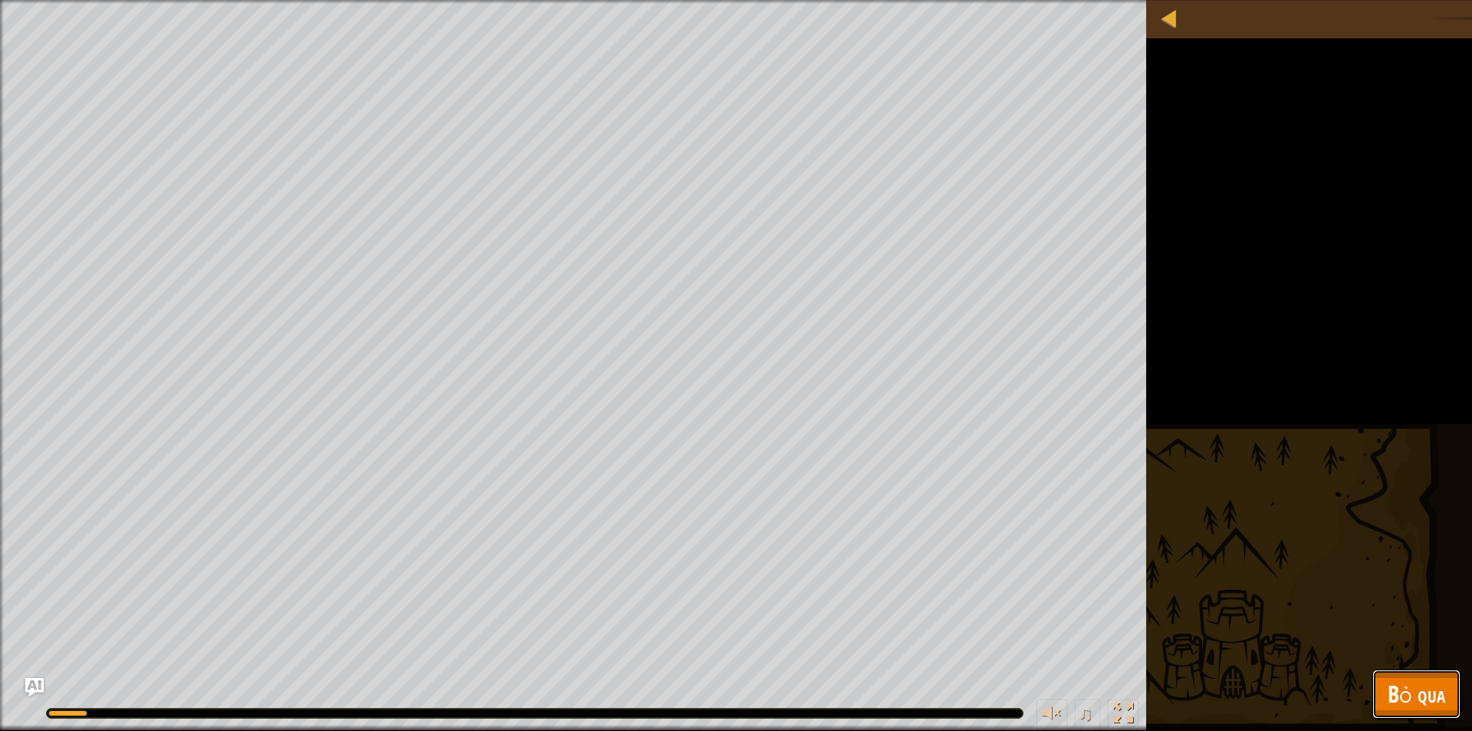
click at [1418, 685] on span "Bỏ qua" at bounding box center [1417, 693] width 58 height 31
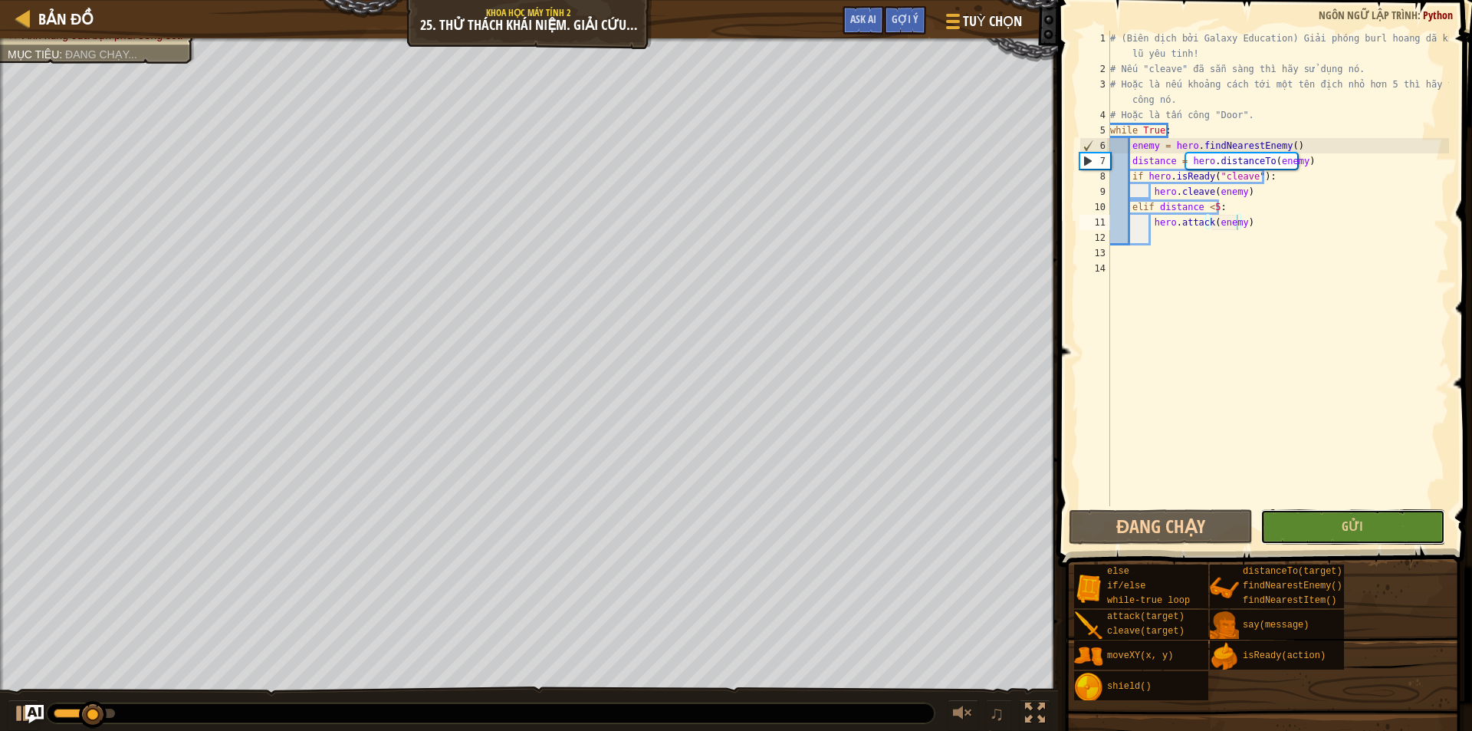
click at [1337, 544] on button "Gửi" at bounding box center [1352, 526] width 184 height 35
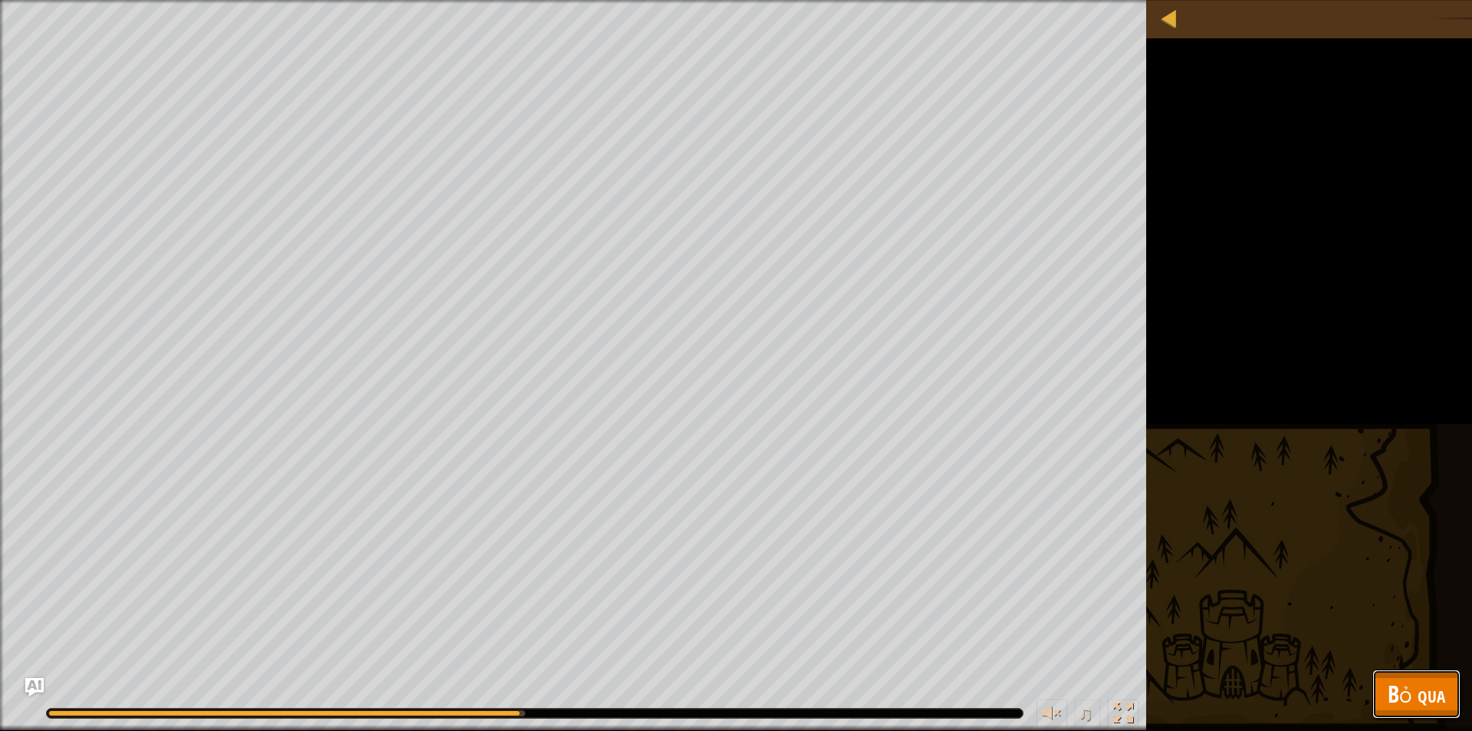
click at [1407, 679] on span "Bỏ qua" at bounding box center [1417, 693] width 58 height 31
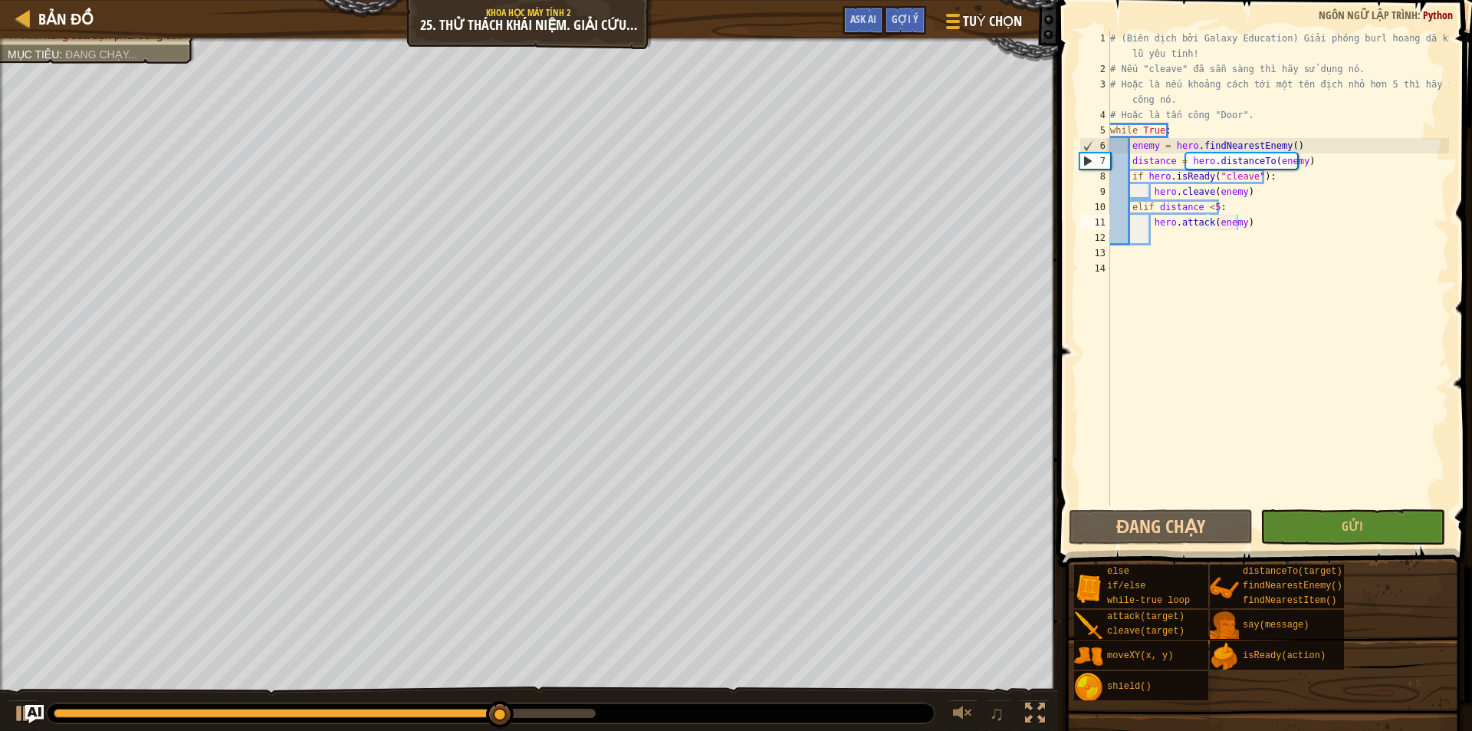
click at [1184, 235] on div "# (Biên dịch bởi Galaxy Education) Giải phóng burl hoang dã khỏi lũ yêu tinh! #…" at bounding box center [1278, 291] width 342 height 521
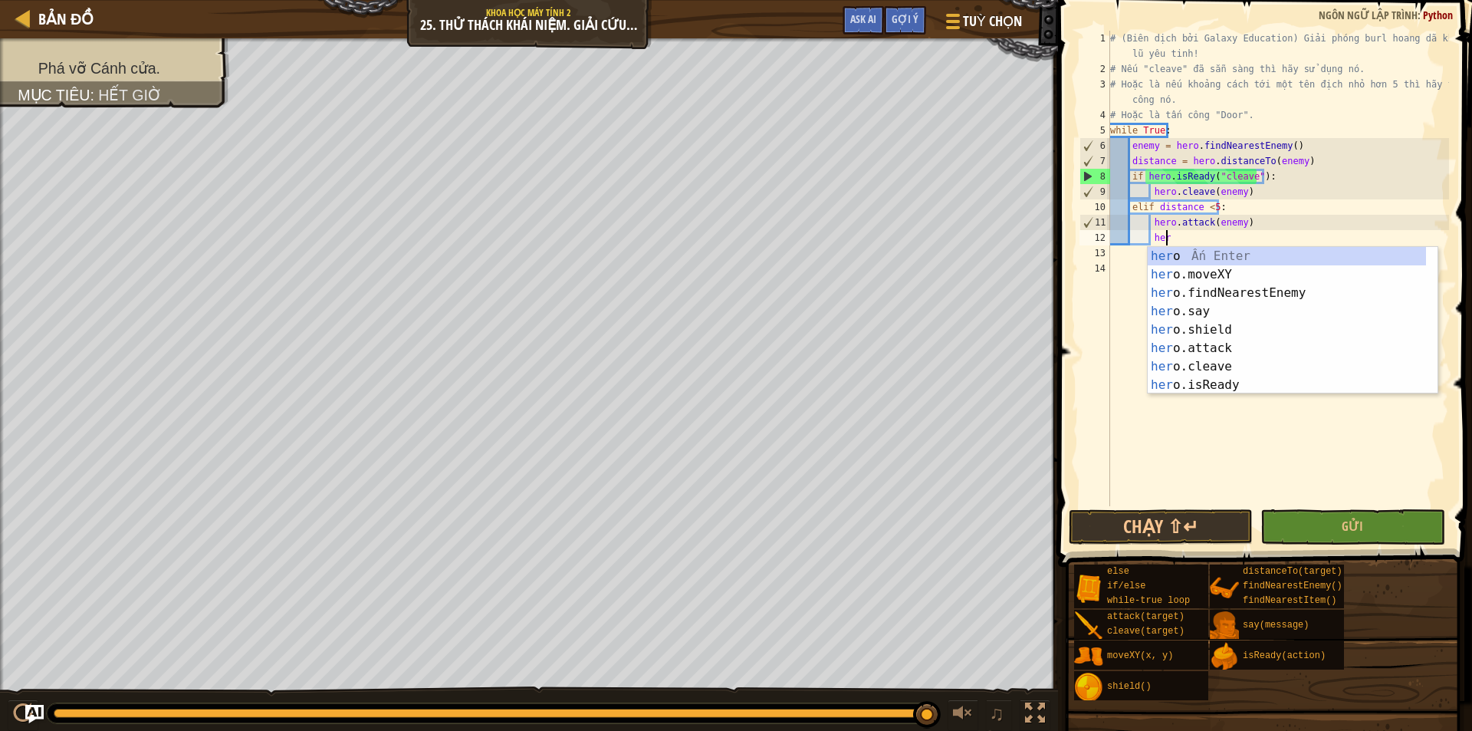
scroll to position [7, 4]
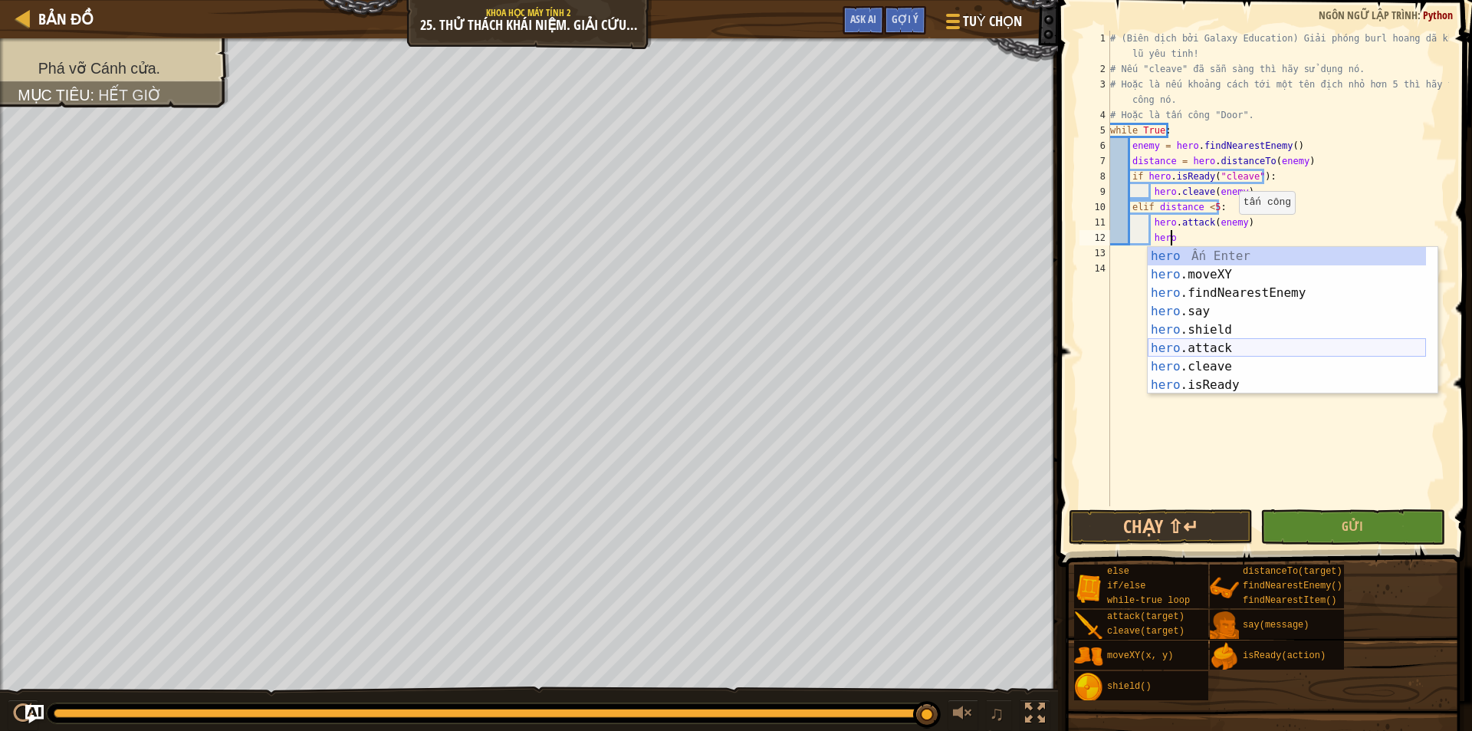
drag, startPoint x: 1254, startPoint y: 347, endPoint x: 1247, endPoint y: 301, distance: 47.4
click at [1254, 347] on div "hero Ấn Enter hero .moveXY Ấn Enter hero .findNearestEnemy Ấn Enter hero .say Ấ…" at bounding box center [1287, 339] width 278 height 184
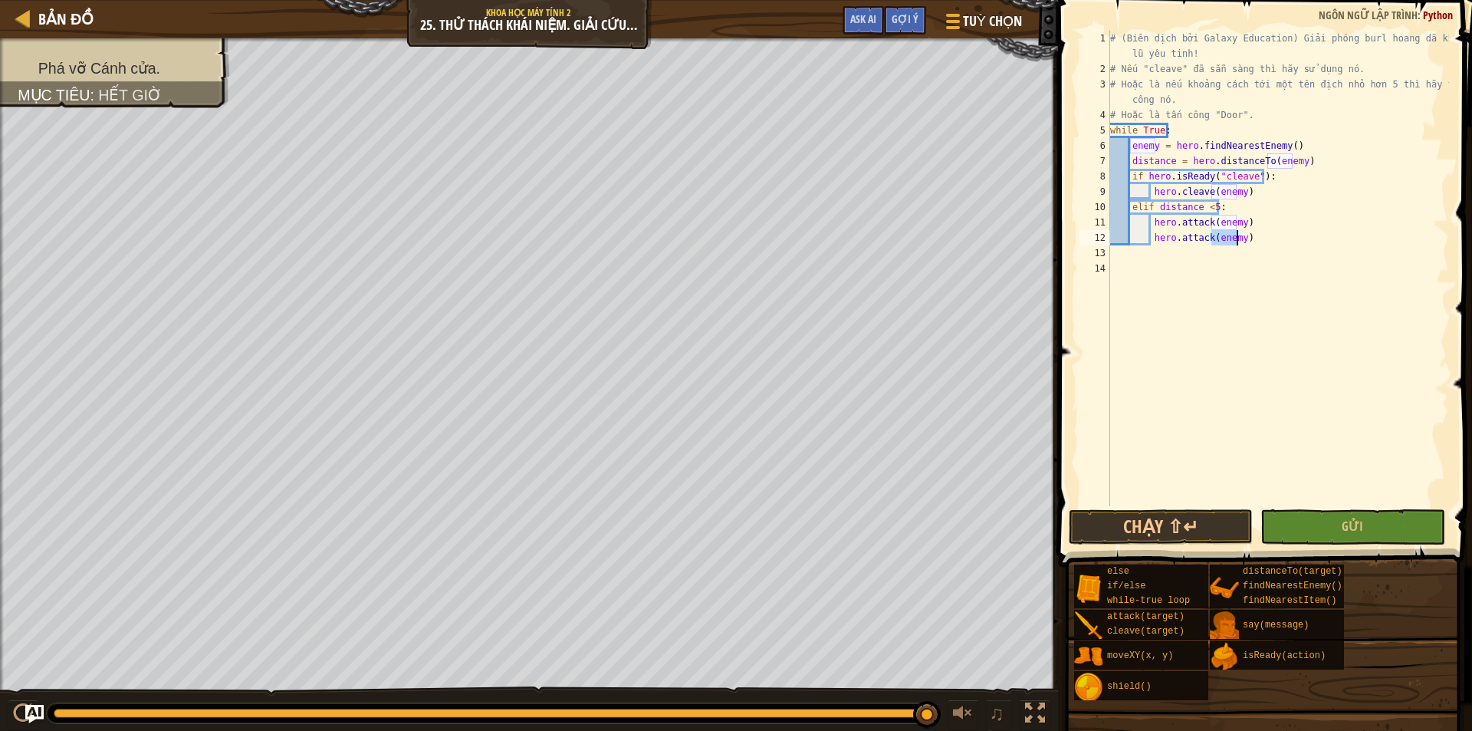
click at [1237, 236] on div "# (Biên dịch bởi Galaxy Education) Giải phóng burl hoang dã khỏi lũ yêu tinh! #…" at bounding box center [1278, 268] width 342 height 475
click at [1209, 235] on div "# (Biên dịch bởi Galaxy Education) Giải phóng burl hoang dã khỏi lũ yêu tinh! #…" at bounding box center [1278, 291] width 342 height 521
type textarea "hero.attack("Door")"
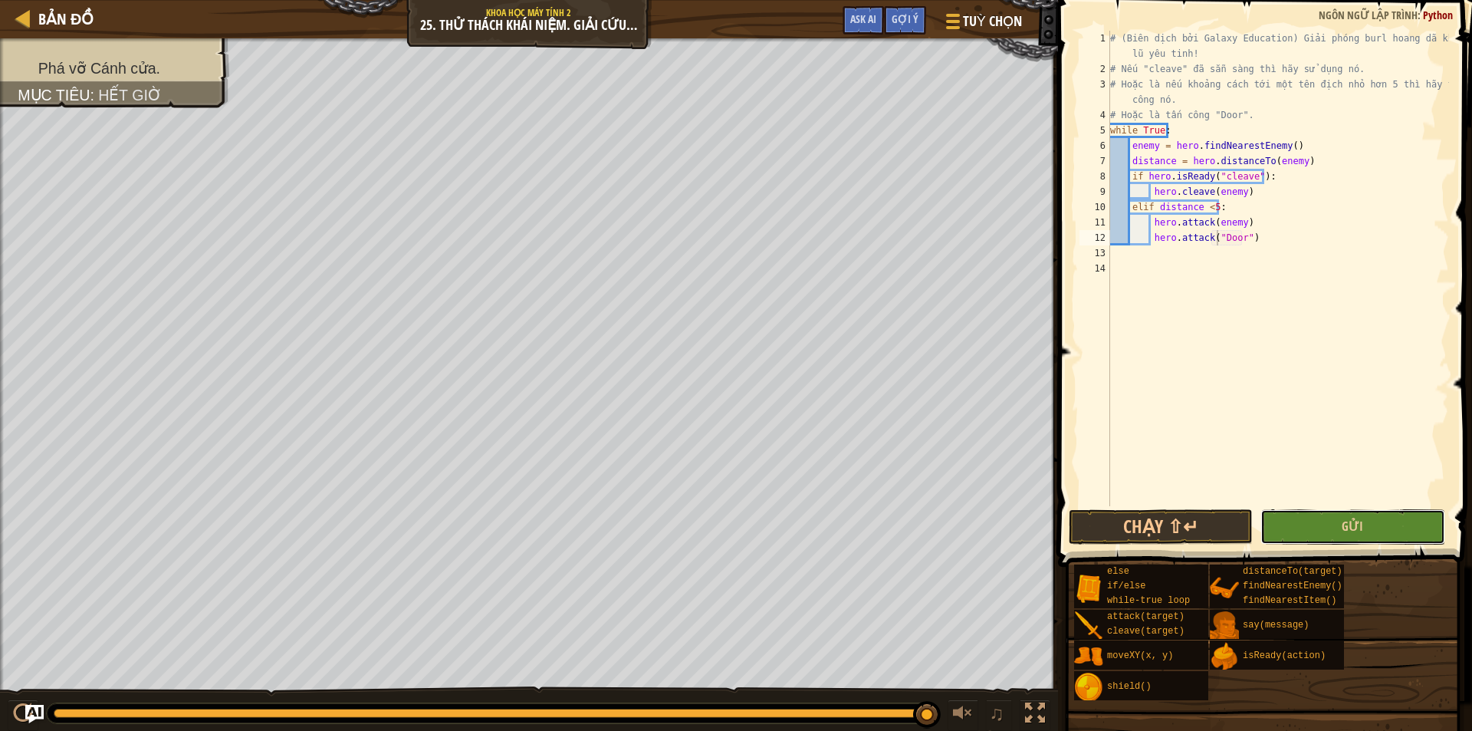
click at [1370, 524] on button "Gửi" at bounding box center [1352, 526] width 184 height 35
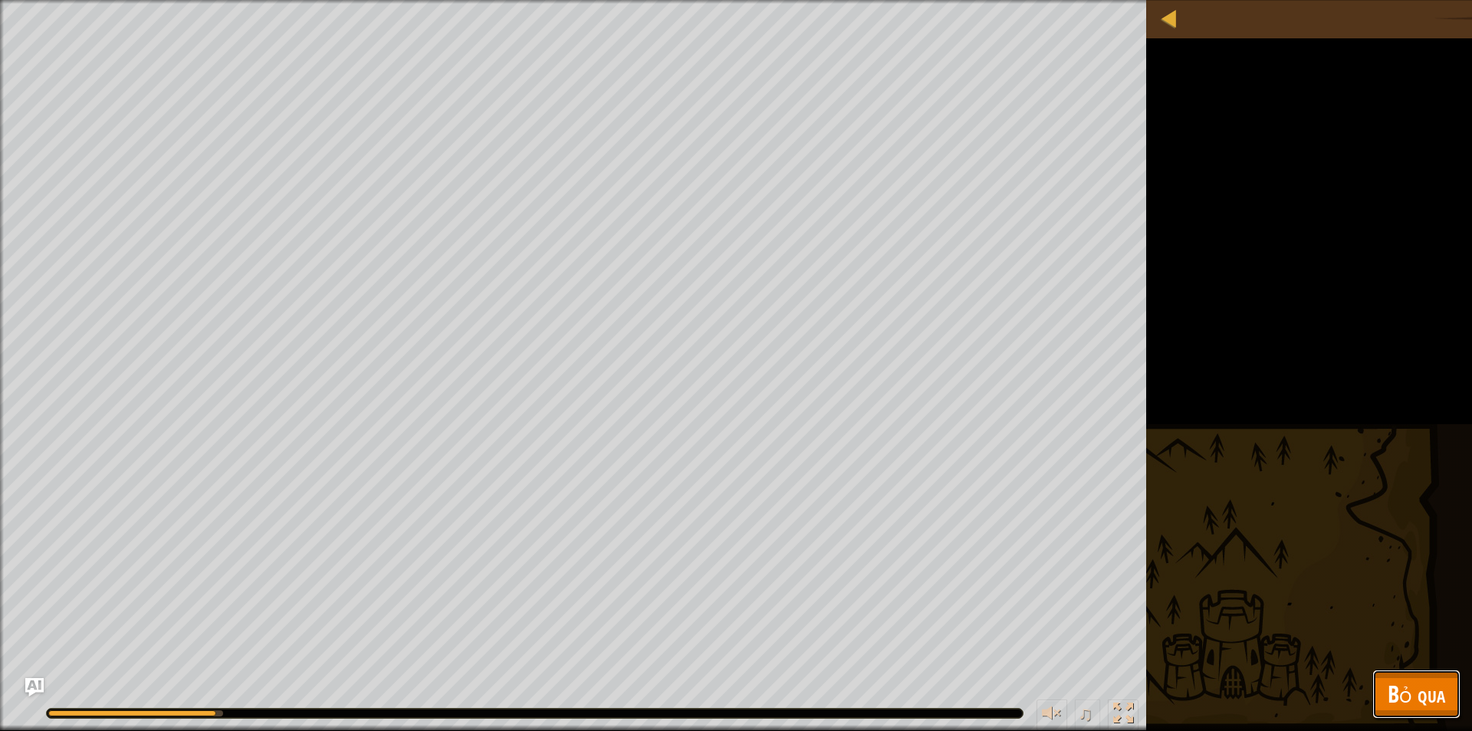
click at [1378, 684] on button "Bỏ qua" at bounding box center [1416, 693] width 88 height 49
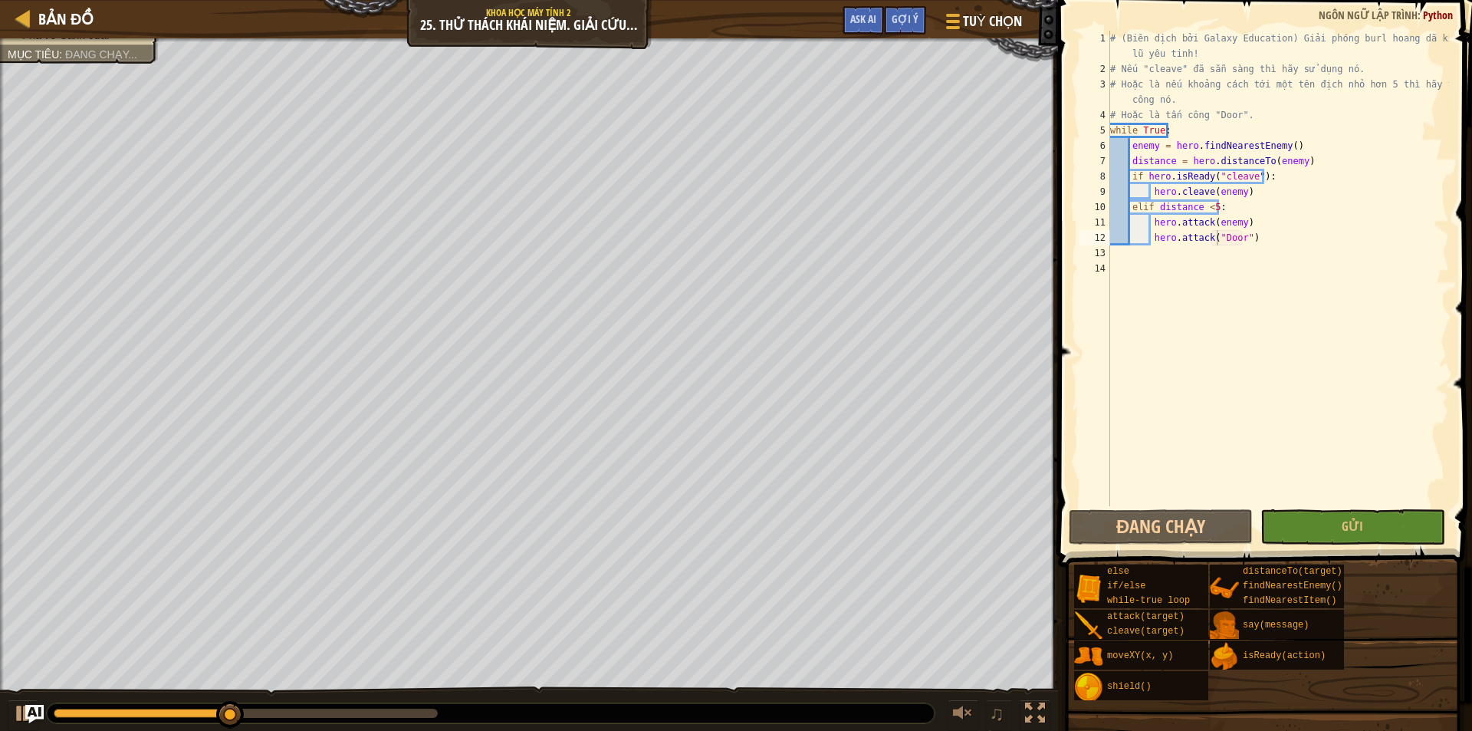
click at [1247, 234] on div "# (Biên dịch bởi Galaxy Education) Giải phóng burl hoang dã khỏi lũ yêu tinh! #…" at bounding box center [1278, 291] width 342 height 521
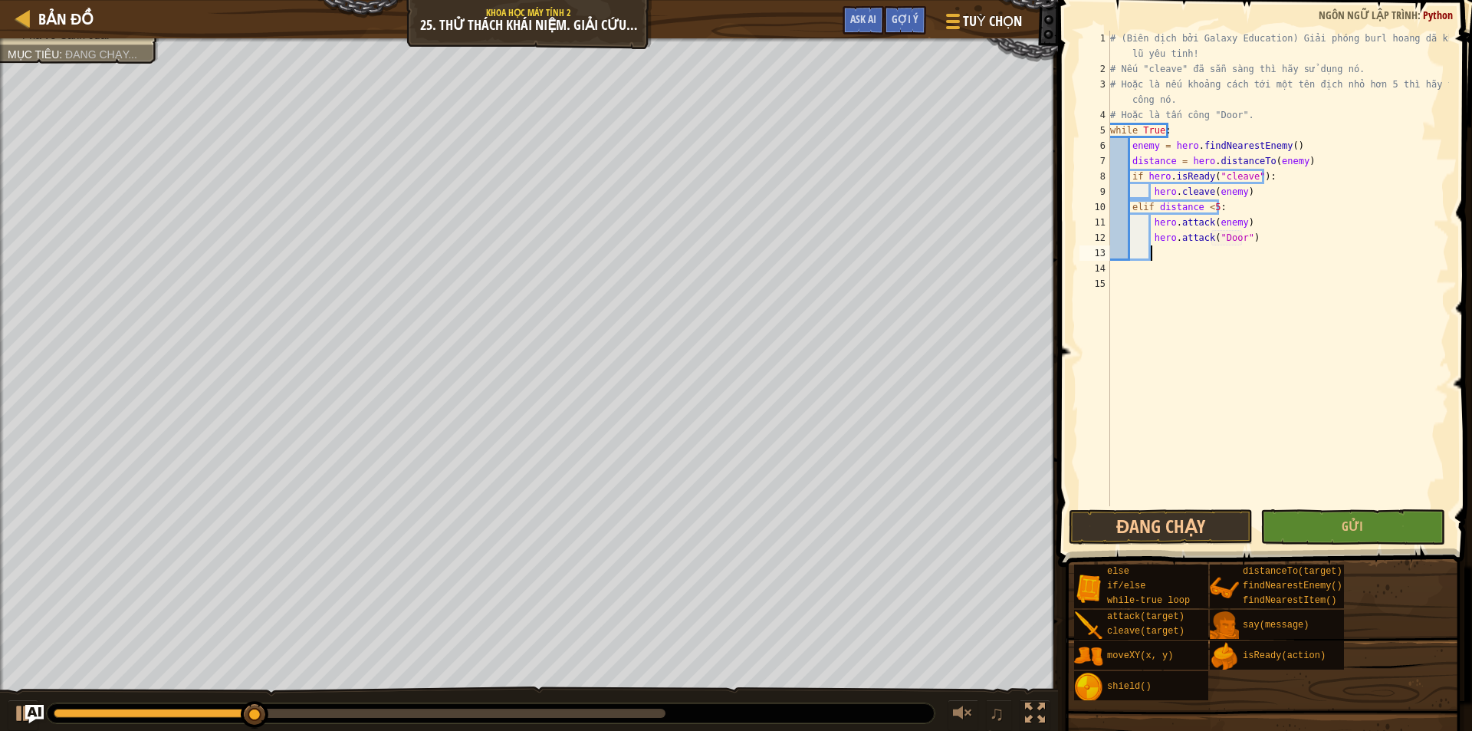
scroll to position [7, 1]
click at [1246, 225] on div "# (Biên dịch bởi Galaxy Education) Giải phóng burl hoang dã khỏi lũ yêu tinh! #…" at bounding box center [1278, 291] width 342 height 521
type textarea "hero.attack(enemy)"
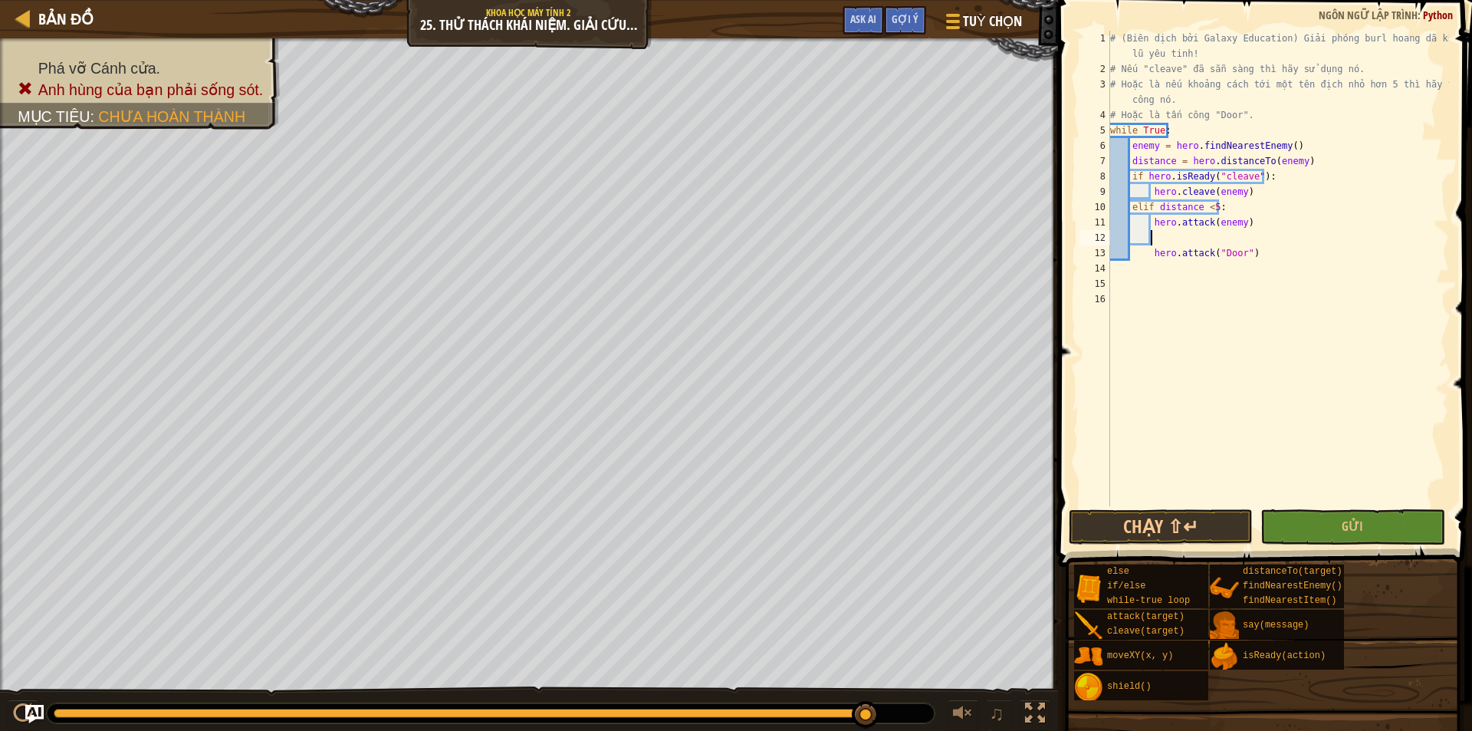
type textarea "e"
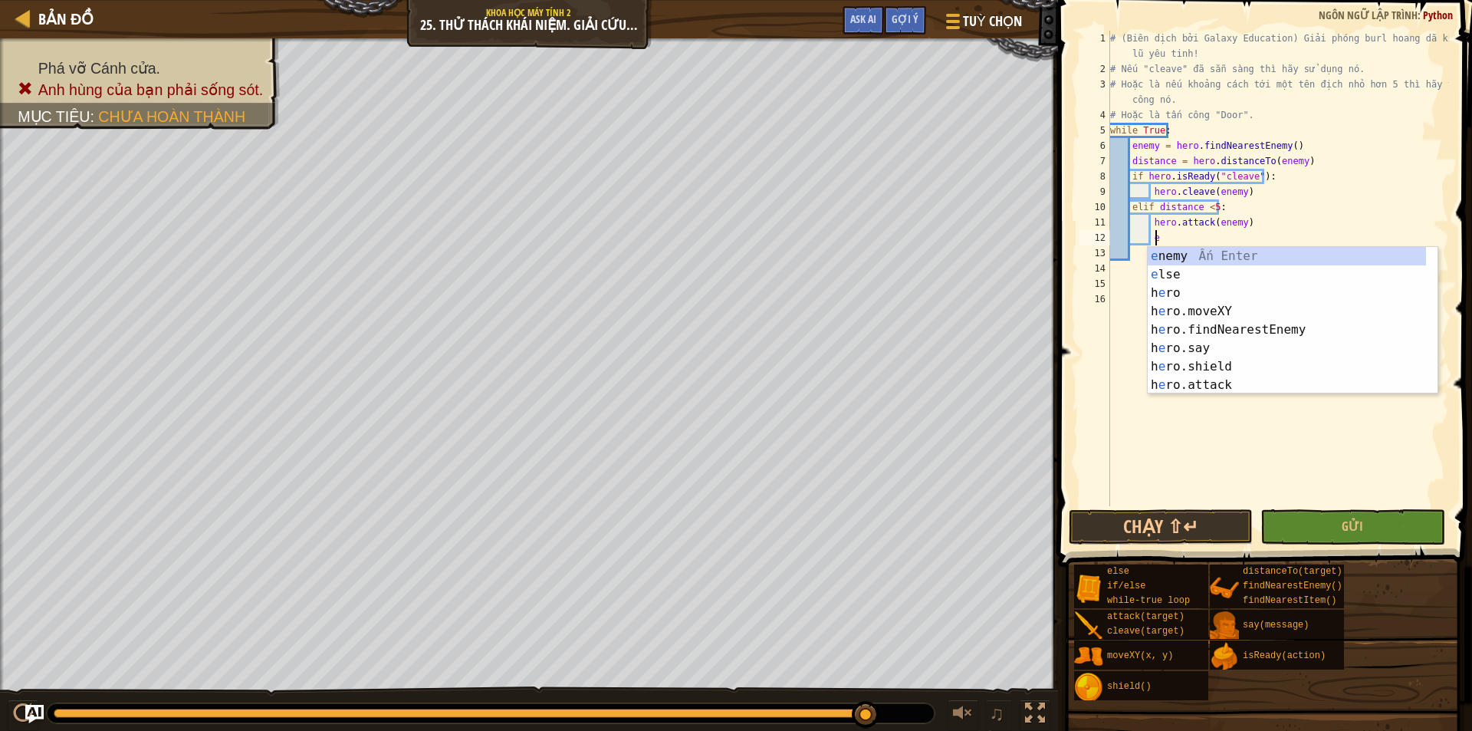
scroll to position [7, 2]
click at [1222, 271] on div "e nemy Ấn Enter e lse Ấn Enter h e ro Ấn Enter h e ro.moveXY Ấn Enter h e ro.fi…" at bounding box center [1293, 339] width 290 height 184
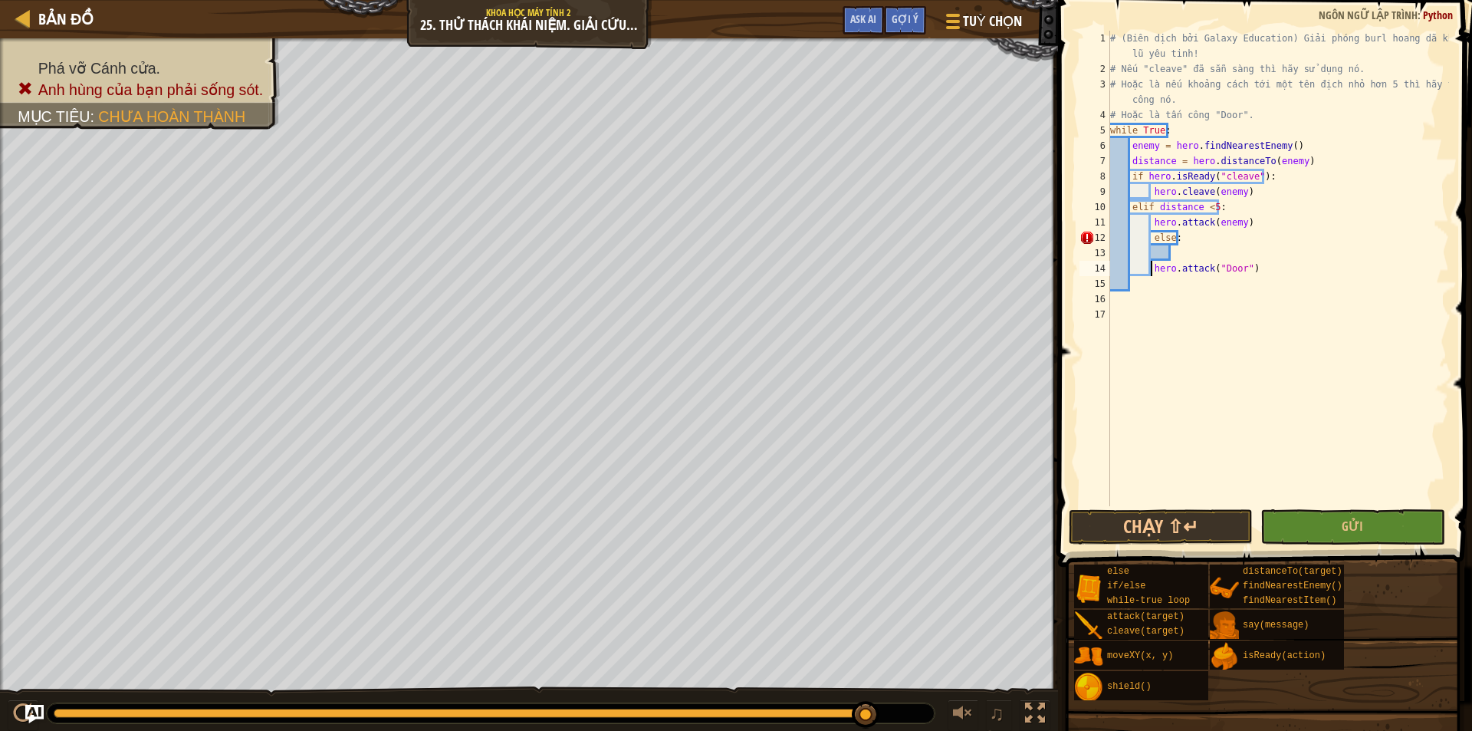
click at [1148, 268] on div "# (Biên dịch bởi Galaxy Education) Giải phóng burl hoang dã khỏi lũ yêu tinh! #…" at bounding box center [1278, 291] width 342 height 521
type textarea "hero.attack("Door")"
click at [1132, 277] on div "# (Biên dịch bởi Galaxy Education) Giải phóng burl hoang dã khỏi lũ yêu tinh! #…" at bounding box center [1278, 291] width 342 height 521
click at [1135, 271] on div "# (Biên dịch bởi Galaxy Education) Giải phóng burl hoang dã khỏi lũ yêu tinh! #…" at bounding box center [1278, 291] width 342 height 521
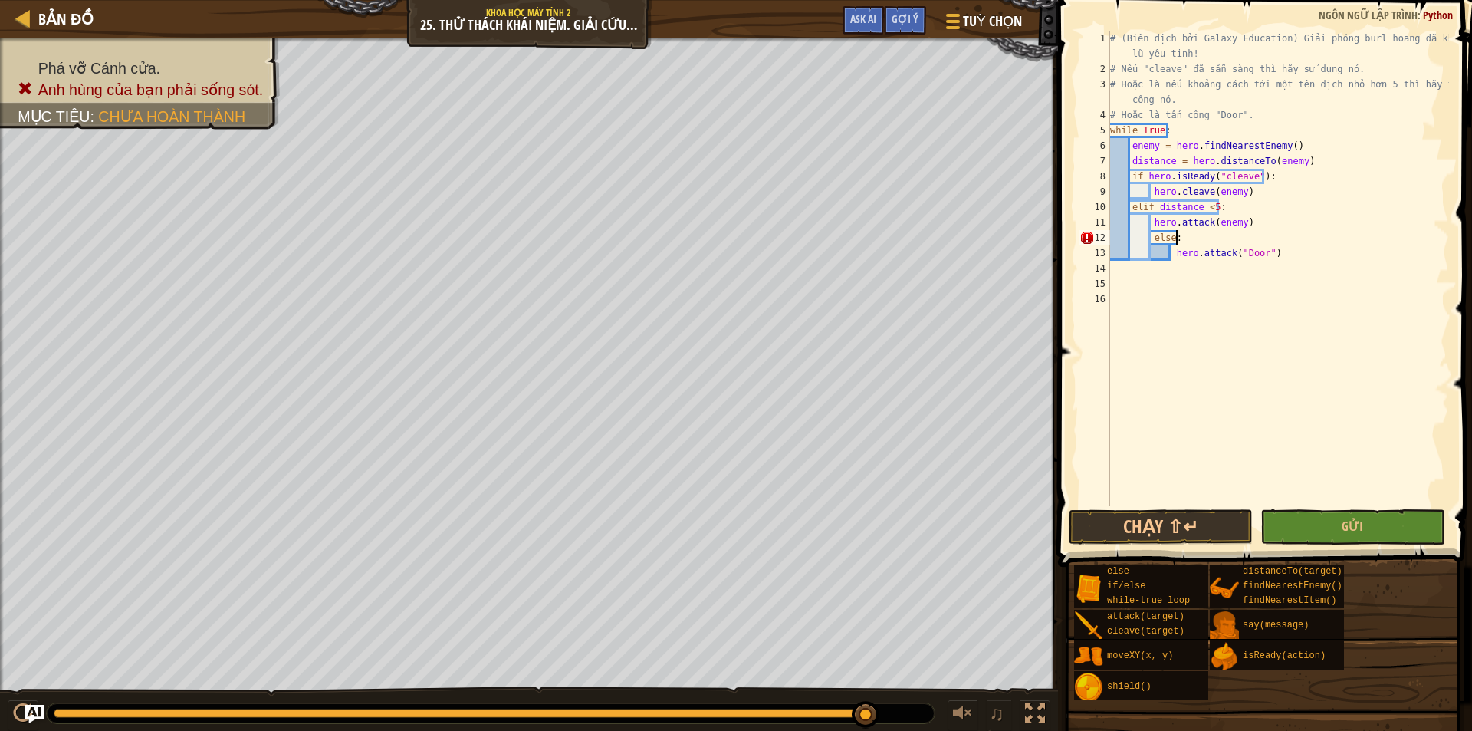
click at [1180, 239] on div "# (Biên dịch bởi Galaxy Education) Giải phóng burl hoang dã khỏi lũ yêu tinh! #…" at bounding box center [1278, 291] width 342 height 521
click at [1150, 235] on div "# (Biên dịch bởi Galaxy Education) Giải phóng burl hoang dã khỏi lũ yêu tinh! #…" at bounding box center [1278, 291] width 342 height 521
click at [1154, 252] on div "# (Biên dịch bởi Galaxy Education) Giải phóng burl hoang dã khỏi lũ yêu tinh! #…" at bounding box center [1278, 291] width 342 height 521
click at [1172, 255] on div "# (Biên dịch bởi Galaxy Education) Giải phóng burl hoang dã khỏi lũ yêu tinh! #…" at bounding box center [1278, 291] width 342 height 521
type textarea "hero.attack("Door")"
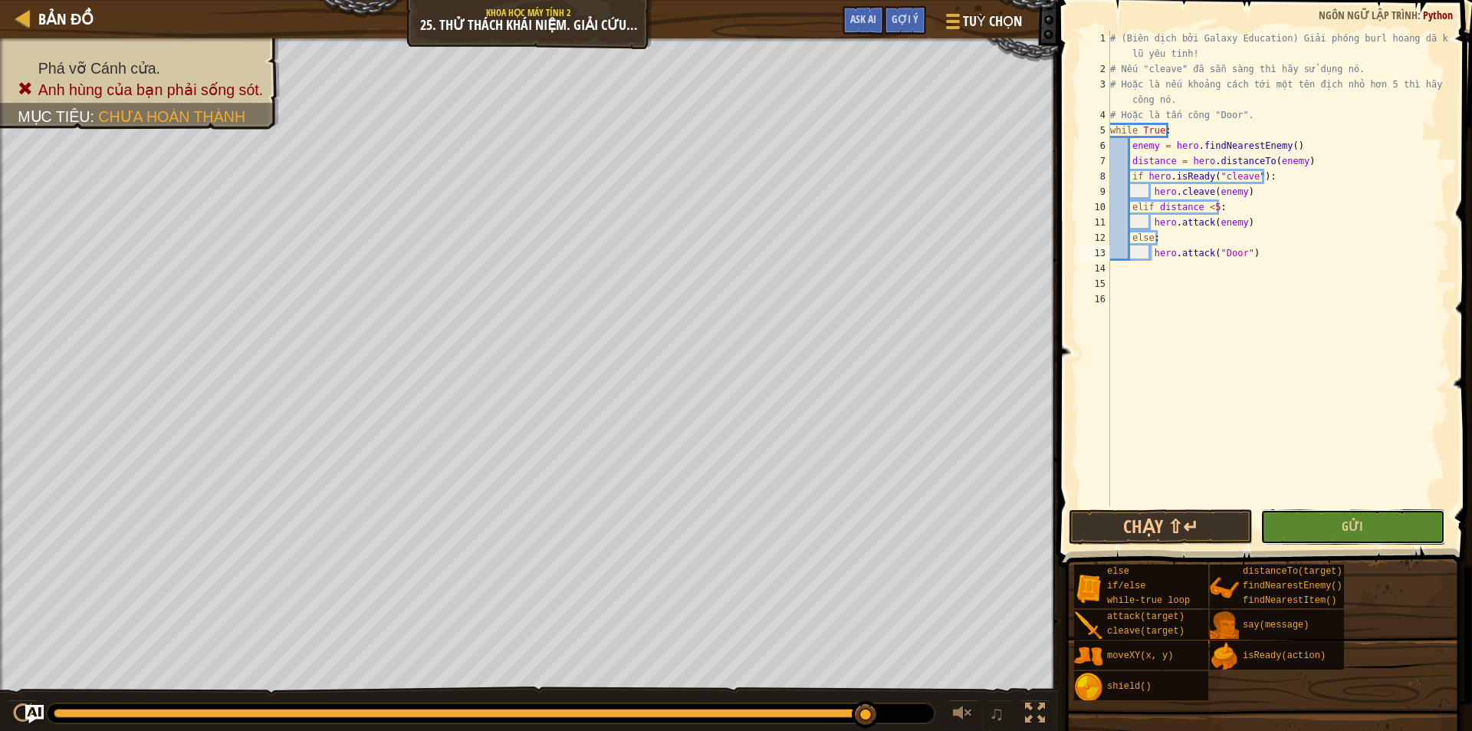
drag, startPoint x: 1296, startPoint y: 514, endPoint x: 1302, endPoint y: 521, distance: 8.7
click at [1297, 515] on button "Gửi" at bounding box center [1352, 526] width 184 height 35
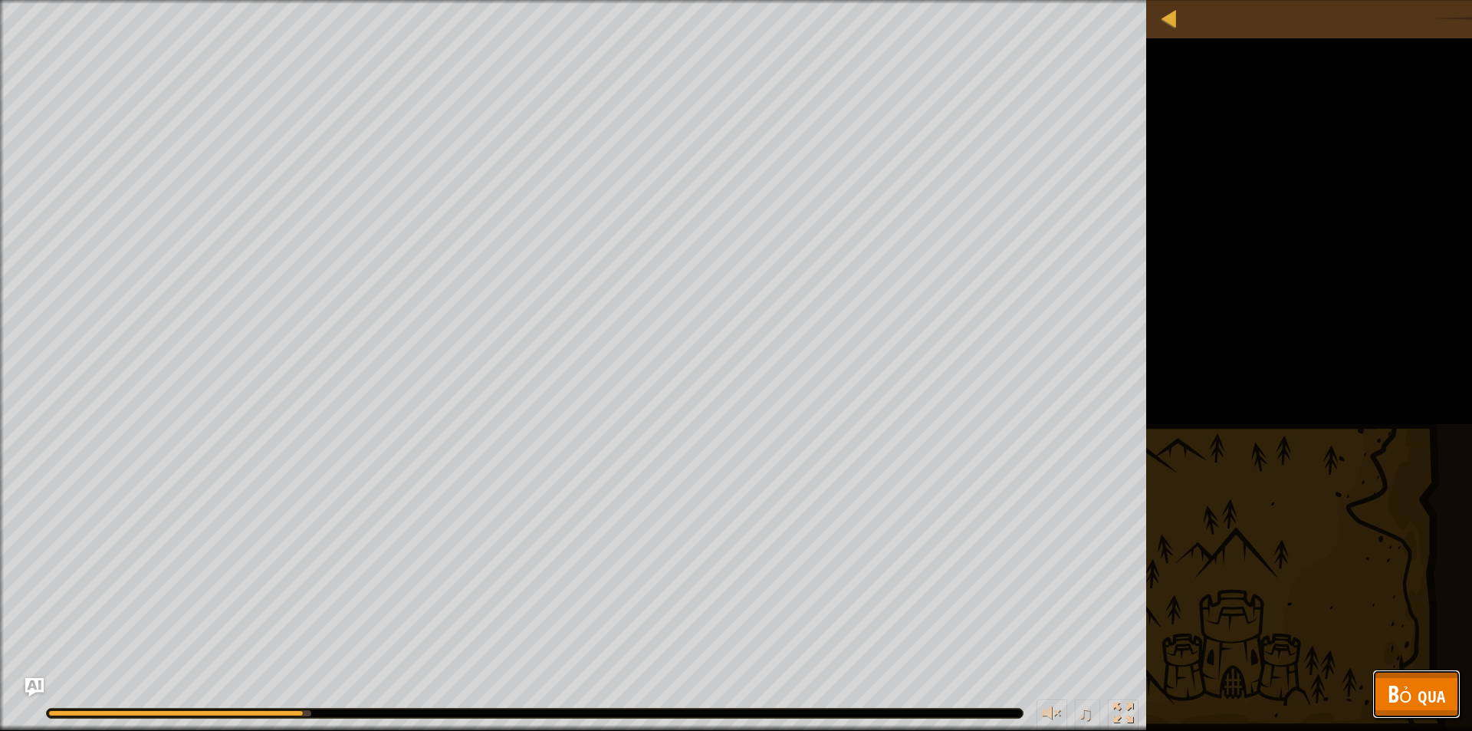
click at [1412, 698] on span "Bỏ qua" at bounding box center [1417, 693] width 58 height 31
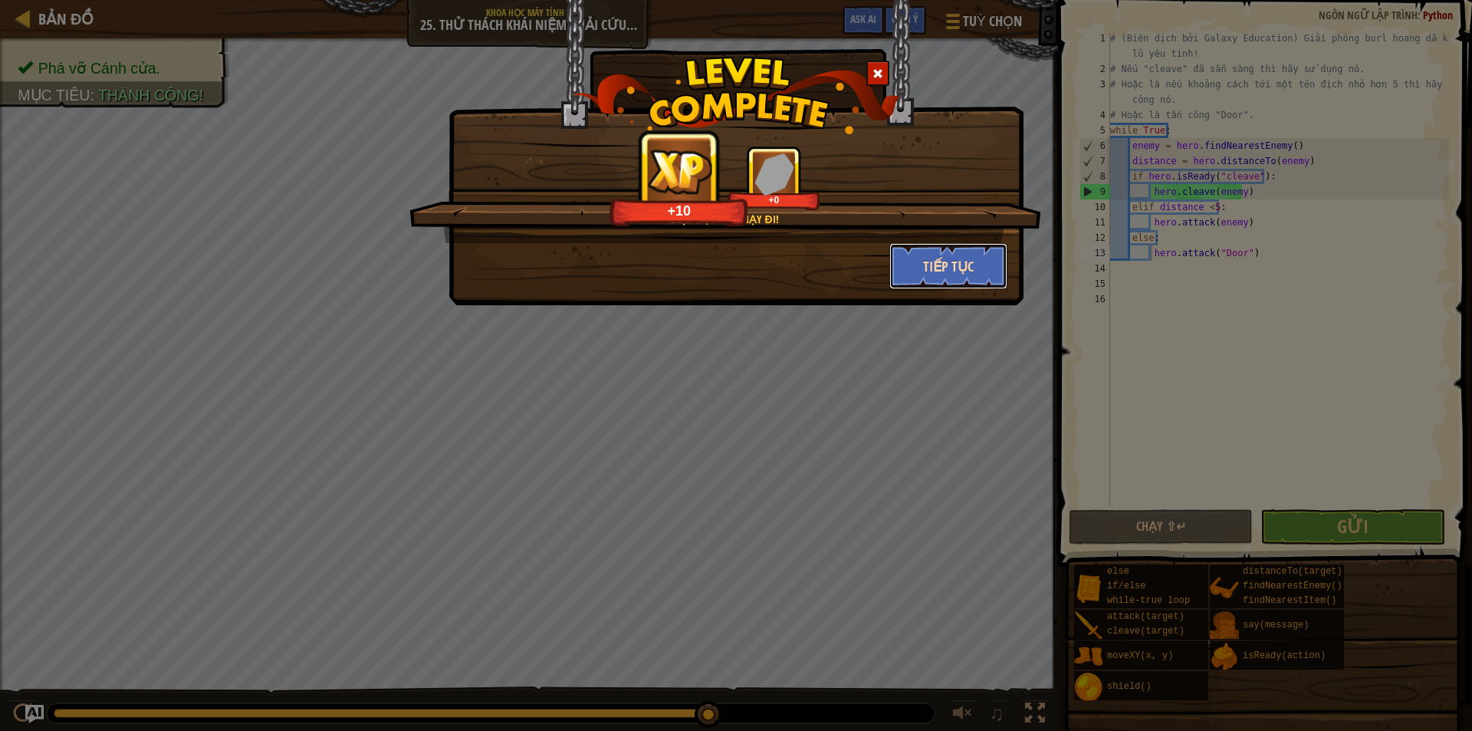
click at [947, 275] on button "Tiếp tục" at bounding box center [948, 266] width 119 height 46
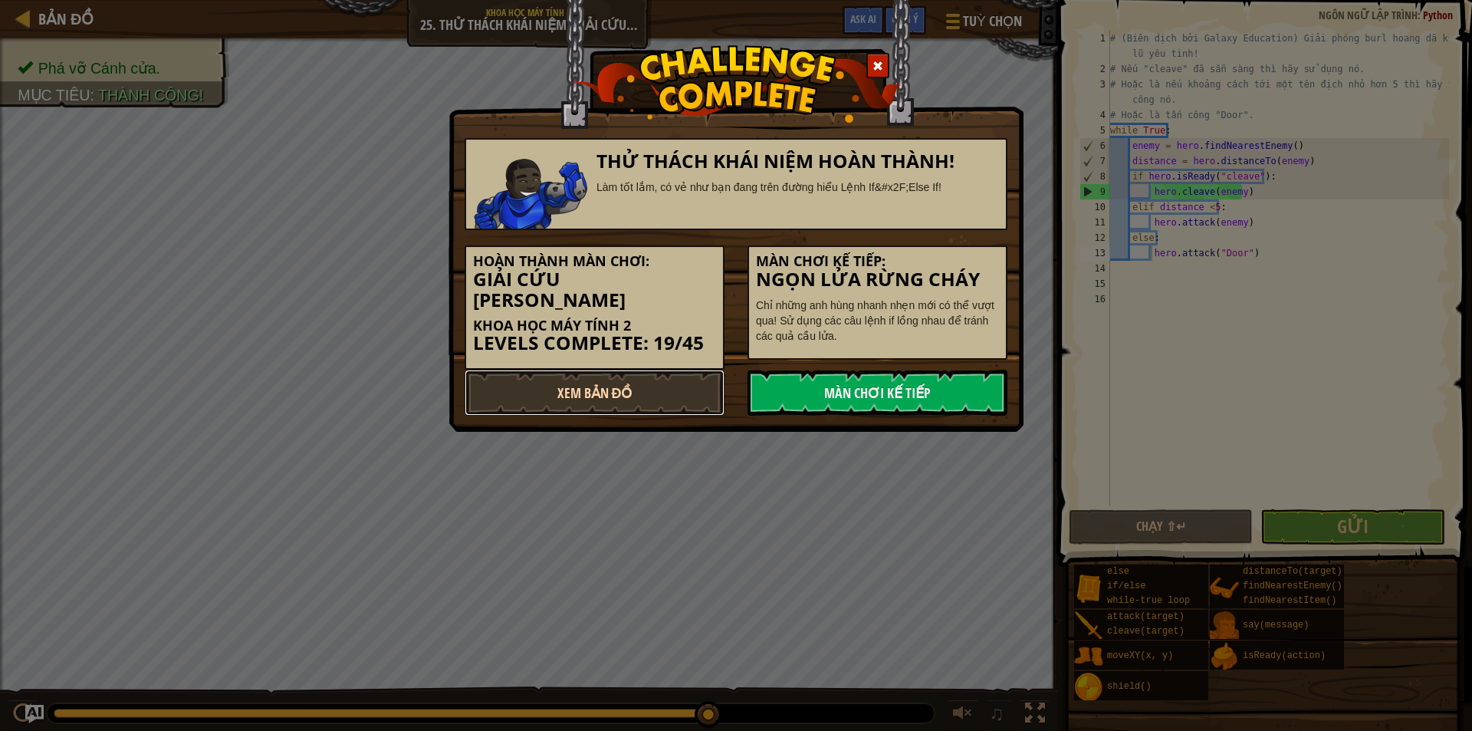
click at [679, 370] on link "Xem Bản Đồ" at bounding box center [595, 393] width 260 height 46
select select "vi"
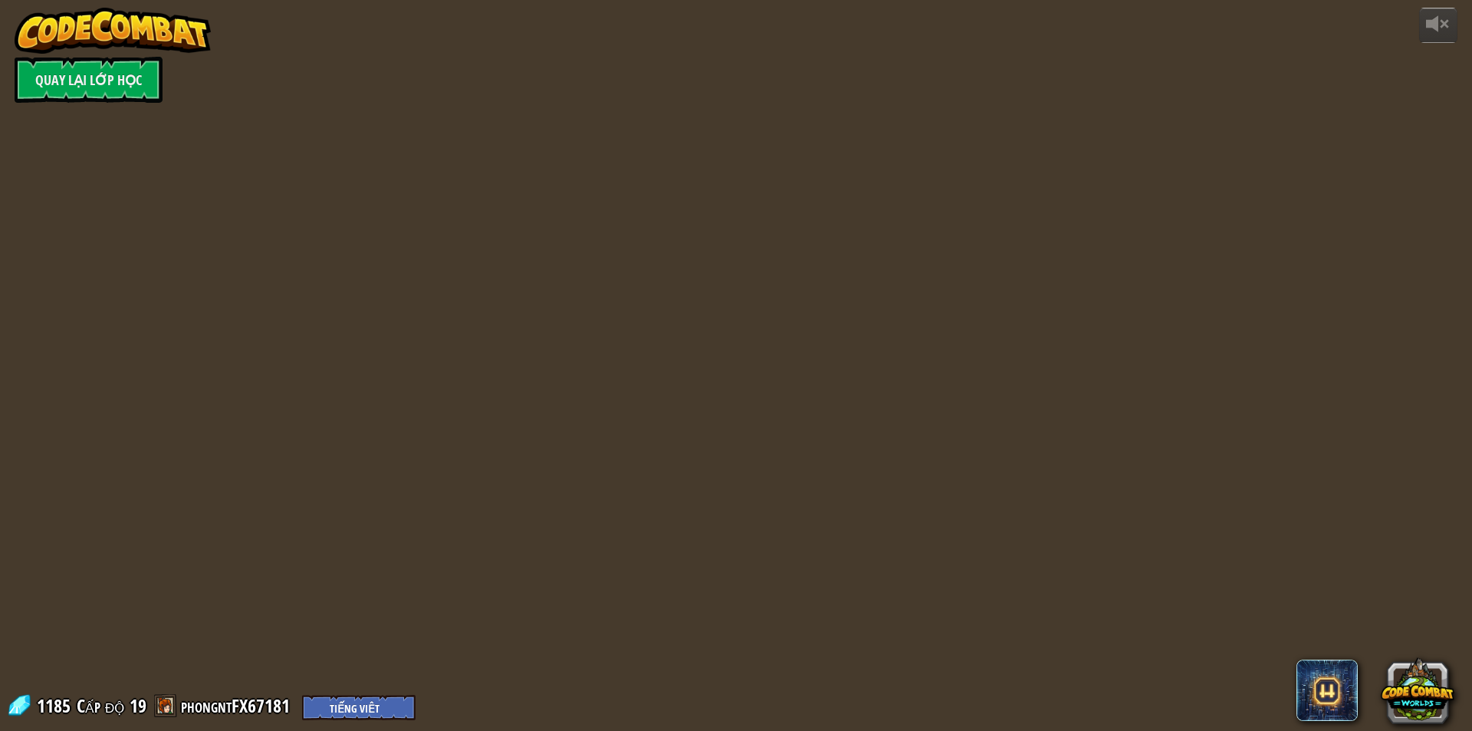
select select "vi"
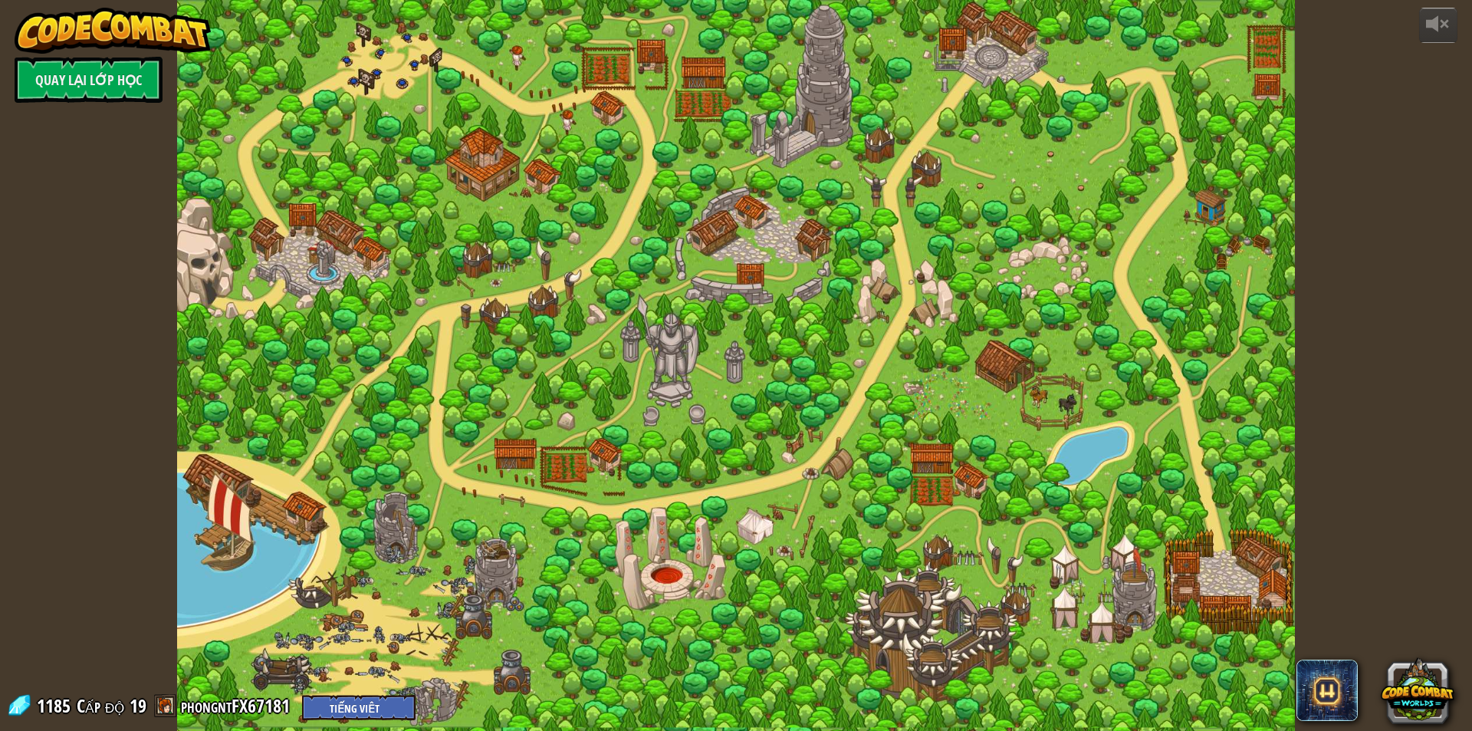
select select "vi"
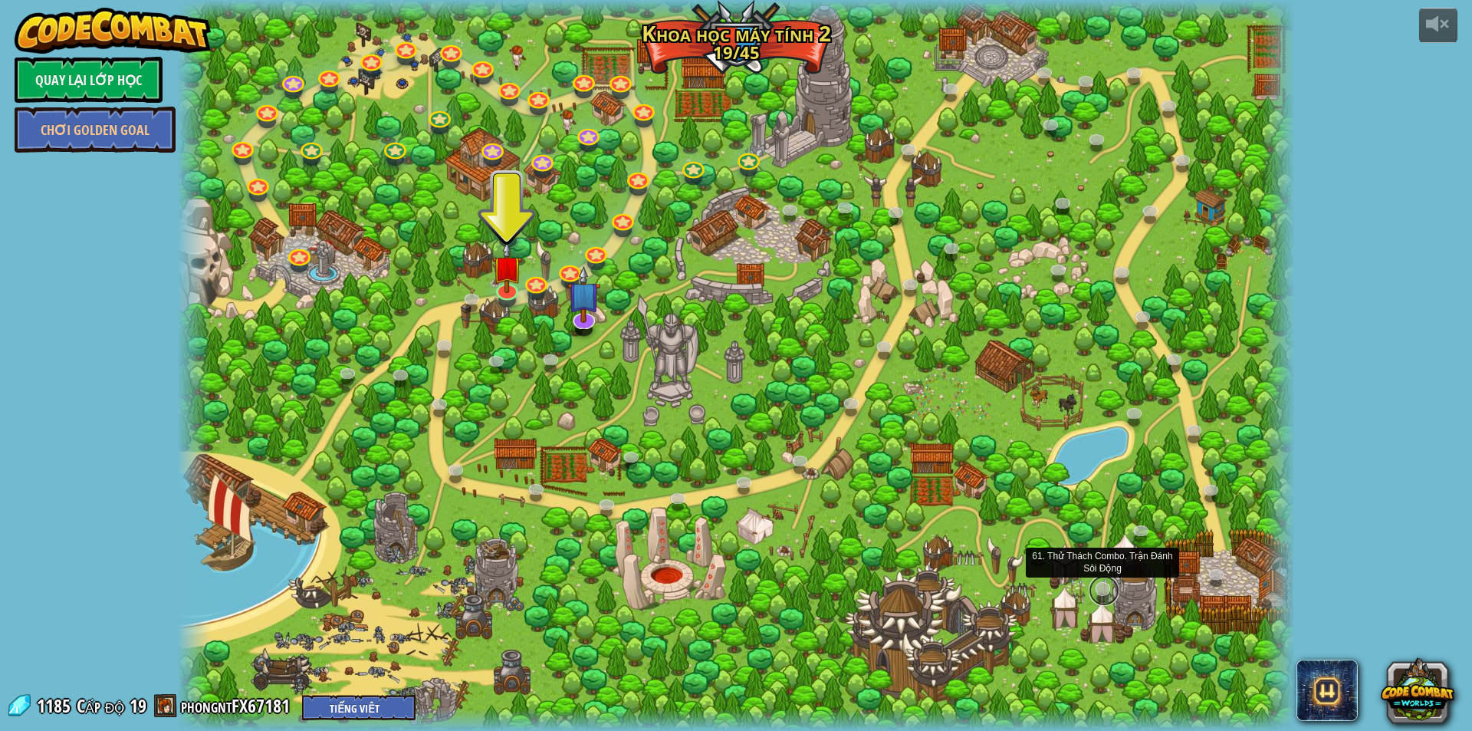
click at [1100, 584] on link at bounding box center [1104, 590] width 31 height 31
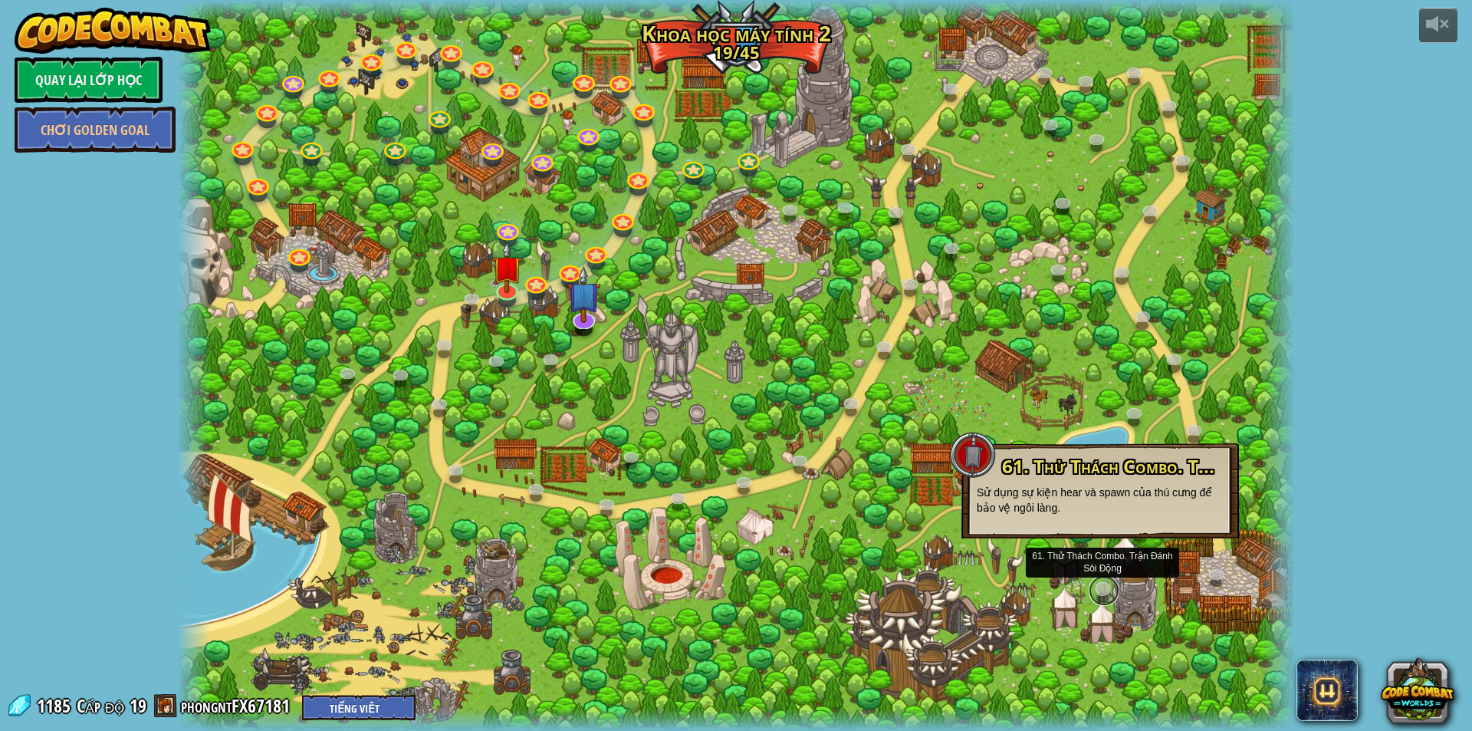
click at [1100, 581] on link at bounding box center [1104, 590] width 31 height 31
click at [1031, 554] on div at bounding box center [736, 365] width 1118 height 731
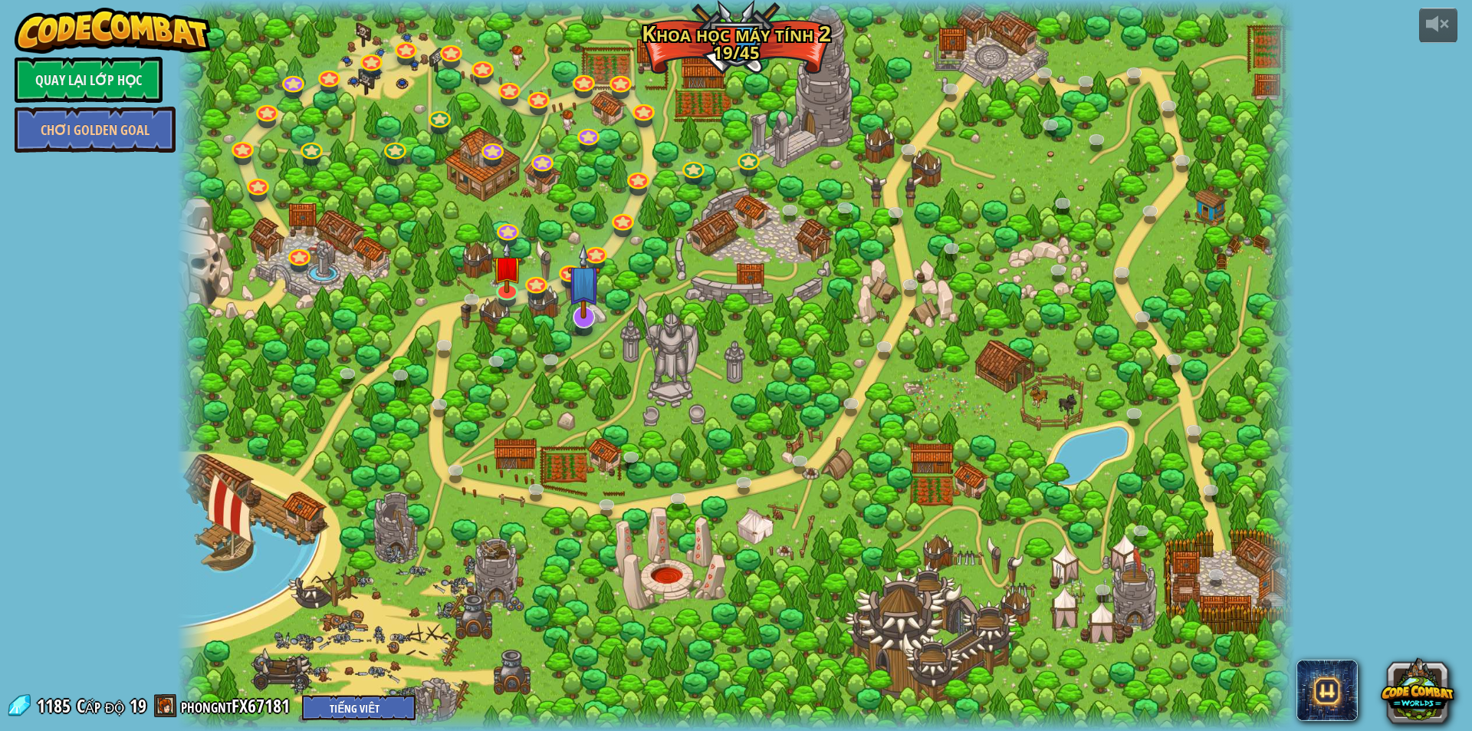
click at [576, 308] on img at bounding box center [583, 281] width 33 height 75
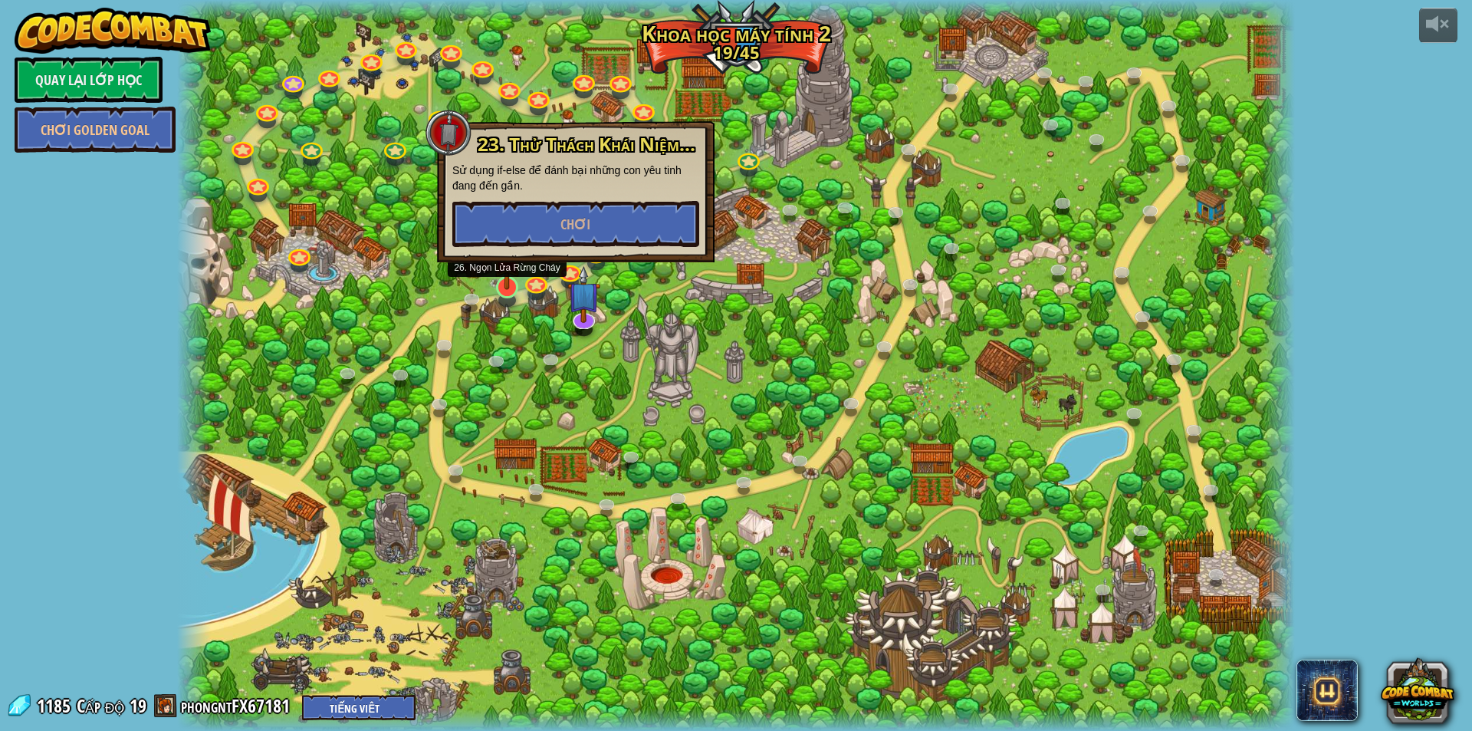
click at [504, 287] on img at bounding box center [507, 254] width 30 height 69
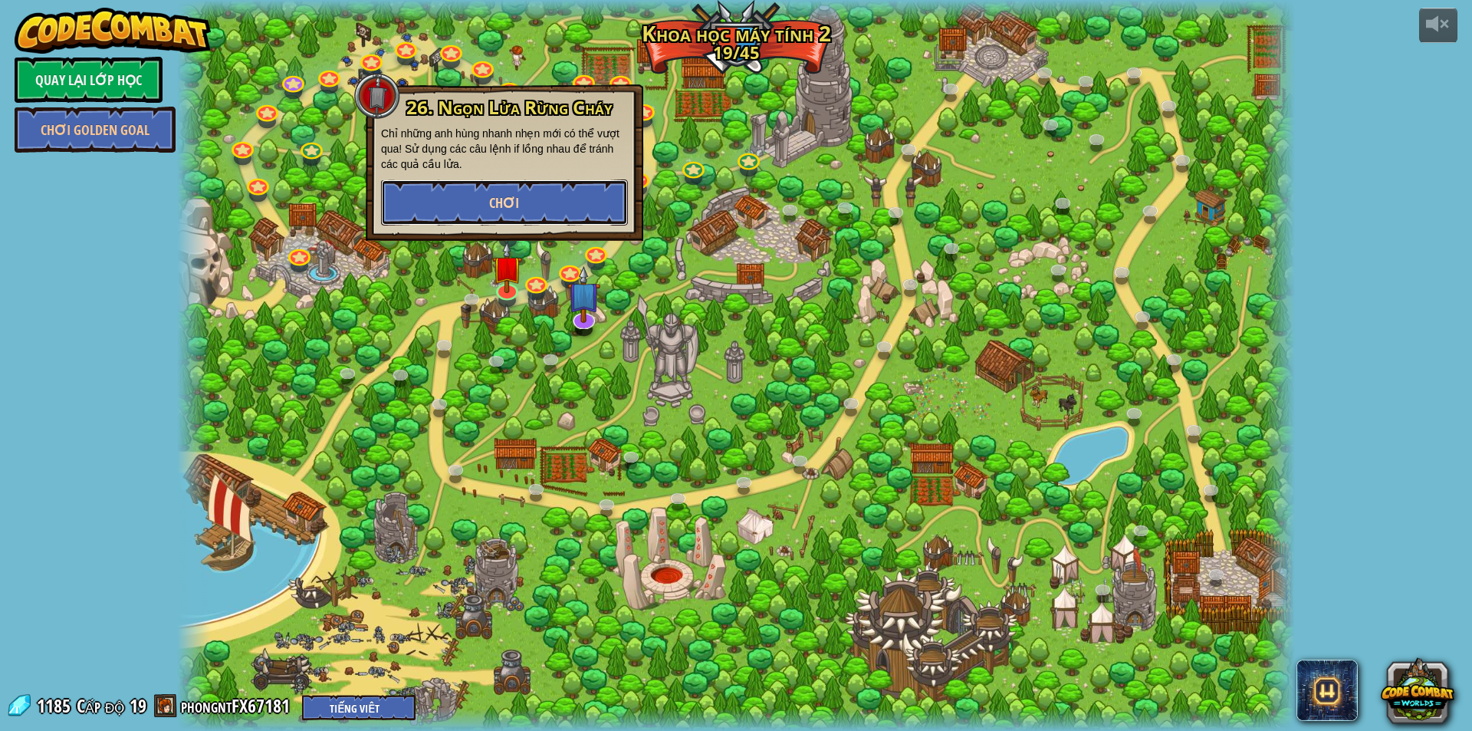
click at [541, 192] on button "Chơi" at bounding box center [504, 202] width 247 height 46
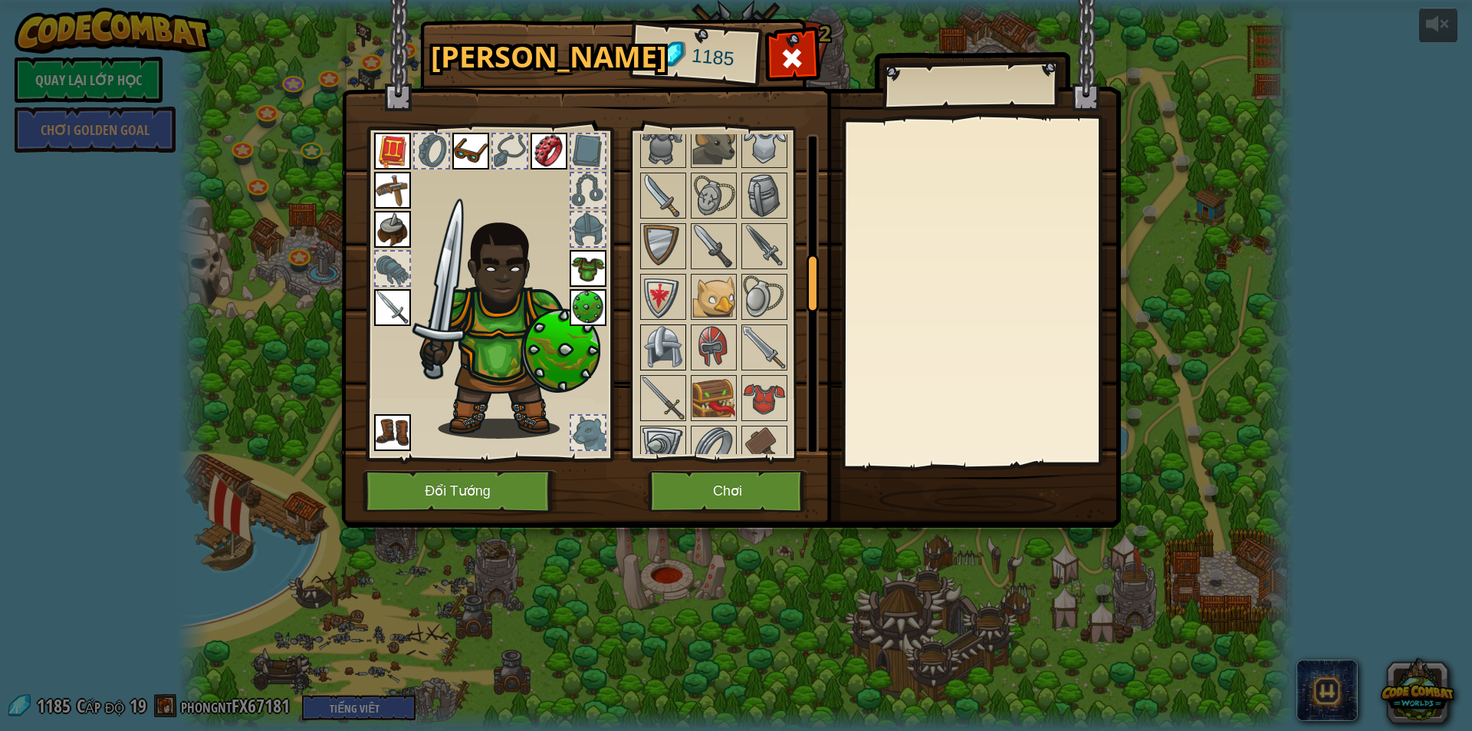
scroll to position [767, 0]
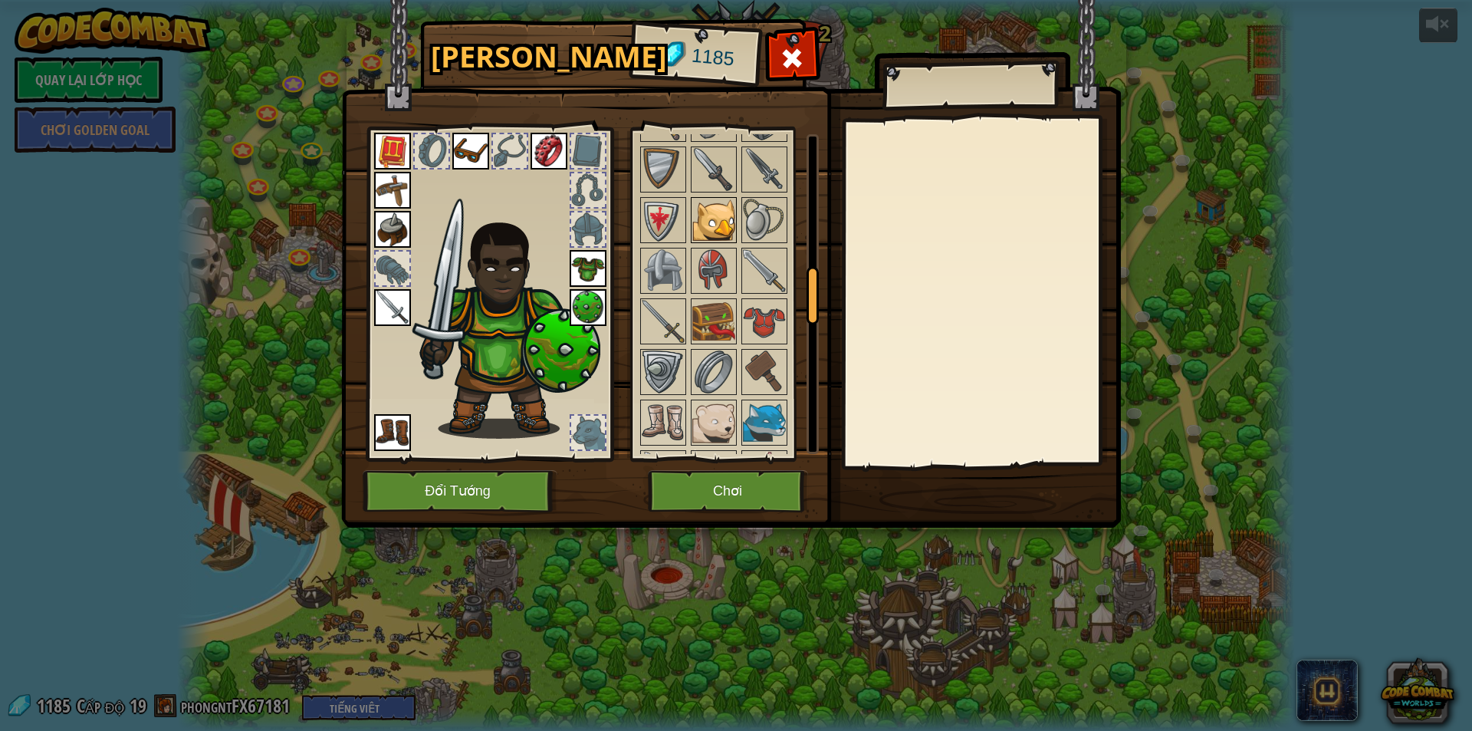
click at [715, 225] on img at bounding box center [713, 220] width 43 height 43
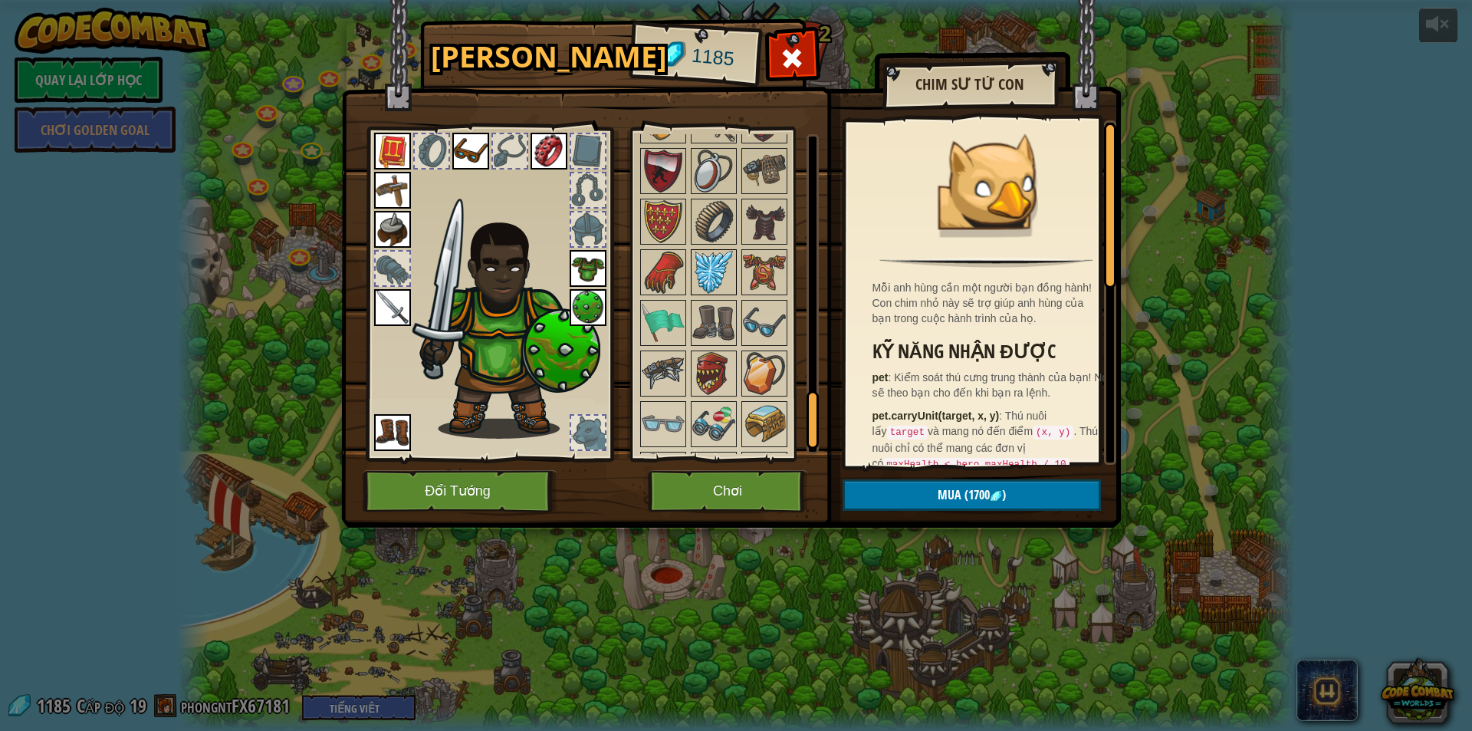
scroll to position [1570, 0]
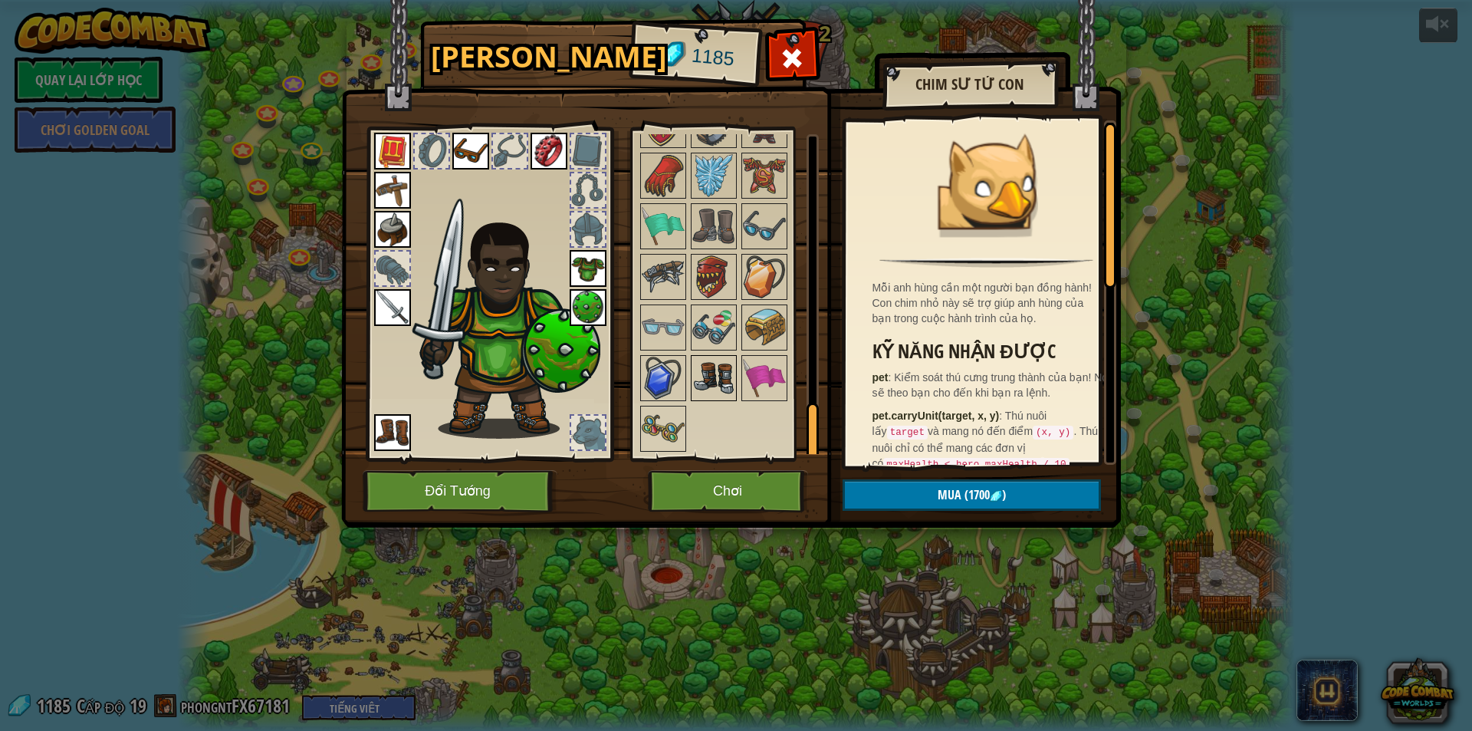
click at [729, 386] on img at bounding box center [713, 378] width 43 height 43
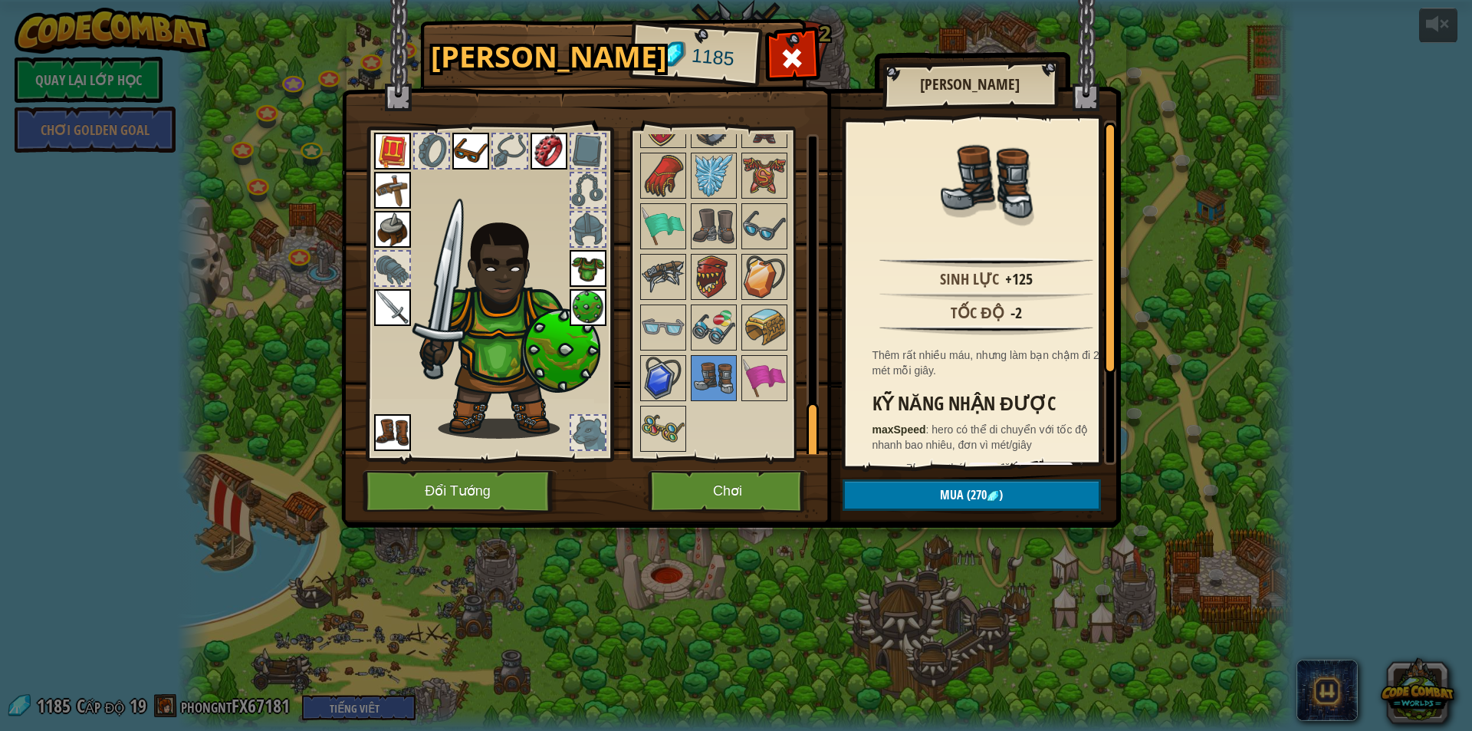
click at [671, 386] on img at bounding box center [663, 378] width 43 height 43
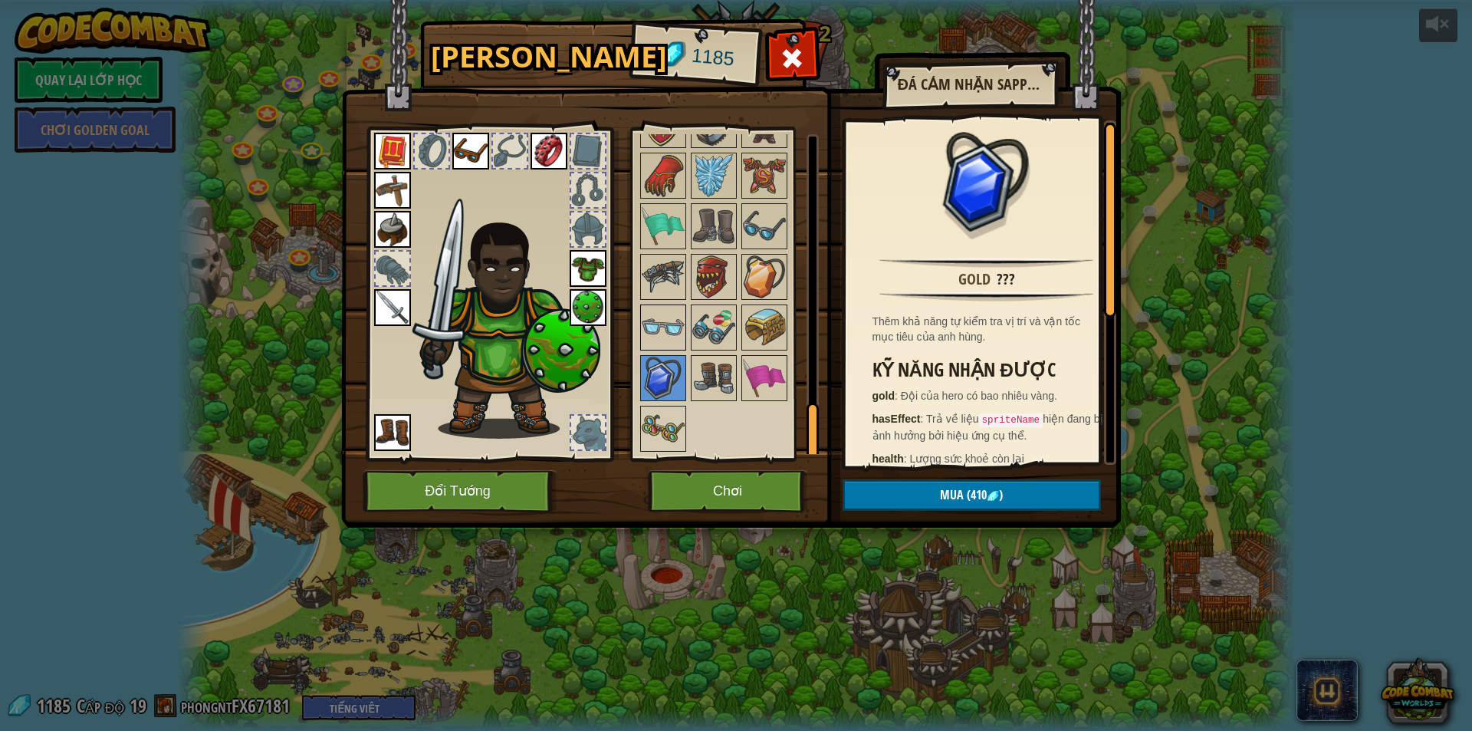
click at [668, 326] on img at bounding box center [663, 327] width 43 height 43
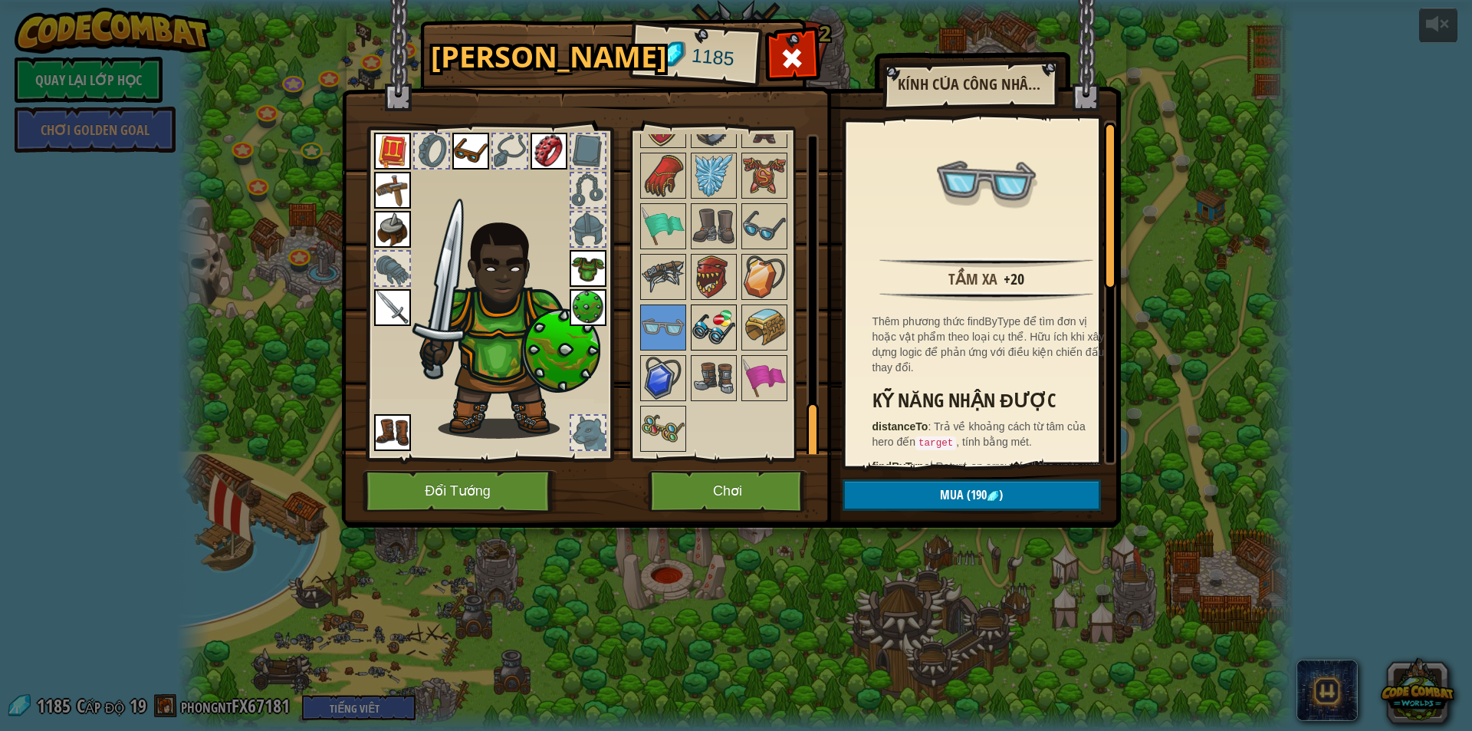
click at [712, 336] on img at bounding box center [713, 327] width 43 height 43
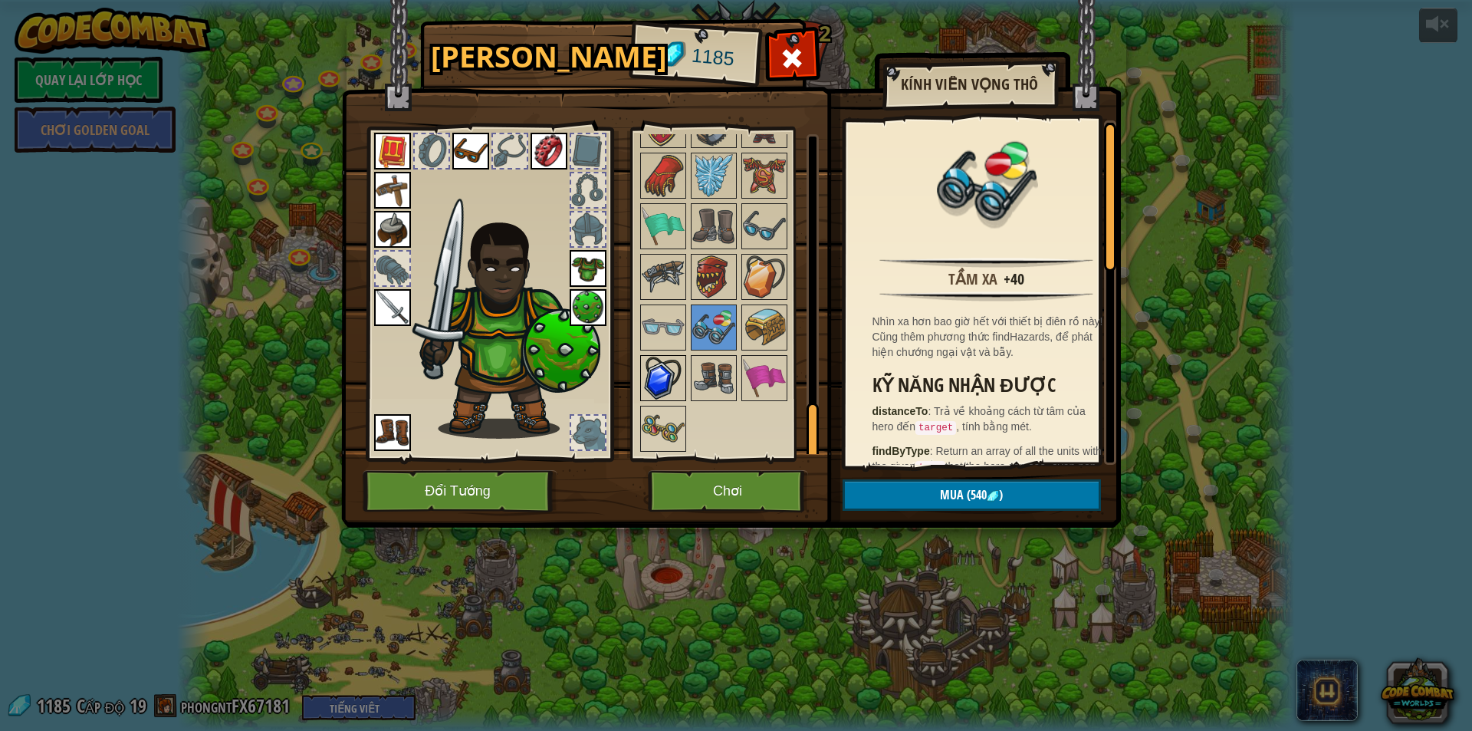
click at [671, 370] on img at bounding box center [663, 378] width 43 height 43
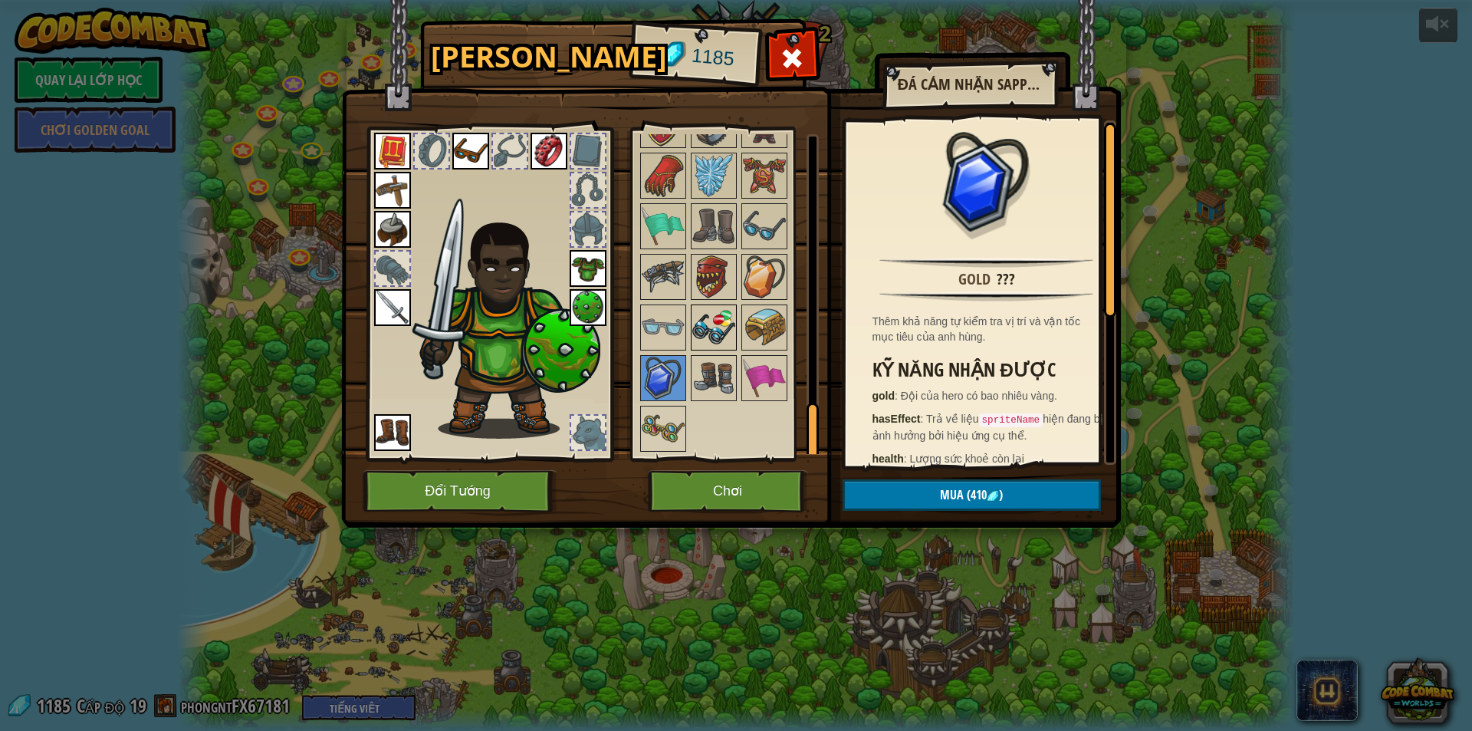
click at [717, 335] on img at bounding box center [713, 327] width 43 height 43
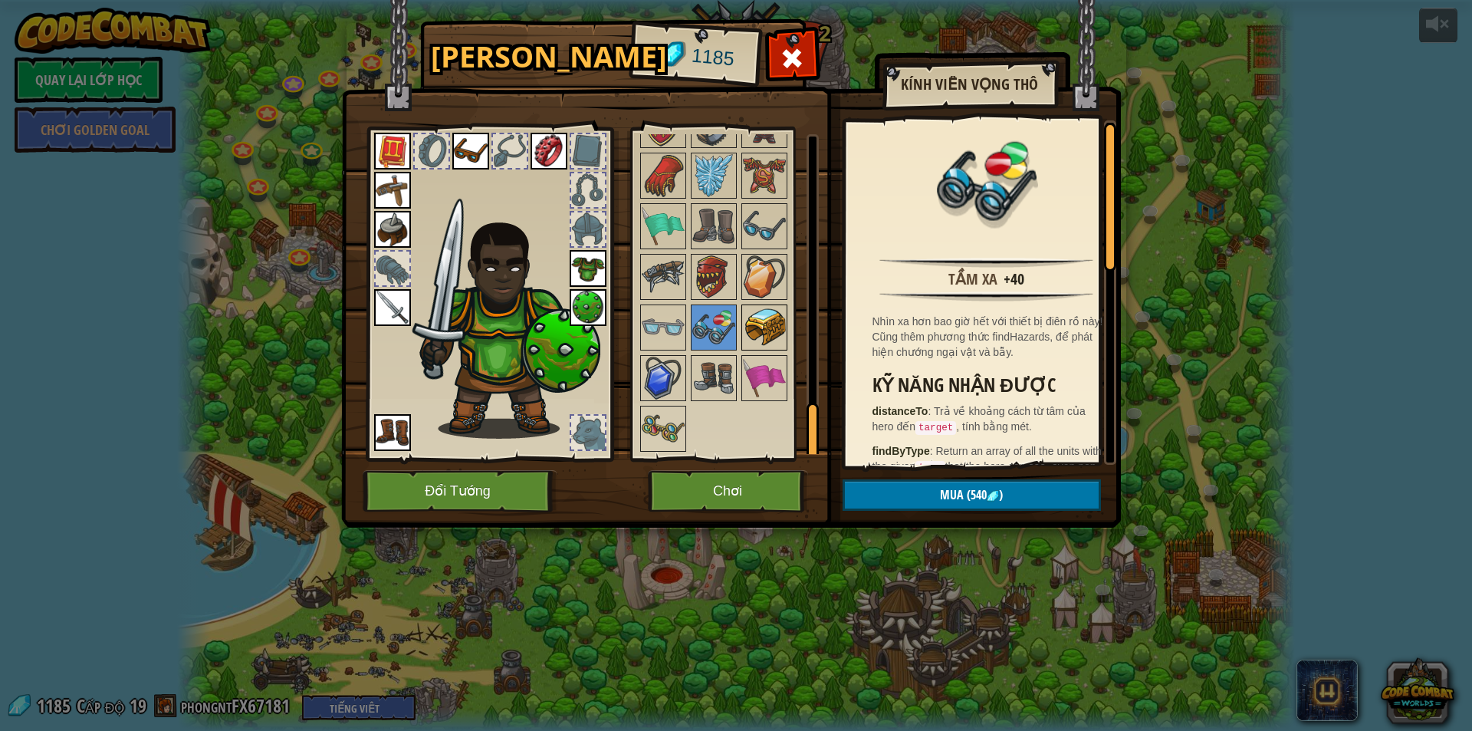
click at [760, 331] on img at bounding box center [764, 327] width 43 height 43
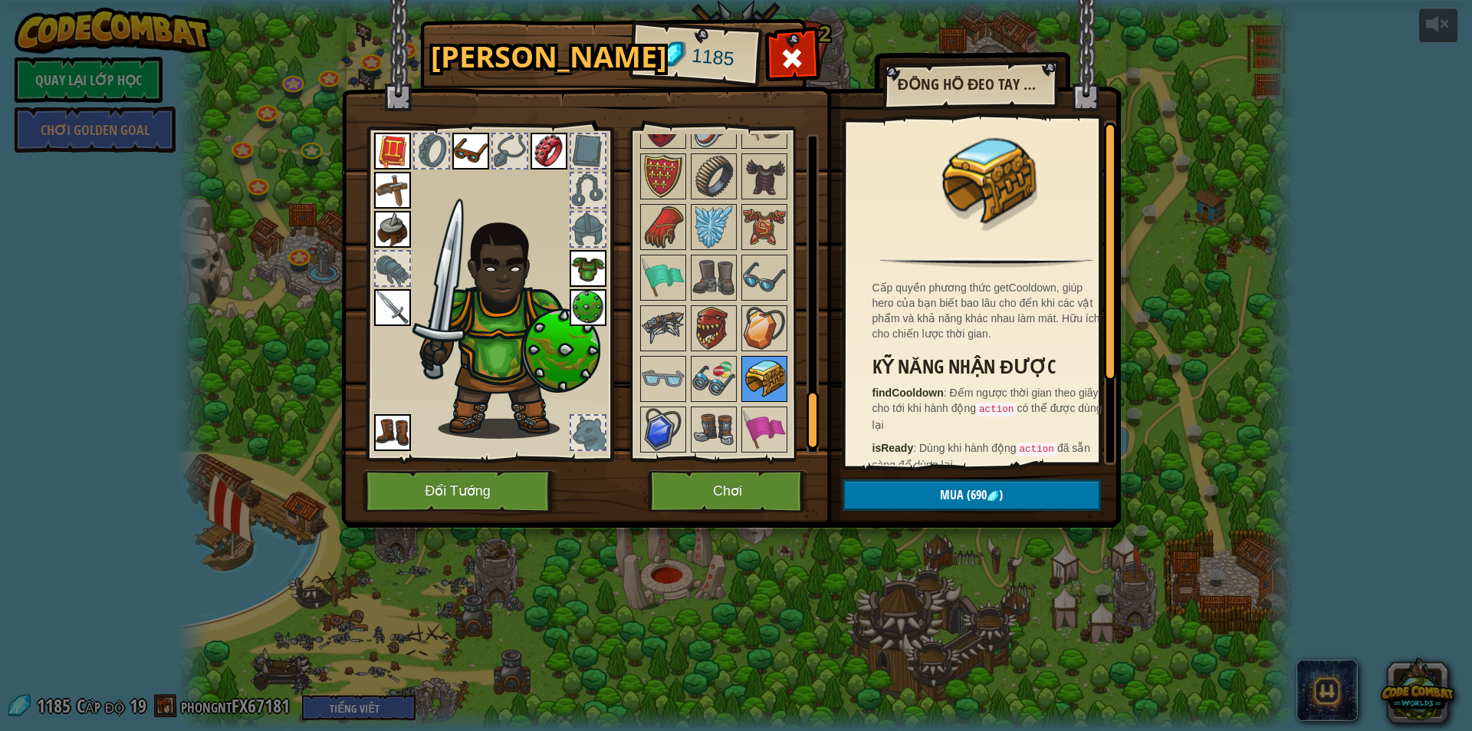
scroll to position [1493, 0]
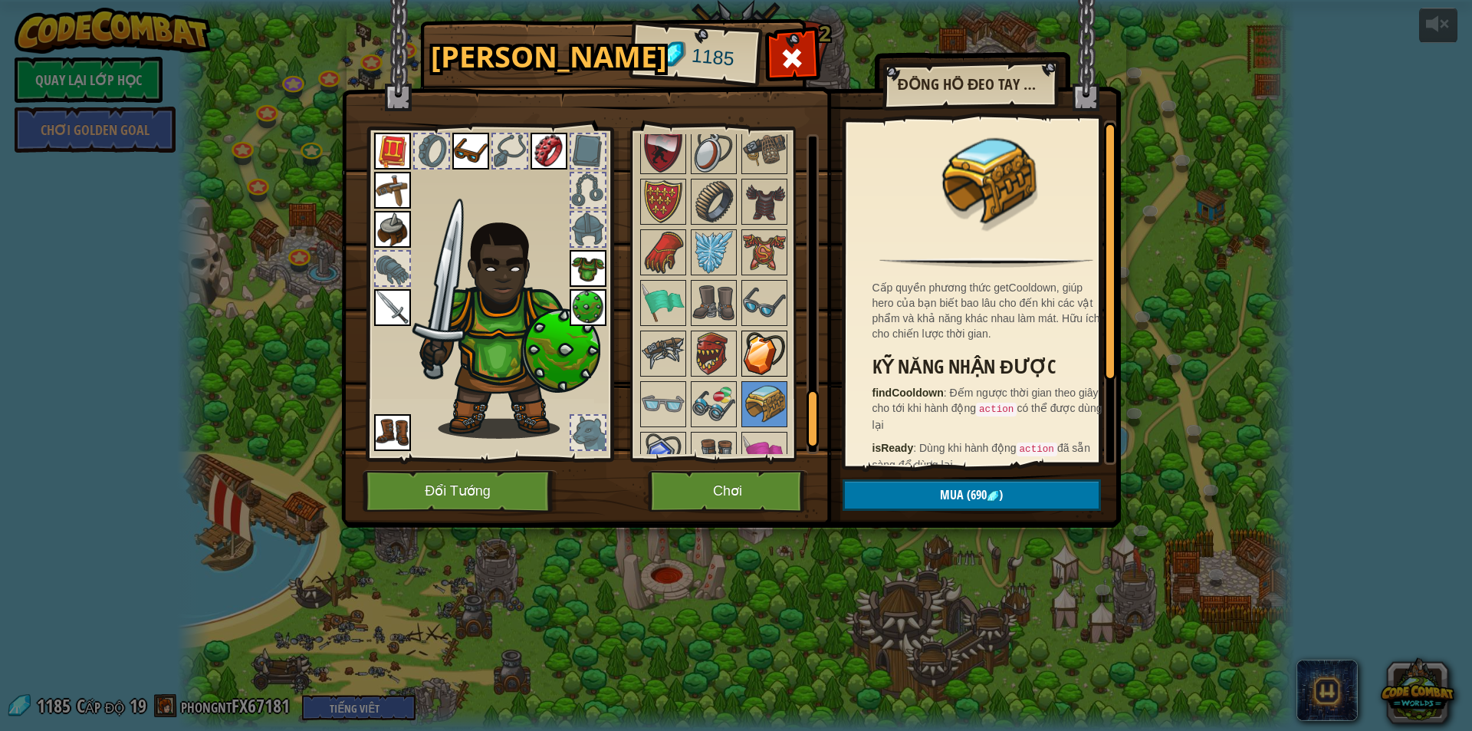
click at [765, 332] on img at bounding box center [764, 353] width 43 height 43
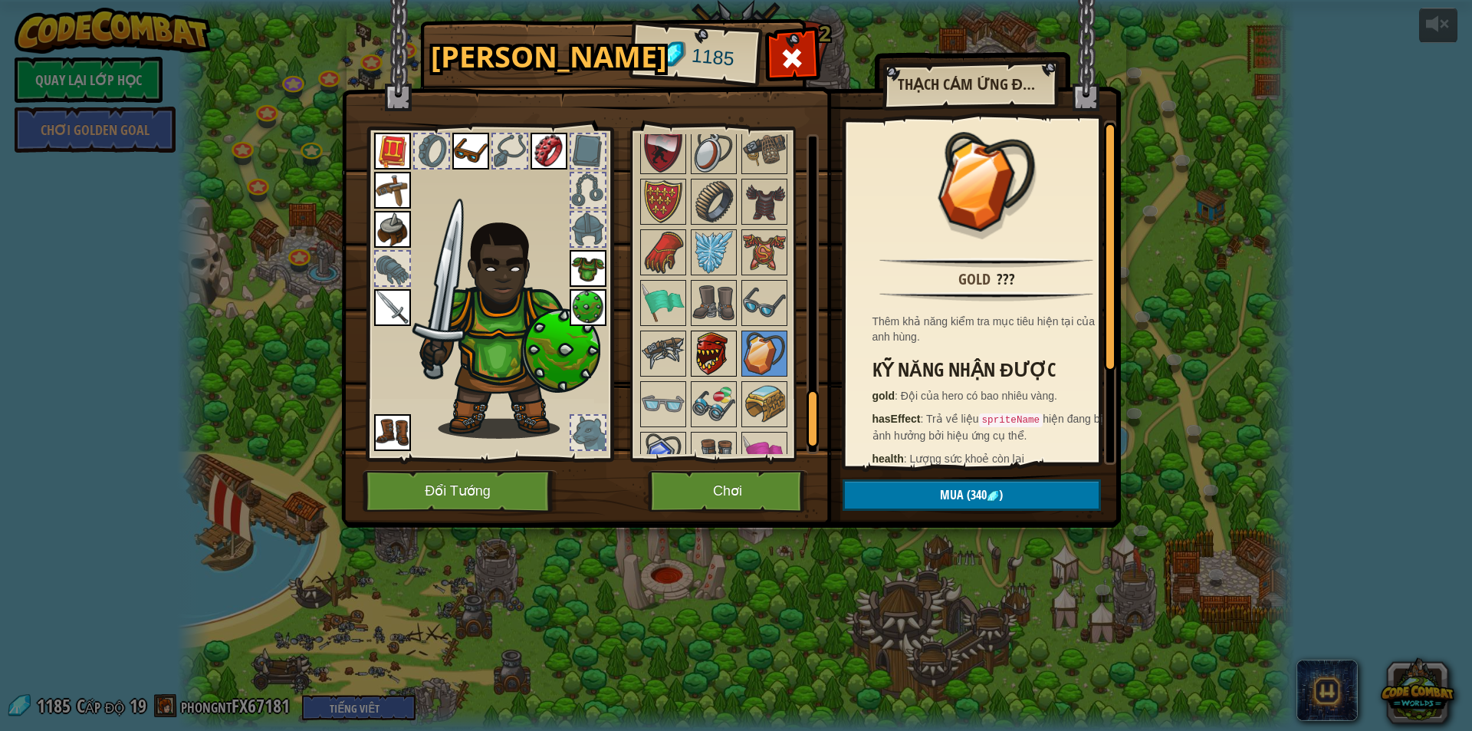
click at [725, 355] on img at bounding box center [713, 353] width 43 height 43
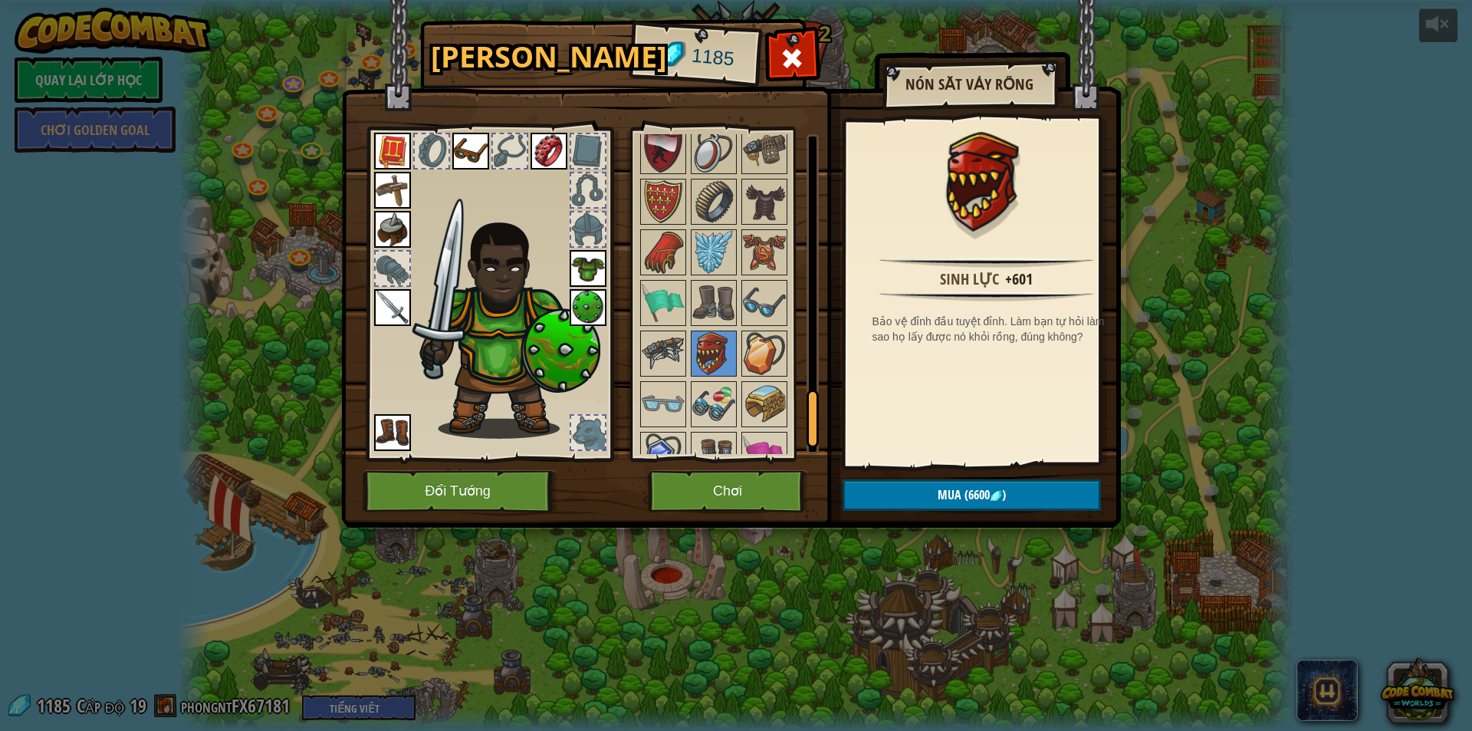
click at [785, 363] on img at bounding box center [764, 353] width 43 height 43
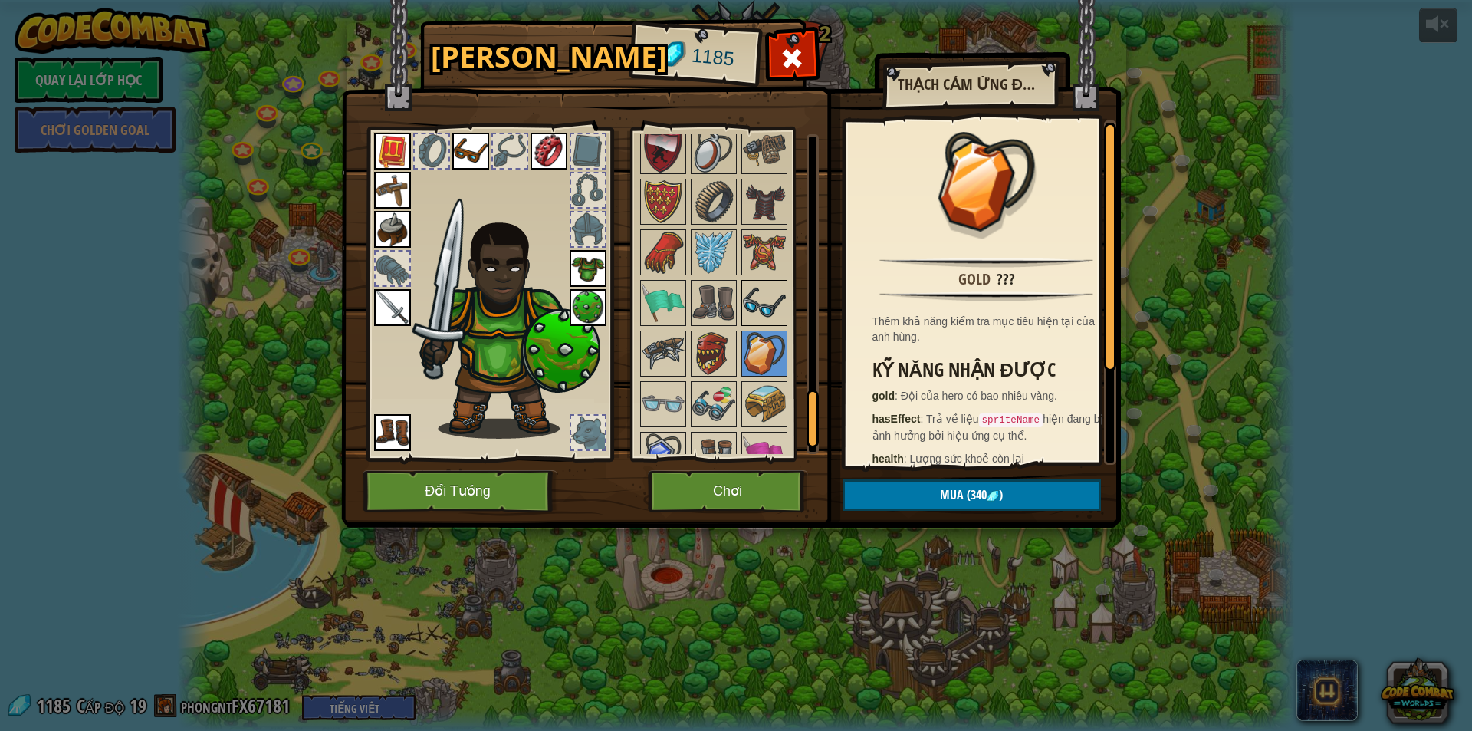
click at [760, 320] on img at bounding box center [764, 302] width 43 height 43
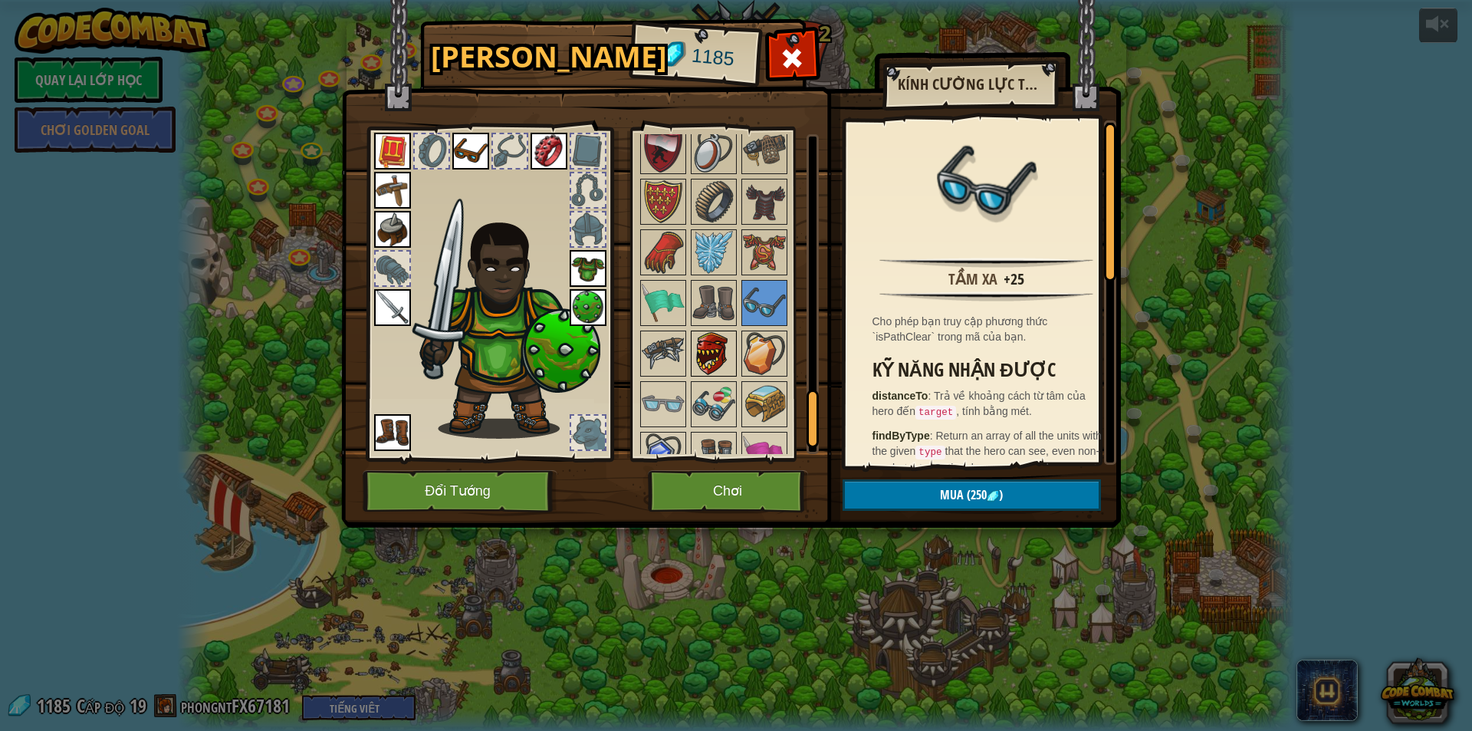
click at [726, 343] on img at bounding box center [713, 353] width 43 height 43
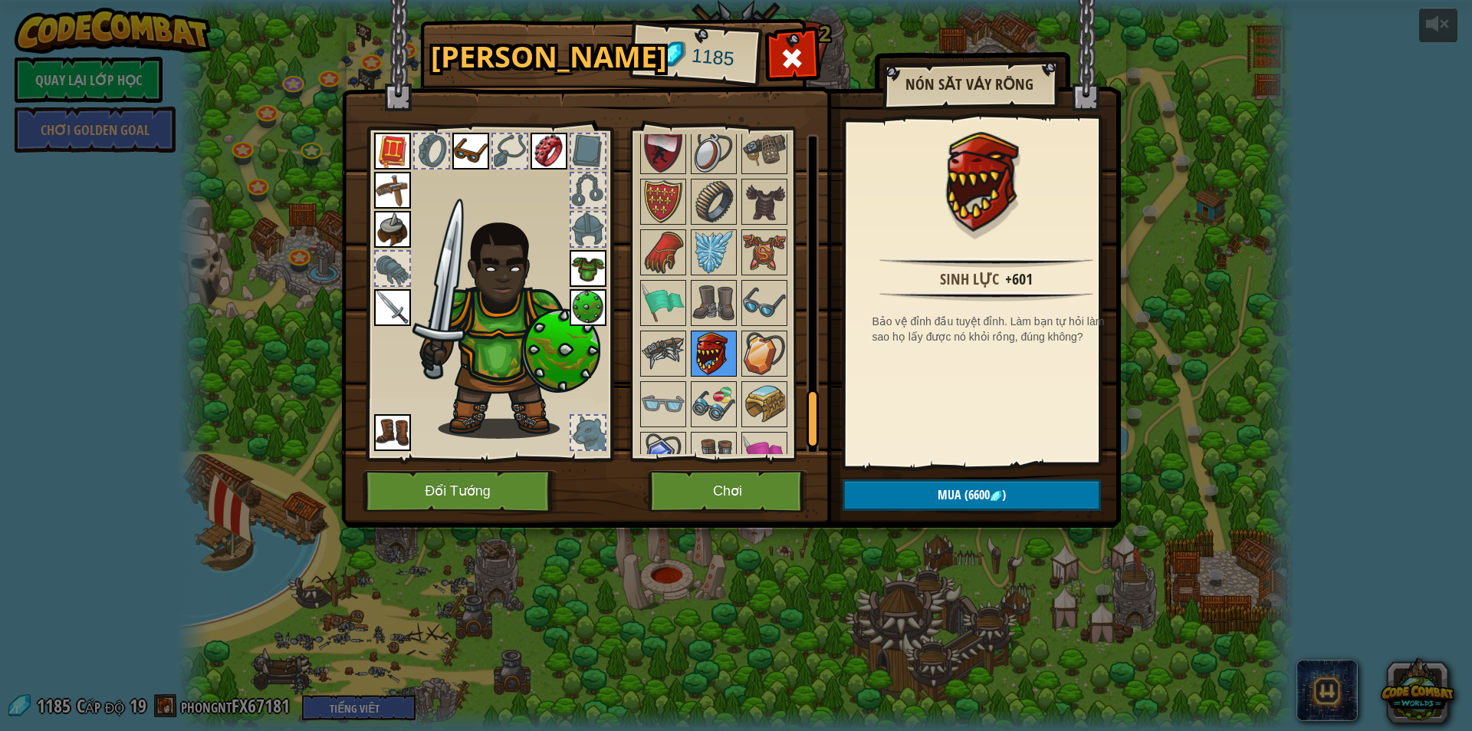
click at [691, 350] on div at bounding box center [714, 353] width 46 height 46
click at [662, 352] on img at bounding box center [663, 353] width 43 height 43
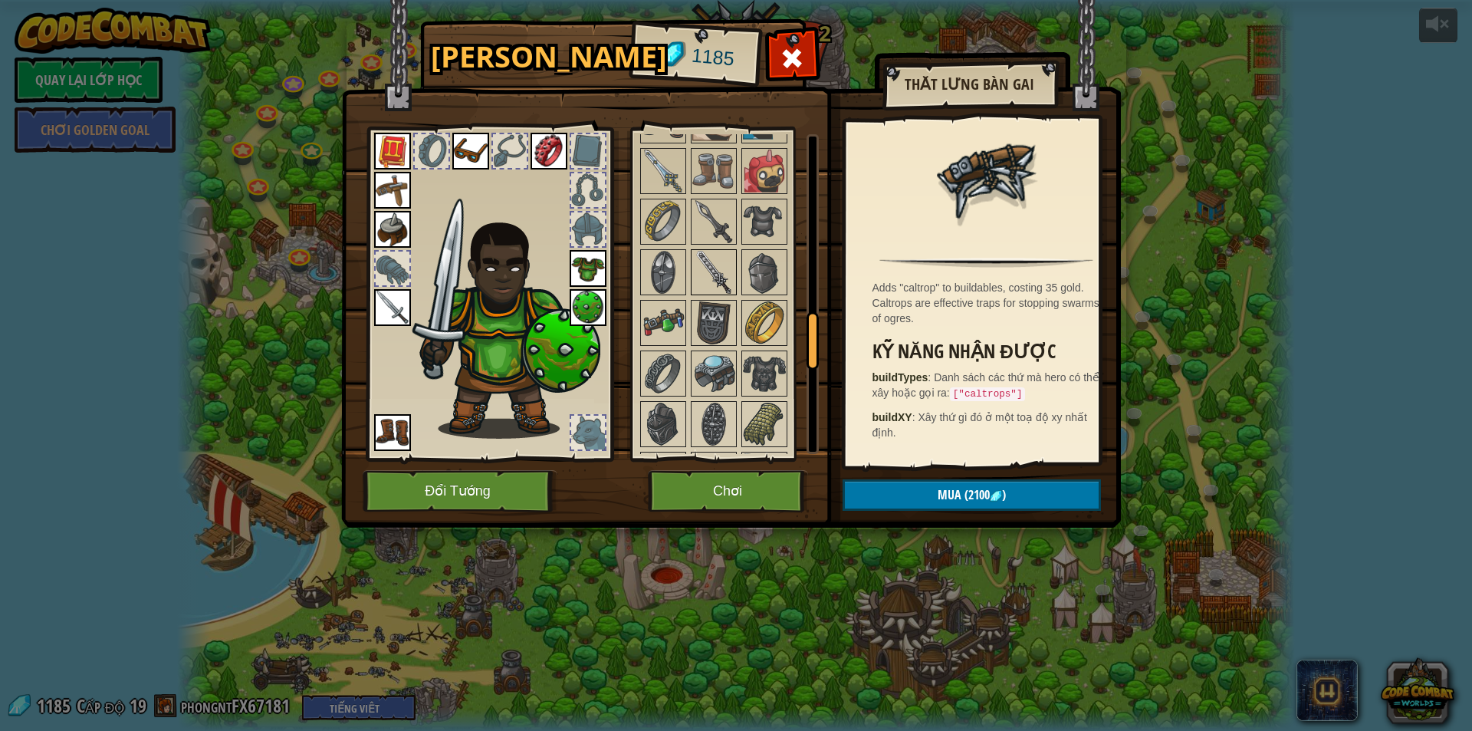
scroll to position [1033, 0]
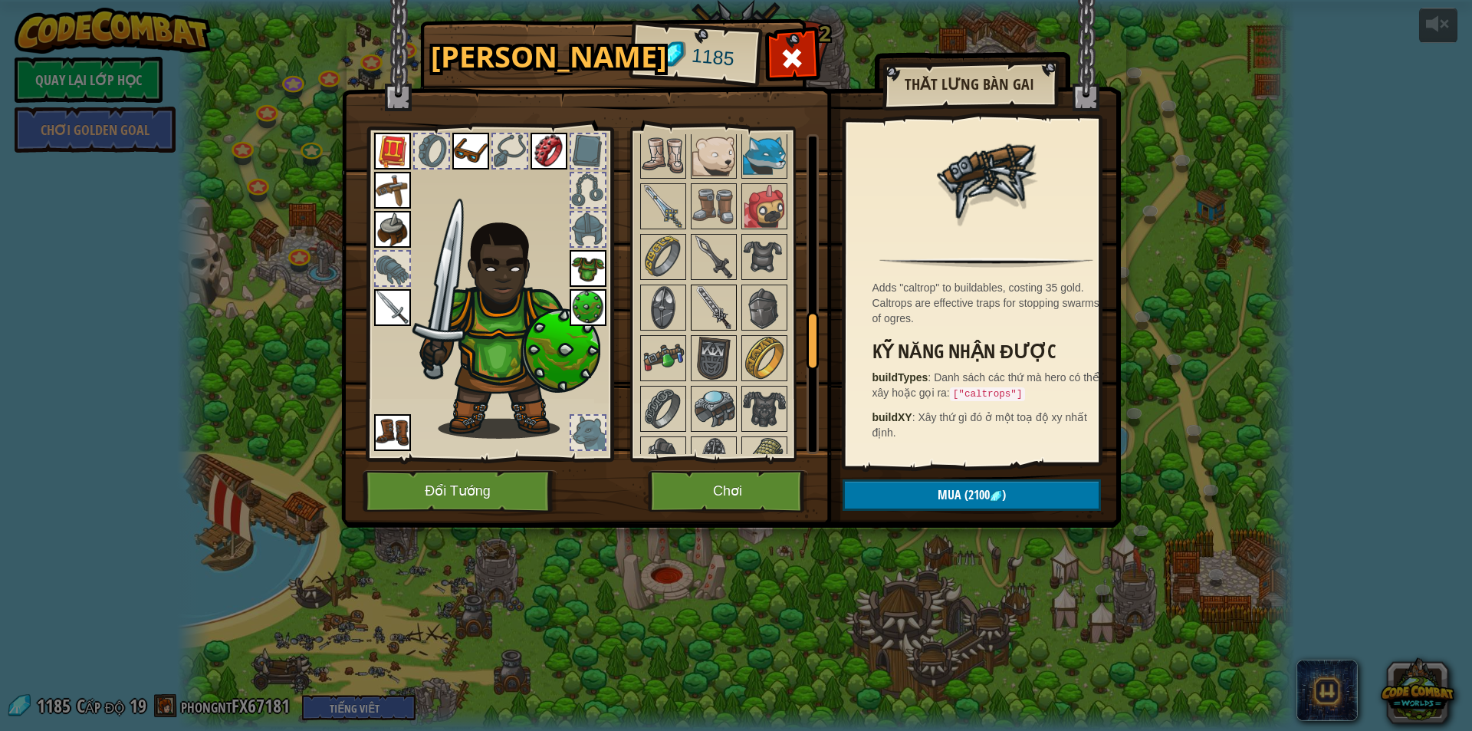
click at [693, 317] on img at bounding box center [713, 307] width 43 height 43
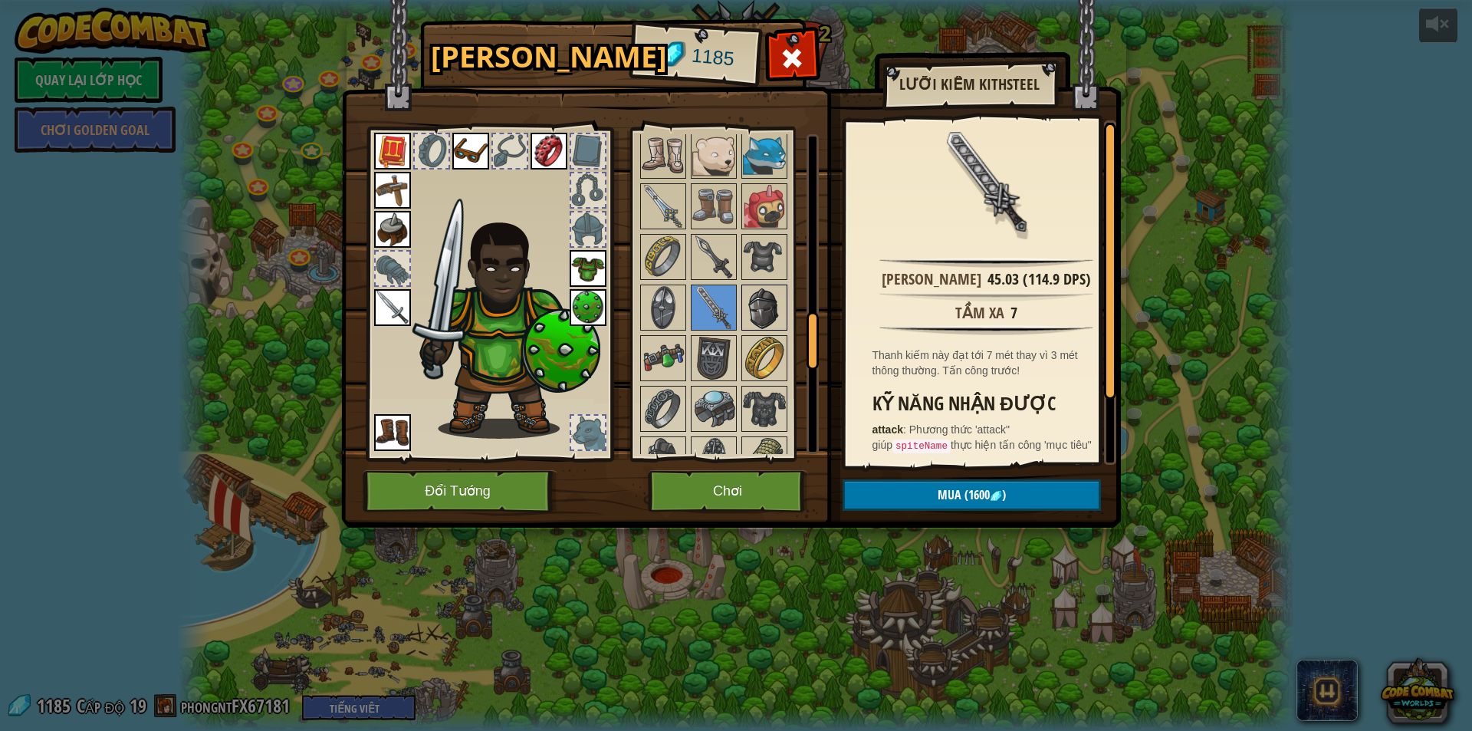
click at [749, 312] on img at bounding box center [764, 307] width 43 height 43
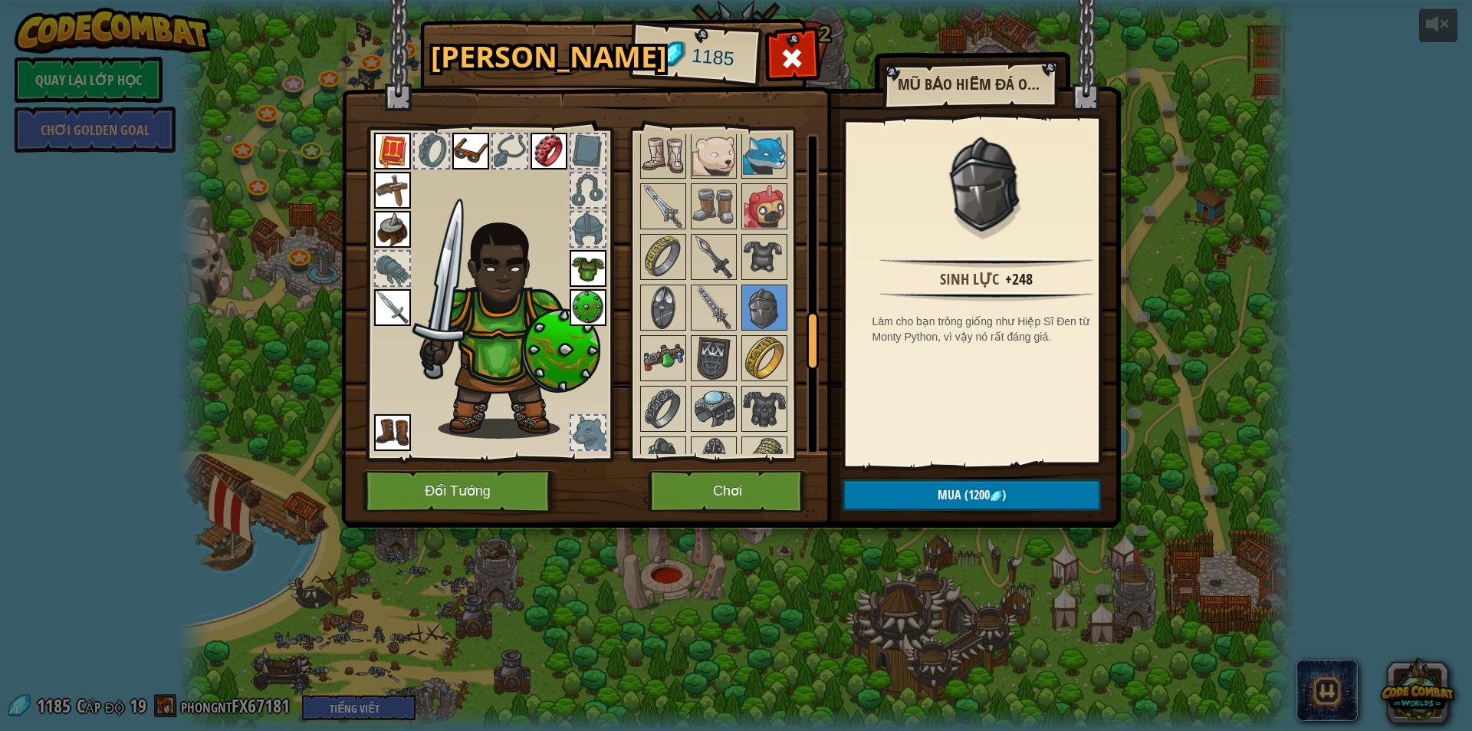
click at [750, 282] on div at bounding box center [734, 206] width 192 height 1569
click at [757, 272] on img at bounding box center [764, 256] width 43 height 43
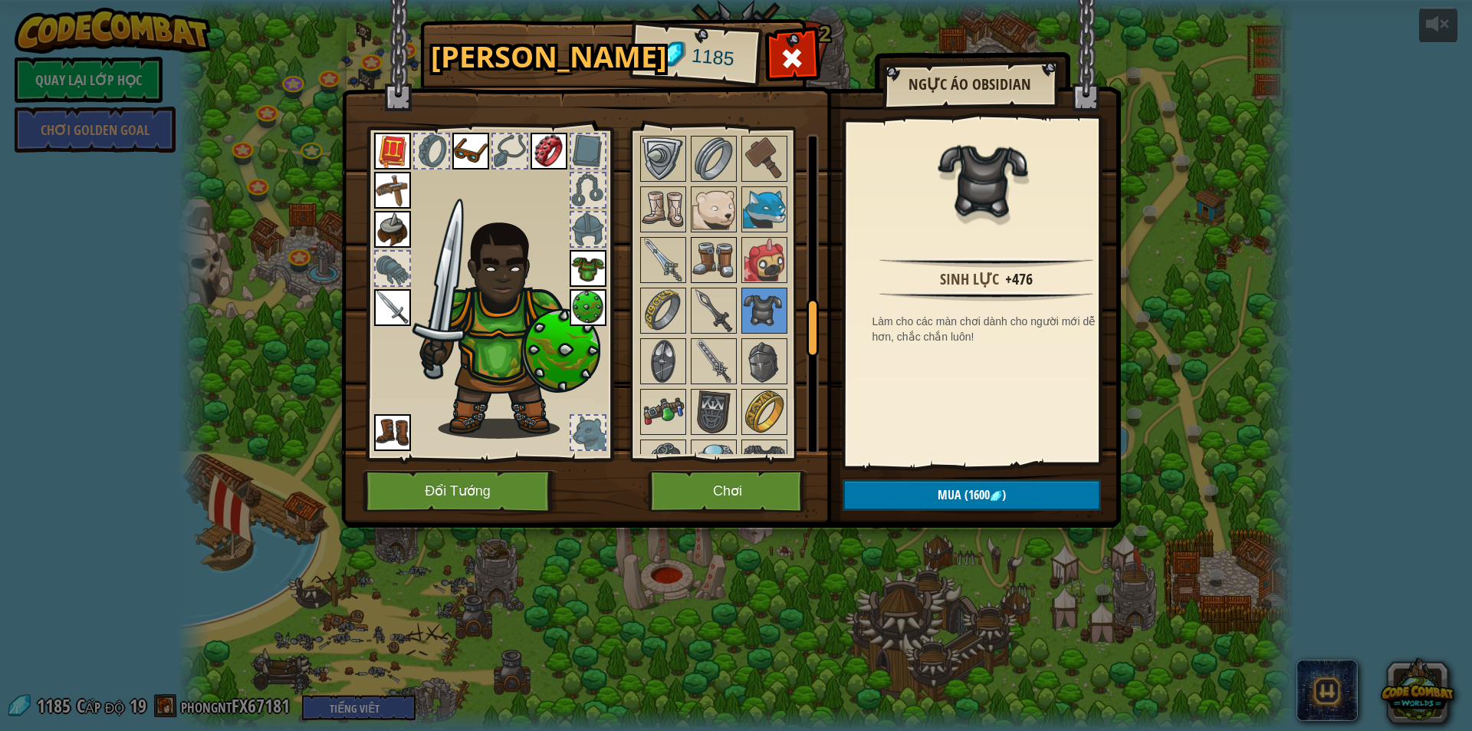
scroll to position [957, 0]
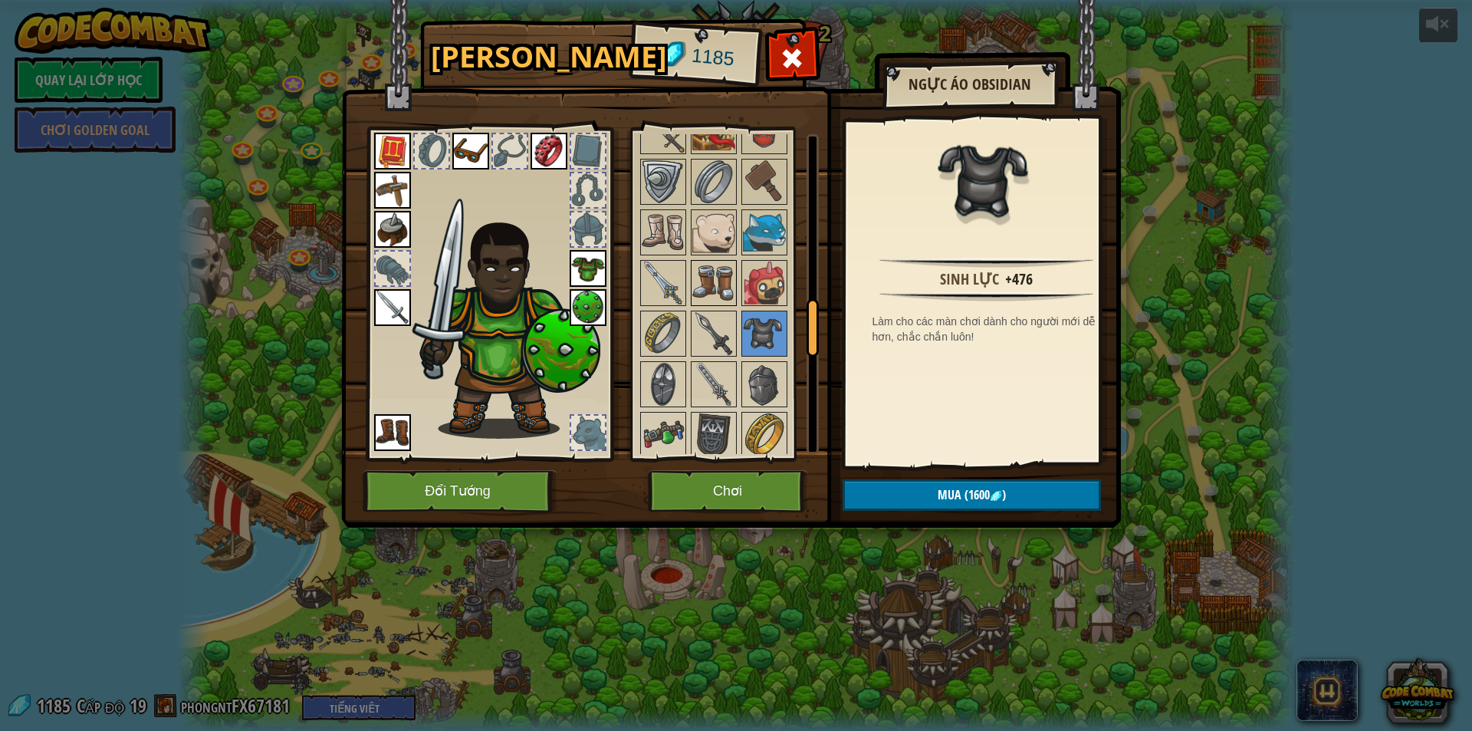
click at [731, 291] on img at bounding box center [713, 282] width 43 height 43
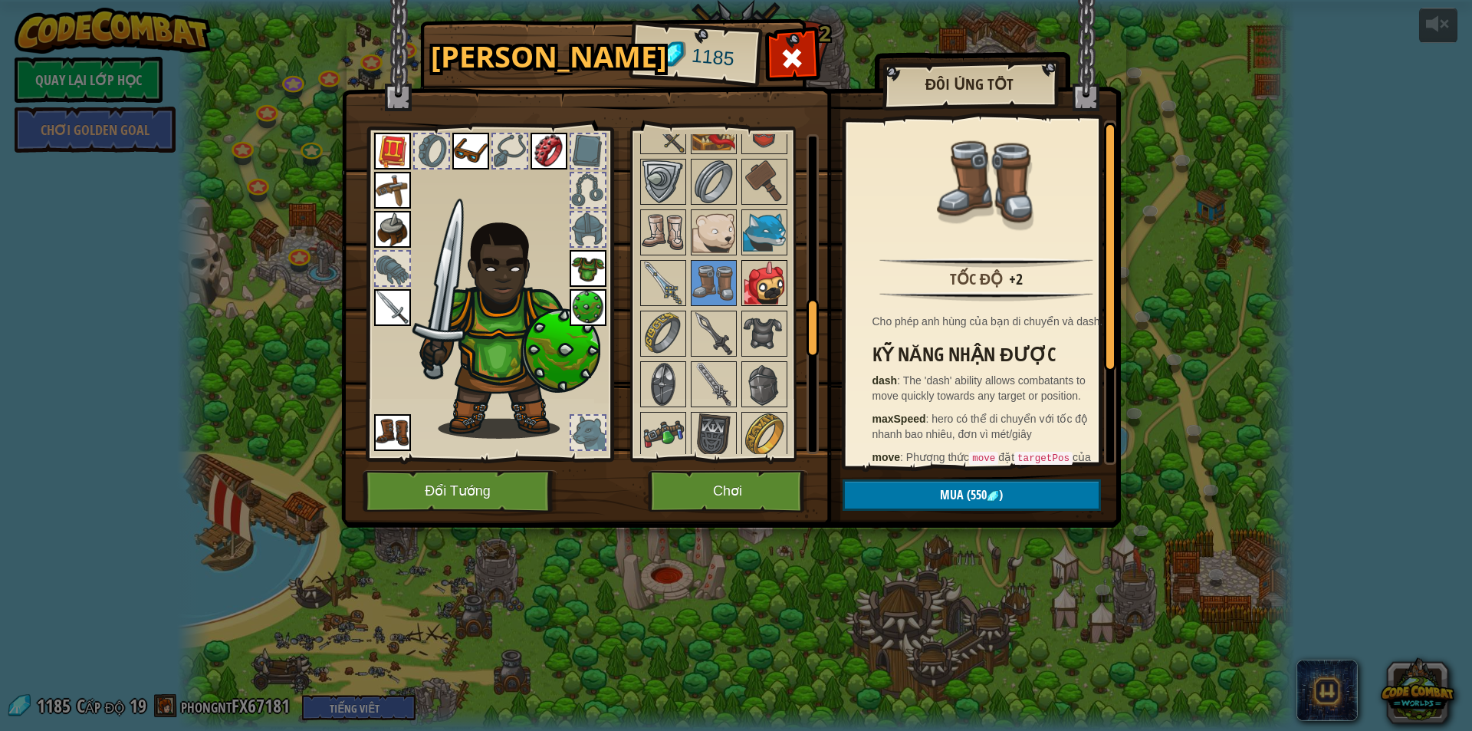
click at [751, 288] on img at bounding box center [764, 282] width 43 height 43
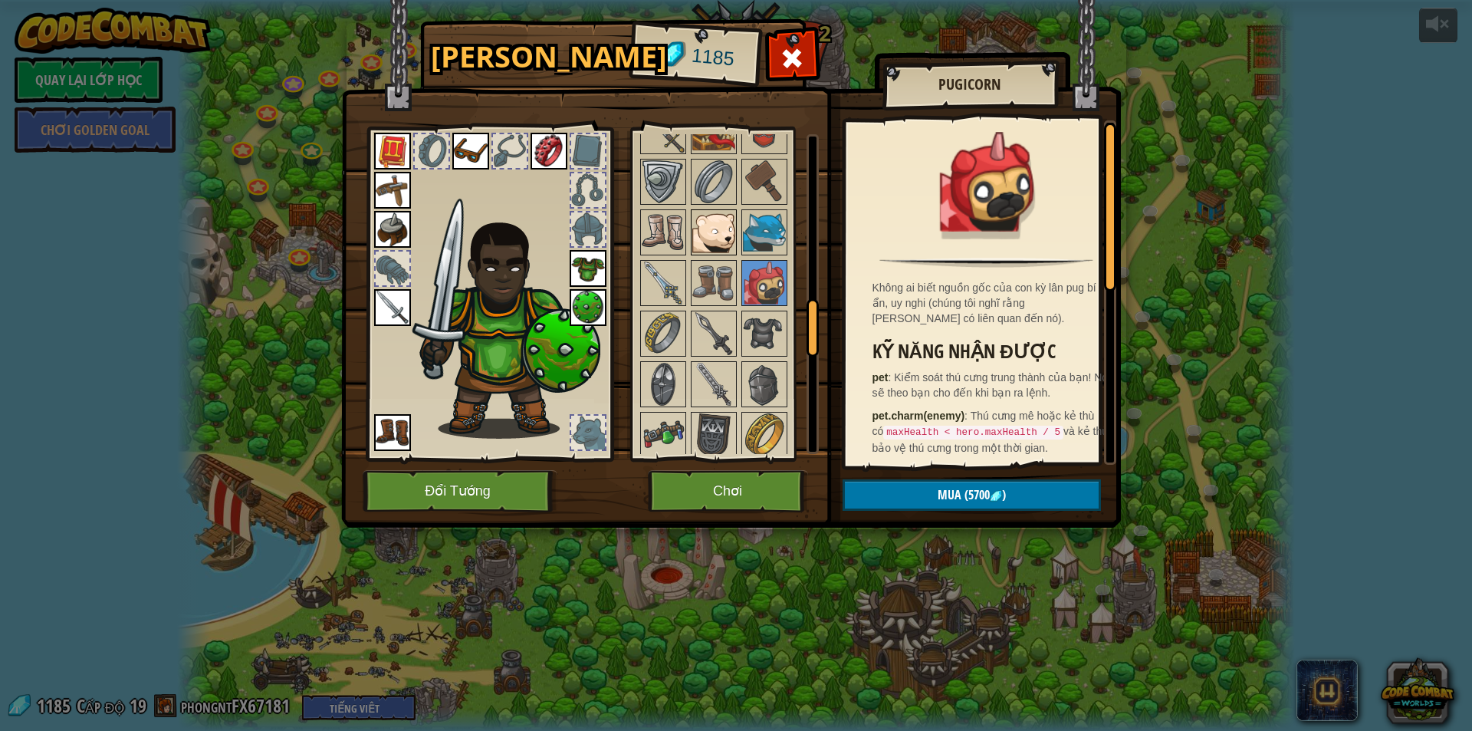
click at [718, 233] on img at bounding box center [713, 232] width 43 height 43
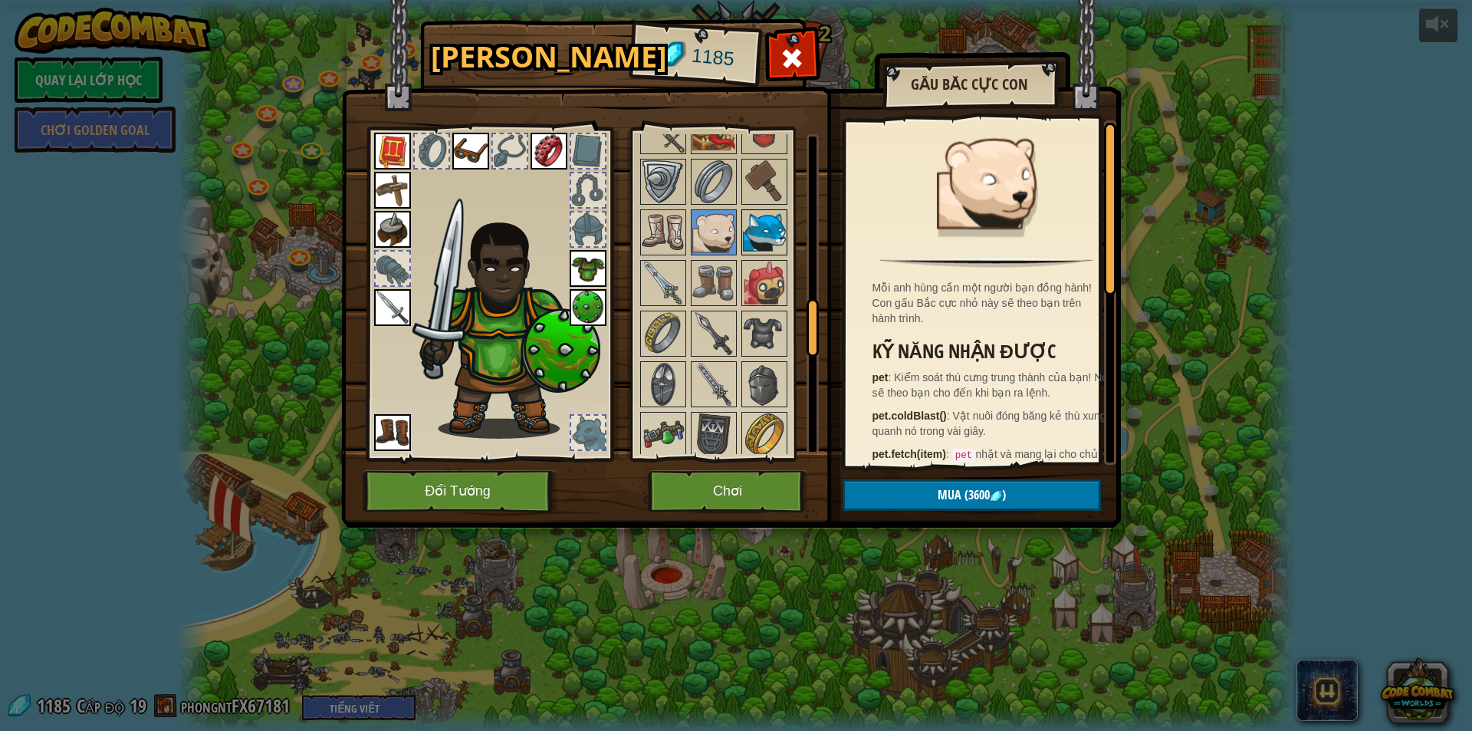
click at [762, 238] on img at bounding box center [764, 232] width 43 height 43
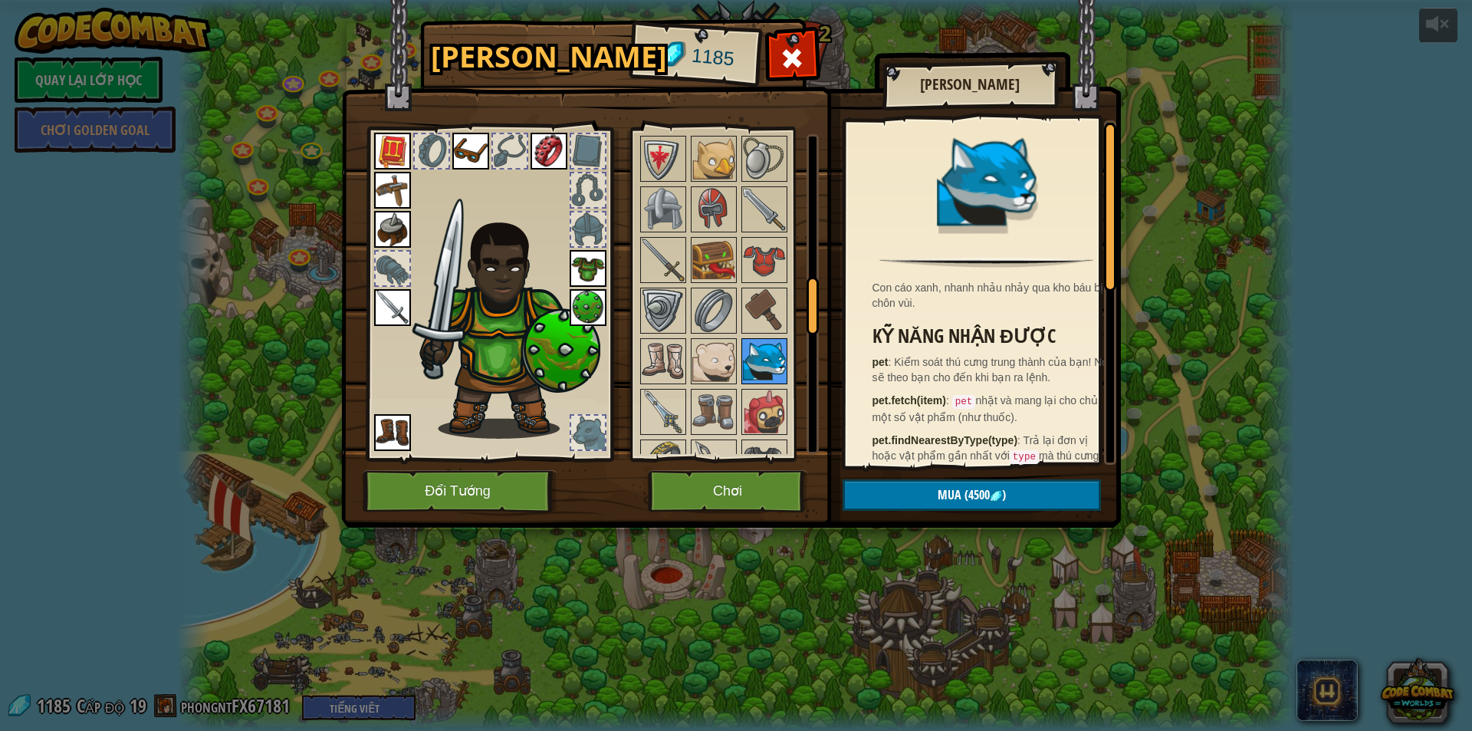
scroll to position [727, 0]
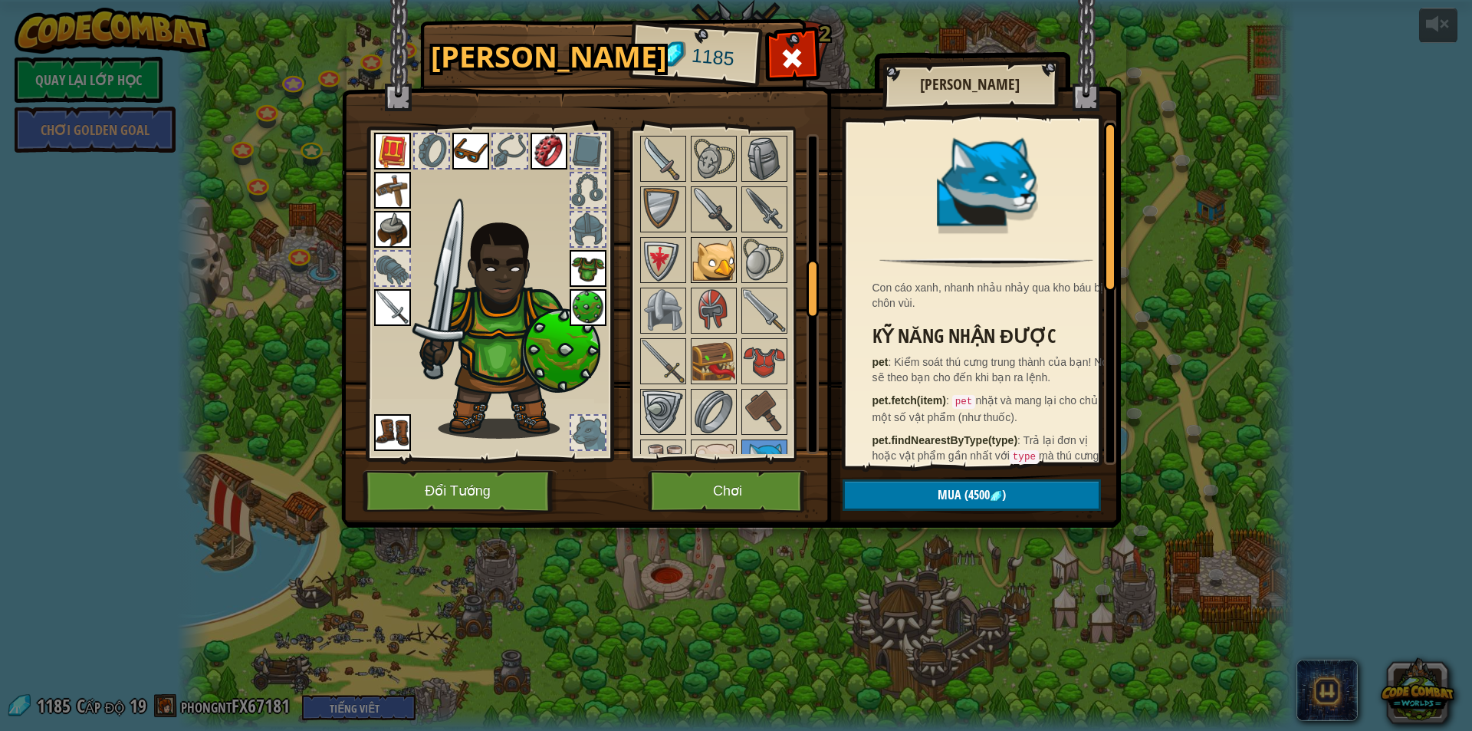
click at [728, 270] on img at bounding box center [713, 259] width 43 height 43
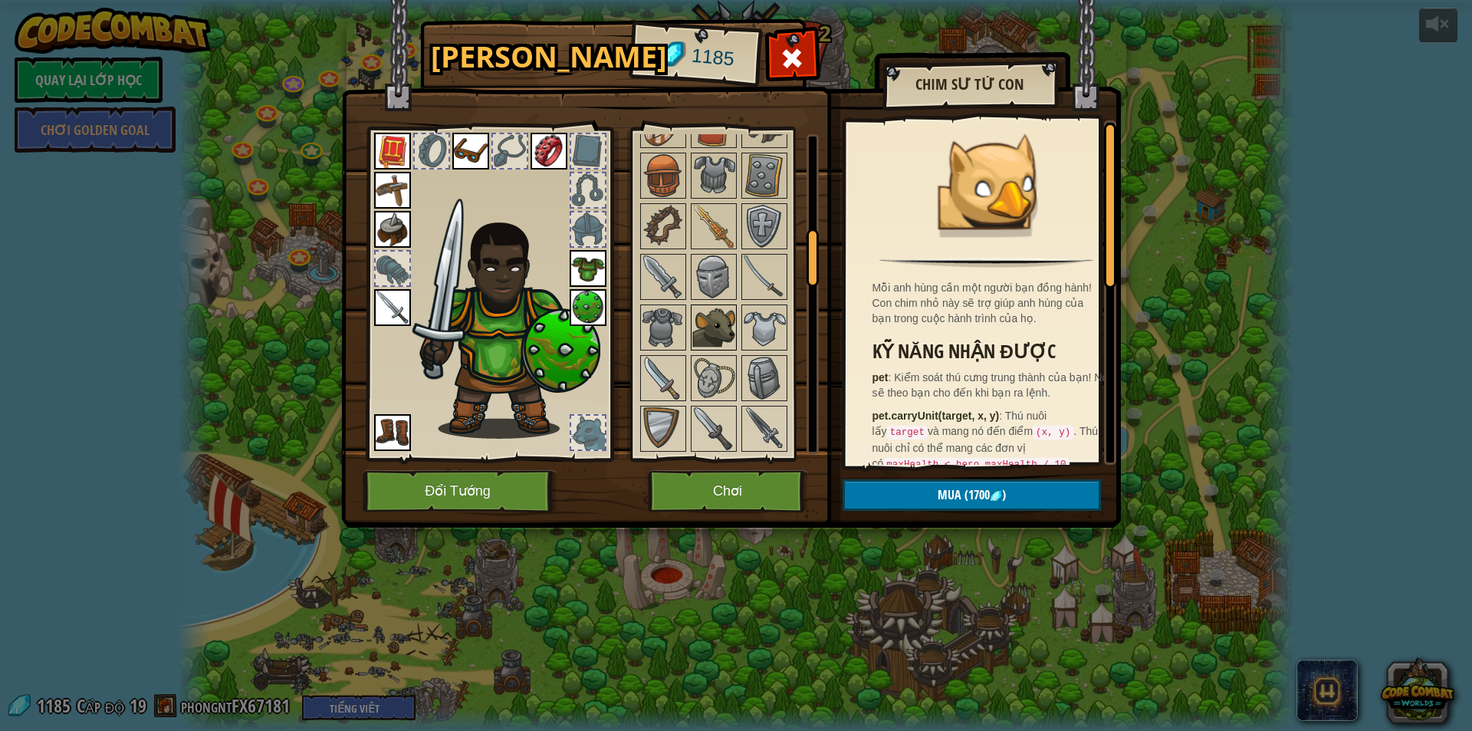
scroll to position [497, 0]
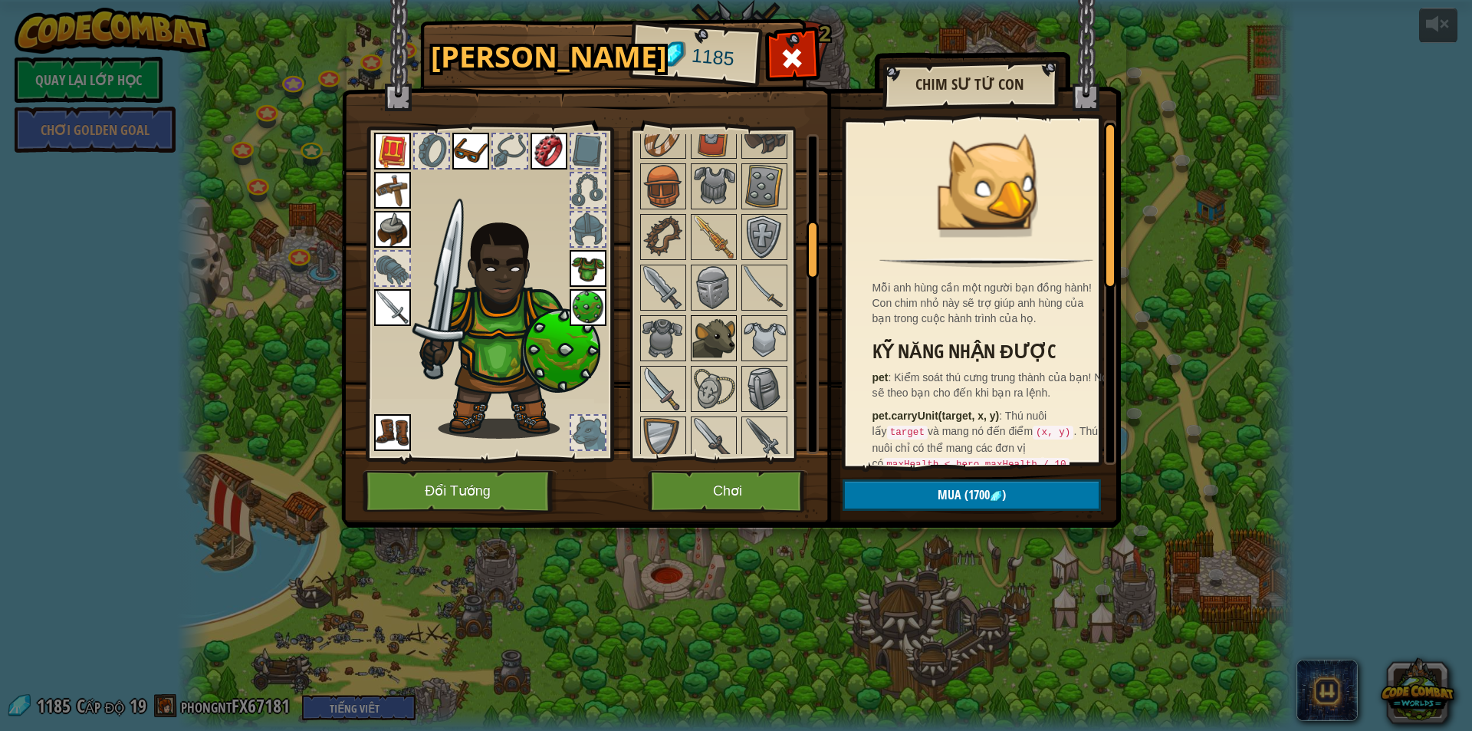
click at [709, 340] on img at bounding box center [713, 338] width 43 height 43
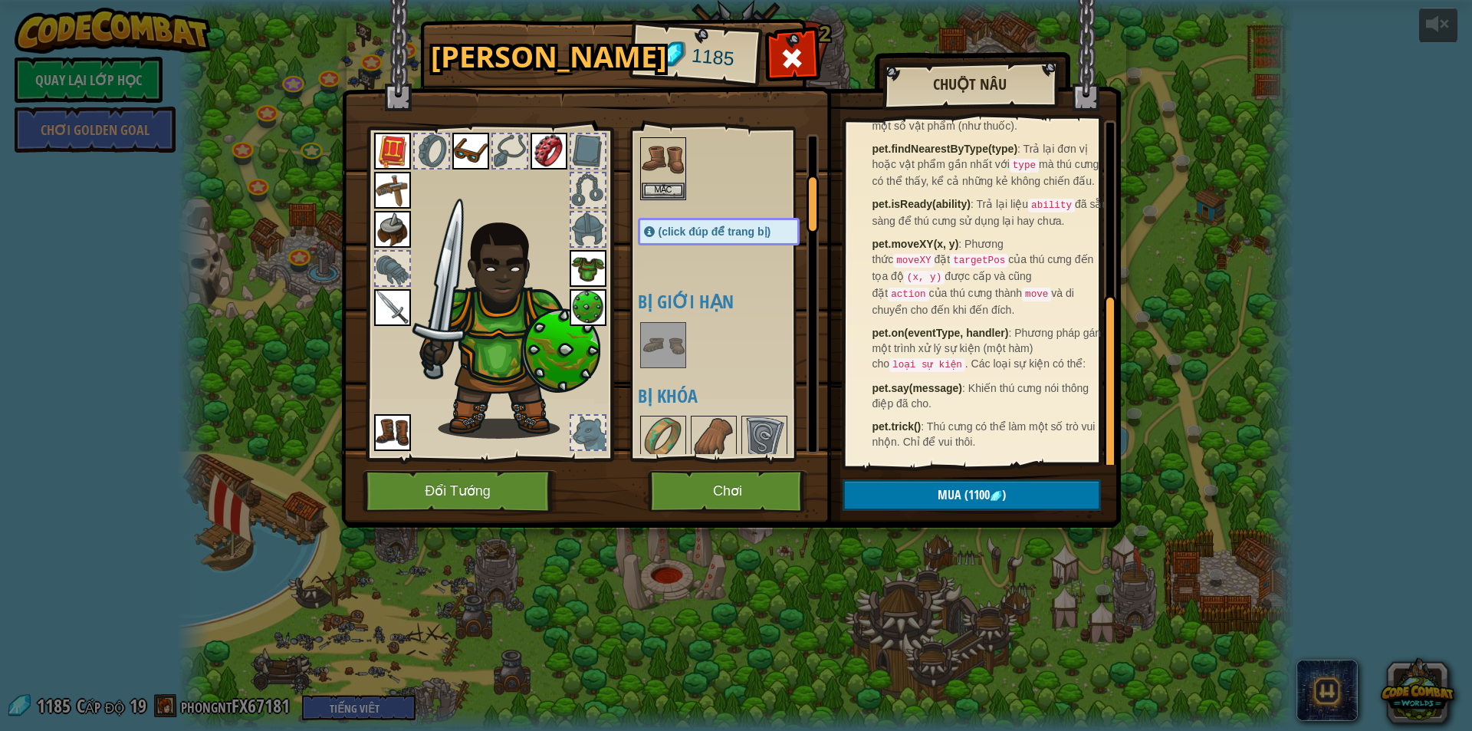
scroll to position [37, 0]
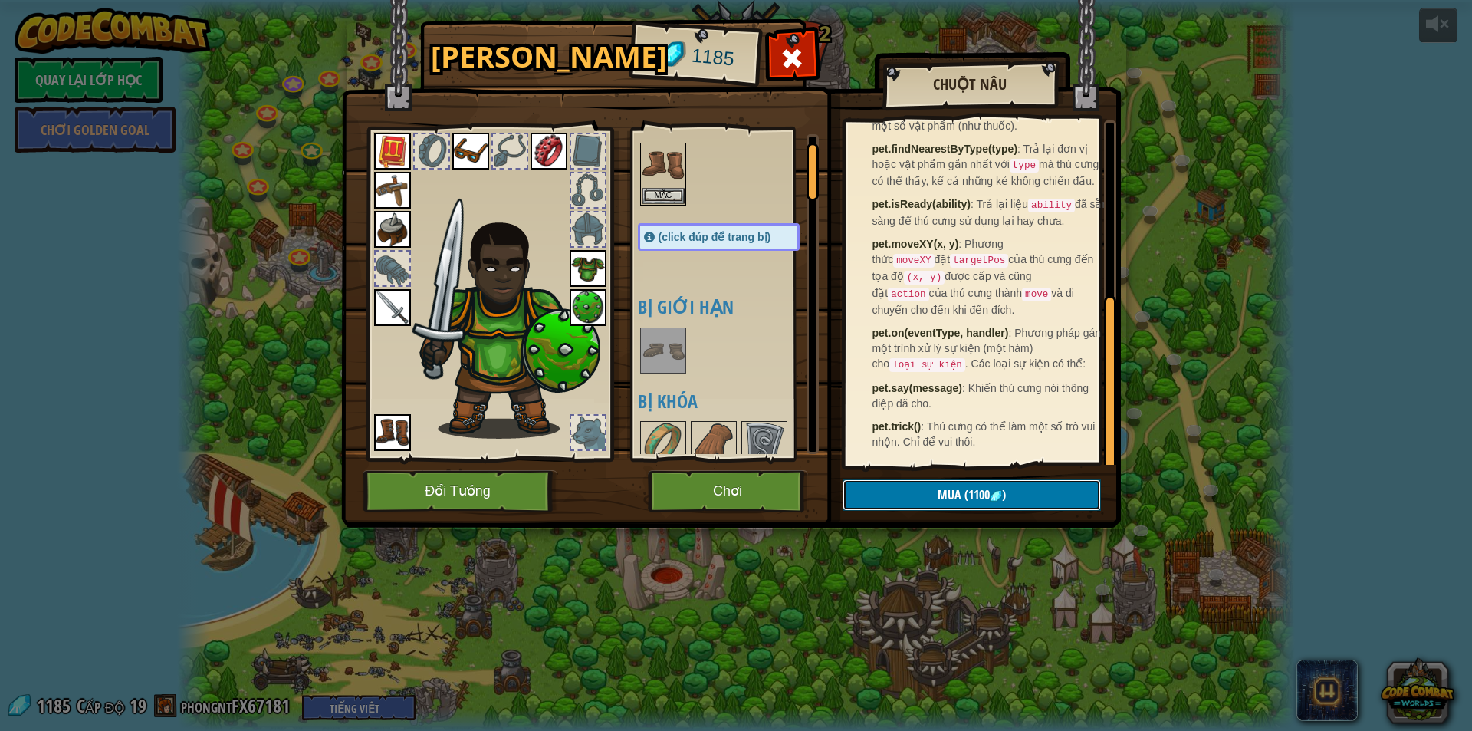
click at [967, 497] on span "(1100" at bounding box center [975, 494] width 28 height 17
click at [889, 492] on button "Xác nhận" at bounding box center [972, 494] width 258 height 31
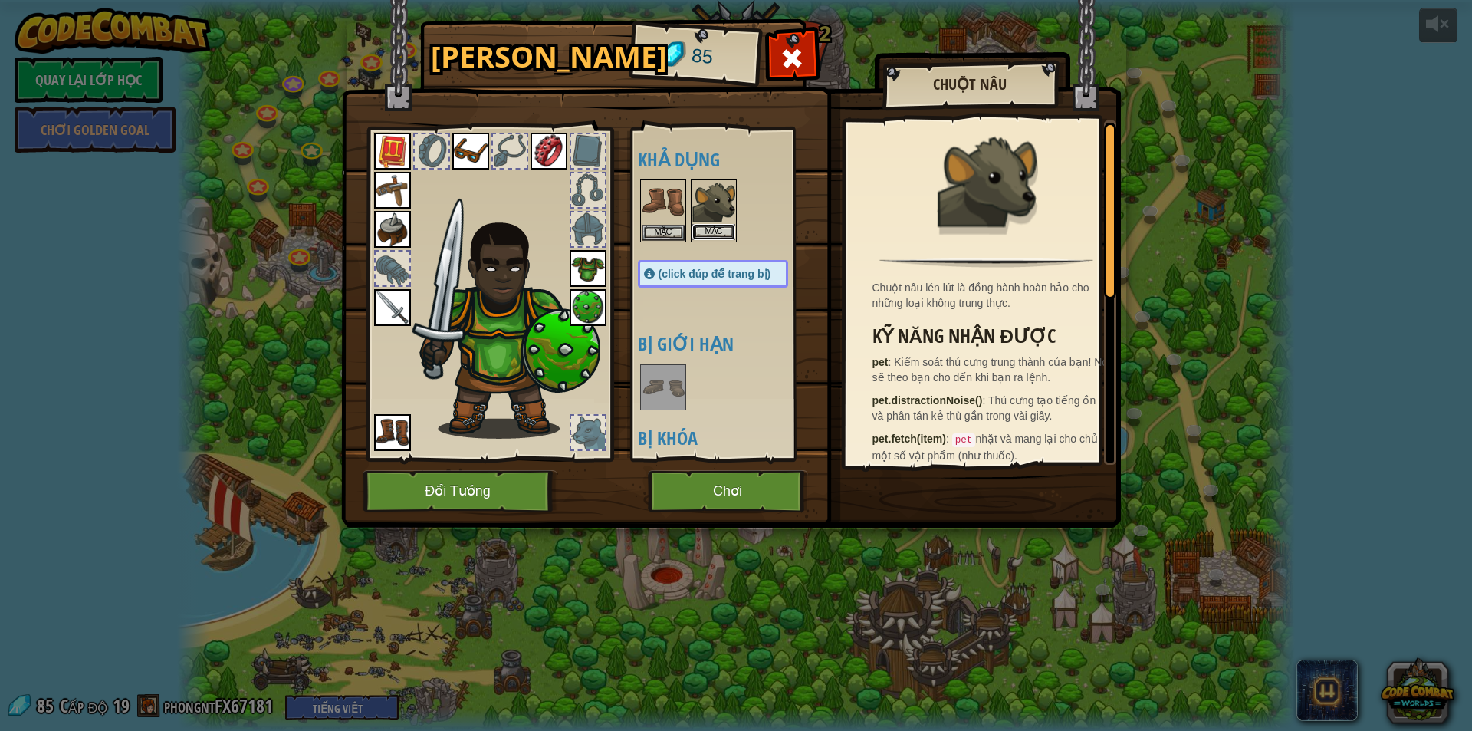
click at [711, 235] on button "Mặc" at bounding box center [713, 232] width 43 height 16
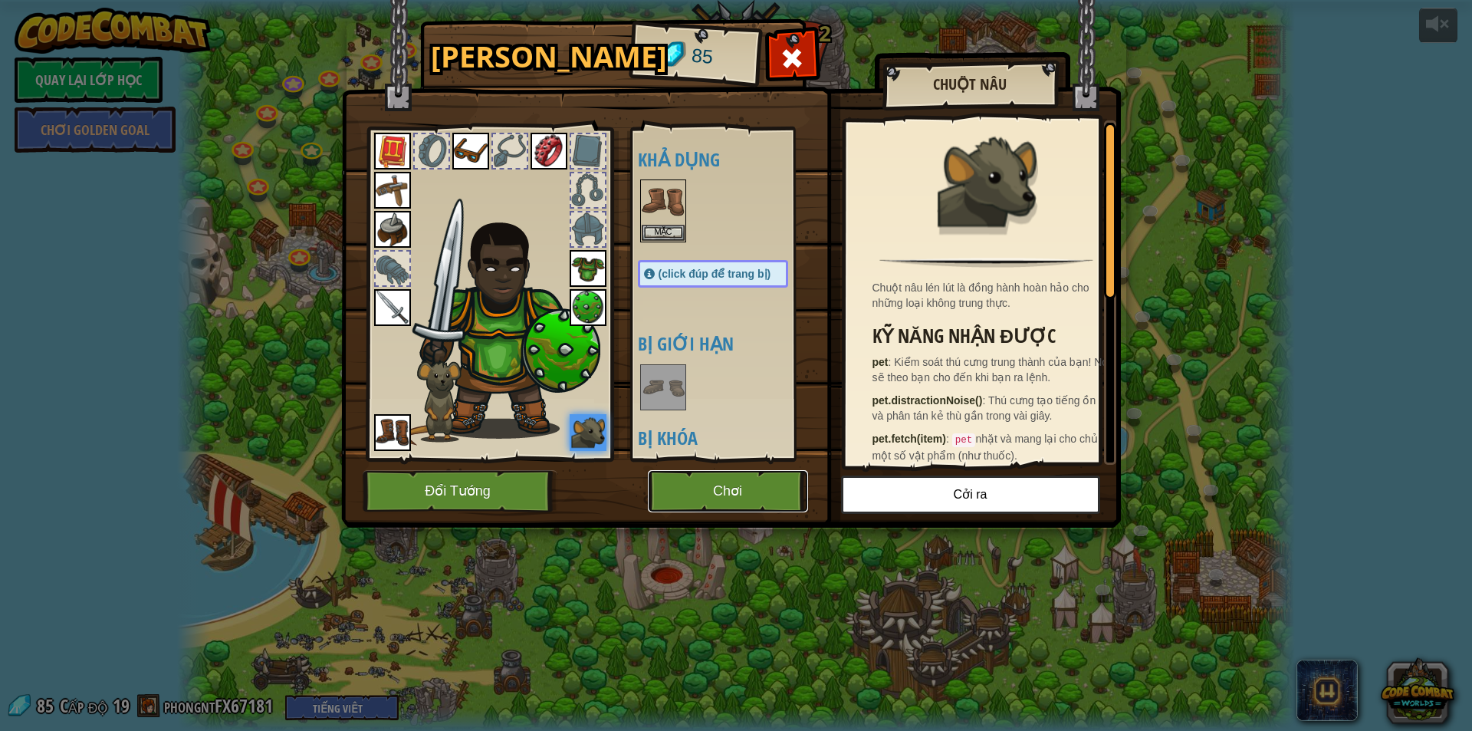
click at [714, 477] on button "Chơi" at bounding box center [728, 491] width 160 height 42
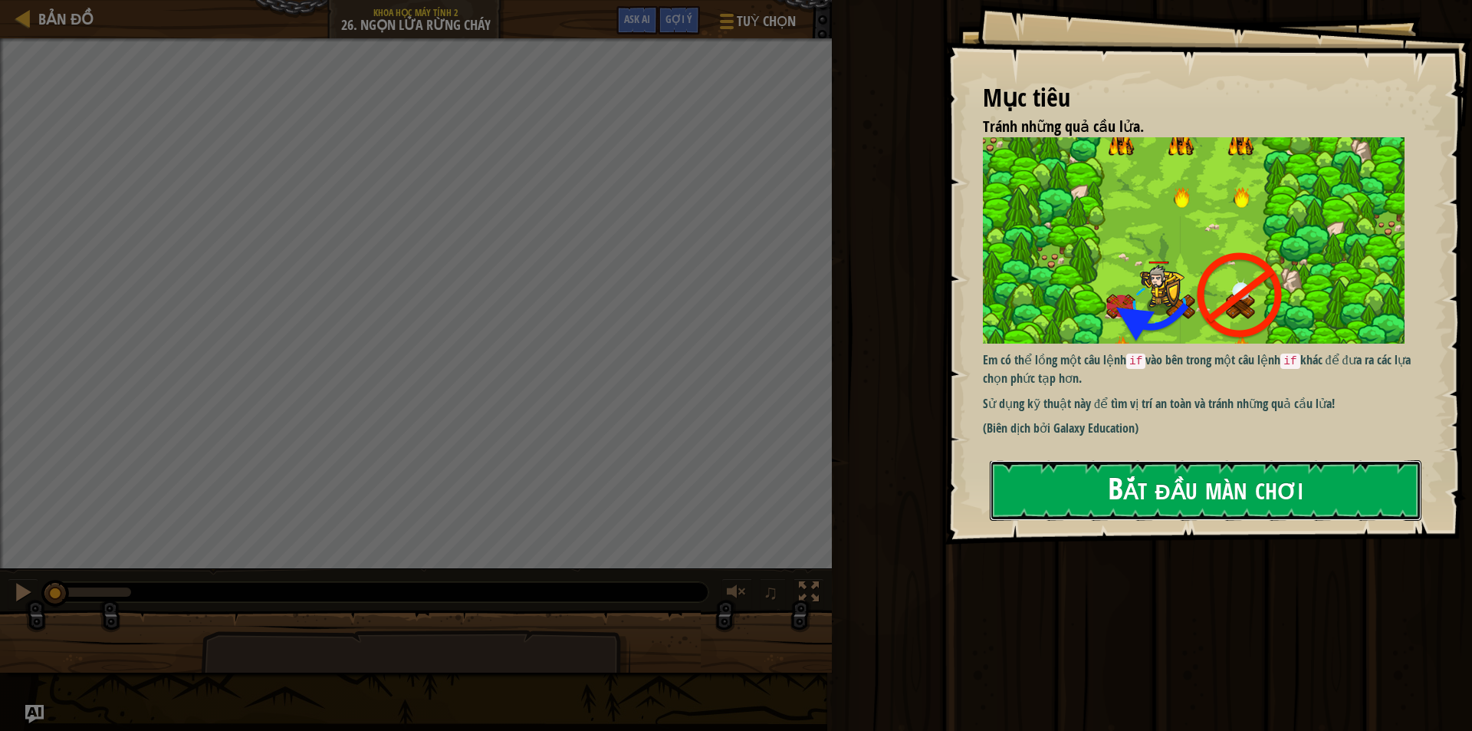
click at [1178, 512] on button "Bắt đầu màn chơi" at bounding box center [1206, 490] width 432 height 61
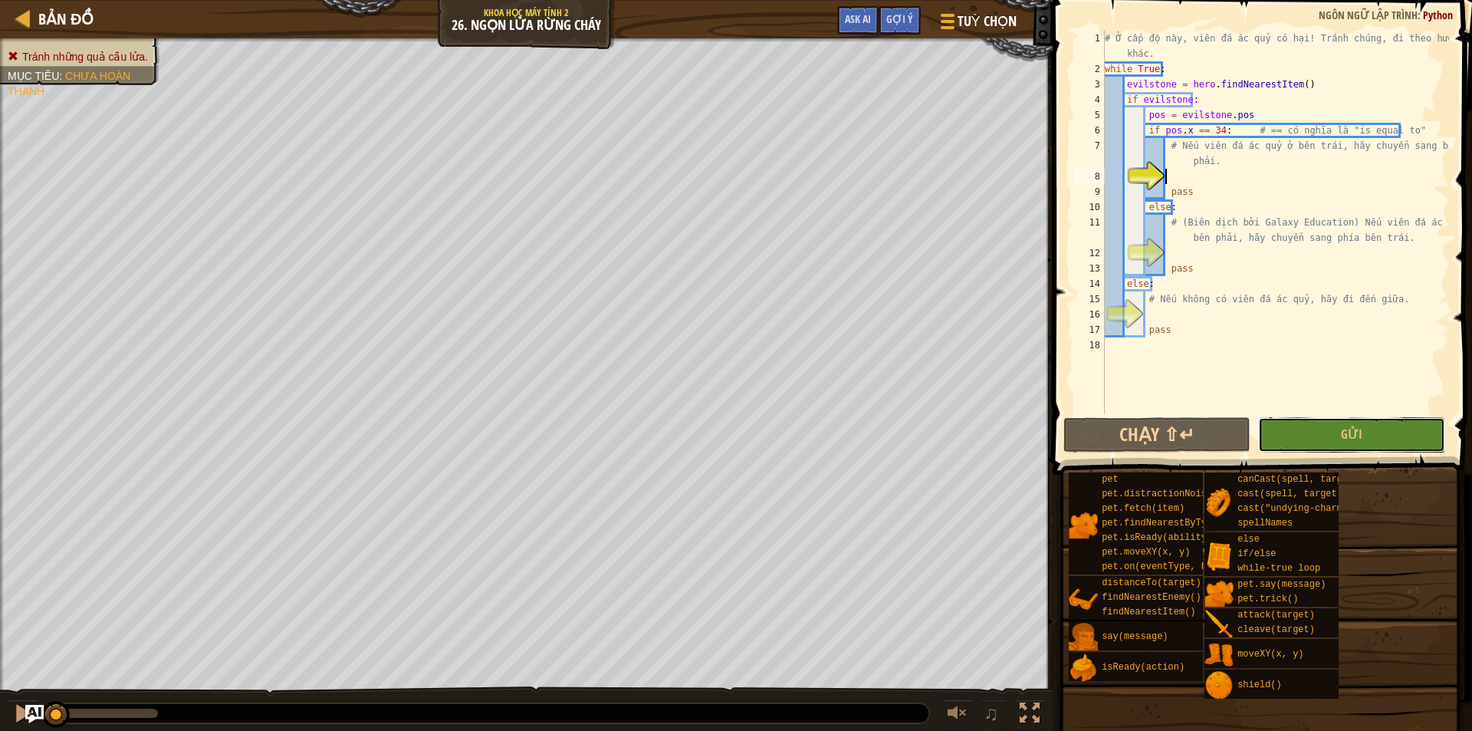
click at [1361, 438] on span "Gửi" at bounding box center [1351, 434] width 21 height 17
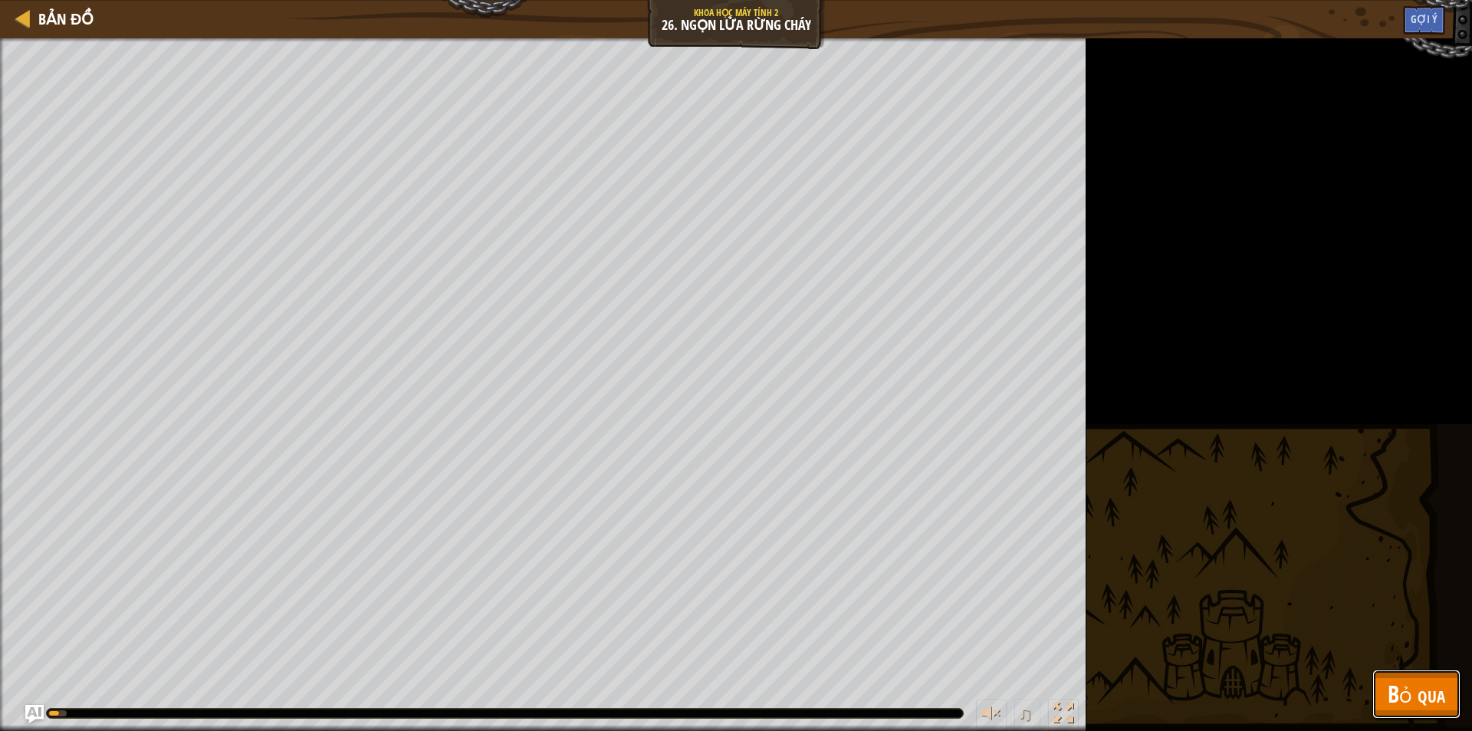
click at [1433, 706] on span "Bỏ qua" at bounding box center [1417, 693] width 58 height 31
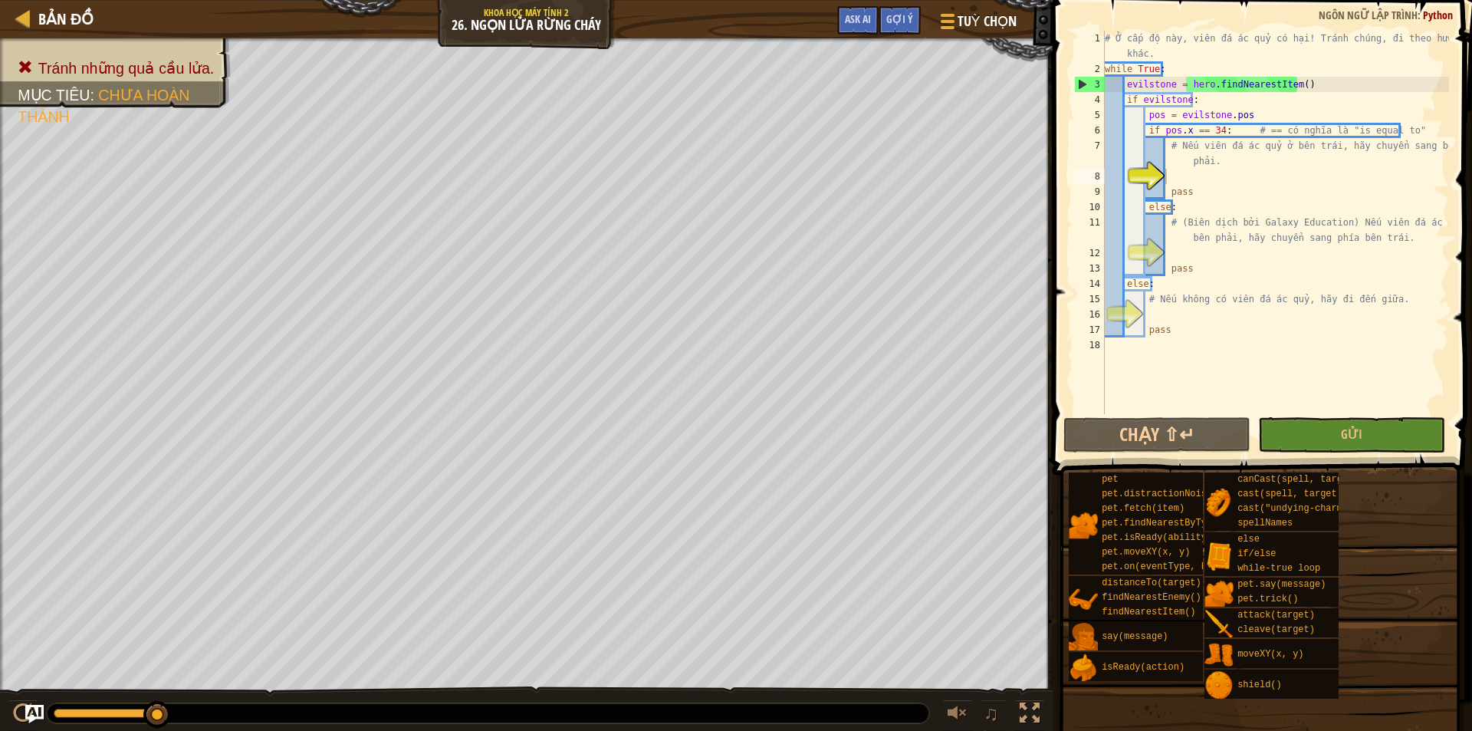
click at [1198, 179] on div "# Ở cấp độ này, viên đá ác quỷ có hại! Tránh chúng, đi theo hướng khác. while T…" at bounding box center [1275, 245] width 347 height 429
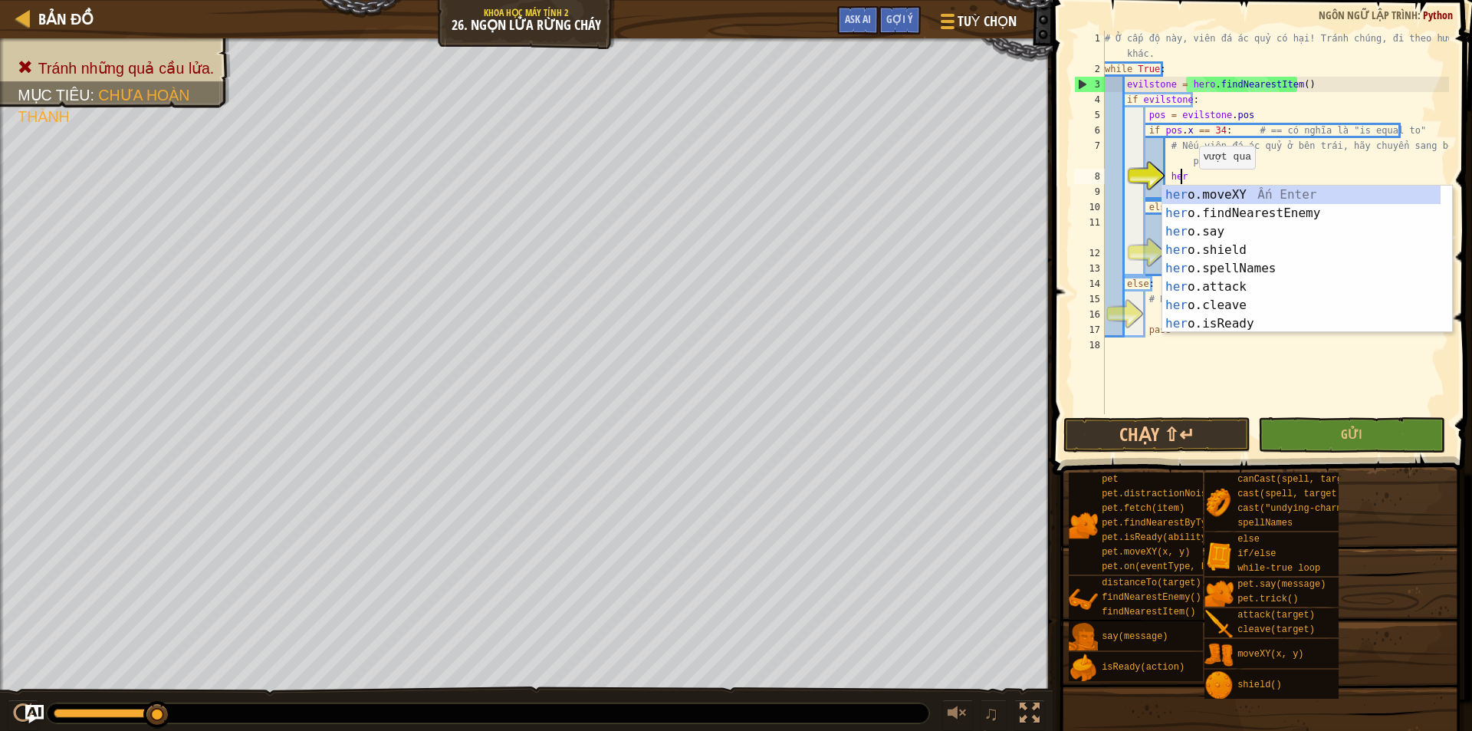
scroll to position [7, 5]
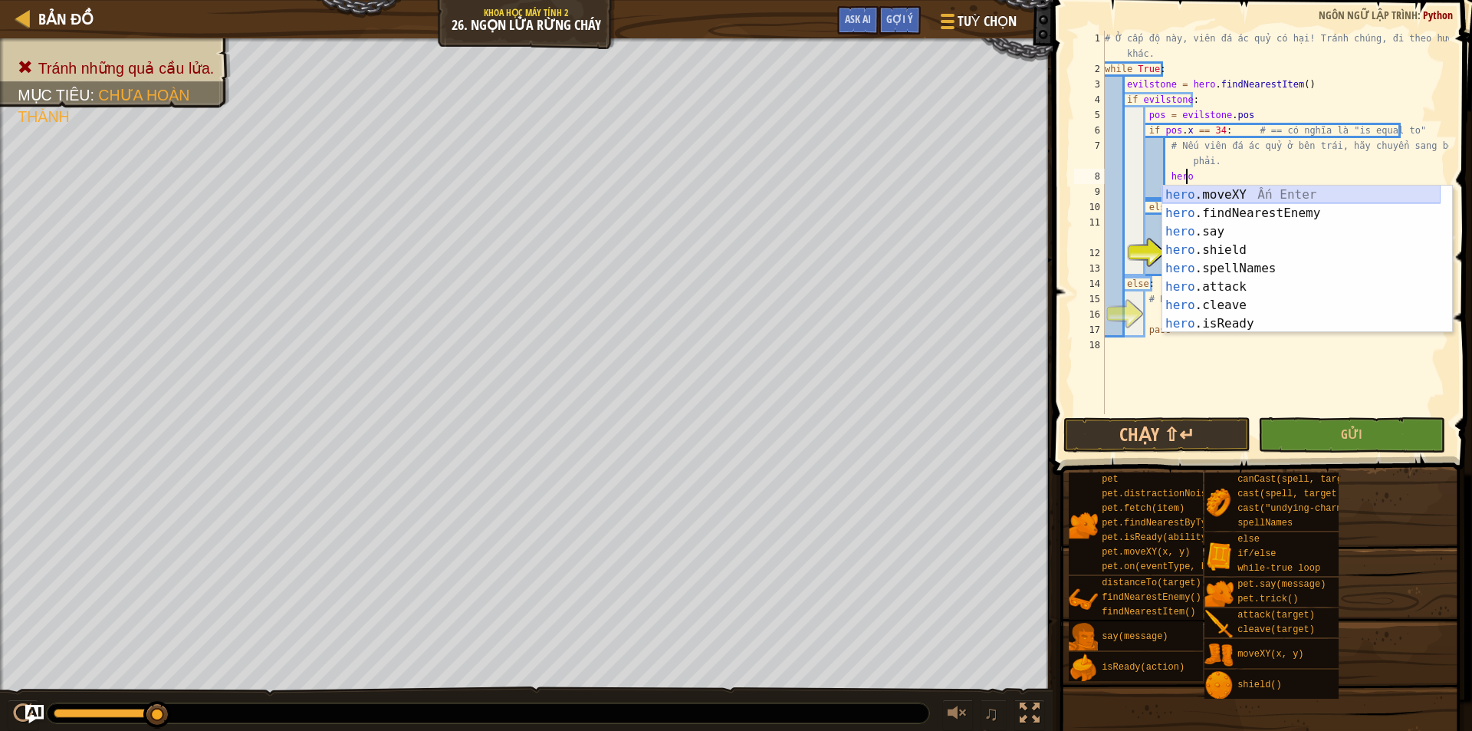
click at [1208, 192] on div "hero .moveXY Ấn Enter hero .findNearestEnemy Ấn Enter hero .say Ấn Enter hero .…" at bounding box center [1301, 278] width 278 height 184
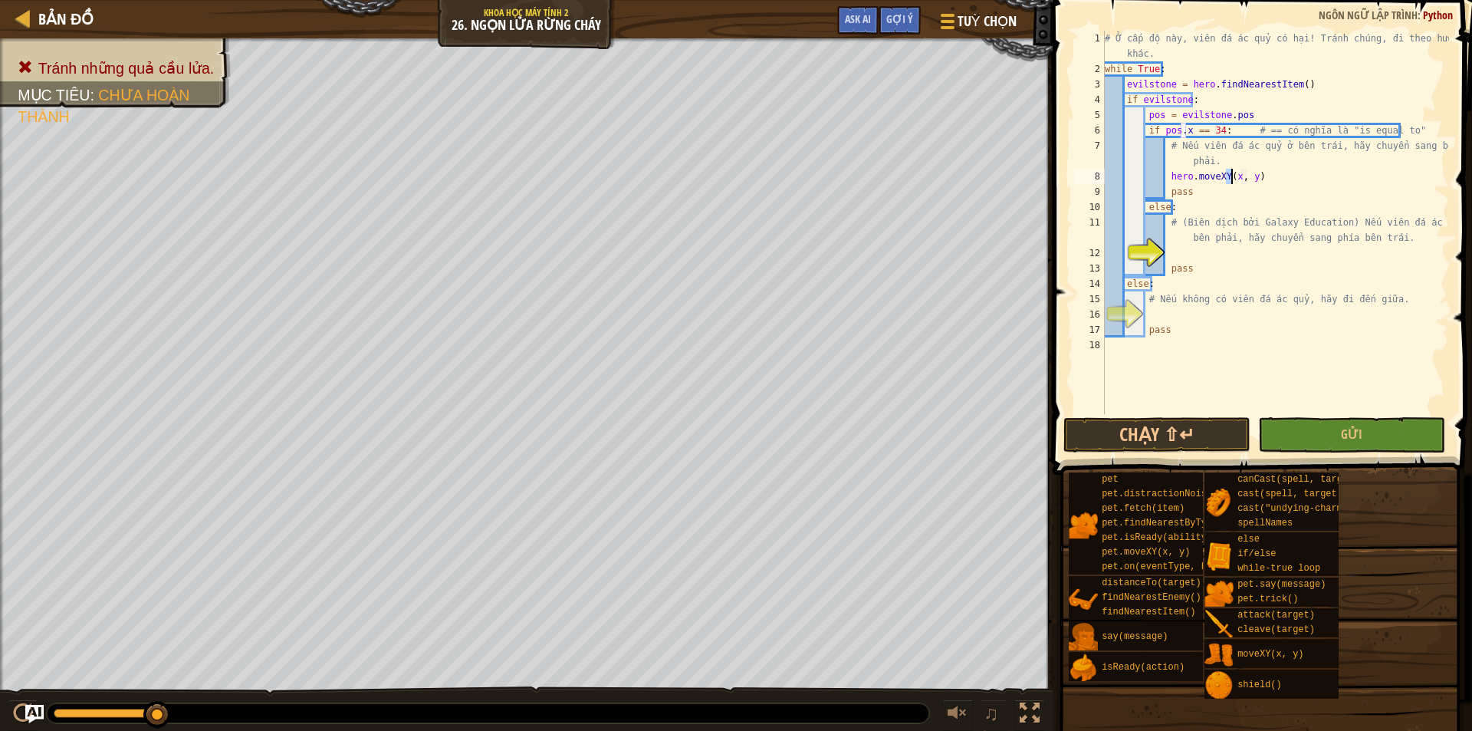
click at [1230, 176] on div "# Ở cấp độ này, viên đá ác quỷ có hại! Tránh chúng, đi theo hướng khác. while T…" at bounding box center [1275, 222] width 347 height 383
click at [1250, 175] on div "# Ở cấp độ này, viên đá ác quỷ có hại! Tránh chúng, đi theo hướng khác. while T…" at bounding box center [1275, 245] width 347 height 429
click at [1362, 443] on button "Gửi" at bounding box center [1351, 434] width 187 height 35
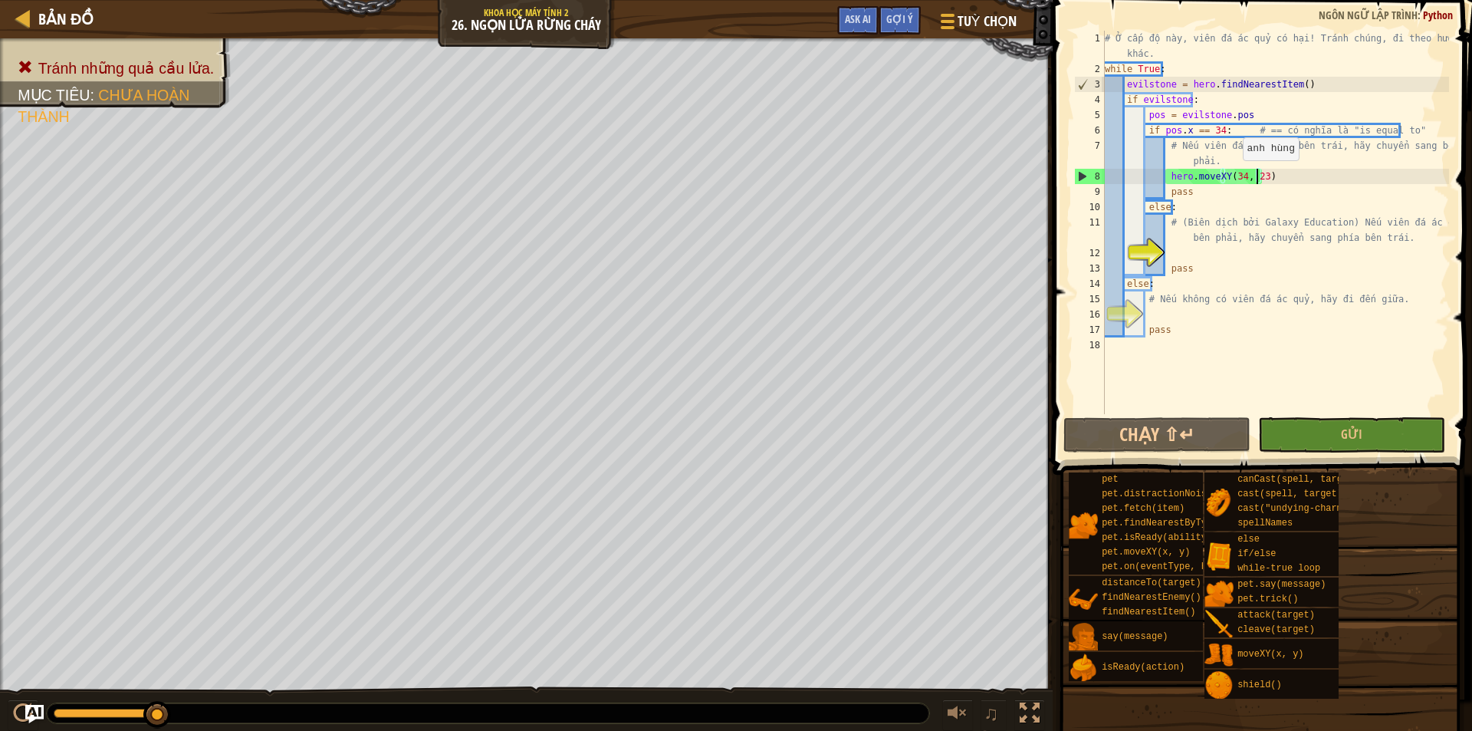
click at [1235, 176] on div "# Ở cấp độ này, viên đá ác quỷ có hại! Tránh chúng, đi theo hướng khác. while T…" at bounding box center [1275, 245] width 347 height 429
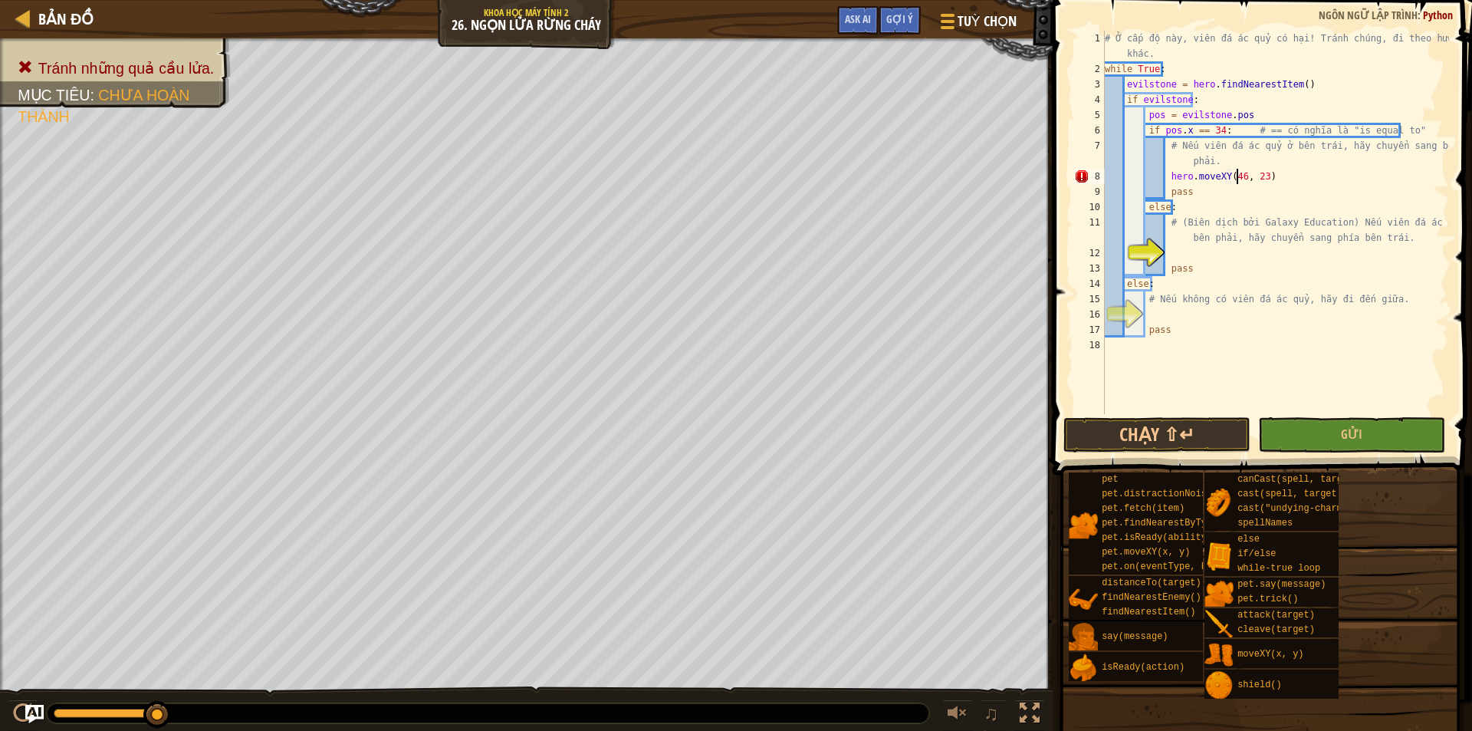
scroll to position [7, 11]
type textarea "hero.moveXY(46, 23)"
click at [1348, 430] on span "Gửi" at bounding box center [1351, 434] width 21 height 17
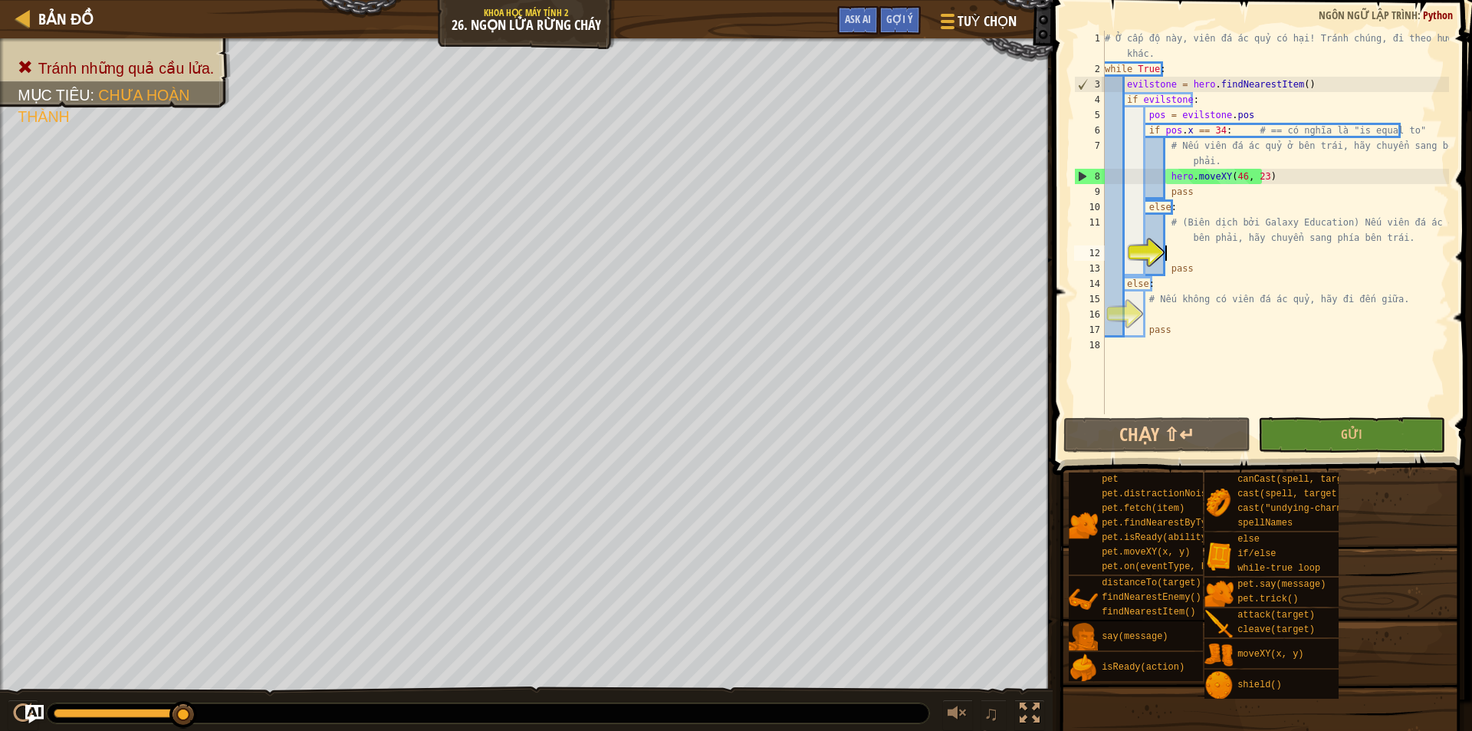
click at [1174, 248] on div "# Ở cấp độ này, viên đá ác quỷ có hại! Tránh chúng, đi theo hướng khác. while T…" at bounding box center [1275, 245] width 347 height 429
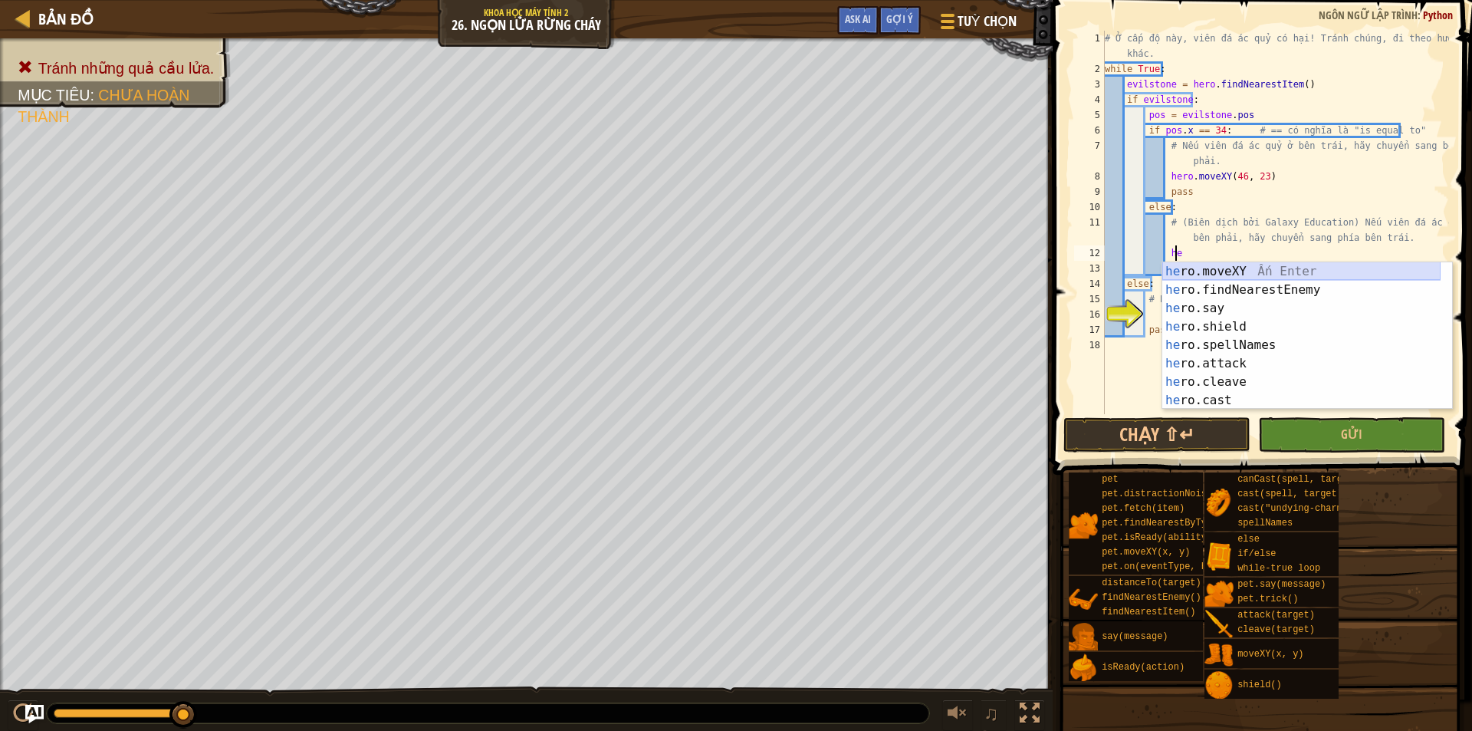
click at [1381, 272] on div "he ro.moveXY Ấn Enter he ro.findNearestEnemy Ấn Enter he ro.say Ấn Enter he ro.…" at bounding box center [1301, 354] width 278 height 184
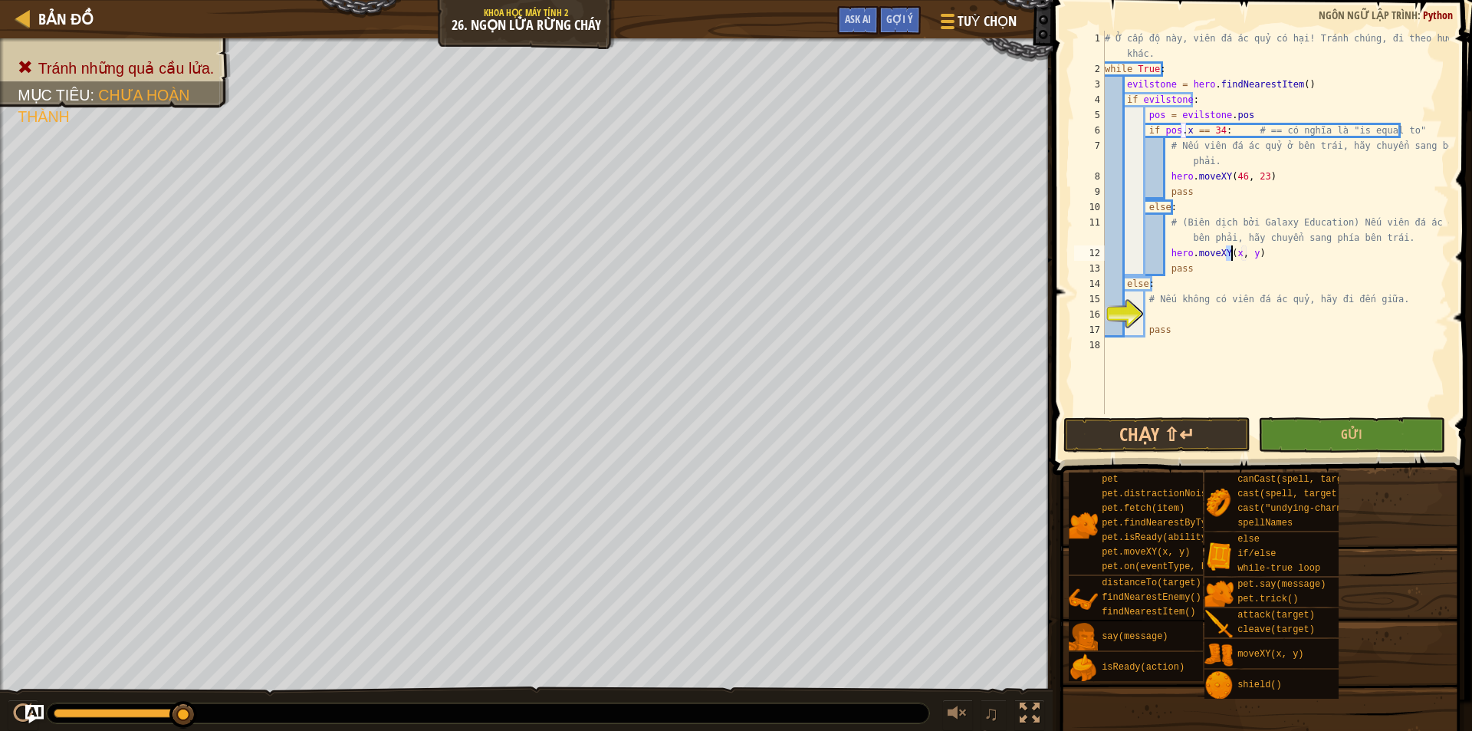
click at [1234, 257] on div "# Ở cấp độ này, viên đá ác quỷ có hại! Tránh chúng, đi theo hướng khác. while T…" at bounding box center [1275, 245] width 347 height 429
click at [1231, 255] on div "# Ở cấp độ này, viên đá ác quỷ có hại! Tránh chúng, đi theo hướng khác. while T…" at bounding box center [1275, 245] width 347 height 429
click at [1251, 256] on div "# Ở cấp độ này, viên đá ác quỷ có hại! Tránh chúng, đi theo hướng khác. while T…" at bounding box center [1275, 245] width 347 height 429
type textarea "hero.moveXY(40,22)"
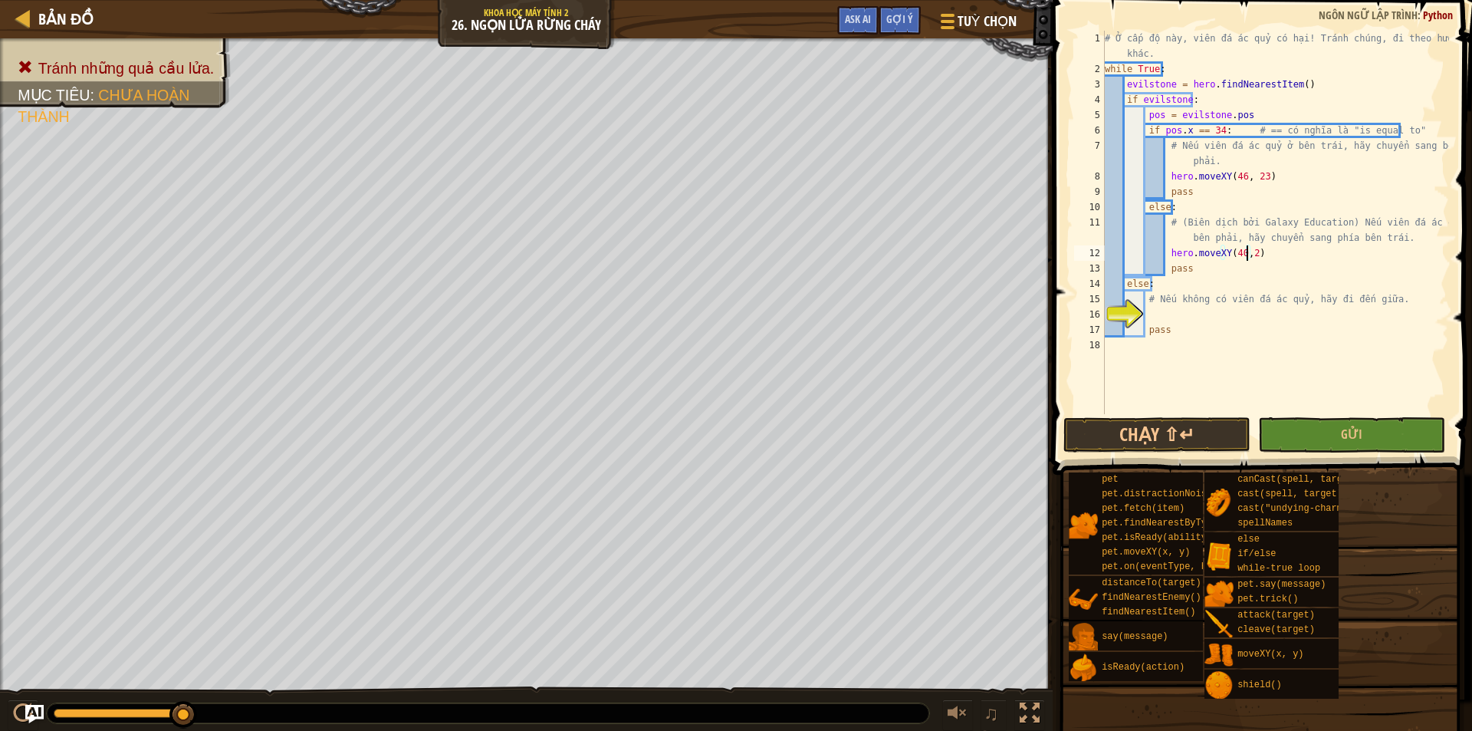
scroll to position [7, 12]
drag, startPoint x: 1403, startPoint y: 411, endPoint x: 1408, endPoint y: 425, distance: 14.5
click at [1403, 412] on div "# Ở cấp độ này, viên đá ác quỷ có hại! Tránh chúng, đi theo hướng khác. while T…" at bounding box center [1275, 245] width 347 height 429
click at [1408, 427] on button "Gửi" at bounding box center [1351, 434] width 187 height 35
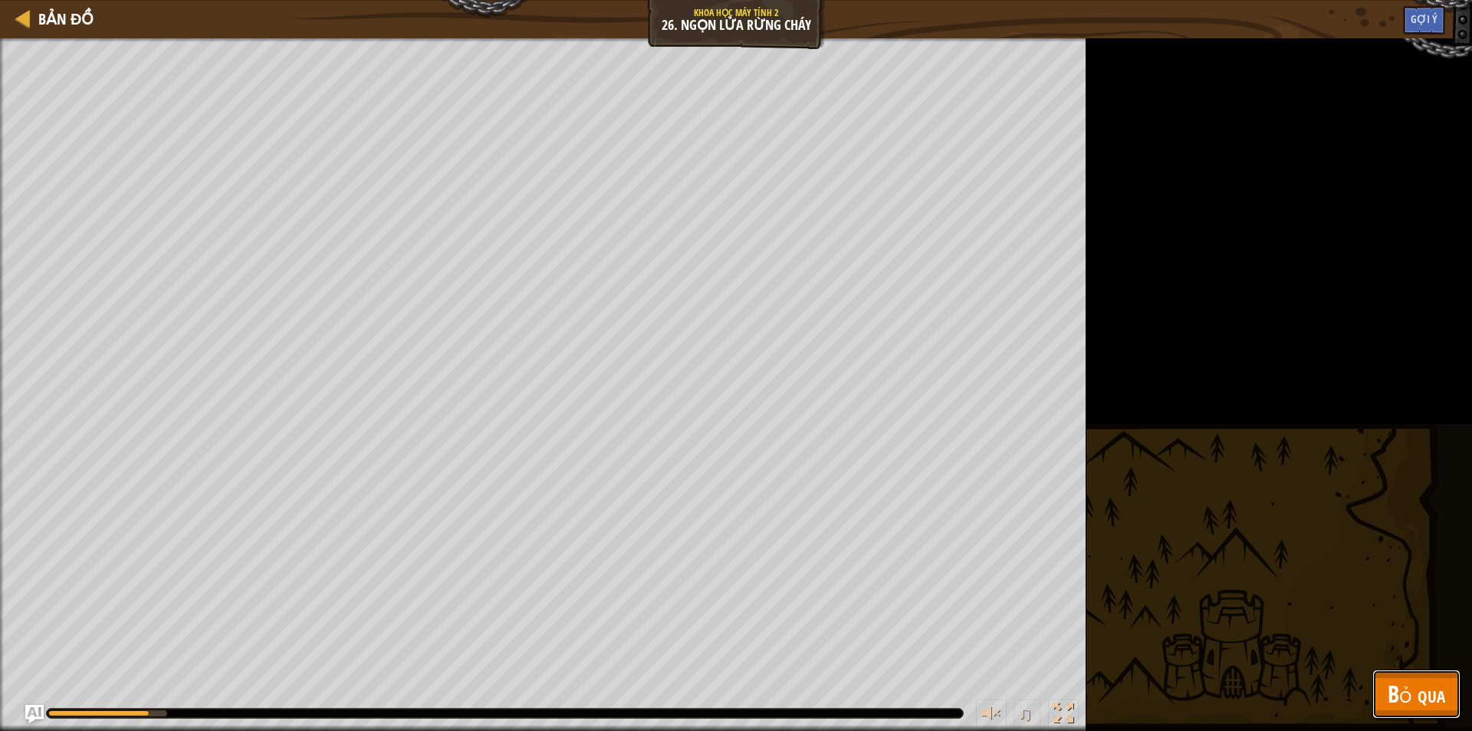
click at [1381, 685] on button "Bỏ qua" at bounding box center [1416, 693] width 88 height 49
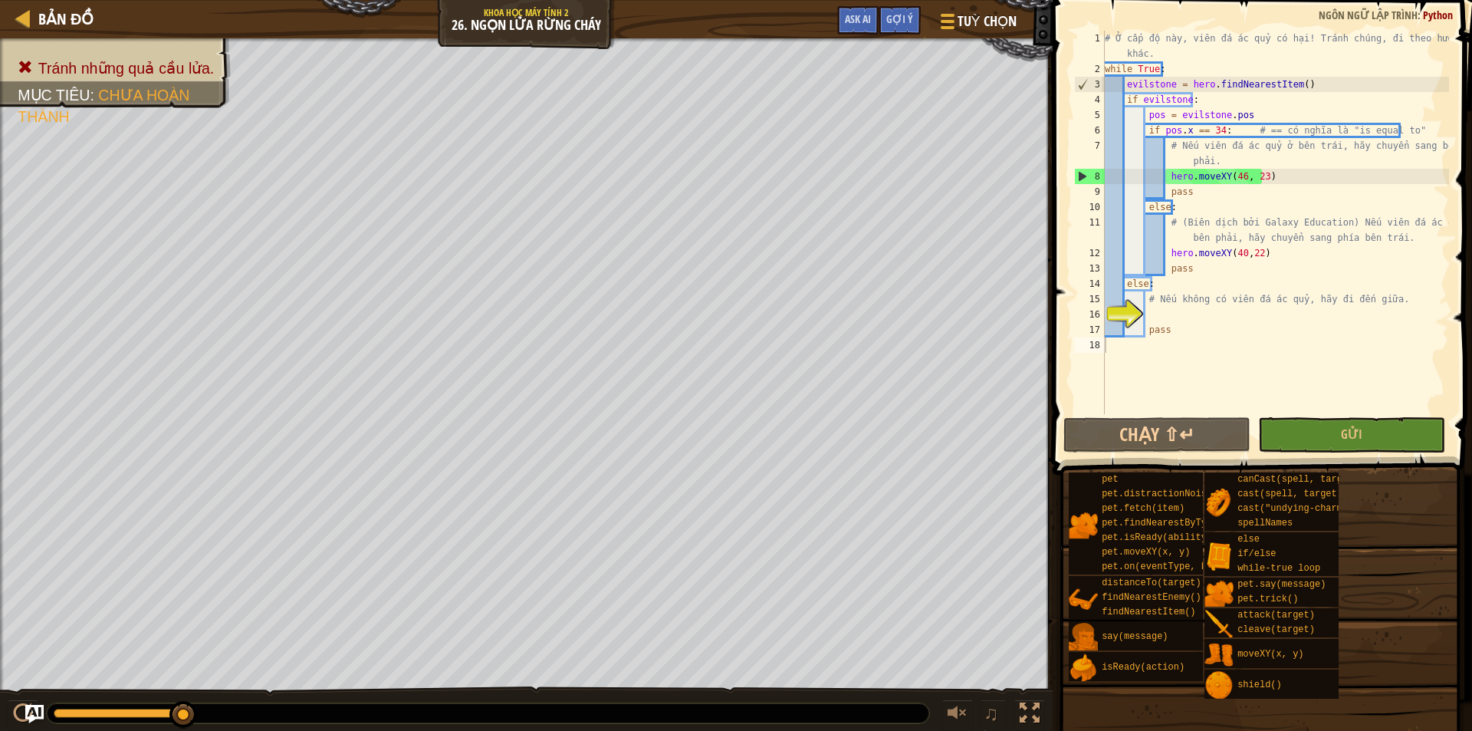
type textarea "# Nếu không có viên đá ác quỷ, hãy đi đến giữa."
click at [1182, 304] on div "# Ở cấp độ này, viên đá ác quỷ có hại! Tránh chúng, đi theo hướng khác. while T…" at bounding box center [1275, 245] width 347 height 429
click at [1168, 319] on div "# Ở cấp độ này, viên đá ác quỷ có hại! Tránh chúng, đi theo hướng khác. while T…" at bounding box center [1275, 245] width 347 height 429
click at [1372, 442] on button "Gửi" at bounding box center [1351, 434] width 187 height 35
click at [1235, 253] on div "# Ở cấp độ này, viên đá ác quỷ có hại! Tránh chúng, đi theo hướng khác. while T…" at bounding box center [1275, 245] width 347 height 429
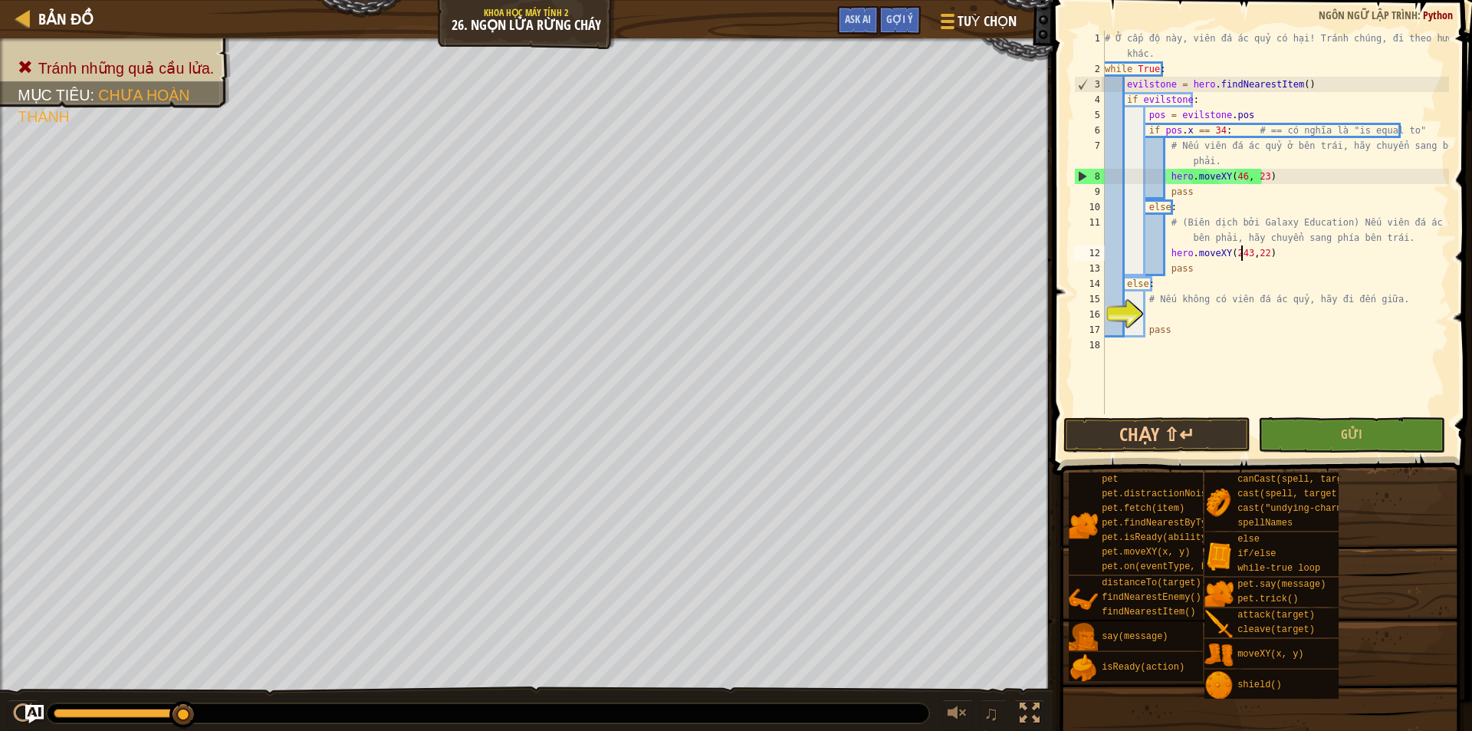
scroll to position [7, 11]
type textarea "hero.moveXY(24,22)"
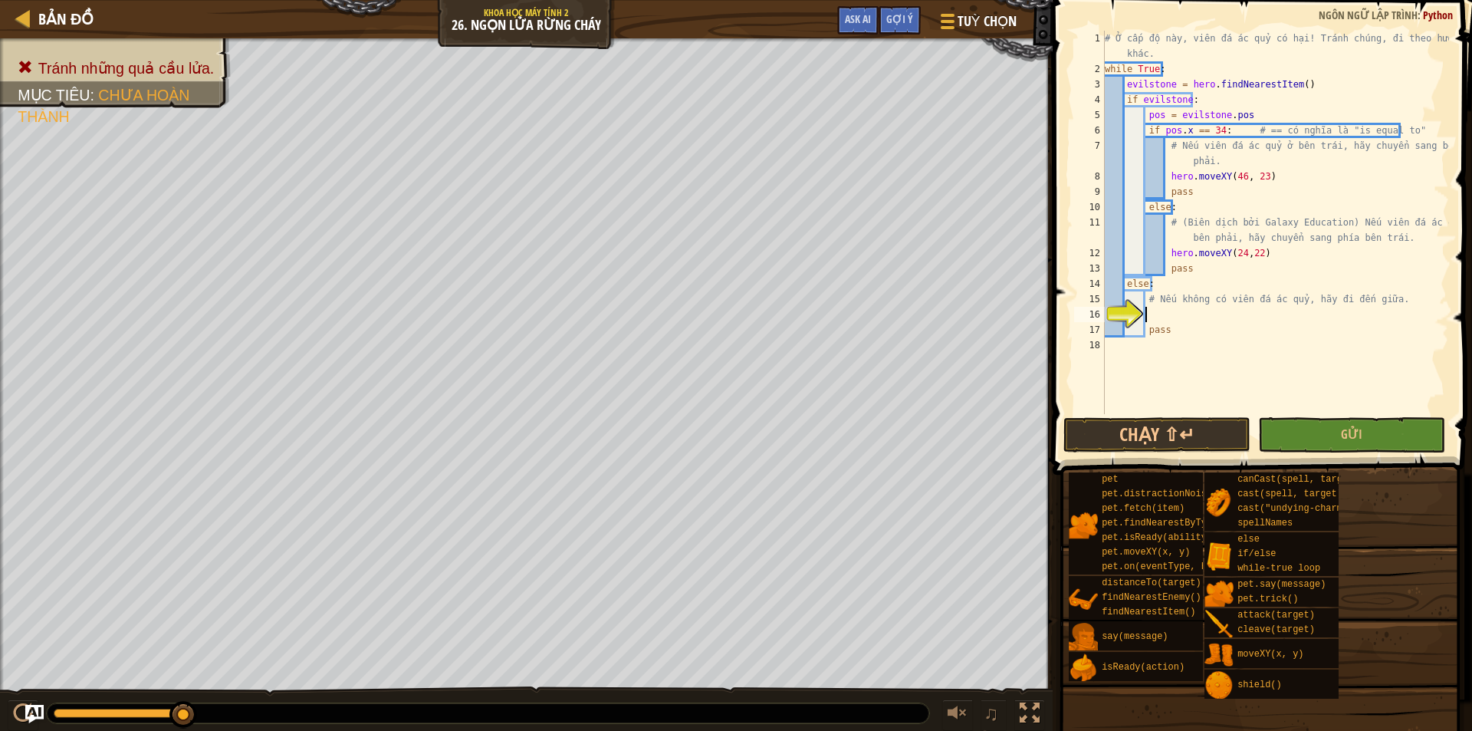
click at [1162, 311] on div "# Ở cấp độ này, viên đá ác quỷ có hại! Tránh chúng, đi theo hướng khác. while T…" at bounding box center [1275, 245] width 347 height 429
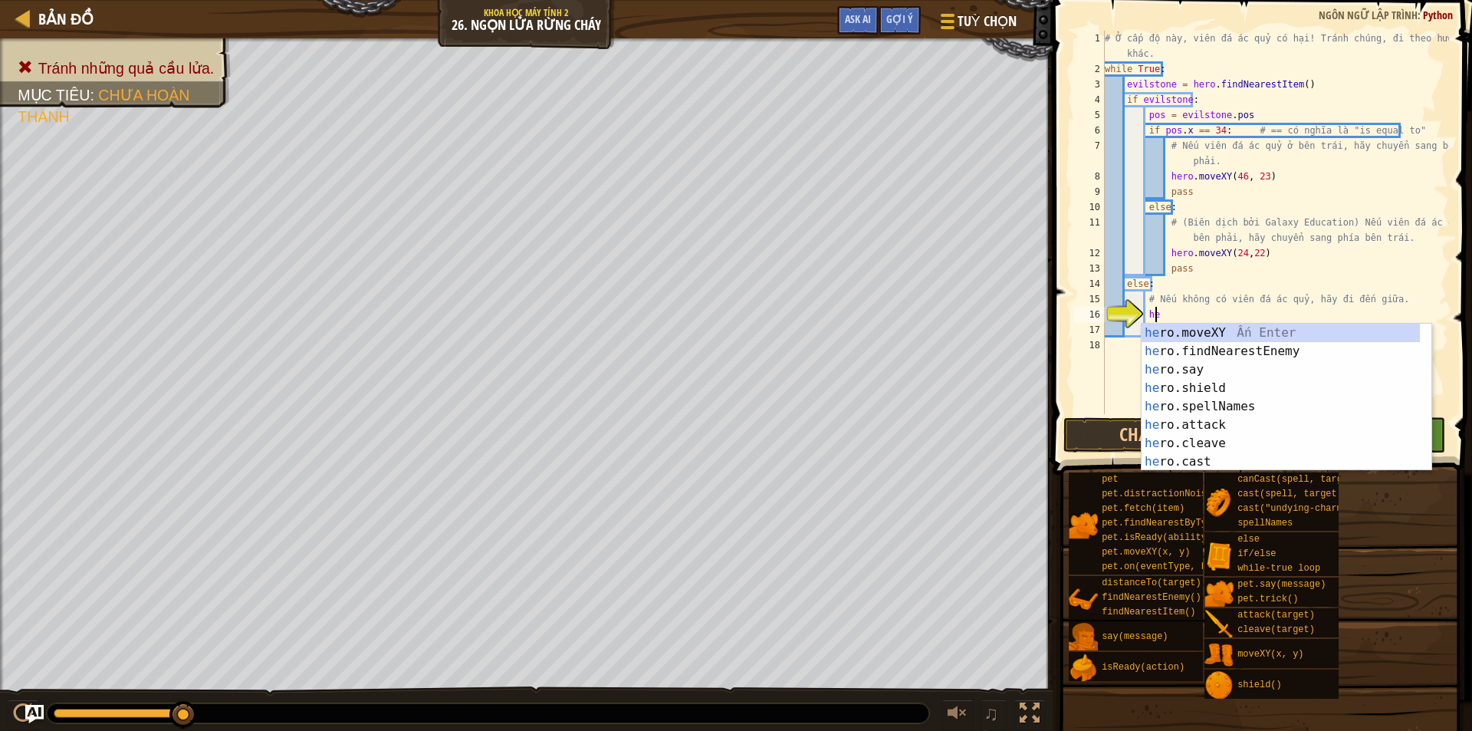
scroll to position [7, 4]
click at [1178, 330] on div "hero .moveXY Ấn Enter hero .findNearestEnemy Ấn Enter hero .say Ấn Enter hero .…" at bounding box center [1281, 416] width 278 height 184
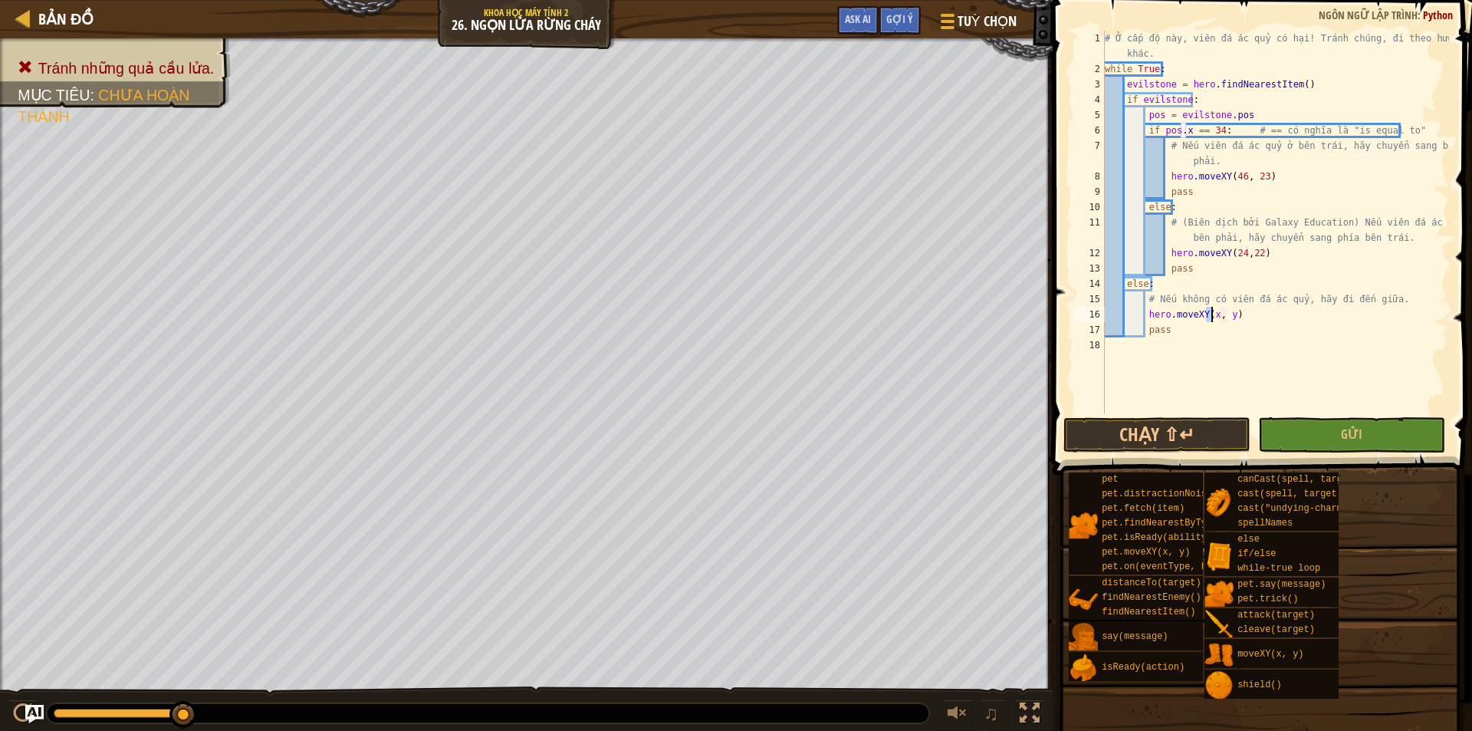
click at [1210, 317] on div "# Ở cấp độ này, viên đá ác quỷ có hại! Tránh chúng, đi theo hướng khác. while T…" at bounding box center [1275, 222] width 347 height 383
click at [1228, 319] on div "# Ở cấp độ này, viên đá ác quỷ có hại! Tránh chúng, đi theo hướng khác. while T…" at bounding box center [1275, 245] width 347 height 429
click at [1228, 320] on div "# Ở cấp độ này, viên đá ác quỷ có hại! Tránh chúng, đi theo hướng khác. while T…" at bounding box center [1275, 245] width 347 height 429
click at [1230, 317] on div "# Ở cấp độ này, viên đá ác quỷ có hại! Tránh chúng, đi theo hướng khác. while T…" at bounding box center [1275, 245] width 347 height 429
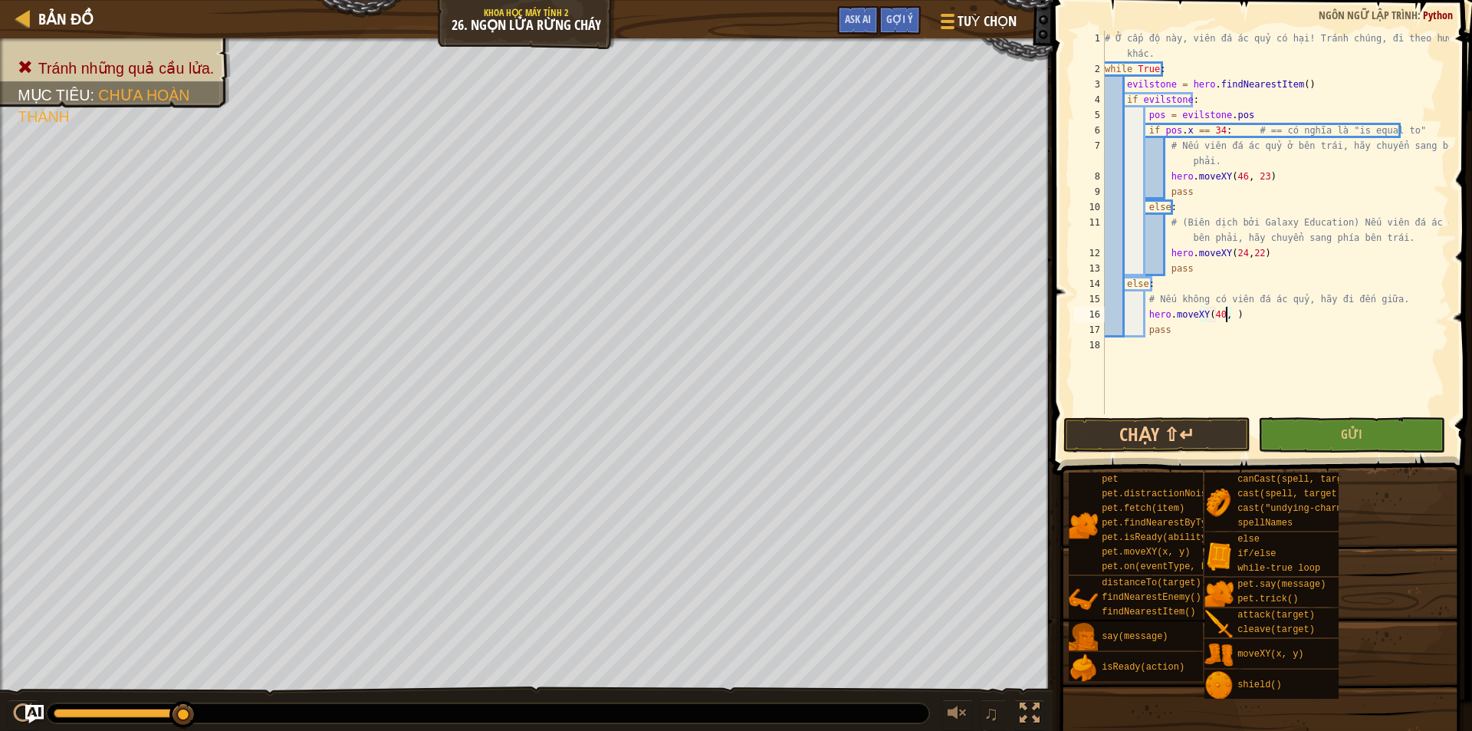
scroll to position [7, 10]
click at [1370, 432] on button "Gửi" at bounding box center [1351, 434] width 187 height 35
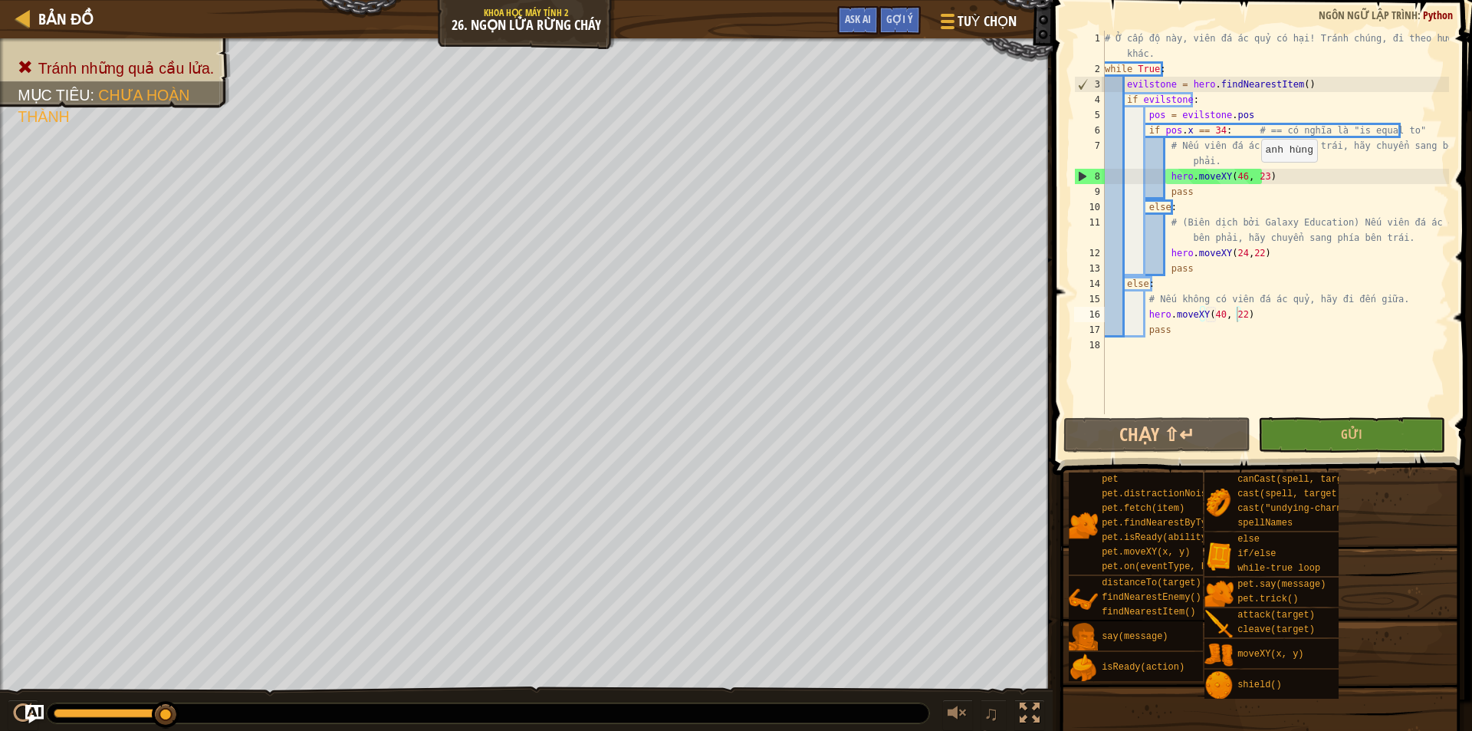
click at [1254, 177] on div "# Ở cấp độ này, viên đá ác quỷ có hại! Tránh chúng, đi theo hướng khác. while T…" at bounding box center [1275, 245] width 347 height 429
click at [1255, 176] on div "# Ở cấp độ này, viên đá ác quỷ có hại! Tránh chúng, đi theo hướng khác. while T…" at bounding box center [1275, 245] width 347 height 429
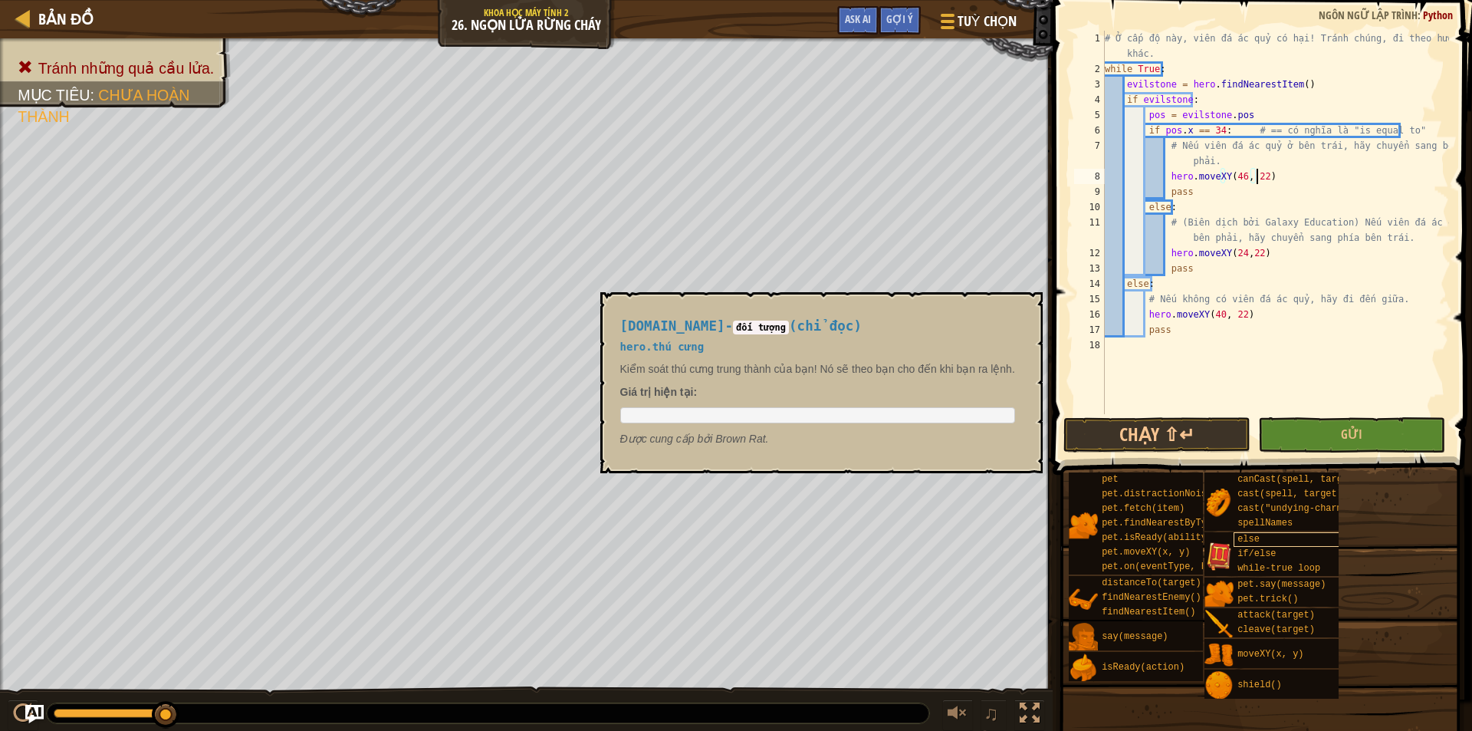
scroll to position [7, 12]
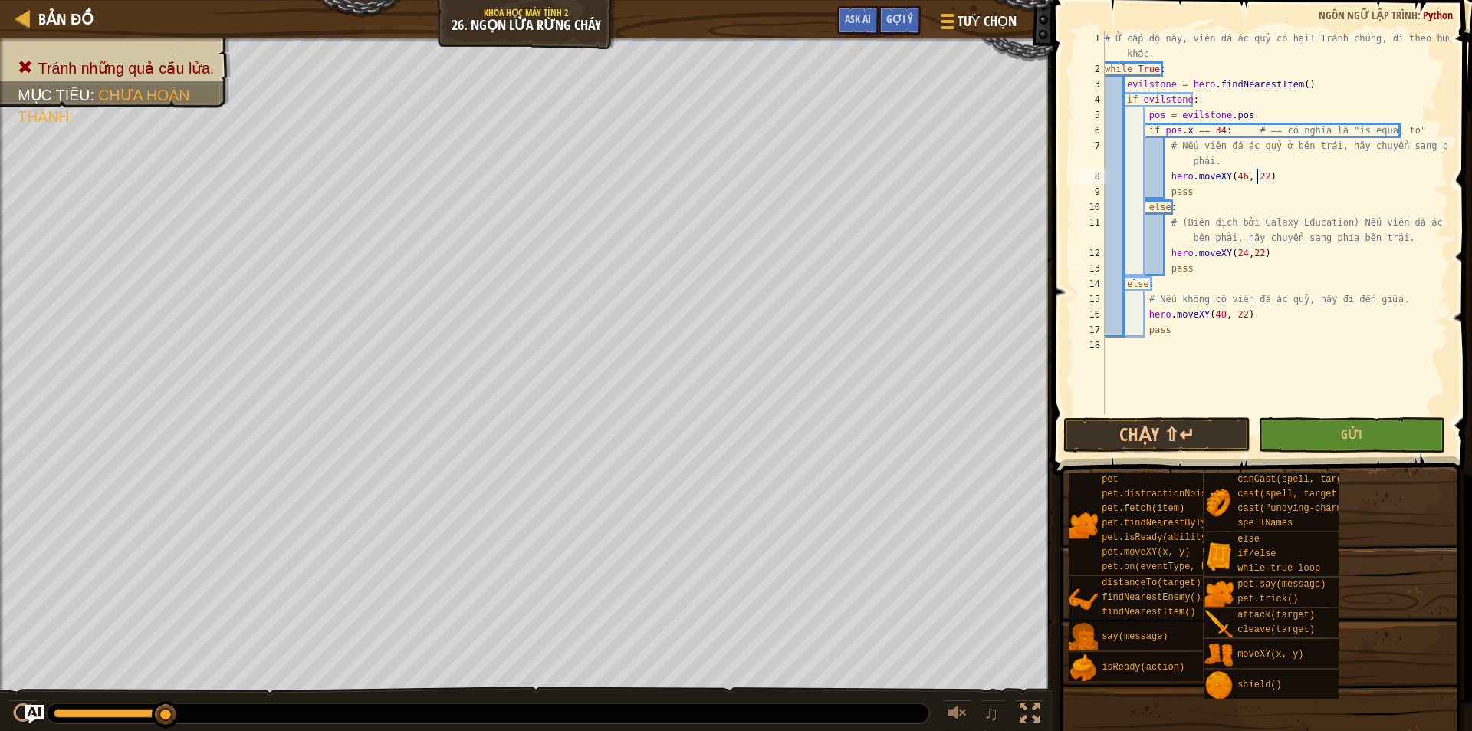
click at [1354, 455] on span at bounding box center [1264, 216] width 432 height 520
click at [1231, 254] on div "# Ở cấp độ này, viên đá ác quỷ có hại! Tránh chúng, đi theo hướng khác. while T…" at bounding box center [1275, 245] width 347 height 429
type textarea "hero.moveXY(34,22)"
click at [1320, 437] on button "Gửi" at bounding box center [1351, 434] width 187 height 35
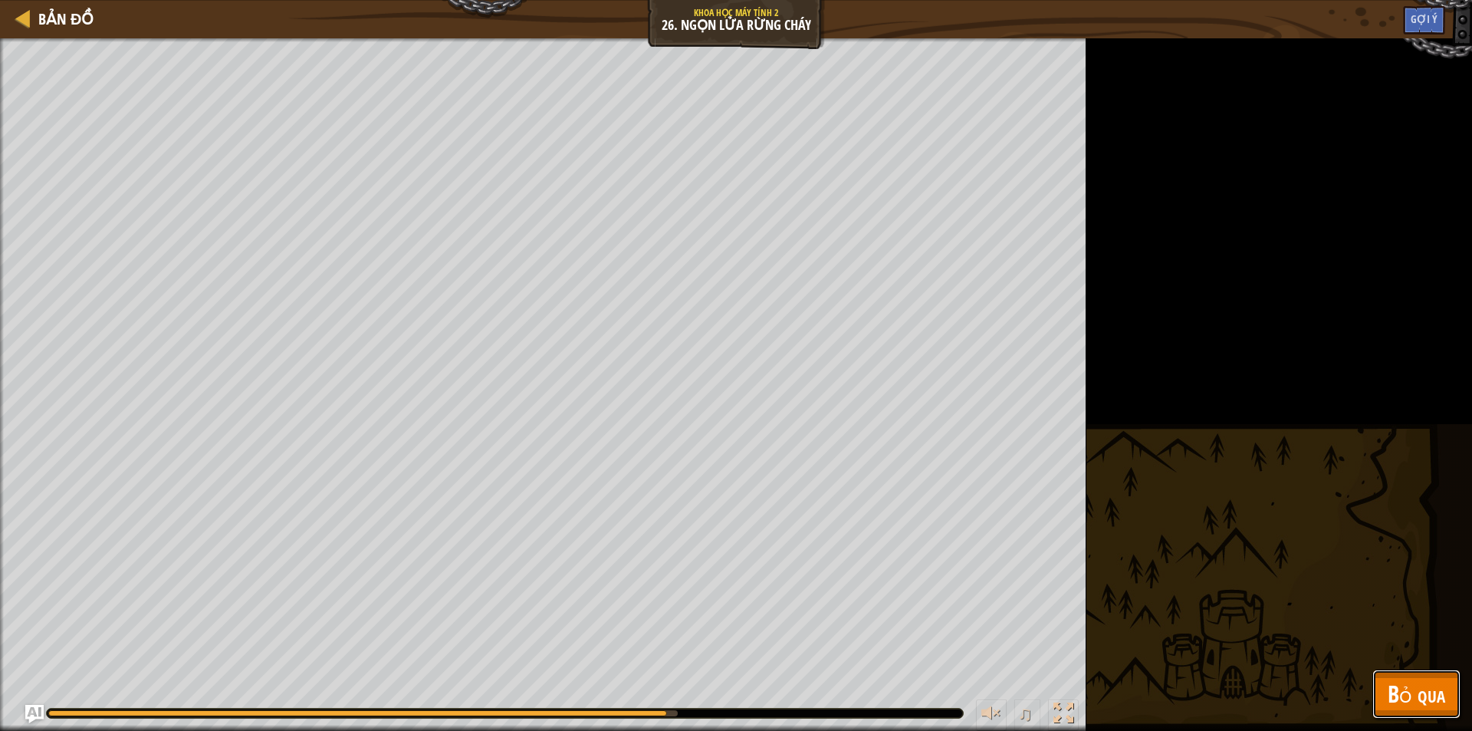
click at [1424, 697] on span "Bỏ qua" at bounding box center [1417, 693] width 58 height 31
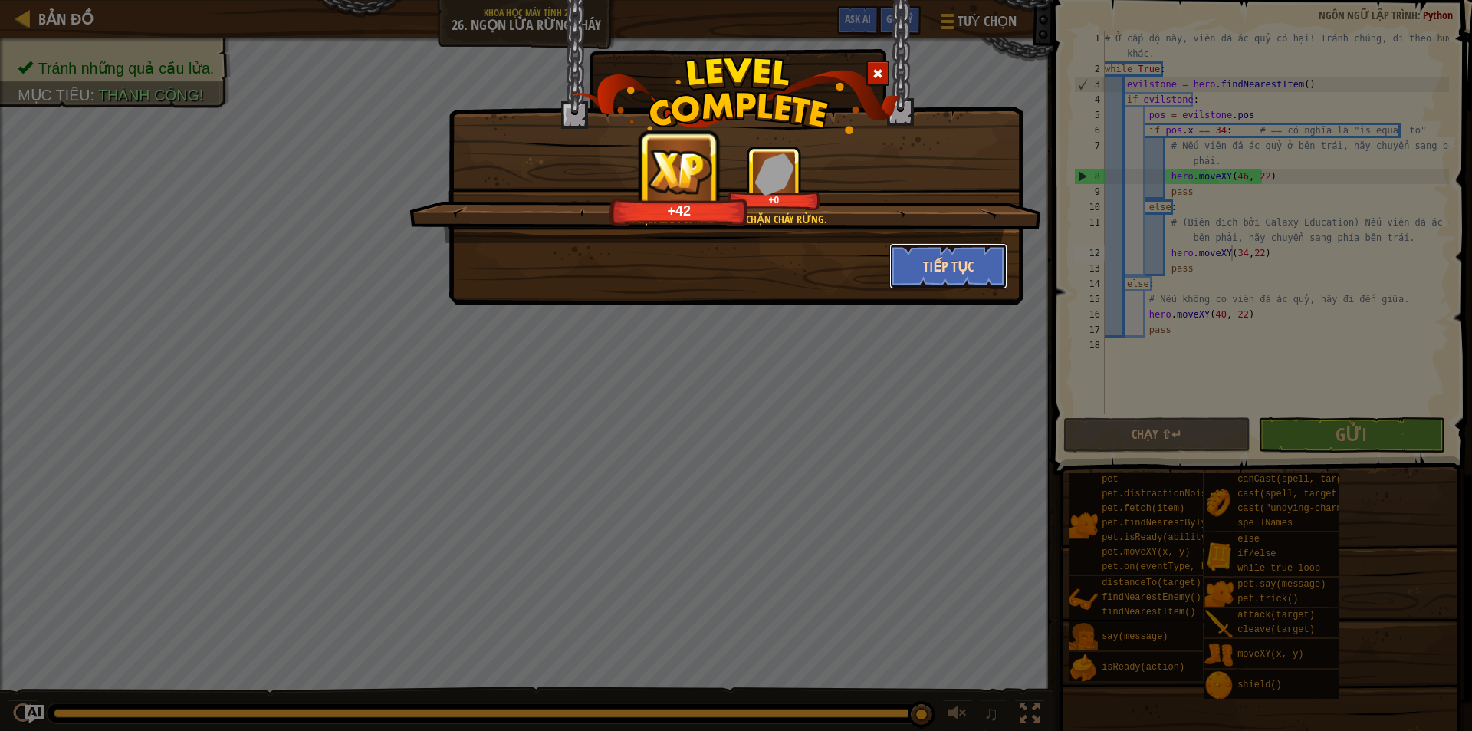
click at [928, 269] on button "Tiếp tục" at bounding box center [948, 266] width 119 height 46
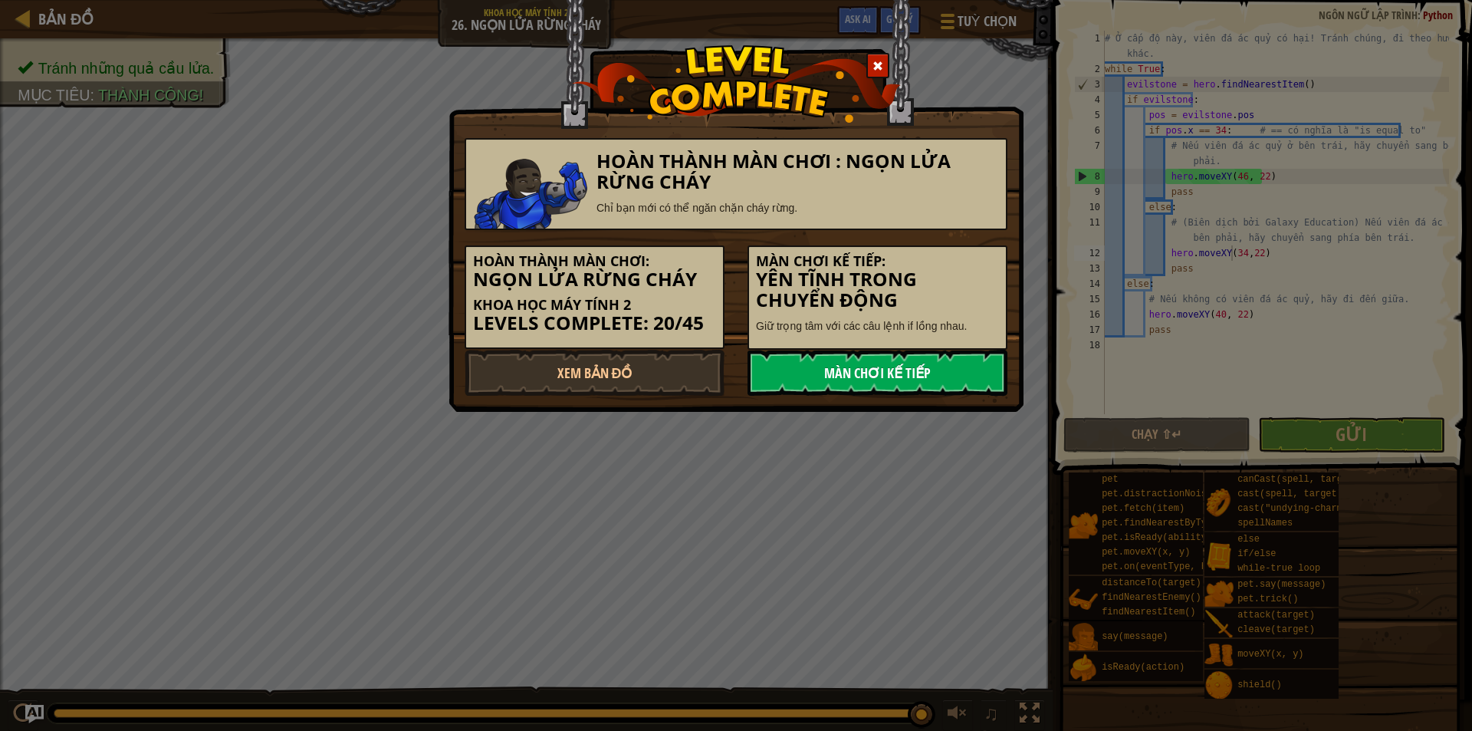
click at [843, 356] on link "Màn chơi kế tiếp" at bounding box center [878, 373] width 260 height 46
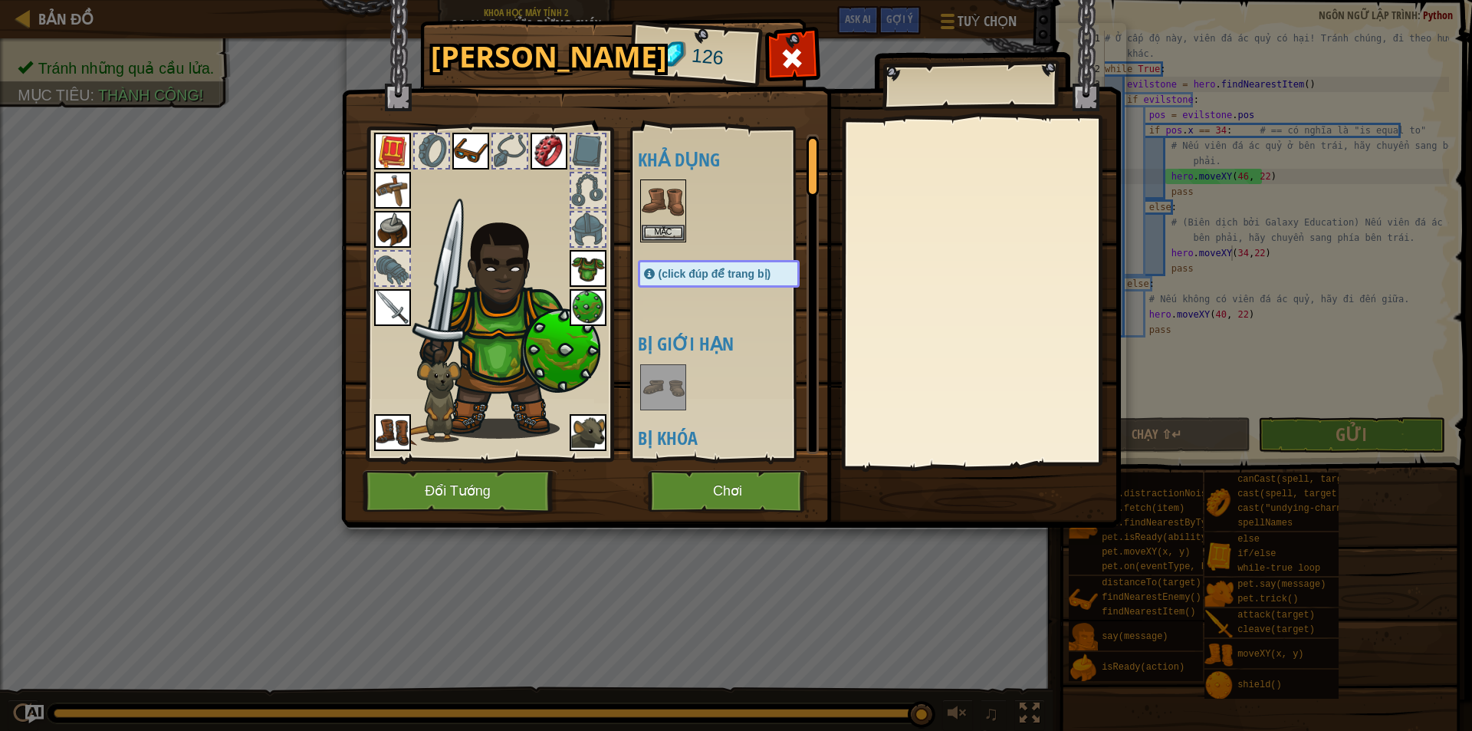
click at [547, 156] on img at bounding box center [549, 151] width 37 height 37
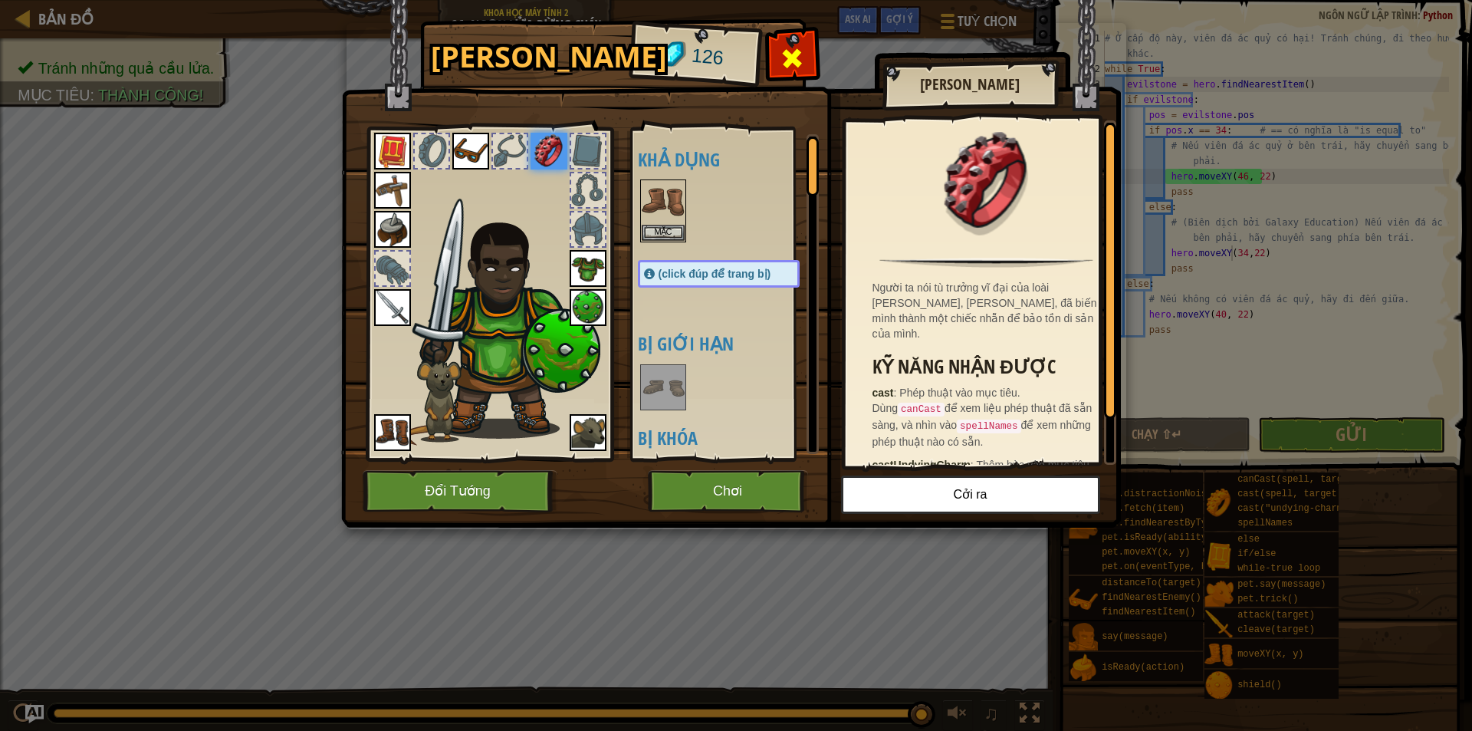
click at [788, 58] on span at bounding box center [792, 58] width 25 height 25
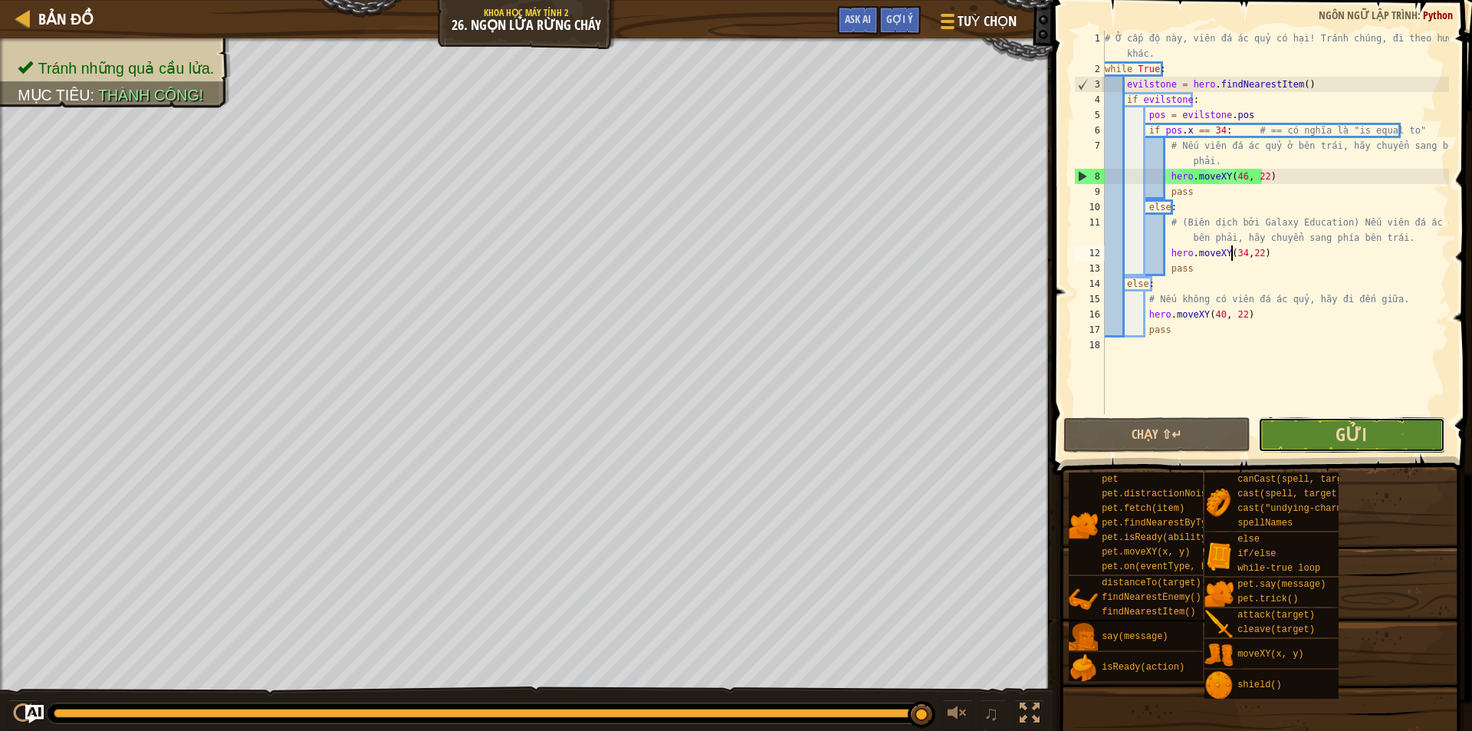
click at [1339, 426] on span "Gửi" at bounding box center [1351, 434] width 31 height 25
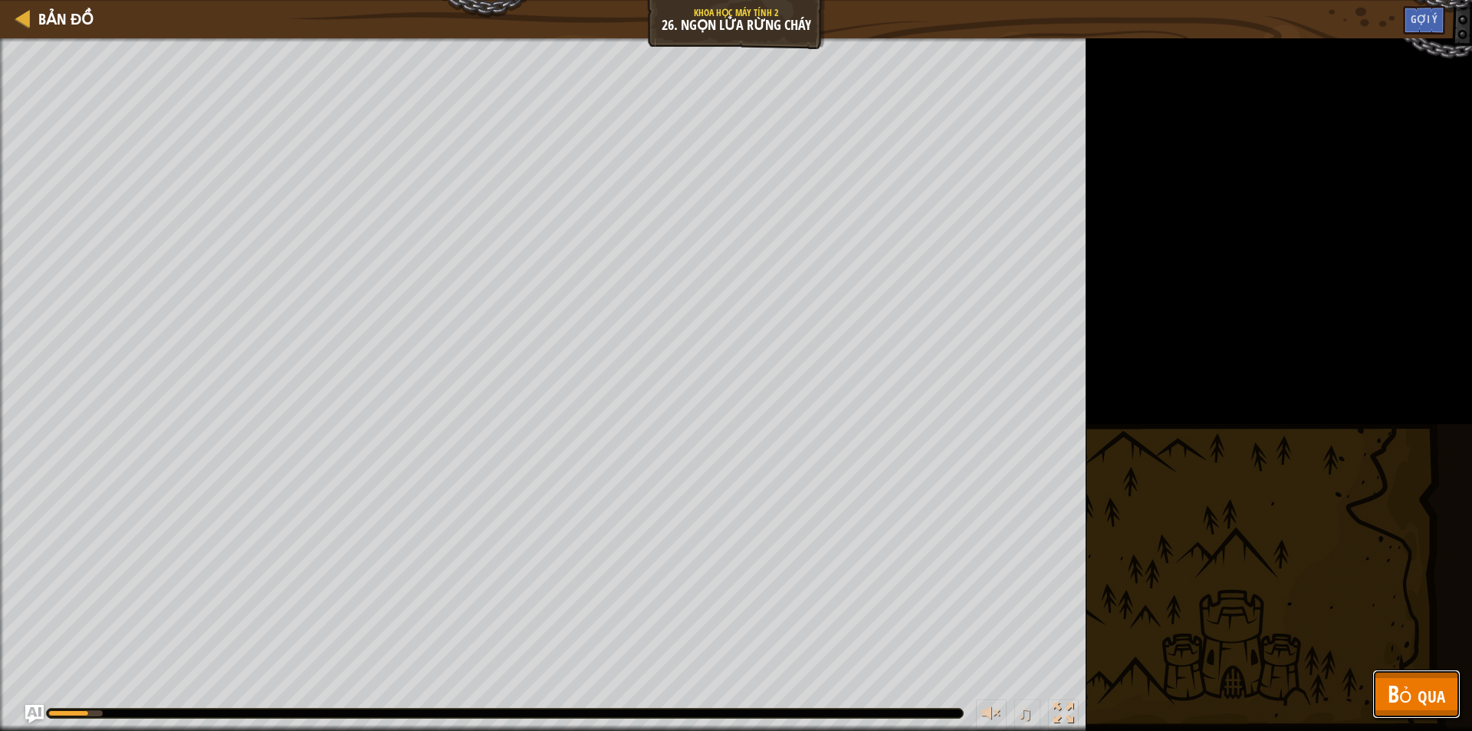
click at [1421, 695] on span "Bỏ qua" at bounding box center [1417, 693] width 58 height 31
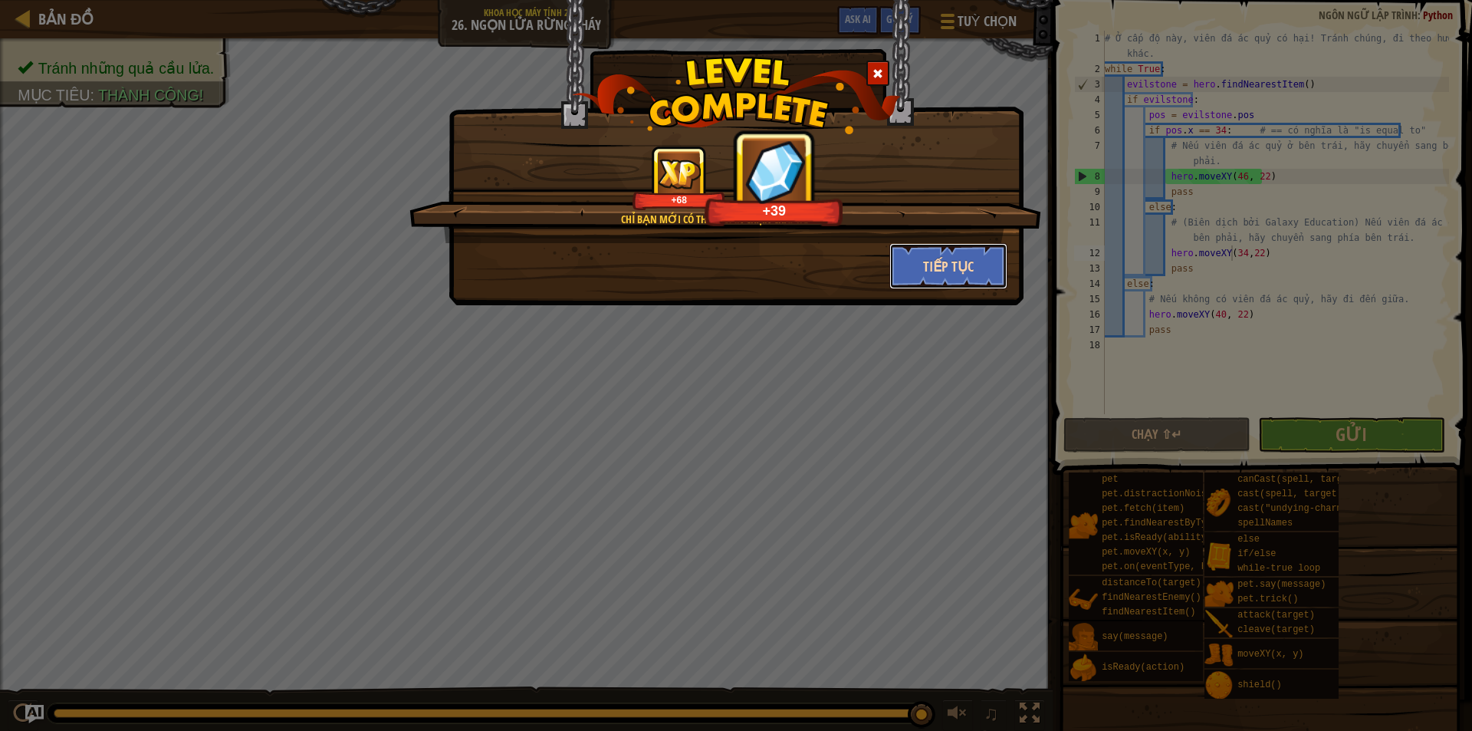
click at [956, 255] on button "Tiếp tục" at bounding box center [948, 266] width 119 height 46
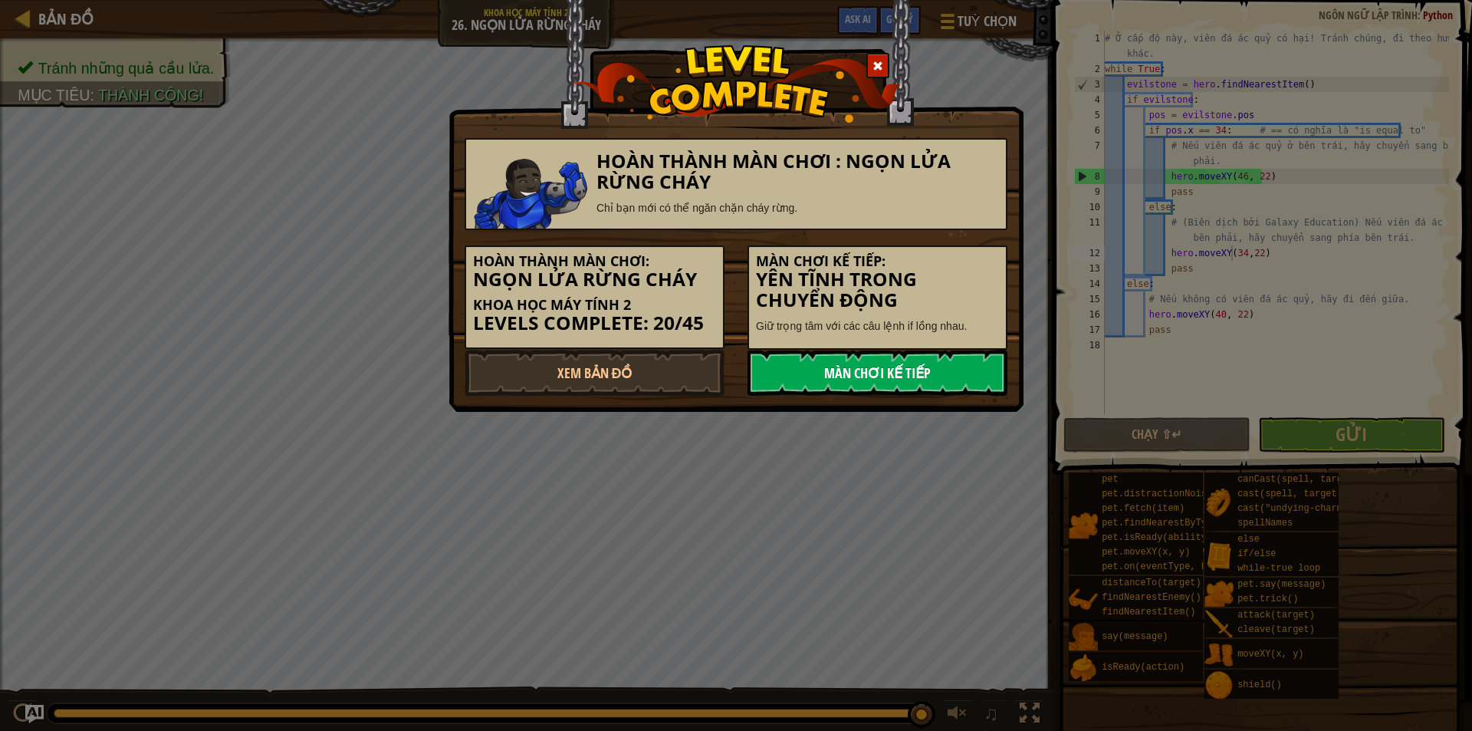
click at [806, 377] on link "Màn chơi kế tiếp" at bounding box center [878, 373] width 260 height 46
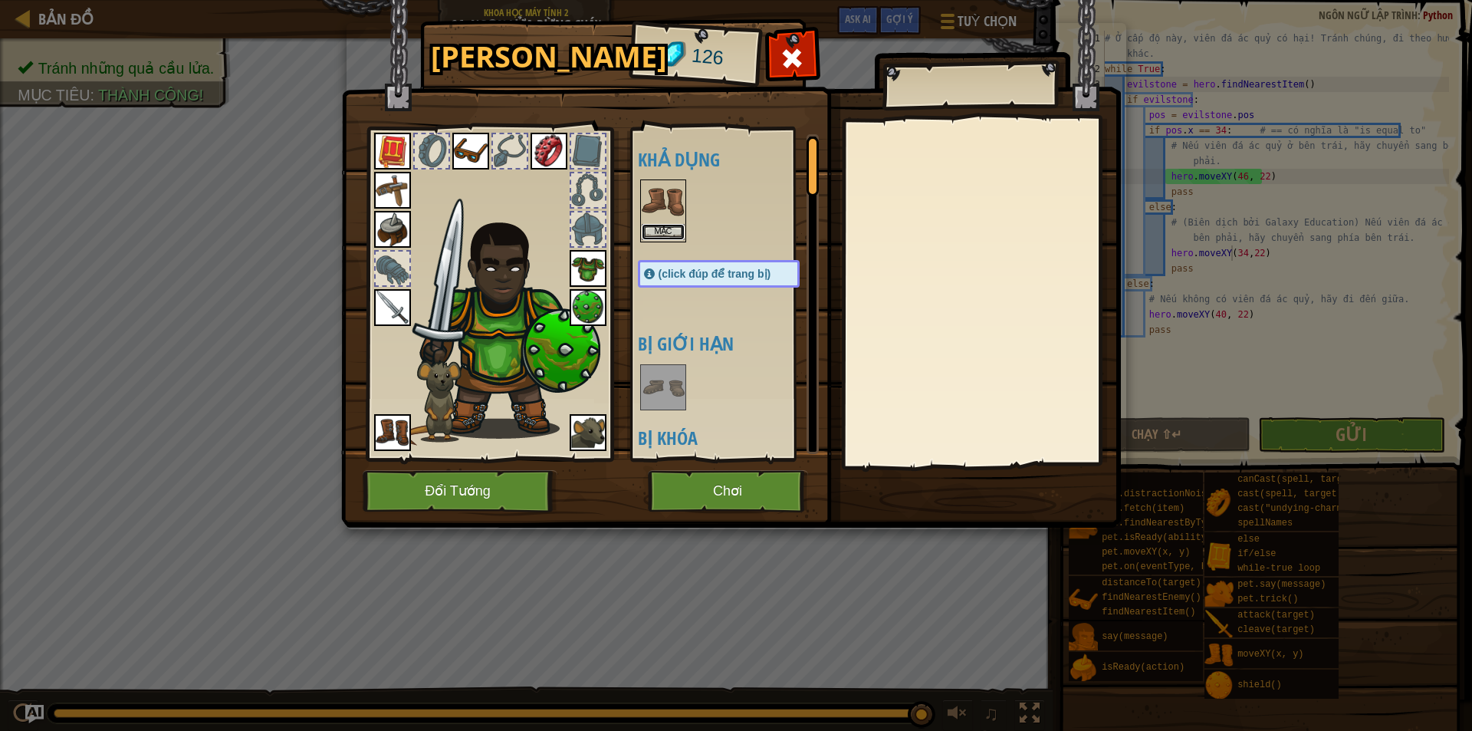
click at [663, 239] on button "Mặc" at bounding box center [663, 232] width 43 height 16
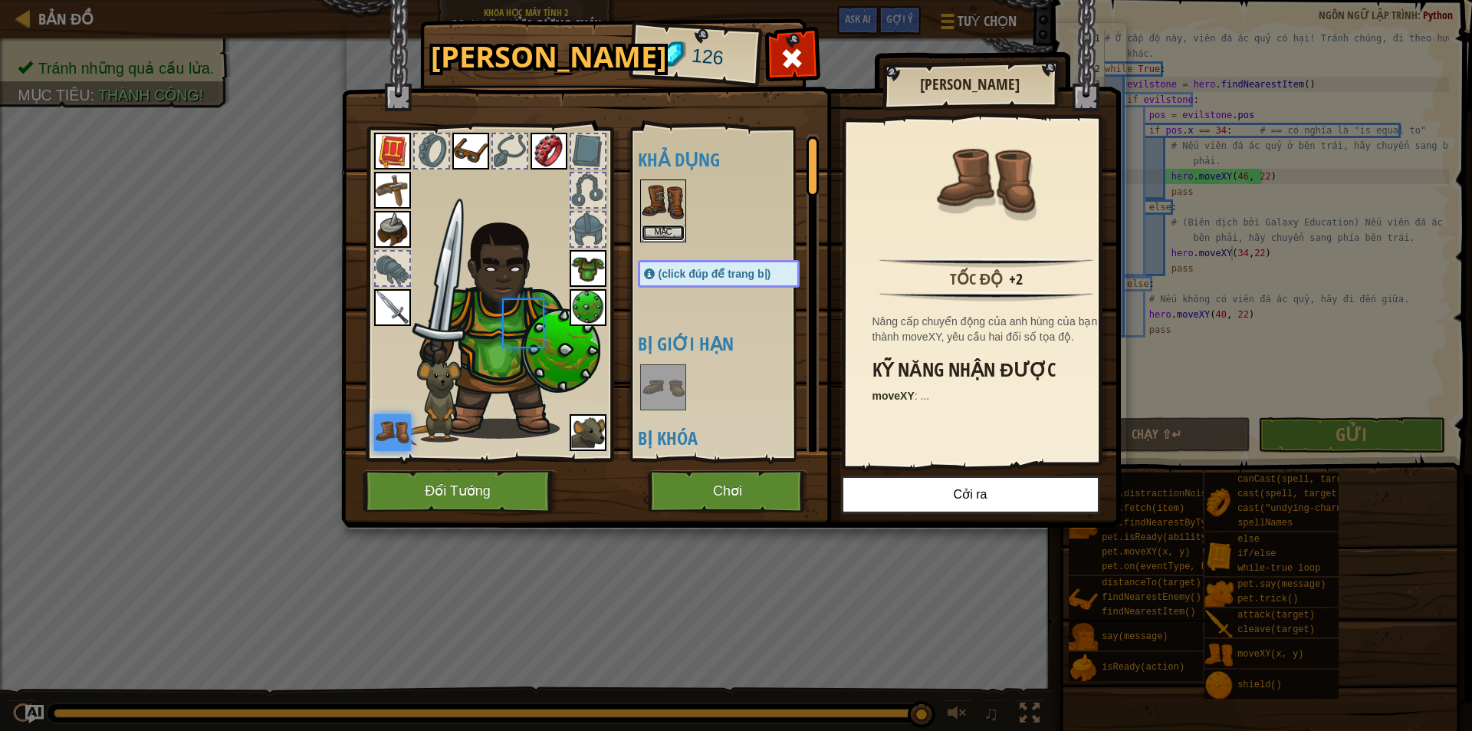
click at [663, 239] on button "Mặc" at bounding box center [663, 233] width 43 height 16
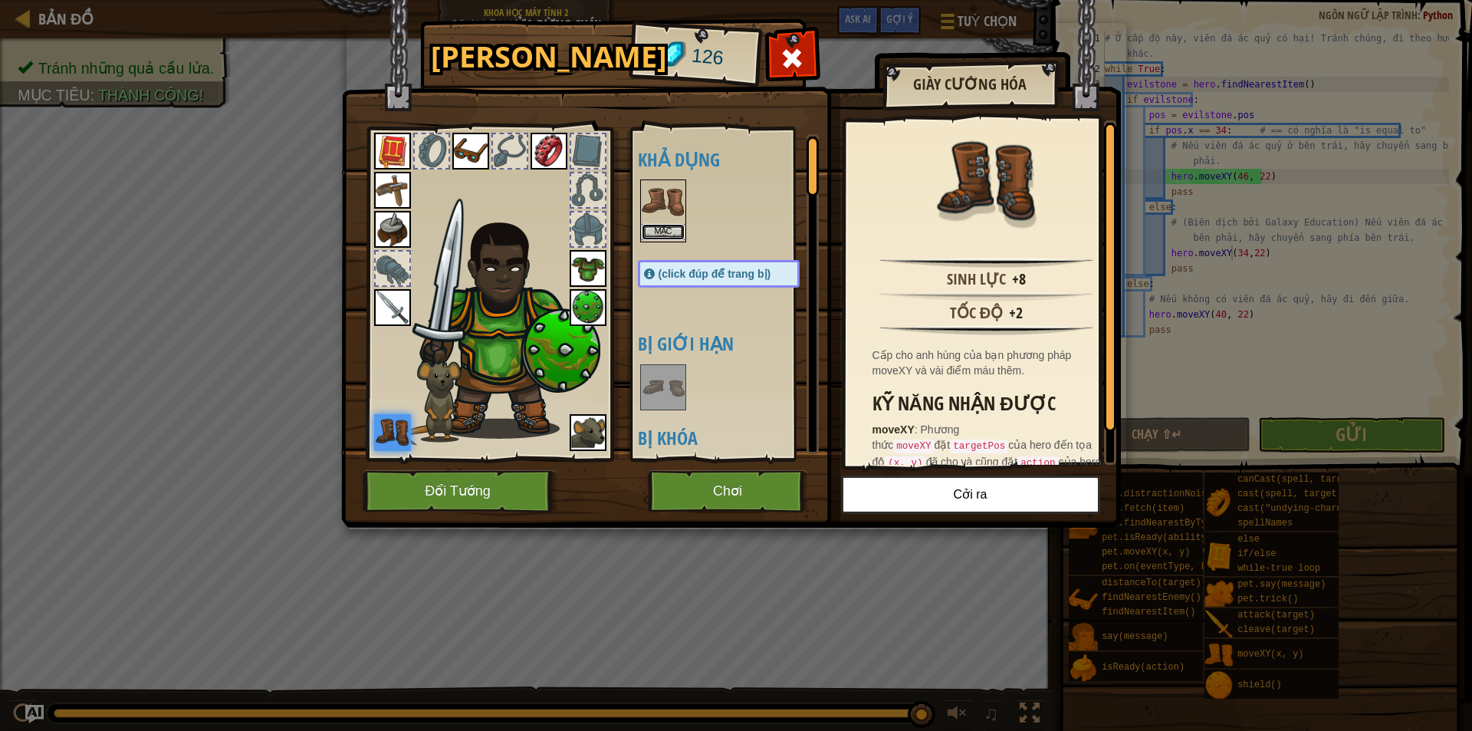
click at [663, 240] on button "Mặc" at bounding box center [663, 232] width 43 height 16
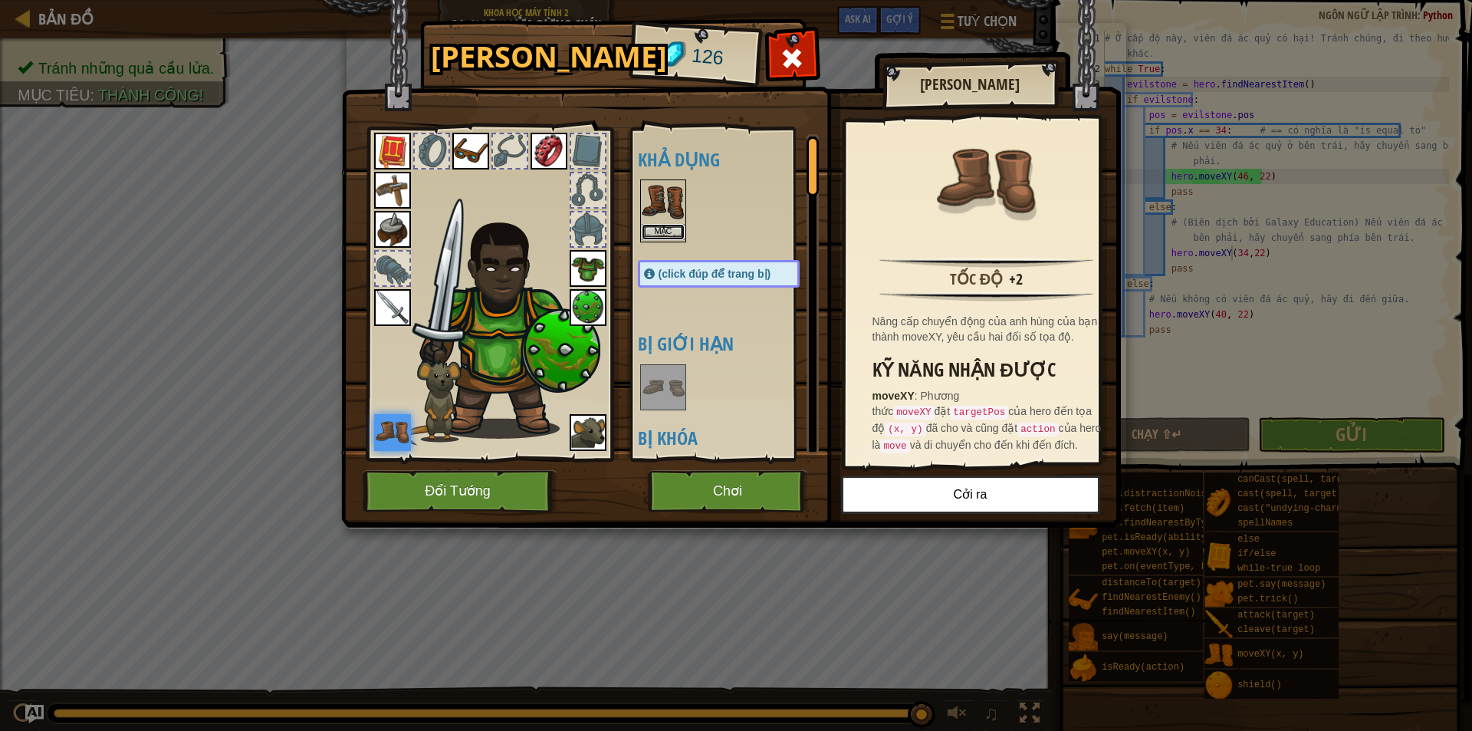
click at [654, 233] on button "Mặc" at bounding box center [663, 232] width 43 height 16
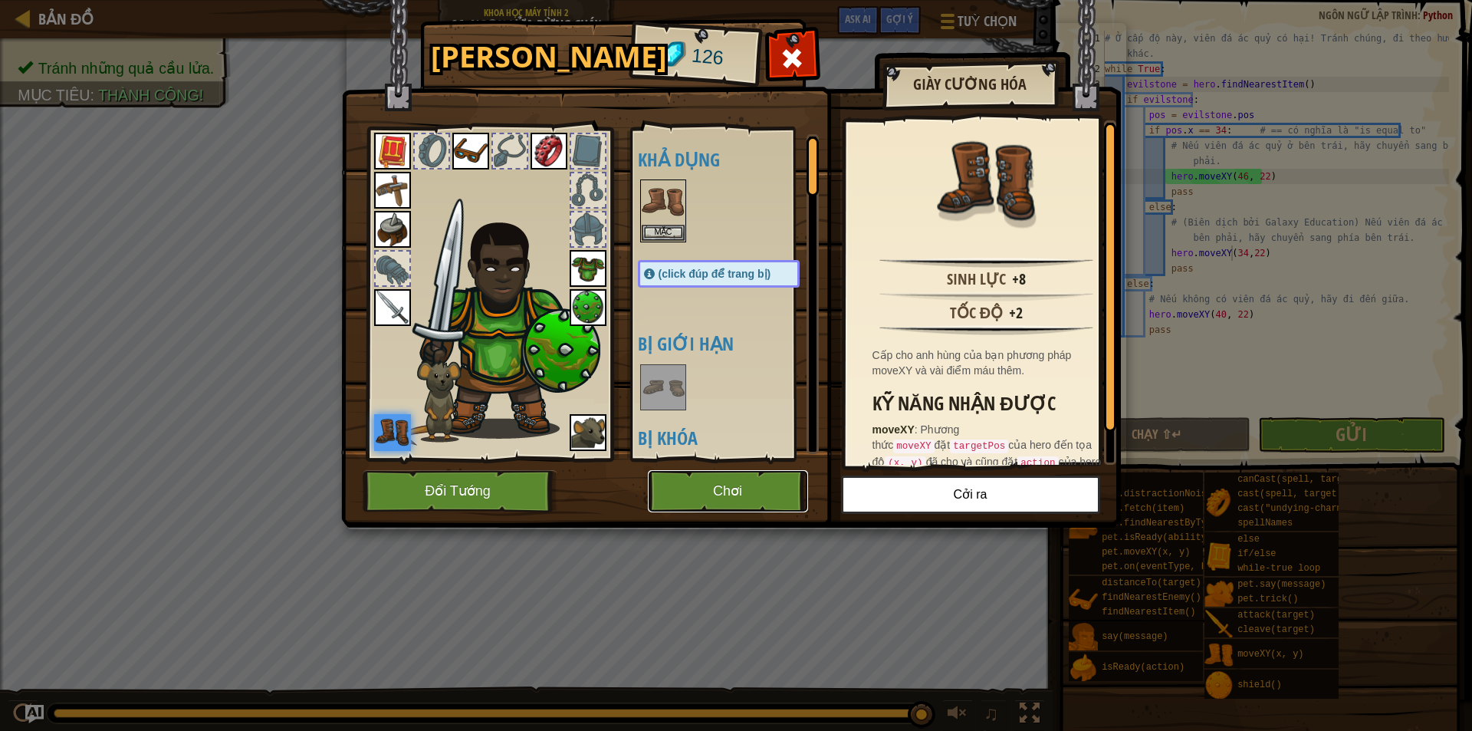
click at [742, 508] on button "Chơi" at bounding box center [728, 491] width 160 height 42
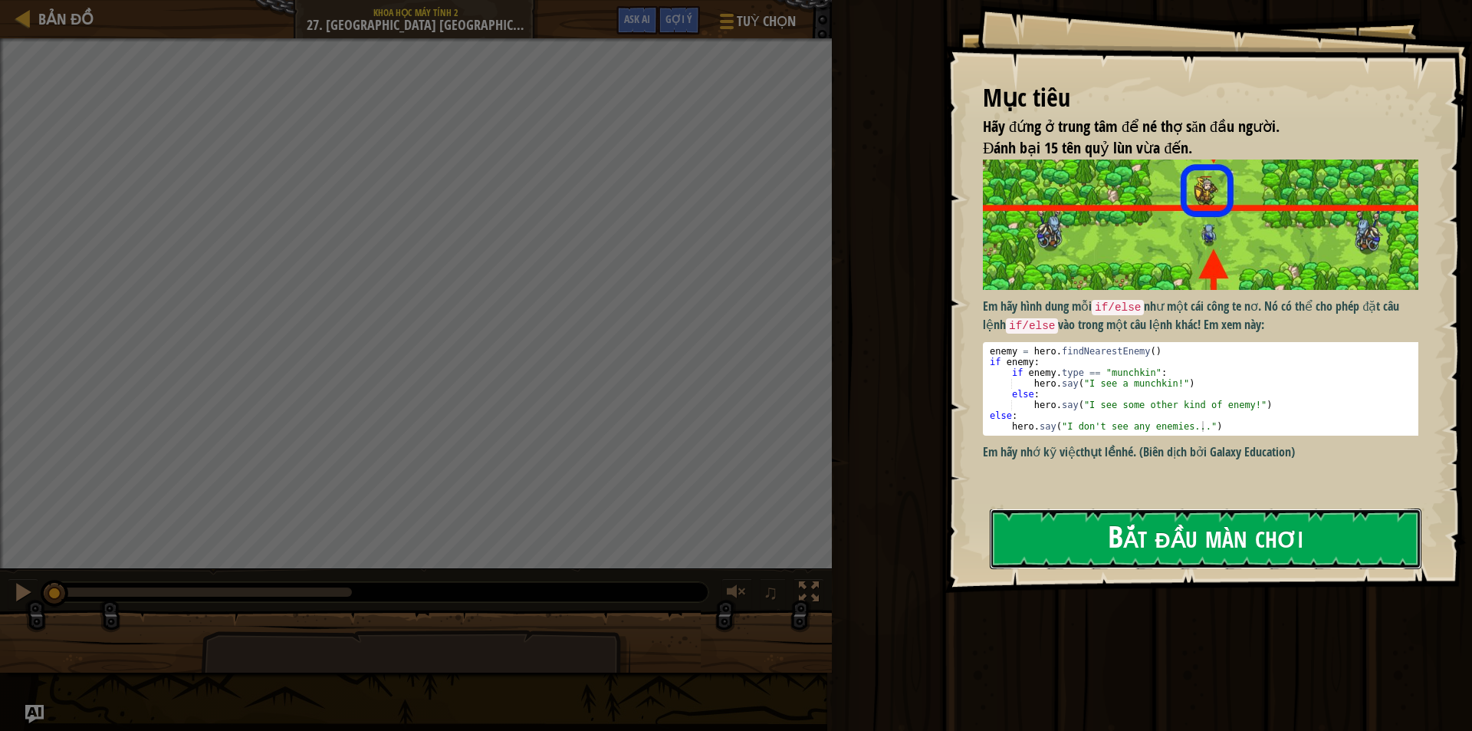
click at [1060, 561] on button "Bắt đầu màn chơi" at bounding box center [1206, 538] width 432 height 61
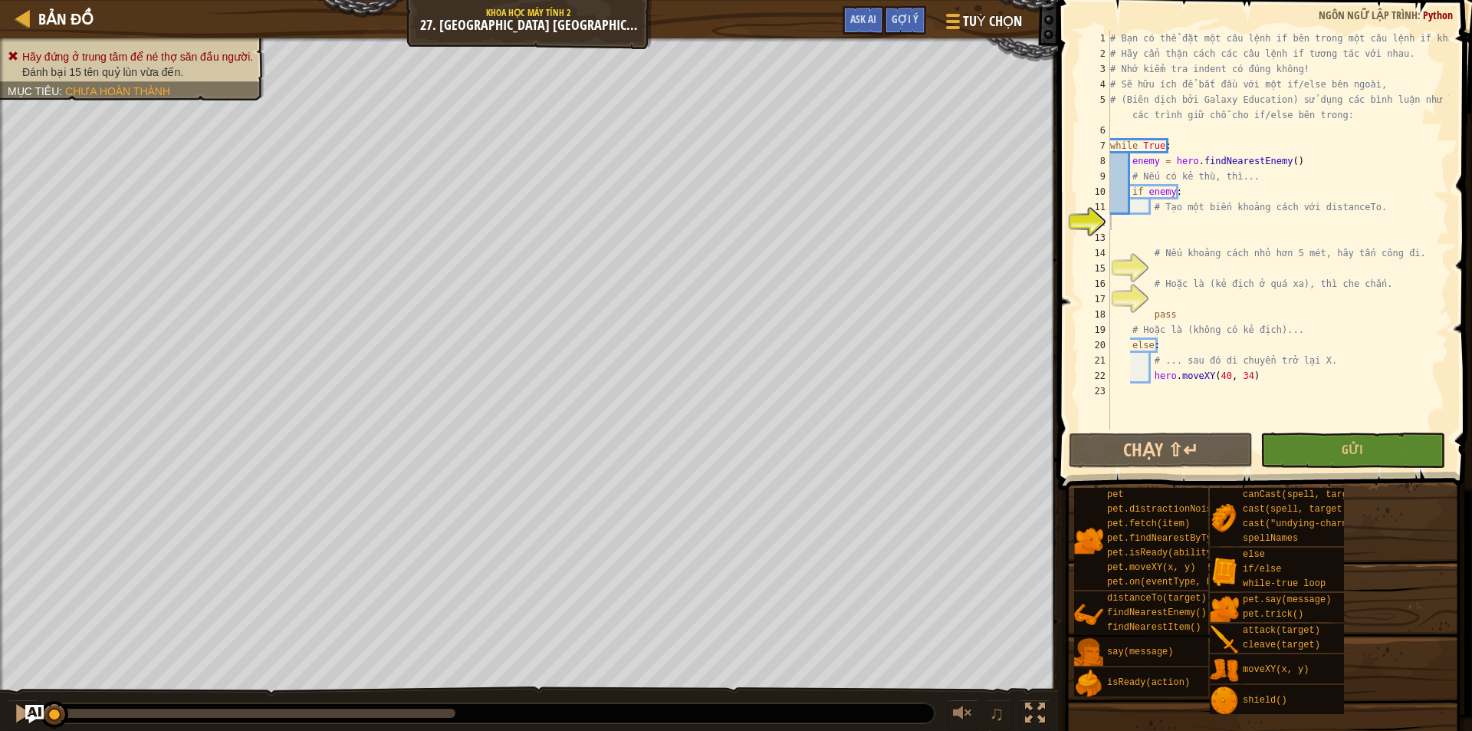
type textarea "else:"
click at [1179, 344] on div "# Bạn có thể đặt một câu lệnh if bên trong một câu lệnh if khác. # Hãy cẩn thận…" at bounding box center [1278, 245] width 342 height 429
click at [1163, 296] on div "# Bạn có thể đặt một câu lệnh if bên trong một câu lệnh if khác. # Hãy cẩn thận…" at bounding box center [1278, 245] width 342 height 429
type textarea "i"
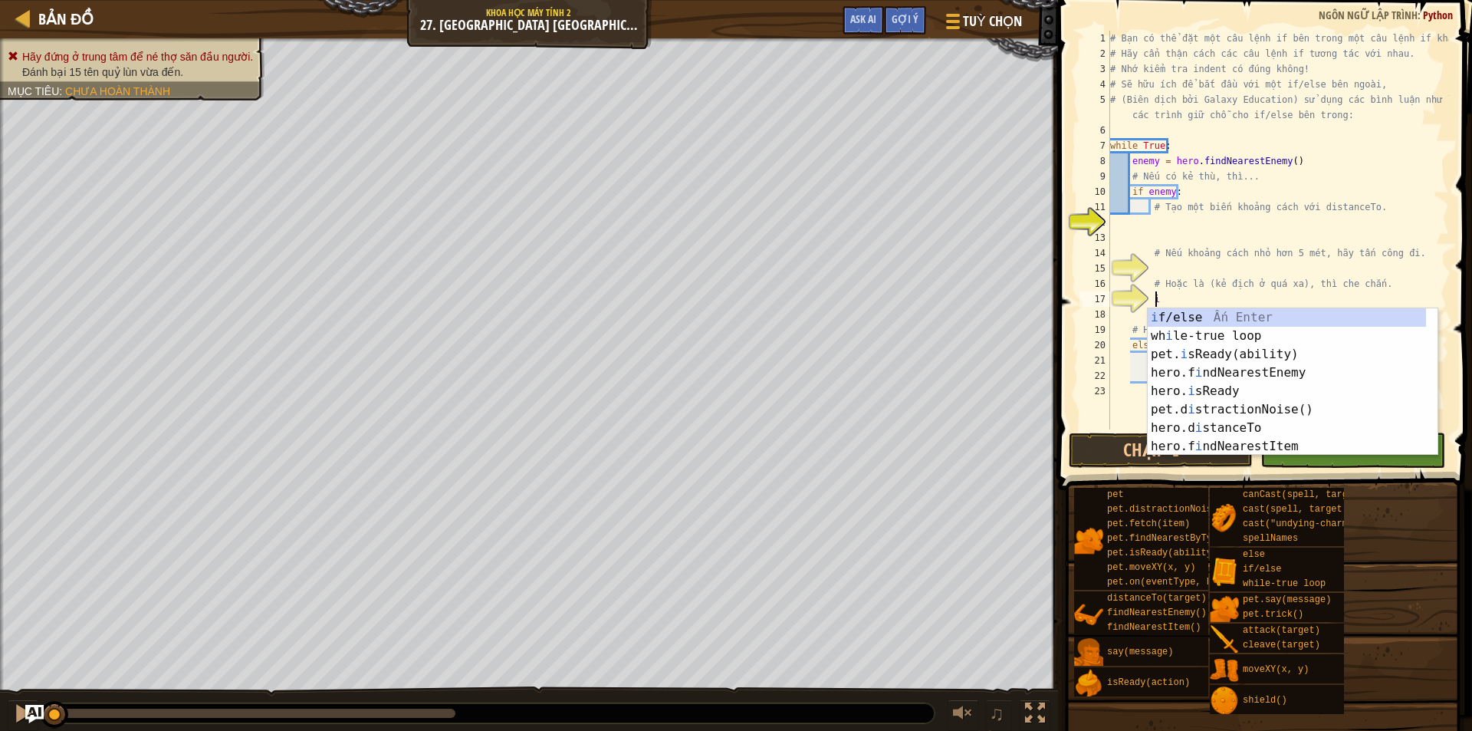
scroll to position [7, 2]
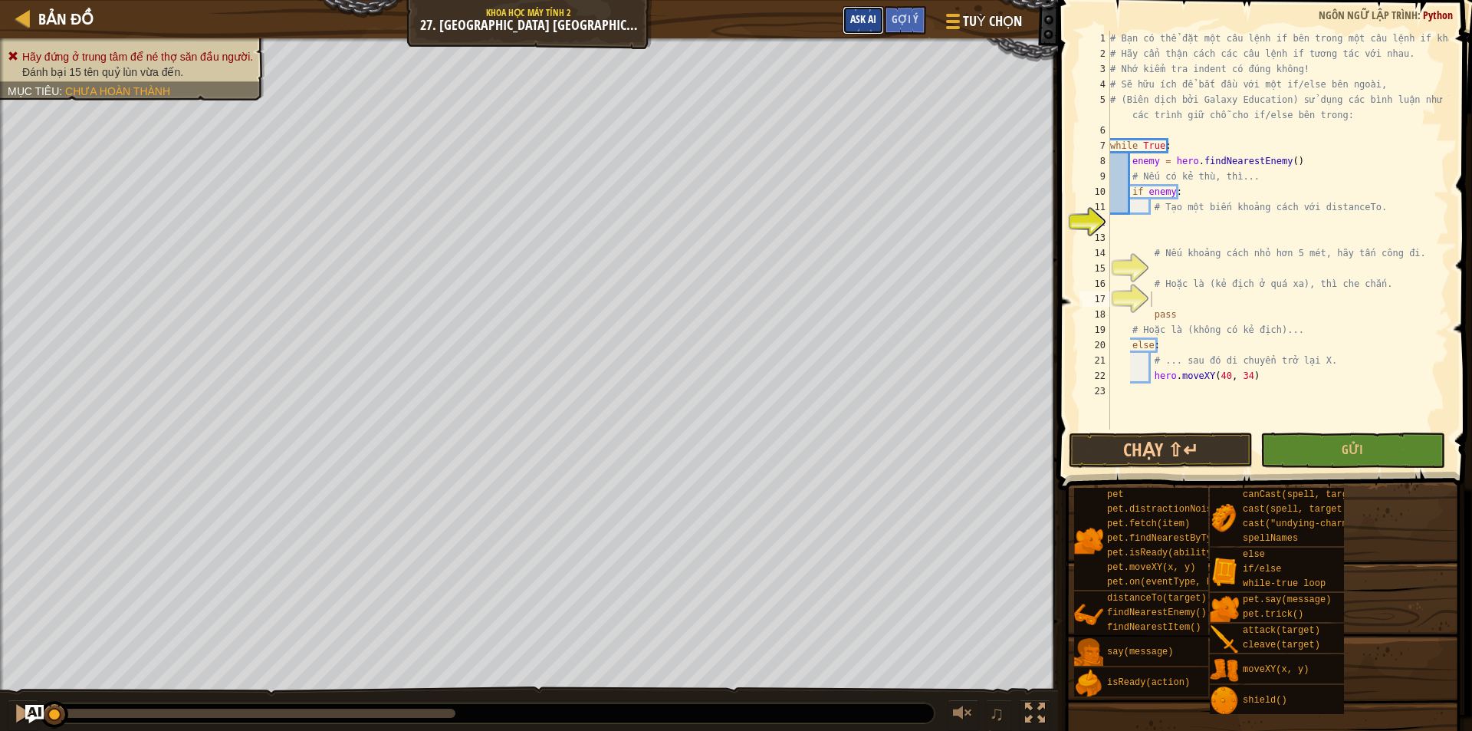
click at [864, 24] on span "Ask AI" at bounding box center [863, 19] width 26 height 15
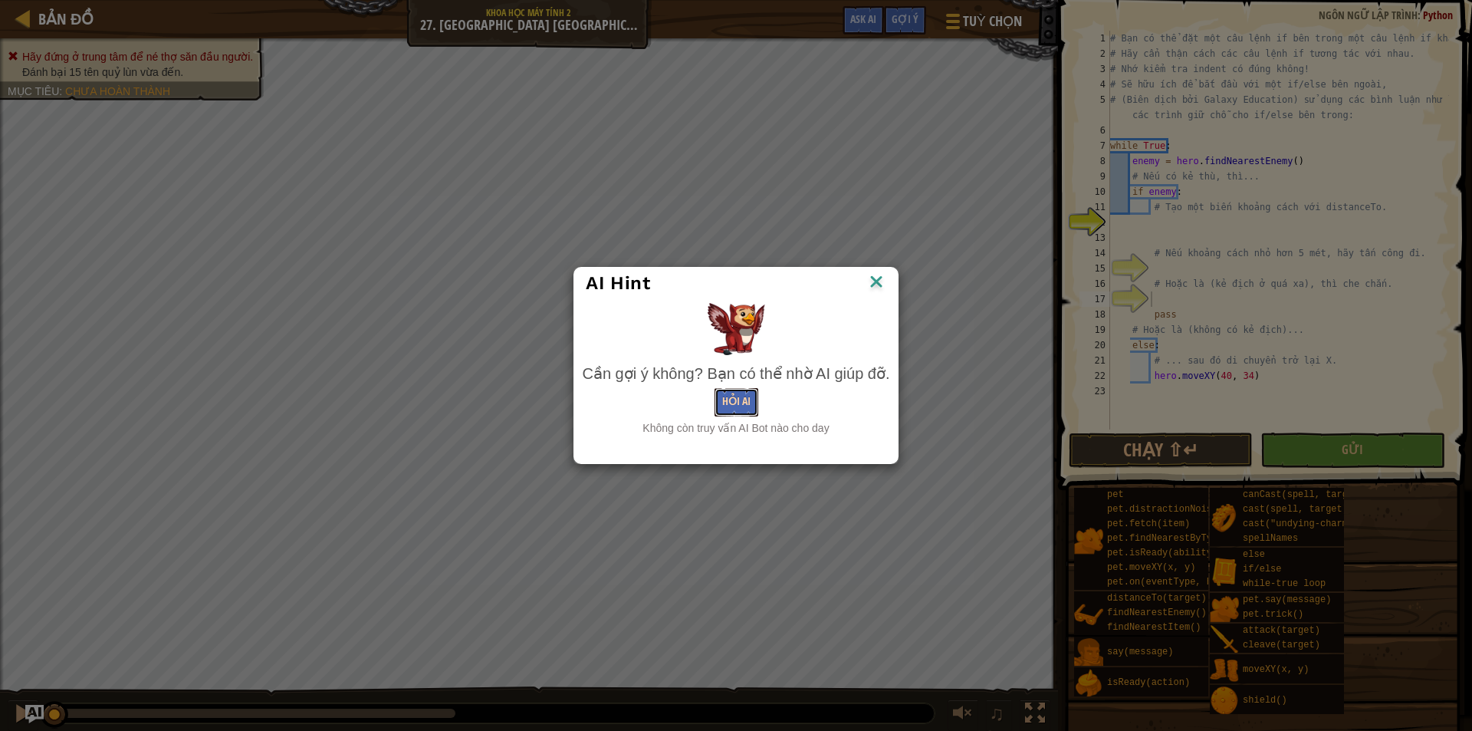
click at [740, 403] on button "Hỏi AI" at bounding box center [737, 402] width 44 height 28
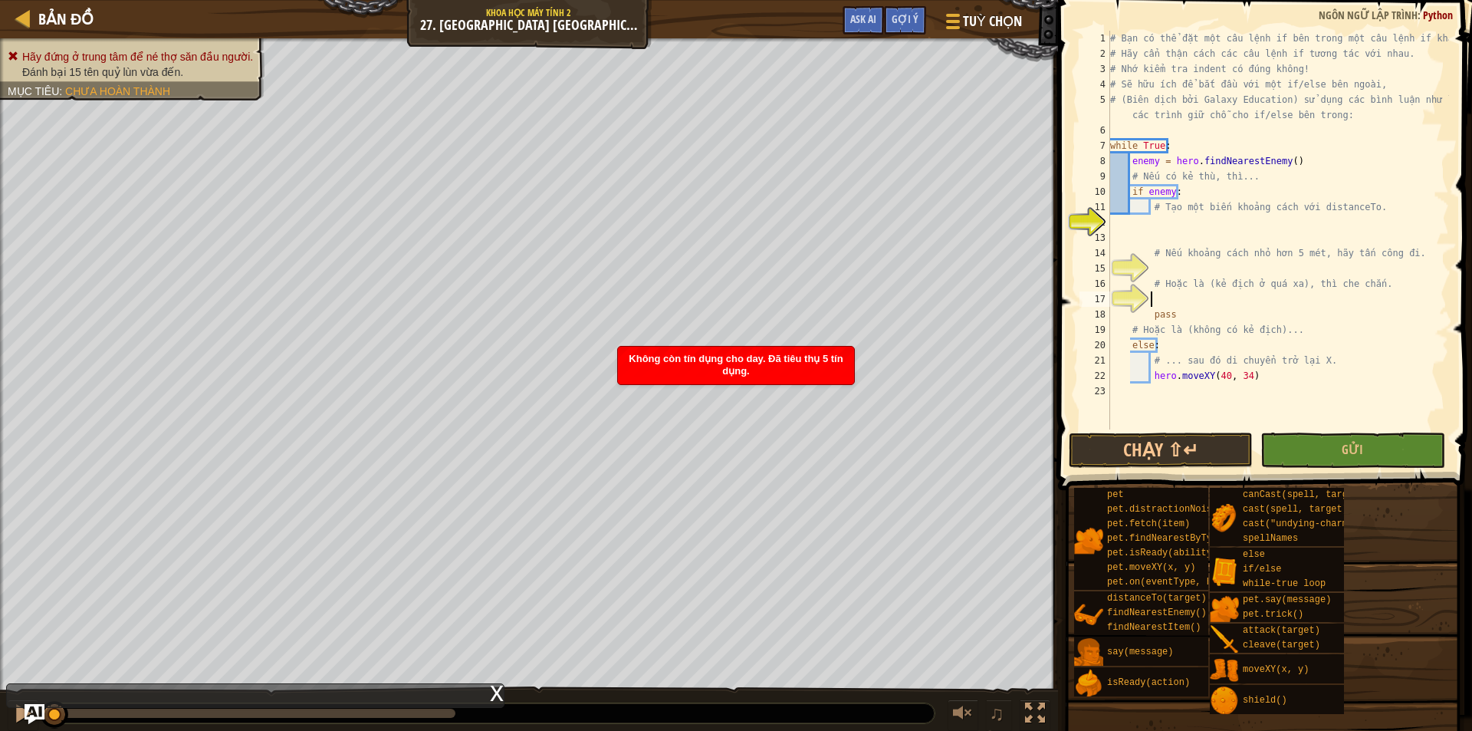
click at [29, 719] on img "Ask AI" at bounding box center [35, 714] width 20 height 20
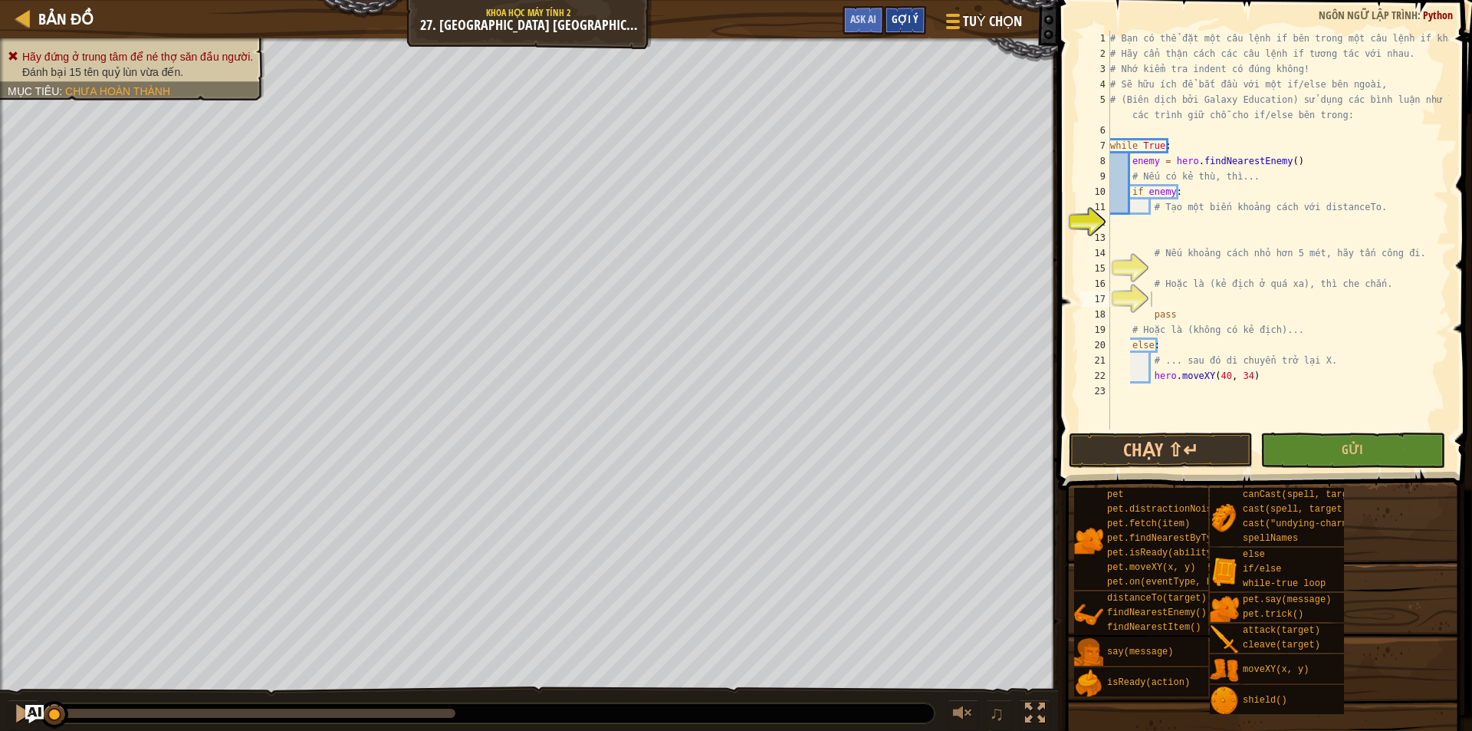
click at [901, 25] on span "Gợi ý" at bounding box center [905, 19] width 27 height 15
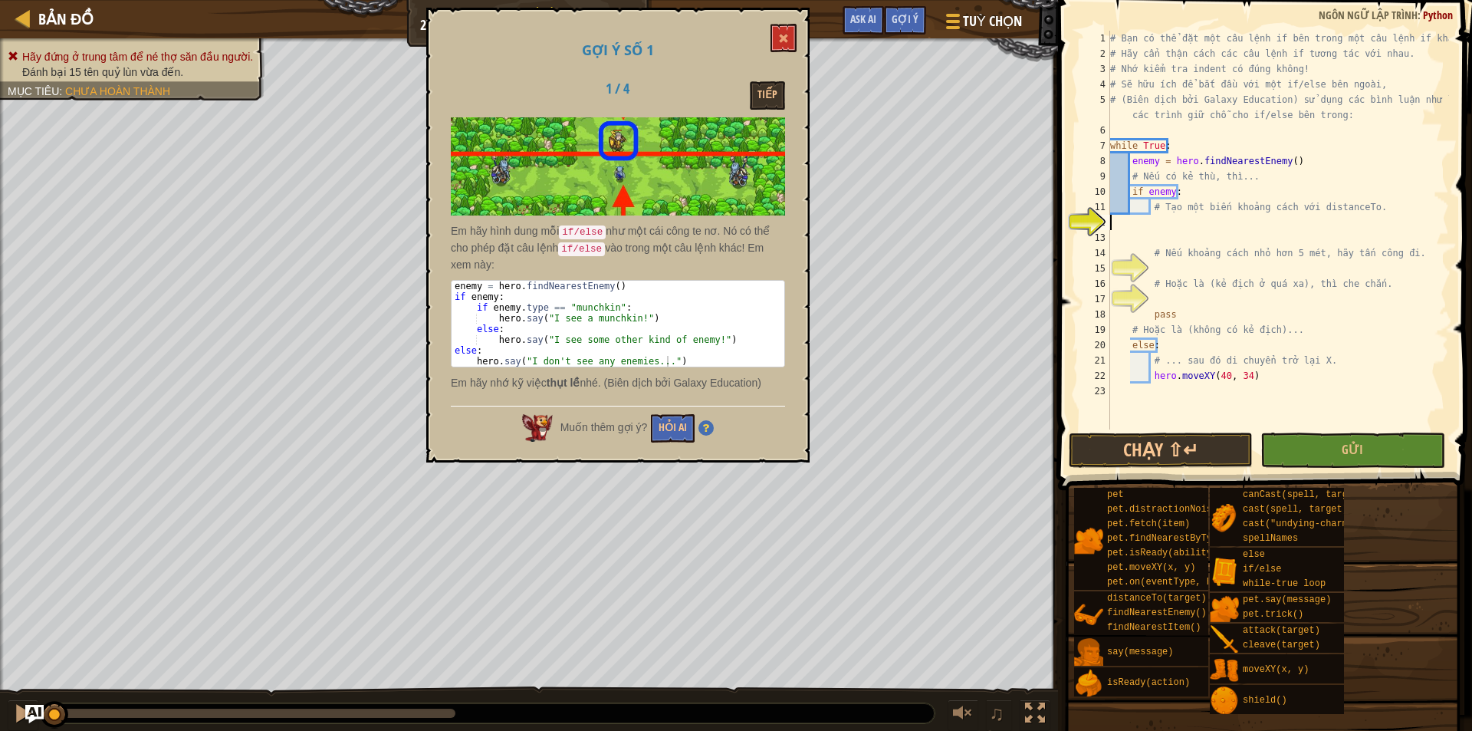
click at [1157, 225] on div "# Bạn có thể đặt một câu lệnh if bên trong một câu lệnh if khác. # Hãy cẩn thận…" at bounding box center [1278, 245] width 342 height 429
type textarea "i"
type textarea "d"
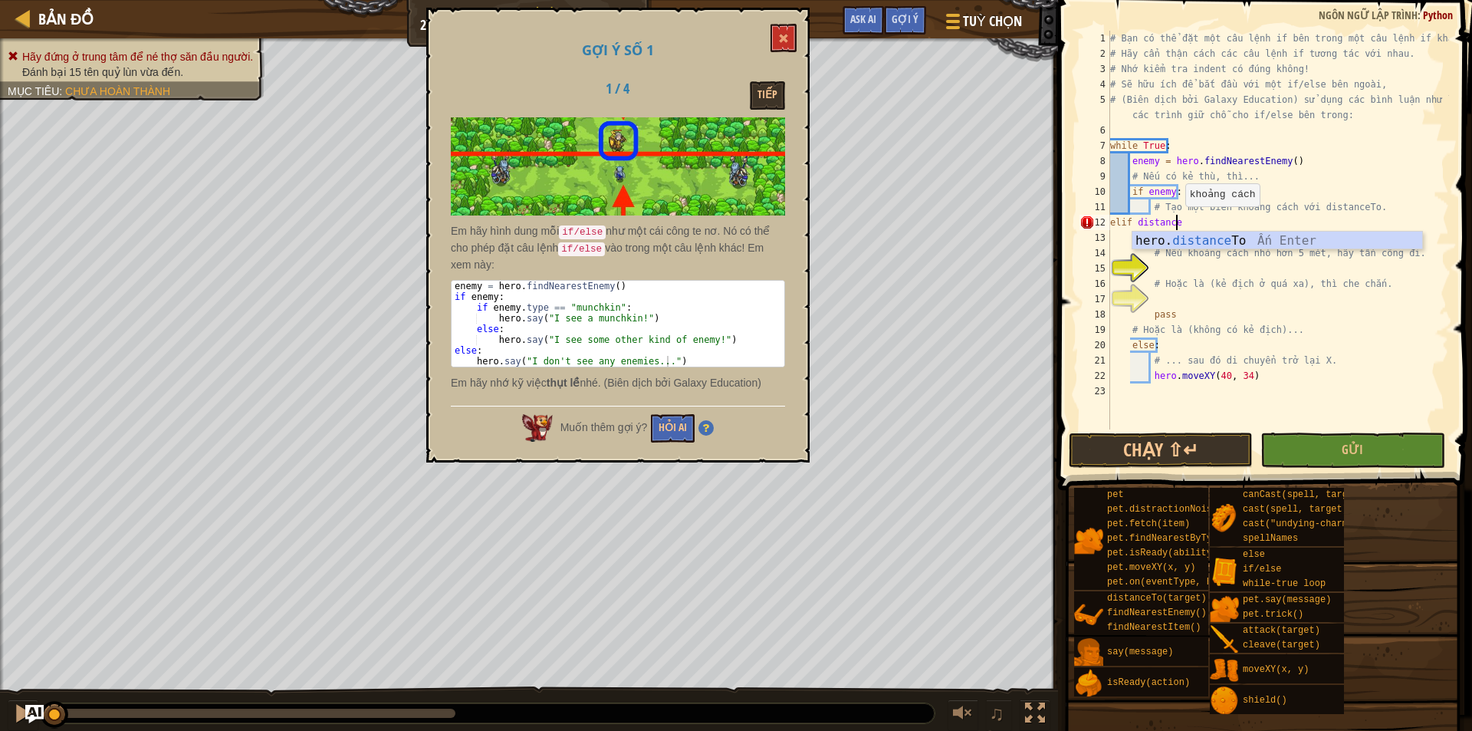
click at [1178, 222] on div "# Bạn có thể đặt một câu lệnh if bên trong một câu lệnh if khác. # Hãy cẩn thận…" at bounding box center [1278, 245] width 342 height 429
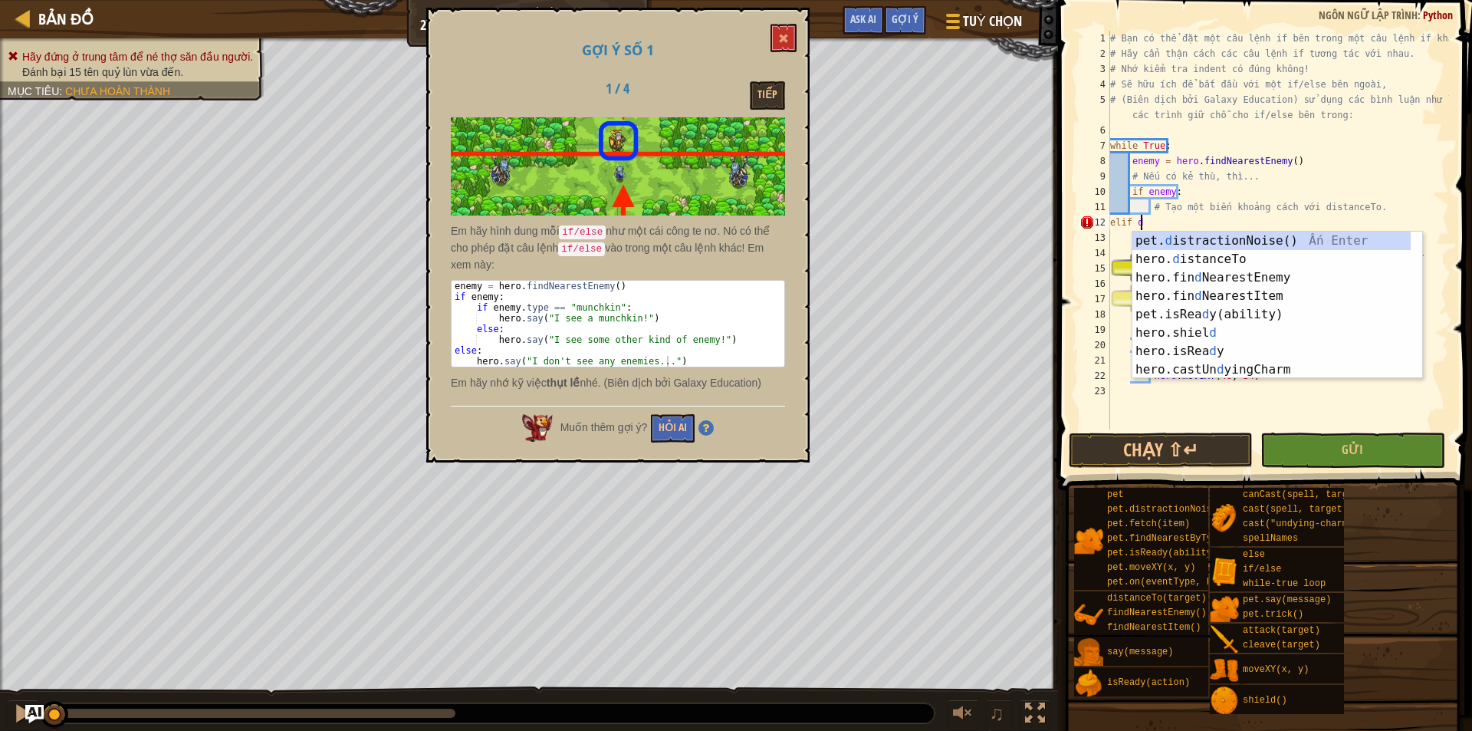
scroll to position [7, 0]
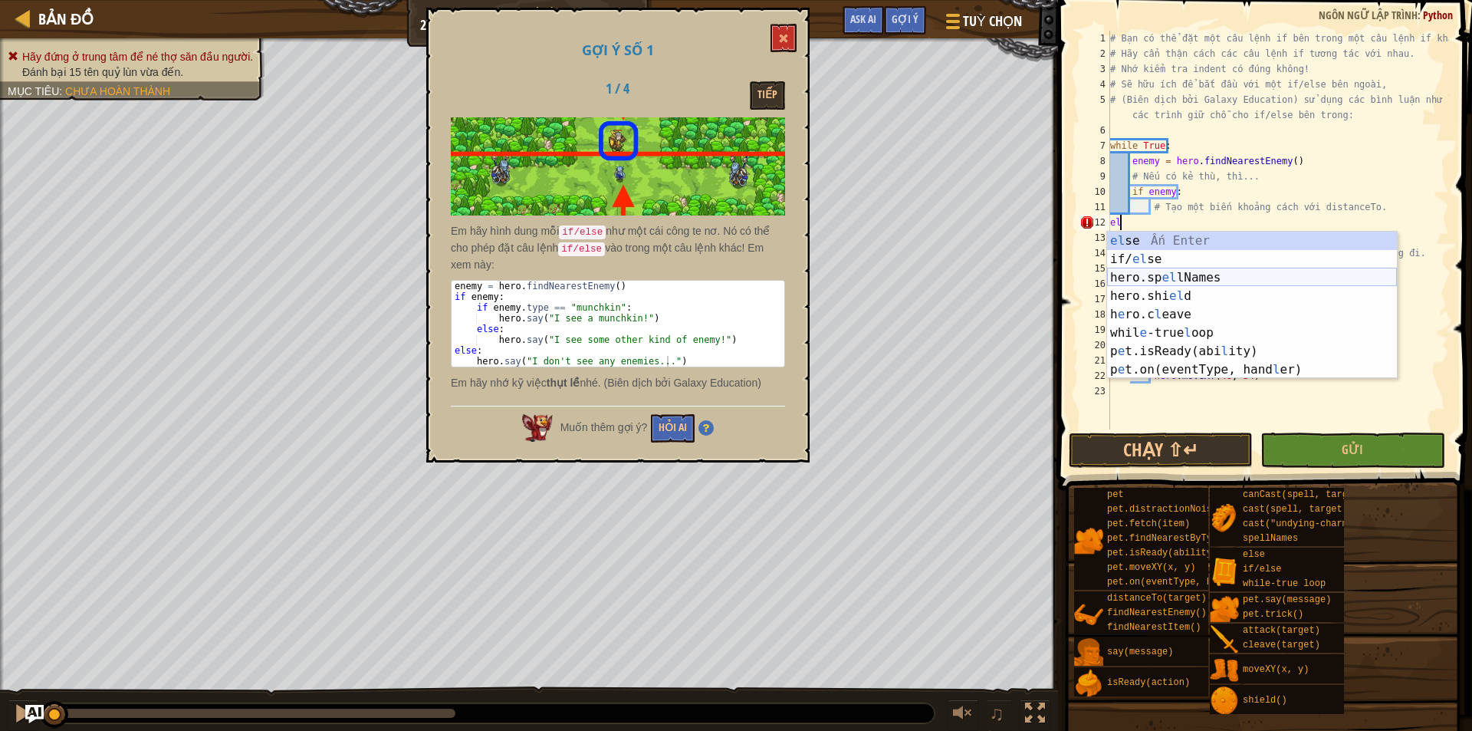
type textarea "e"
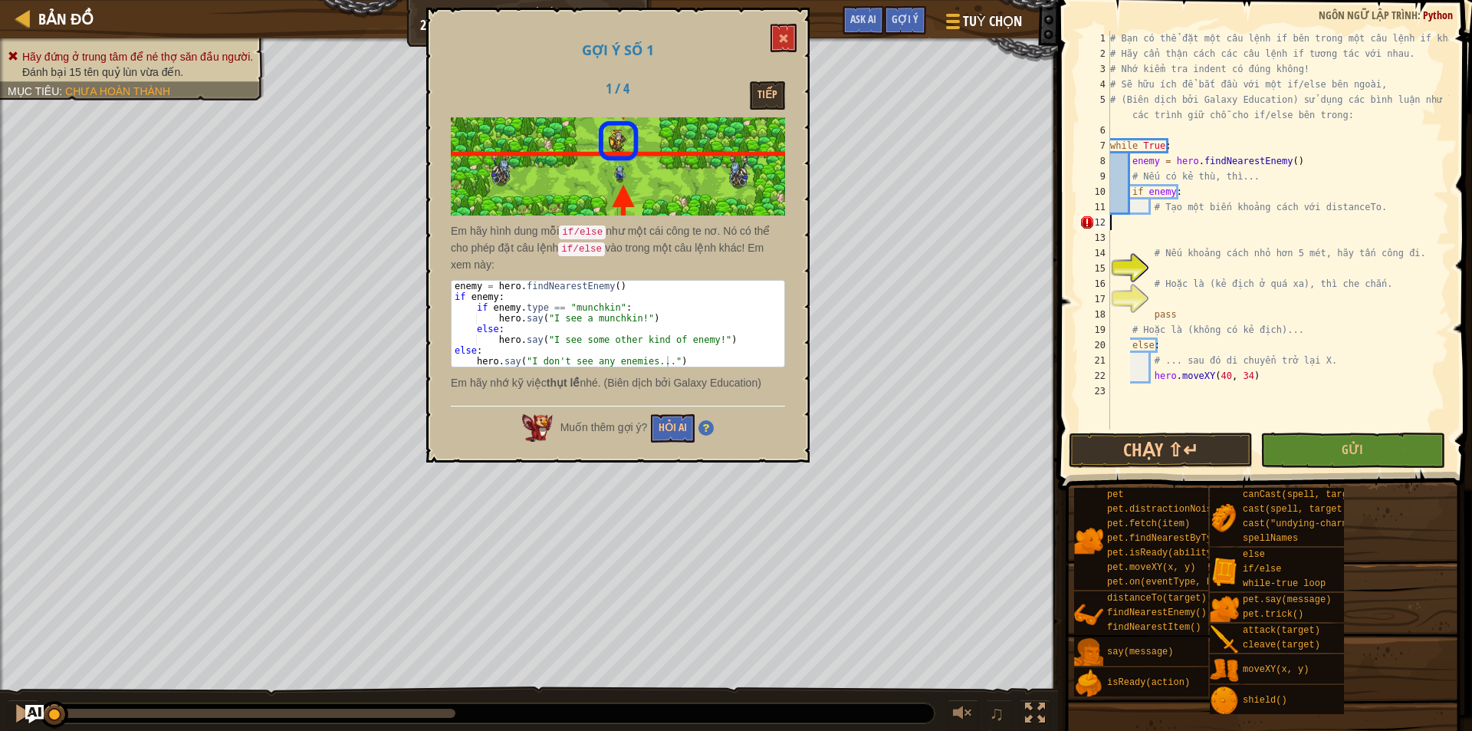
type textarea "# Tạo một biến khoảng cách với distanceTo."
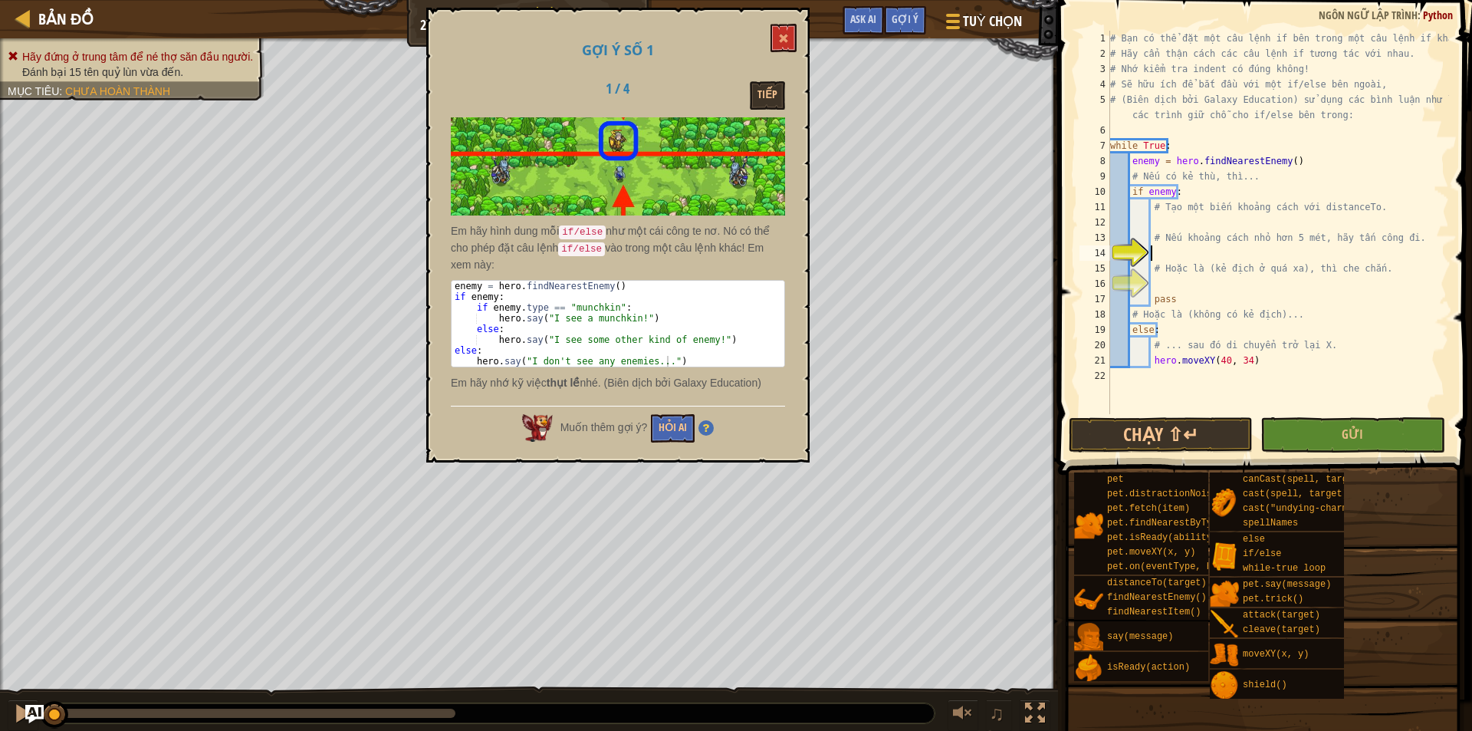
click at [1186, 252] on div "# Bạn có thể đặt một câu lệnh if bên trong một câu lệnh if khác. # Hãy cẩn thận…" at bounding box center [1278, 238] width 342 height 414
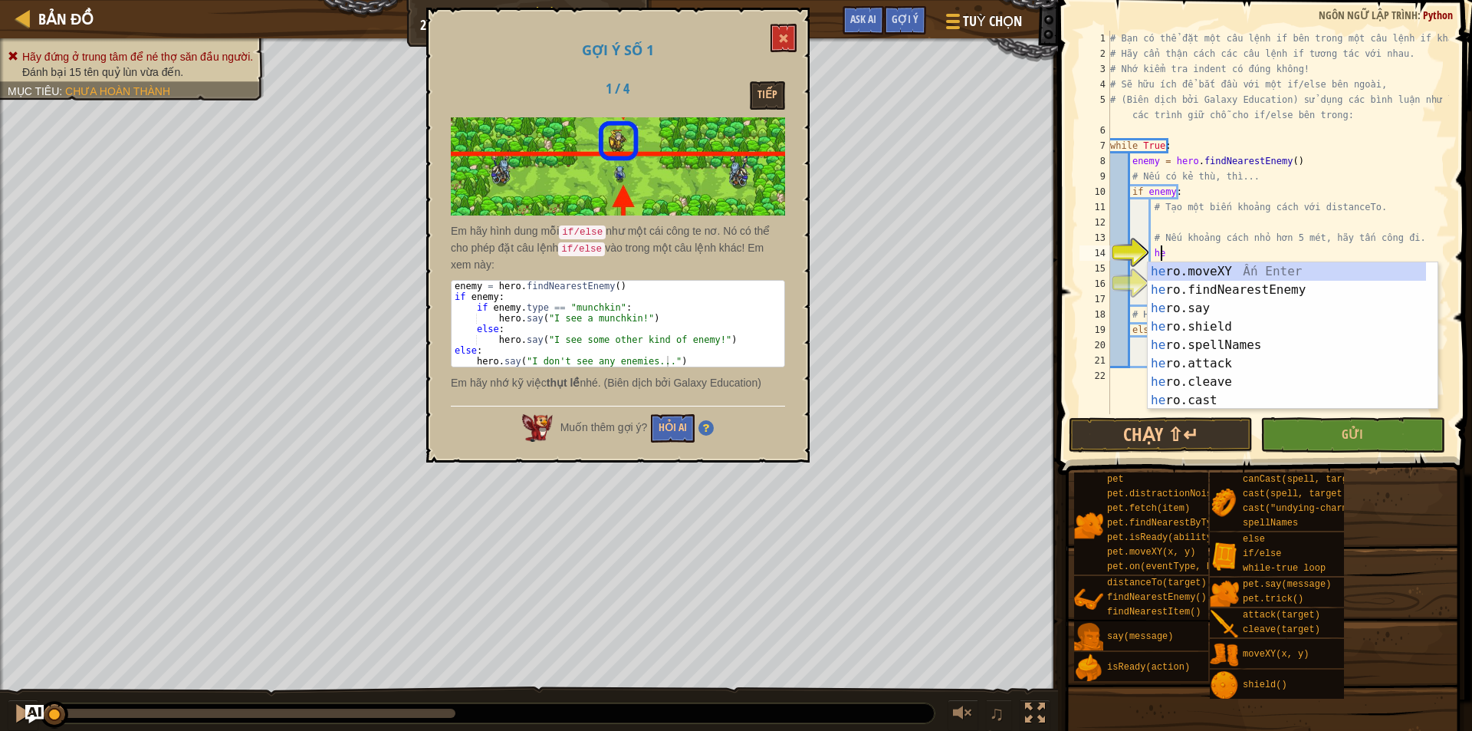
scroll to position [7, 4]
click at [1244, 366] on div "hero .moveXY Ấn Enter hero .findNearestEnemy Ấn Enter hero .say Ấn Enter hero .…" at bounding box center [1287, 354] width 278 height 184
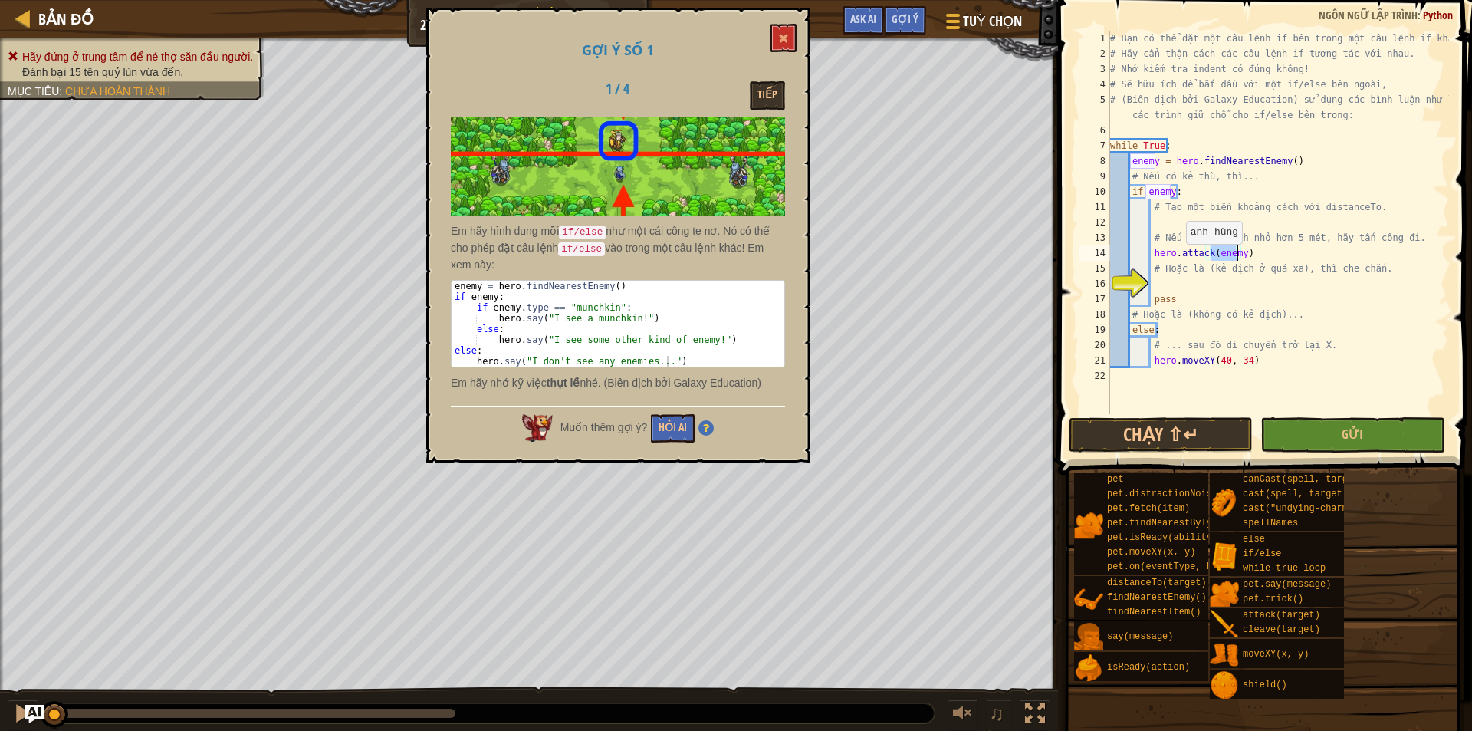
drag, startPoint x: 1178, startPoint y: 259, endPoint x: 1191, endPoint y: 291, distance: 34.0
click at [1178, 263] on div "# Bạn có thể đặt một câu lệnh if bên trong một câu lệnh if khác. # Hãy cẩn thận…" at bounding box center [1278, 238] width 342 height 414
type textarea "hero.attack(enemy) # Hoặc là (kẻ địch ở quá xa), thì che chắn."
click at [1191, 291] on div "# Bạn có thể đặt một câu lệnh if bên trong một câu lệnh if khác. # Hãy cẩn thận…" at bounding box center [1278, 238] width 342 height 414
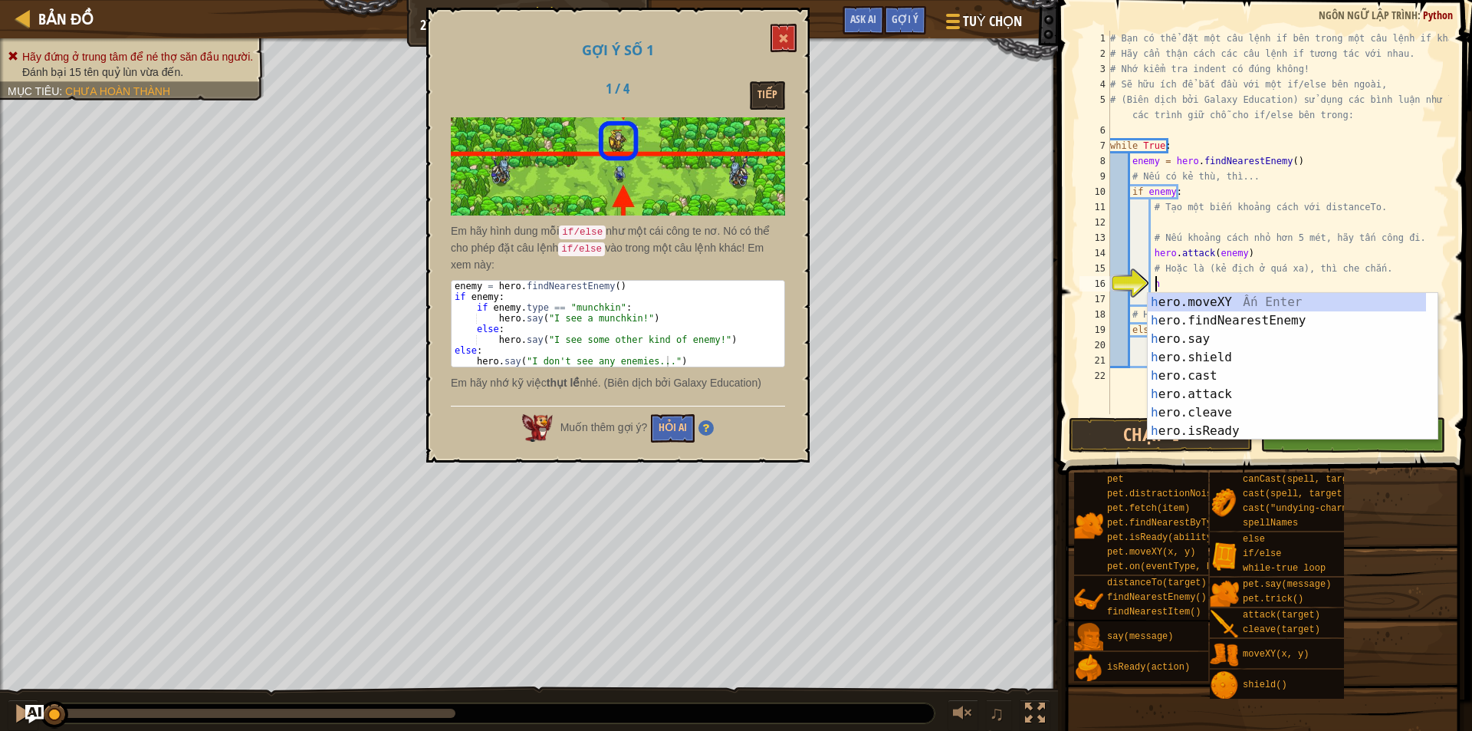
type textarea "her"
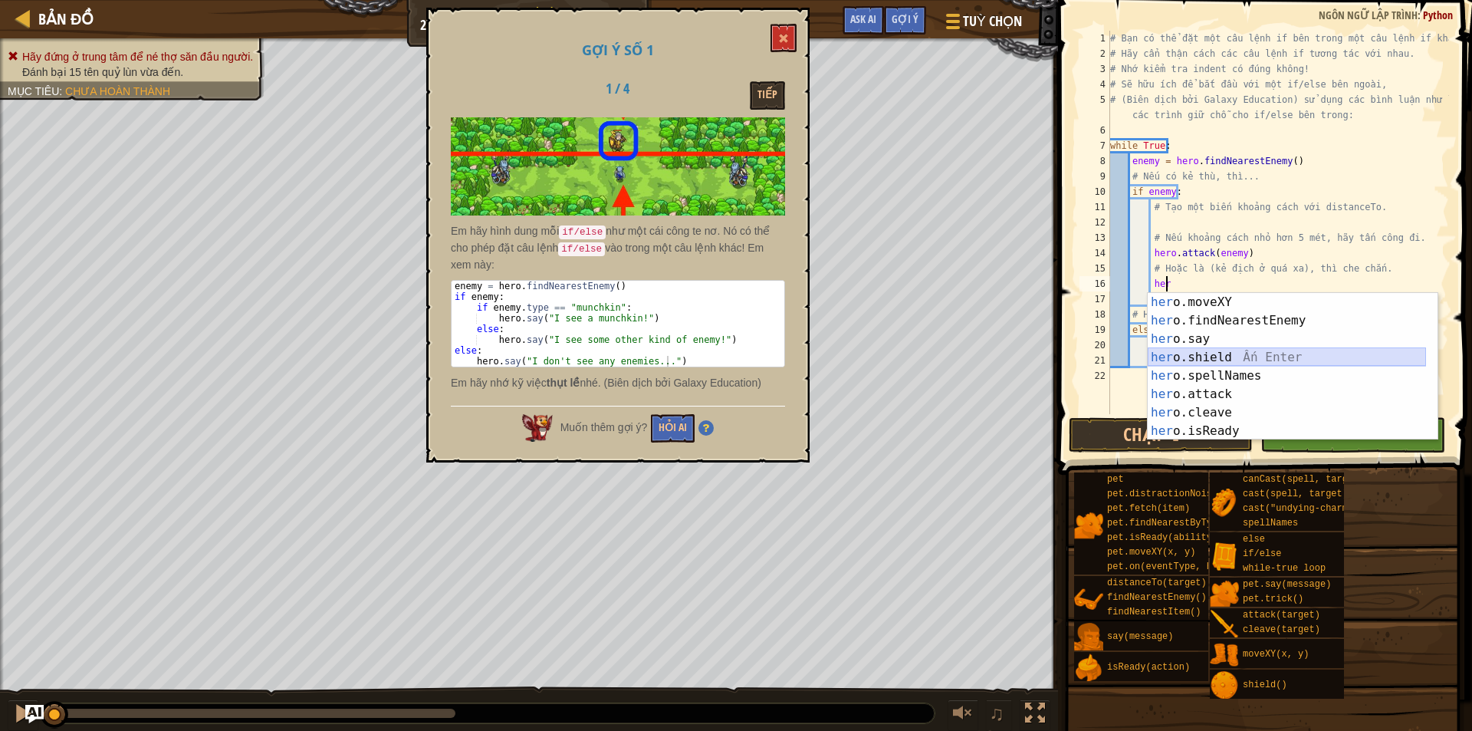
drag, startPoint x: 1211, startPoint y: 357, endPoint x: 1235, endPoint y: 357, distance: 23.8
click at [1235, 357] on div "her o.moveXY Ấn Enter her o.findNearestEnemy Ấn Enter her o.say Ấn Enter her o.…" at bounding box center [1287, 385] width 278 height 184
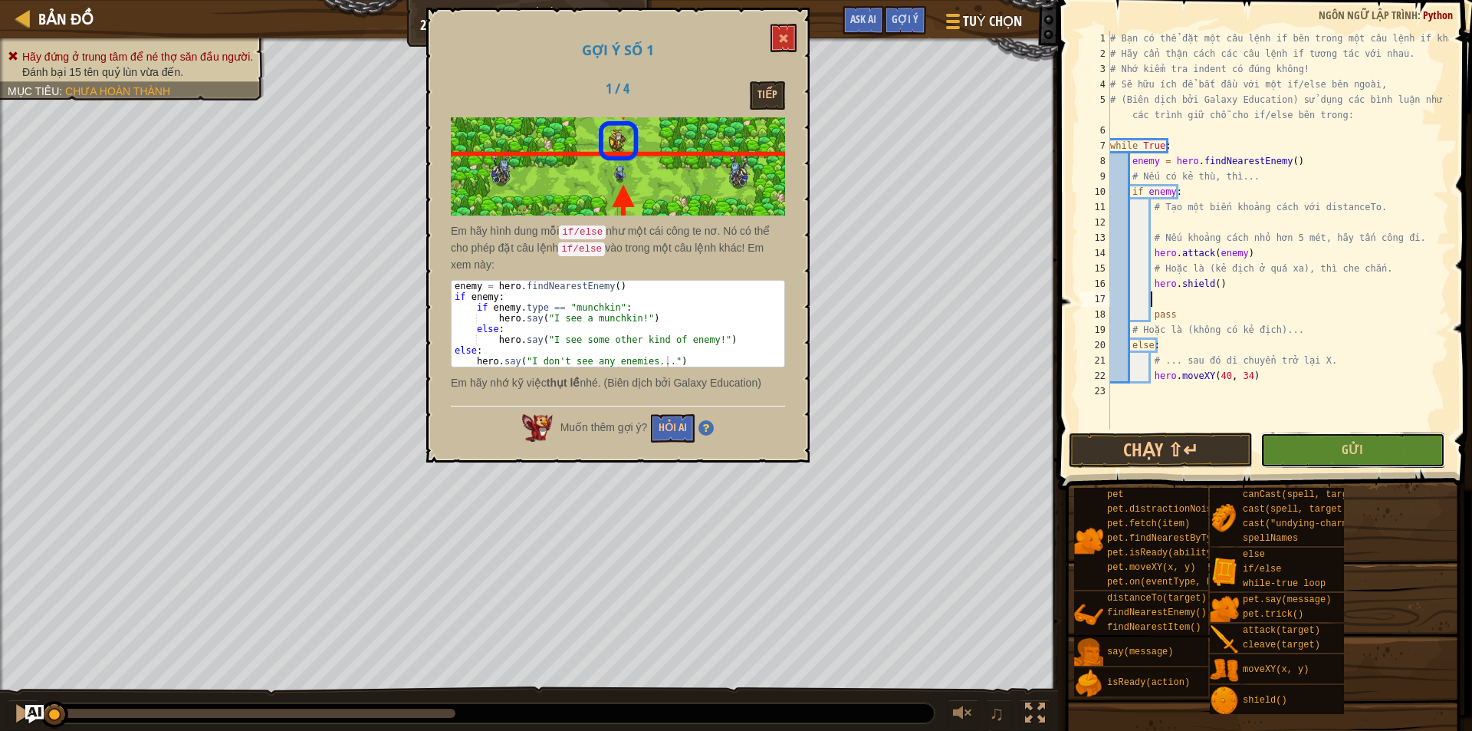
click at [1315, 448] on button "Gửi" at bounding box center [1352, 449] width 184 height 35
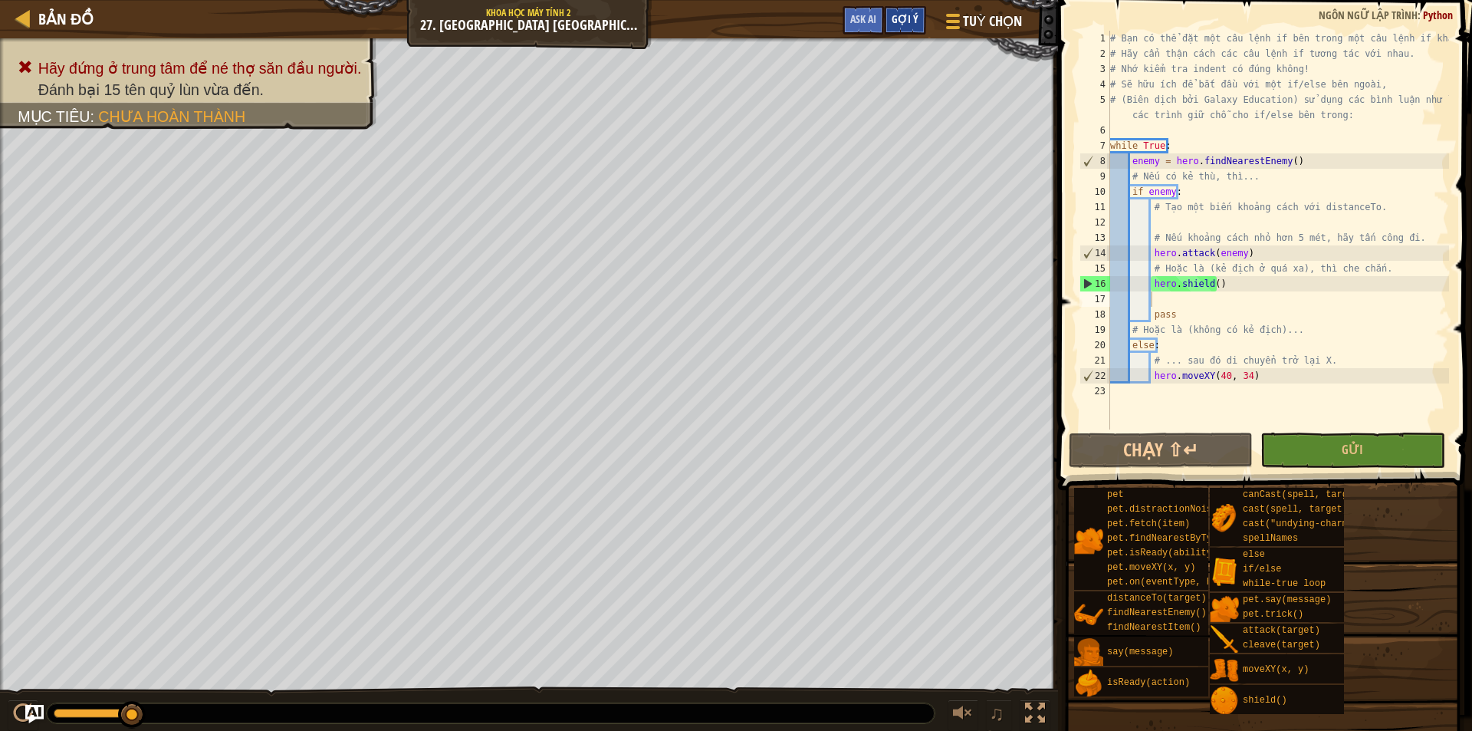
click at [918, 24] on div "Gợi ý" at bounding box center [905, 20] width 42 height 28
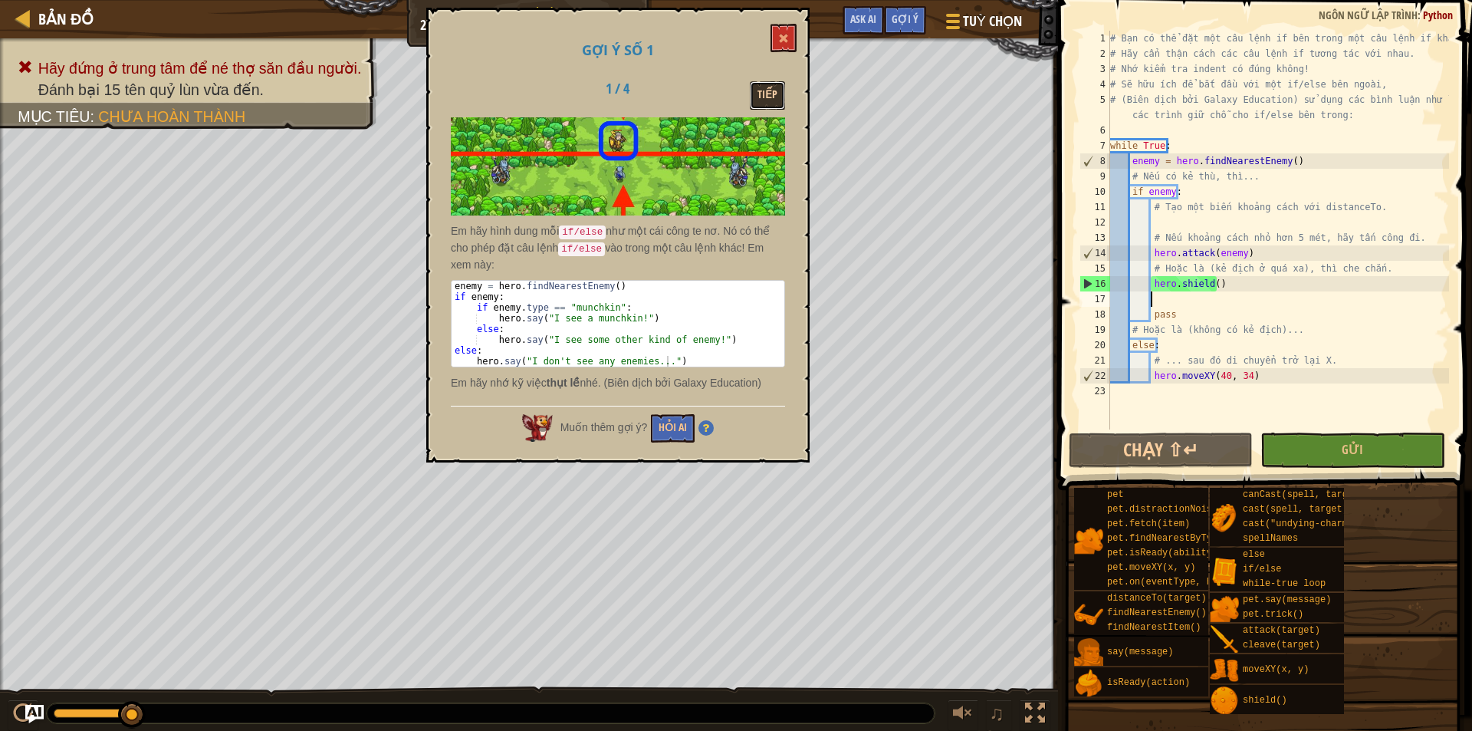
click at [774, 94] on button "Tiếp" at bounding box center [767, 95] width 35 height 28
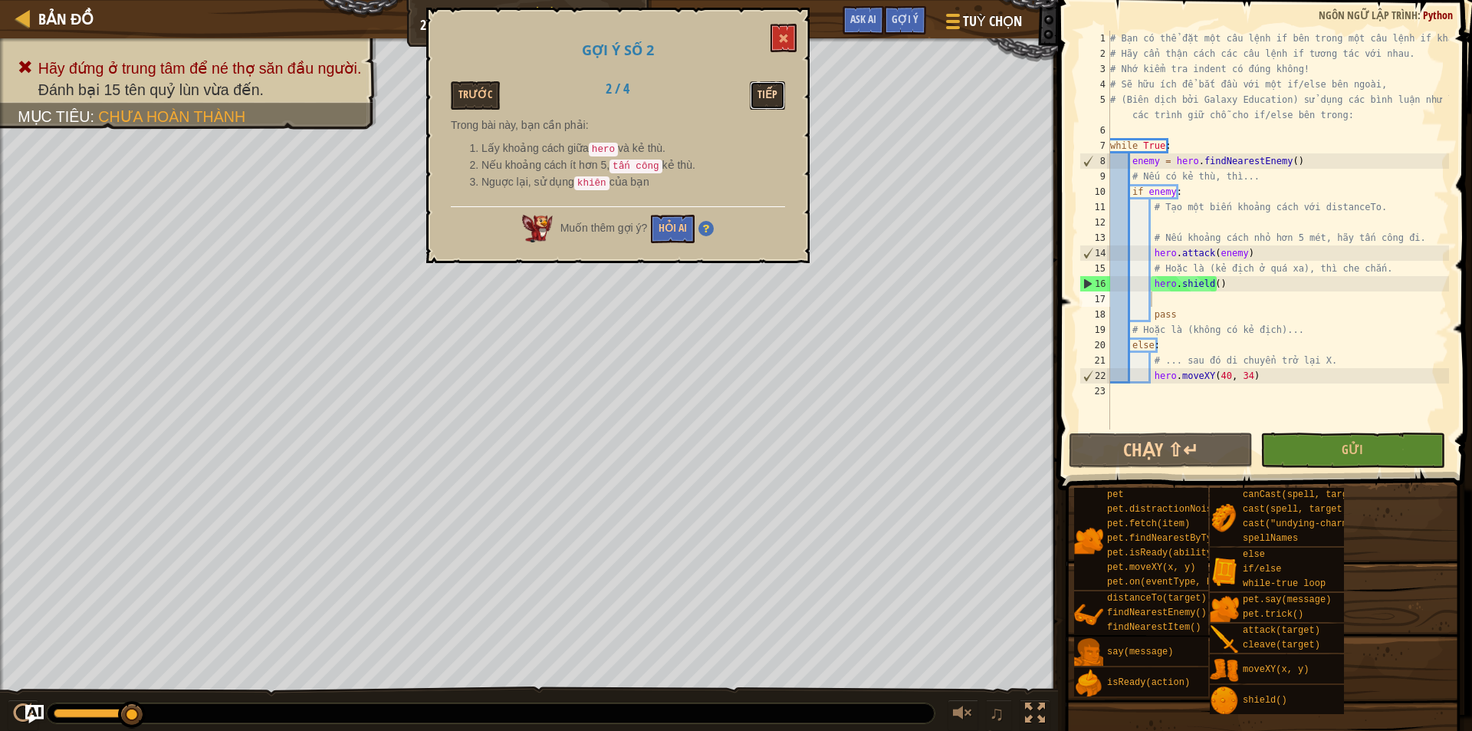
click at [772, 94] on button "Tiếp" at bounding box center [767, 95] width 35 height 28
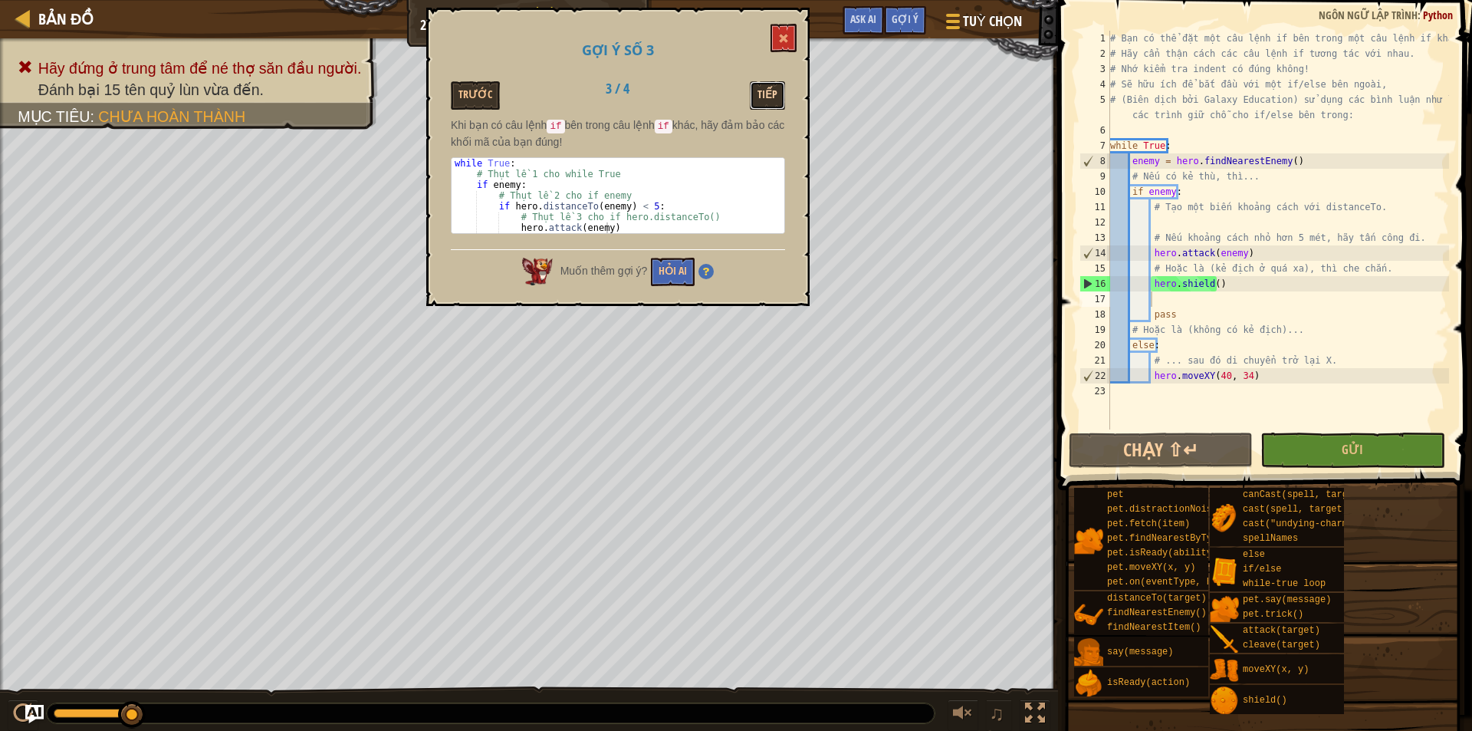
click at [751, 107] on button "Tiếp" at bounding box center [767, 95] width 35 height 28
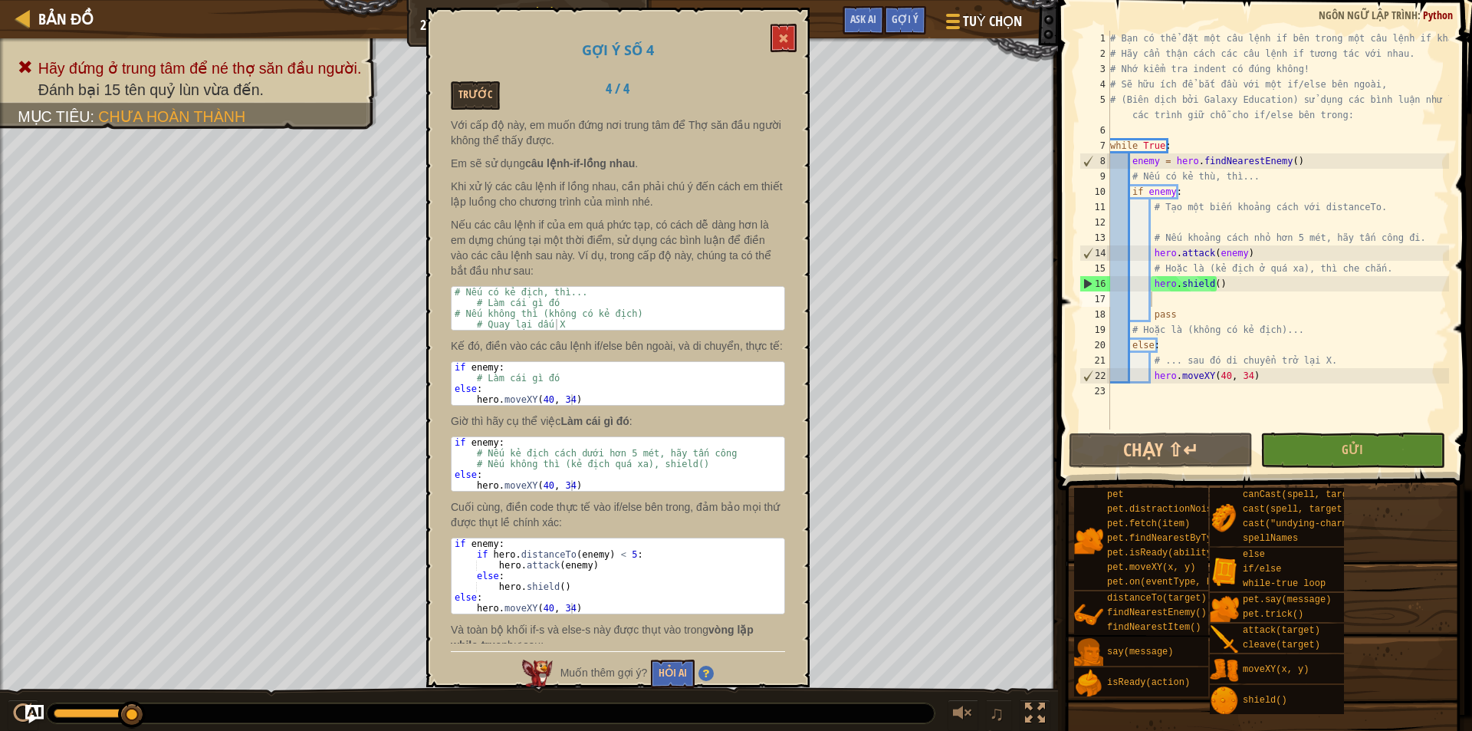
type textarea "hero.moveXY(40, 34)"
click at [600, 501] on div "if enemy : # Nếu kẻ địch cách dưới hơn 5 mét, hãy tấn công # Nếu không thì (kẻ …" at bounding box center [618, 474] width 333 height 75
type textarea "hero.shield()"
click at [1227, 287] on div "# Bạn có thể đặt một câu lệnh if bên trong một câu lệnh if khác. # Hãy cẩn thận…" at bounding box center [1278, 245] width 342 height 429
click at [1197, 222] on div "# Bạn có thể đặt một câu lệnh if bên trong một câu lệnh if khác. # Hãy cẩn thận…" at bounding box center [1278, 245] width 342 height 429
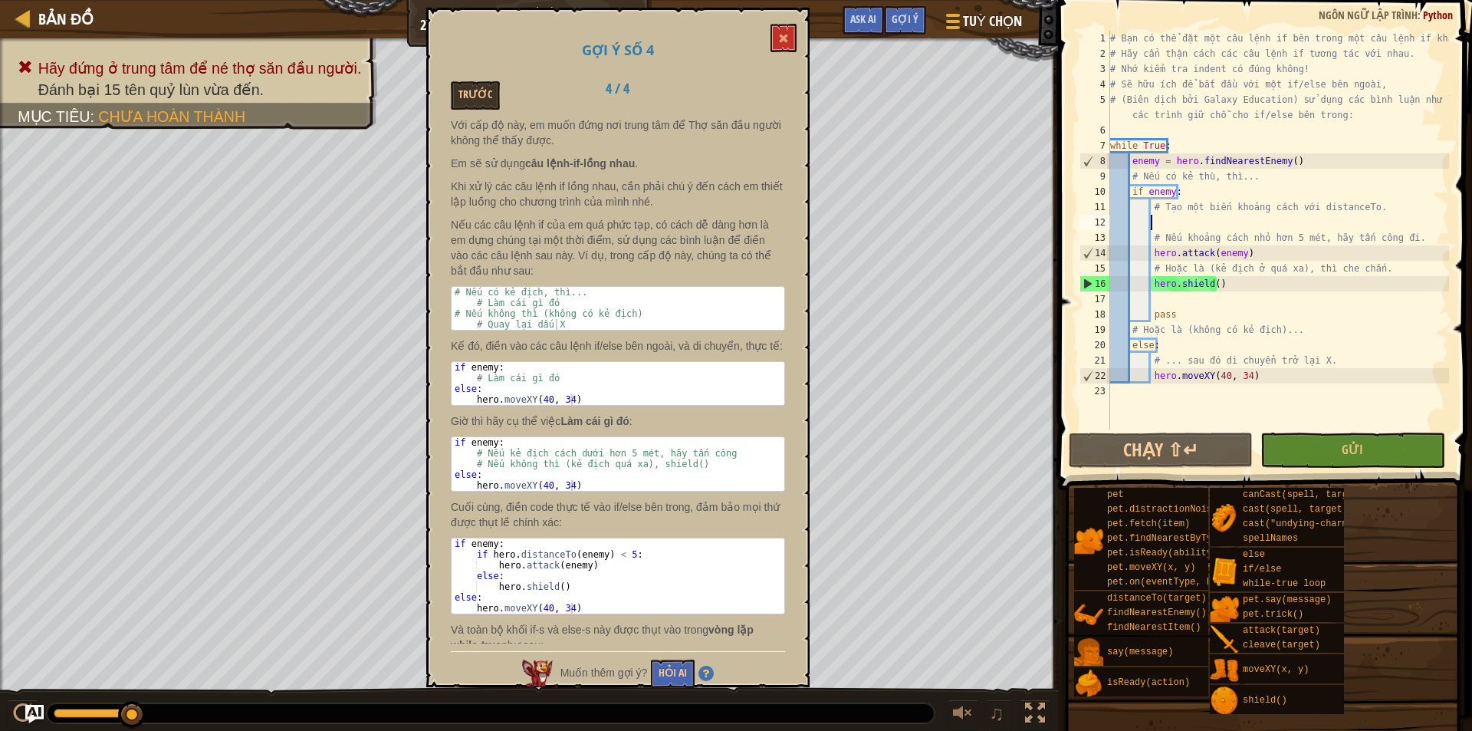
click at [1250, 255] on div "# Bạn có thể đặt một câu lệnh if bên trong một câu lệnh if khác. # Hãy cẩn thận…" at bounding box center [1278, 245] width 342 height 429
type textarea "hero.attack(enemy)"
click at [1178, 226] on div "# Bạn có thể đặt một câu lệnh if bên trong một câu lệnh if khác. # Hãy cẩn thận…" at bounding box center [1278, 245] width 342 height 429
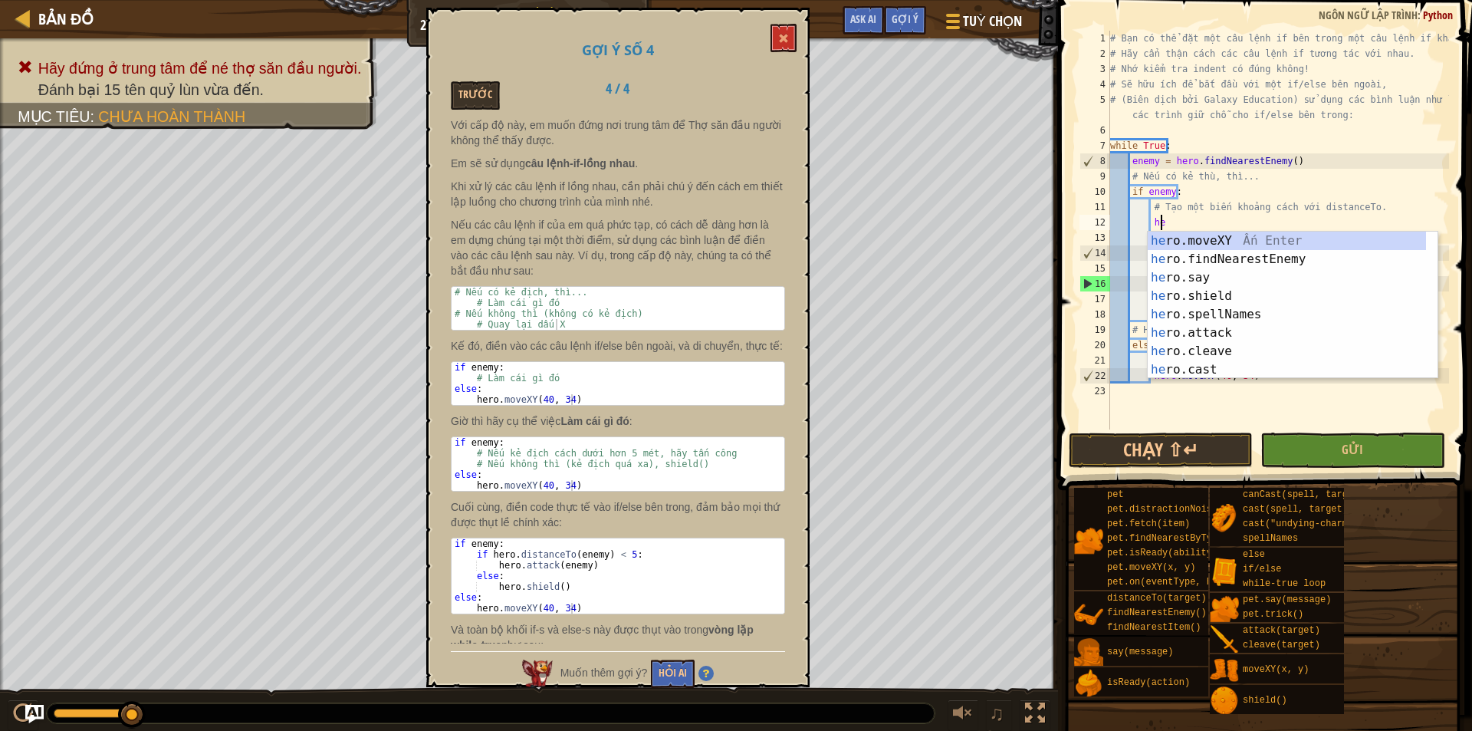
type textarea "h"
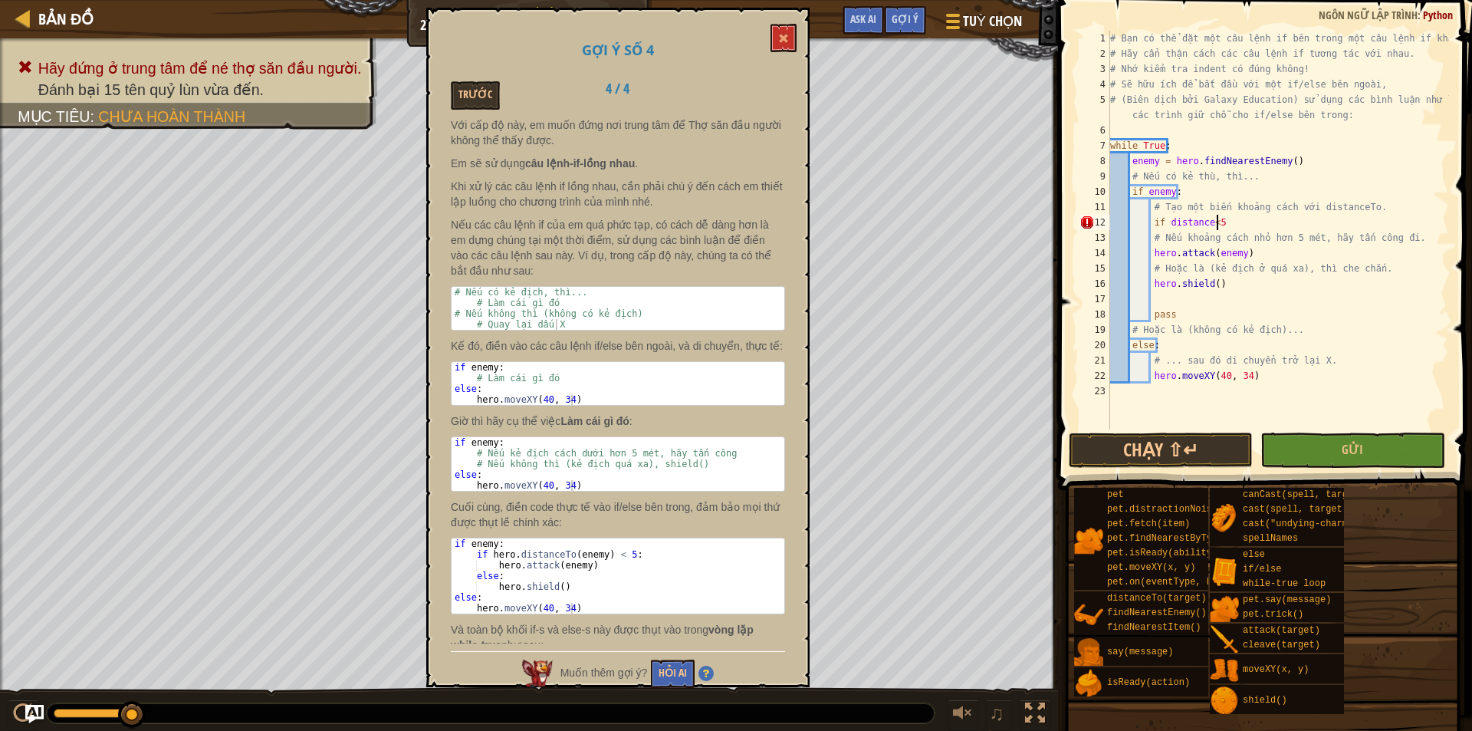
scroll to position [7, 8]
click at [1149, 222] on div "# Bạn có thể đặt một câu lệnh if bên trong một câu lệnh if khác. # Hãy cẩn thận…" at bounding box center [1278, 245] width 342 height 429
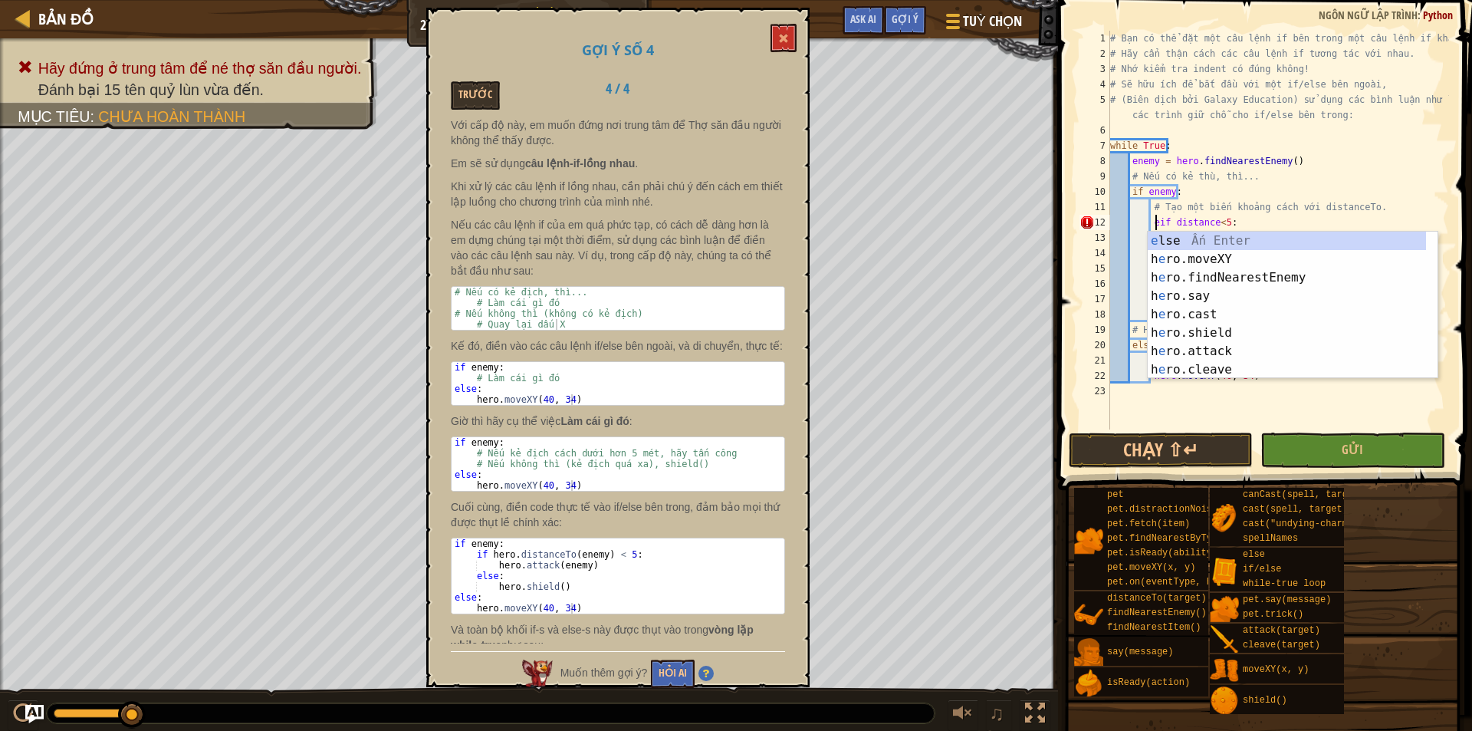
scroll to position [7, 4]
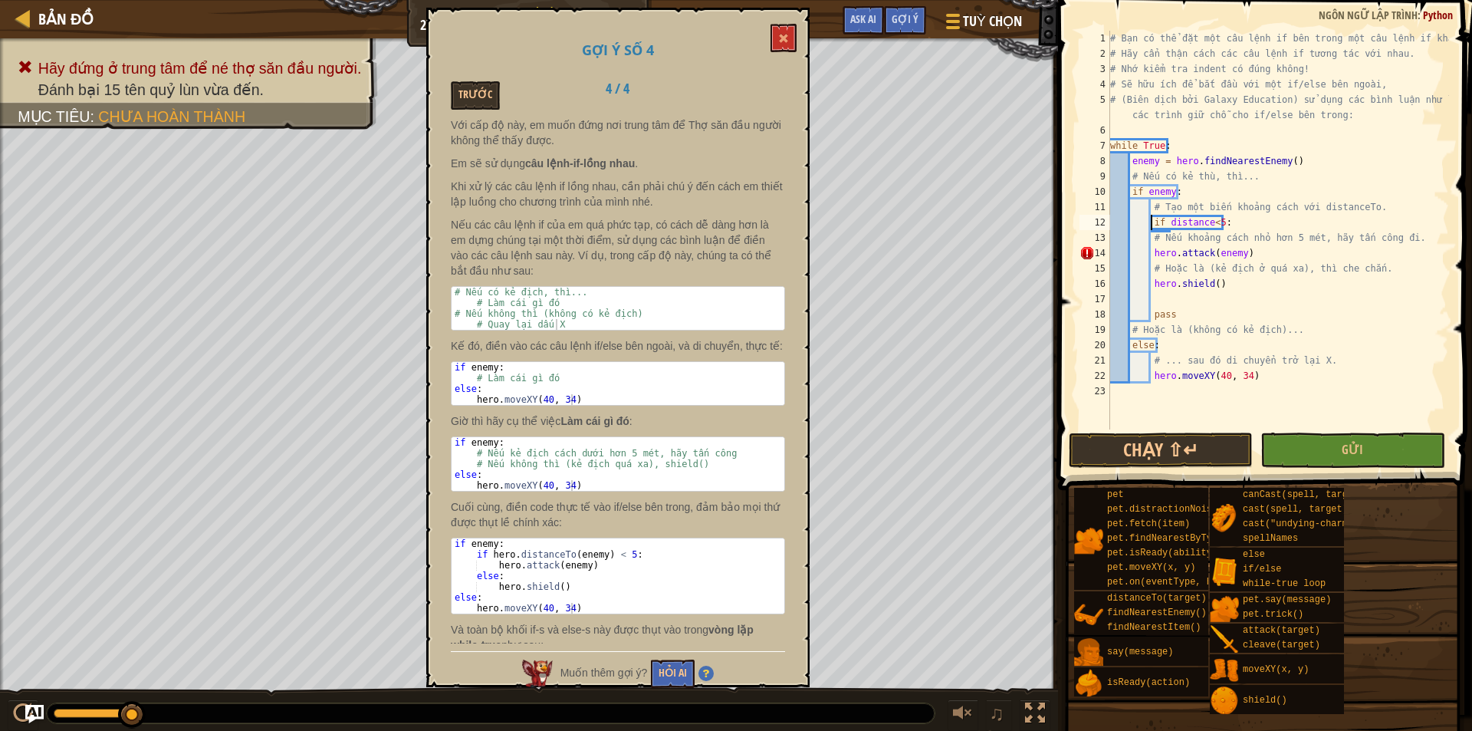
click at [1367, 432] on span at bounding box center [1266, 223] width 426 height 535
click at [1358, 442] on span "Gửi" at bounding box center [1352, 449] width 21 height 17
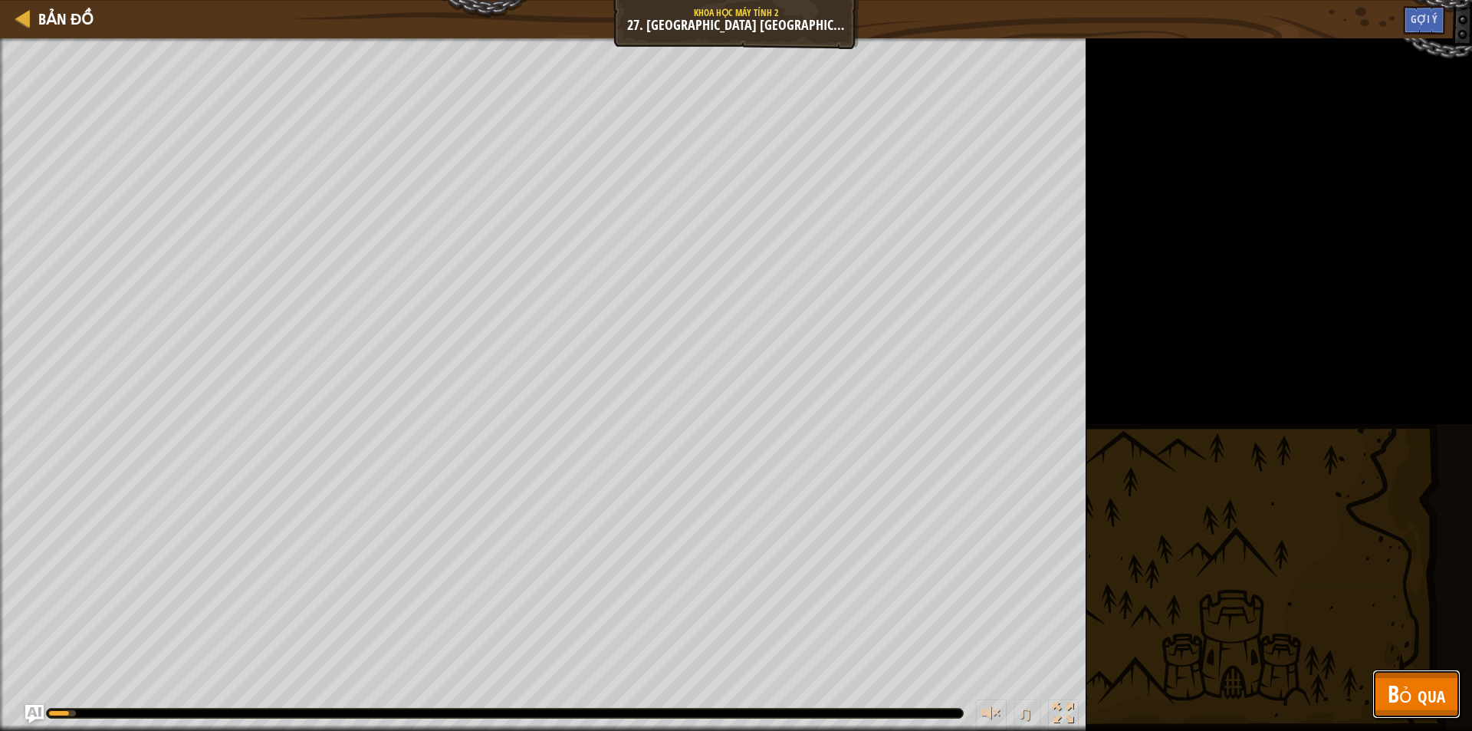
click at [1418, 675] on button "Bỏ qua" at bounding box center [1416, 693] width 88 height 49
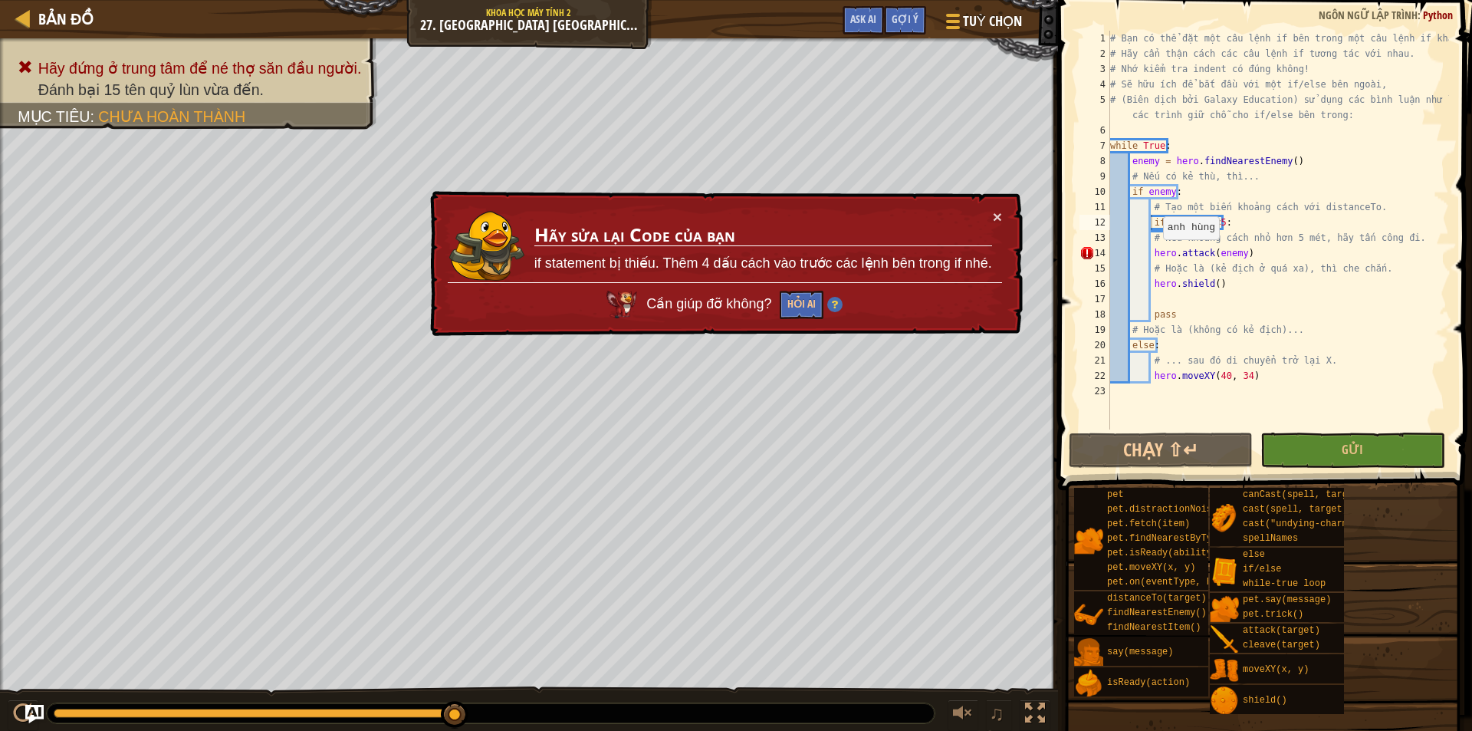
click at [1155, 255] on div "# Bạn có thể đặt một câu lệnh if bên trong một câu lệnh if khác. # Hãy cẩn thận…" at bounding box center [1278, 245] width 342 height 429
click at [1148, 252] on div "# Bạn có thể đặt một câu lệnh if bên trong một câu lệnh if khác. # Hãy cẩn thận…" at bounding box center [1278, 245] width 342 height 429
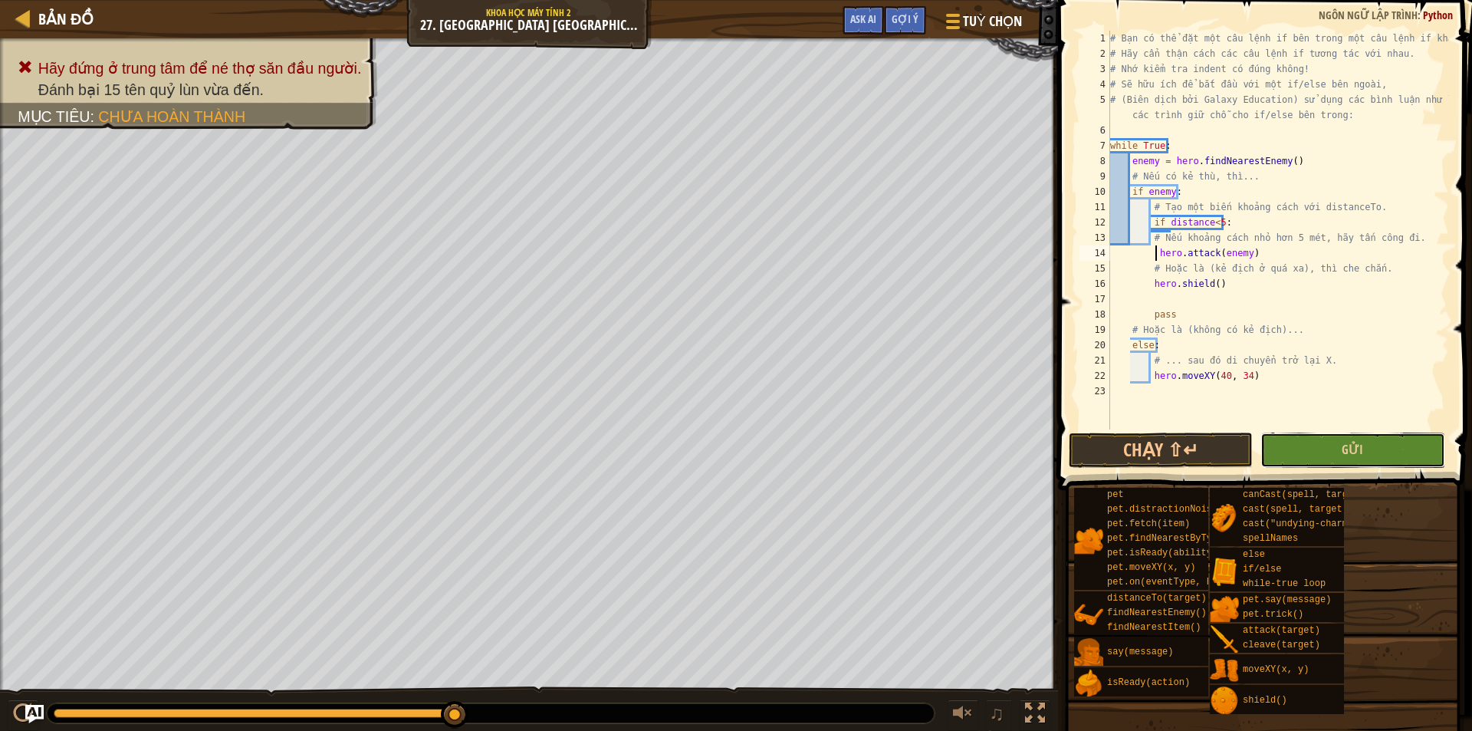
click at [1335, 444] on button "Gửi" at bounding box center [1352, 449] width 184 height 35
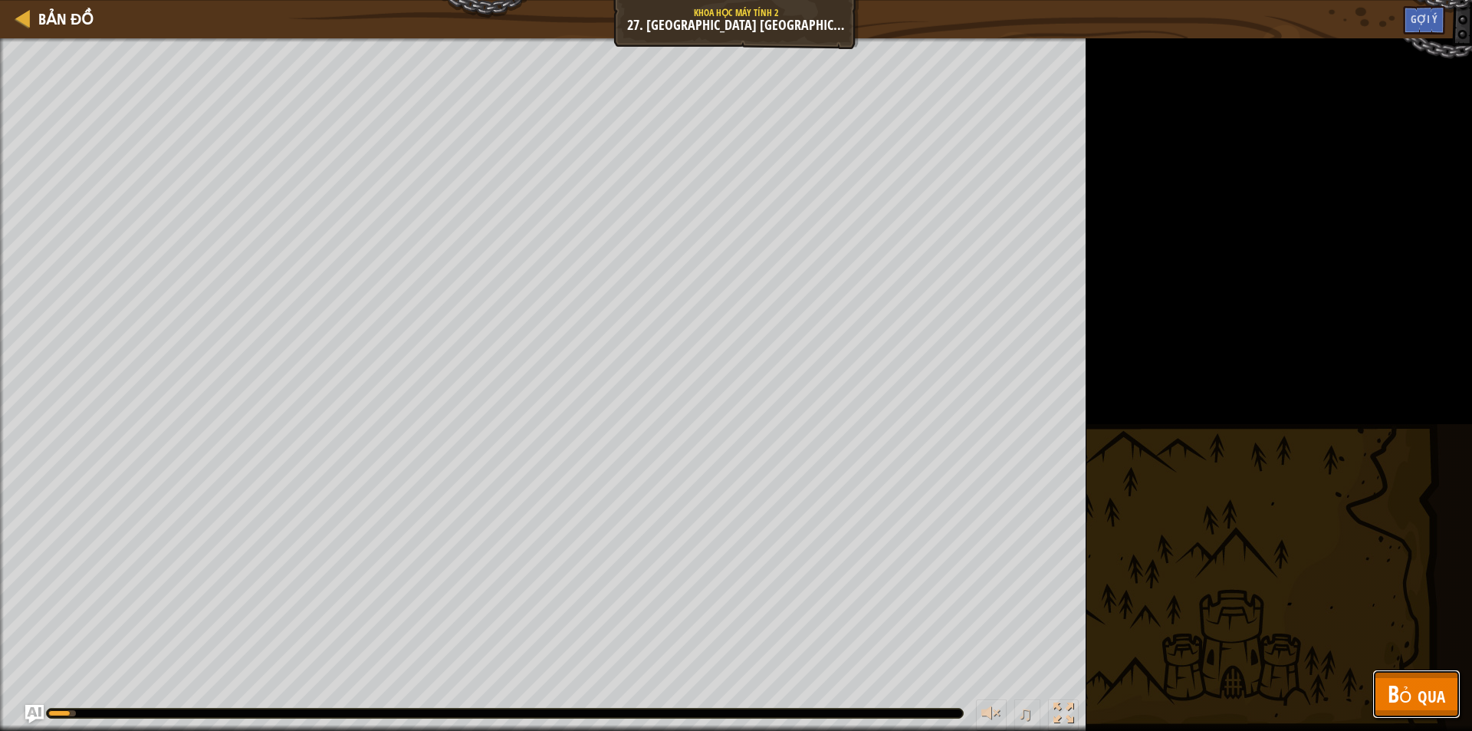
click at [1403, 699] on span "Bỏ qua" at bounding box center [1417, 693] width 58 height 31
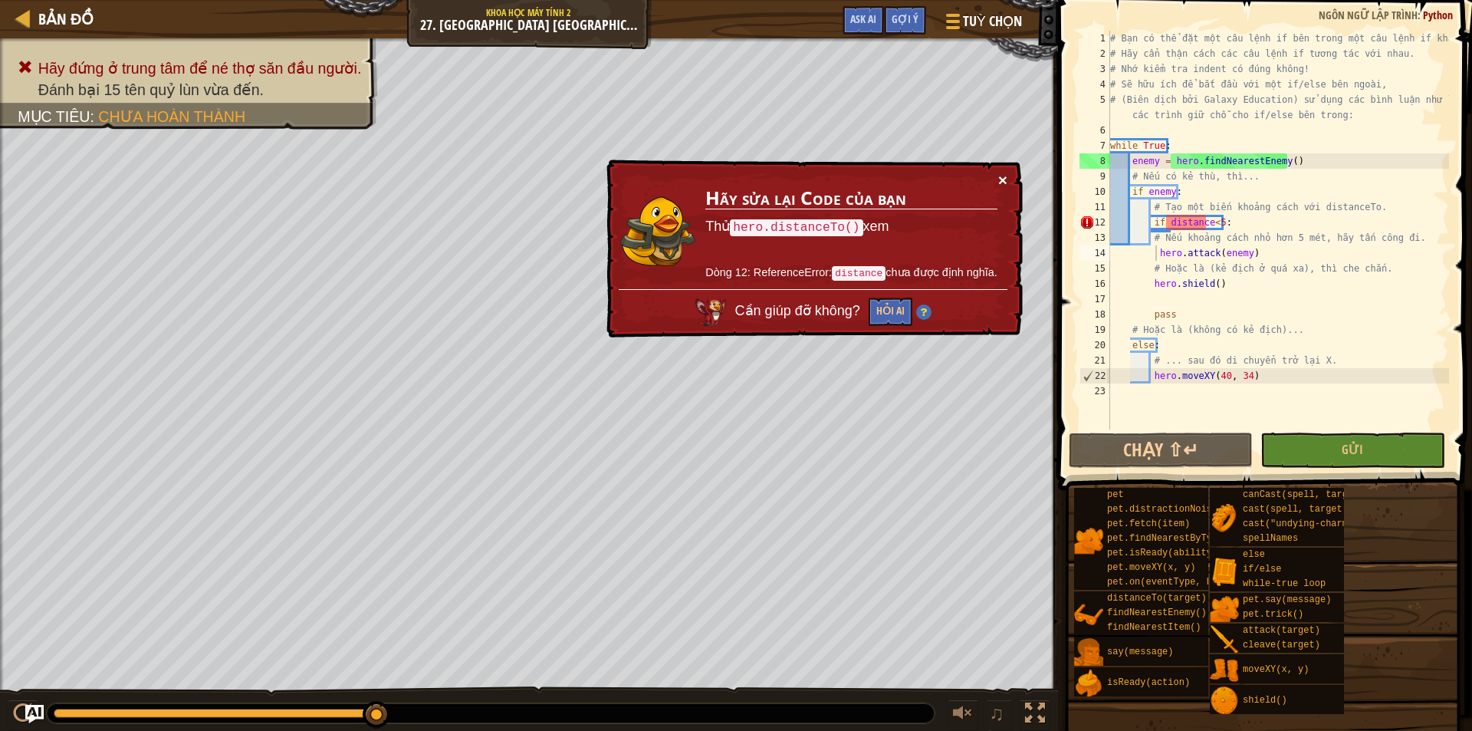
click at [1000, 182] on button "×" at bounding box center [1002, 180] width 9 height 16
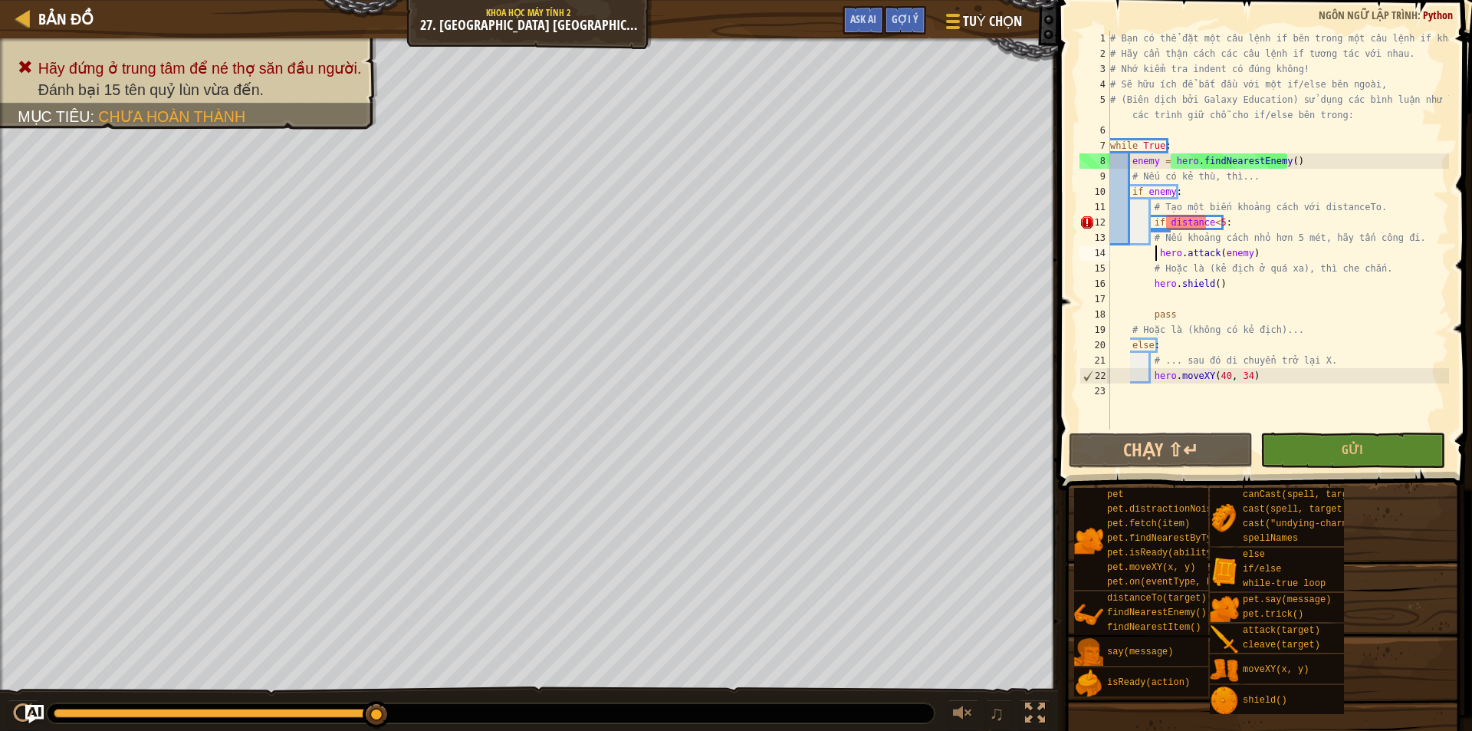
click at [1241, 220] on div "# Bạn có thể đặt một câu lệnh if bên trong một câu lệnh if khác. # Hãy cẩn thận…" at bounding box center [1278, 245] width 342 height 429
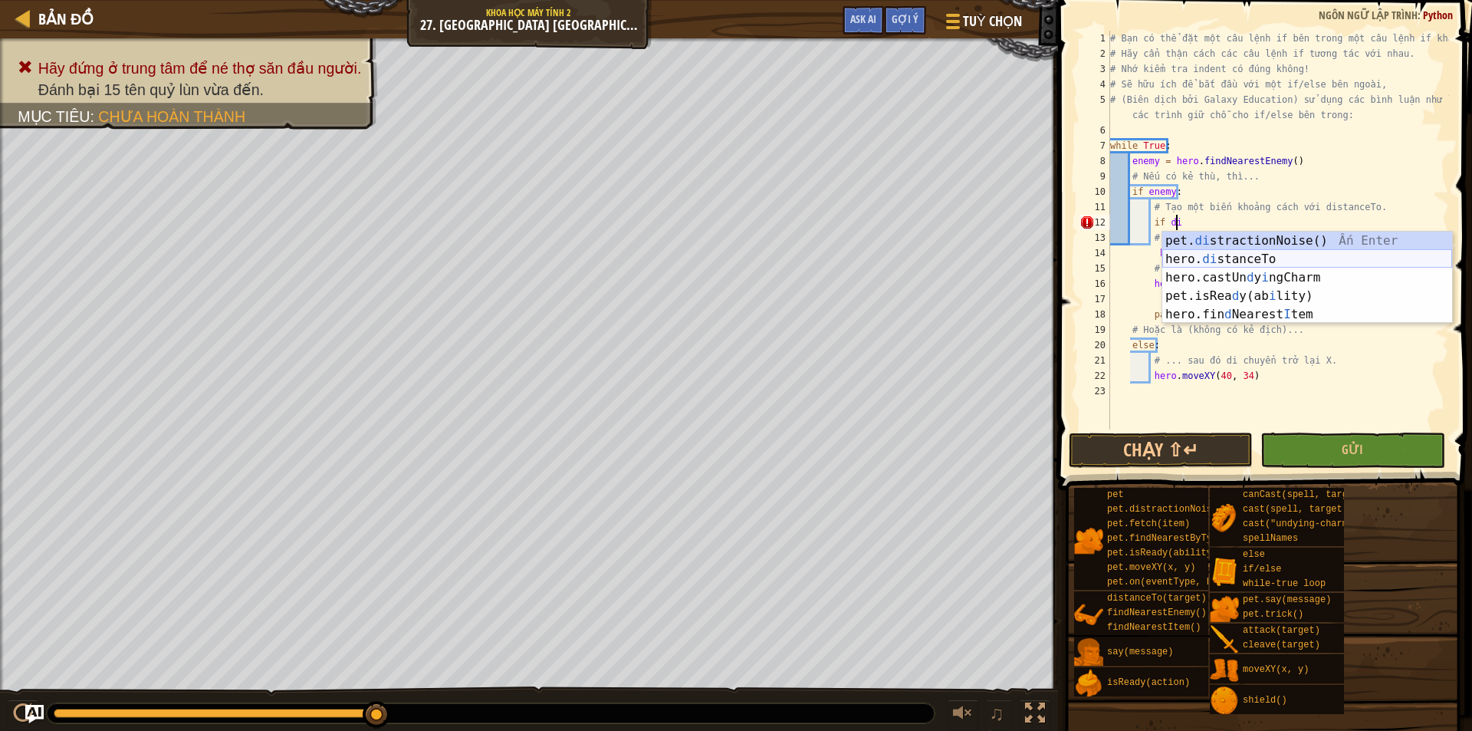
click at [1234, 255] on div "pet. di stractionNoise() Ấn Enter hero. di stanceTo Ấn Enter hero.castUn d y i …" at bounding box center [1307, 296] width 290 height 129
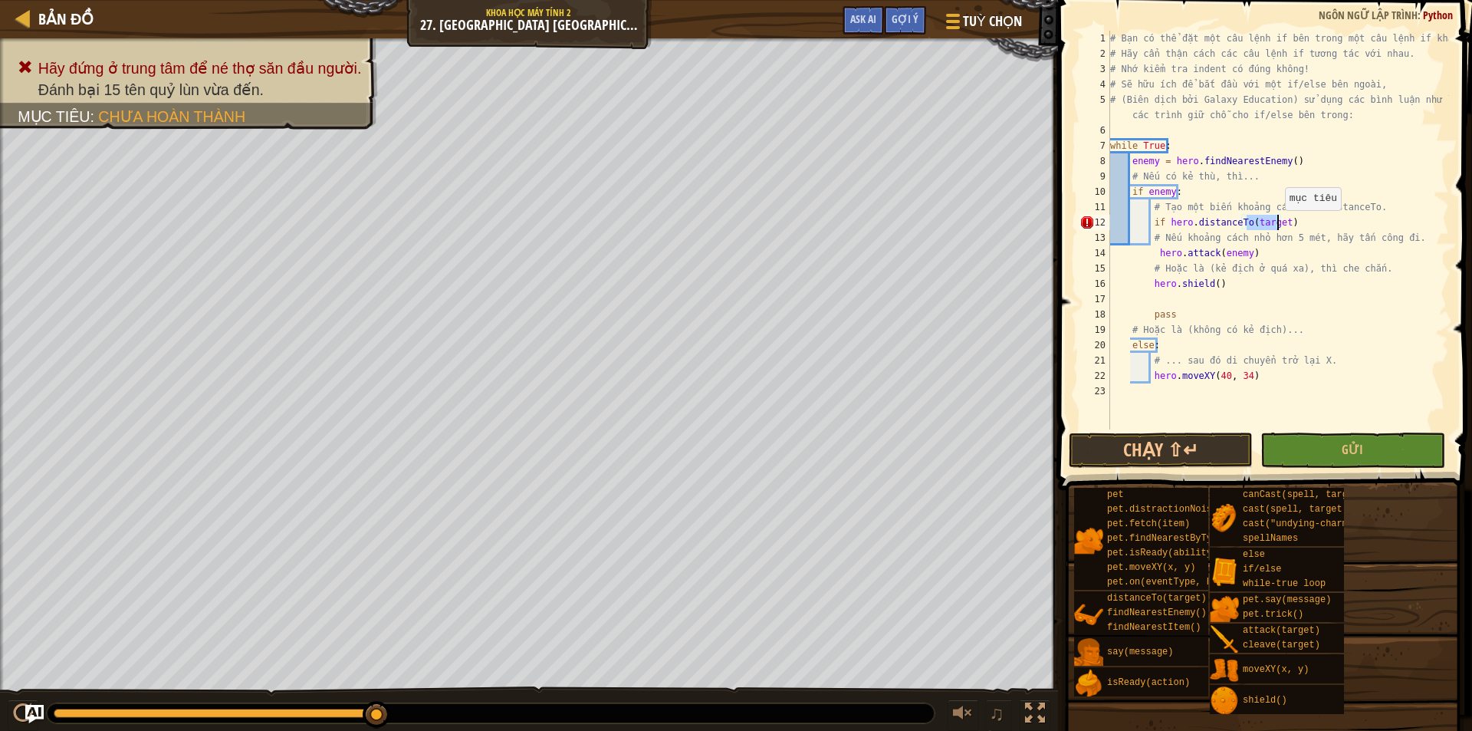
click at [1277, 225] on div "# Bạn có thể đặt một câu lệnh if bên trong một câu lệnh if khác. # Hãy cẩn thận…" at bounding box center [1278, 230] width 342 height 399
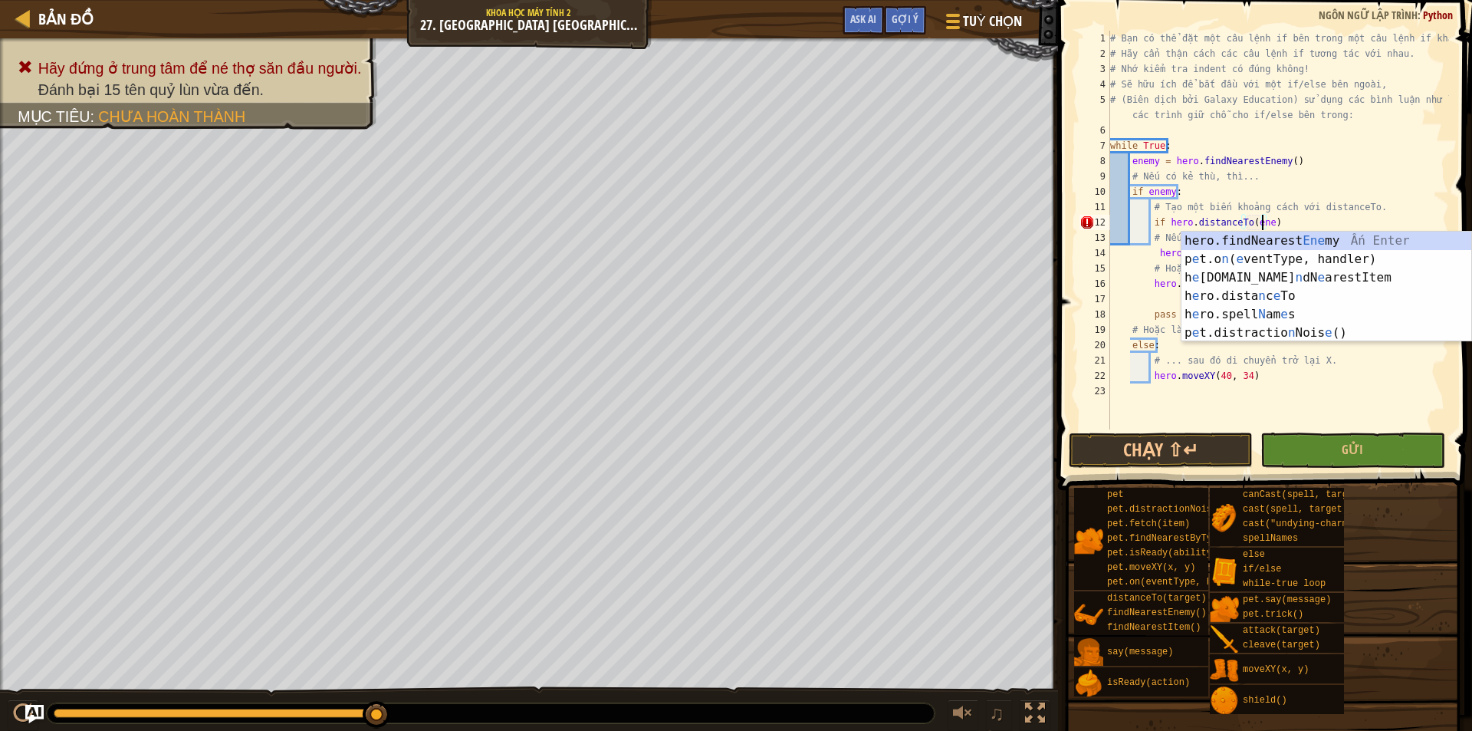
scroll to position [7, 12]
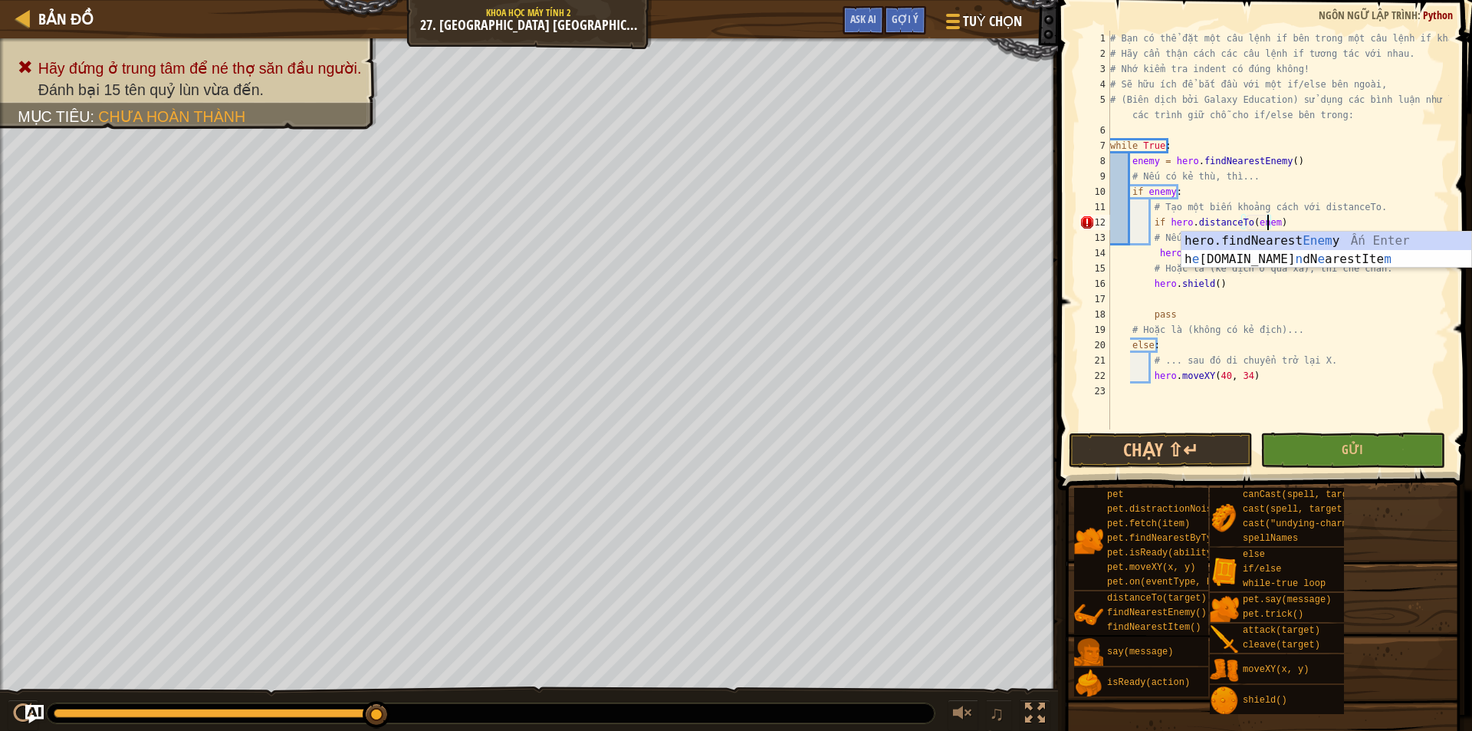
type textarea "if hero.distanceTo(enemy)"
